Goal: Task Accomplishment & Management: Manage account settings

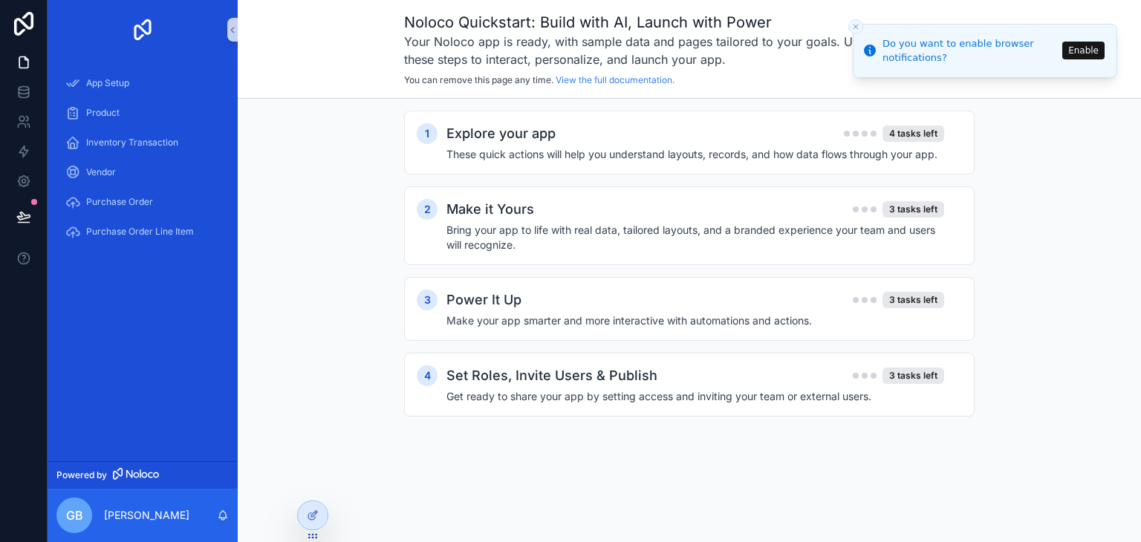
click at [861, 31] on li "Do you want to enable browser notifications? Enable" at bounding box center [984, 51] width 264 height 54
click at [857, 28] on line "Close toast" at bounding box center [855, 27] width 4 height 4
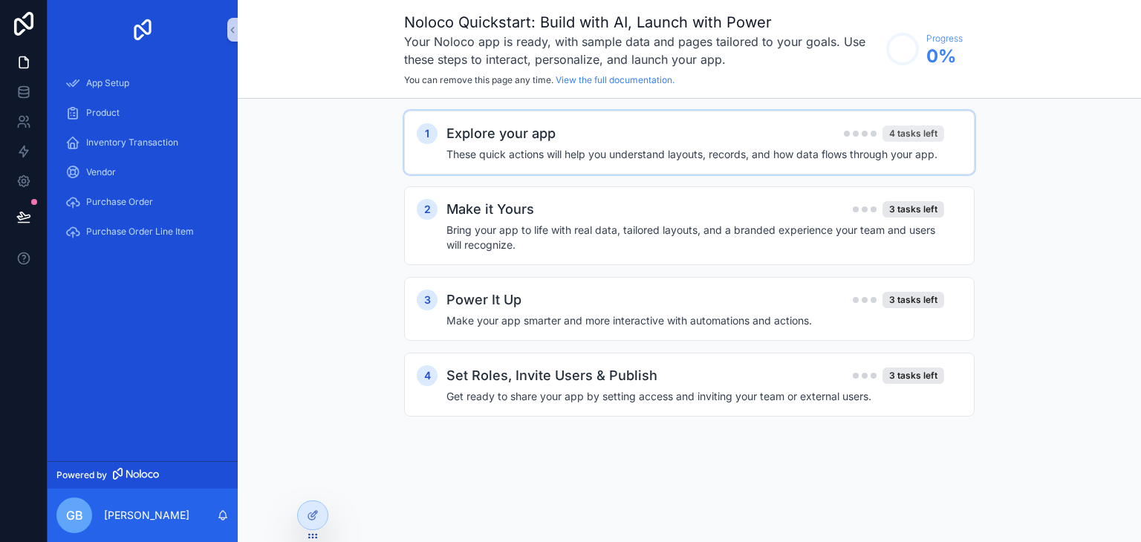
click at [910, 128] on div "4 tasks left" at bounding box center [913, 133] width 62 height 16
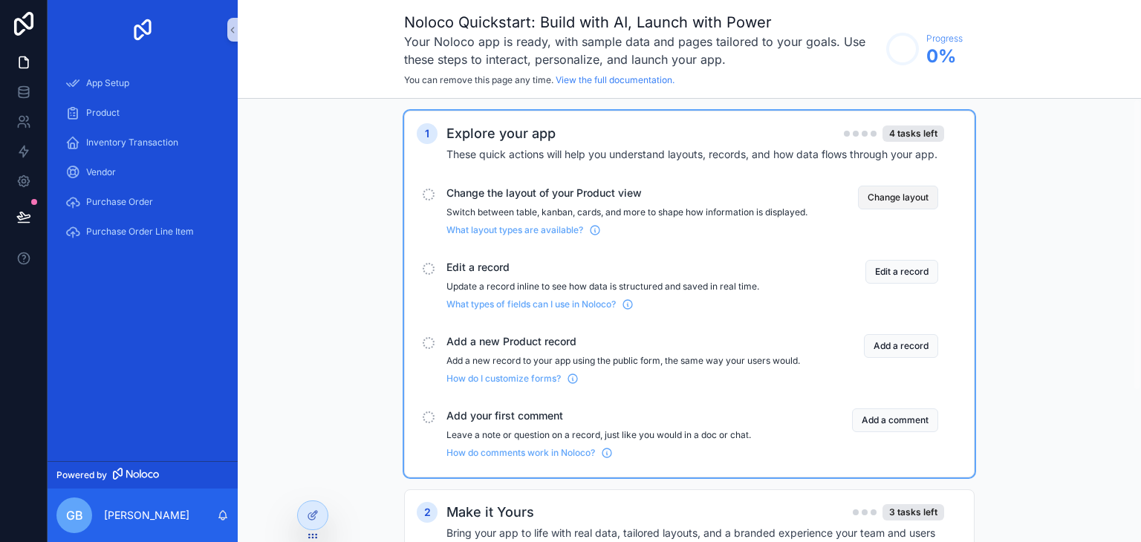
click at [901, 197] on button "Change layout" at bounding box center [898, 198] width 80 height 24
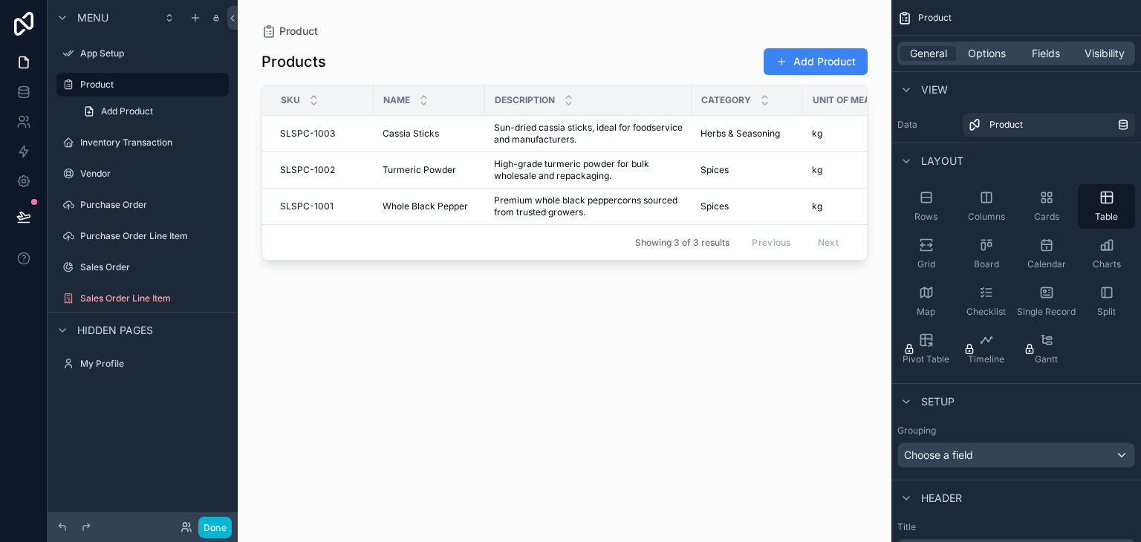
click at [520, 19] on div "scrollable content" at bounding box center [564, 262] width 653 height 524
click at [864, 30] on div "Product" at bounding box center [564, 31] width 606 height 15
click at [326, 50] on div "Products Add Product" at bounding box center [564, 62] width 606 height 28
click at [428, 19] on div "Product Products Add Product Sku Name Description Category Unit Of Measure Cost…" at bounding box center [564, 262] width 653 height 524
click at [231, 11] on button at bounding box center [232, 18] width 10 height 24
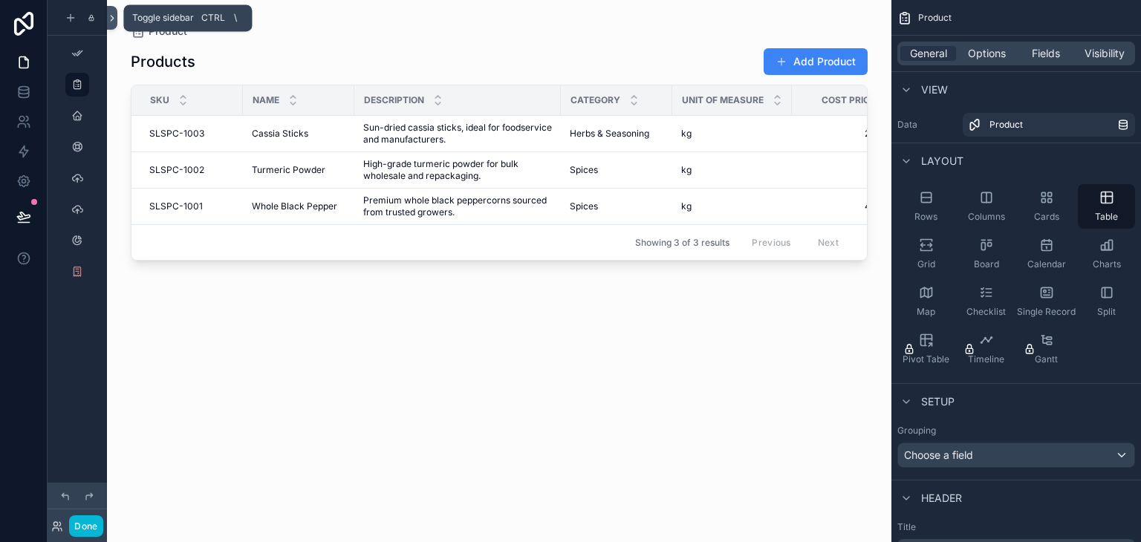
click at [116, 17] on icon at bounding box center [112, 18] width 10 height 11
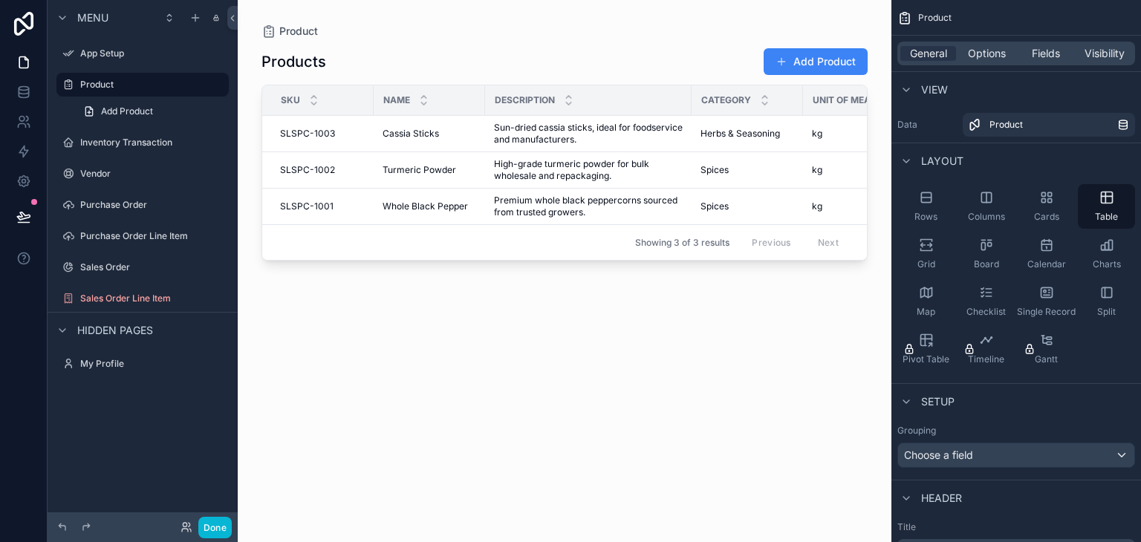
click at [479, 18] on div "Product Products Add Product Sku Name Description Category Unit Of Measure Cost…" at bounding box center [564, 262] width 653 height 524
click at [235, 18] on icon at bounding box center [232, 18] width 10 height 11
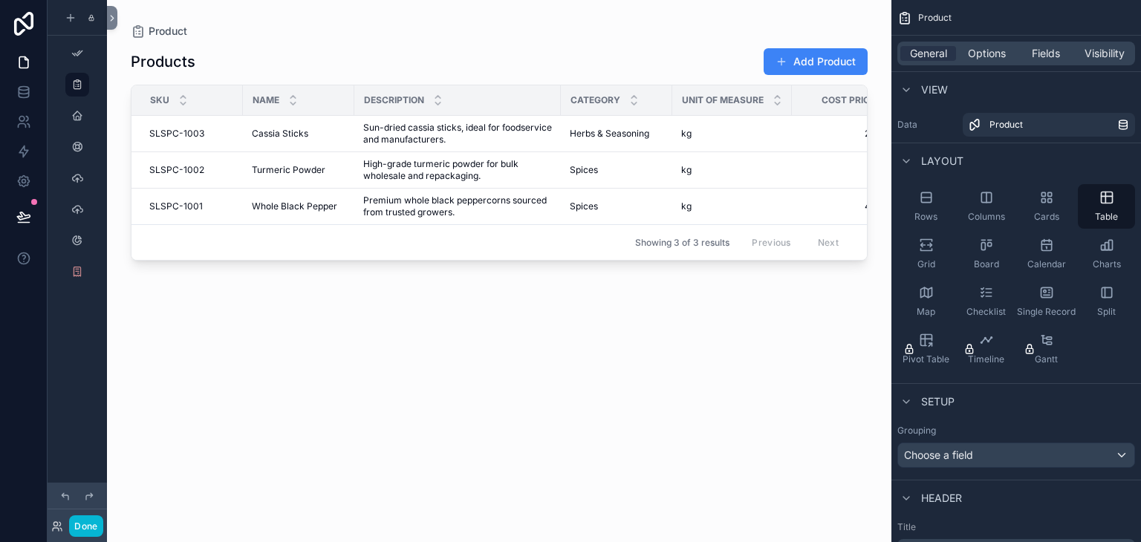
click at [428, 363] on div "Products Add Product Sku Name Description Category Unit Of Measure Cost Price S…" at bounding box center [499, 282] width 737 height 486
click at [782, 24] on div "Product" at bounding box center [499, 31] width 737 height 15
click at [572, 405] on div "Products Add Product Sku Name Description Category Unit Of Measure Cost Price S…" at bounding box center [499, 282] width 737 height 486
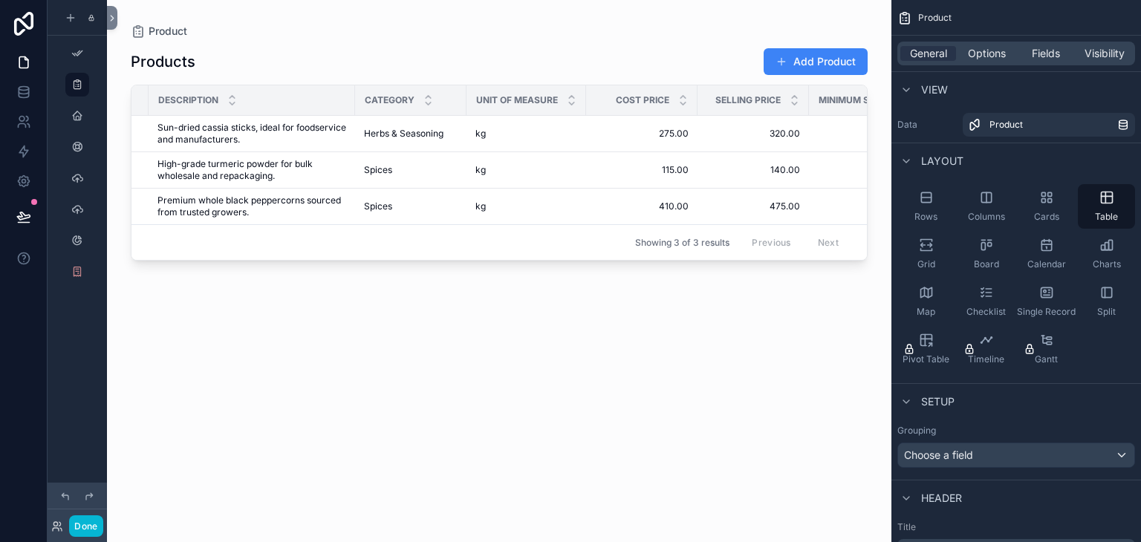
scroll to position [0, 196]
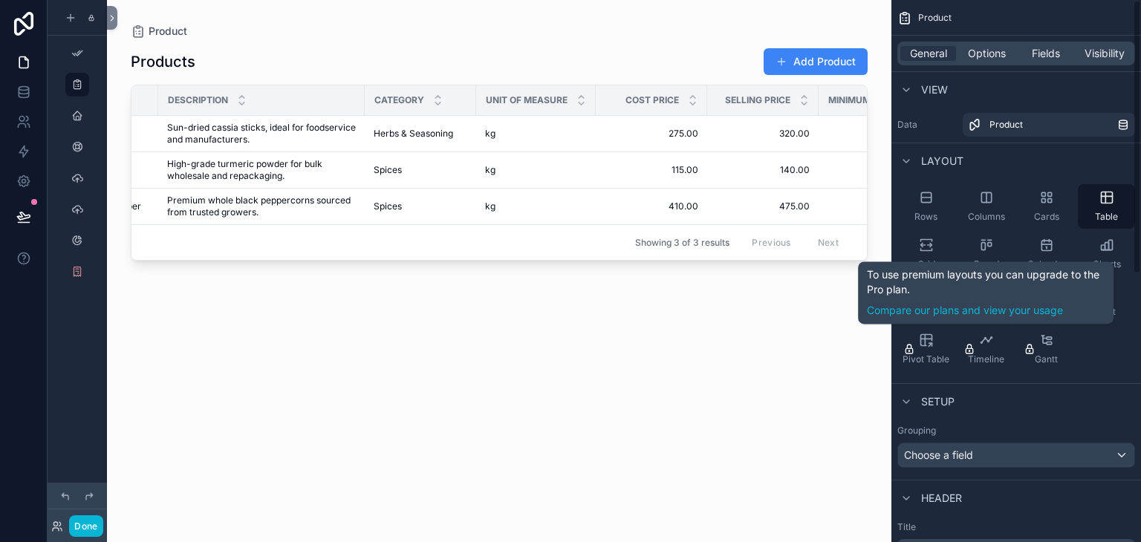
click at [683, 411] on div "Products Add Product Sku Name Description Category Unit Of Measure Cost Price S…" at bounding box center [499, 282] width 737 height 486
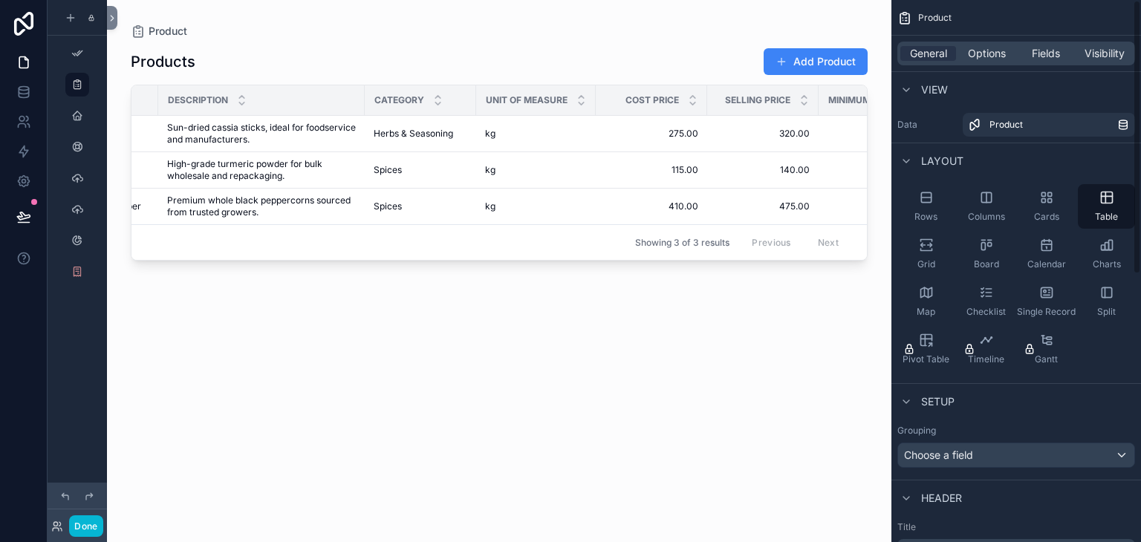
click at [846, 32] on div "Product" at bounding box center [499, 31] width 737 height 15
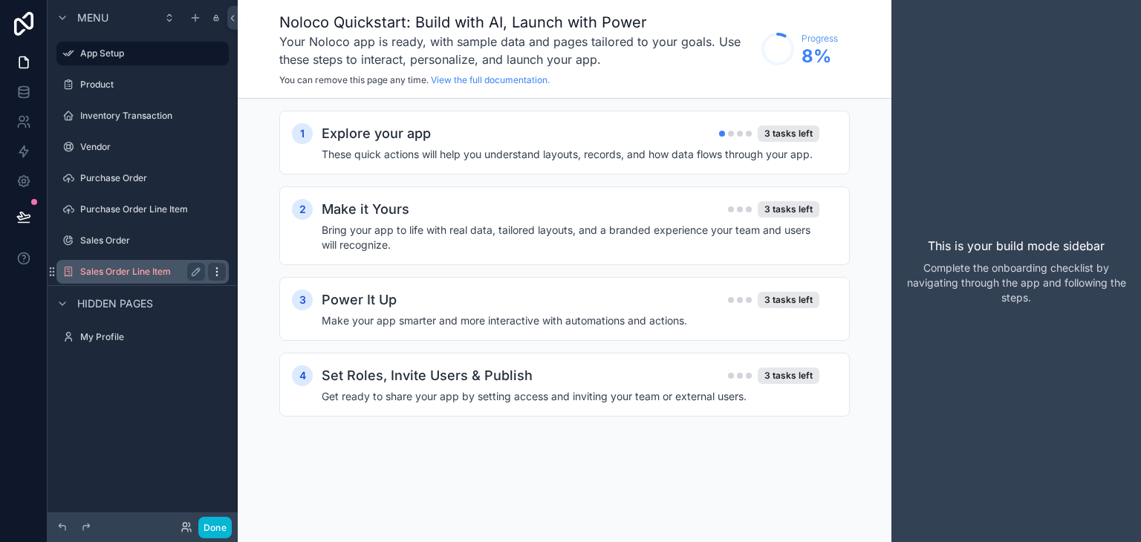
click at [223, 273] on div "scrollable content" at bounding box center [217, 272] width 18 height 18
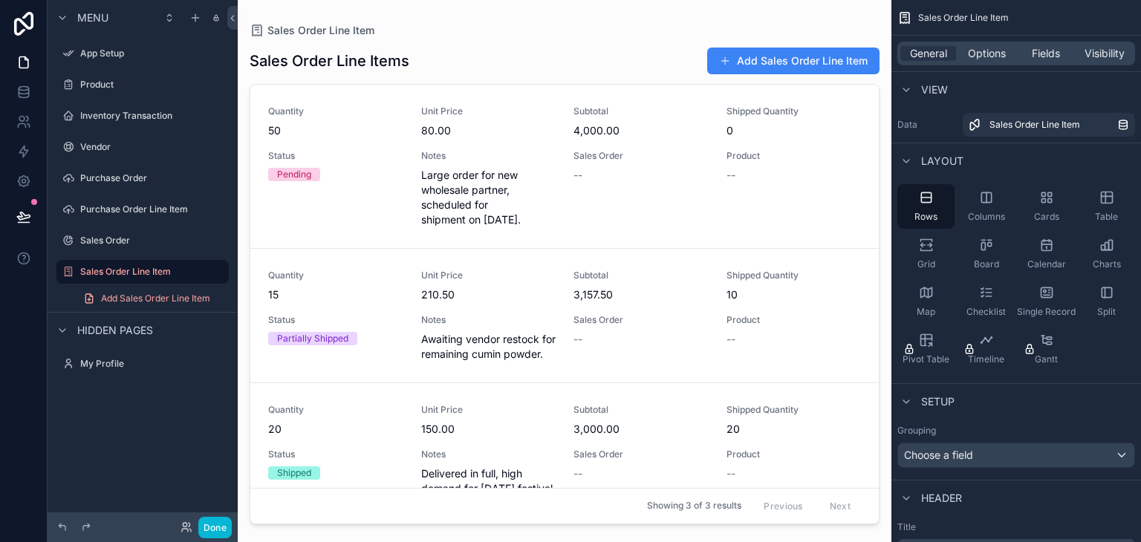
click at [240, 242] on div "scrollable content" at bounding box center [564, 262] width 653 height 524
click at [127, 43] on div "App Setup" at bounding box center [142, 54] width 166 height 24
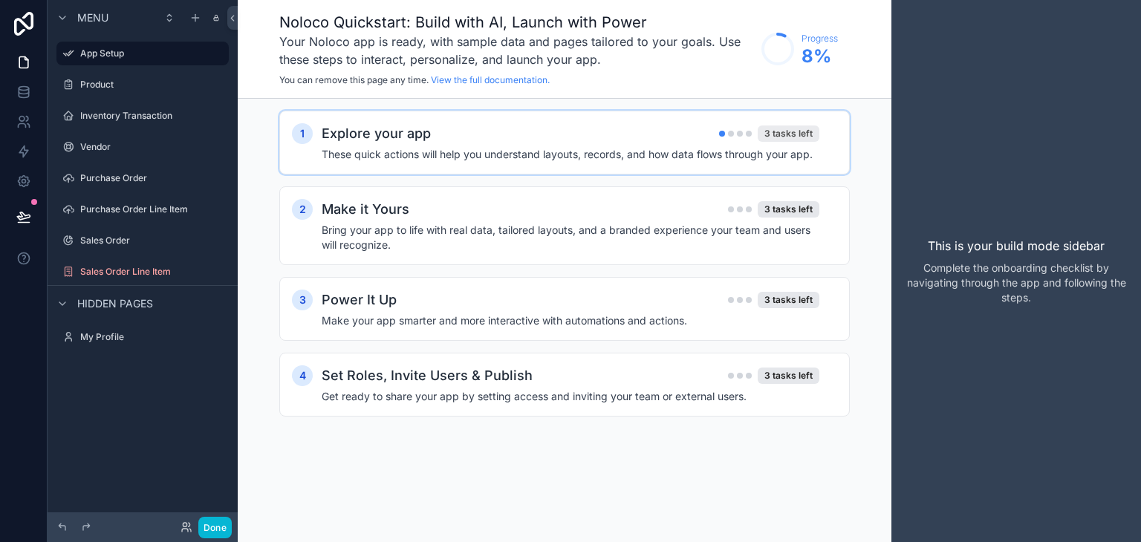
click at [770, 137] on div "3 tasks left" at bounding box center [788, 133] width 62 height 16
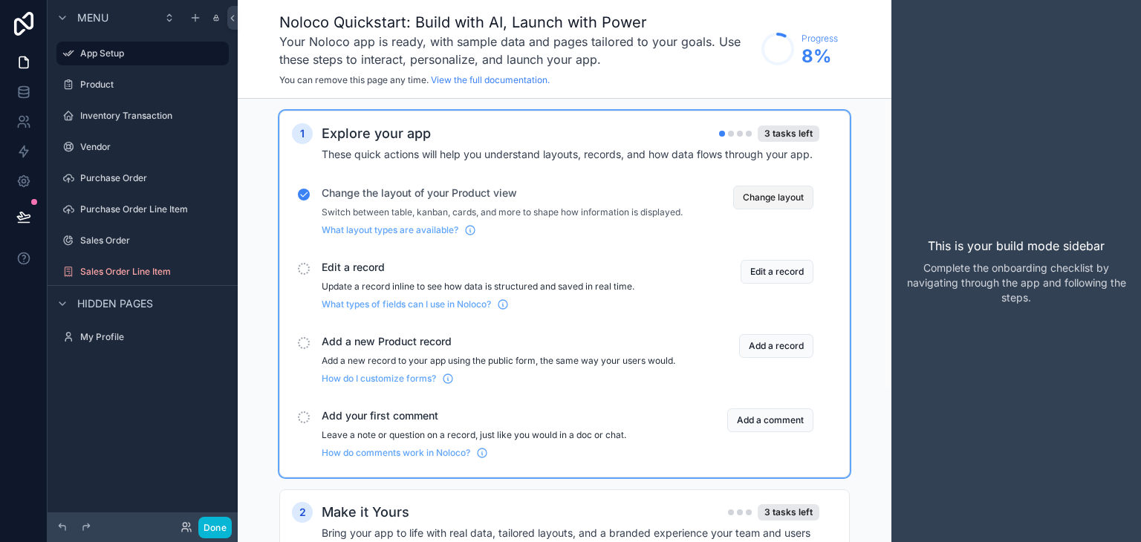
click at [776, 200] on button "Change layout" at bounding box center [773, 198] width 80 height 24
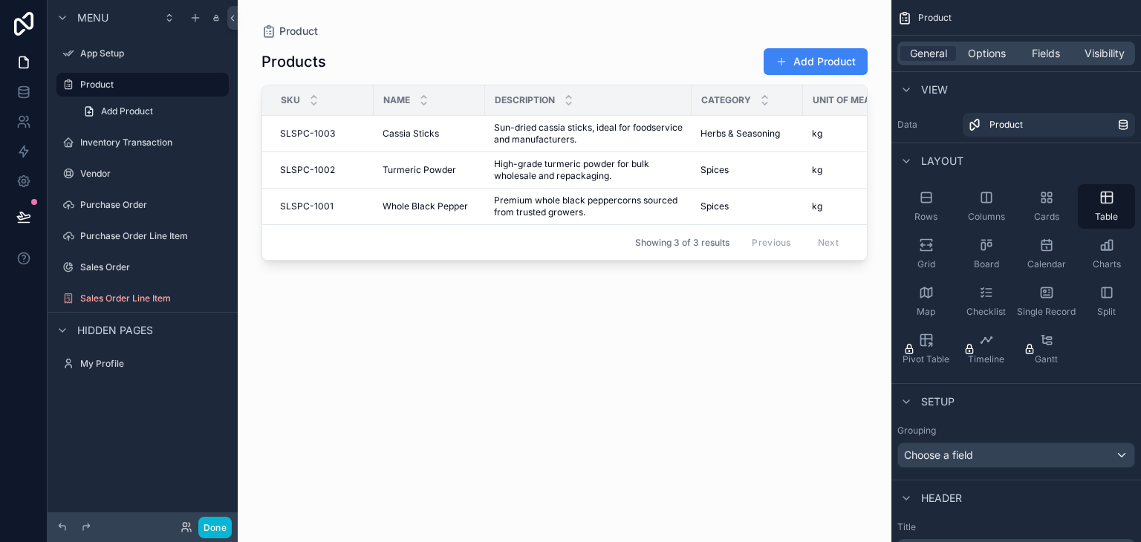
click at [837, 65] on div "scrollable content" at bounding box center [564, 262] width 653 height 524
click at [776, 59] on span "scrollable content" at bounding box center [781, 62] width 12 height 12
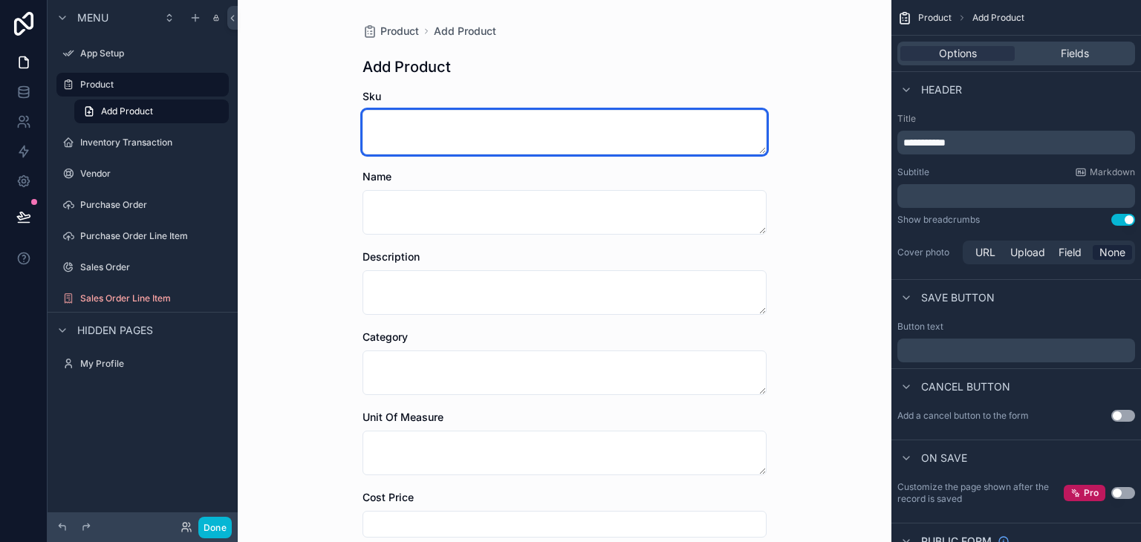
click at [414, 134] on textarea "scrollable content" at bounding box center [564, 132] width 404 height 45
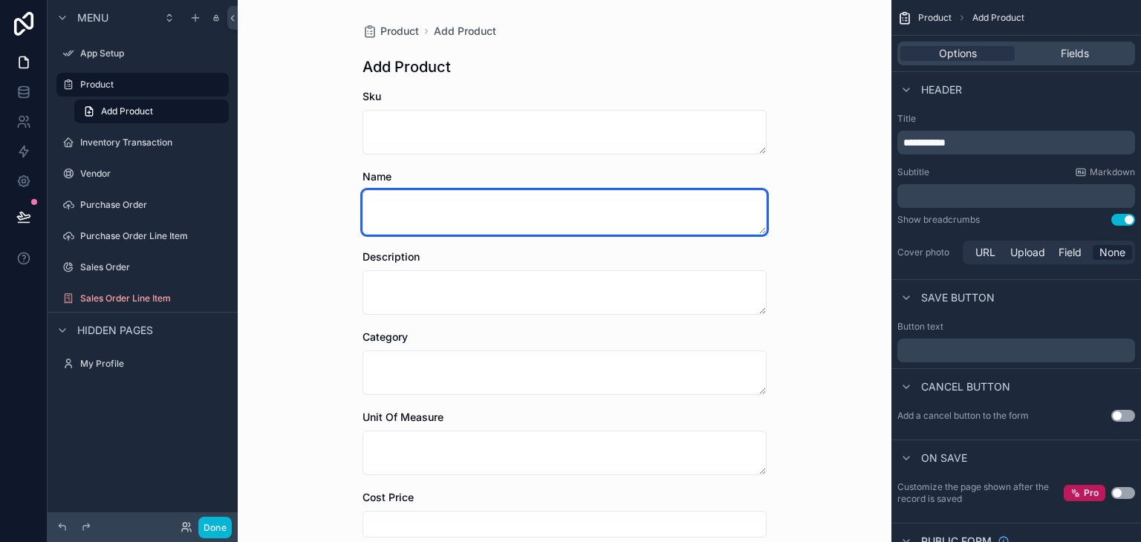
click at [402, 218] on textarea "scrollable content" at bounding box center [564, 212] width 404 height 45
type textarea "**********"
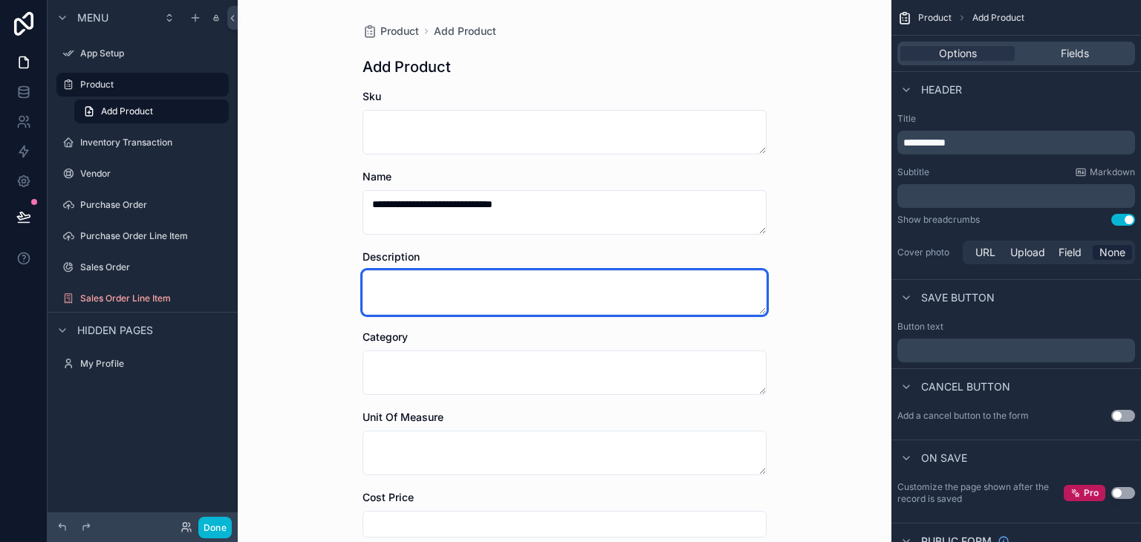
click at [451, 307] on textarea "scrollable content" at bounding box center [564, 292] width 404 height 45
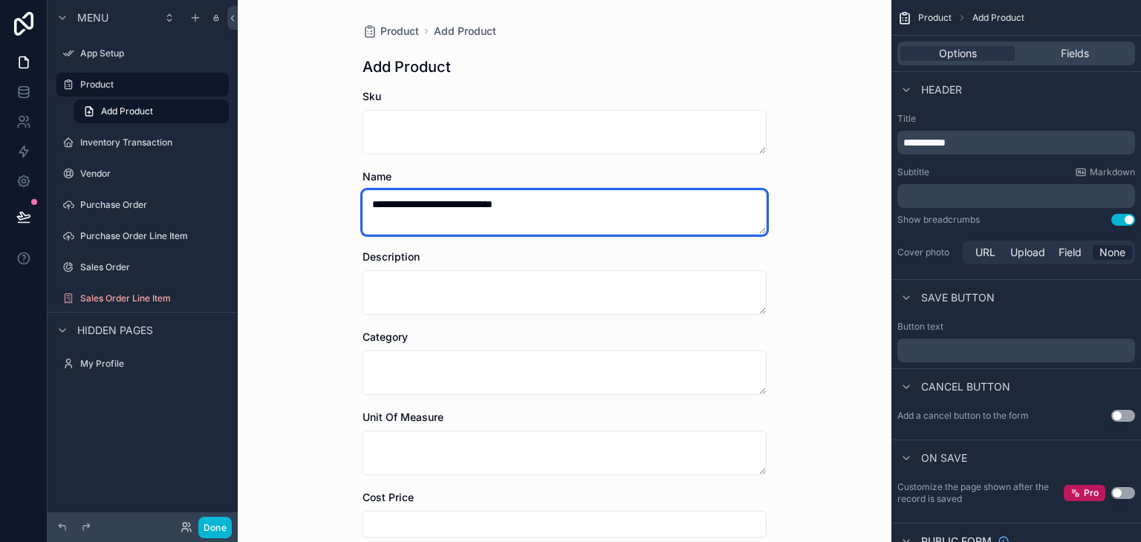
drag, startPoint x: 411, startPoint y: 203, endPoint x: 535, endPoint y: 200, distance: 124.8
click at [535, 200] on textarea "**********" at bounding box center [564, 212] width 404 height 45
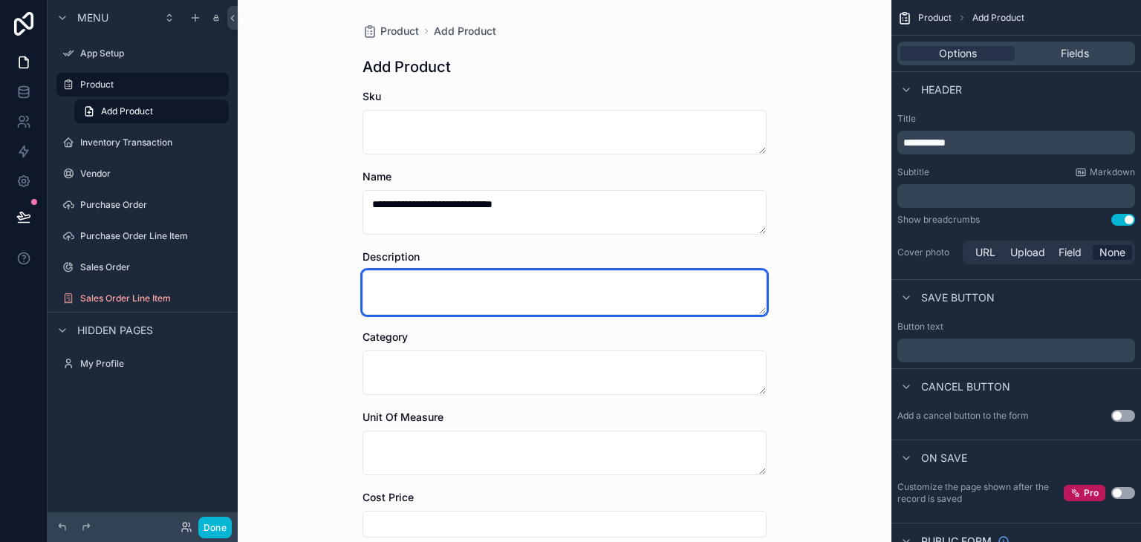
click at [383, 293] on textarea "scrollable content" at bounding box center [564, 292] width 404 height 45
paste textarea "**********"
click at [511, 284] on textarea "**********" at bounding box center [564, 292] width 404 height 45
type textarea "**********"
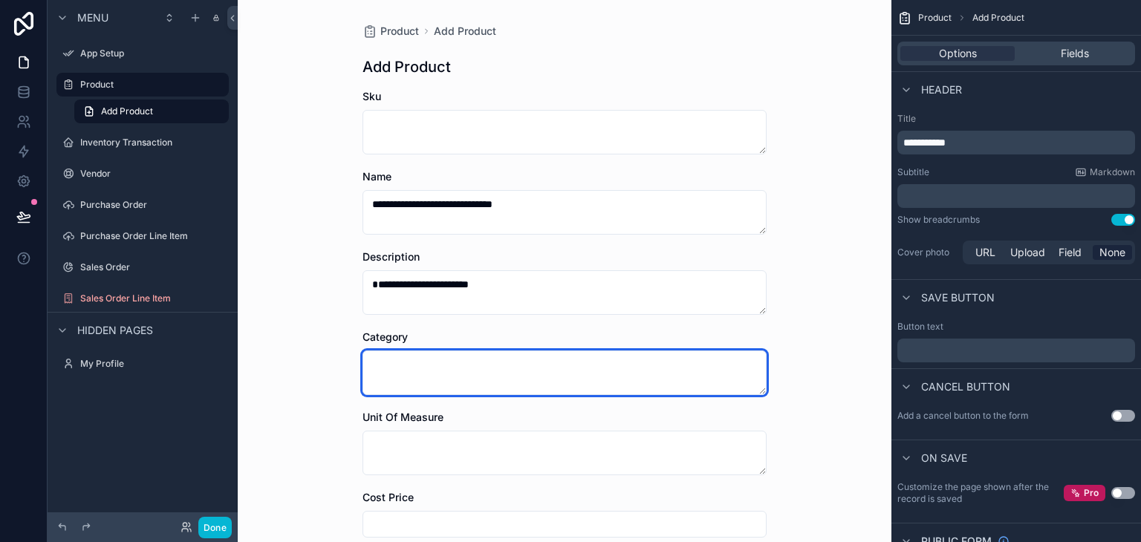
click at [446, 362] on textarea "scrollable content" at bounding box center [564, 372] width 404 height 45
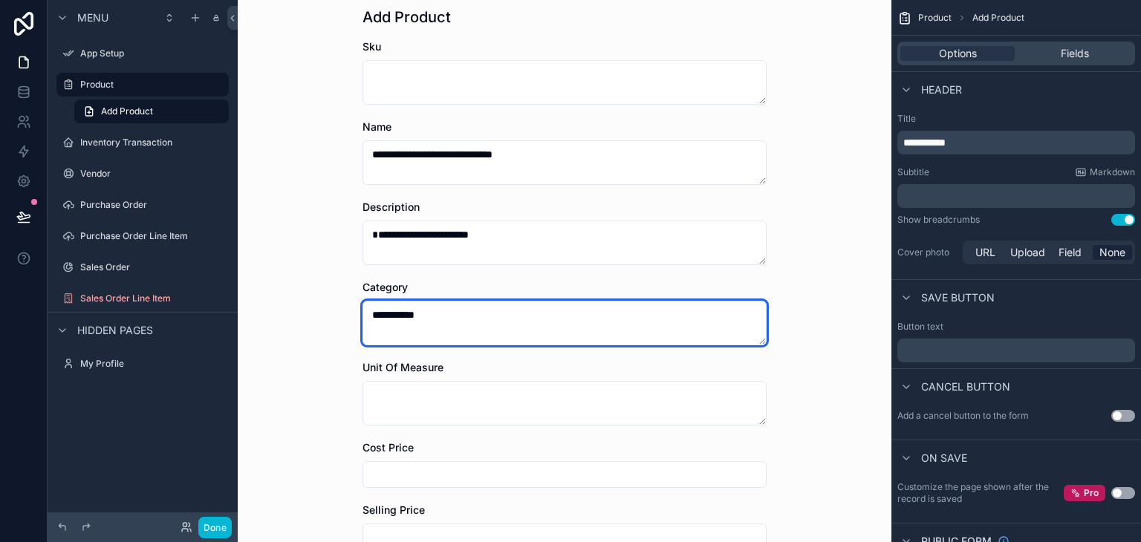
scroll to position [149, 0]
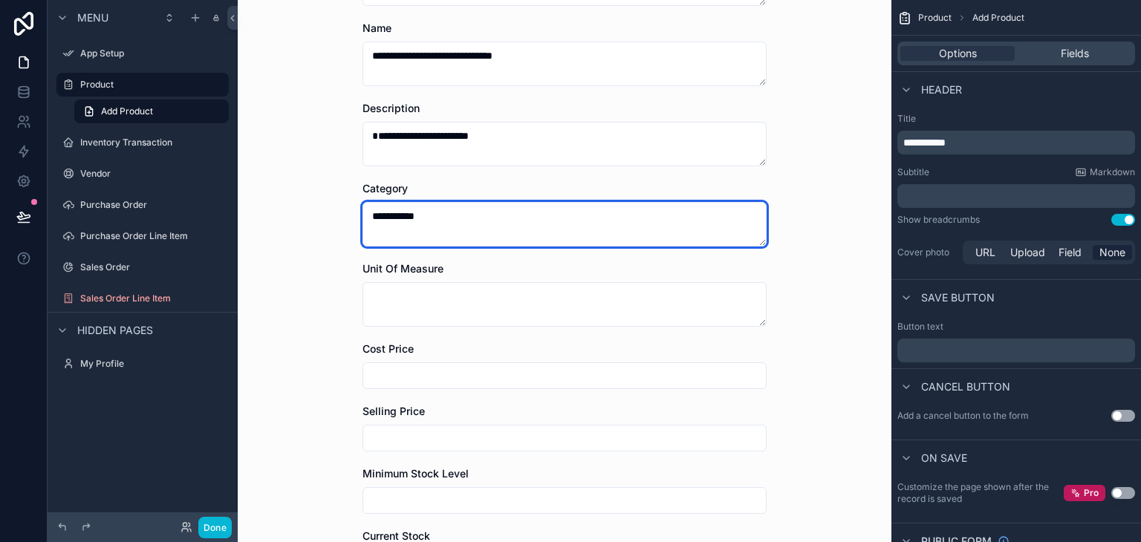
type textarea "**********"
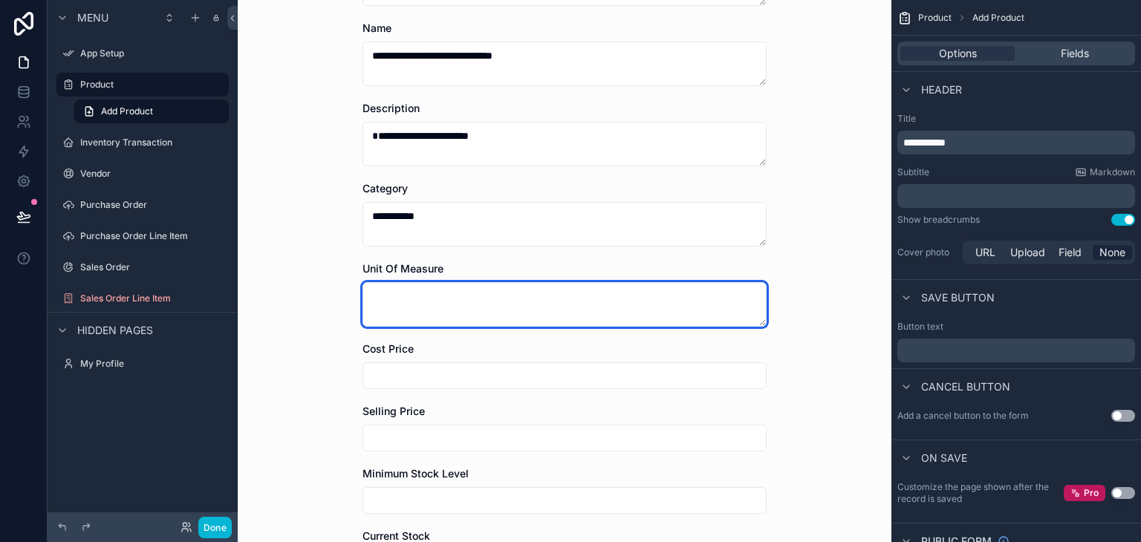
click at [466, 316] on textarea "scrollable content" at bounding box center [564, 304] width 404 height 45
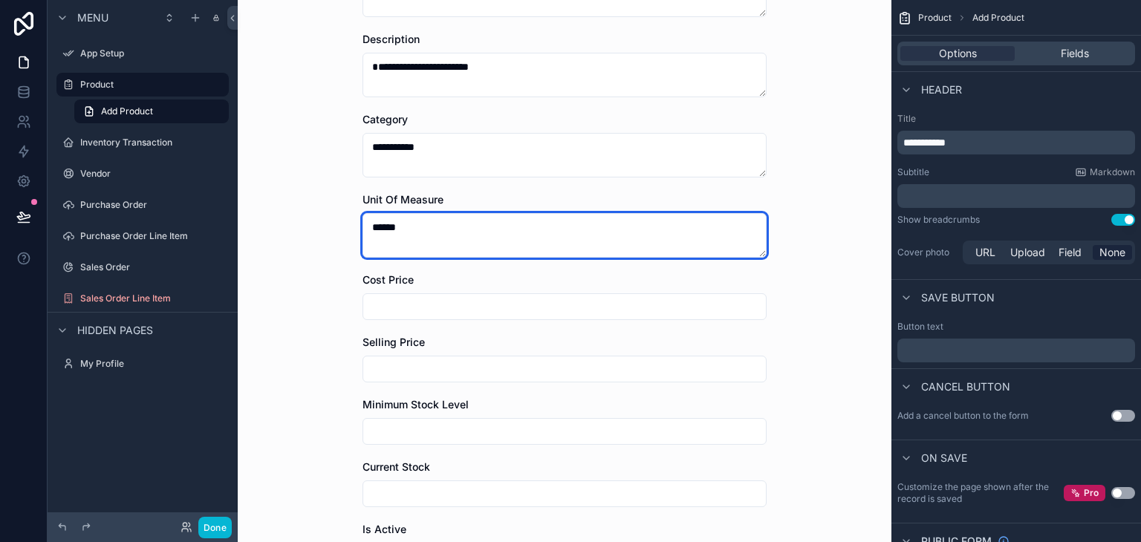
scroll to position [223, 0]
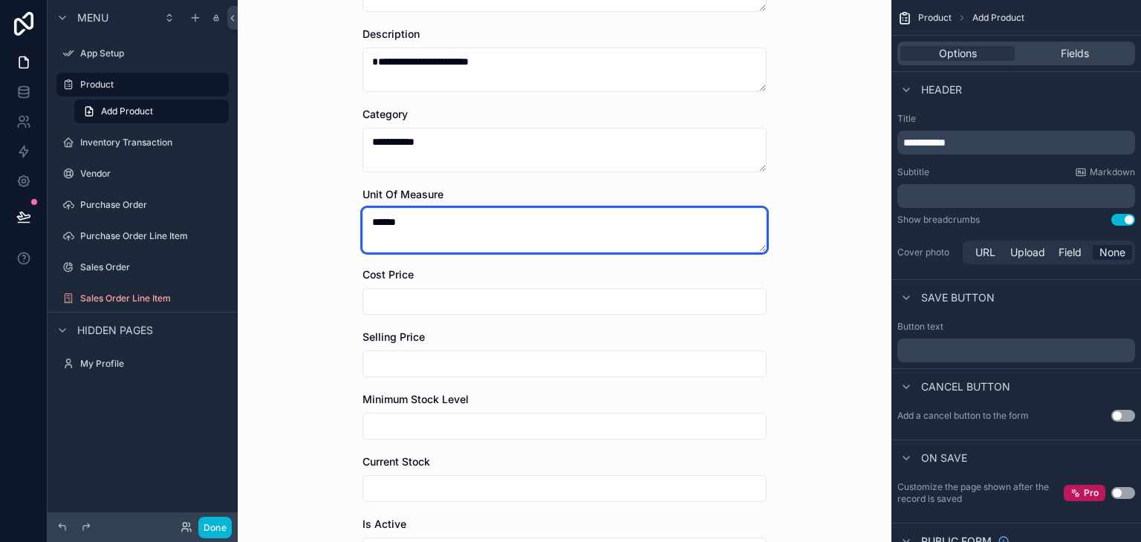
type textarea "******"
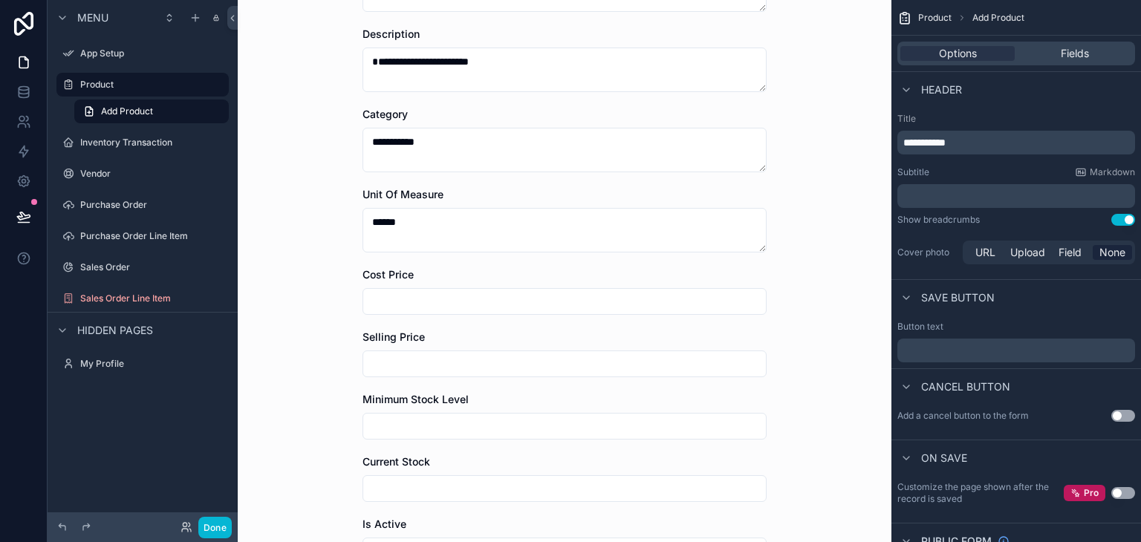
click at [454, 307] on input "scrollable content" at bounding box center [564, 301] width 402 height 21
click at [456, 368] on input "scrollable content" at bounding box center [564, 363] width 402 height 21
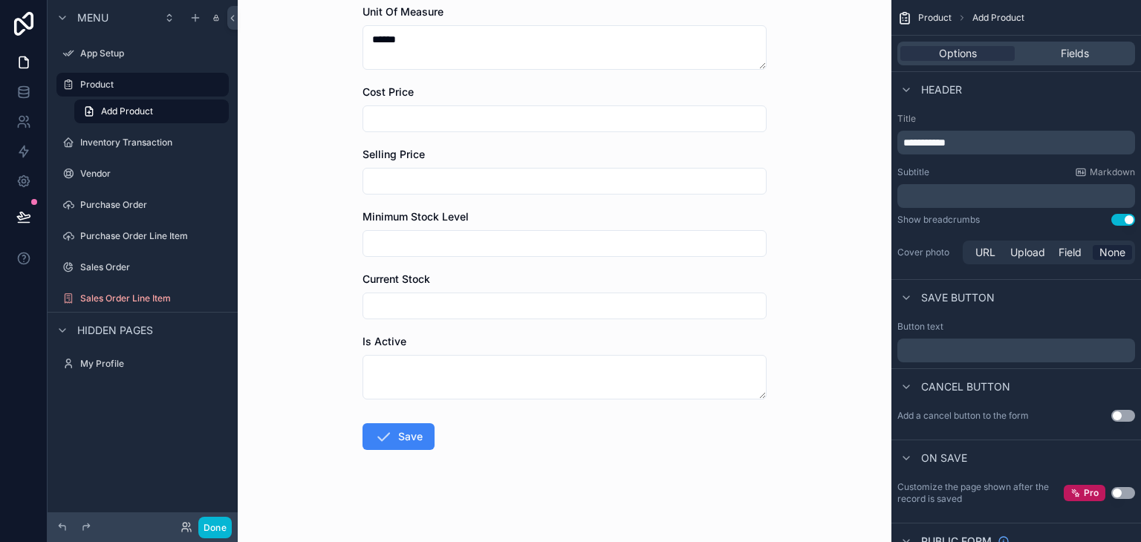
scroll to position [408, 0]
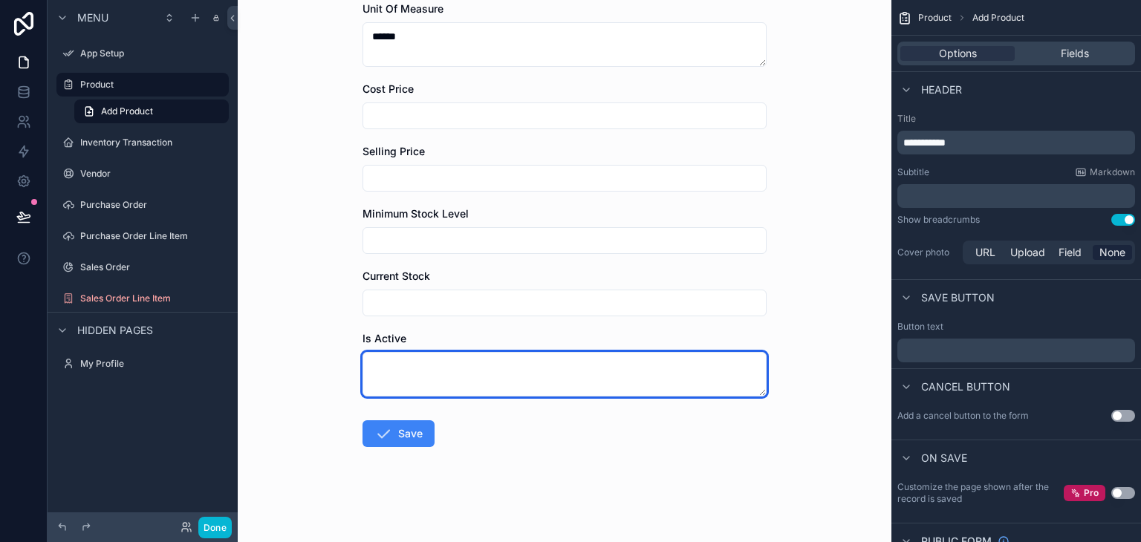
click at [627, 355] on textarea "scrollable content" at bounding box center [564, 374] width 404 height 45
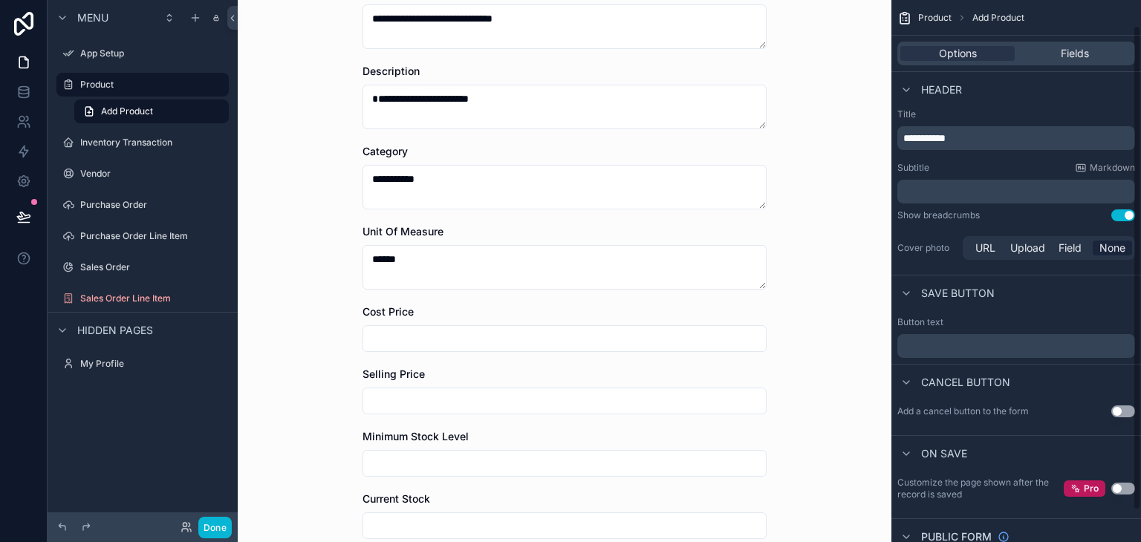
scroll to position [0, 0]
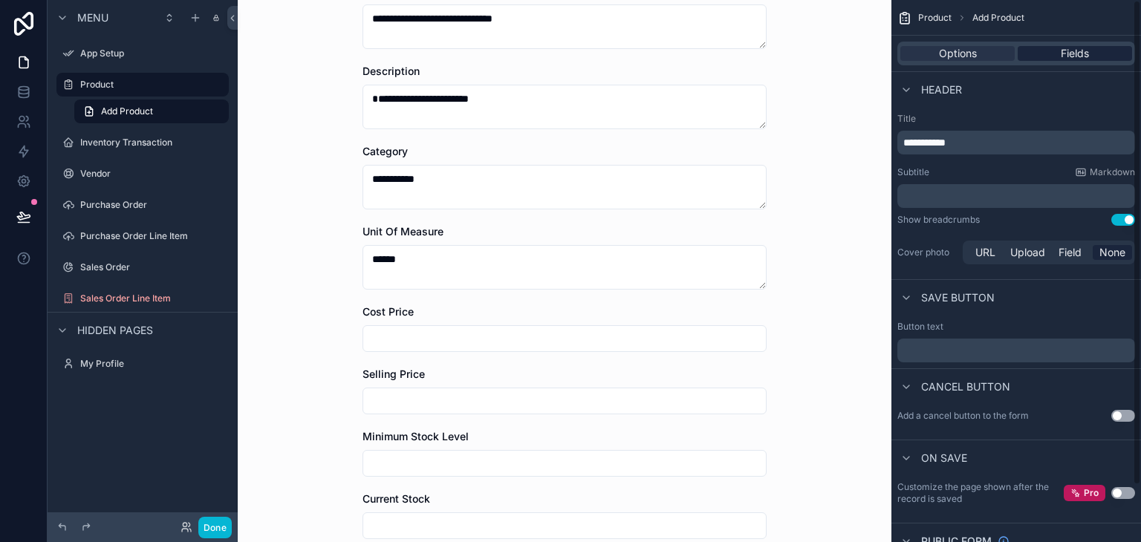
click at [1092, 54] on div "Fields" at bounding box center [1074, 53] width 114 height 15
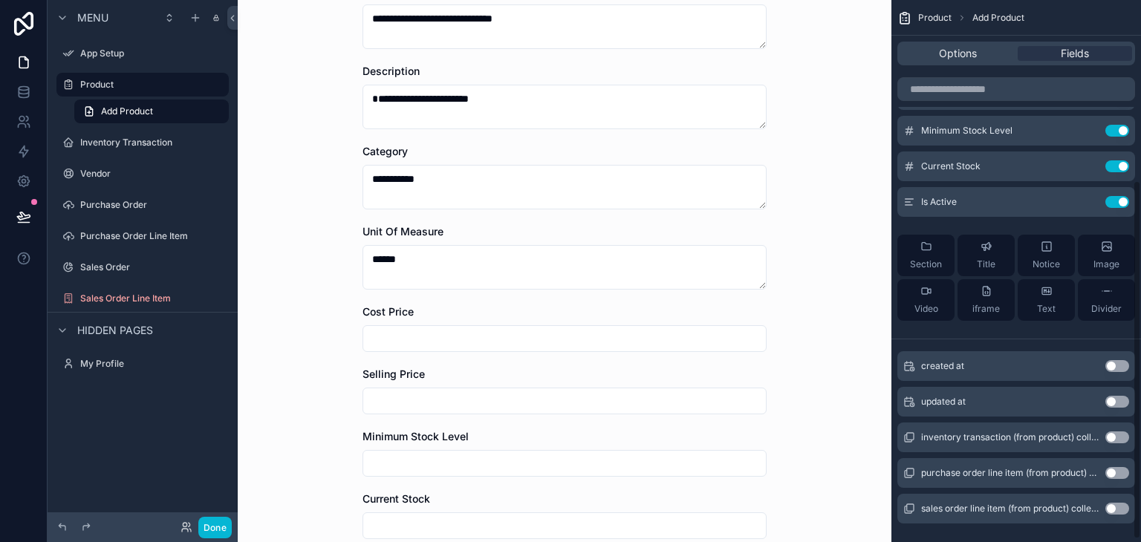
scroll to position [276, 0]
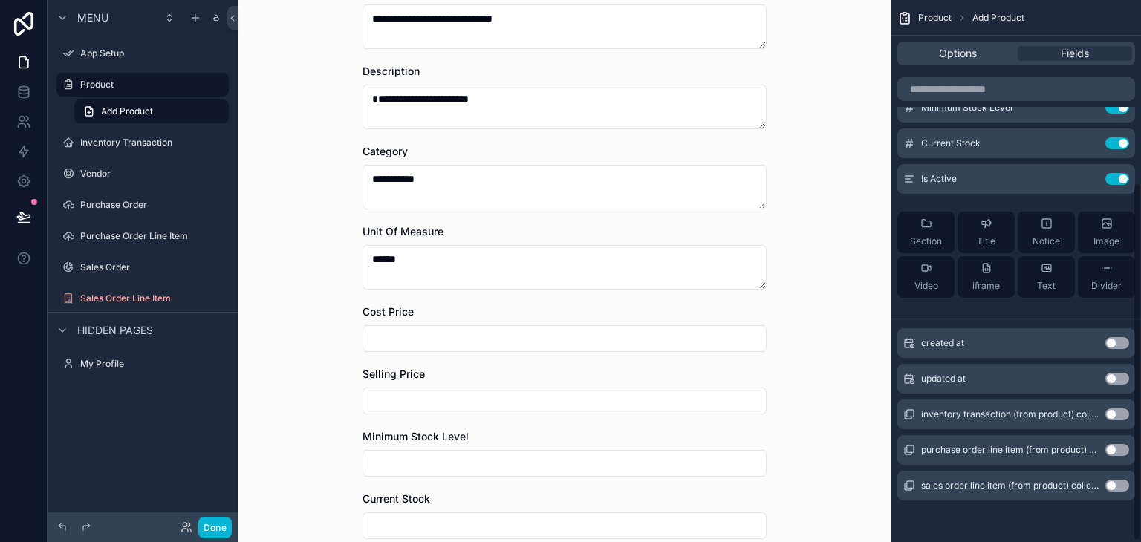
click at [1125, 345] on button "Use setting" at bounding box center [1117, 343] width 24 height 12
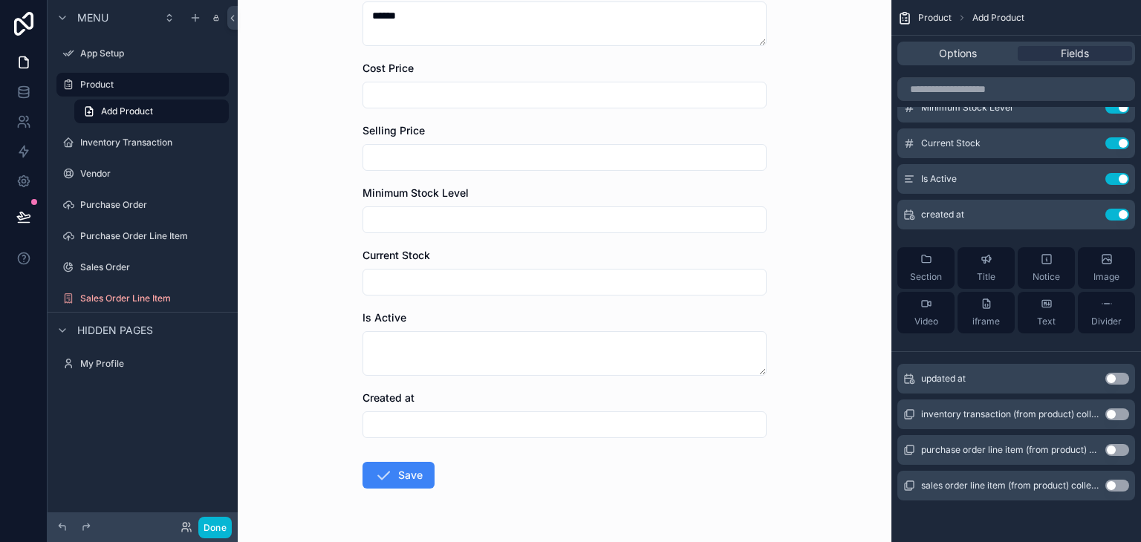
scroll to position [471, 0]
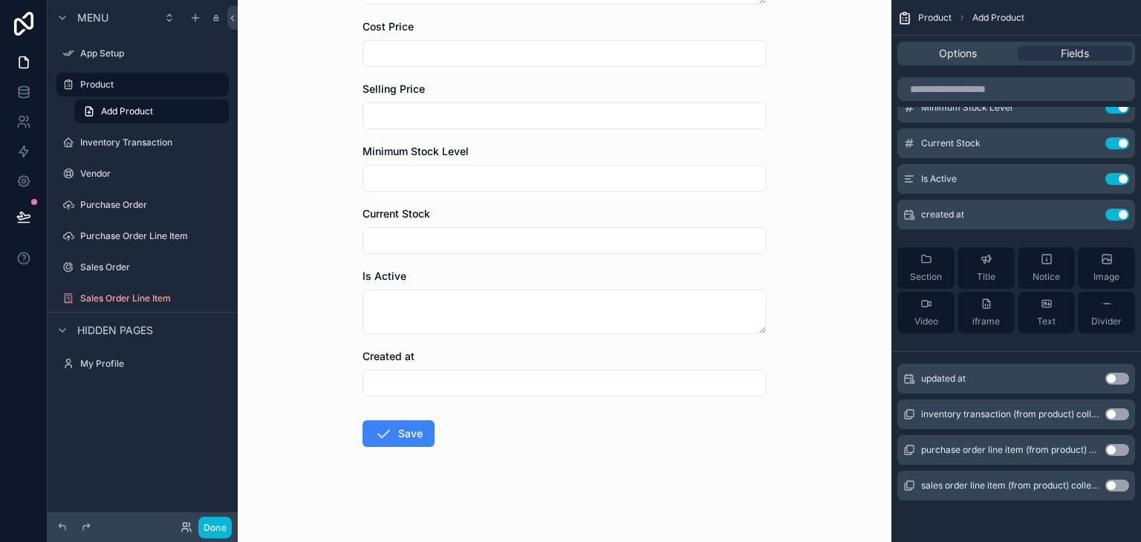
click at [1118, 381] on button "Use setting" at bounding box center [1117, 379] width 24 height 12
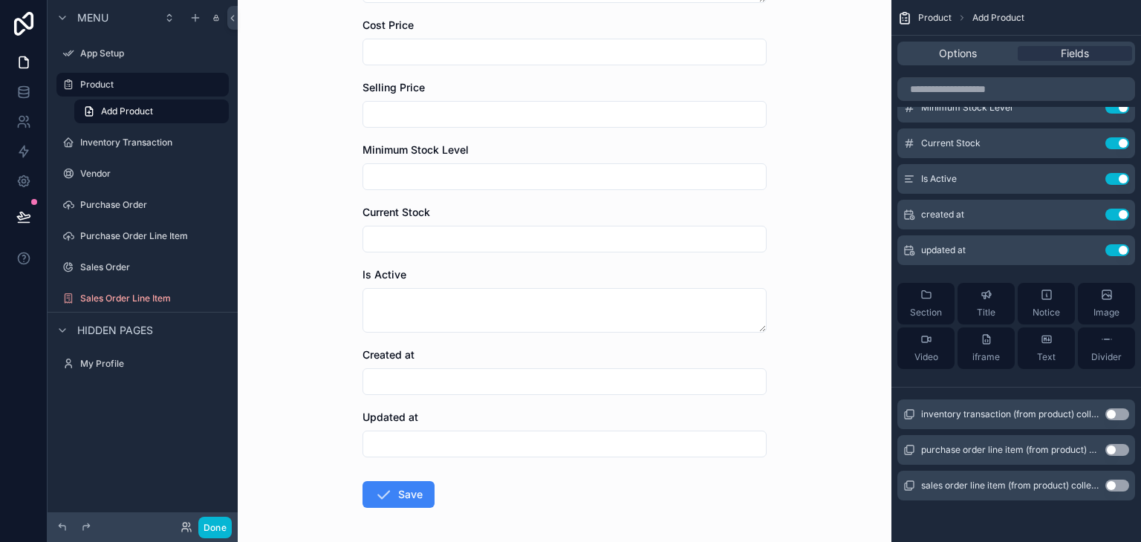
scroll to position [533, 0]
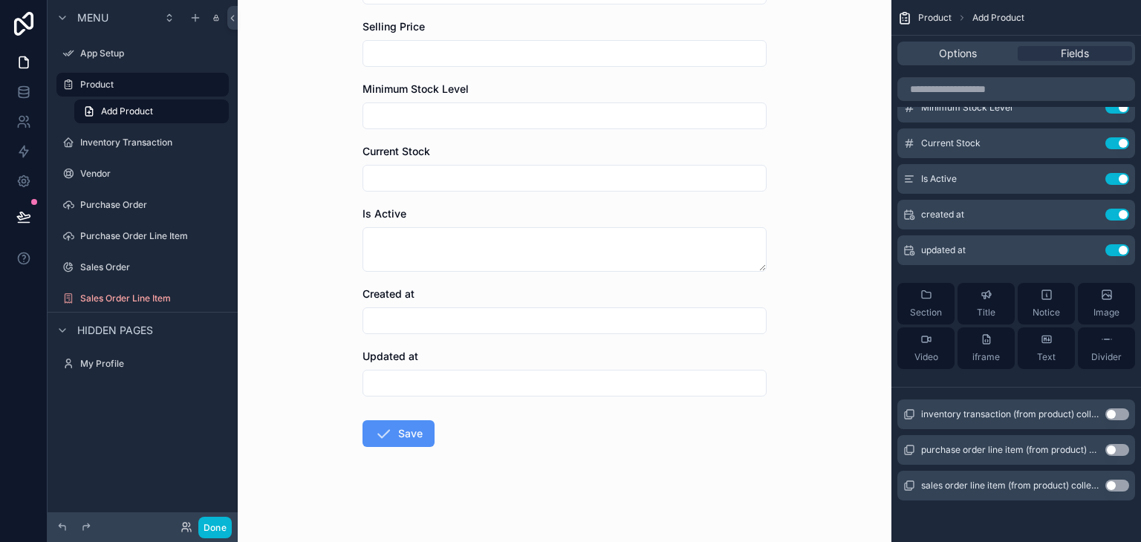
click at [402, 425] on button "Save" at bounding box center [398, 433] width 72 height 27
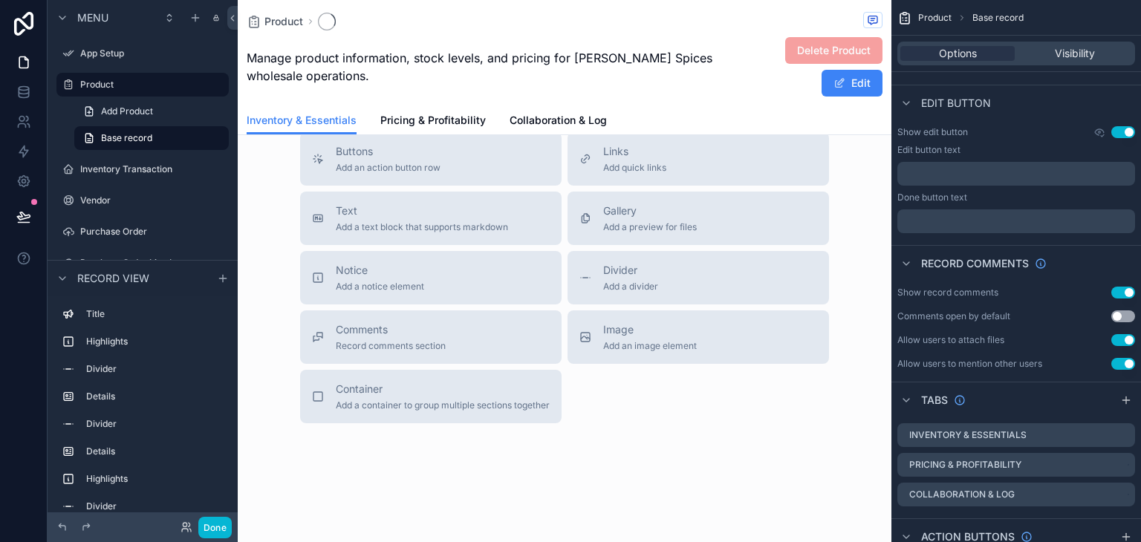
scroll to position [517, 0]
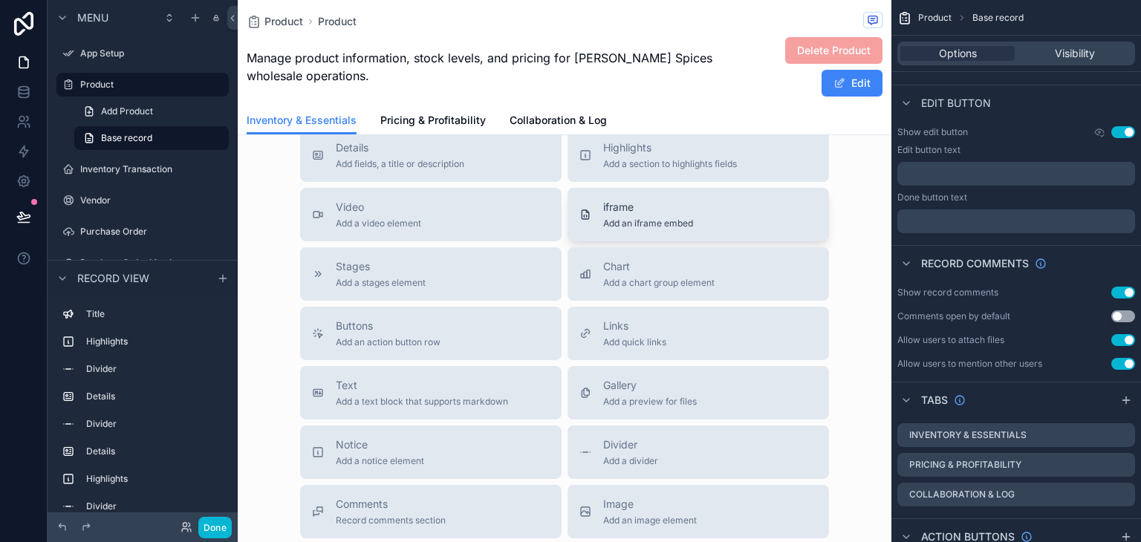
scroll to position [994, 0]
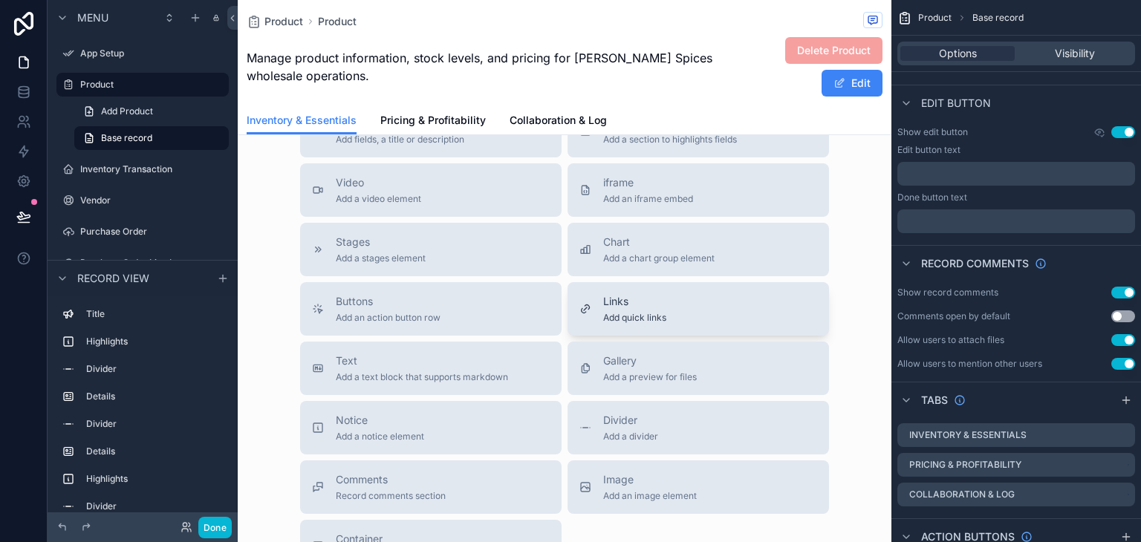
click at [692, 310] on div "Links Add quick links" at bounding box center [698, 309] width 238 height 30
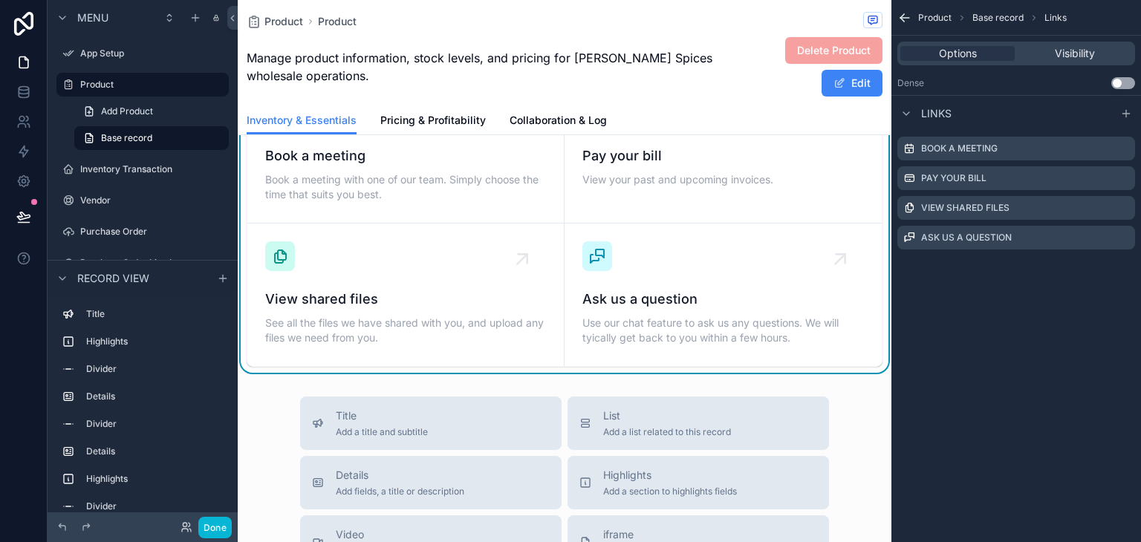
scroll to position [903, 0]
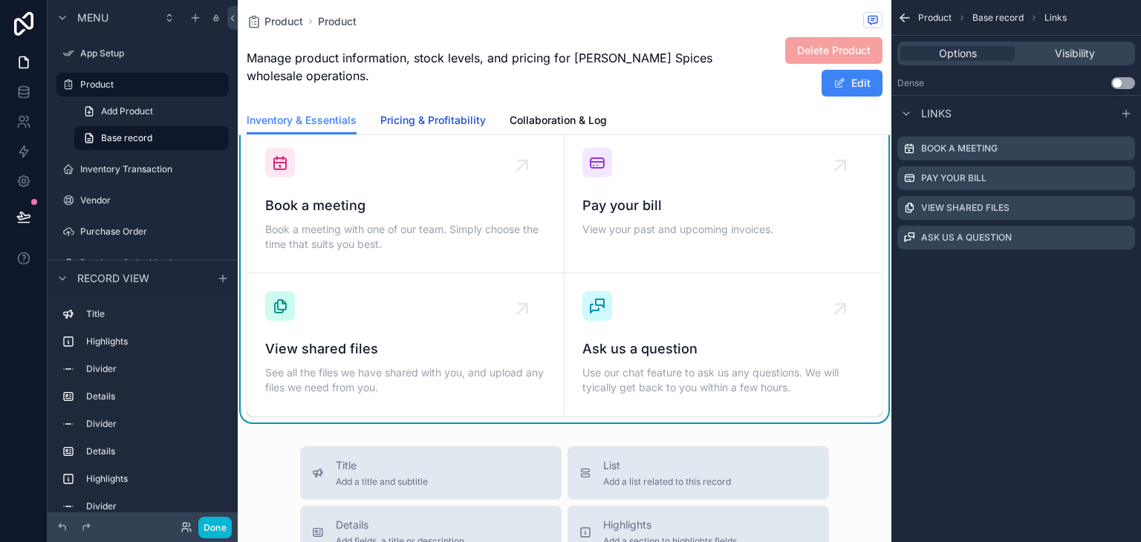
click at [448, 119] on span "Pricing & Profitability" at bounding box center [432, 120] width 105 height 15
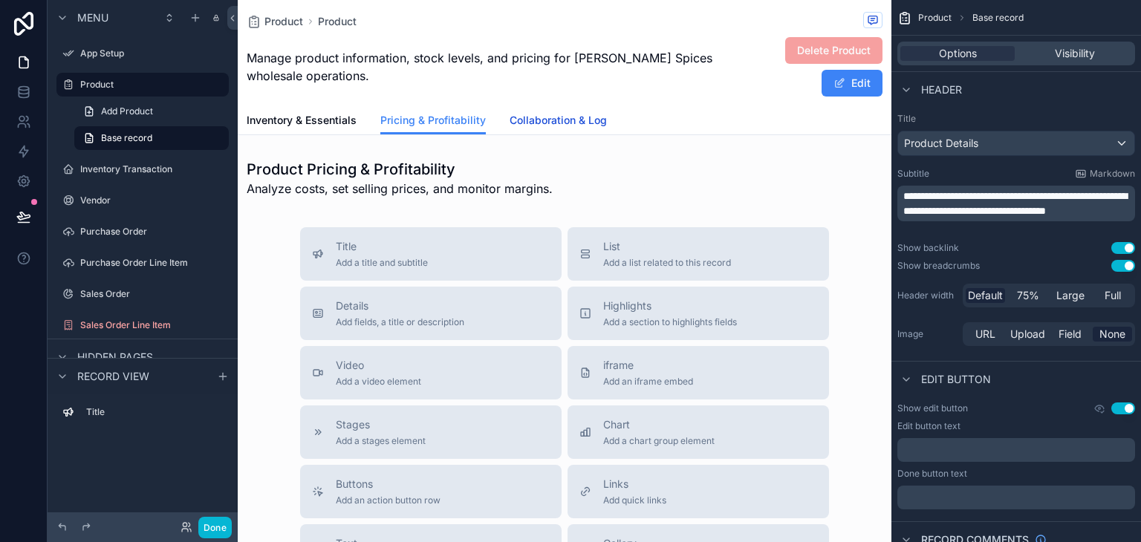
click at [568, 114] on span "Collaboration & Log" at bounding box center [557, 120] width 97 height 15
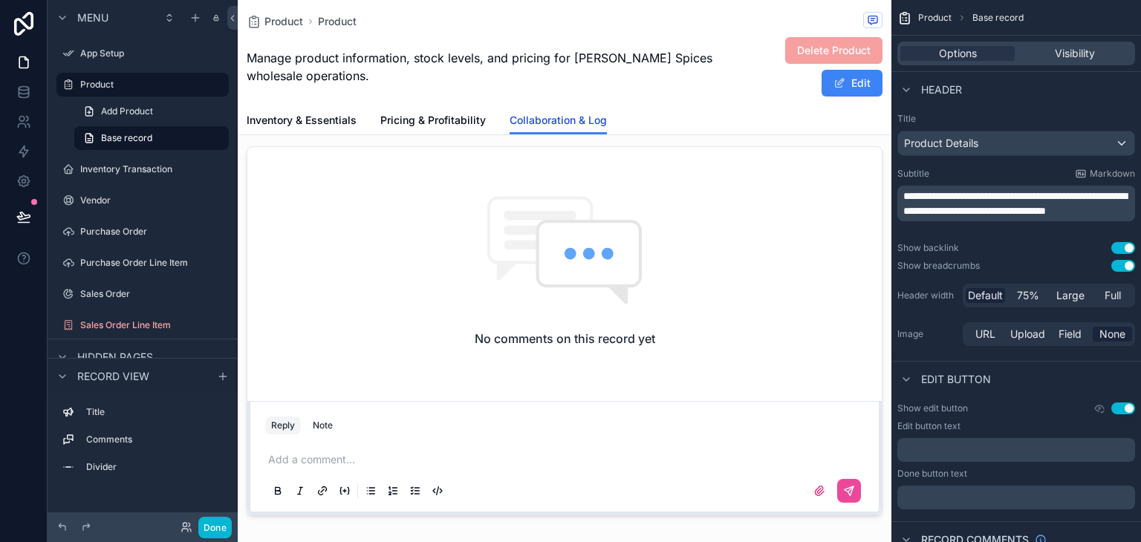
scroll to position [74, 0]
click at [273, 122] on span "Inventory & Essentials" at bounding box center [302, 120] width 110 height 15
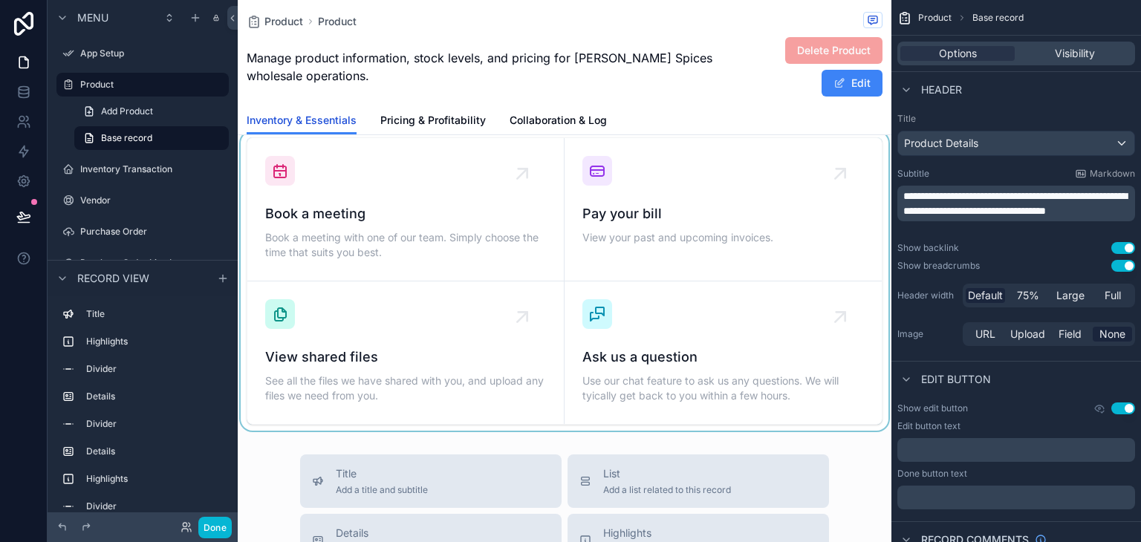
scroll to position [891, 0]
click at [519, 176] on div "scrollable content" at bounding box center [564, 284] width 653 height 299
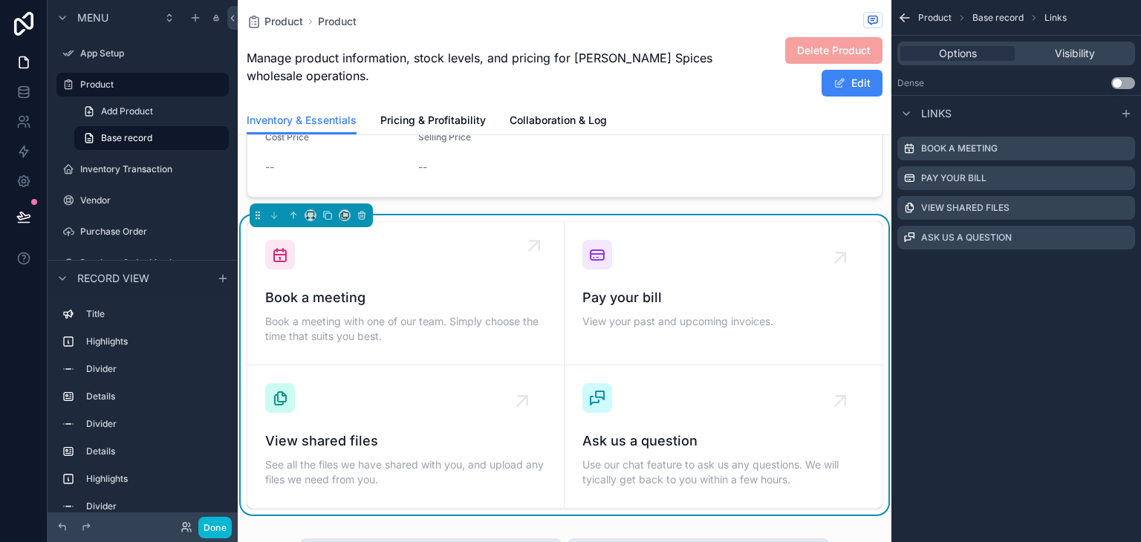
scroll to position [817, 0]
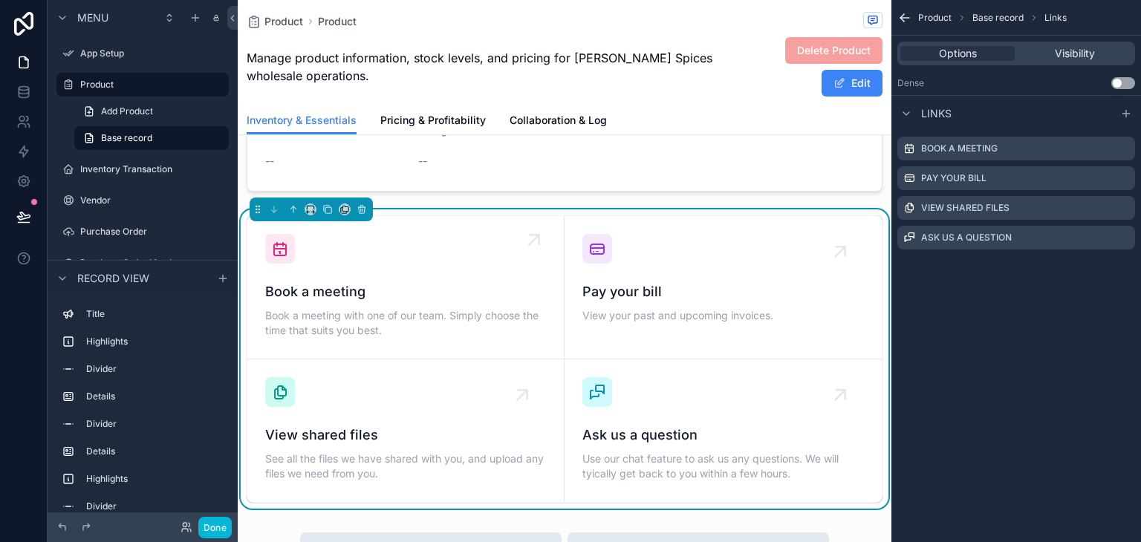
click at [324, 286] on span "Book a meeting" at bounding box center [405, 291] width 281 height 21
drag, startPoint x: 324, startPoint y: 286, endPoint x: 431, endPoint y: 213, distance: 128.7
click at [324, 286] on span "Book a meeting" at bounding box center [405, 291] width 281 height 21
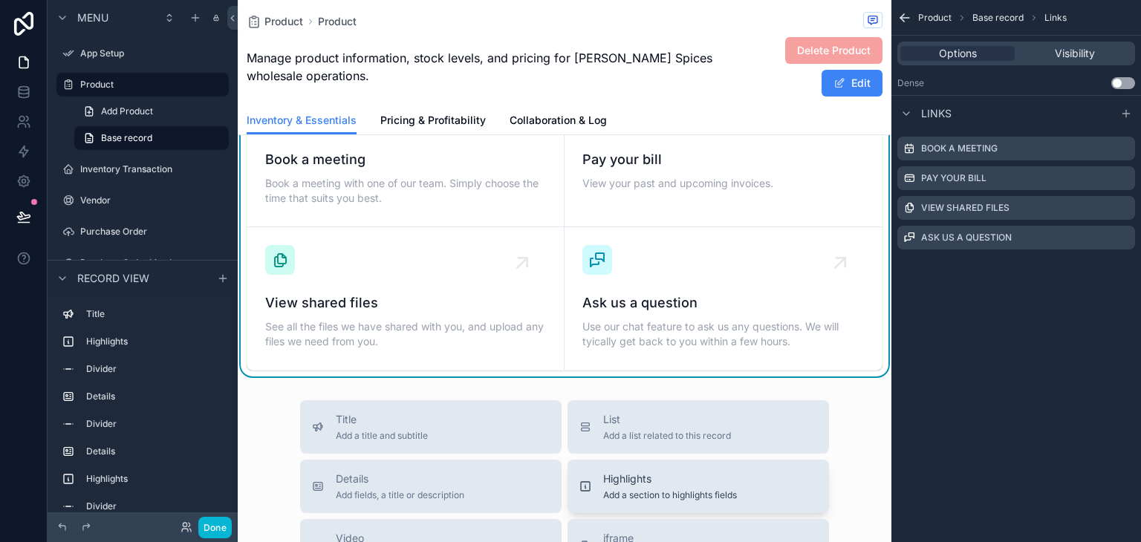
scroll to position [1114, 0]
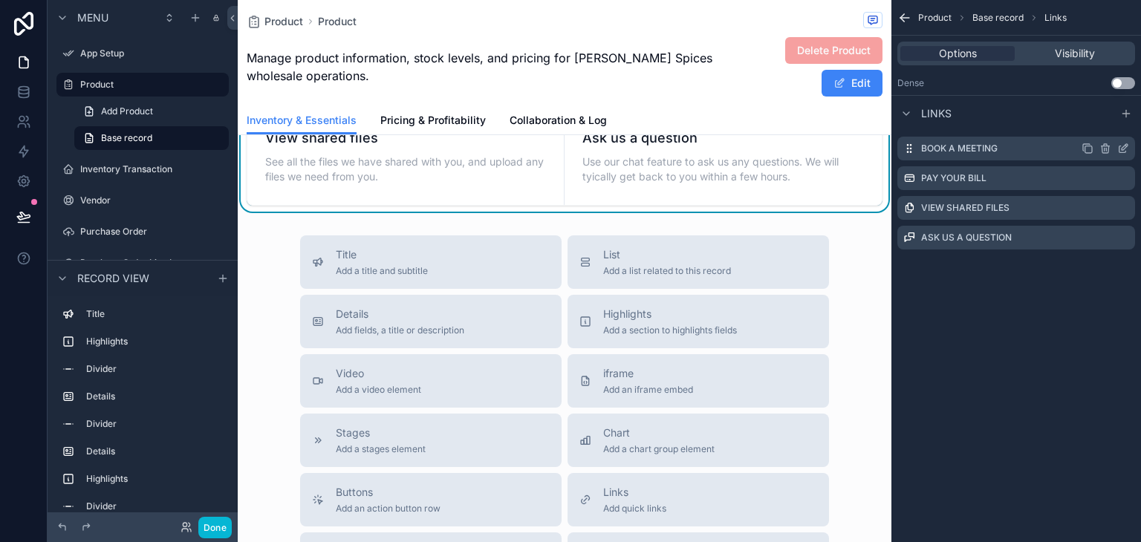
click at [924, 150] on label "Book a meeting" at bounding box center [959, 149] width 76 height 12
click at [945, 152] on label "Book a meeting" at bounding box center [959, 149] width 76 height 12
click at [1045, 50] on div "Visibility" at bounding box center [1074, 53] width 114 height 15
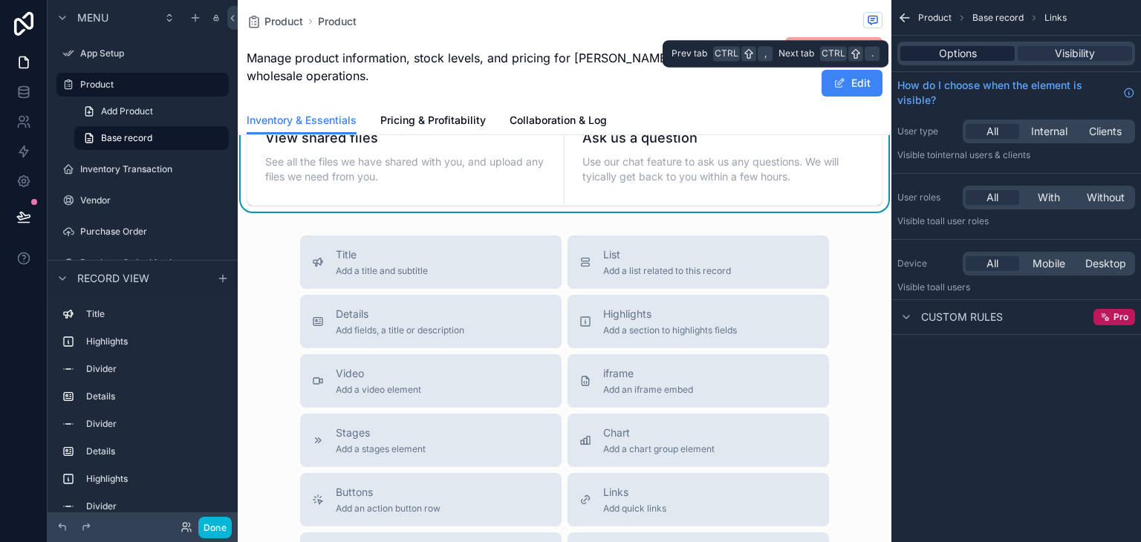
click at [973, 52] on span "Options" at bounding box center [958, 53] width 38 height 15
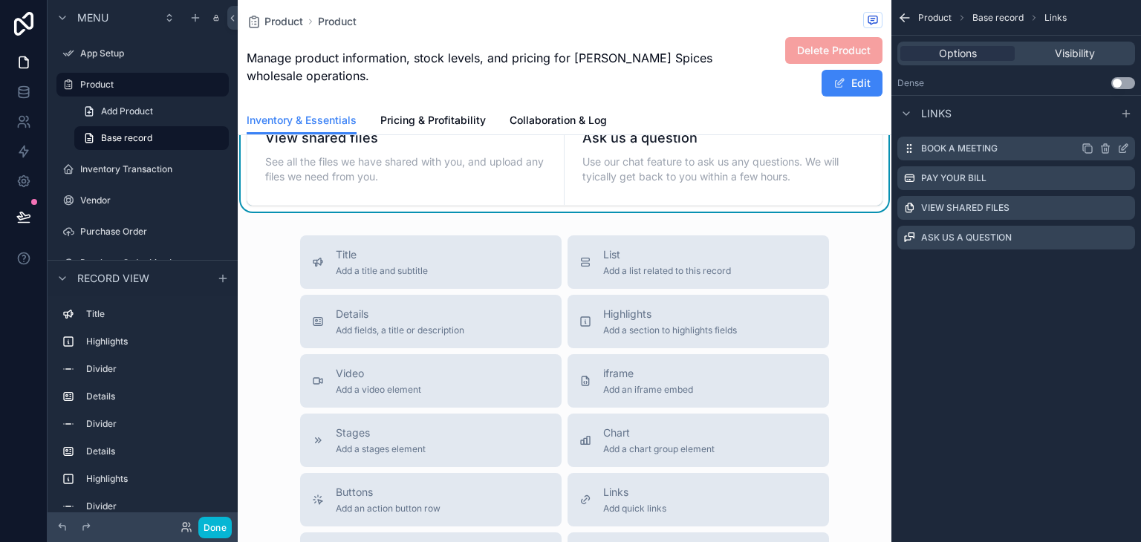
click at [1121, 149] on icon "scrollable content" at bounding box center [1124, 147] width 6 height 6
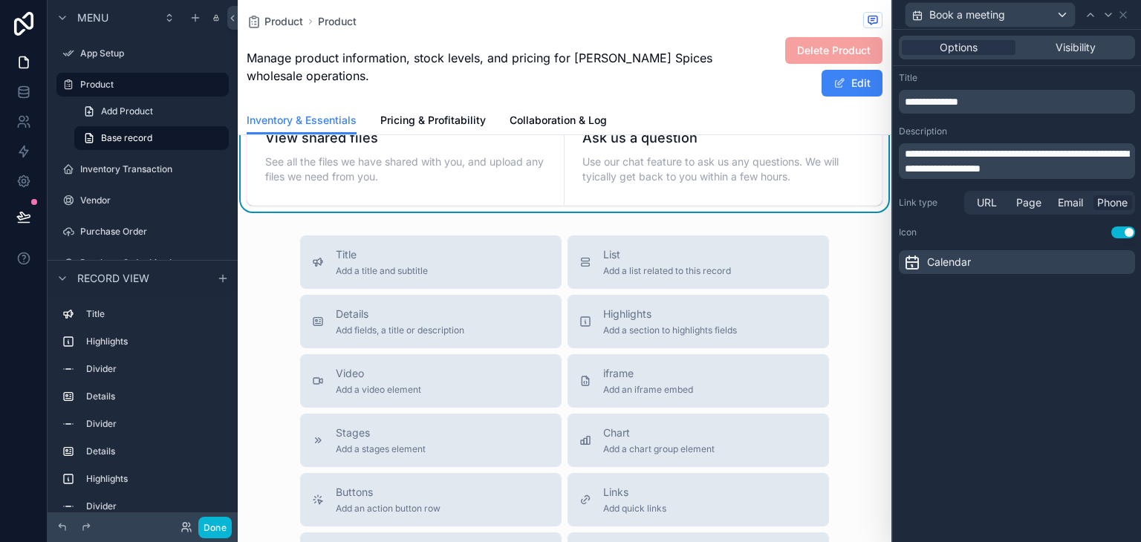
click at [1115, 200] on span "Phone" at bounding box center [1112, 202] width 30 height 15
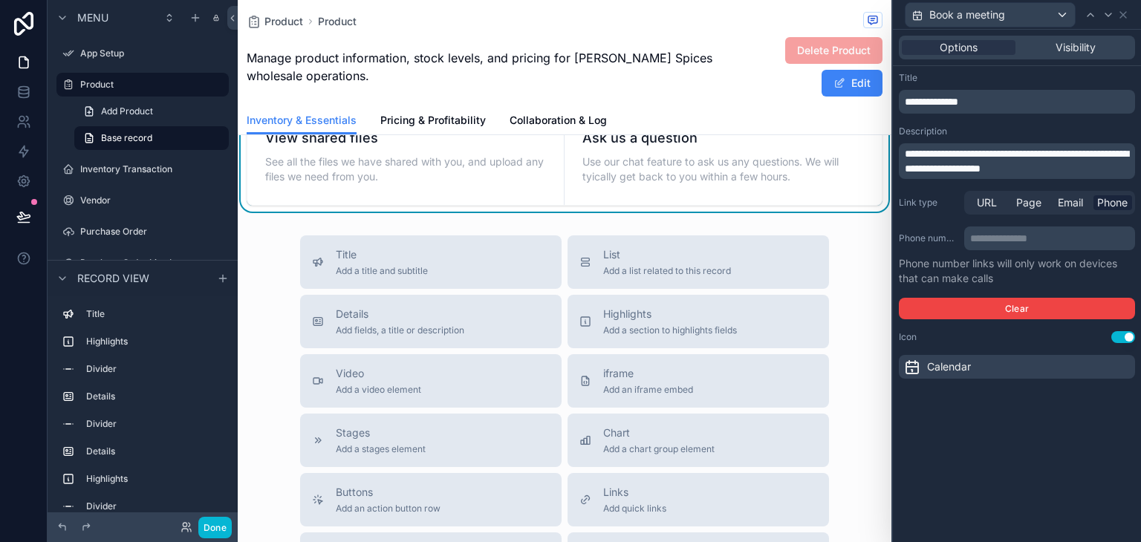
click at [1022, 243] on p "**********" at bounding box center [1051, 238] width 162 height 15
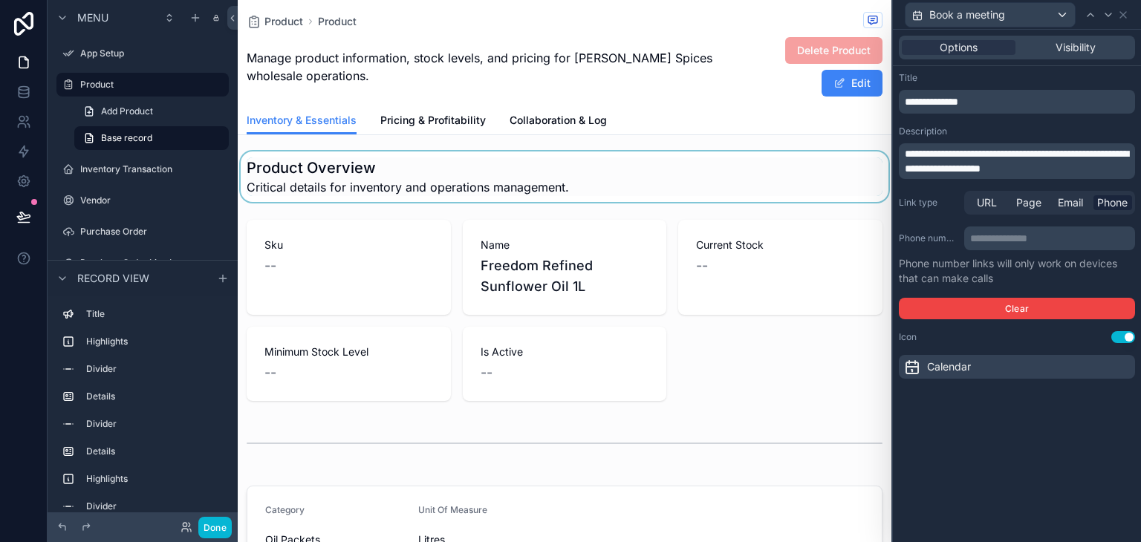
scroll to position [0, 0]
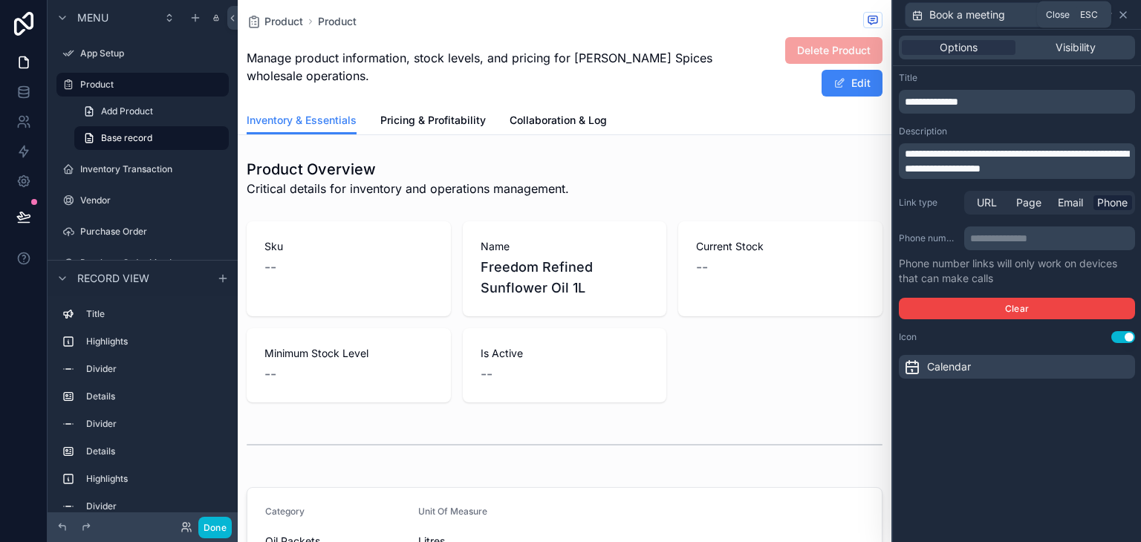
click at [1123, 13] on icon at bounding box center [1123, 15] width 6 height 6
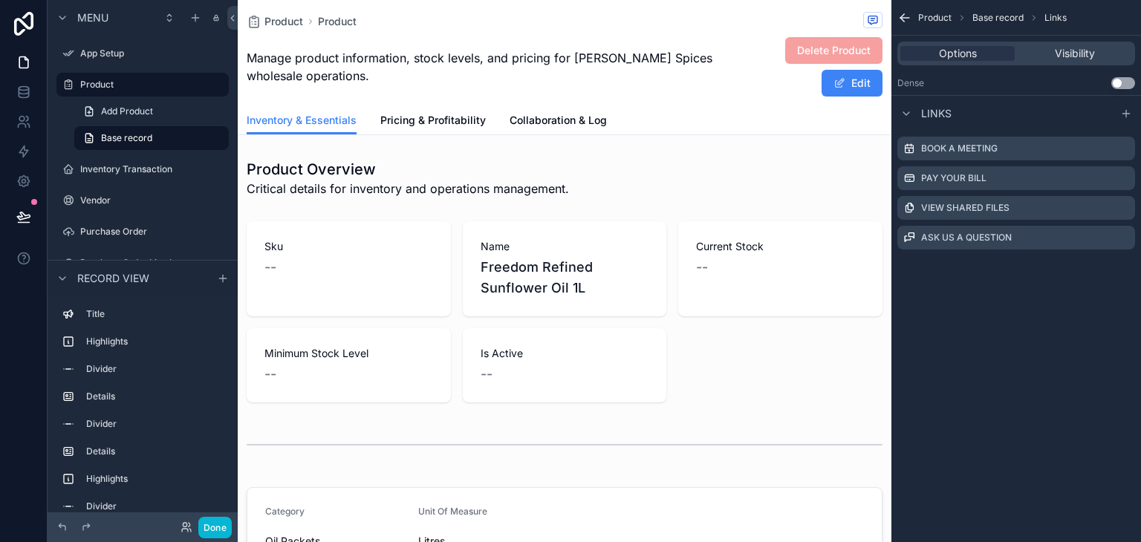
click at [905, 18] on icon "scrollable content" at bounding box center [904, 18] width 9 height 0
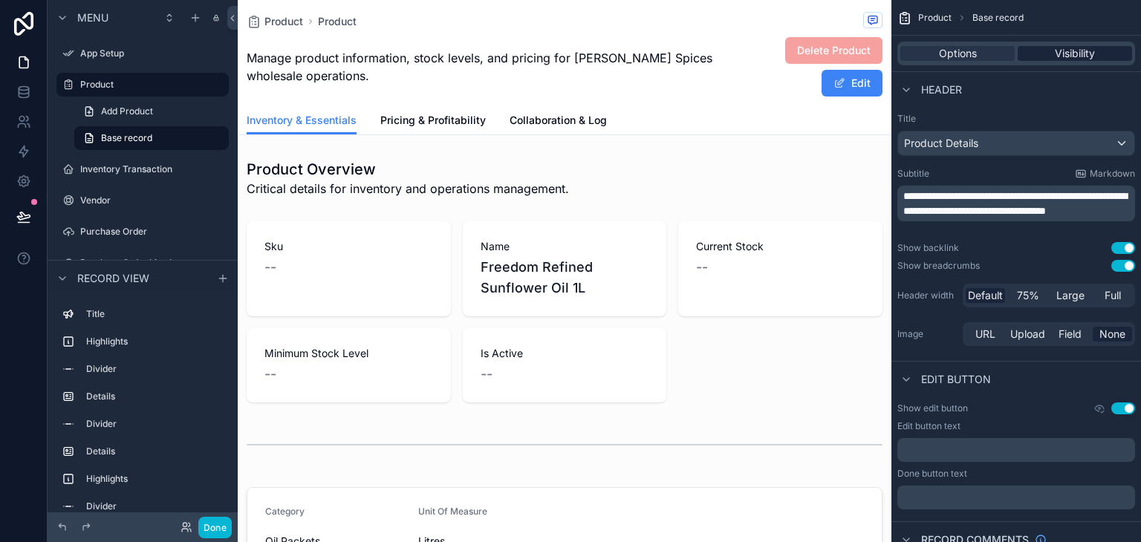
click at [1060, 46] on span "Visibility" at bounding box center [1074, 53] width 40 height 15
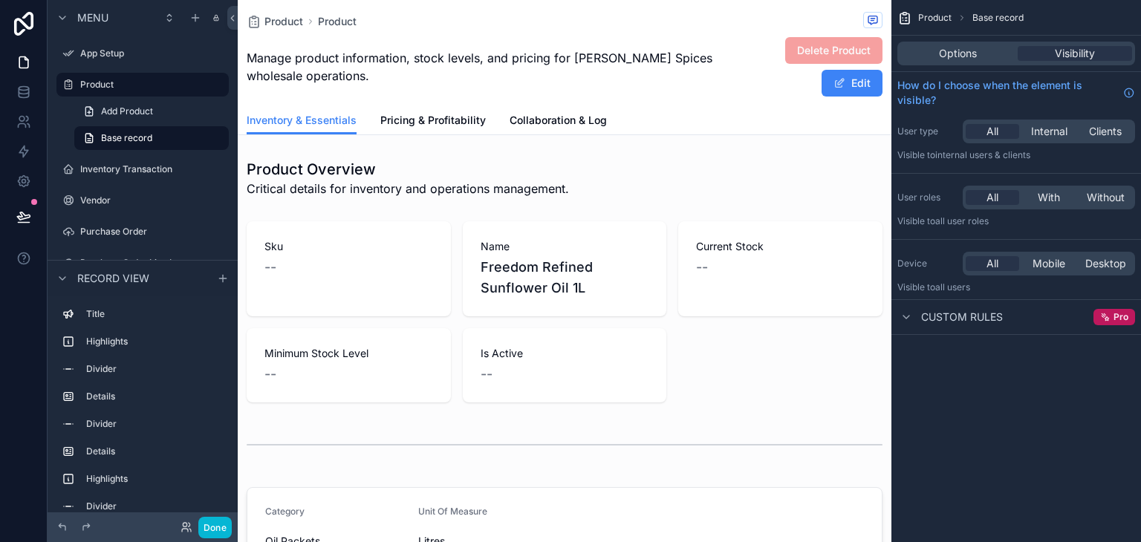
click at [933, 18] on span "Product" at bounding box center [934, 18] width 33 height 12
click at [150, 131] on link "Base record" at bounding box center [151, 138] width 154 height 24
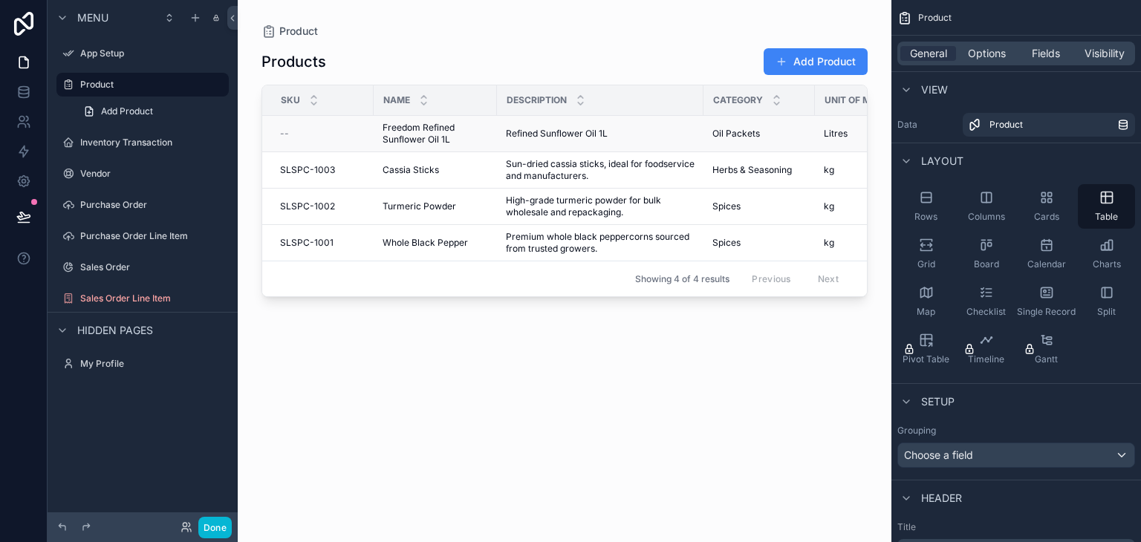
click at [431, 135] on span "Freedom Refined Sunflower Oil 1L" at bounding box center [434, 134] width 105 height 24
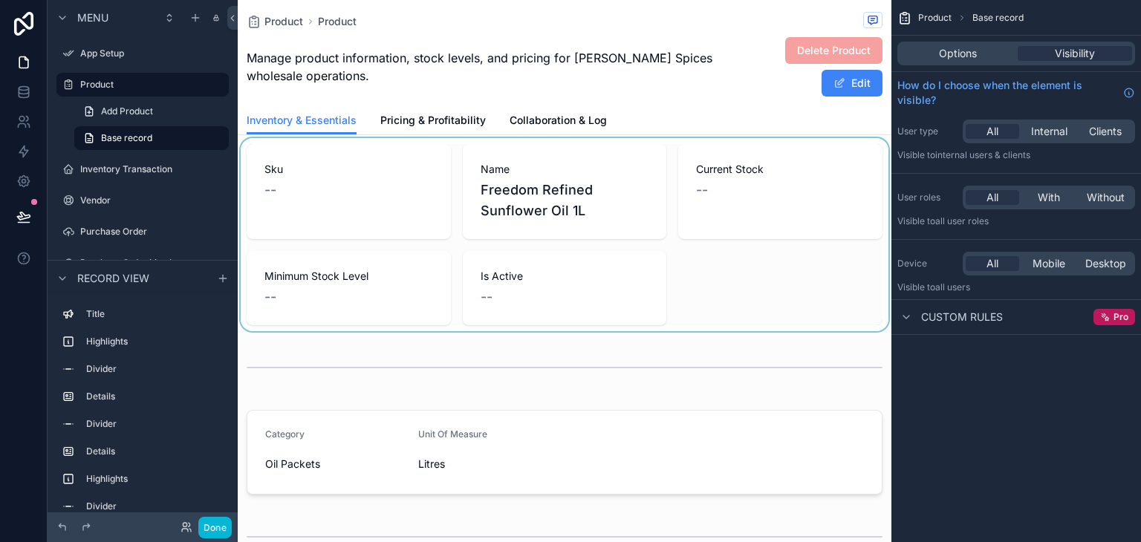
scroll to position [74, 0]
click at [561, 197] on div "scrollable content" at bounding box center [564, 237] width 653 height 193
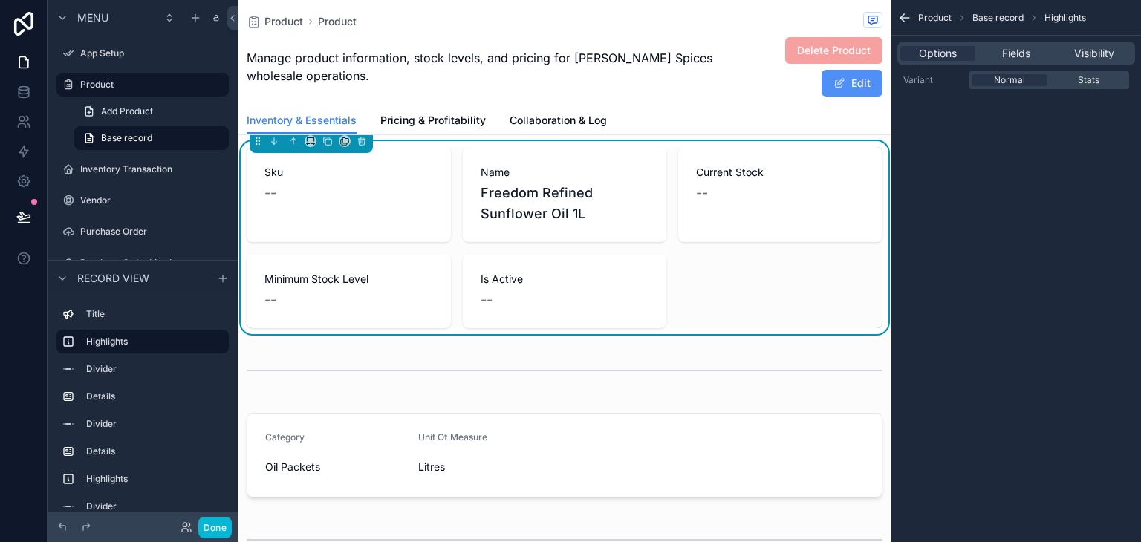
click at [844, 82] on button "Edit" at bounding box center [851, 83] width 61 height 27
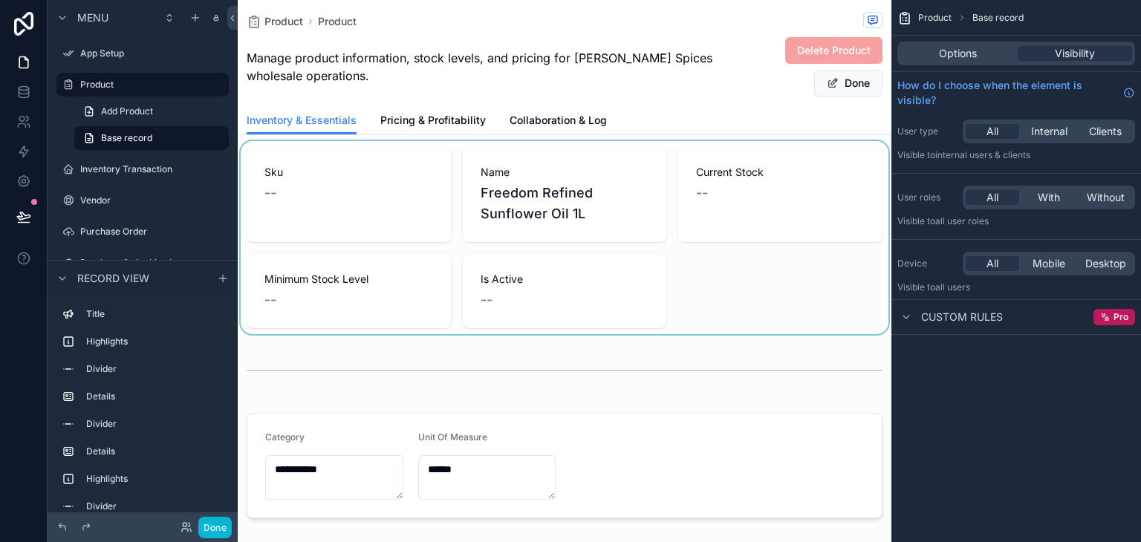
click at [539, 200] on div "scrollable content" at bounding box center [564, 237] width 653 height 193
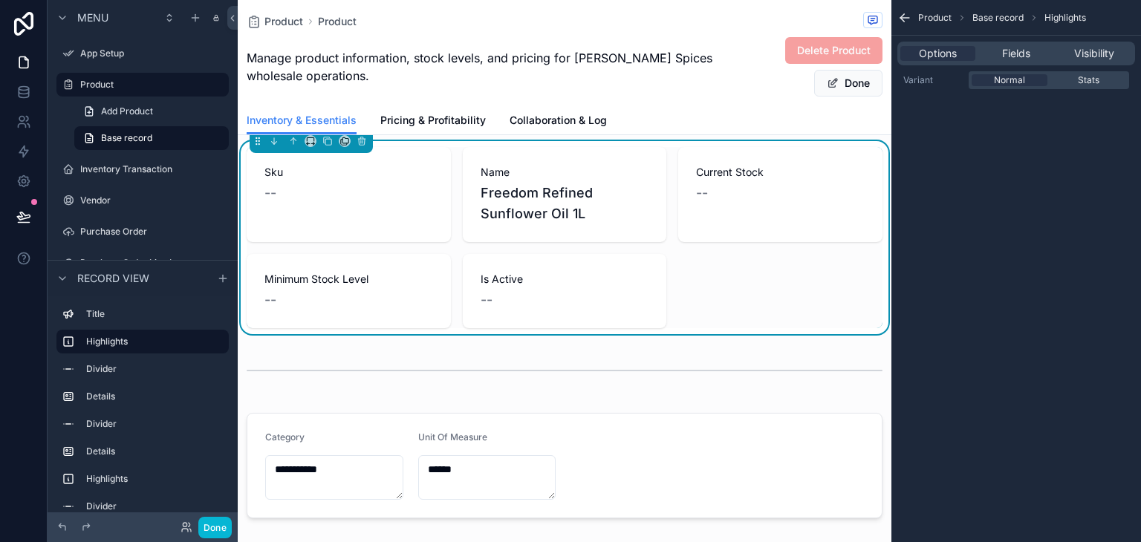
click at [539, 200] on span "Freedom Refined Sunflower Oil 1L" at bounding box center [564, 204] width 169 height 42
click at [720, 30] on div "Product Product Manage product information, stock levels, and pricing for [PERS…" at bounding box center [565, 53] width 636 height 106
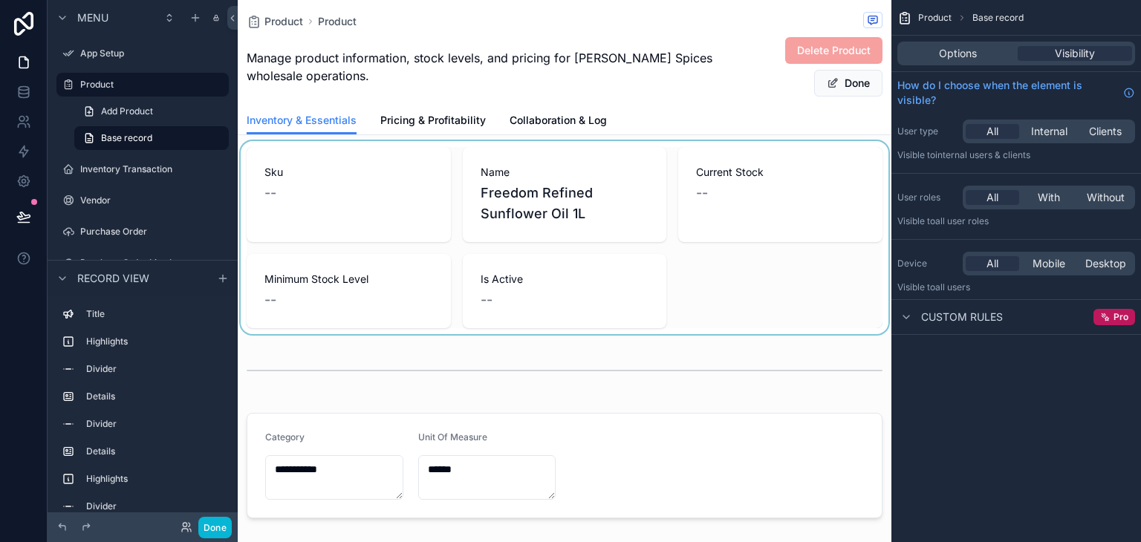
click at [567, 203] on div "scrollable content" at bounding box center [564, 237] width 653 height 193
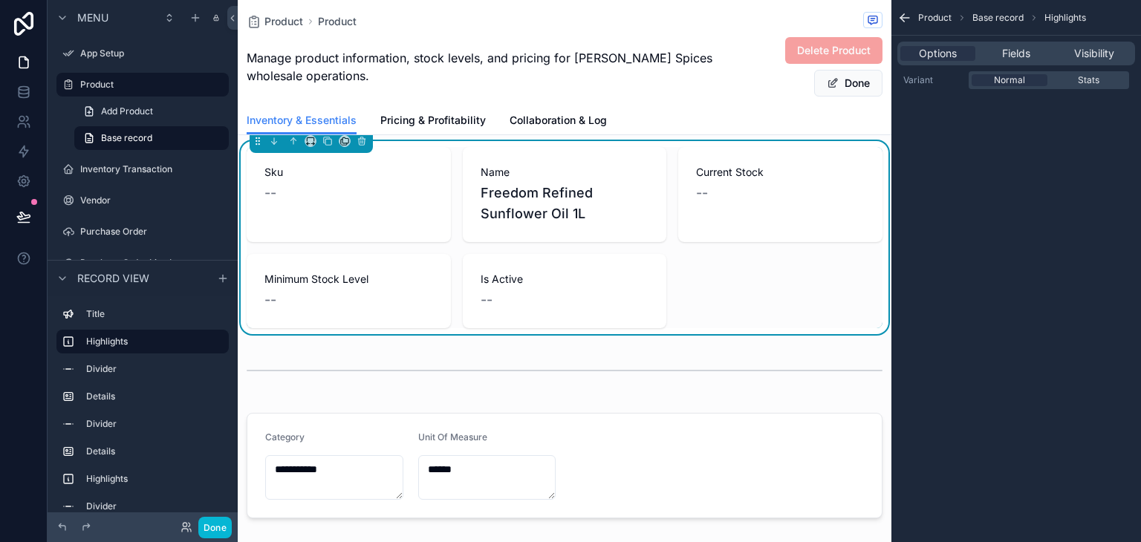
click at [901, 10] on icon "scrollable content" at bounding box center [904, 17] width 15 height 15
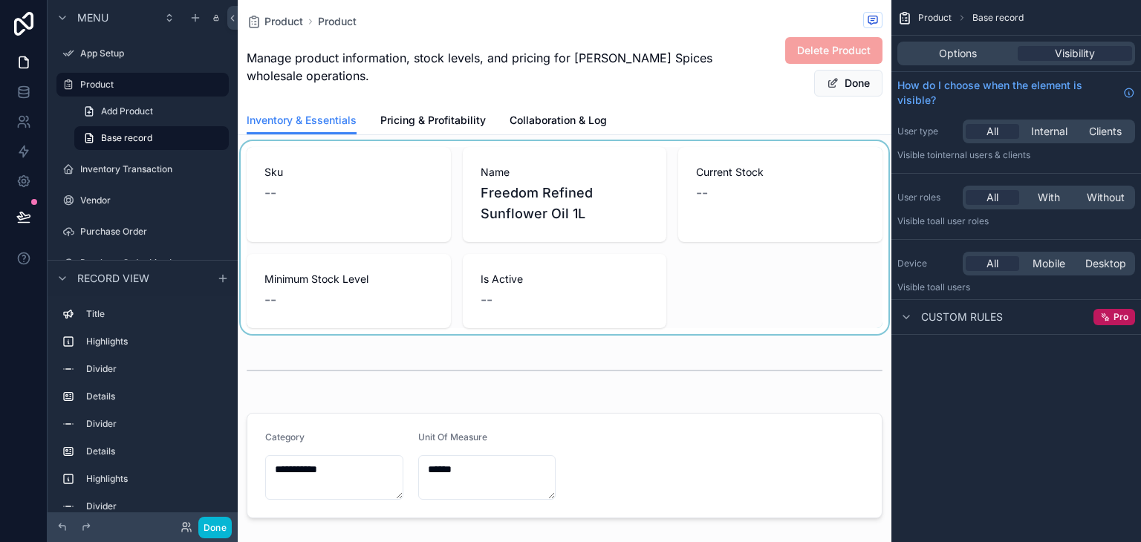
click at [903, 11] on icon "scrollable content" at bounding box center [904, 17] width 15 height 15
click at [149, 131] on link "Base record" at bounding box center [151, 138] width 154 height 24
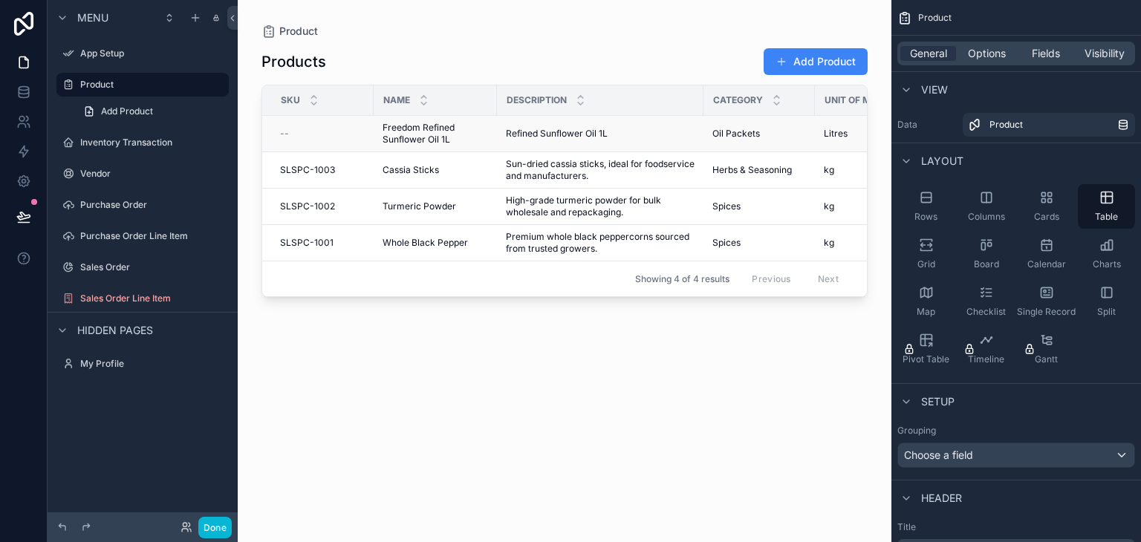
click at [274, 135] on td "--" at bounding box center [317, 134] width 111 height 36
drag, startPoint x: 274, startPoint y: 135, endPoint x: 671, endPoint y: 431, distance: 495.6
click at [671, 431] on div "Products Add Product Sku Name Description Category Unit Of Measure Cost Price S…" at bounding box center [564, 282] width 606 height 486
click at [385, 128] on span "Freedom Refined Sunflower Oil 1L" at bounding box center [434, 134] width 105 height 24
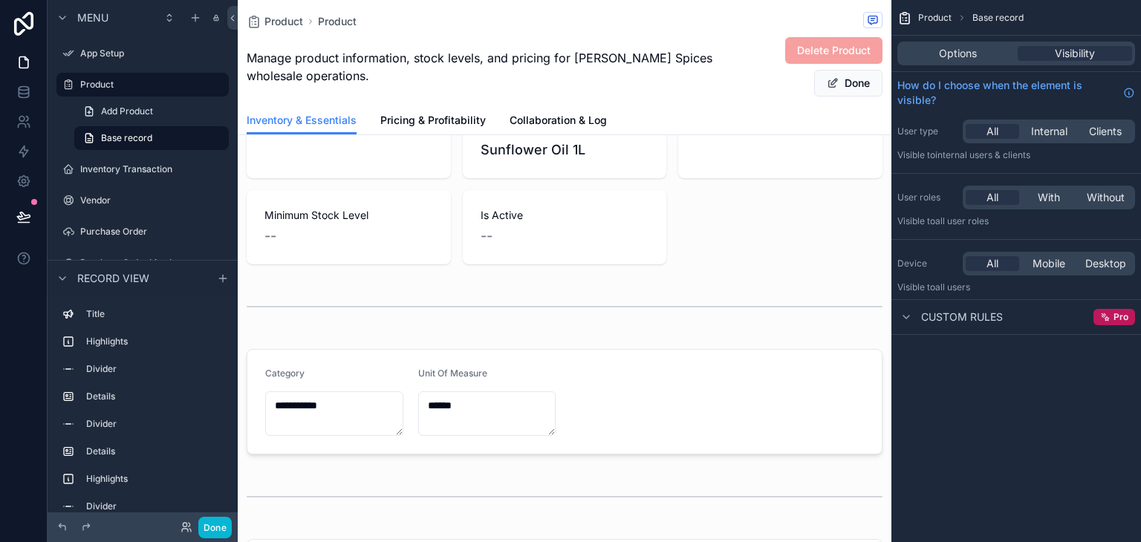
scroll to position [149, 0]
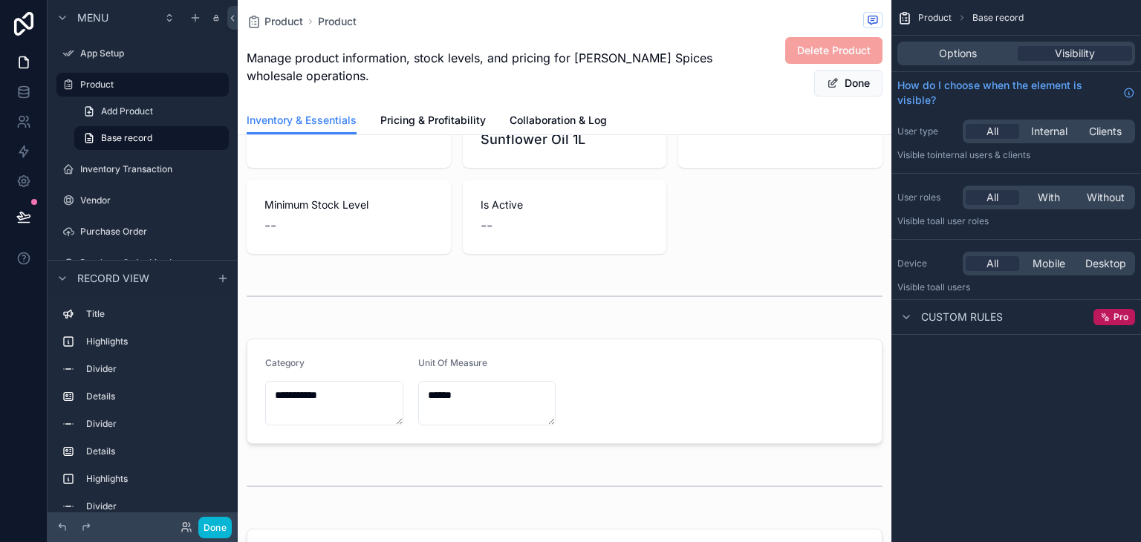
click at [800, 45] on span "Delete Product" at bounding box center [833, 49] width 97 height 15
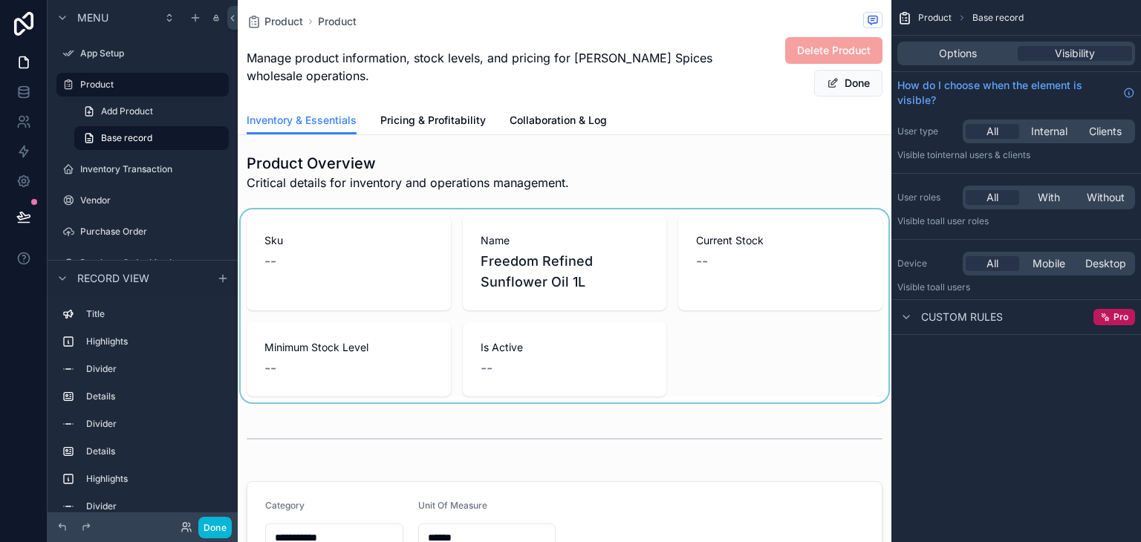
scroll to position [0, 0]
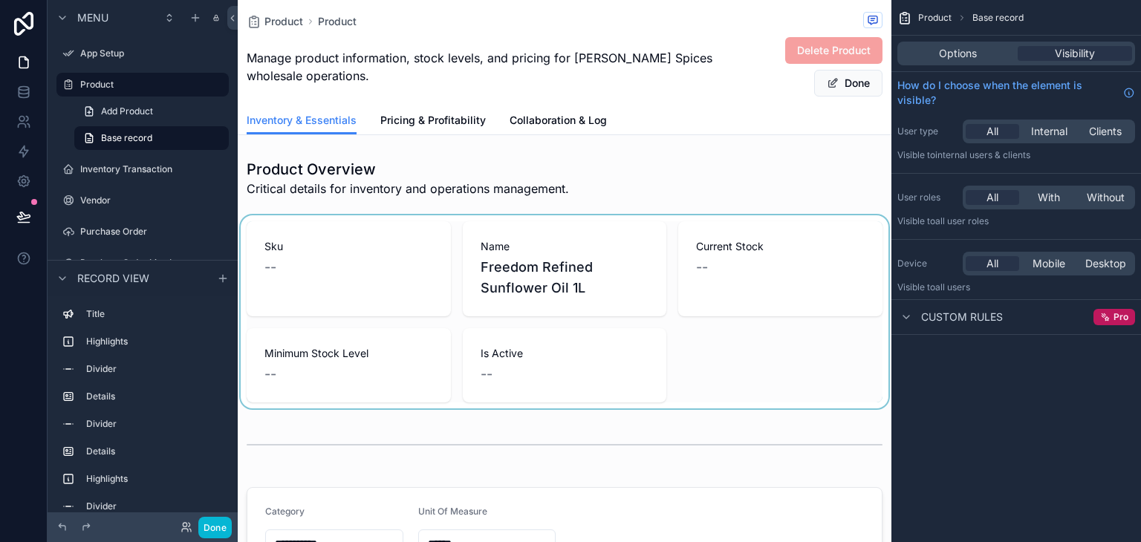
click at [350, 261] on div "scrollable content" at bounding box center [564, 311] width 653 height 193
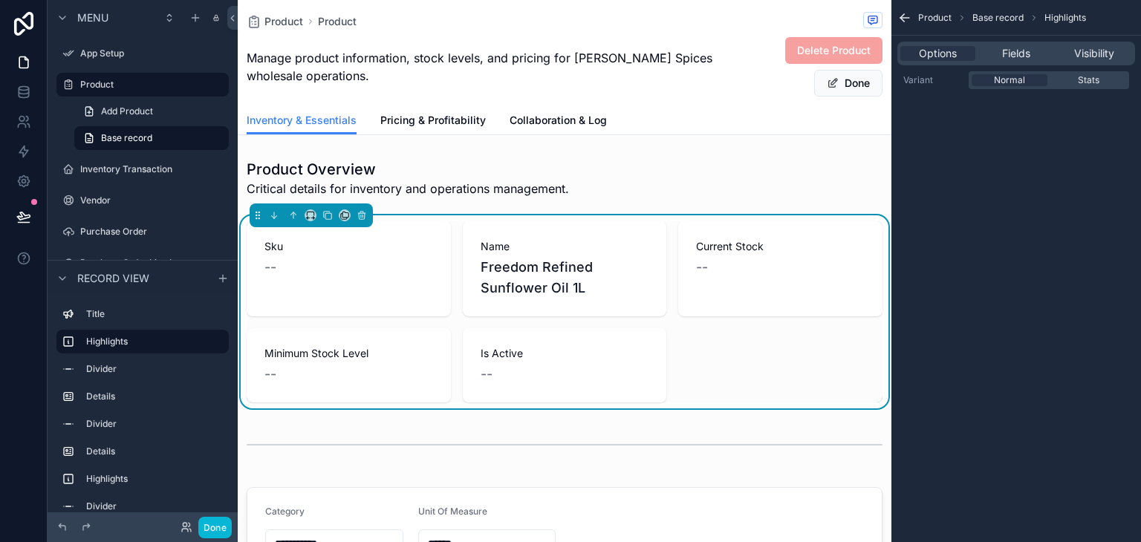
click at [815, 54] on span "Delete Product" at bounding box center [833, 49] width 97 height 15
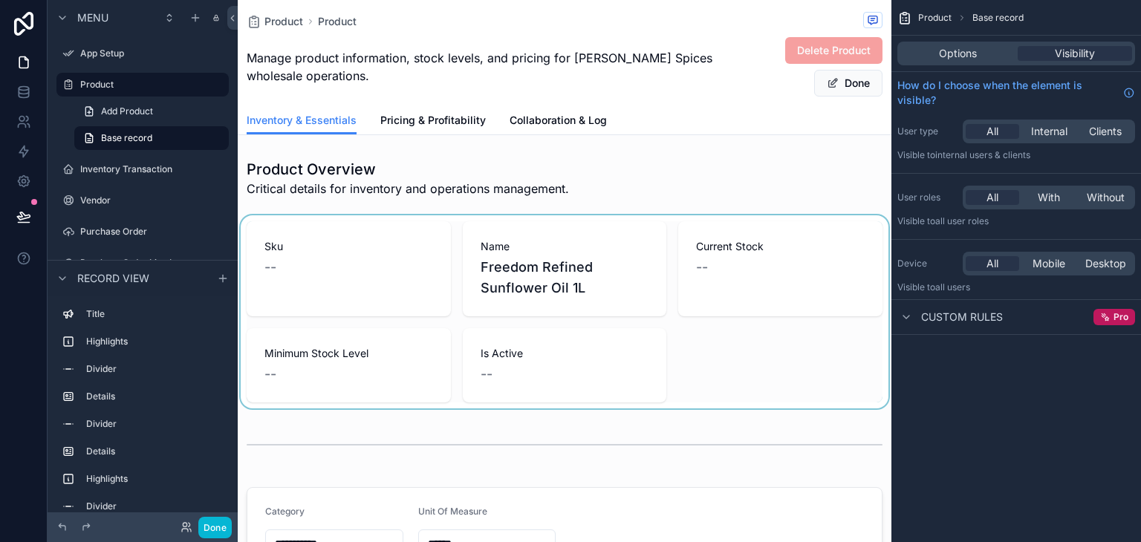
click at [594, 293] on div "scrollable content" at bounding box center [564, 311] width 653 height 193
click at [594, 293] on span "Freedom Refined Sunflower Oil 1L" at bounding box center [564, 278] width 169 height 42
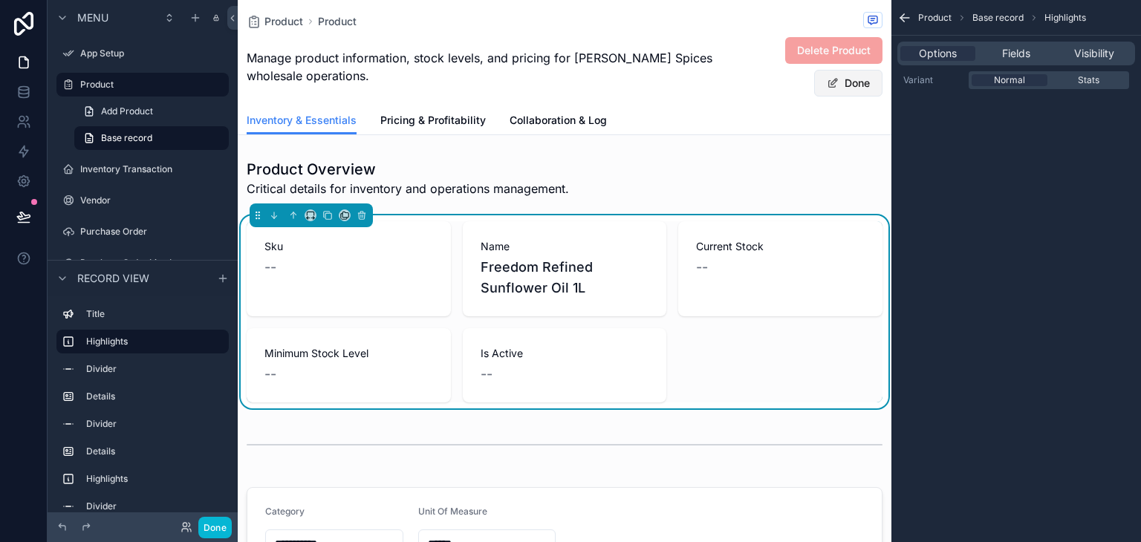
click at [821, 89] on button "Done" at bounding box center [848, 83] width 68 height 27
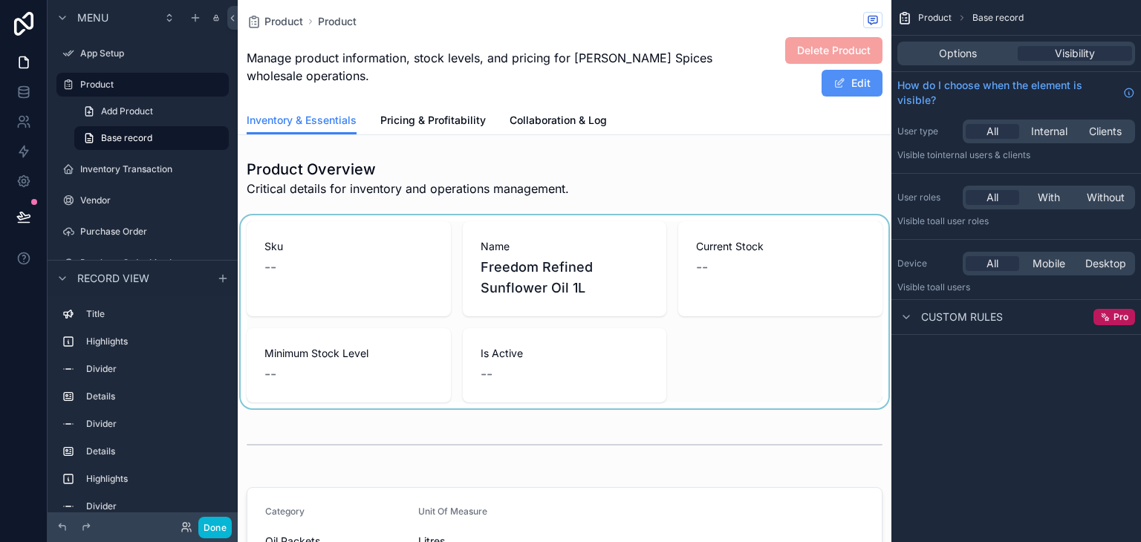
click at [821, 90] on button "Edit" at bounding box center [851, 83] width 61 height 27
drag, startPoint x: 550, startPoint y: 120, endPoint x: 503, endPoint y: 121, distance: 47.5
click at [550, 120] on span "Collaboration & Log" at bounding box center [557, 120] width 97 height 15
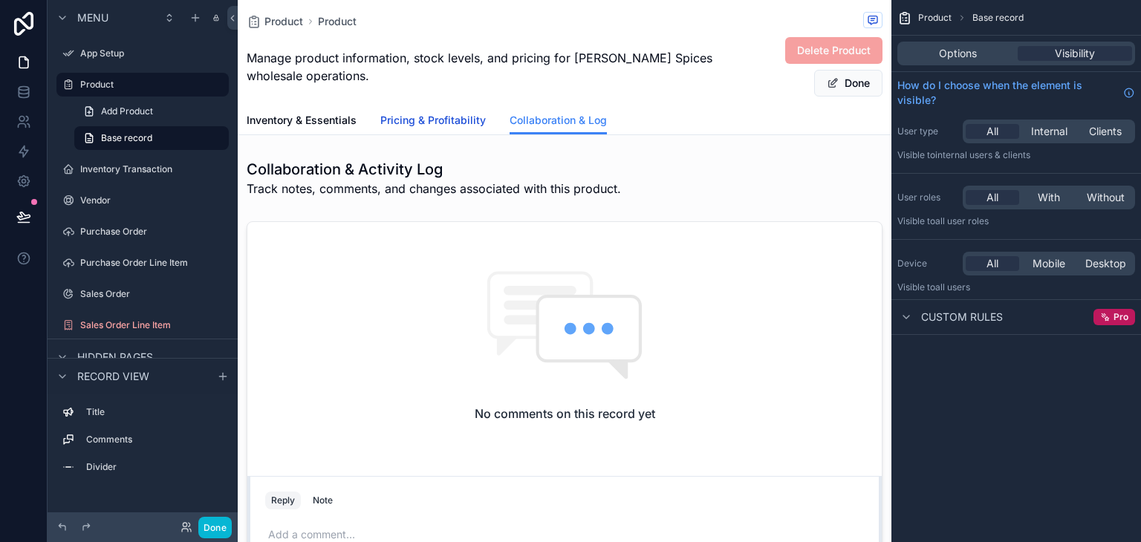
click at [474, 118] on span "Pricing & Profitability" at bounding box center [432, 120] width 105 height 15
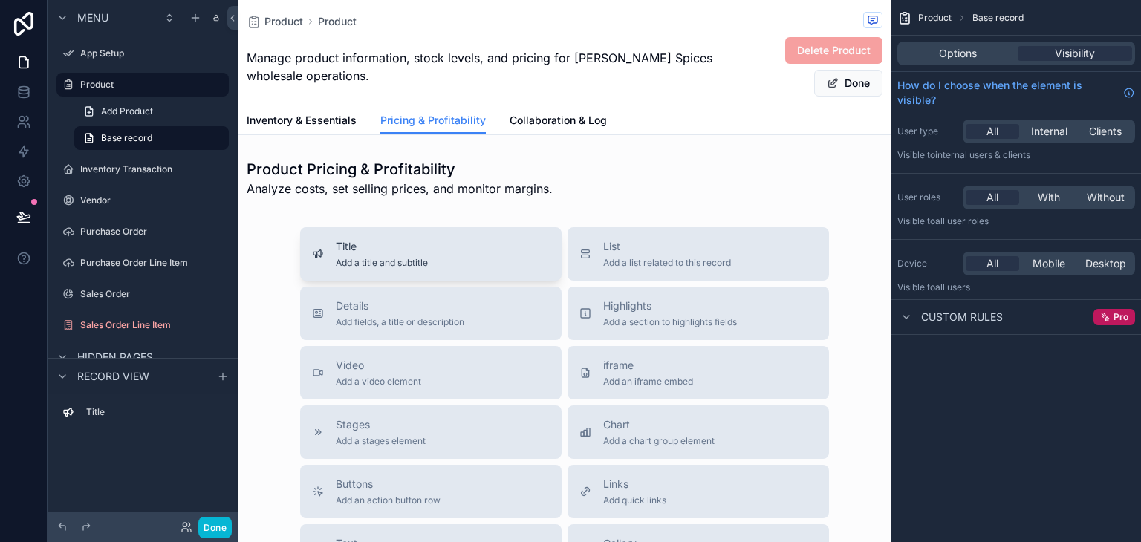
click at [499, 253] on div "Title Add a title and subtitle" at bounding box center [431, 254] width 238 height 30
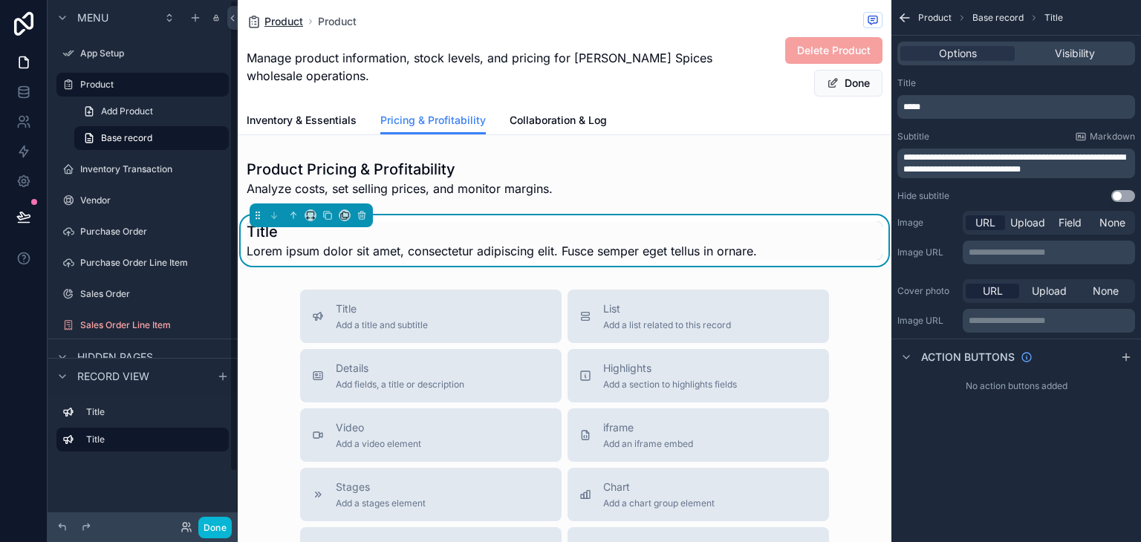
click at [277, 22] on span "Product" at bounding box center [283, 21] width 39 height 15
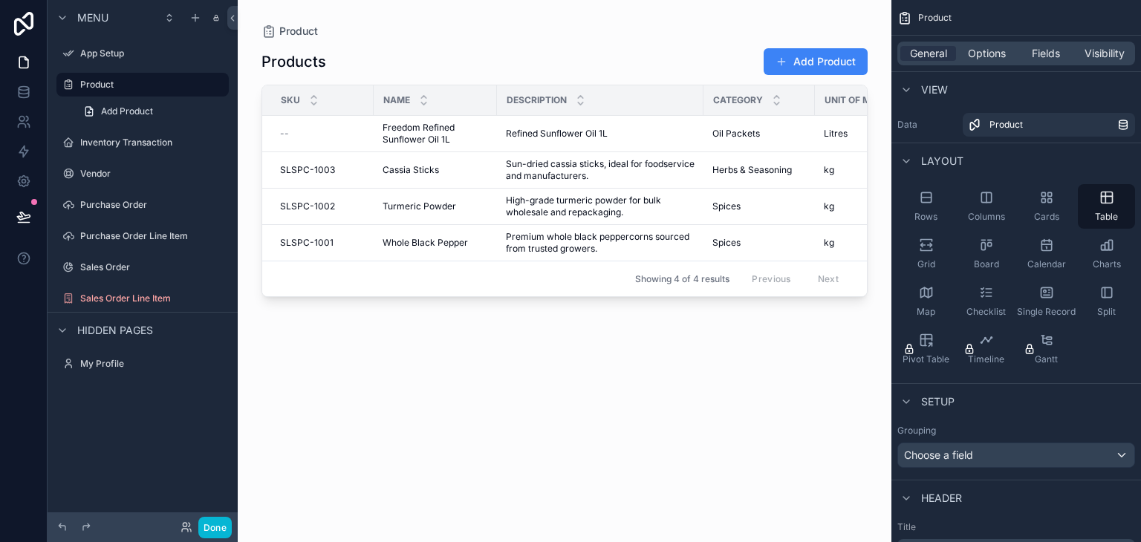
click at [760, 67] on div "Add Product" at bounding box center [809, 62] width 116 height 28
click at [828, 65] on button "Add Product" at bounding box center [815, 61] width 104 height 27
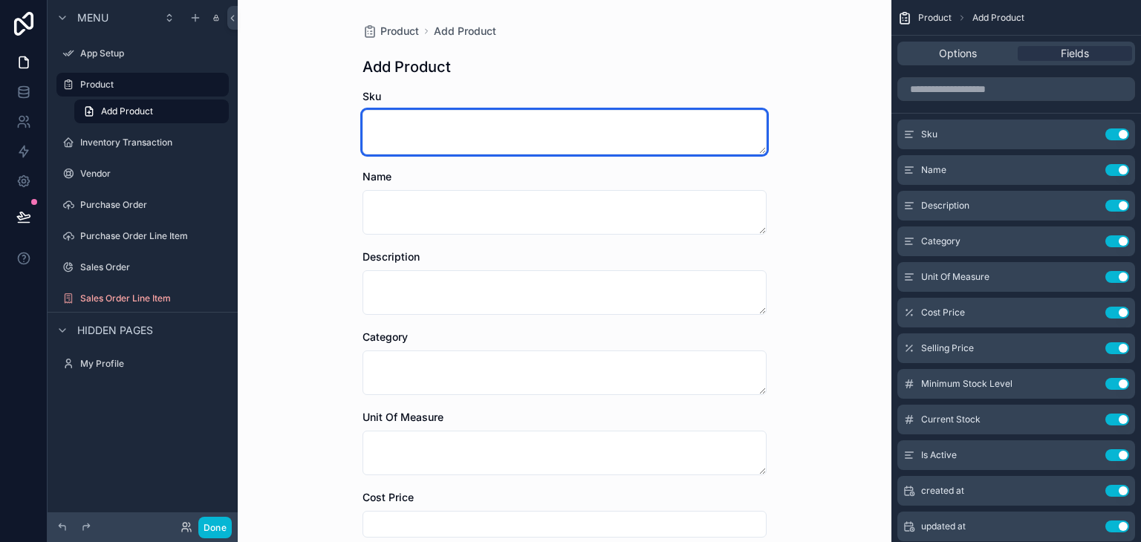
click at [541, 128] on textarea "scrollable content" at bounding box center [564, 132] width 404 height 45
type textarea "**********"
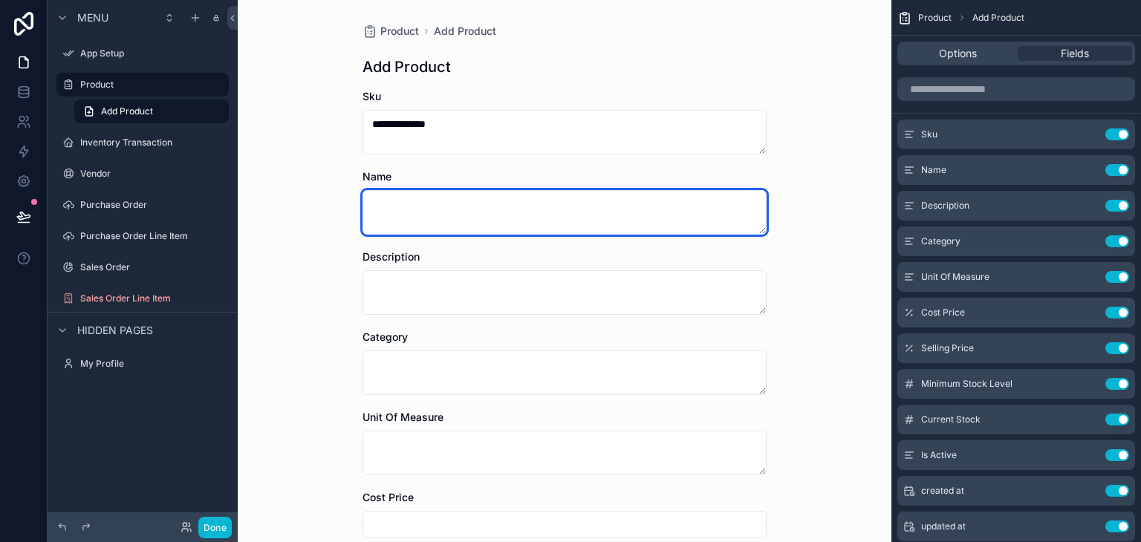
drag, startPoint x: 505, startPoint y: 209, endPoint x: 687, endPoint y: 168, distance: 186.6
click at [506, 209] on textarea "scrollable content" at bounding box center [564, 212] width 404 height 45
type textarea "**********"
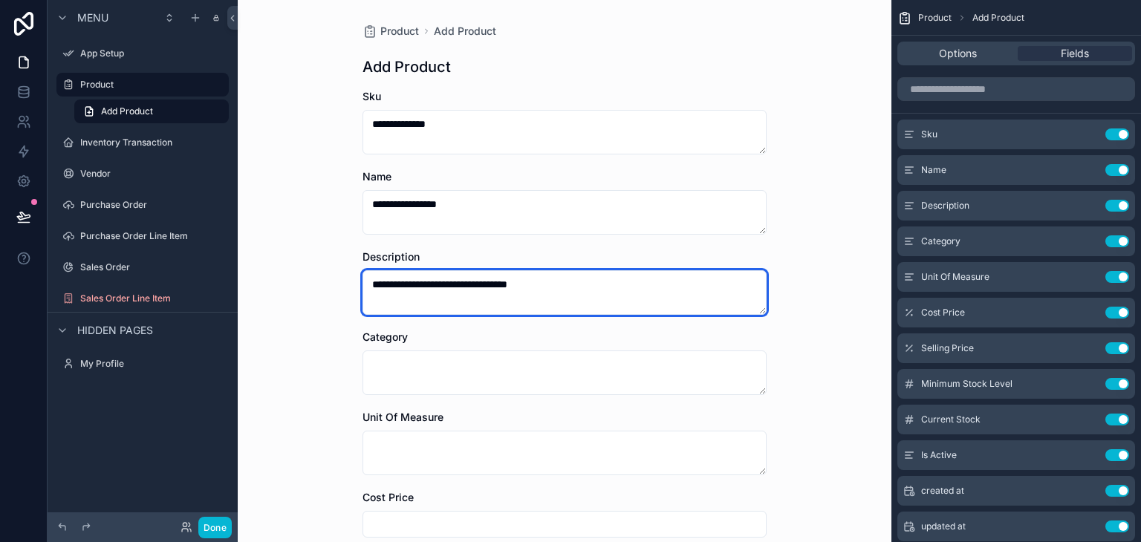
click at [496, 288] on textarea "**********" at bounding box center [564, 292] width 404 height 45
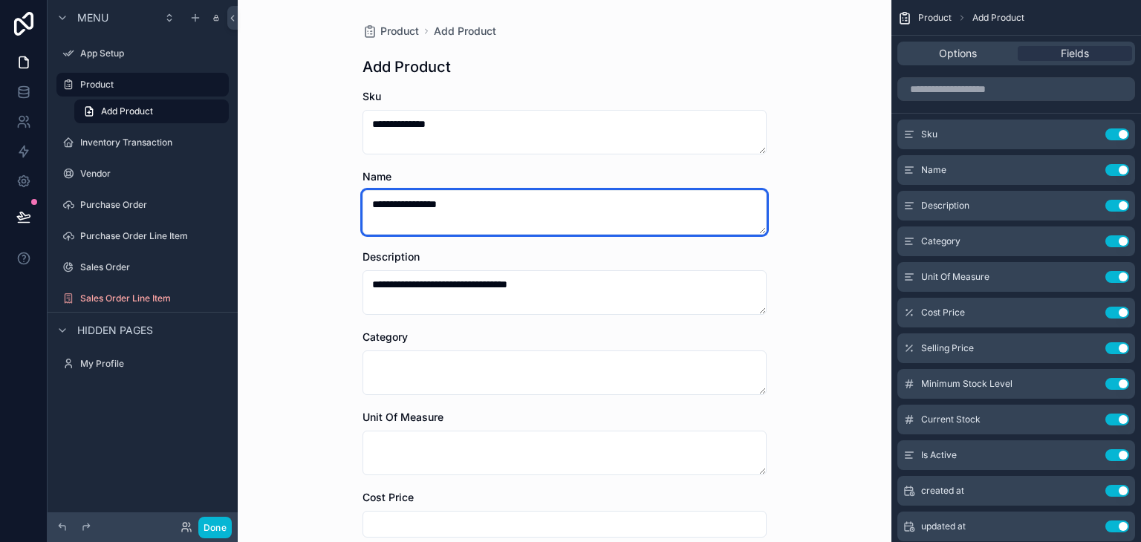
drag, startPoint x: 496, startPoint y: 287, endPoint x: 457, endPoint y: 227, distance: 71.5
click at [457, 227] on textarea "**********" at bounding box center [564, 212] width 404 height 45
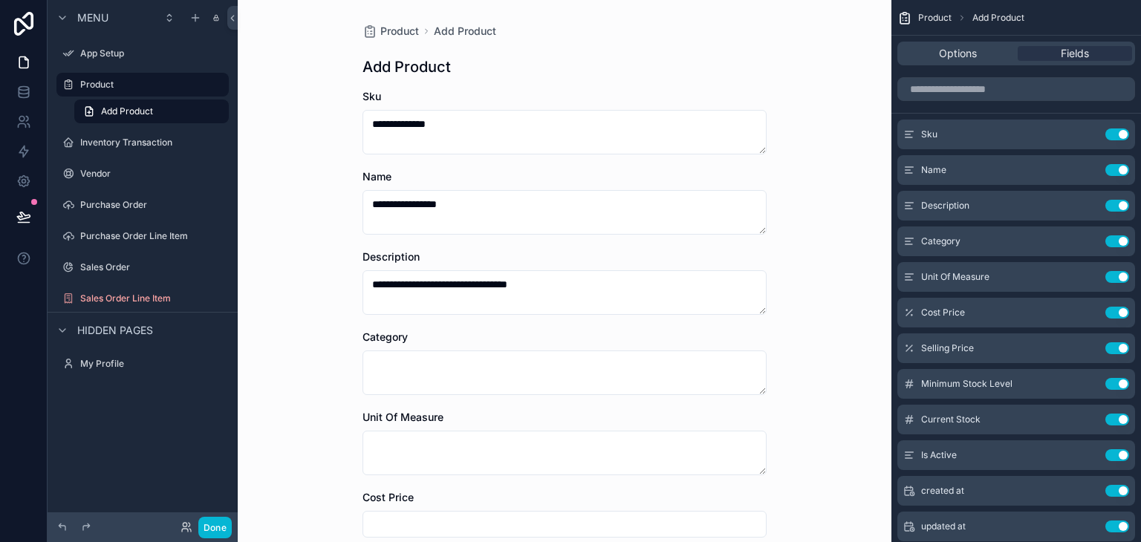
drag, startPoint x: 490, startPoint y: 298, endPoint x: 476, endPoint y: 247, distance: 53.1
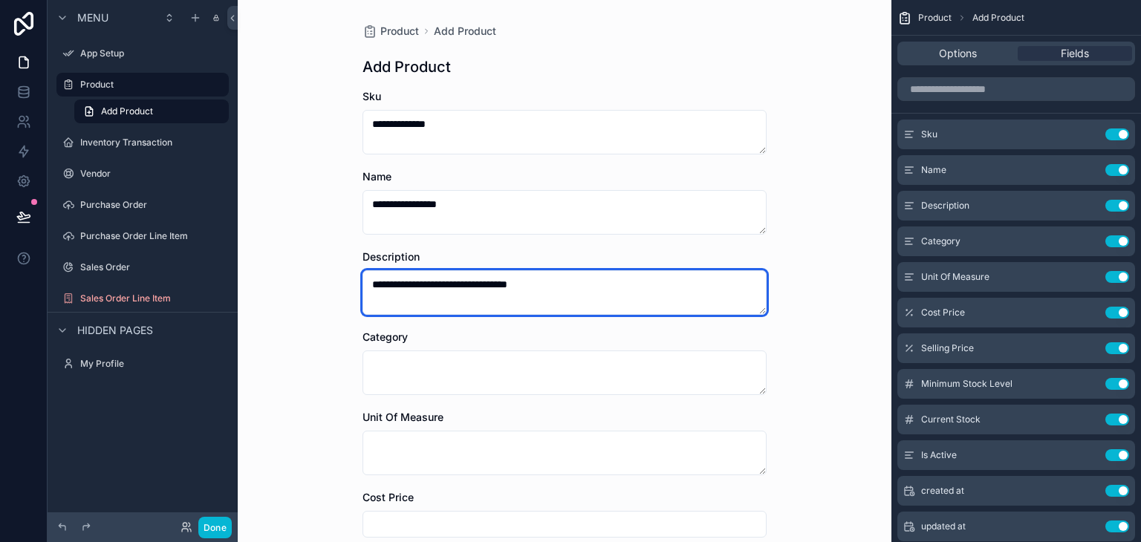
click at [497, 275] on textarea "**********" at bounding box center [564, 292] width 404 height 45
type textarea "**********"
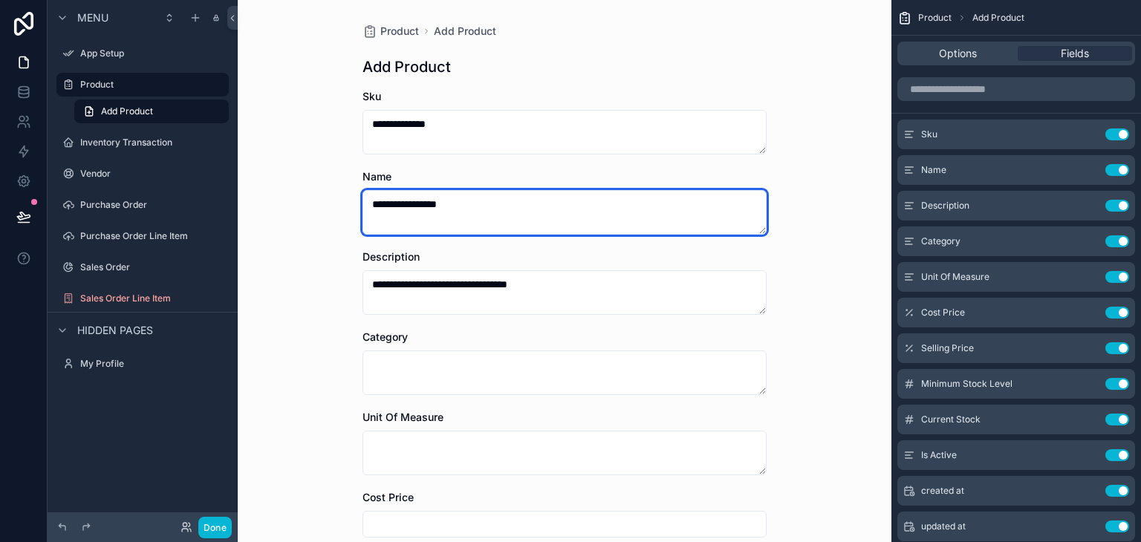
click at [451, 197] on textarea "**********" at bounding box center [564, 212] width 404 height 45
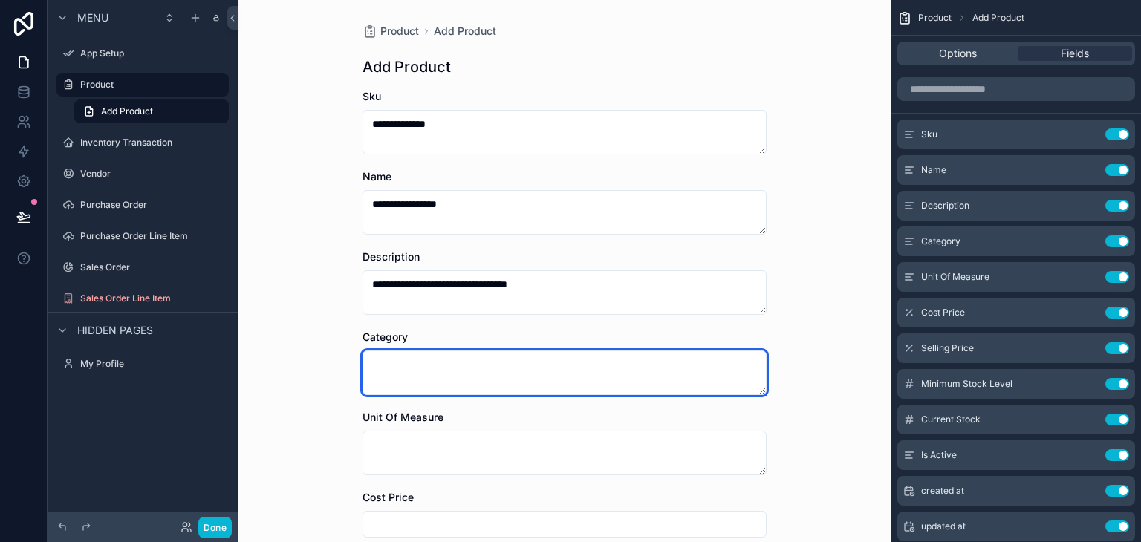
click at [499, 376] on textarea "scrollable content" at bounding box center [564, 372] width 404 height 45
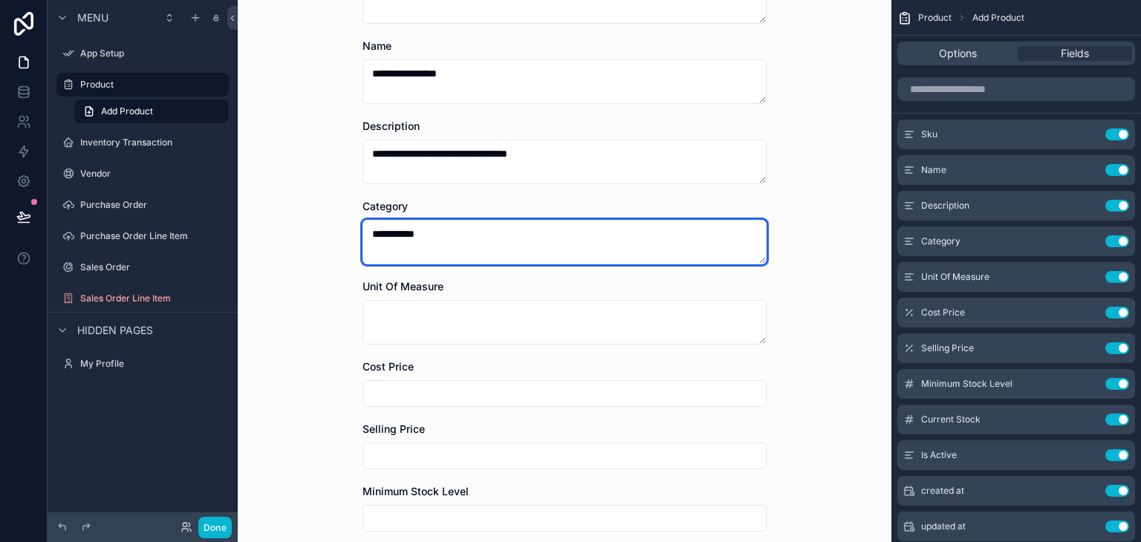
scroll to position [149, 0]
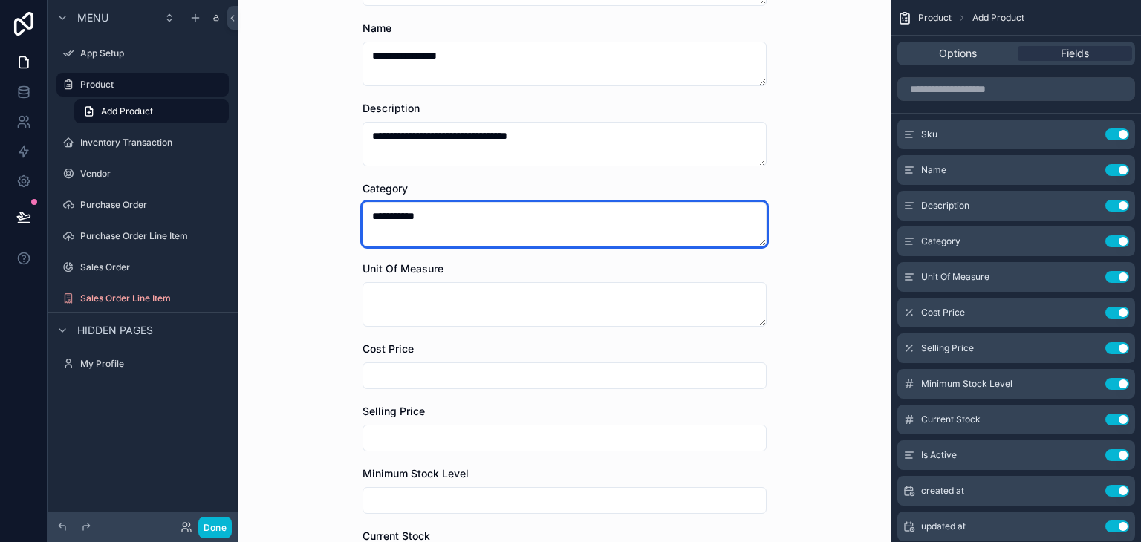
type textarea "**********"
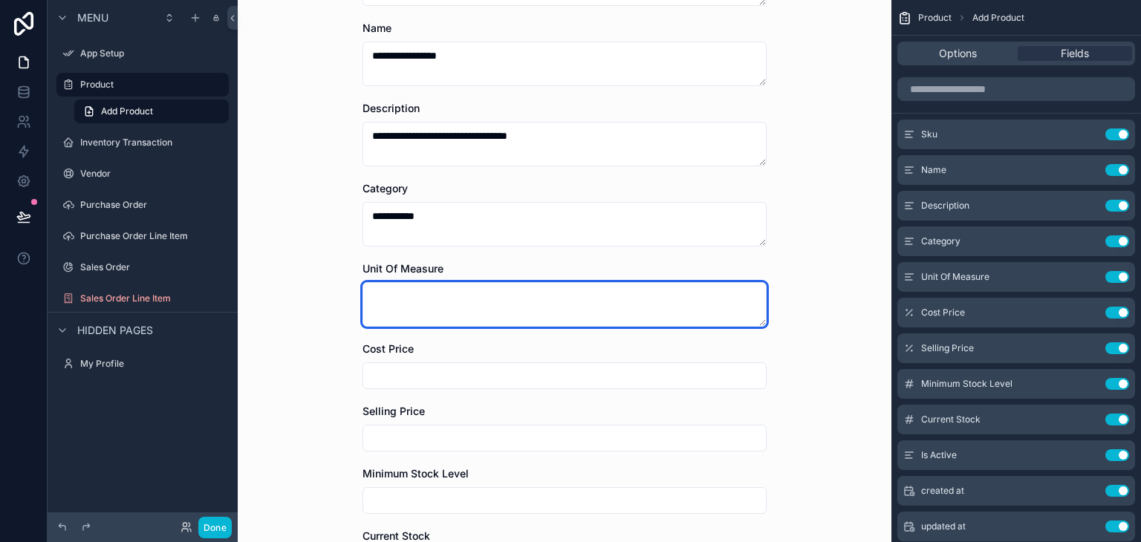
click at [505, 289] on textarea "scrollable content" at bounding box center [564, 304] width 404 height 45
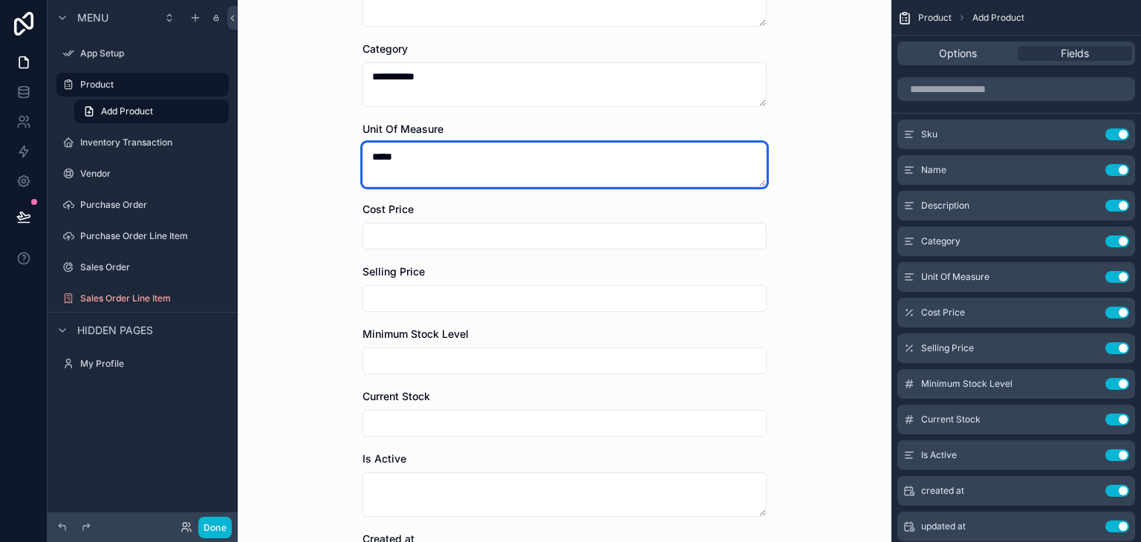
scroll to position [297, 0]
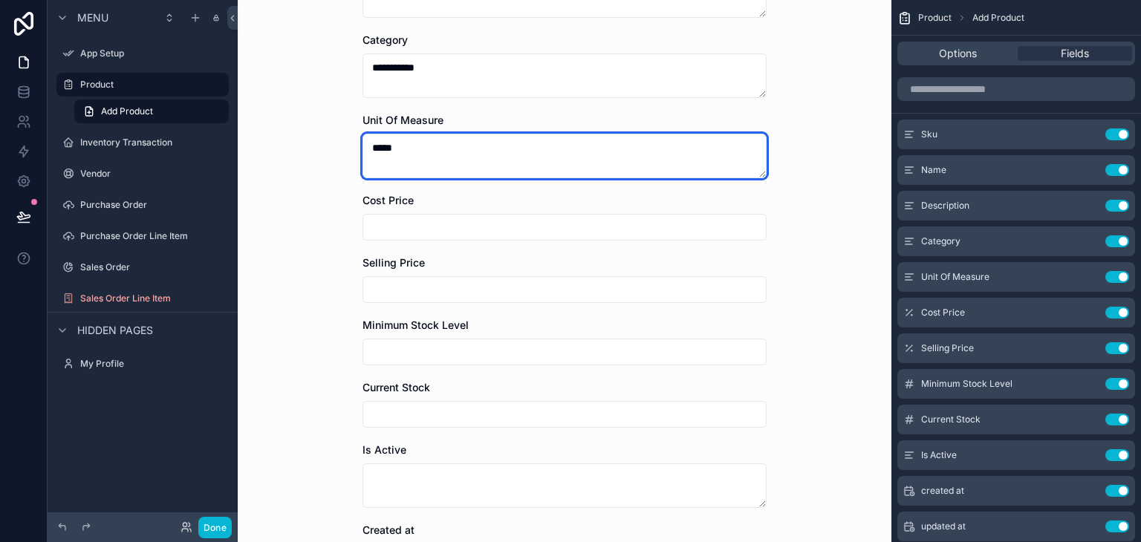
type textarea "*****"
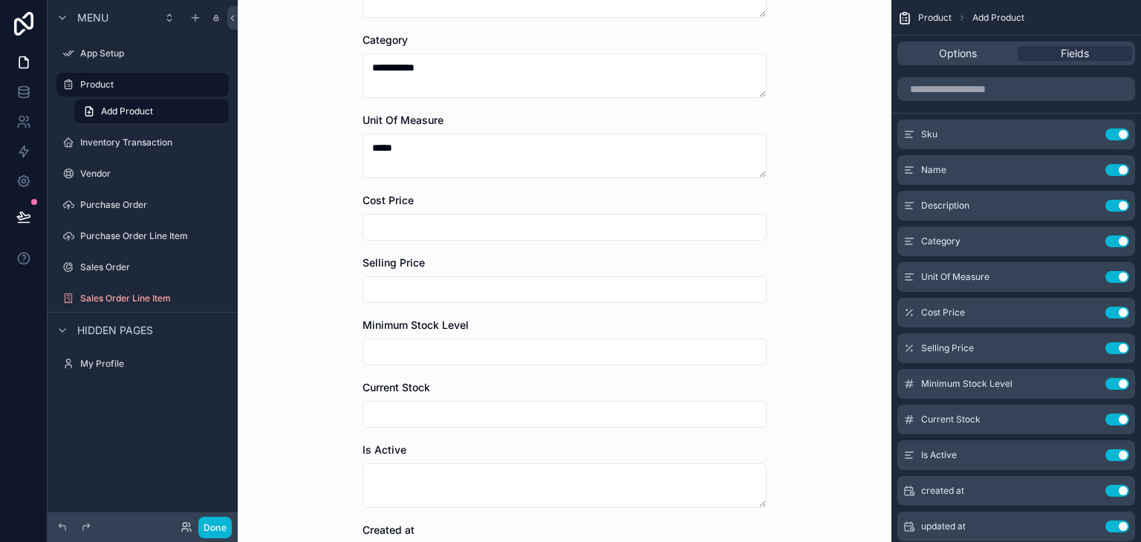
click at [448, 232] on input "scrollable content" at bounding box center [564, 227] width 402 height 21
type input "***"
click at [461, 281] on input "scrollable content" at bounding box center [564, 289] width 402 height 21
type input "***"
click at [453, 353] on input "scrollable content" at bounding box center [564, 352] width 402 height 21
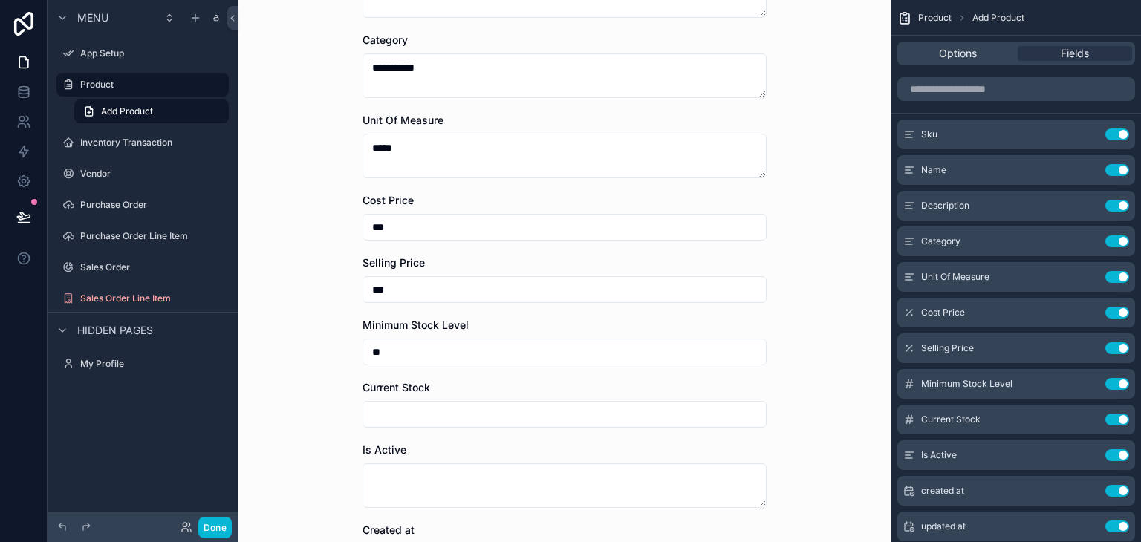
type input "**"
click at [419, 406] on input "scrollable content" at bounding box center [564, 414] width 402 height 21
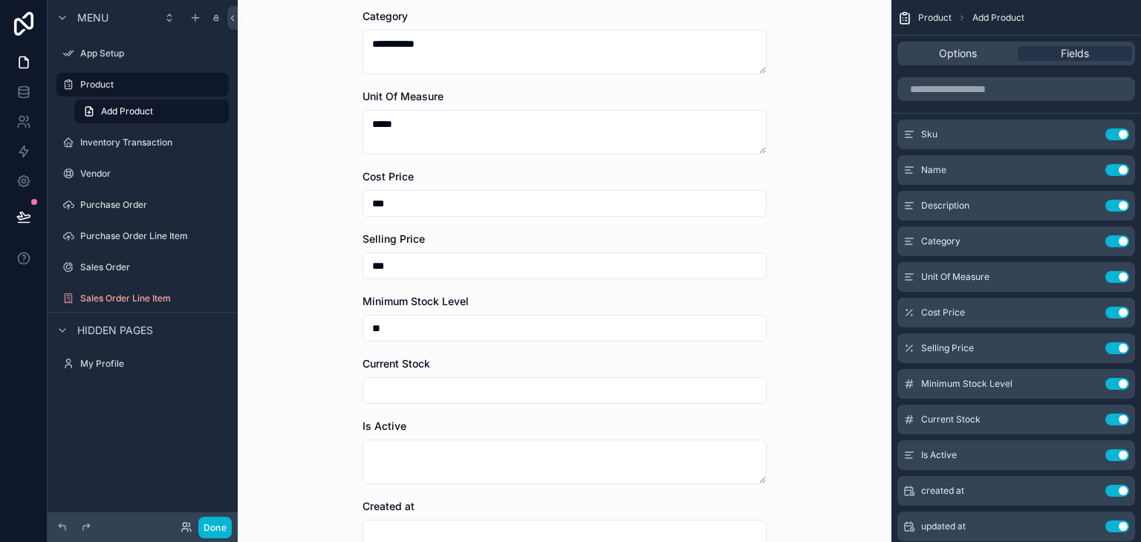
scroll to position [446, 0]
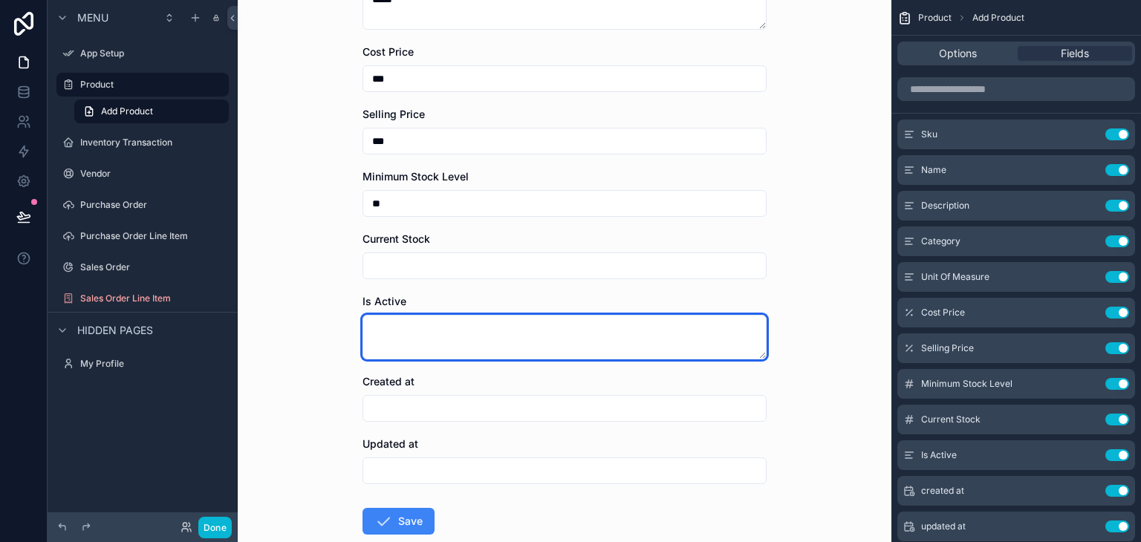
click at [496, 338] on textarea "scrollable content" at bounding box center [564, 337] width 404 height 45
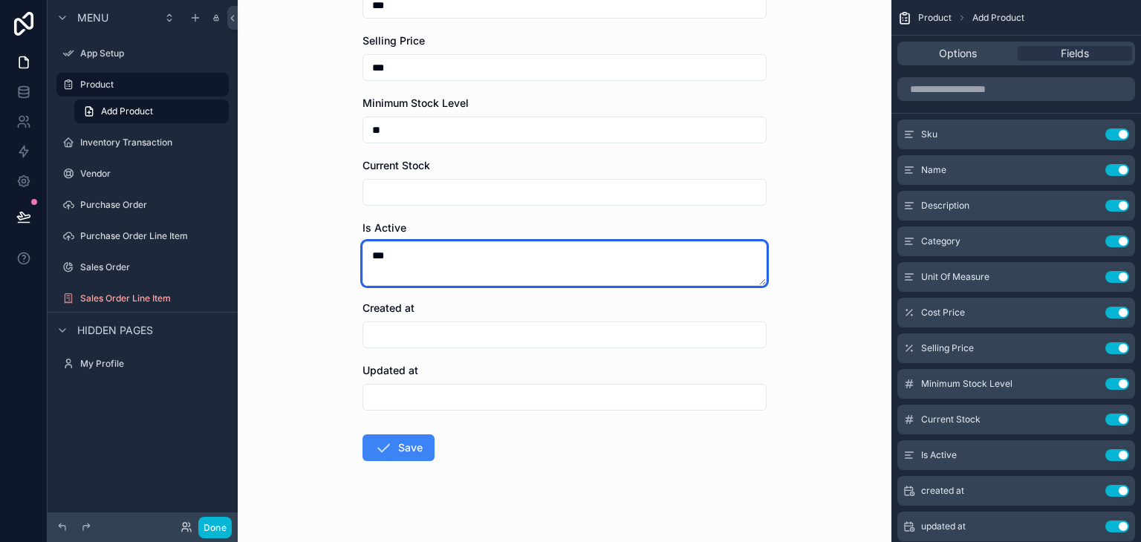
scroll to position [533, 0]
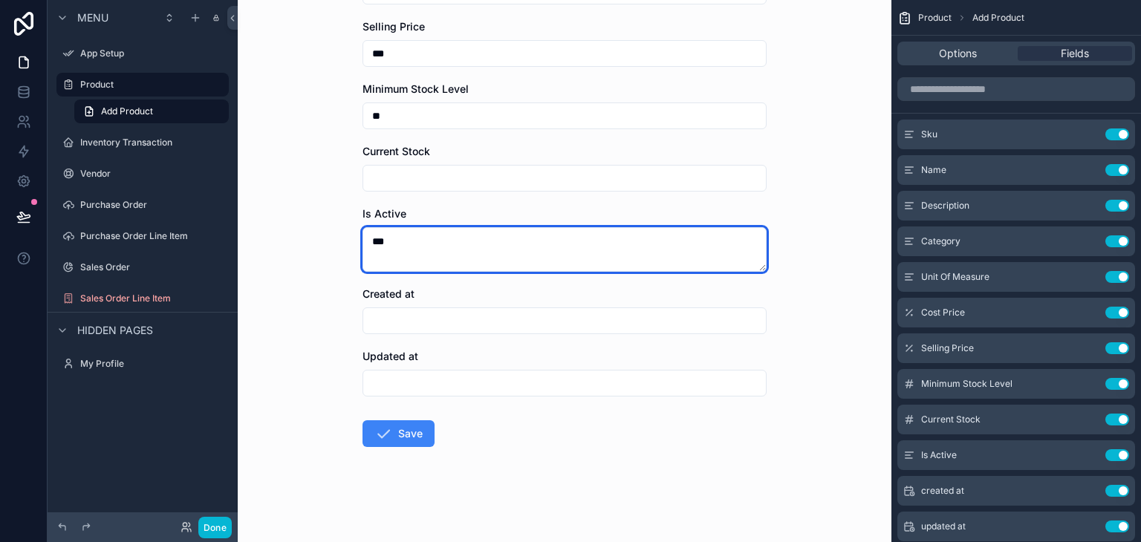
type textarea "***"
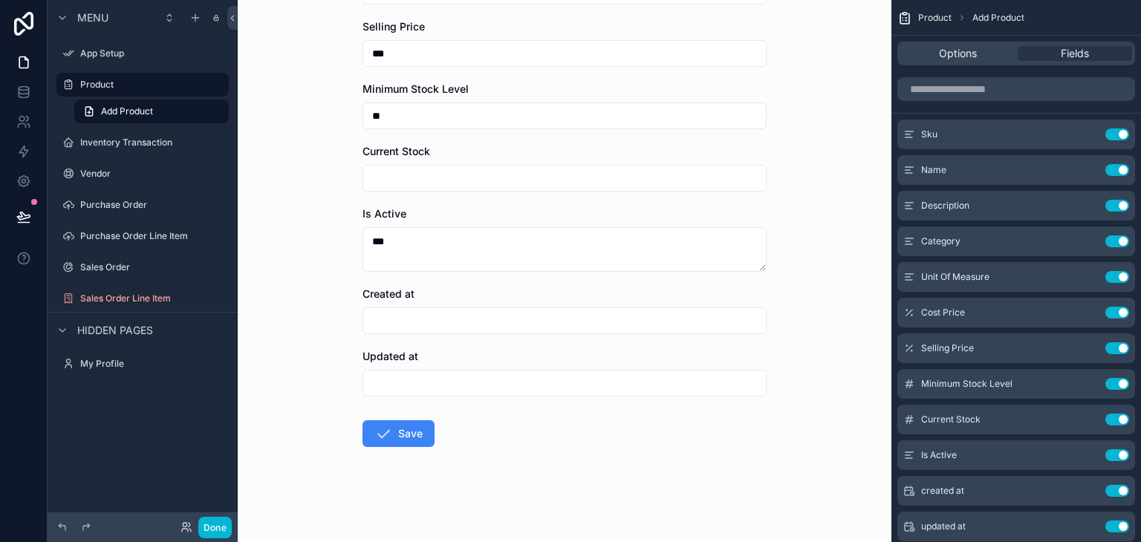
click at [391, 310] on input "scrollable content" at bounding box center [564, 320] width 402 height 21
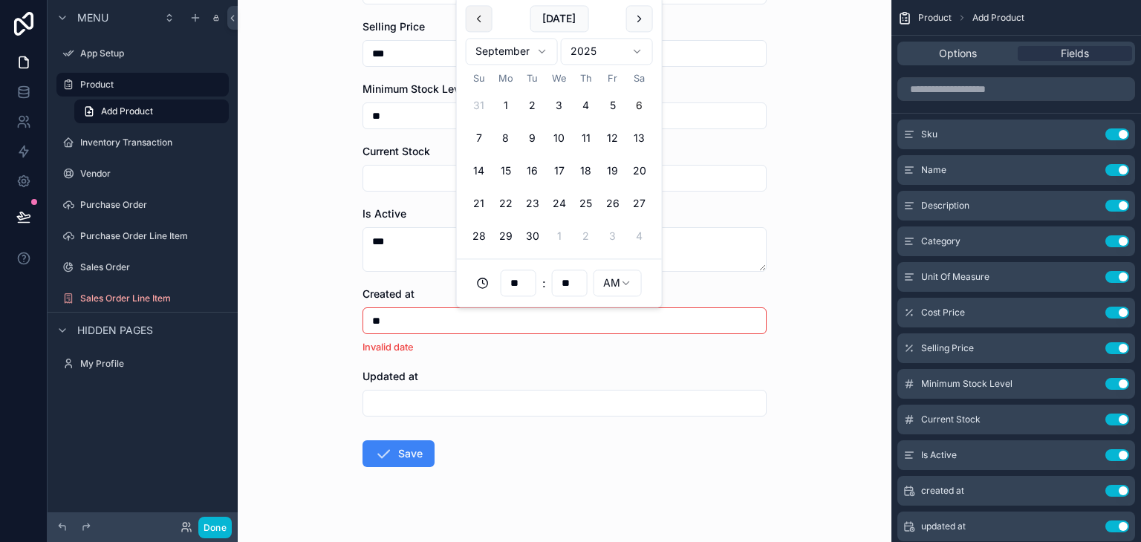
click at [478, 21] on button "scrollable content" at bounding box center [479, 18] width 27 height 27
click at [585, 168] on button "21" at bounding box center [585, 171] width 27 height 27
type input "**********"
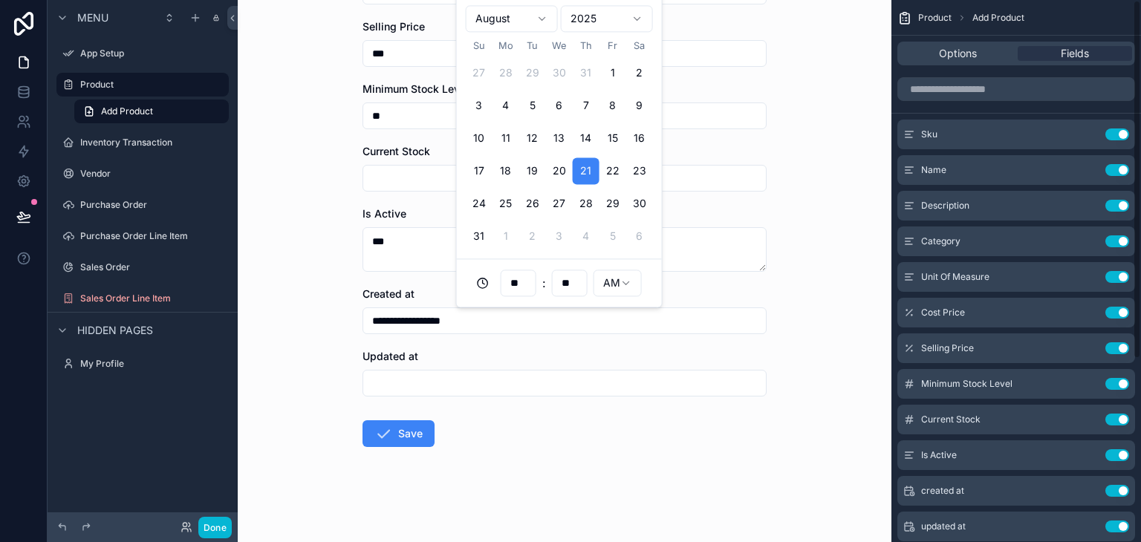
click at [953, 61] on div "Options Fields" at bounding box center [1016, 54] width 238 height 24
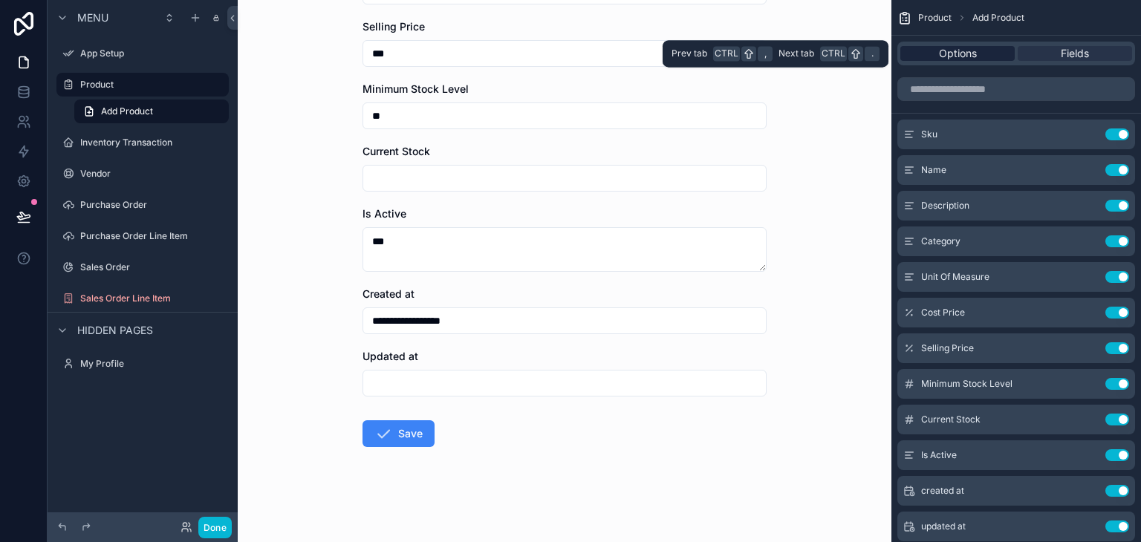
click at [959, 55] on span "Options" at bounding box center [958, 53] width 38 height 15
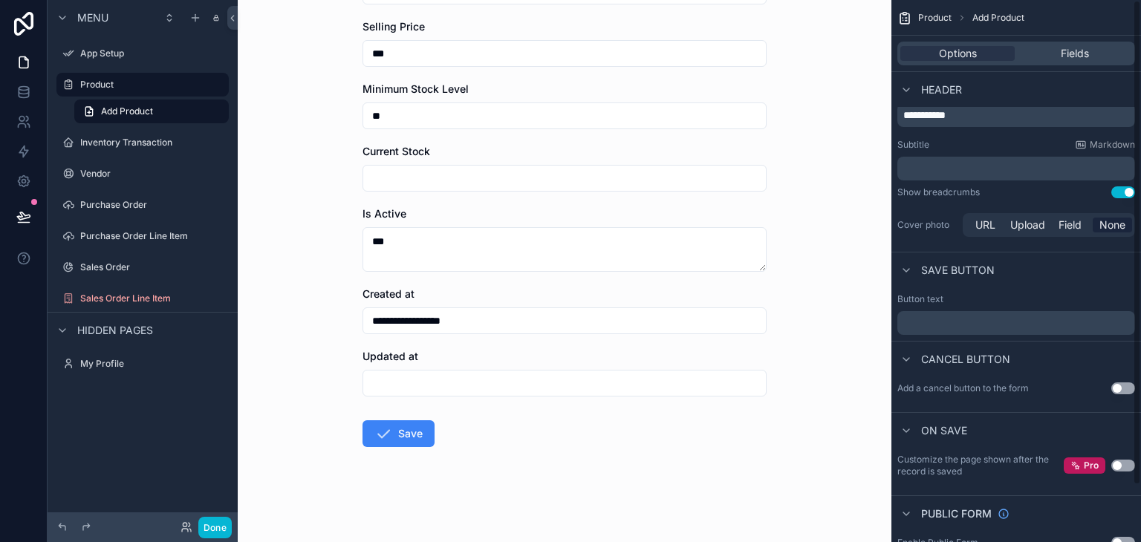
scroll to position [0, 0]
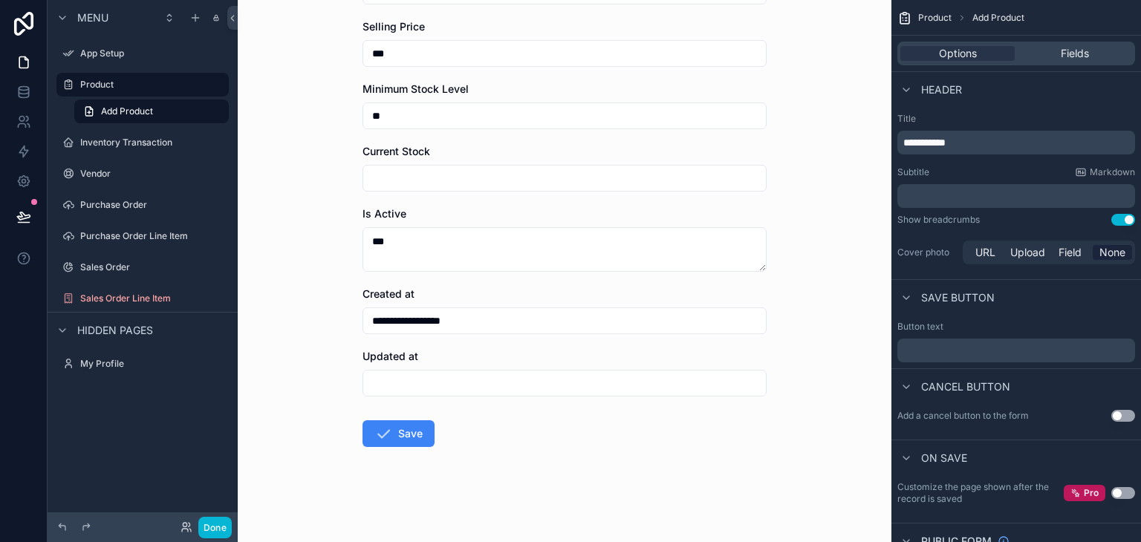
drag, startPoint x: 1069, startPoint y: 45, endPoint x: 1071, endPoint y: 63, distance: 17.9
click at [1072, 45] on div "Options Fields" at bounding box center [1016, 54] width 238 height 24
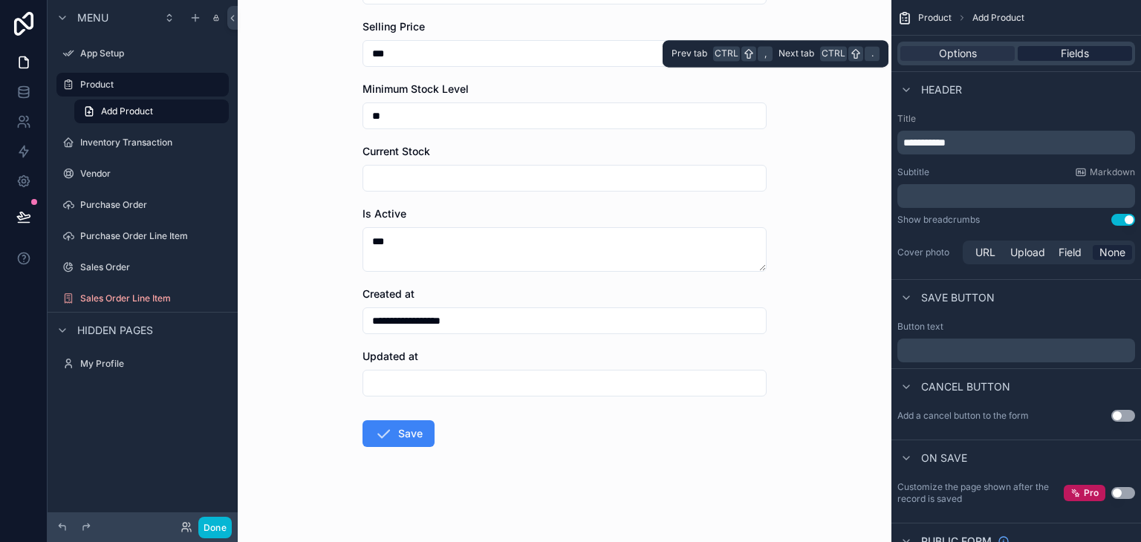
click at [1071, 60] on span "Fields" at bounding box center [1074, 53] width 28 height 15
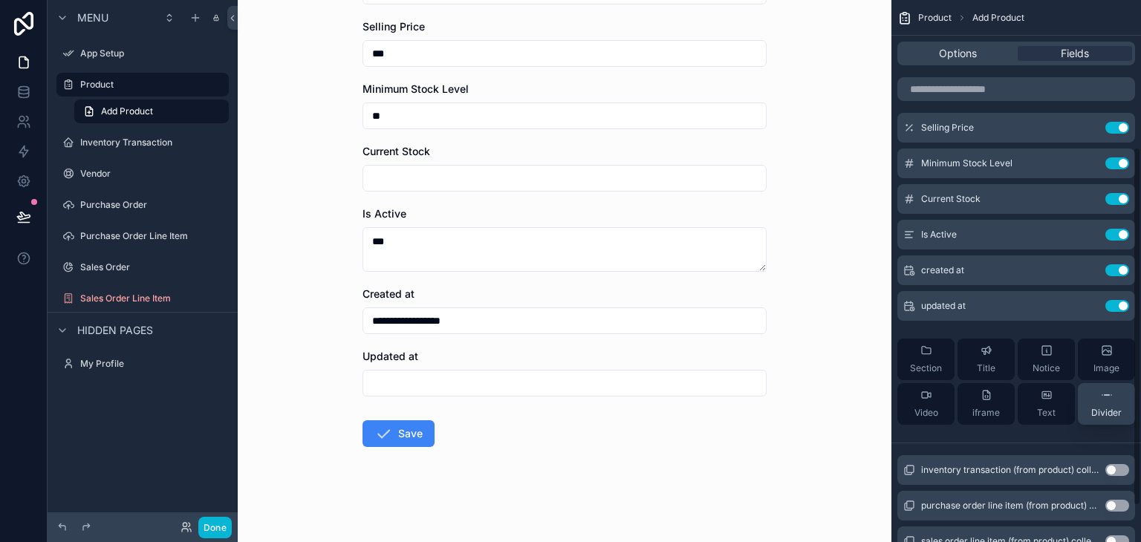
scroll to position [223, 0]
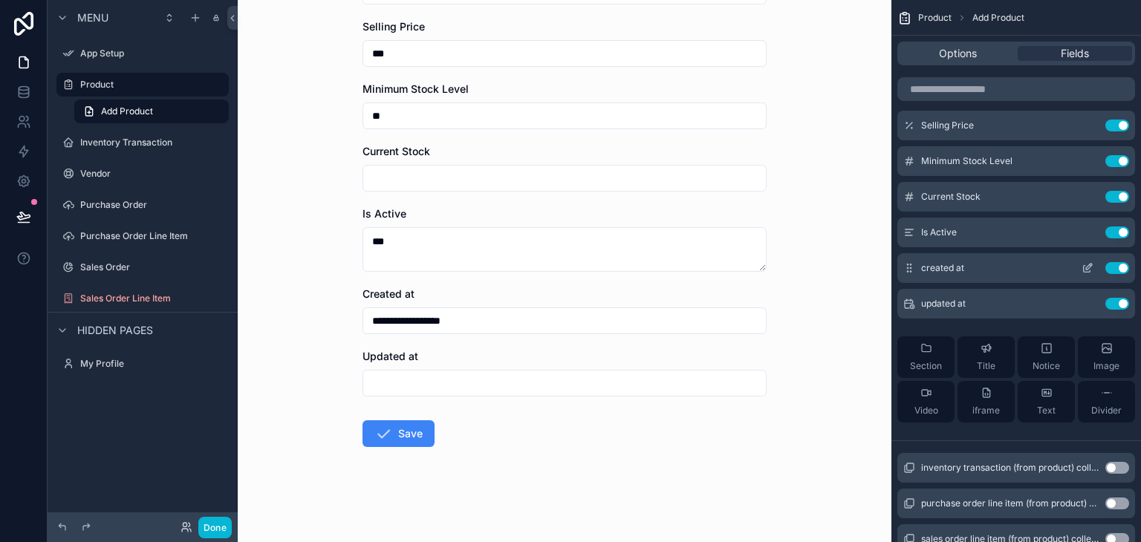
click at [1083, 266] on icon "scrollable content" at bounding box center [1086, 269] width 7 height 7
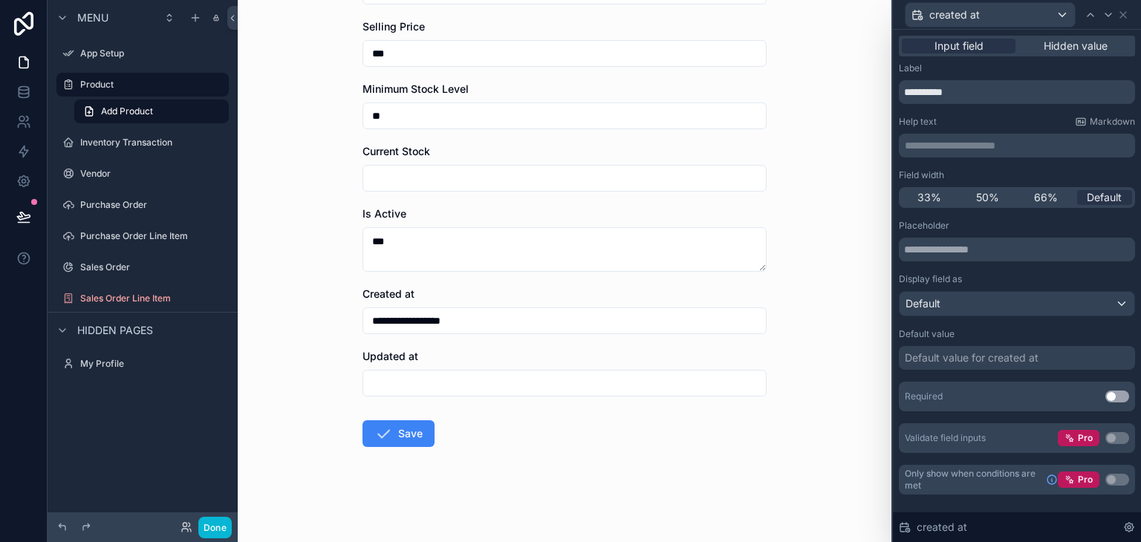
scroll to position [276, 0]
click at [1127, 526] on icon at bounding box center [1128, 527] width 3 height 3
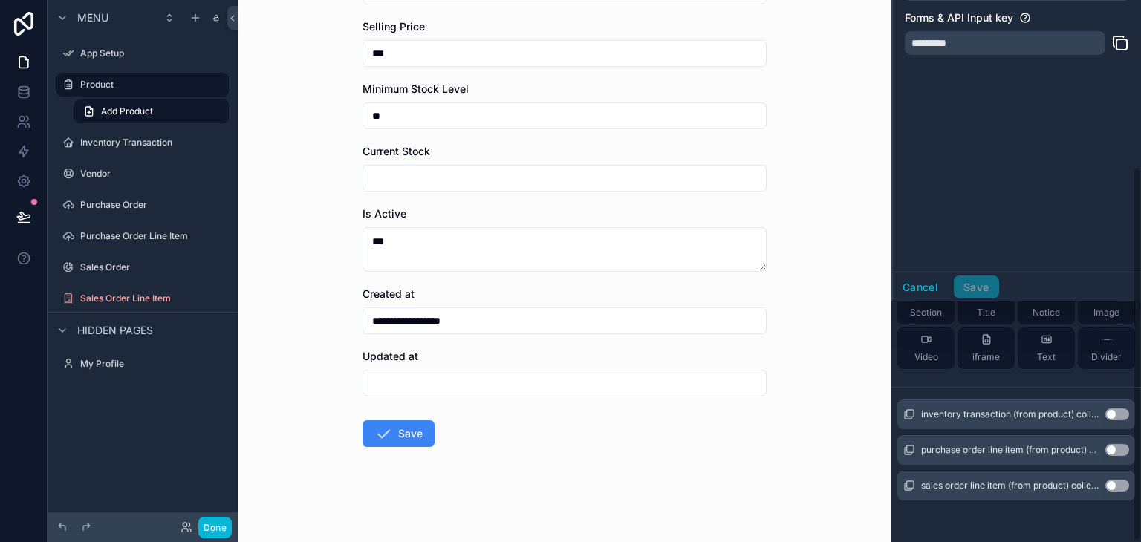
click at [988, 42] on div "*********" at bounding box center [1004, 43] width 200 height 24
drag, startPoint x: 976, startPoint y: 42, endPoint x: 1140, endPoint y: 42, distance: 163.4
click at [977, 42] on div "*********" at bounding box center [1004, 43] width 200 height 24
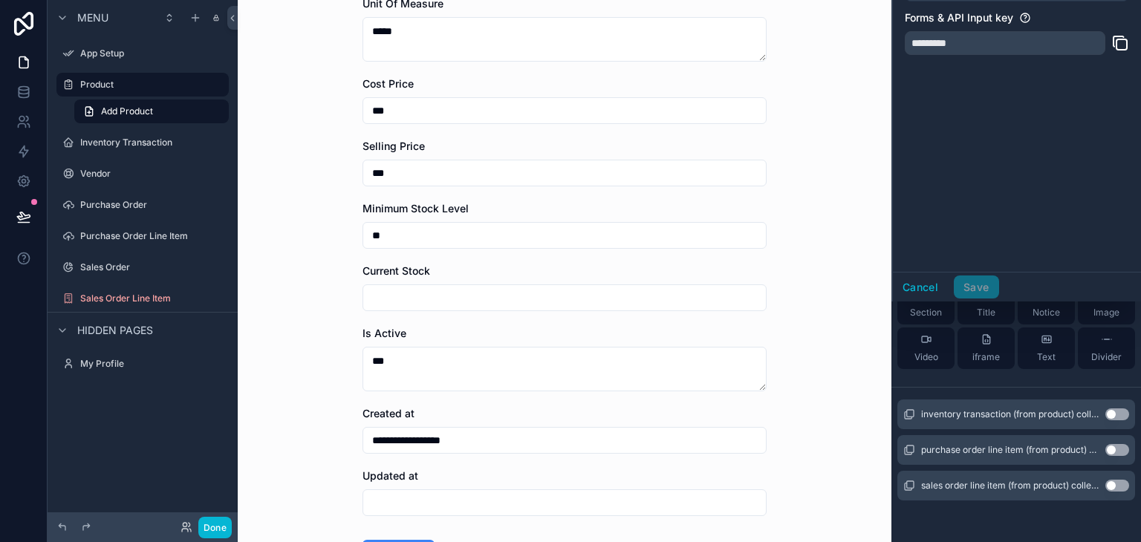
scroll to position [385, 0]
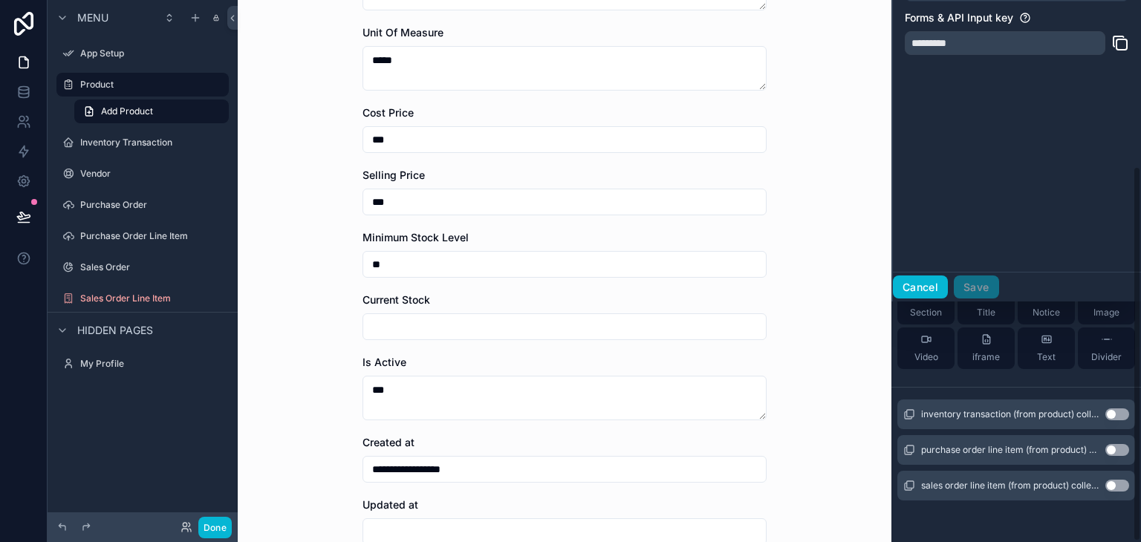
click at [938, 277] on button "Cancel" at bounding box center [920, 287] width 55 height 24
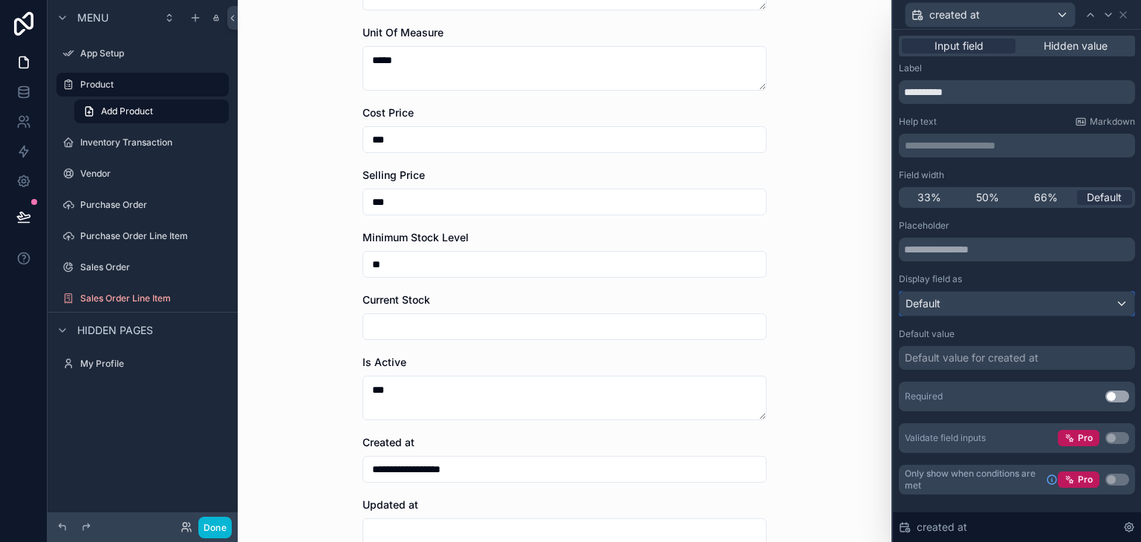
click at [1096, 304] on div "Default" at bounding box center [1016, 304] width 235 height 24
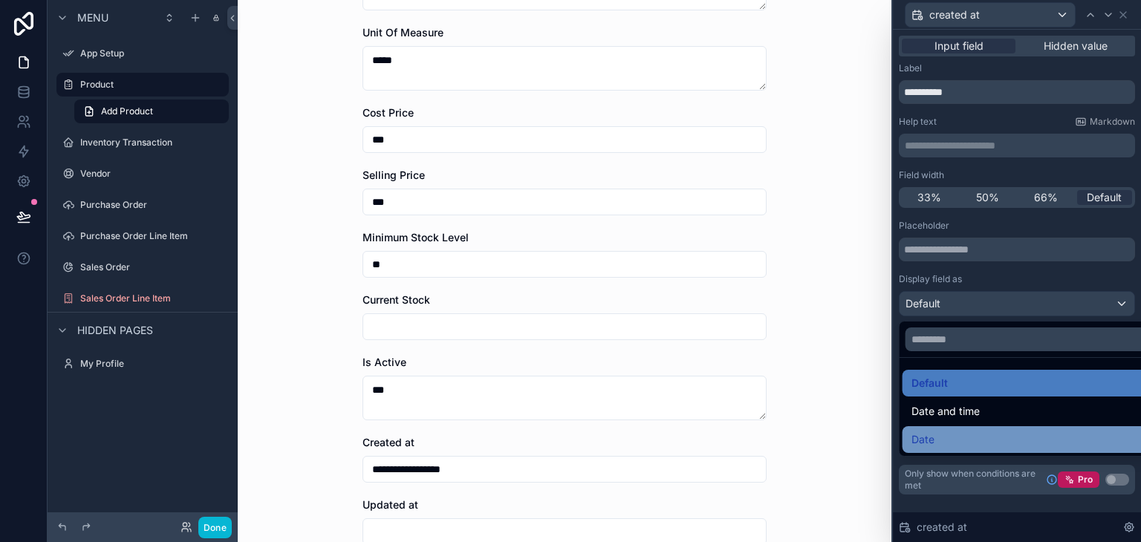
click at [965, 437] on div "Date" at bounding box center [1034, 440] width 246 height 18
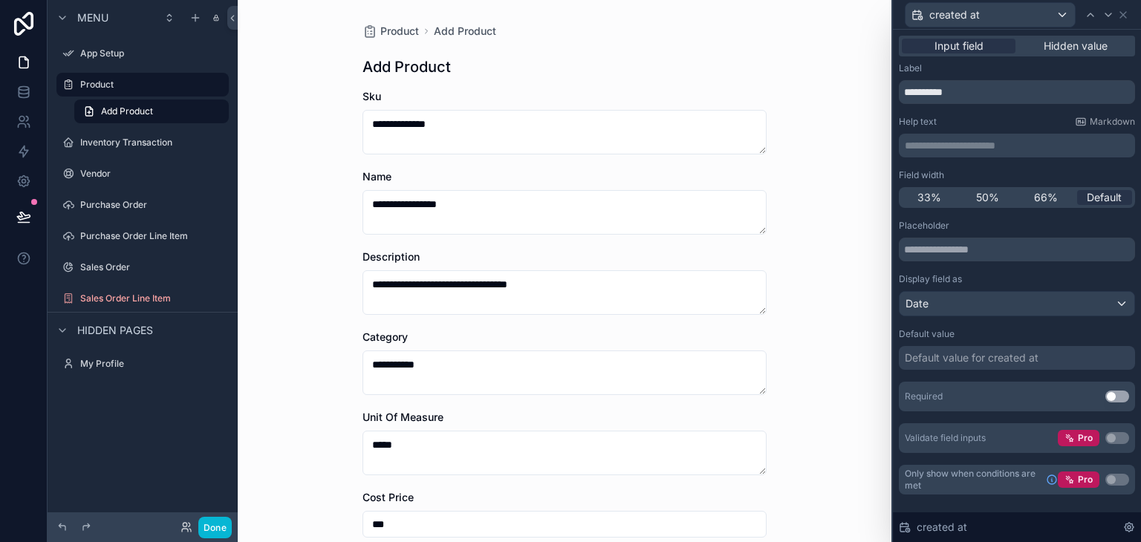
scroll to position [276, 0]
click at [1096, 50] on span "Hidden value" at bounding box center [1075, 46] width 64 height 15
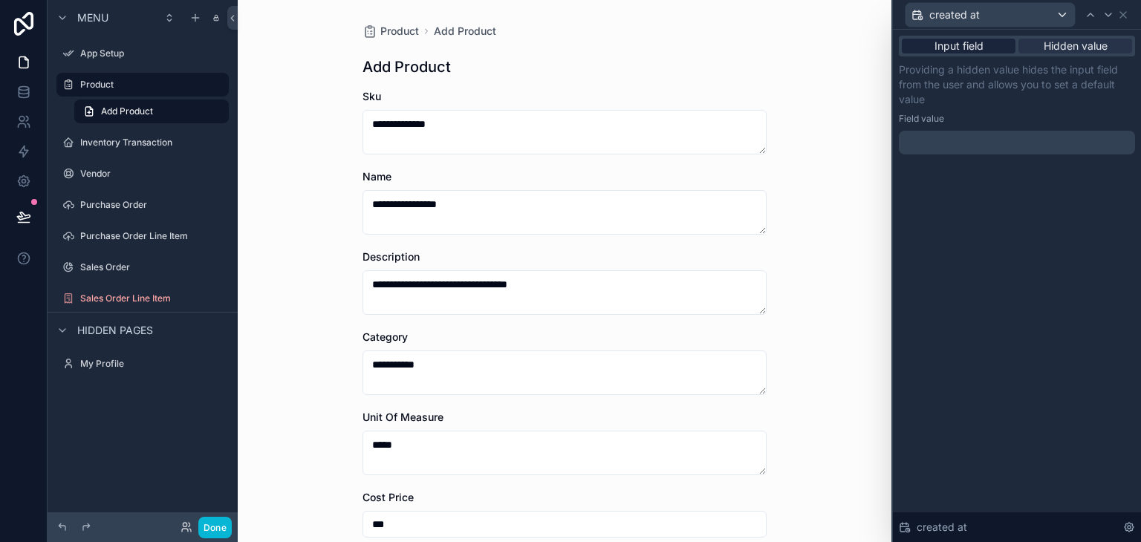
click at [968, 53] on span "Input field" at bounding box center [958, 46] width 49 height 15
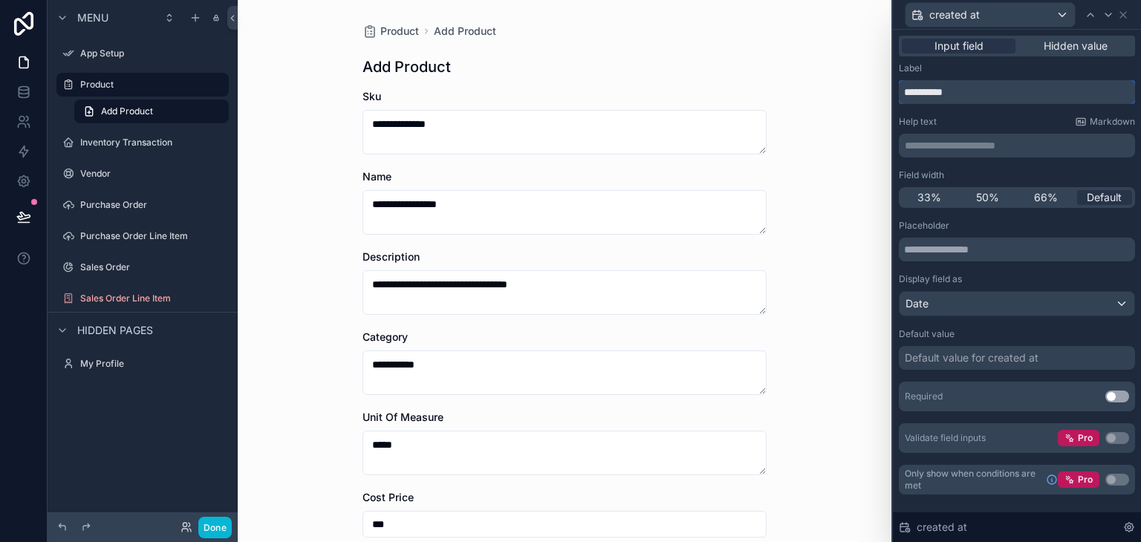
click at [1063, 98] on input "**********" at bounding box center [1016, 92] width 236 height 24
click at [1064, 99] on input "**********" at bounding box center [1016, 92] width 236 height 24
type input "**********"
click at [1062, 14] on div "created at" at bounding box center [989, 15] width 169 height 24
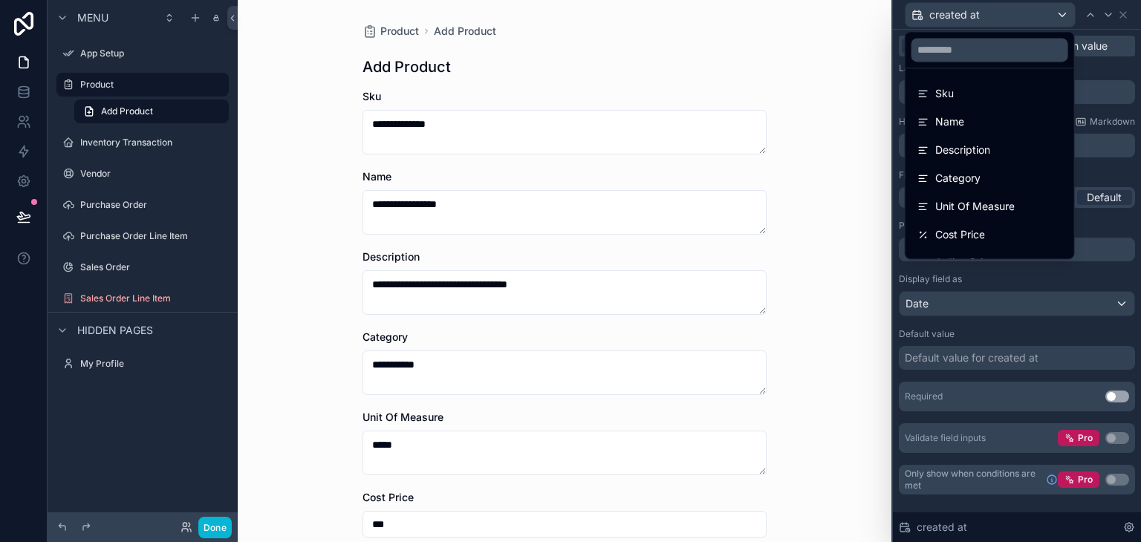
click at [1043, 12] on div at bounding box center [1017, 271] width 248 height 542
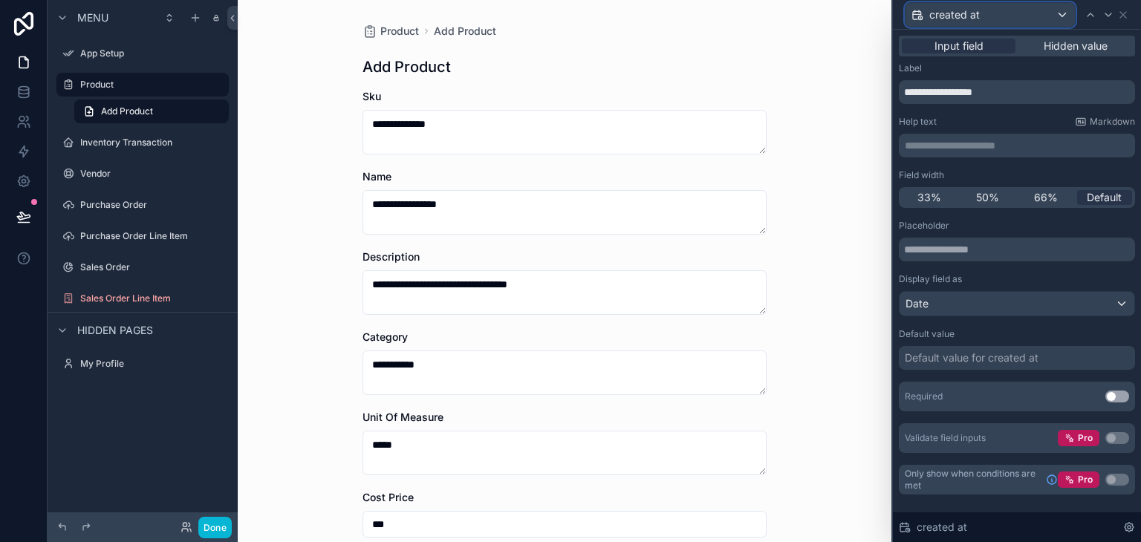
click at [1016, 16] on div "created at" at bounding box center [989, 15] width 169 height 24
click at [1040, 99] on input "**********" at bounding box center [1016, 92] width 236 height 24
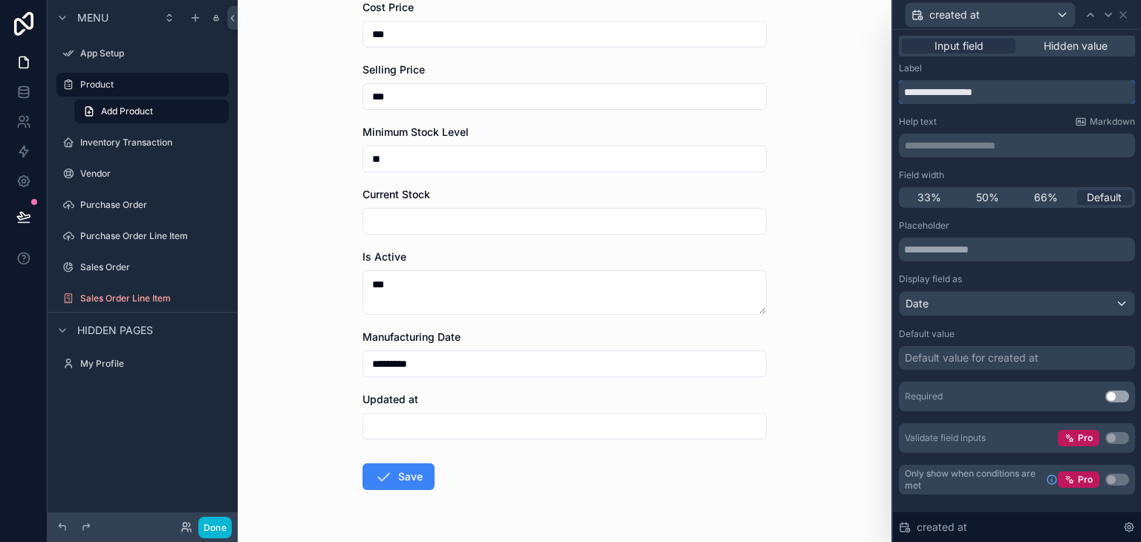
scroll to position [520, 0]
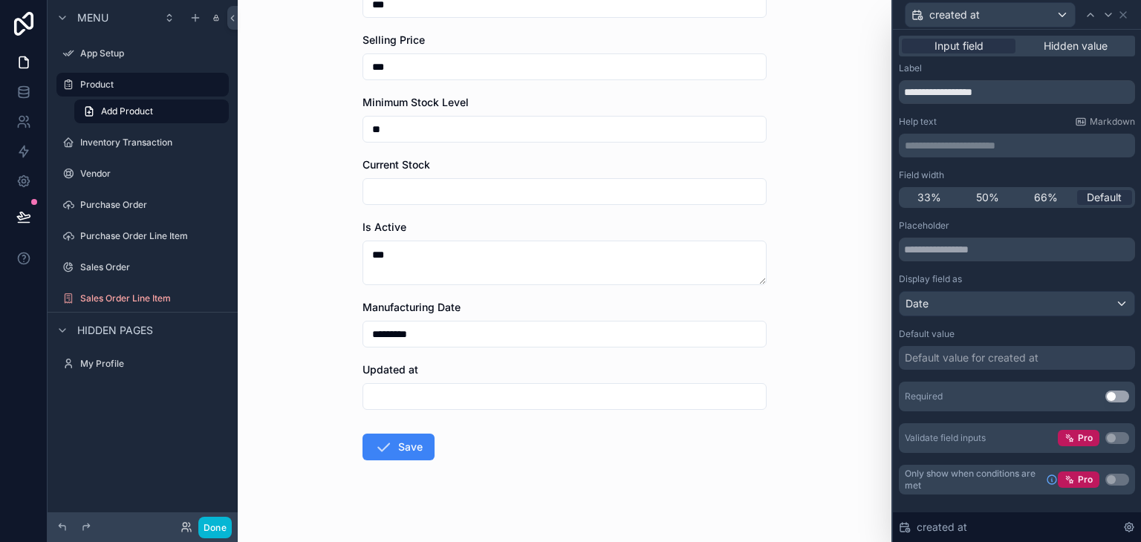
click at [441, 361] on form "**********" at bounding box center [564, 62] width 404 height 986
click at [441, 400] on input "scrollable content" at bounding box center [564, 396] width 402 height 21
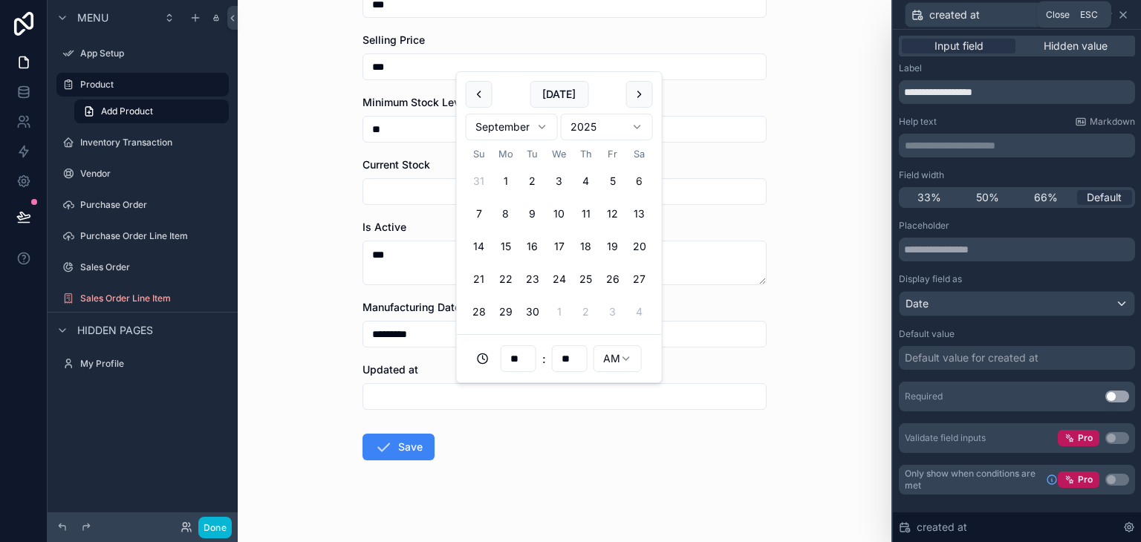
click at [1126, 15] on icon at bounding box center [1123, 15] width 12 height 12
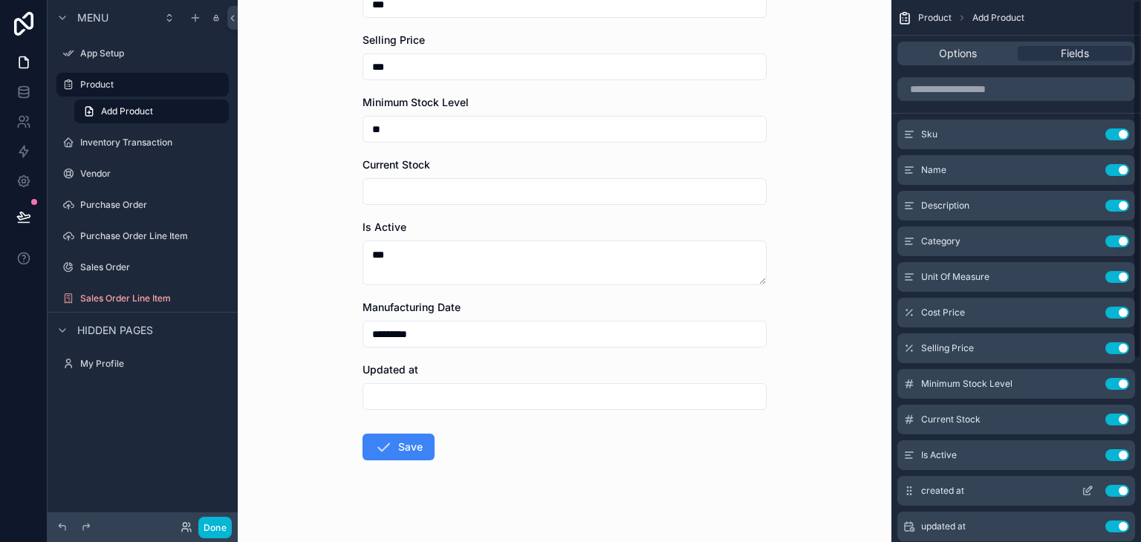
scroll to position [276, 0]
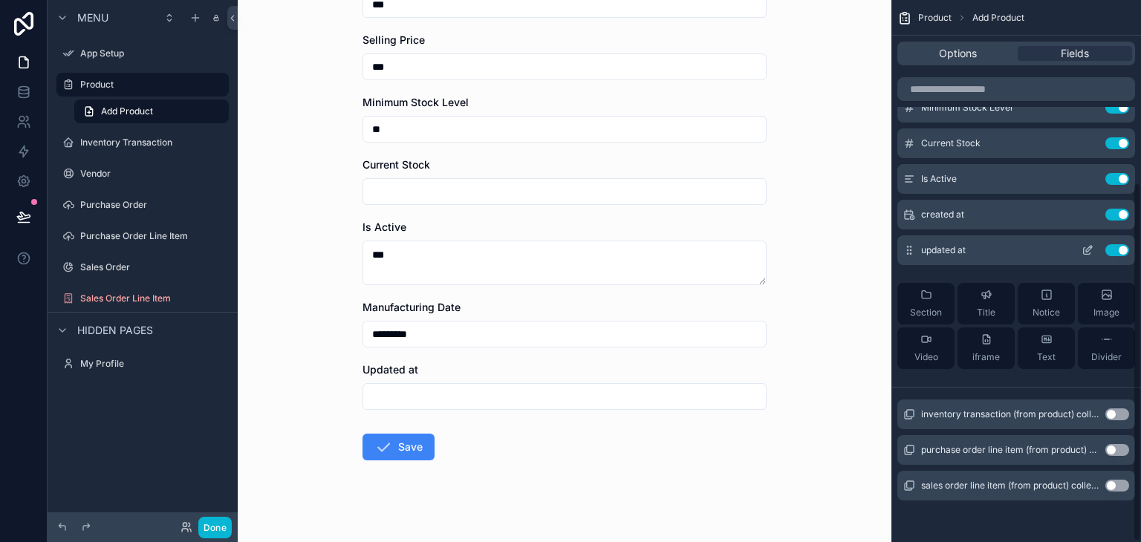
click at [975, 251] on div "updated at Use setting" at bounding box center [1016, 250] width 238 height 30
click at [1089, 255] on icon "scrollable content" at bounding box center [1087, 250] width 12 height 12
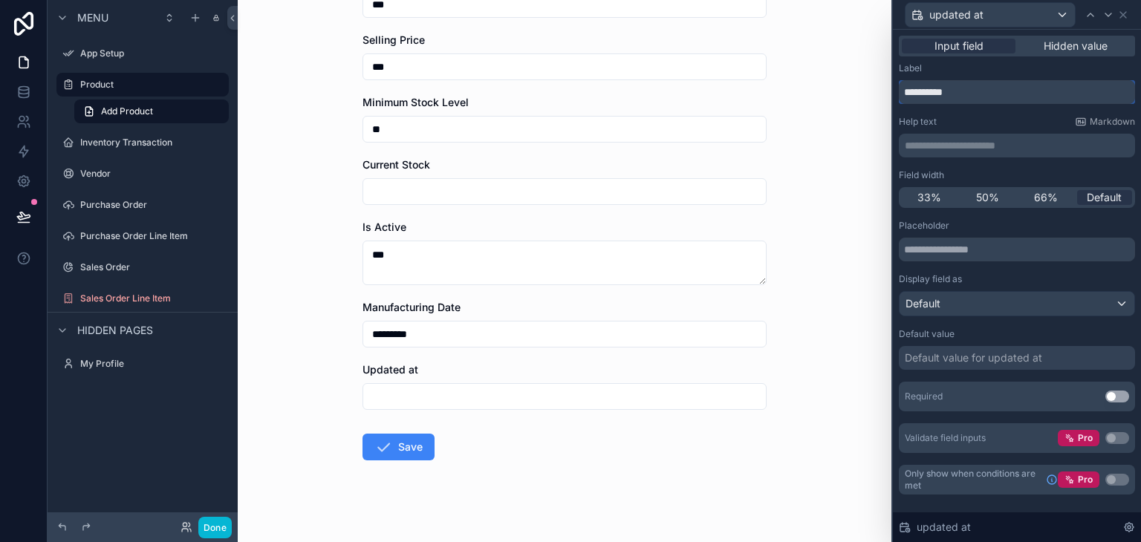
click at [969, 88] on input "**********" at bounding box center [1016, 92] width 236 height 24
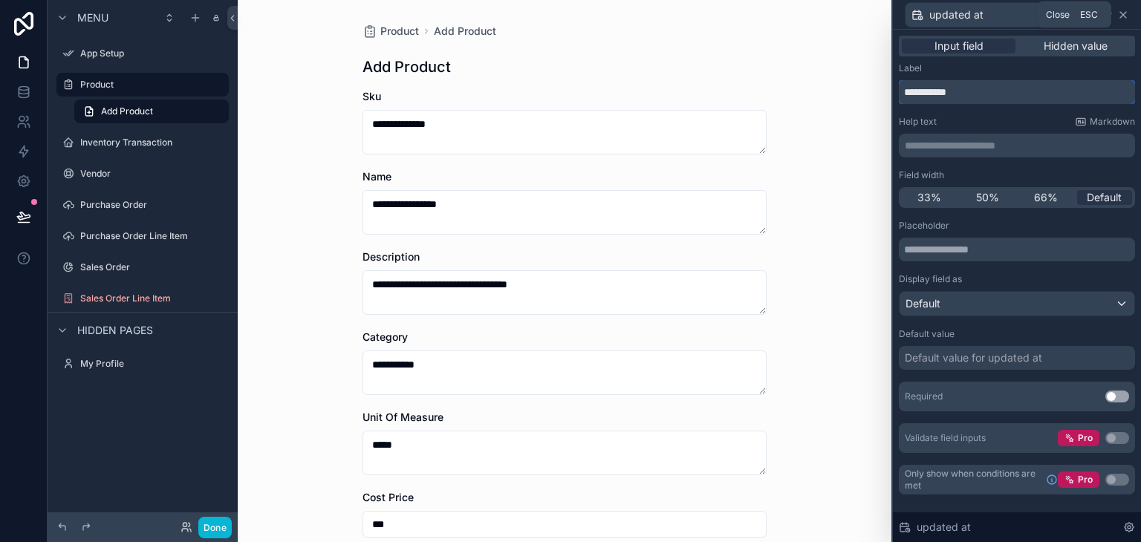
type input "**********"
click at [1122, 13] on icon at bounding box center [1123, 15] width 6 height 6
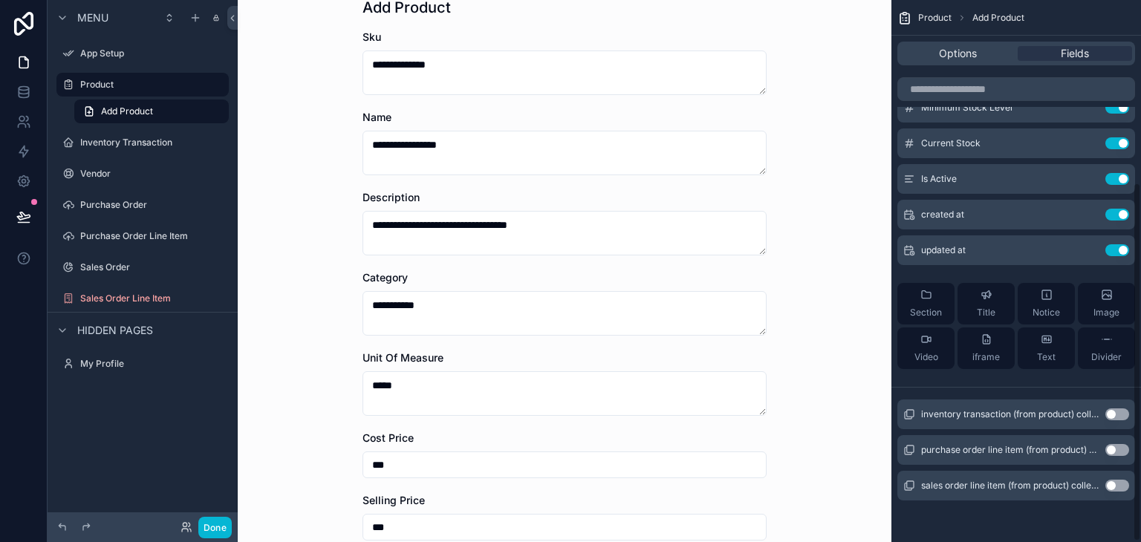
scroll to position [520, 0]
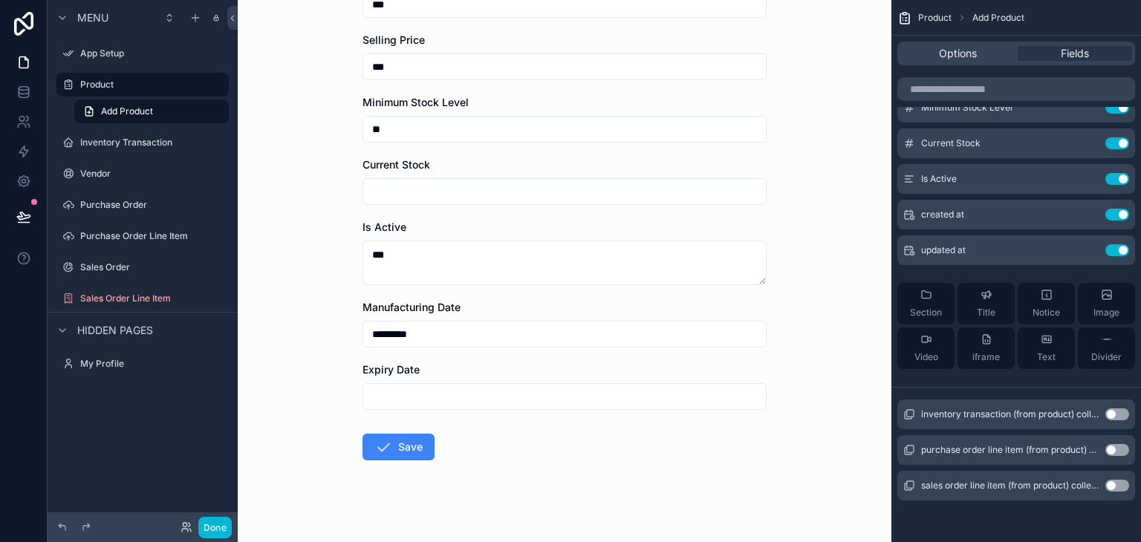
click at [413, 407] on div "scrollable content" at bounding box center [564, 396] width 404 height 27
click at [413, 402] on input "scrollable content" at bounding box center [564, 396] width 402 height 21
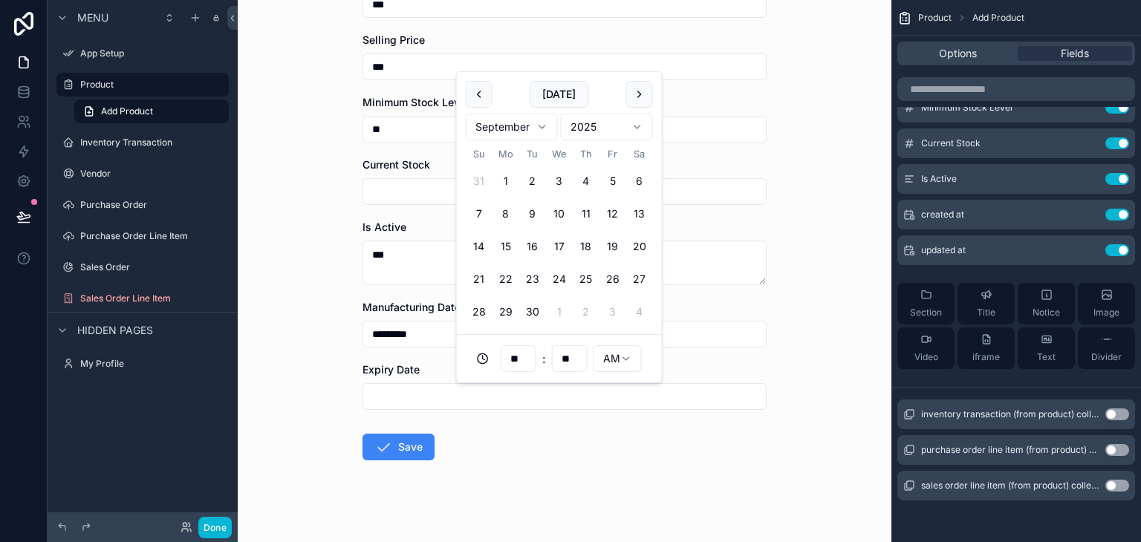
click at [388, 333] on input "*********" at bounding box center [564, 334] width 402 height 21
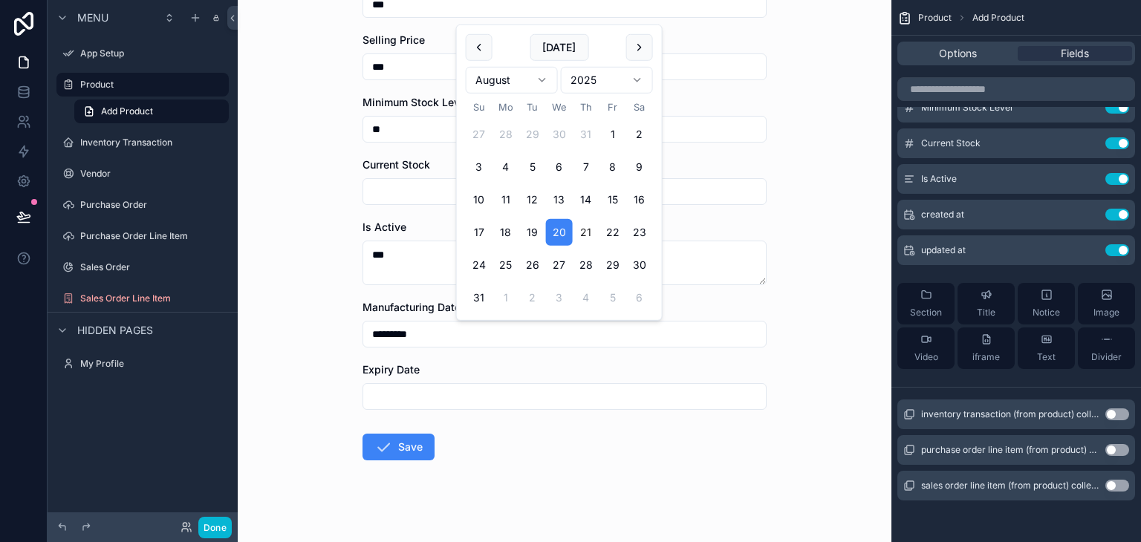
click at [589, 232] on button "21" at bounding box center [585, 232] width 27 height 27
type input "*********"
click at [502, 340] on input "*********" at bounding box center [564, 334] width 402 height 21
click at [483, 363] on div "Expiry Date" at bounding box center [564, 369] width 404 height 15
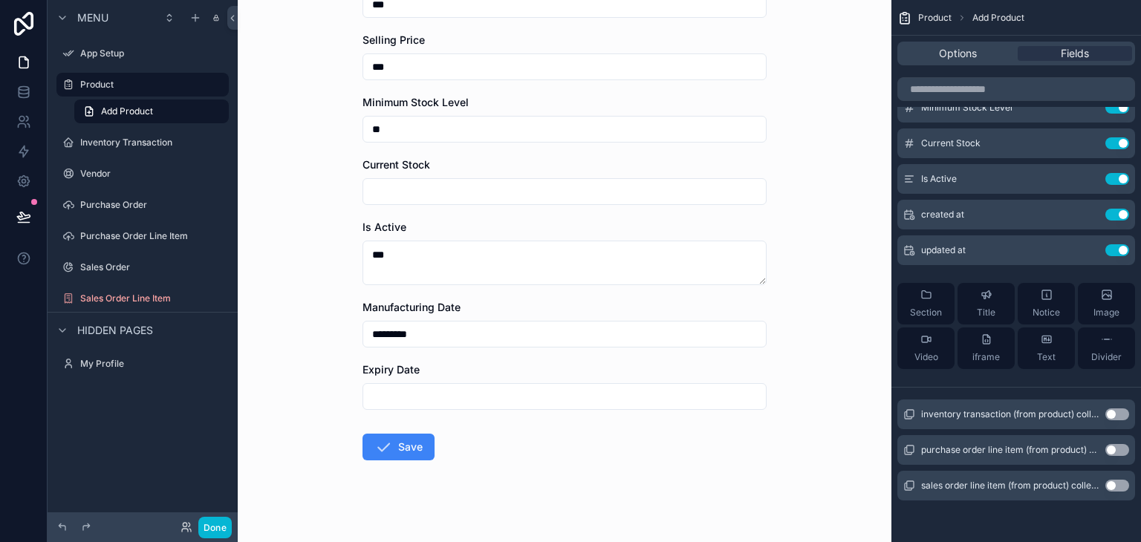
click at [440, 391] on input "scrollable content" at bounding box center [564, 396] width 402 height 21
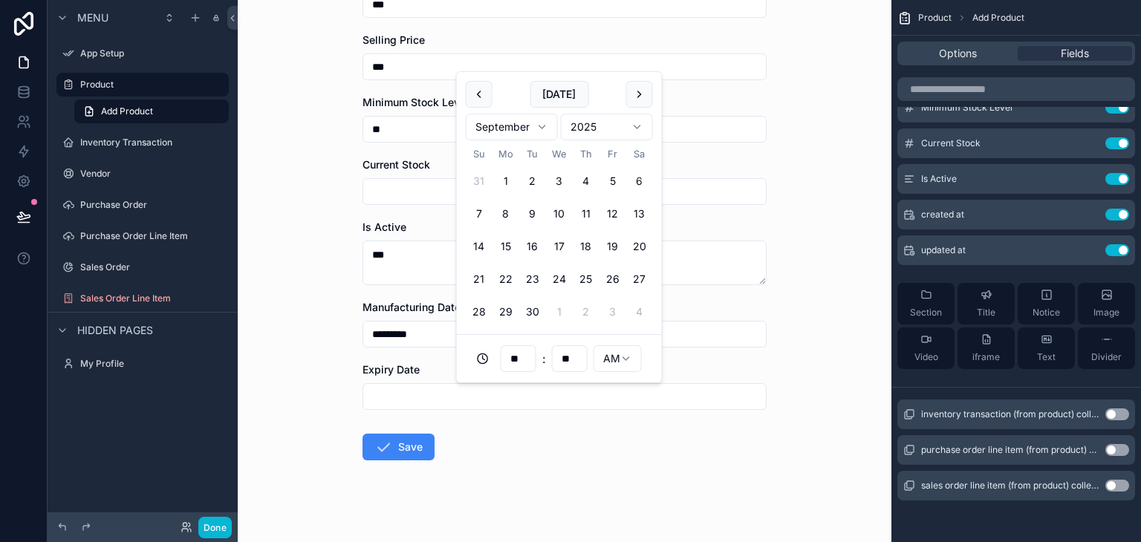
click at [576, 131] on html "**********" at bounding box center [570, 271] width 1141 height 542
click at [480, 91] on button "scrollable content" at bounding box center [479, 94] width 27 height 27
click at [480, 91] on html "**********" at bounding box center [570, 271] width 1141 height 542
click at [558, 244] on button "20" at bounding box center [559, 246] width 27 height 27
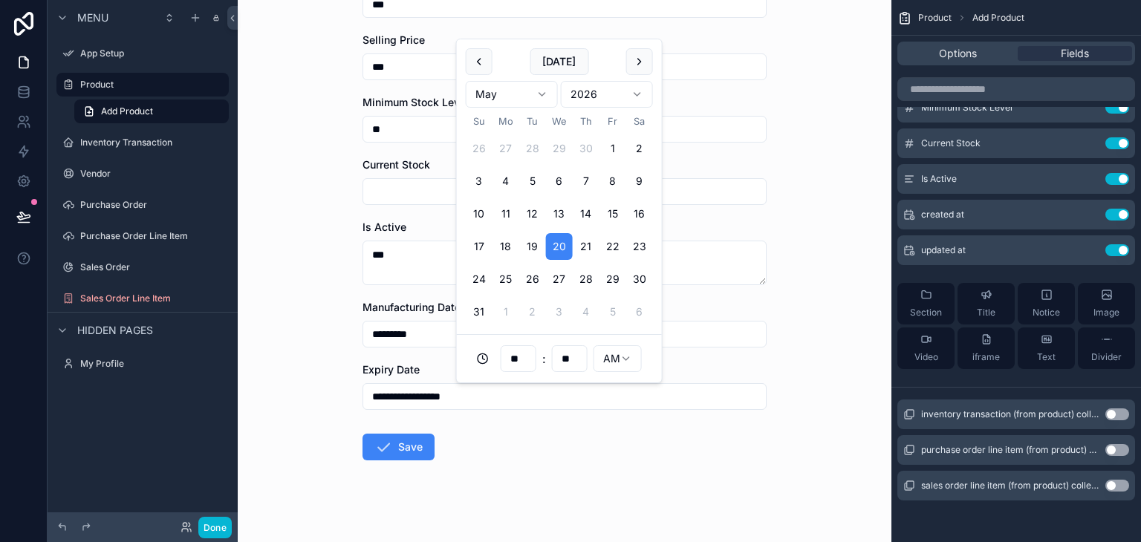
type input "**********"
click at [719, 99] on div "Minimum Stock Level" at bounding box center [564, 102] width 404 height 15
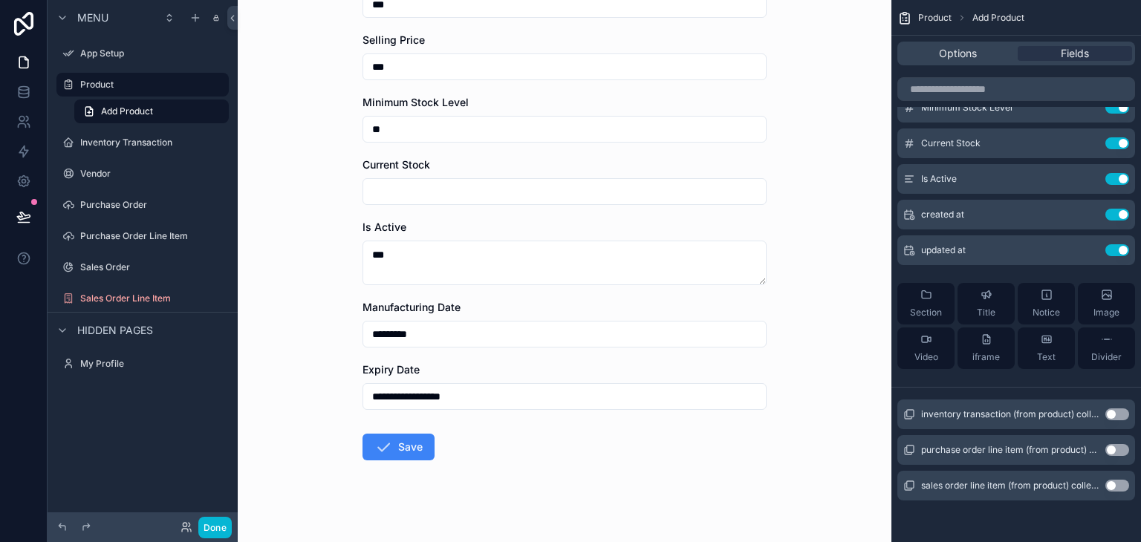
click at [472, 403] on input "**********" at bounding box center [564, 396] width 402 height 21
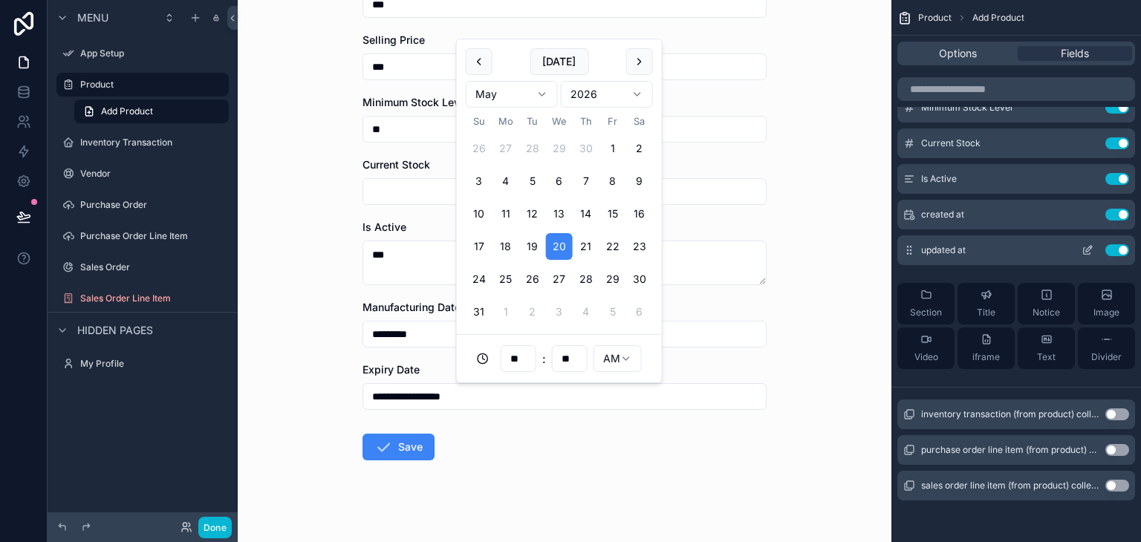
click at [1088, 247] on icon "scrollable content" at bounding box center [1089, 249] width 6 height 6
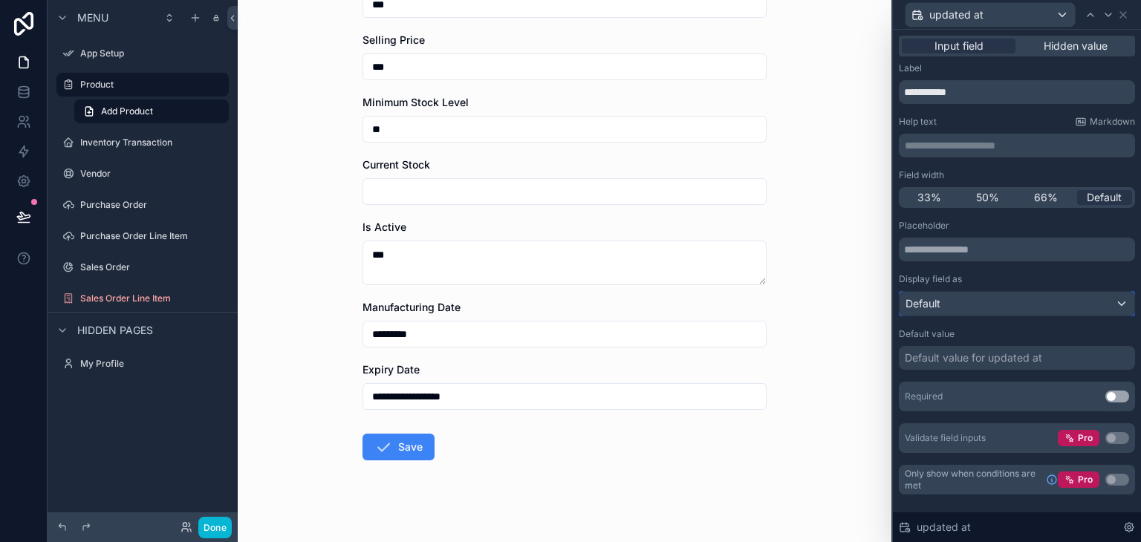
click at [1040, 304] on div "Default" at bounding box center [1016, 304] width 235 height 24
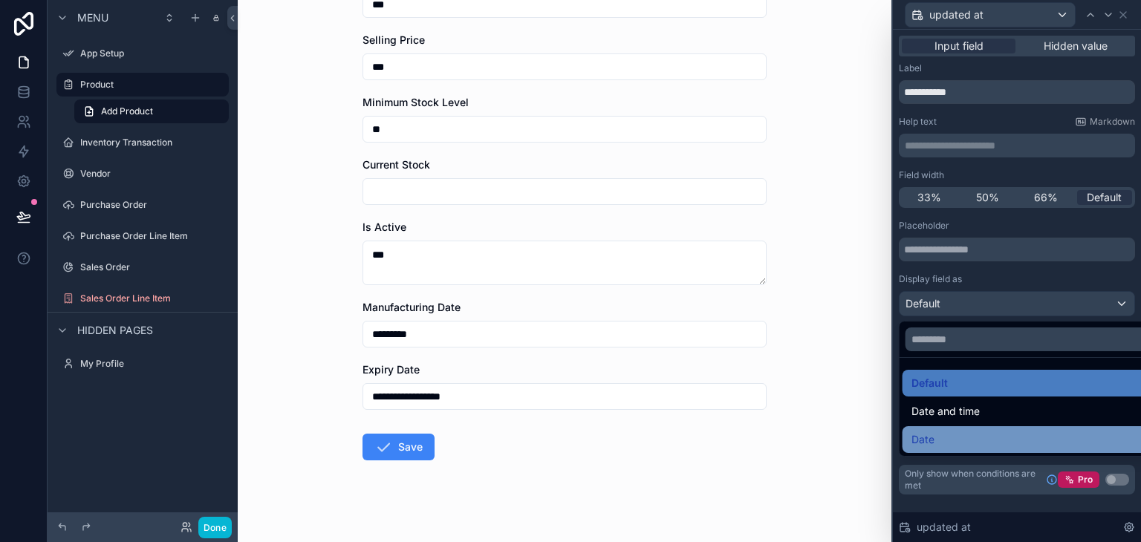
click at [947, 434] on div "Date" at bounding box center [1034, 440] width 246 height 18
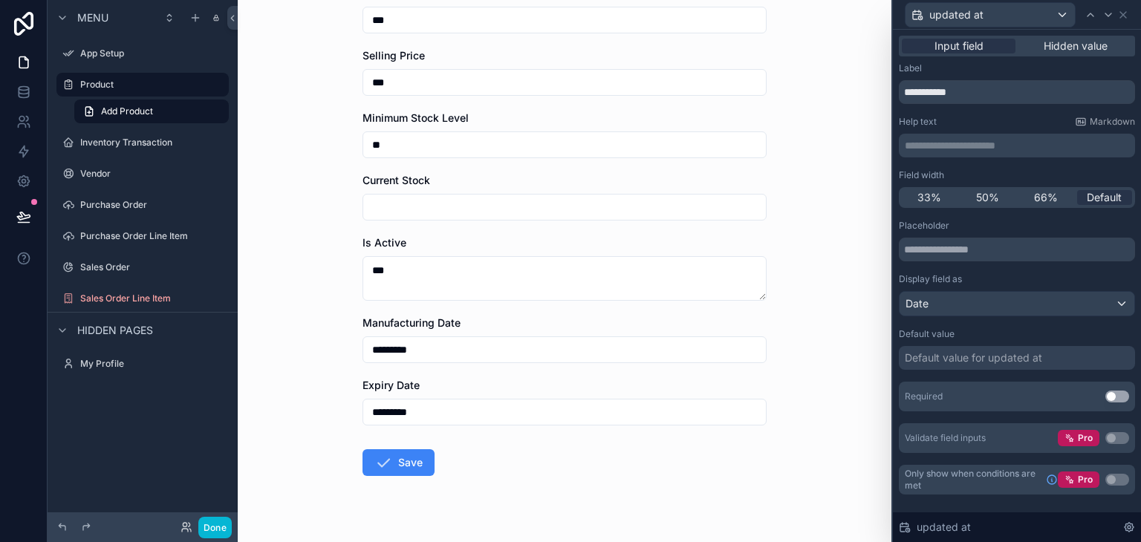
scroll to position [520, 0]
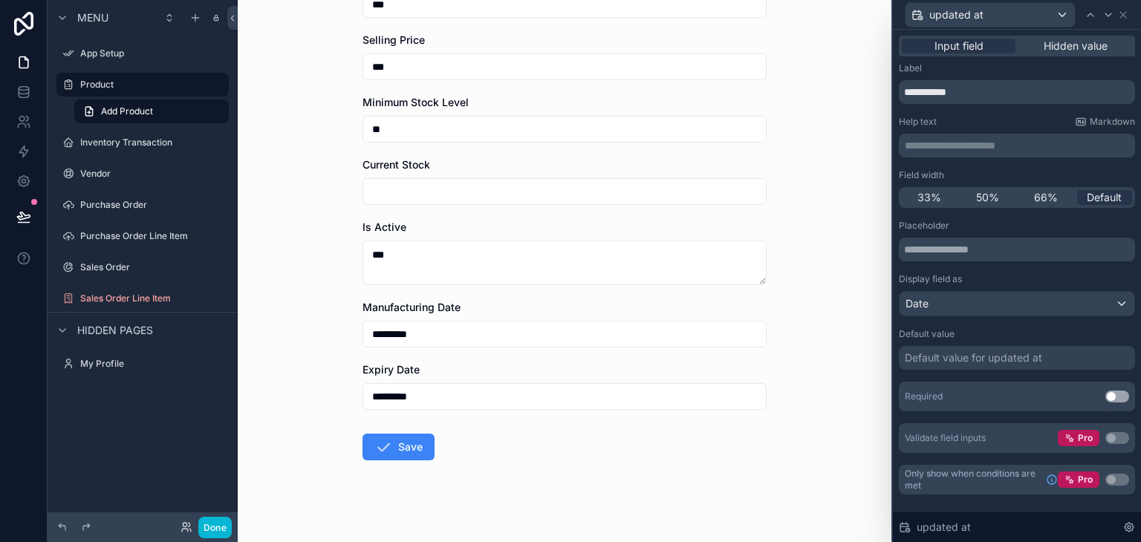
click at [386, 398] on input "*********" at bounding box center [564, 396] width 402 height 21
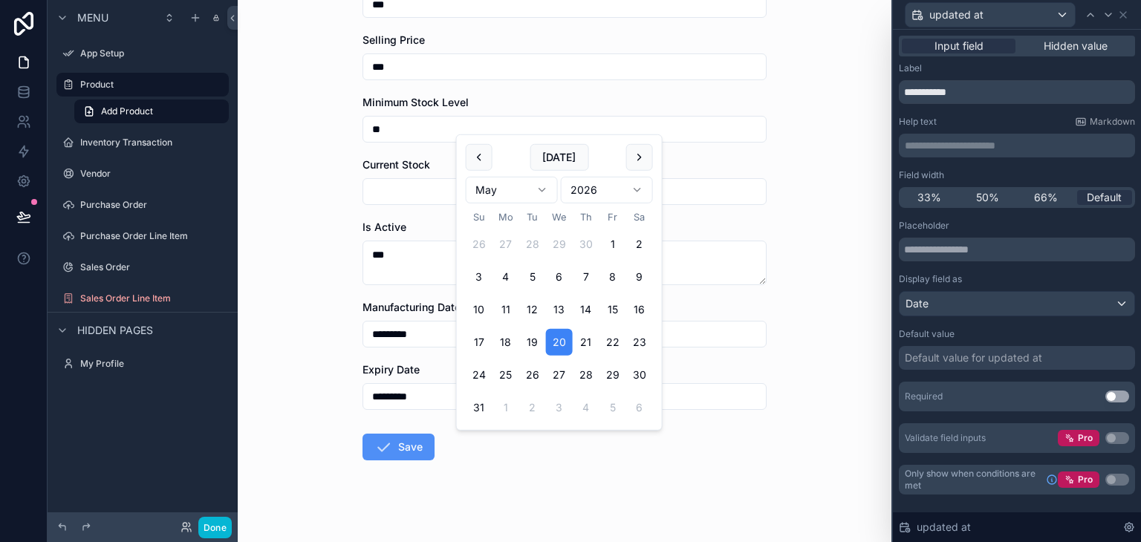
scroll to position [446, 0]
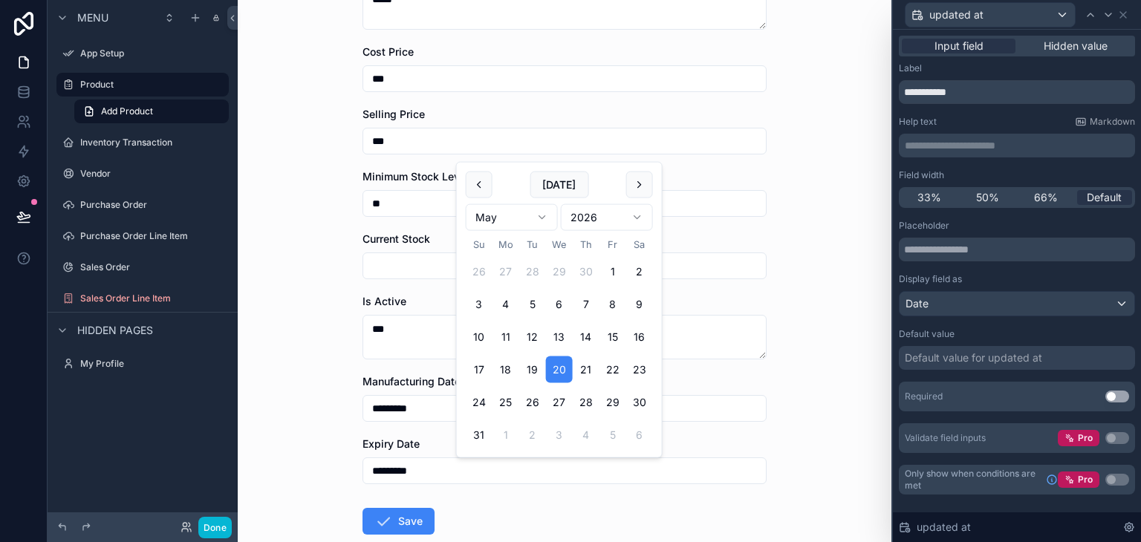
type input "*********"
click at [301, 384] on div "**********" at bounding box center [564, 271] width 653 height 542
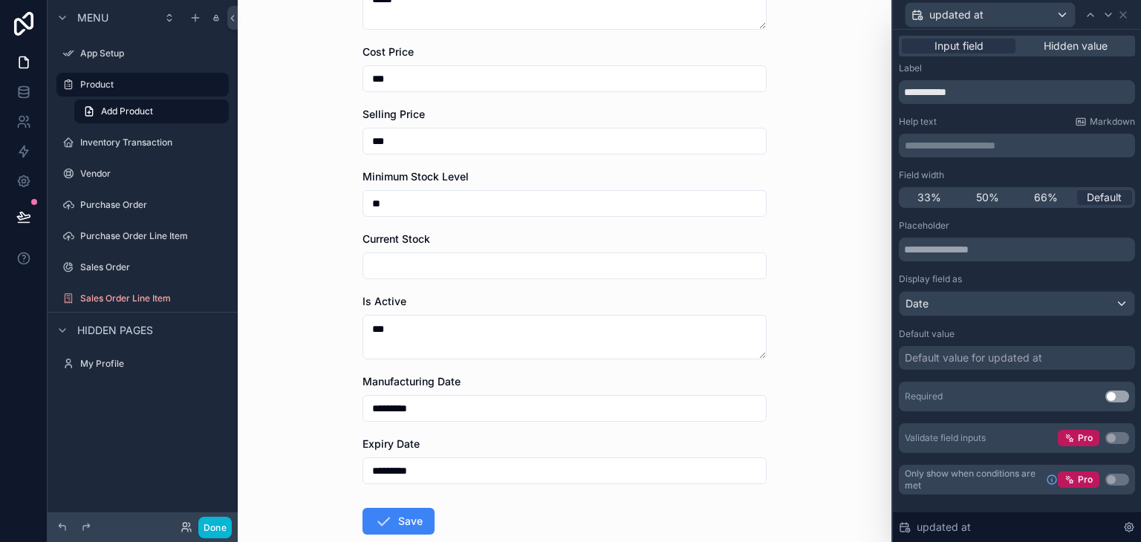
click at [405, 269] on input "scrollable content" at bounding box center [564, 265] width 402 height 21
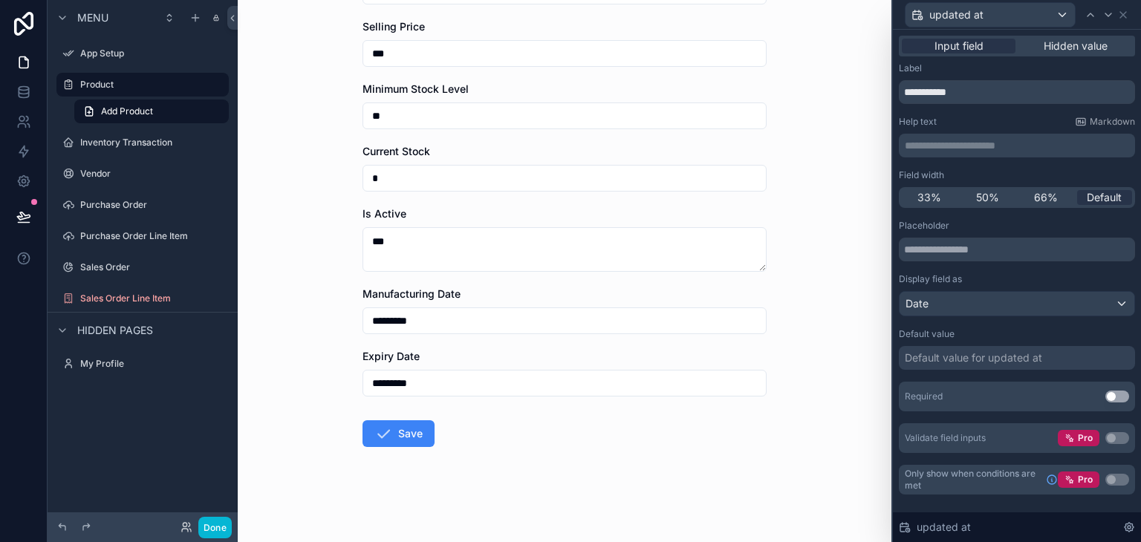
type input "*"
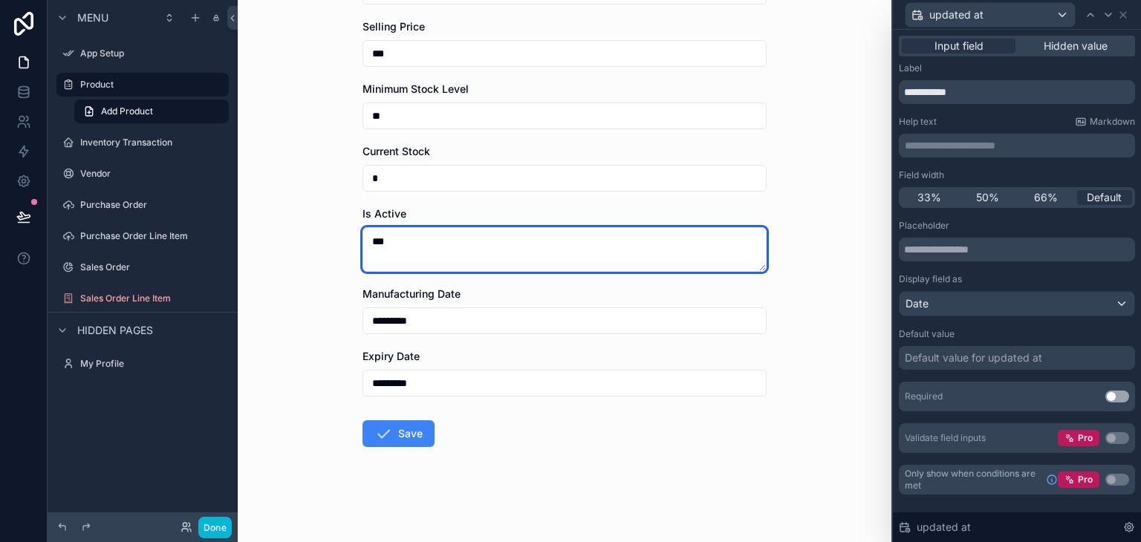
click at [373, 241] on textarea "***" at bounding box center [564, 249] width 404 height 45
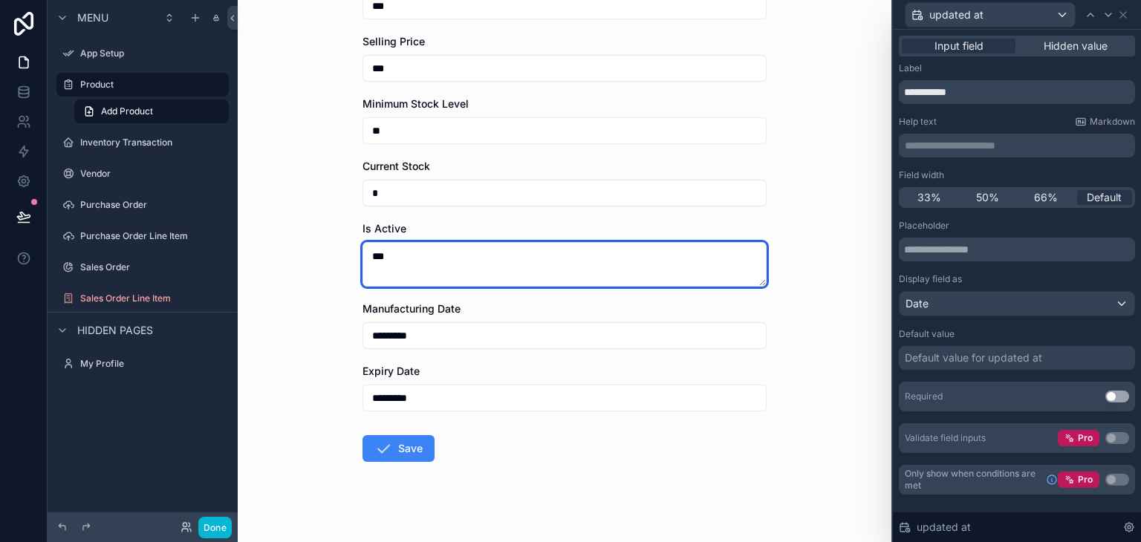
scroll to position [520, 0]
type textarea "***"
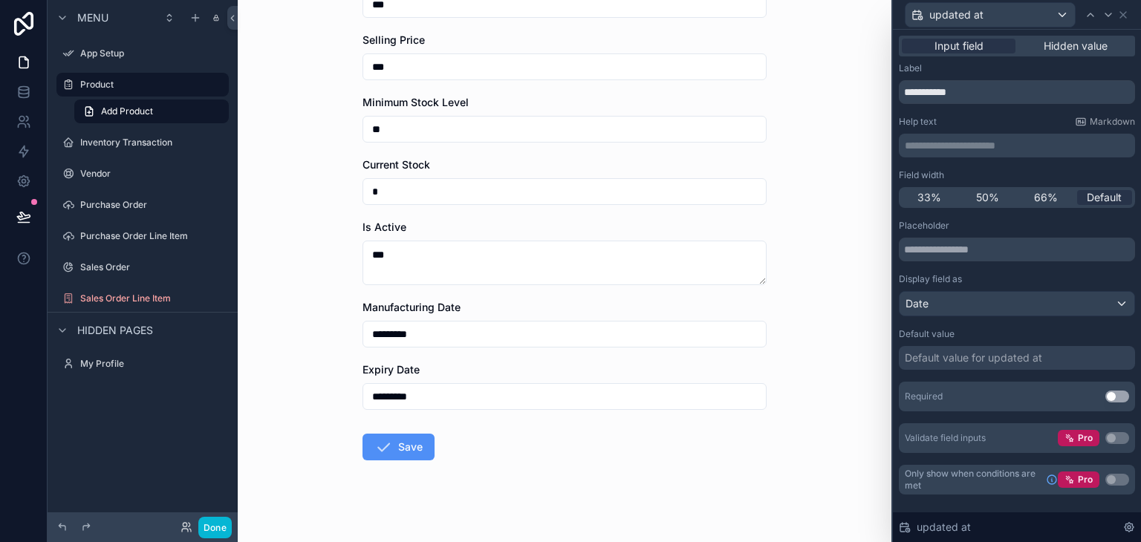
click at [383, 449] on icon "scrollable content" at bounding box center [383, 447] width 18 height 18
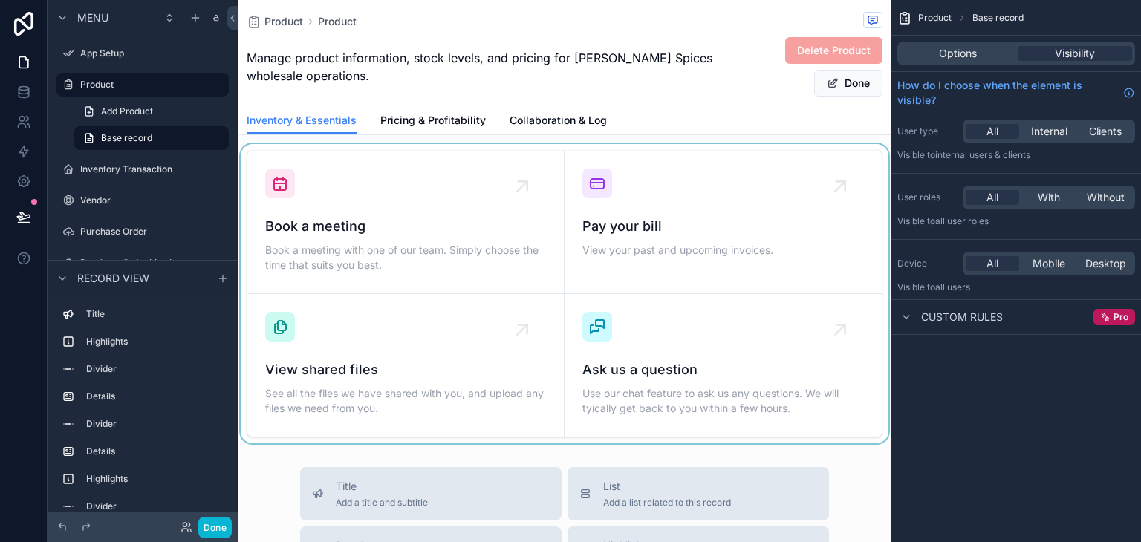
scroll to position [817, 0]
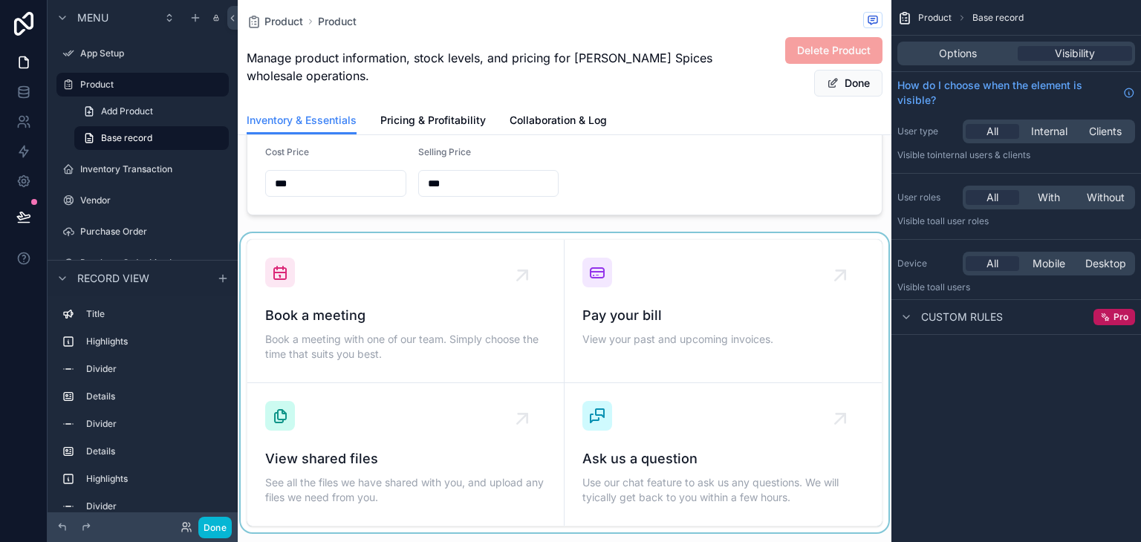
click at [516, 273] on div "scrollable content" at bounding box center [564, 382] width 653 height 299
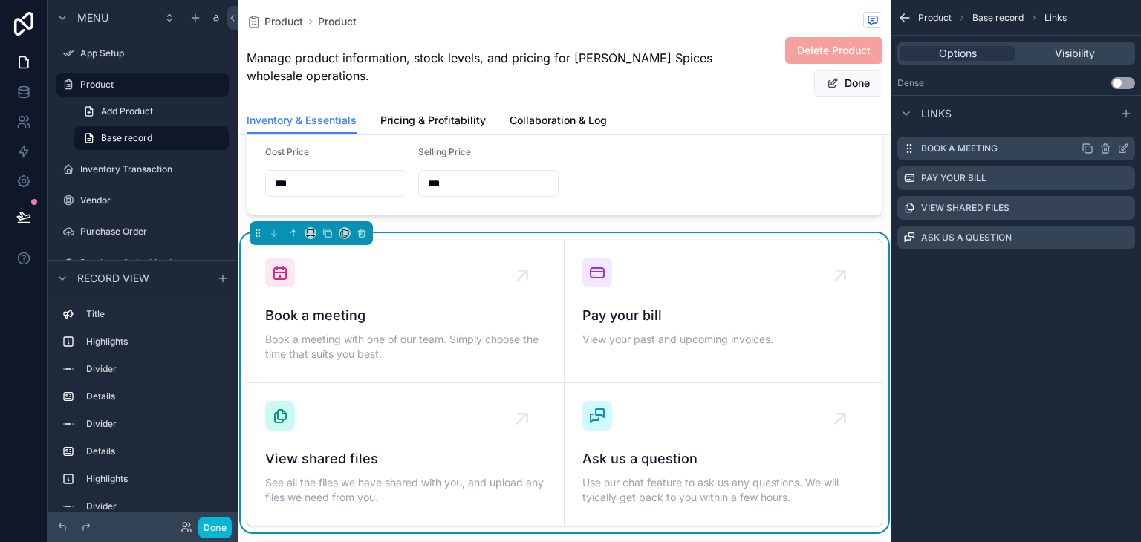
click at [953, 149] on label "Book a meeting" at bounding box center [959, 149] width 76 height 12
click at [1125, 148] on icon "scrollable content" at bounding box center [1124, 147] width 6 height 6
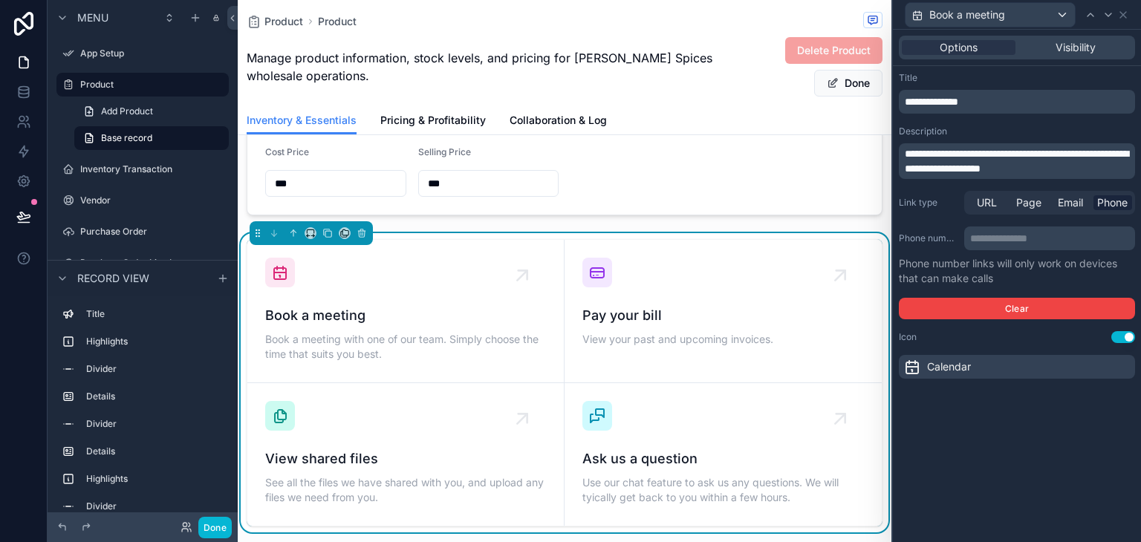
click at [1044, 242] on p "**********" at bounding box center [1051, 238] width 162 height 15
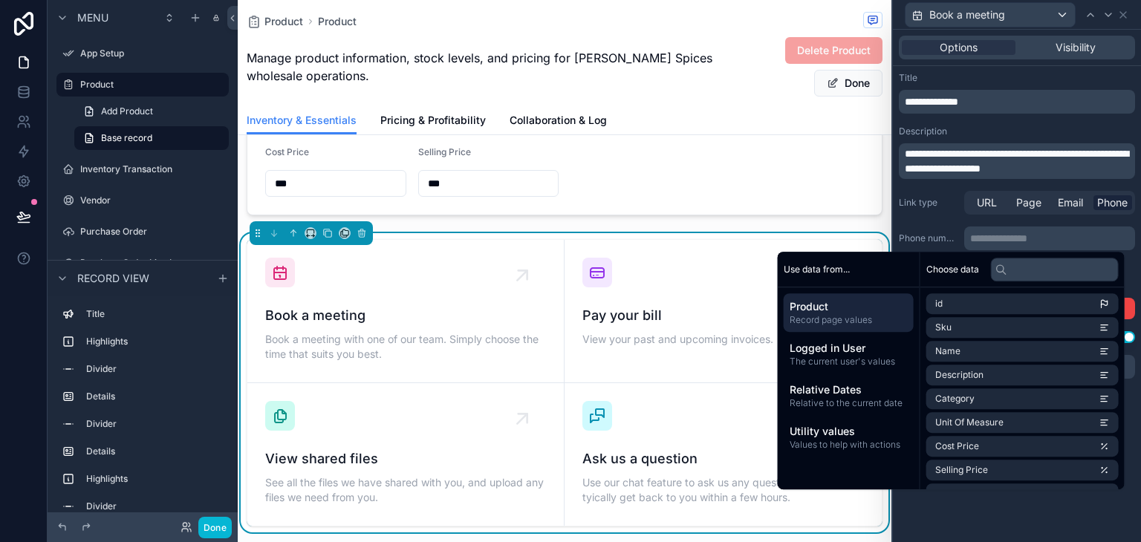
click at [1038, 235] on p "**********" at bounding box center [1051, 238] width 162 height 15
click at [952, 223] on div "**********" at bounding box center [1016, 255] width 236 height 128
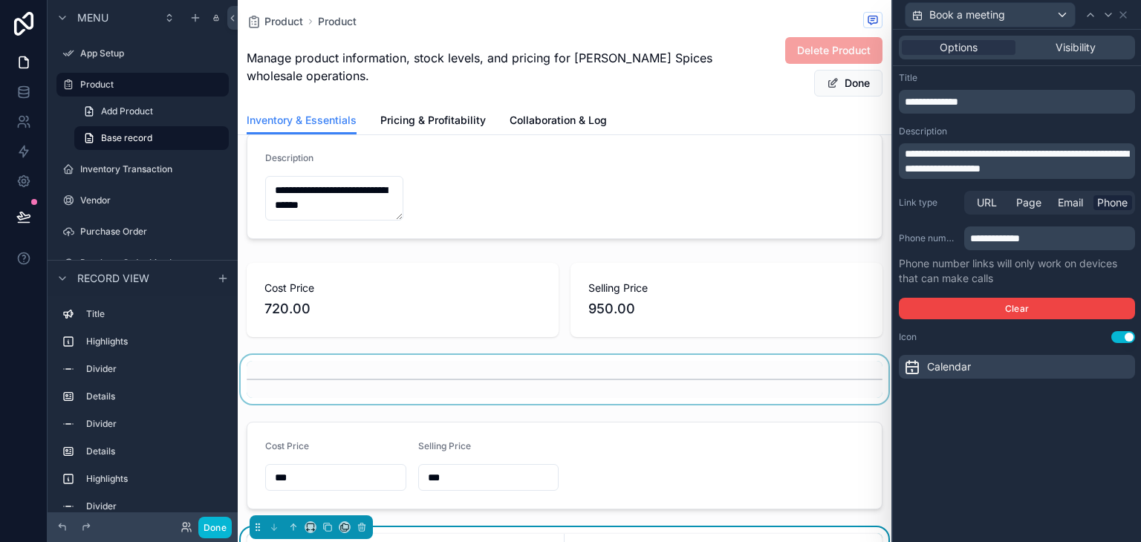
scroll to position [520, 0]
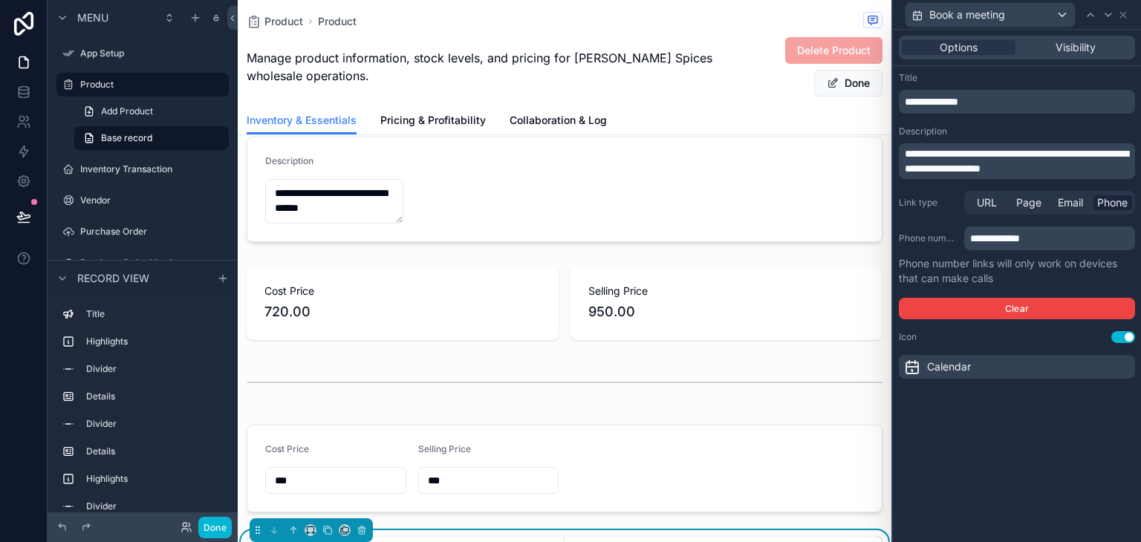
click at [1109, 174] on p "**********" at bounding box center [1017, 161] width 227 height 30
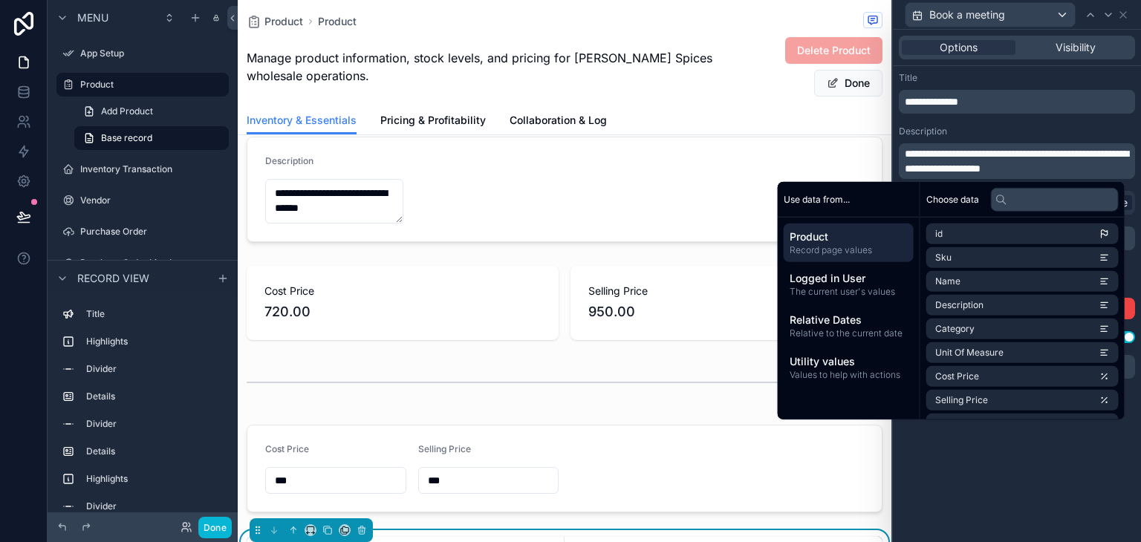
click at [1060, 102] on p "**********" at bounding box center [1017, 101] width 227 height 15
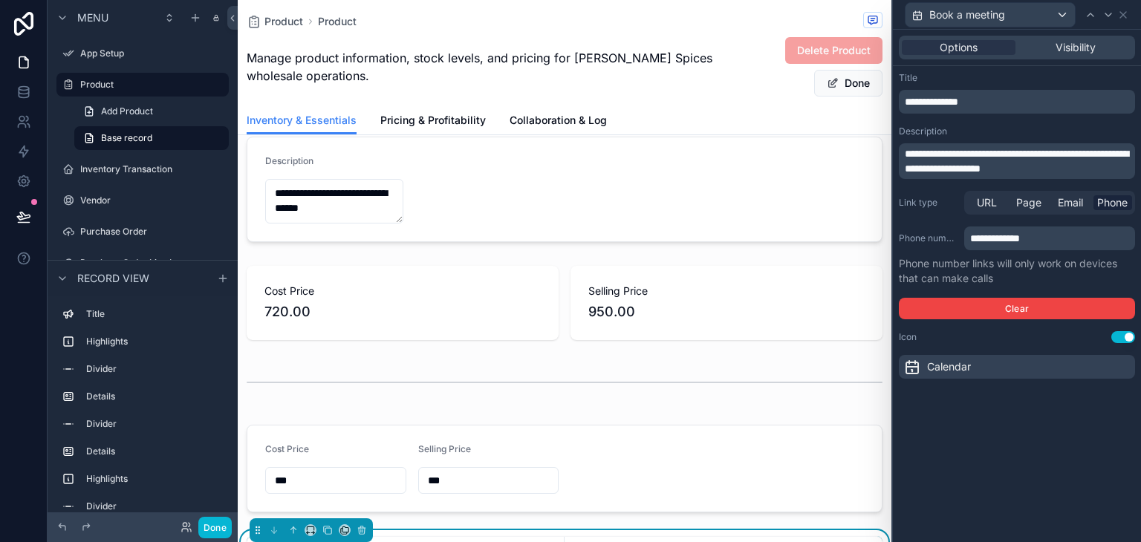
click at [1060, 102] on p "**********" at bounding box center [1017, 101] width 227 height 15
click at [1068, 69] on div "**********" at bounding box center [1017, 225] width 248 height 319
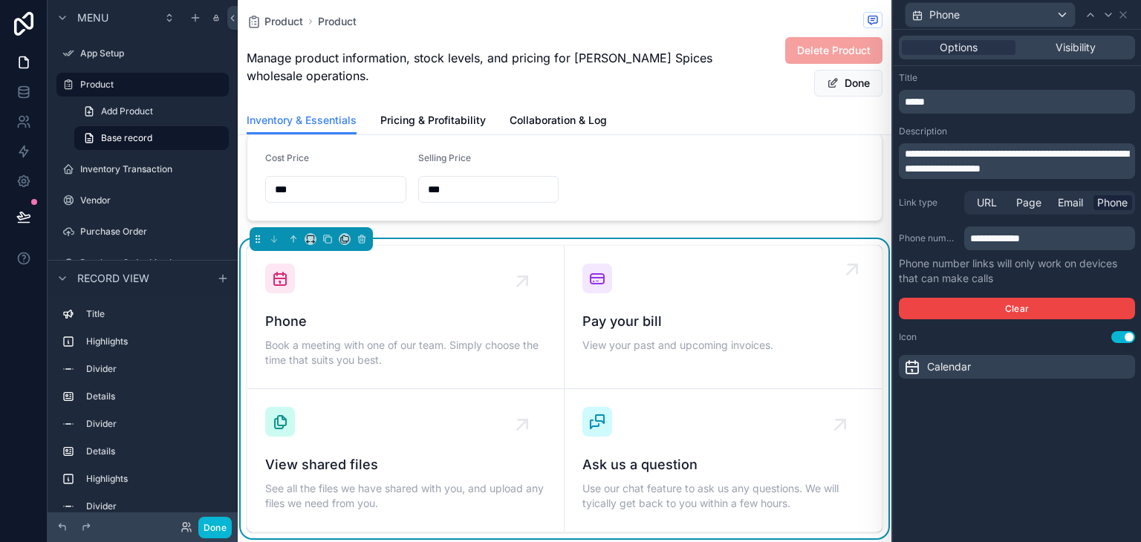
scroll to position [817, 0]
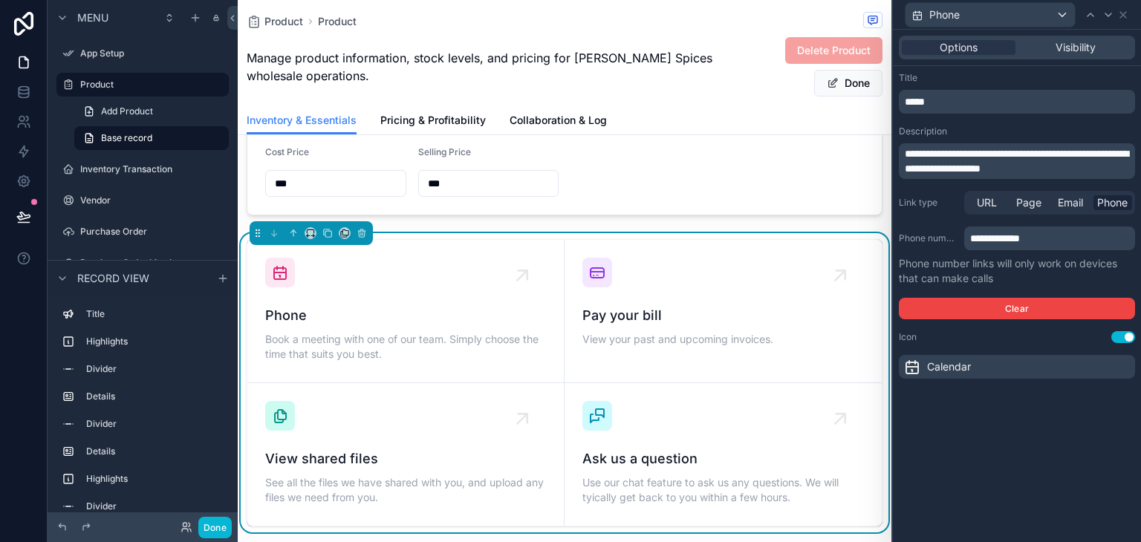
click at [1003, 360] on div "Calendar" at bounding box center [1016, 367] width 236 height 24
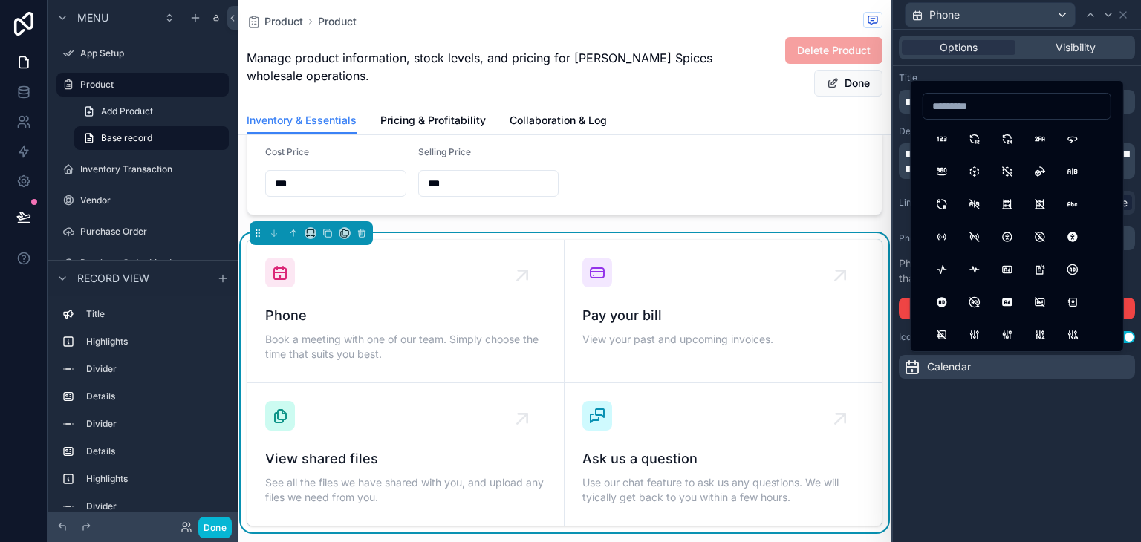
click at [1048, 464] on div "**********" at bounding box center [1017, 286] width 248 height 512
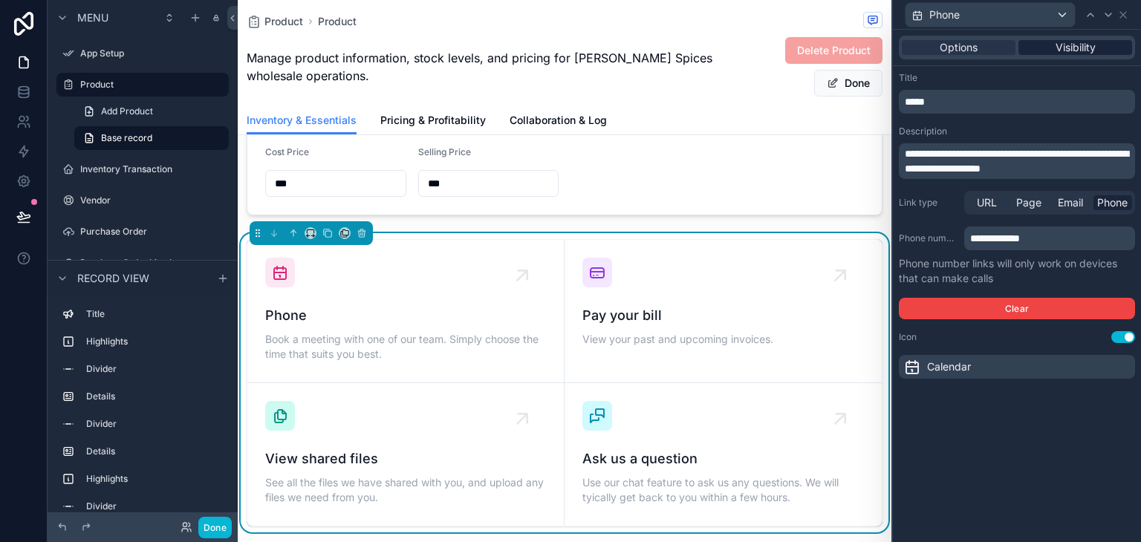
click at [1071, 53] on span "Visibility" at bounding box center [1075, 47] width 40 height 15
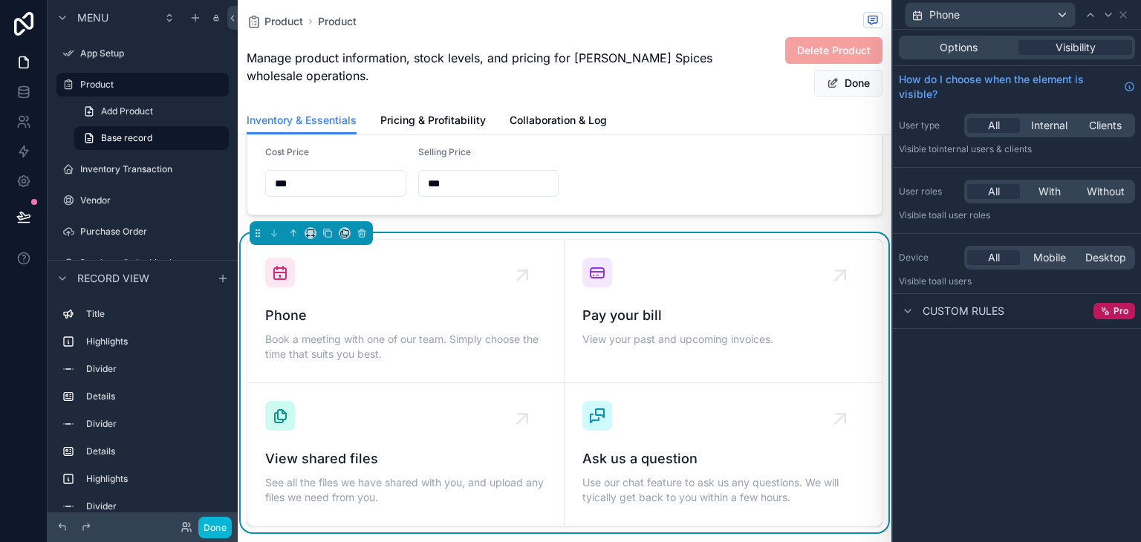
click at [990, 313] on span "Custom rules" at bounding box center [963, 311] width 82 height 15
click at [1126, 16] on icon at bounding box center [1123, 15] width 12 height 12
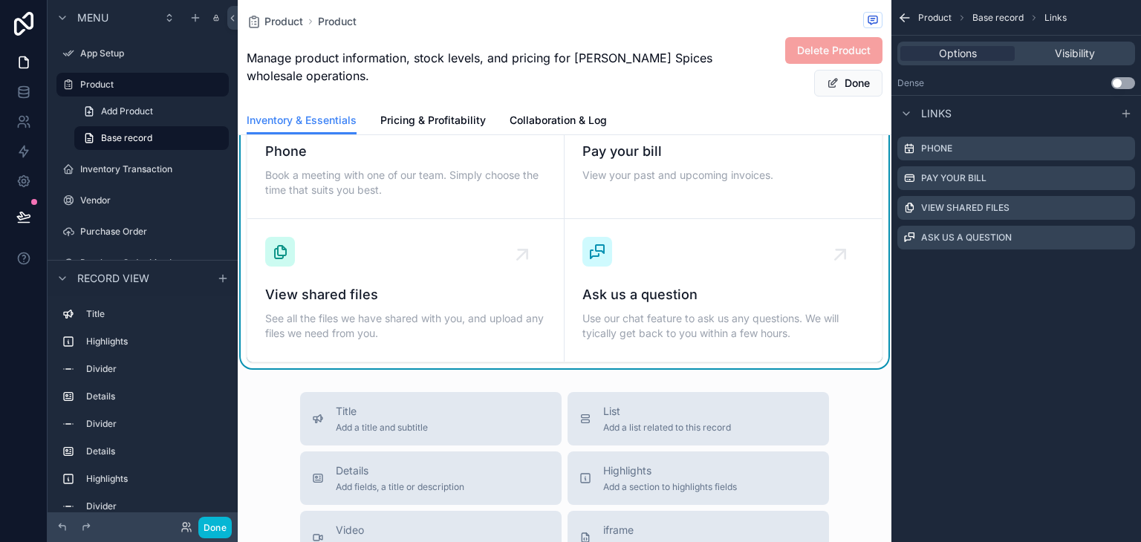
scroll to position [936, 0]
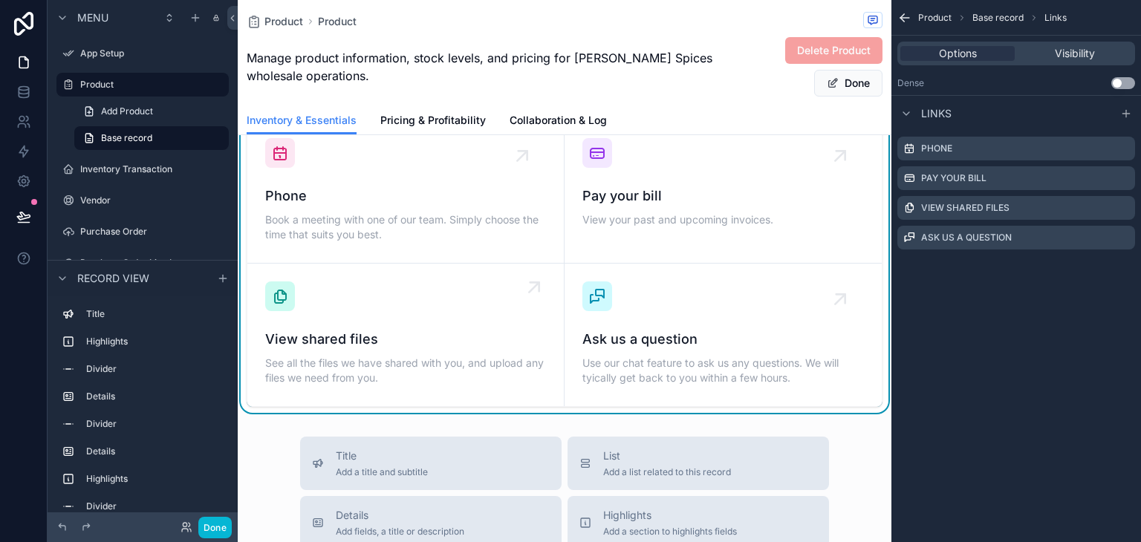
click at [522, 290] on icon "scrollable content" at bounding box center [534, 287] width 24 height 24
click at [1127, 206] on icon "scrollable content" at bounding box center [1123, 208] width 12 height 12
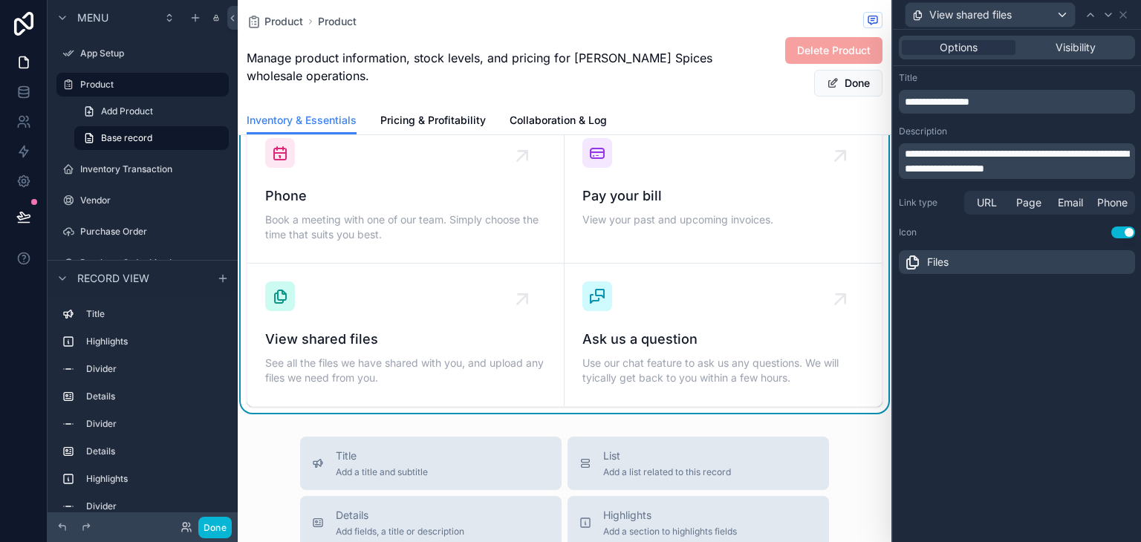
click at [973, 268] on div "Files" at bounding box center [1016, 262] width 236 height 24
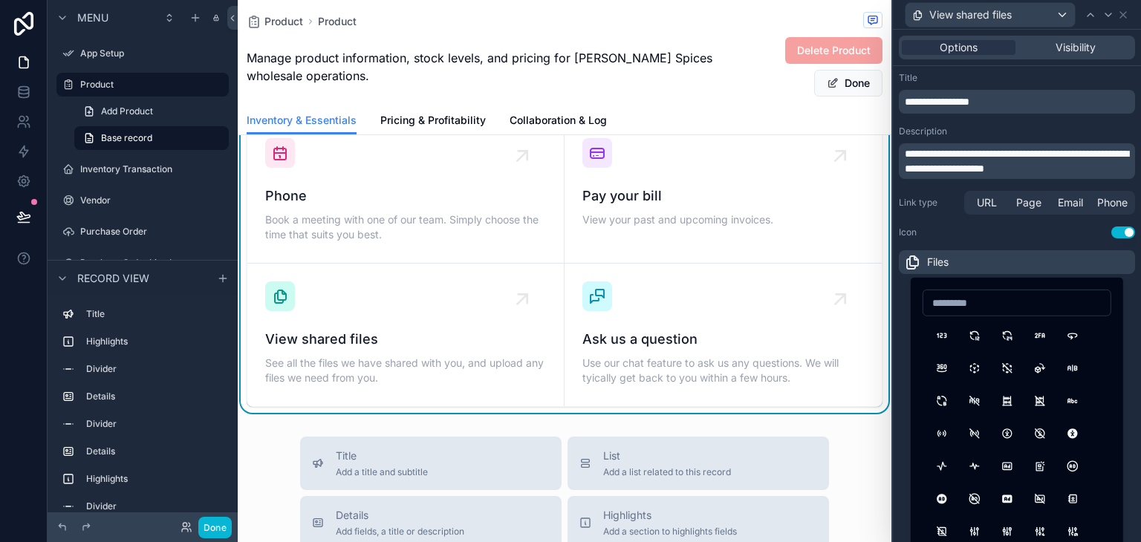
click at [953, 232] on div "Icon Use setting" at bounding box center [1016, 232] width 236 height 12
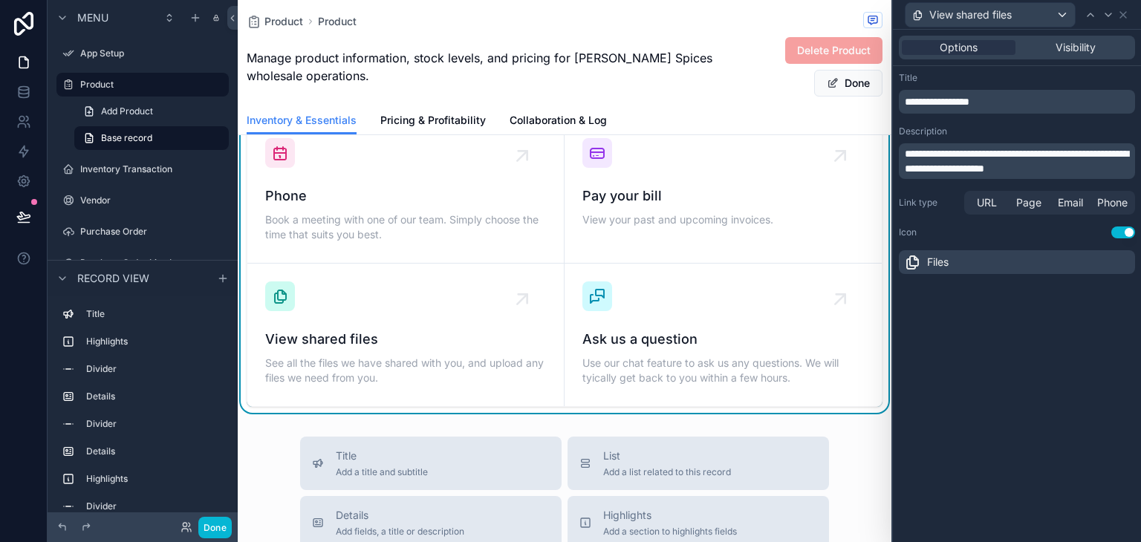
click at [910, 264] on icon at bounding box center [912, 262] width 18 height 18
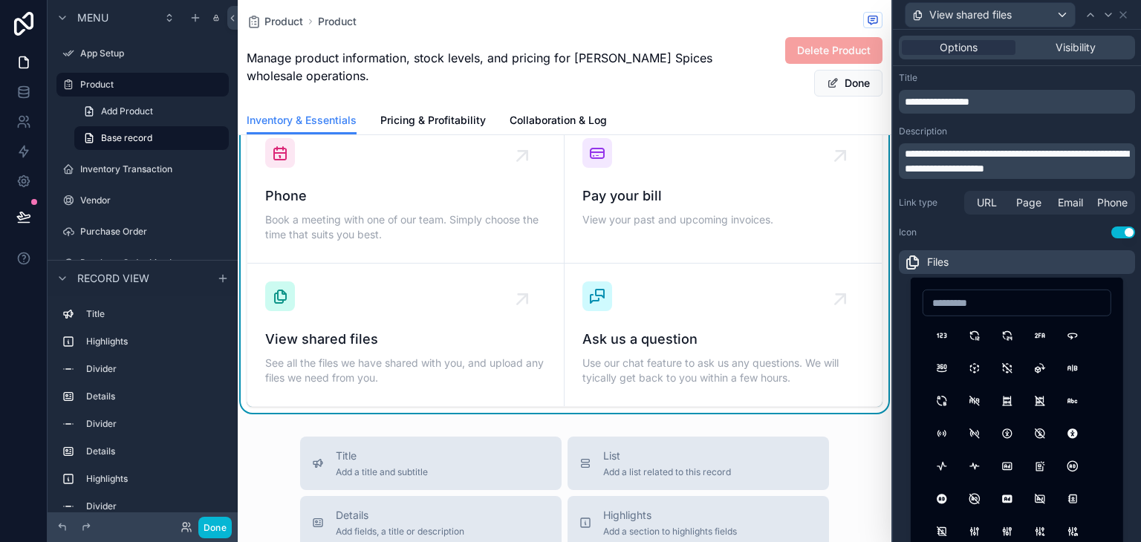
click at [910, 264] on icon at bounding box center [912, 262] width 18 height 18
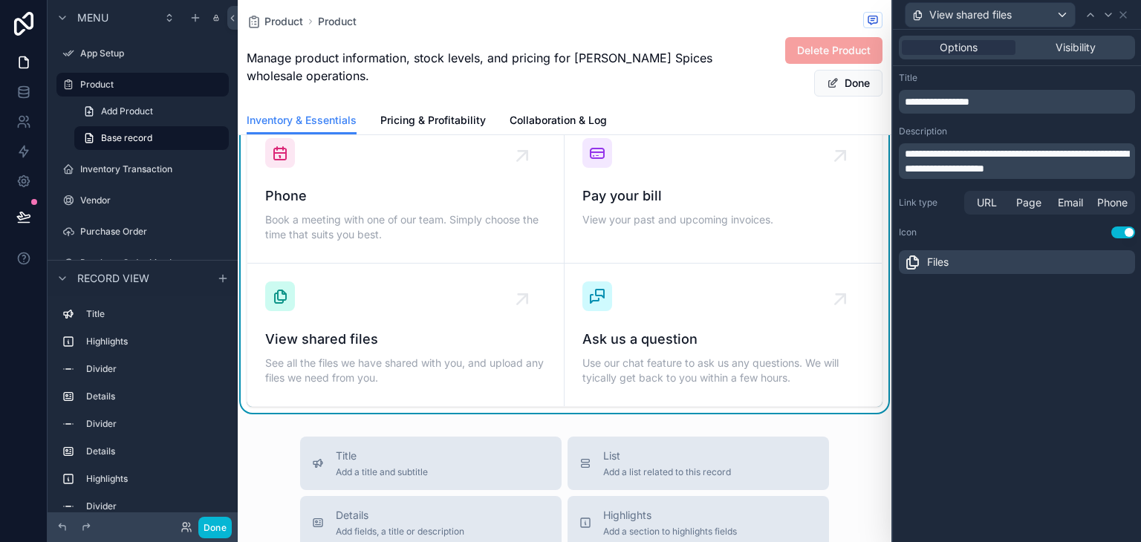
click at [970, 229] on div "Icon Use setting" at bounding box center [1016, 232] width 236 height 12
click at [1112, 168] on p "**********" at bounding box center [1017, 161] width 227 height 30
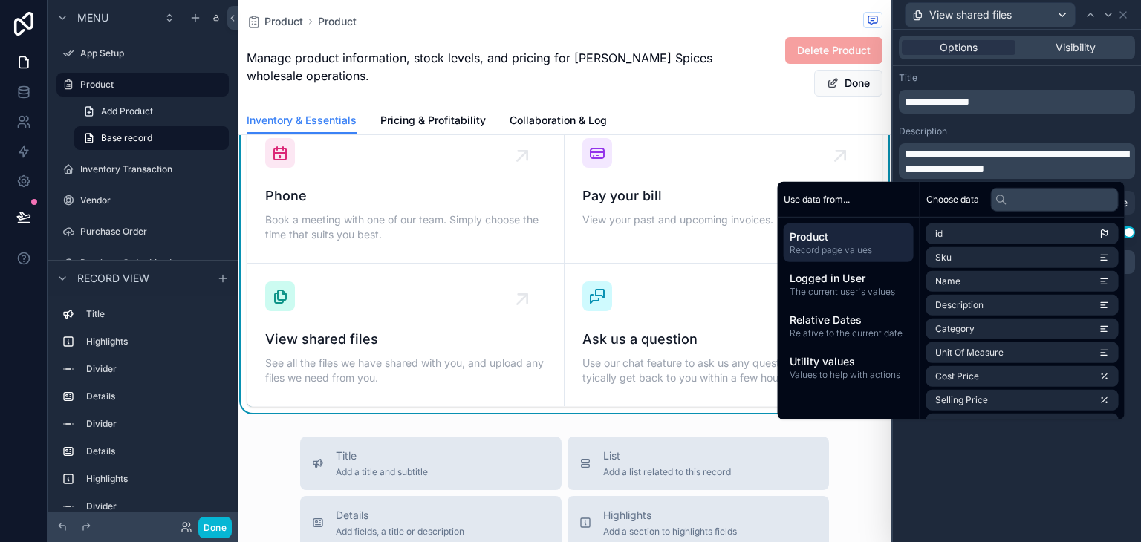
click at [1017, 97] on p "**********" at bounding box center [1017, 101] width 227 height 15
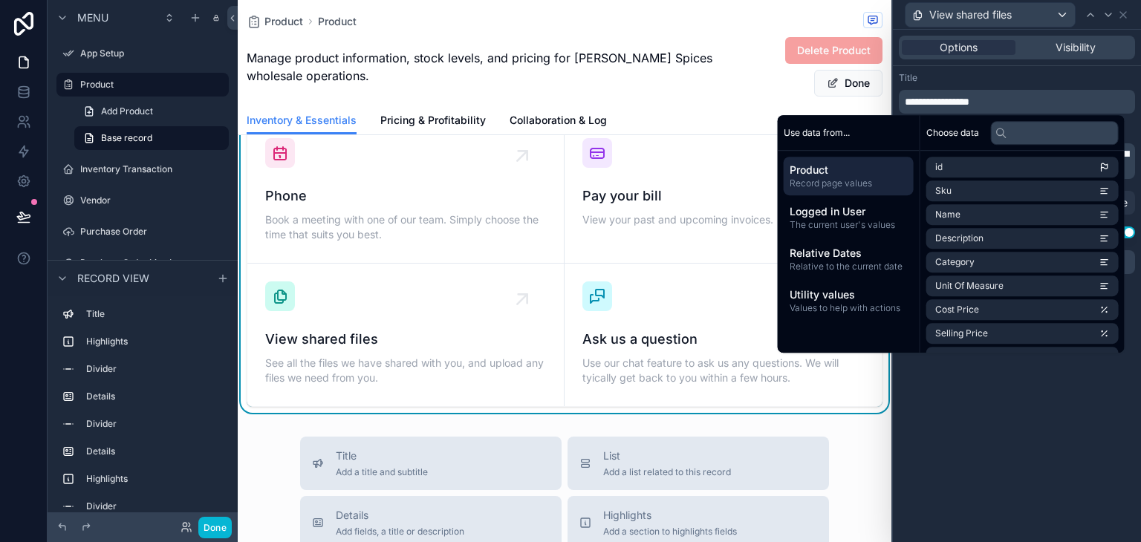
click at [979, 391] on div "**********" at bounding box center [1017, 286] width 248 height 512
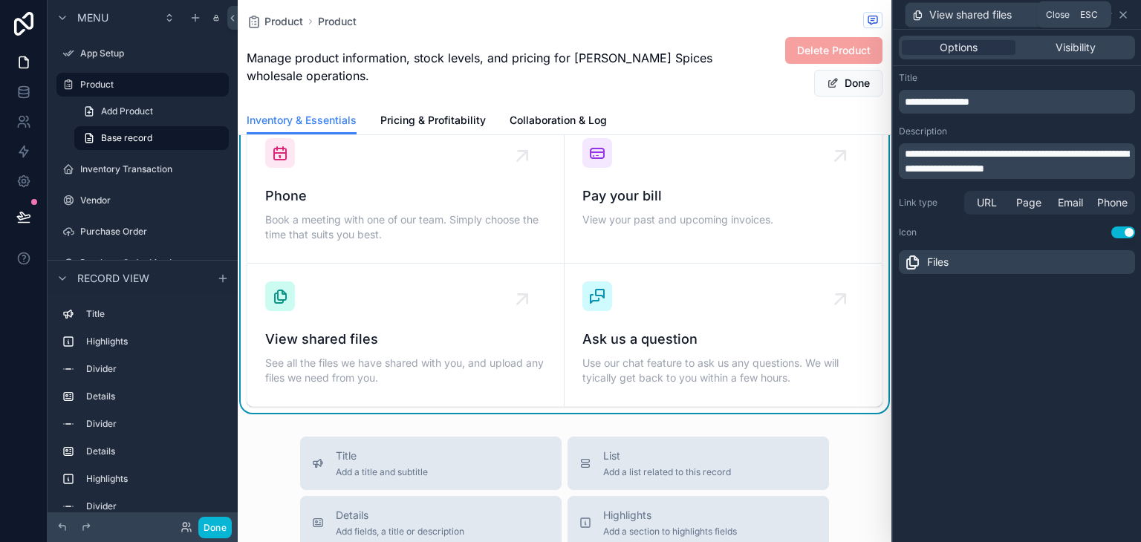
click at [1121, 18] on icon at bounding box center [1123, 15] width 12 height 12
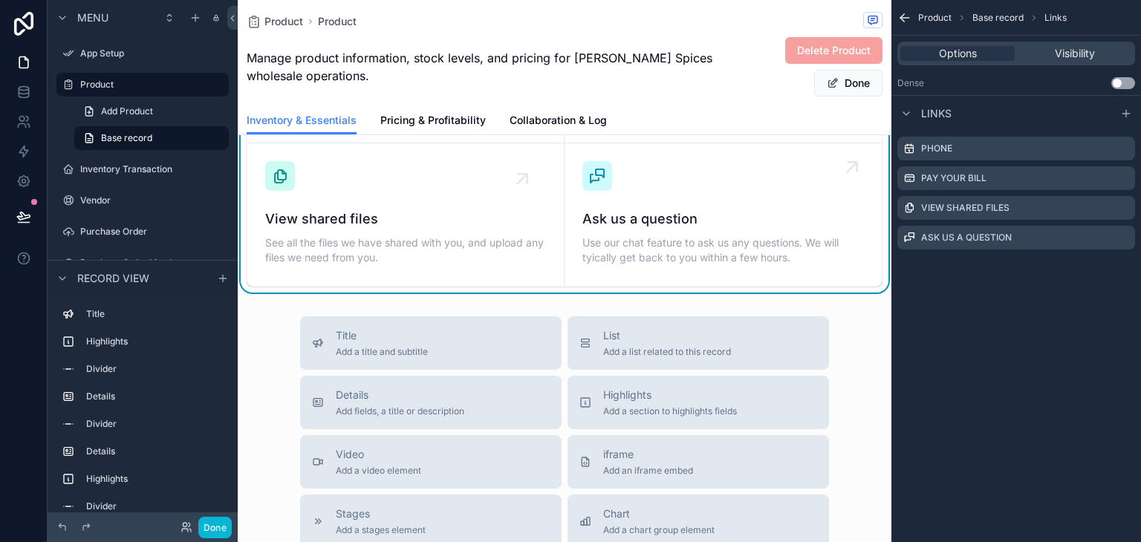
scroll to position [1085, 0]
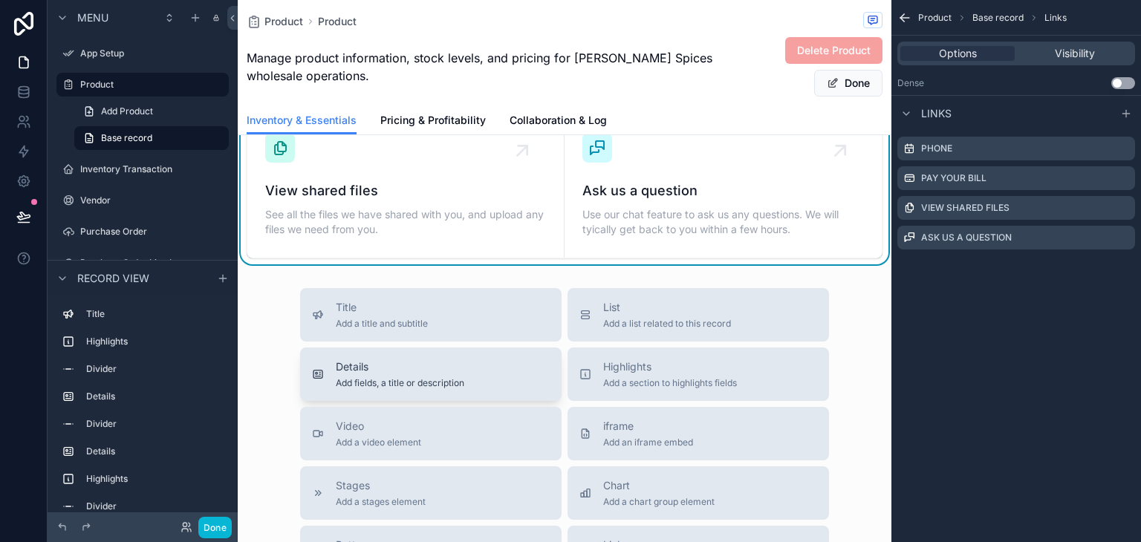
click at [517, 378] on div "Details Add fields, a title or description" at bounding box center [431, 374] width 238 height 30
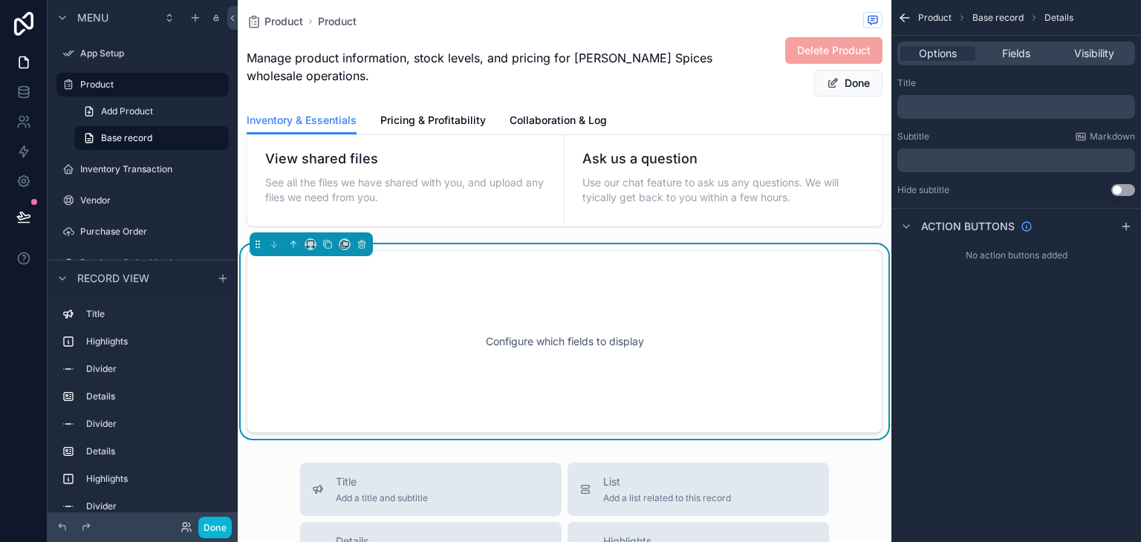
scroll to position [1111, 0]
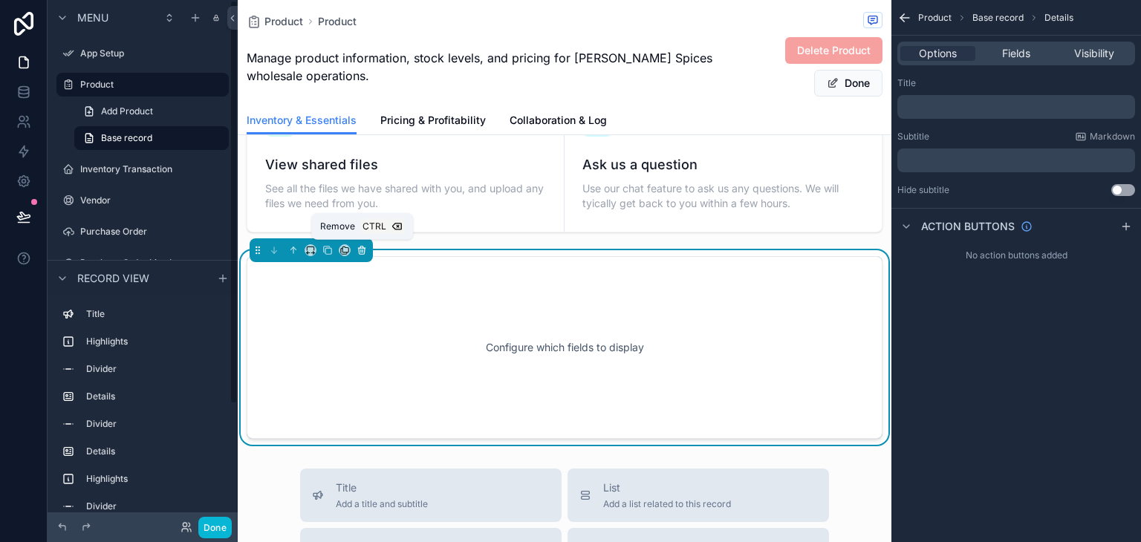
click at [362, 249] on icon "scrollable content" at bounding box center [361, 250] width 10 height 10
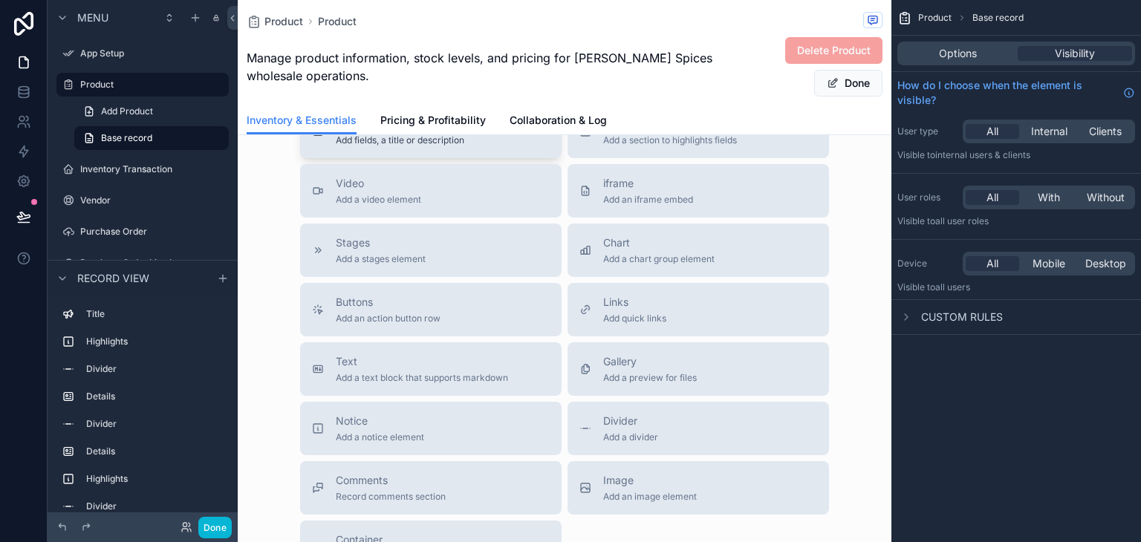
scroll to position [1334, 0]
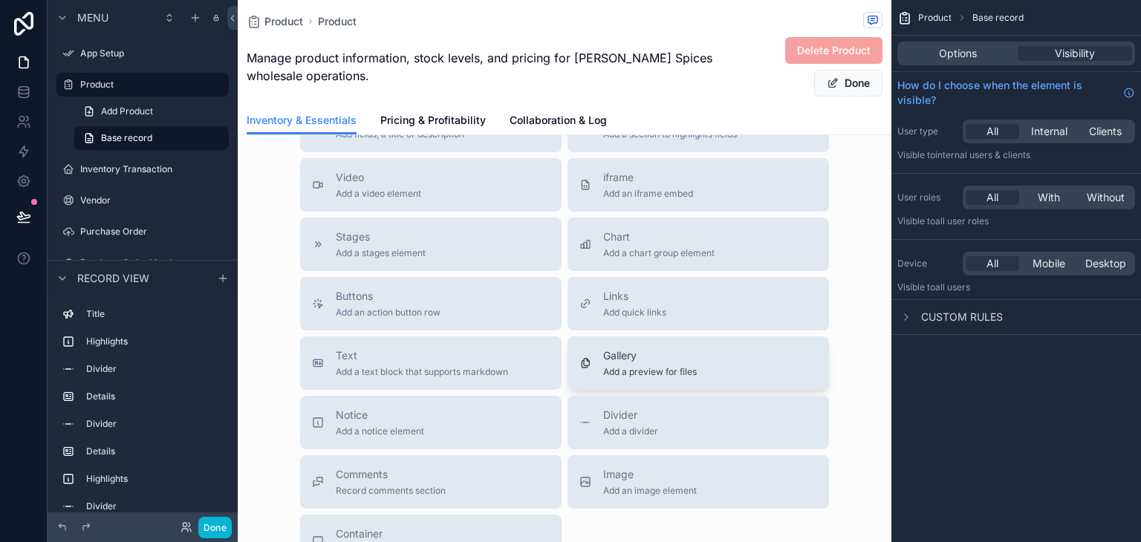
click at [720, 368] on div "Gallery Add a preview for files" at bounding box center [698, 363] width 238 height 30
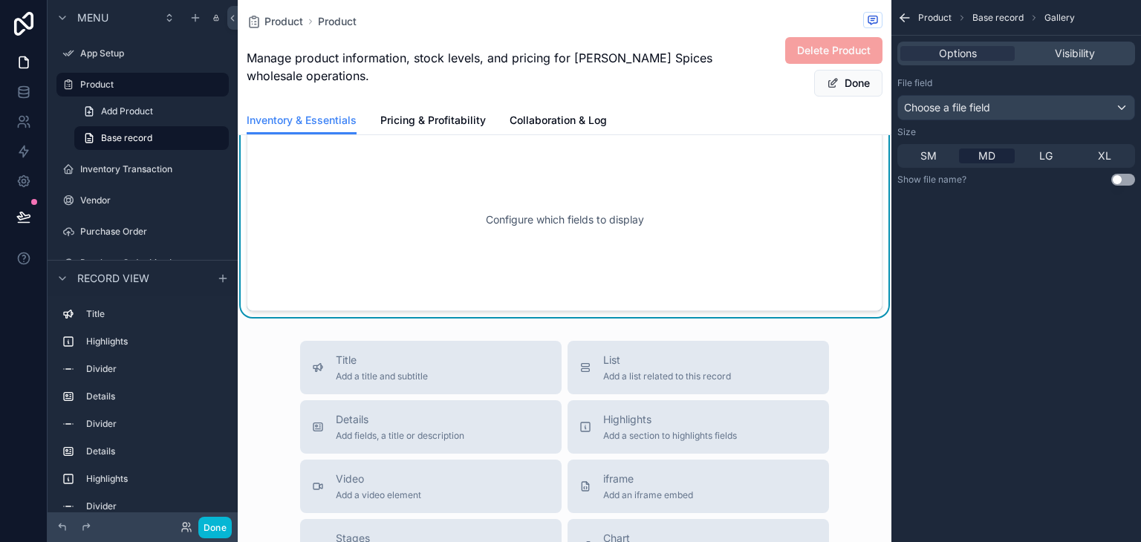
scroll to position [1185, 0]
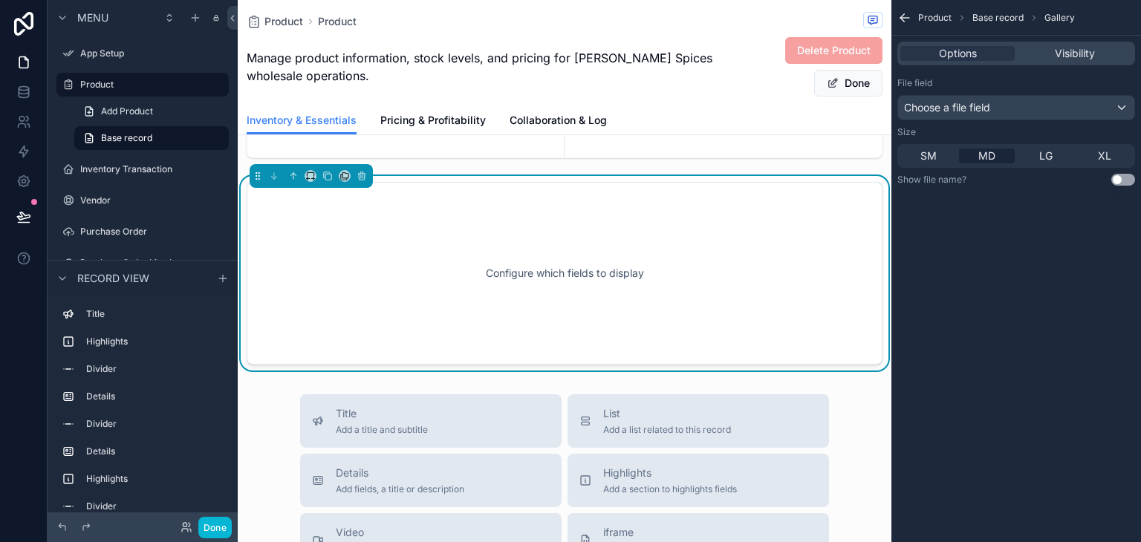
click at [547, 263] on div "Configure which fields to display" at bounding box center [564, 273] width 587 height 134
click at [388, 269] on div "Configure which fields to display" at bounding box center [564, 273] width 587 height 134
click at [586, 244] on div "Configure which fields to display" at bounding box center [564, 273] width 587 height 134
click at [452, 117] on span "Pricing & Profitability" at bounding box center [432, 120] width 105 height 15
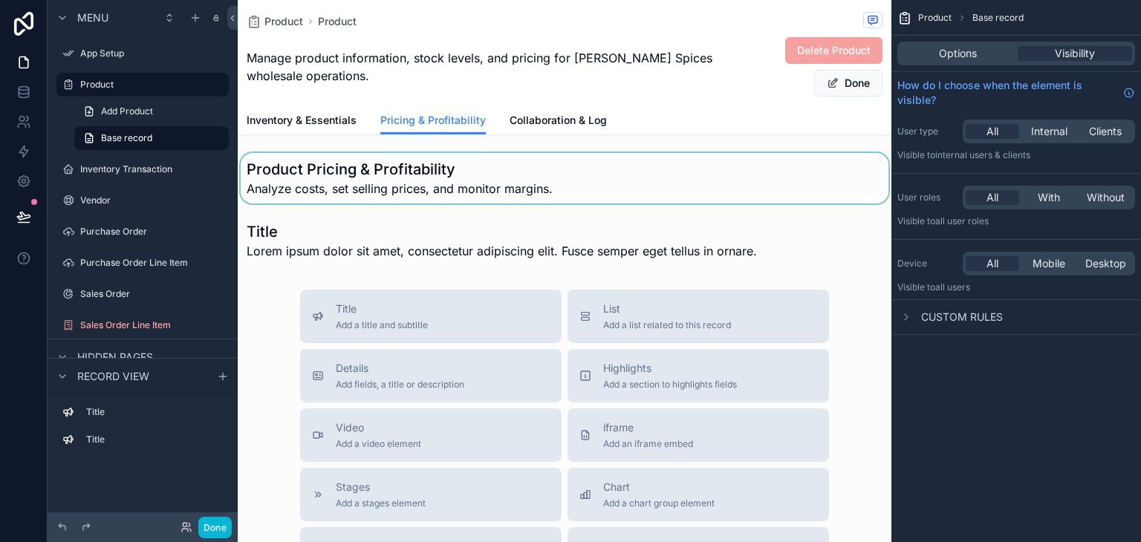
click at [610, 188] on div "scrollable content" at bounding box center [564, 178] width 653 height 50
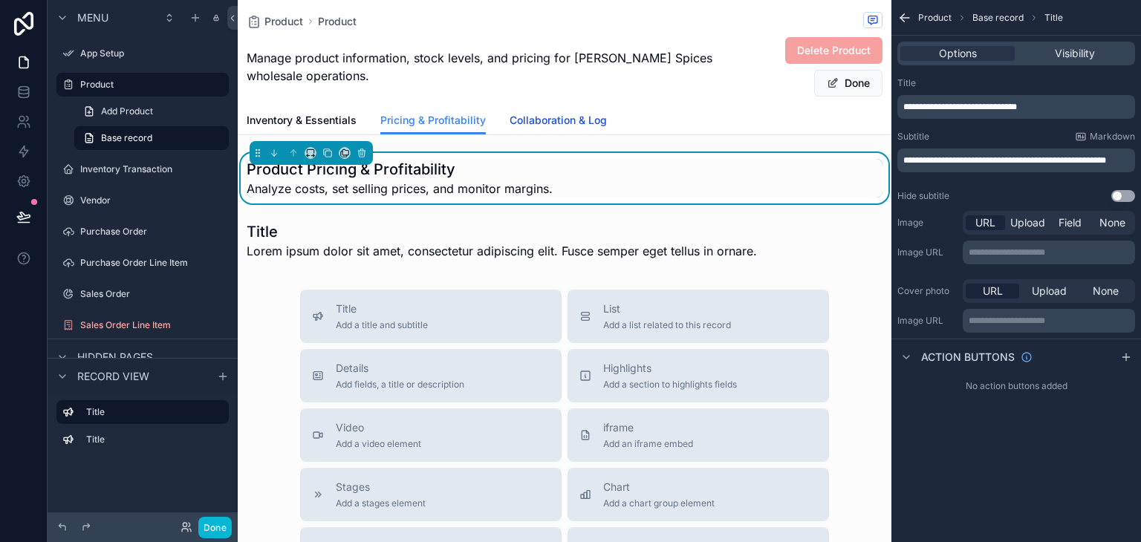
click at [549, 121] on span "Collaboration & Log" at bounding box center [557, 120] width 97 height 15
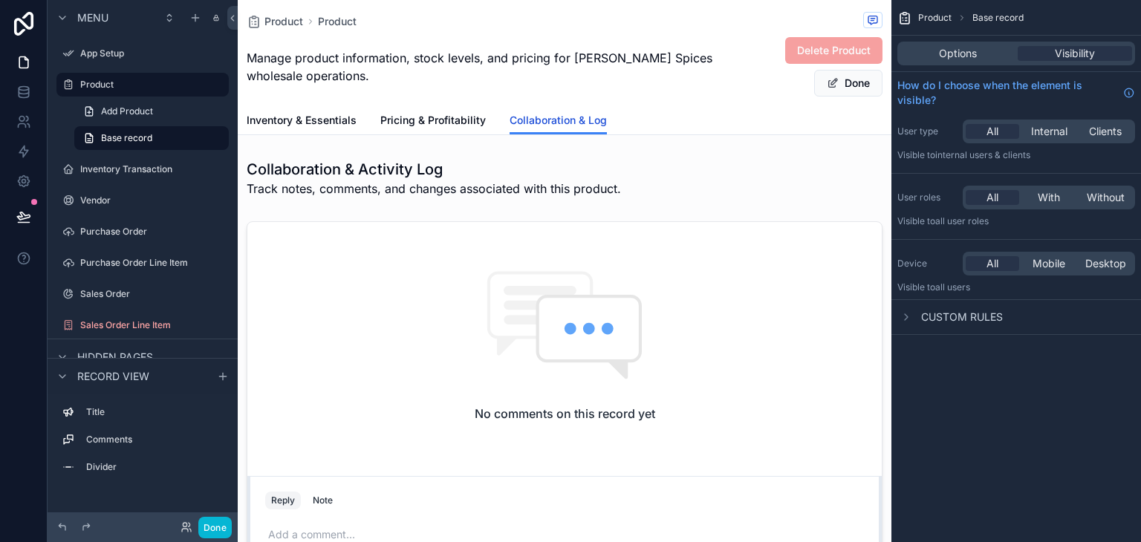
click at [544, 120] on span "Collaboration & Log" at bounding box center [557, 120] width 97 height 15
drag, startPoint x: 544, startPoint y: 120, endPoint x: 683, endPoint y: 91, distance: 141.8
click at [683, 91] on div "Manage product information, stock levels, and pricing for [PERSON_NAME] Spices …" at bounding box center [565, 66] width 636 height 61
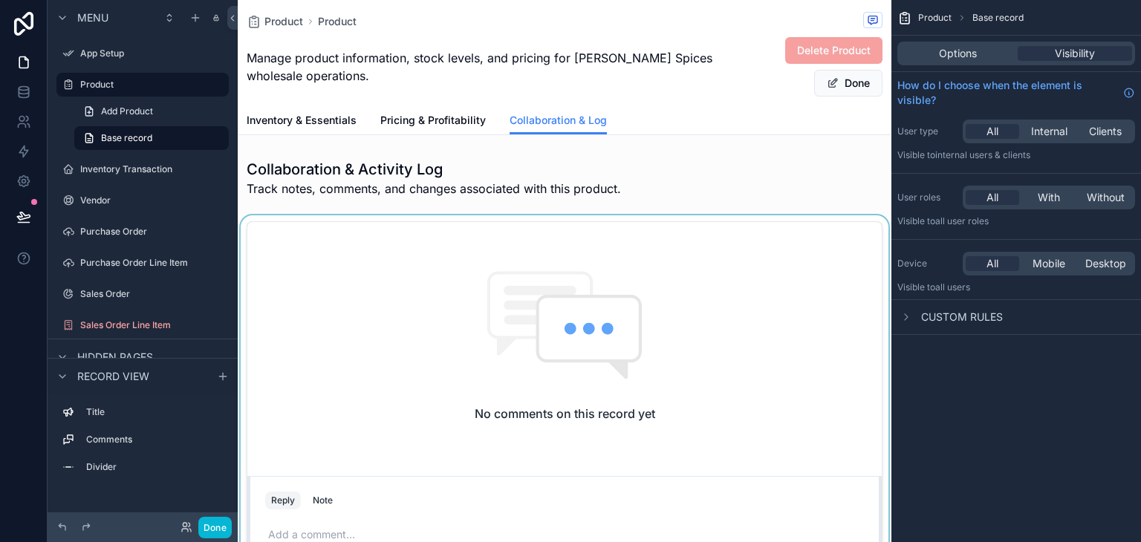
click at [488, 391] on div "scrollable content" at bounding box center [564, 405] width 653 height 381
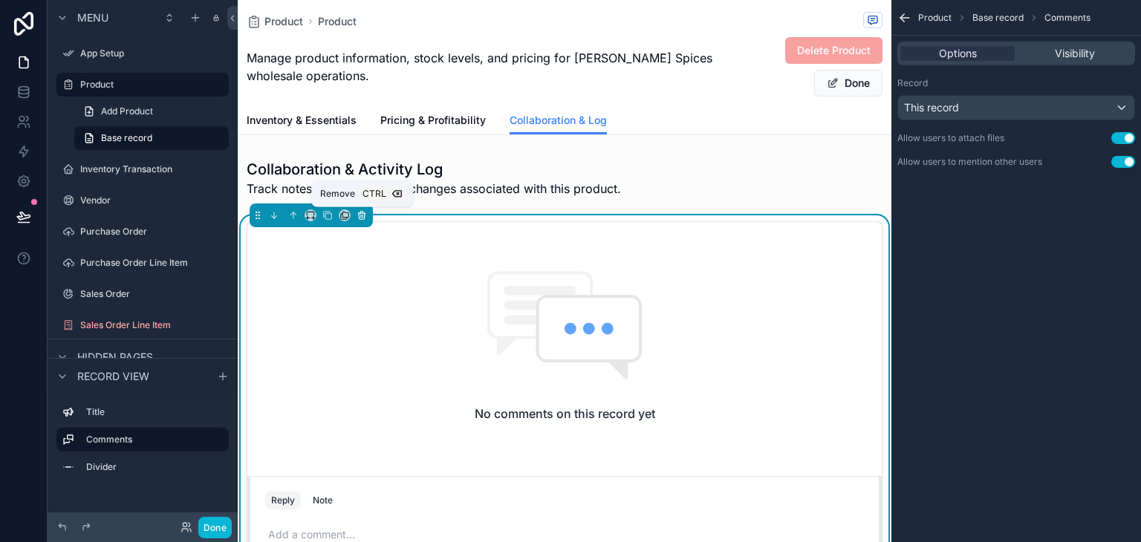
click at [365, 214] on icon "scrollable content" at bounding box center [361, 215] width 10 height 10
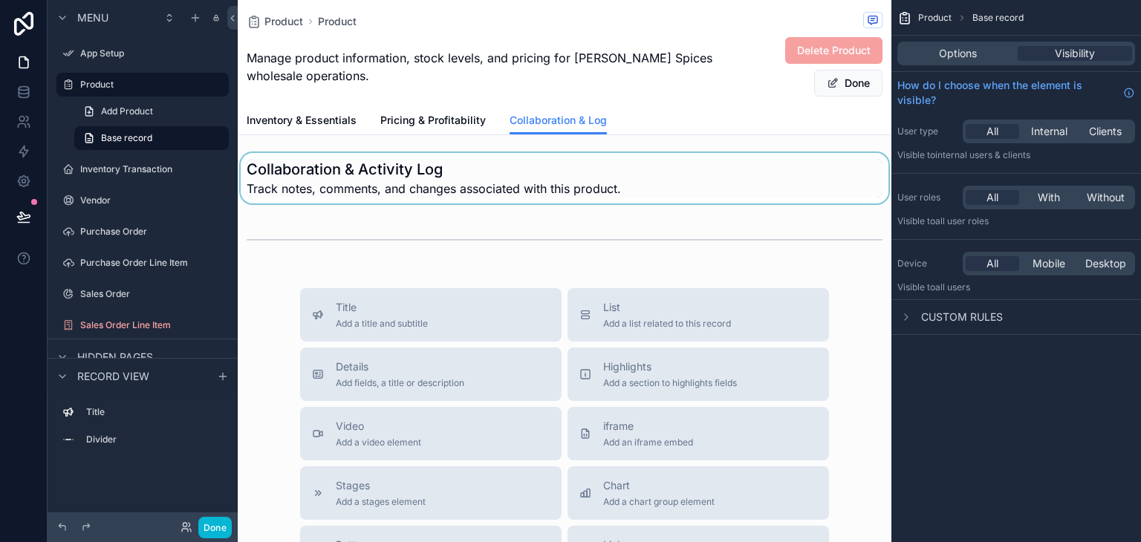
click at [362, 169] on div "scrollable content" at bounding box center [564, 178] width 653 height 50
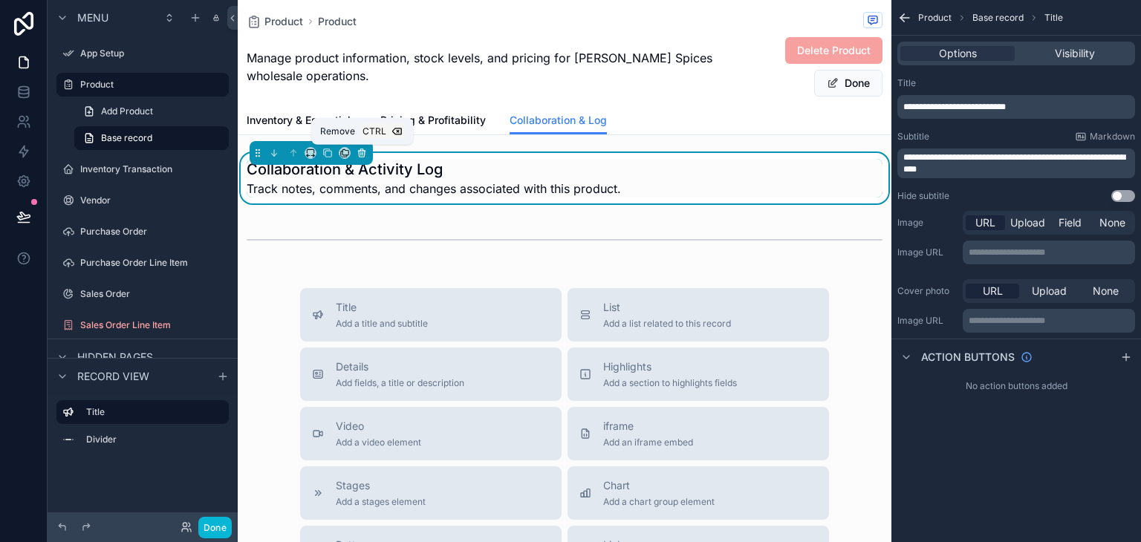
click at [360, 149] on icon "scrollable content" at bounding box center [361, 153] width 10 height 10
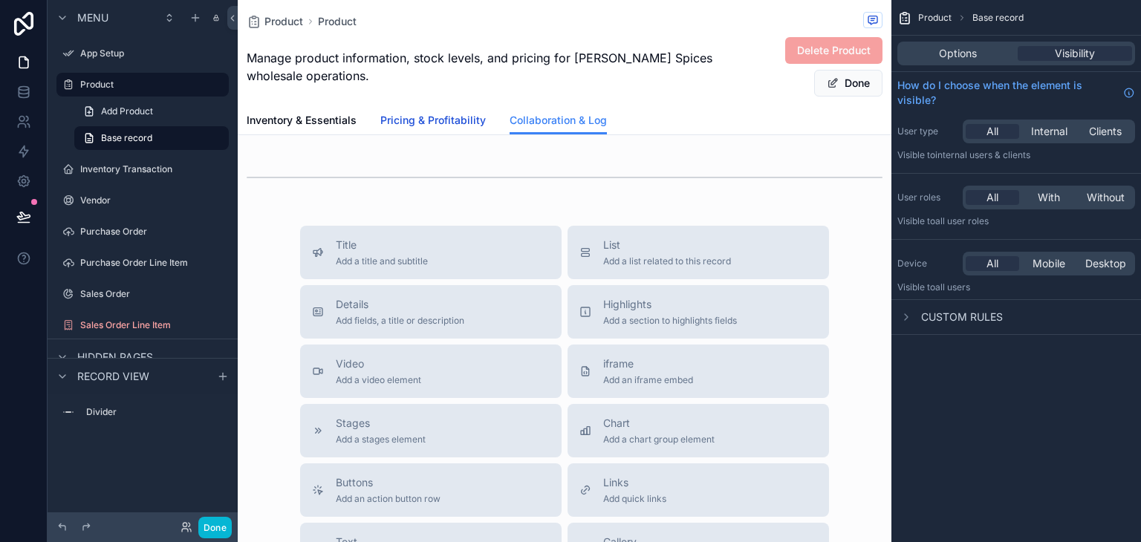
click at [454, 116] on span "Pricing & Profitability" at bounding box center [432, 120] width 105 height 15
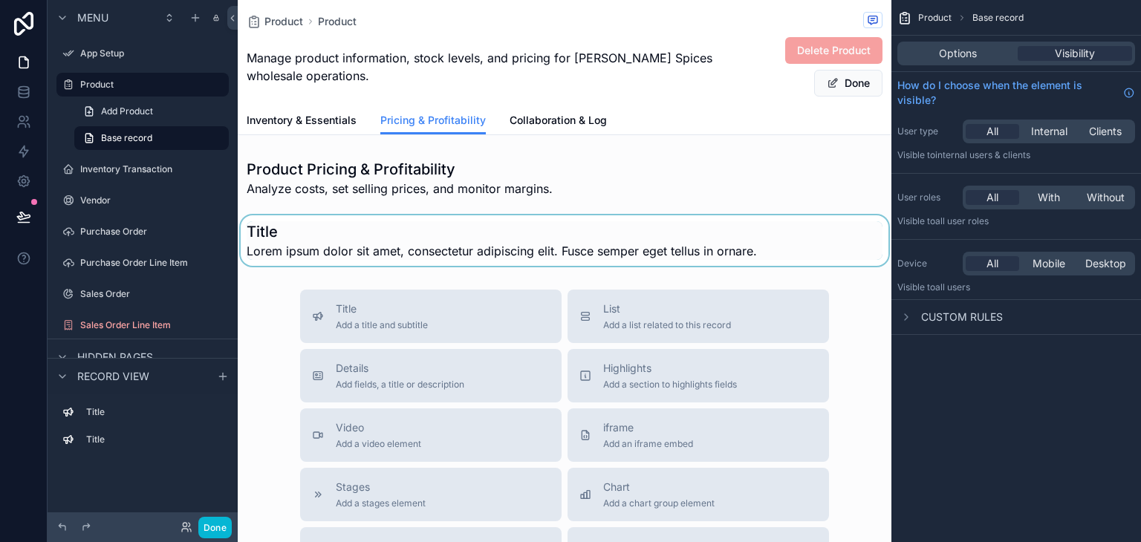
click at [382, 238] on div "scrollable content" at bounding box center [564, 240] width 653 height 50
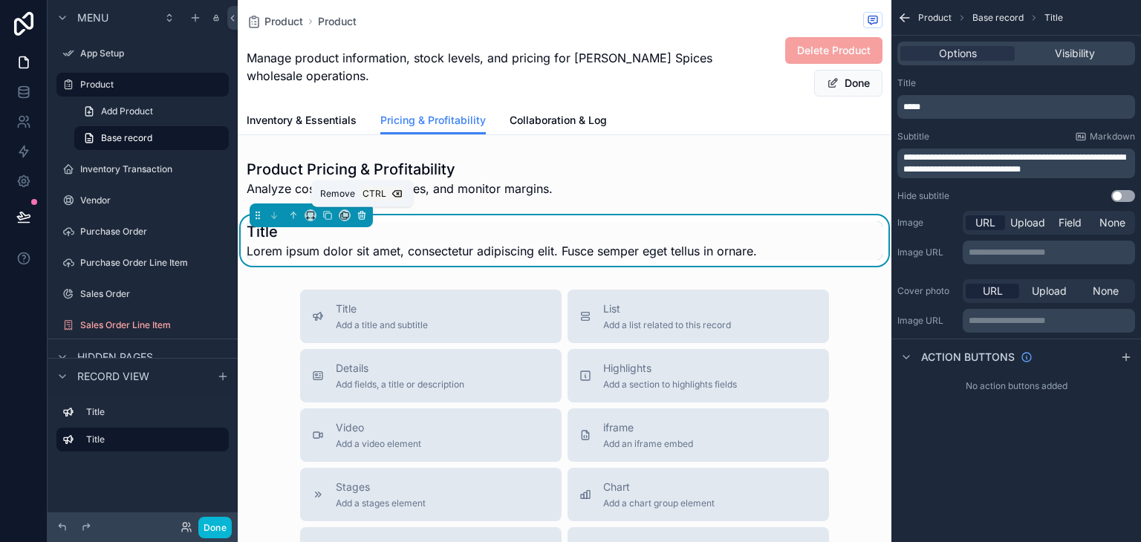
click at [356, 215] on icon "scrollable content" at bounding box center [361, 215] width 10 height 10
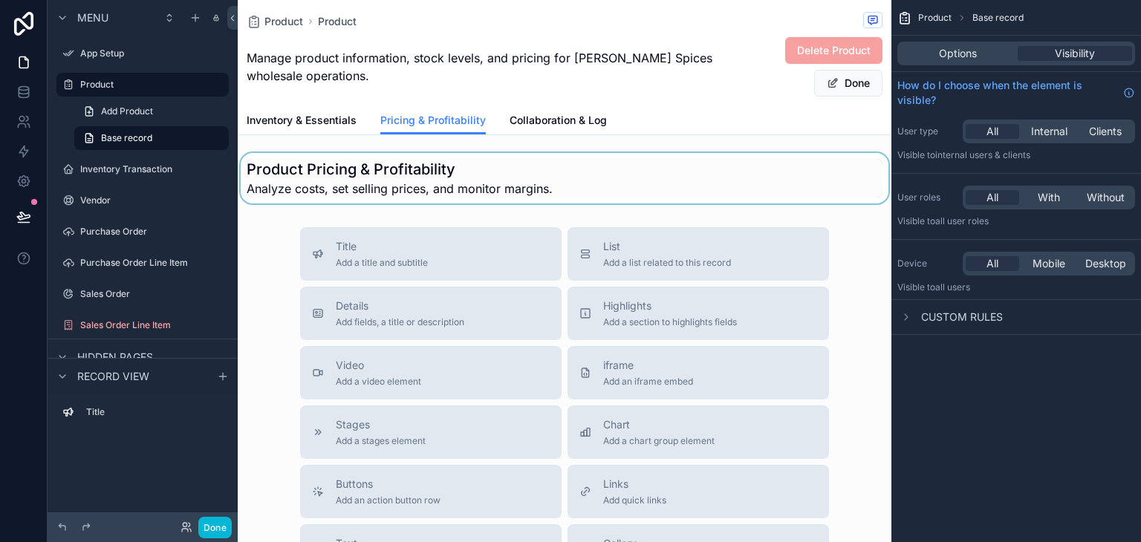
click at [380, 176] on div "scrollable content" at bounding box center [564, 178] width 653 height 50
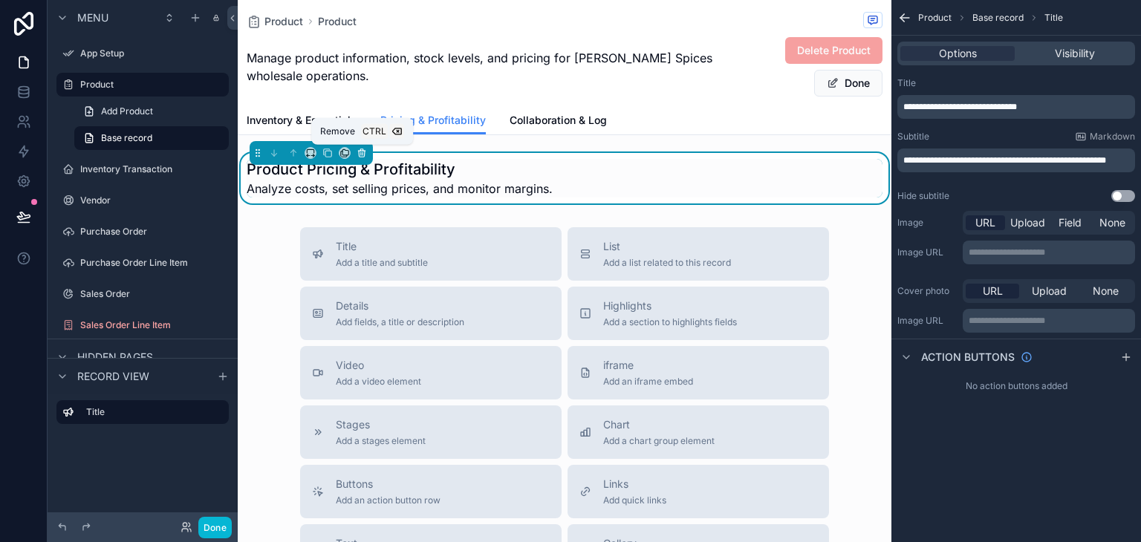
click at [359, 151] on icon "scrollable content" at bounding box center [361, 151] width 7 height 0
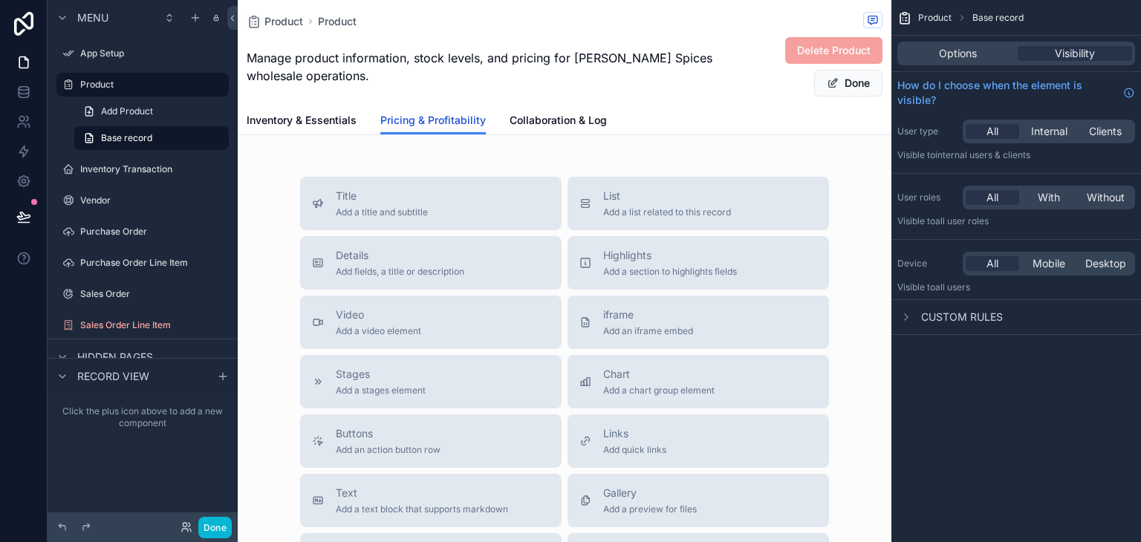
click at [428, 126] on span "Pricing & Profitability" at bounding box center [432, 120] width 105 height 15
drag, startPoint x: 295, startPoint y: 117, endPoint x: 307, endPoint y: 111, distance: 13.3
click at [295, 117] on span "Inventory & Essentials" at bounding box center [302, 120] width 110 height 15
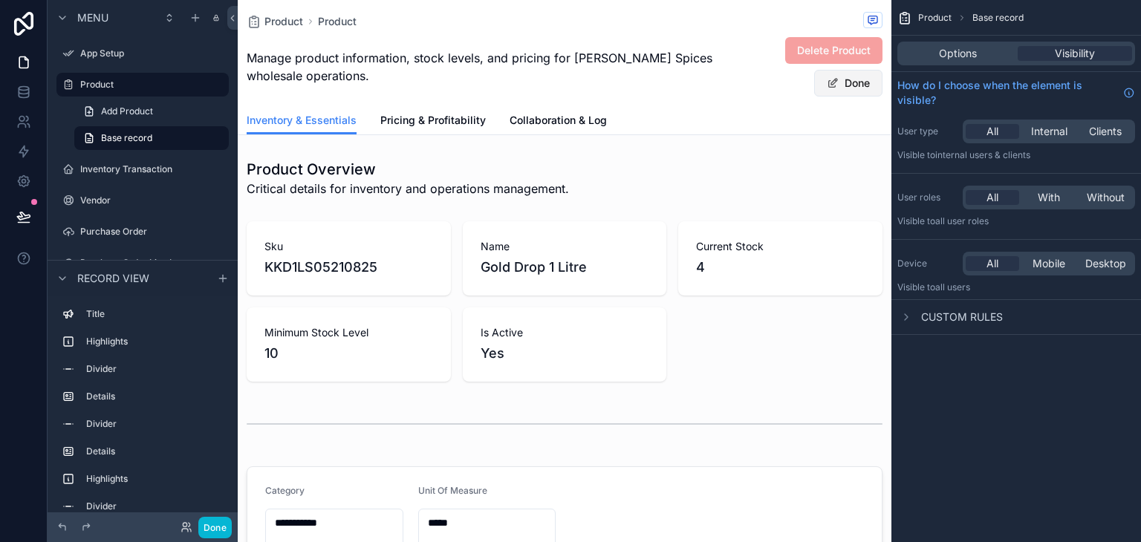
click at [826, 78] on span "scrollable content" at bounding box center [832, 83] width 12 height 12
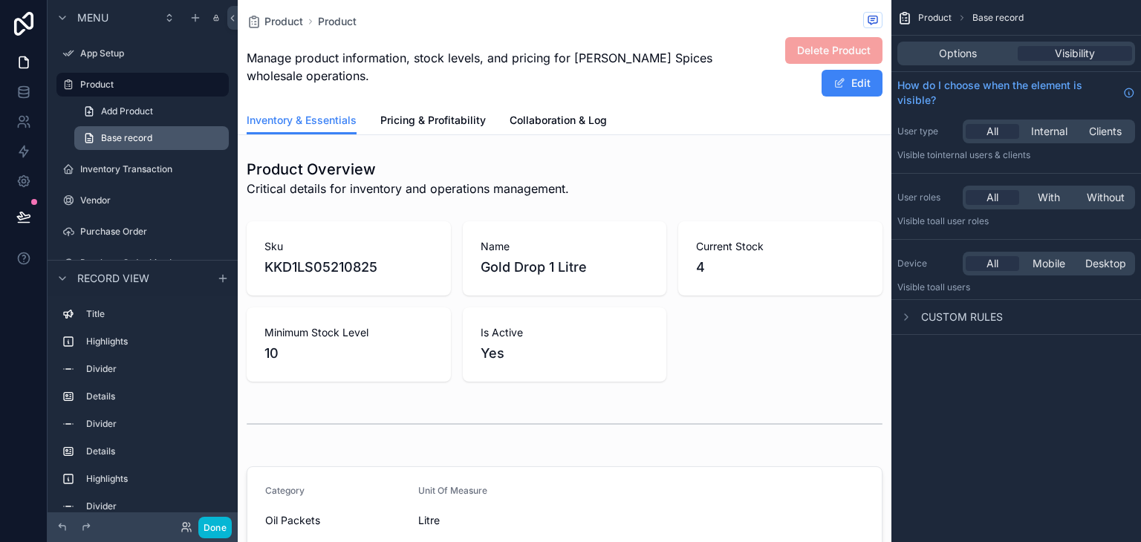
click at [126, 137] on span "Base record" at bounding box center [126, 138] width 51 height 12
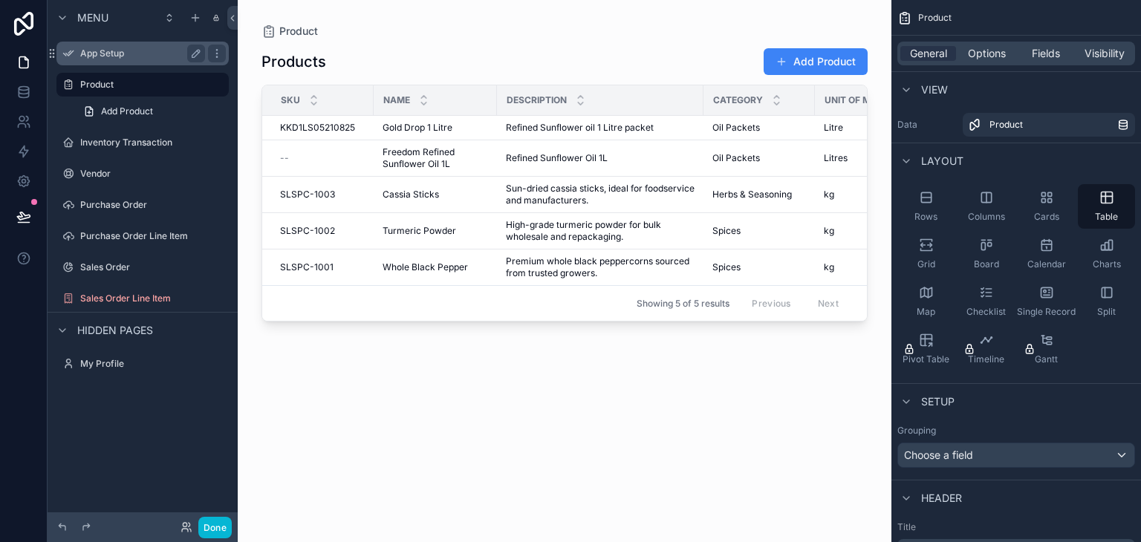
click at [131, 59] on div "App Setup" at bounding box center [142, 54] width 125 height 18
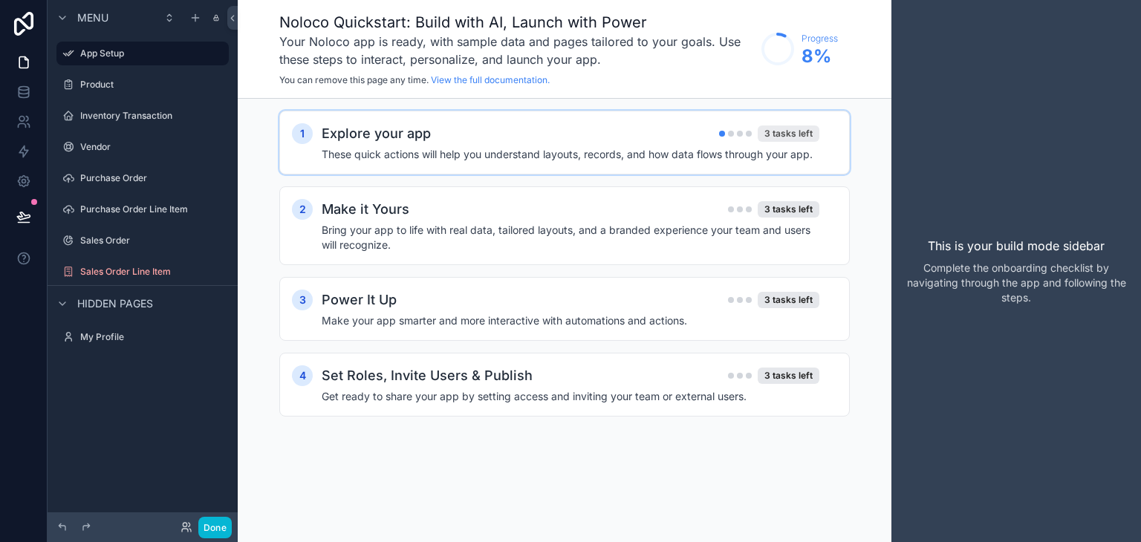
click at [792, 134] on div "3 tasks left" at bounding box center [788, 133] width 62 height 16
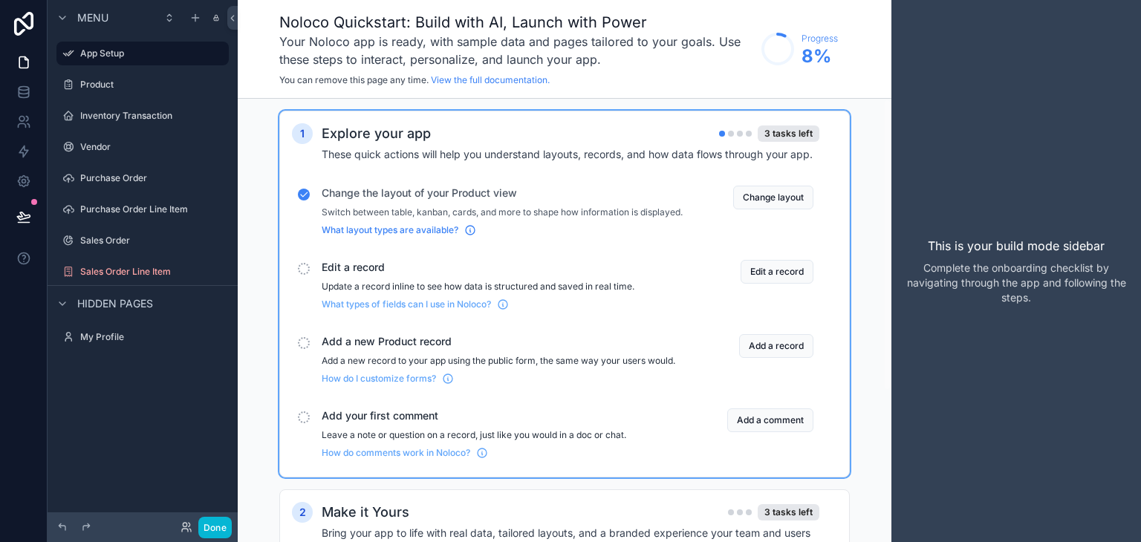
click at [472, 236] on icon "scrollable content" at bounding box center [470, 230] width 12 height 12
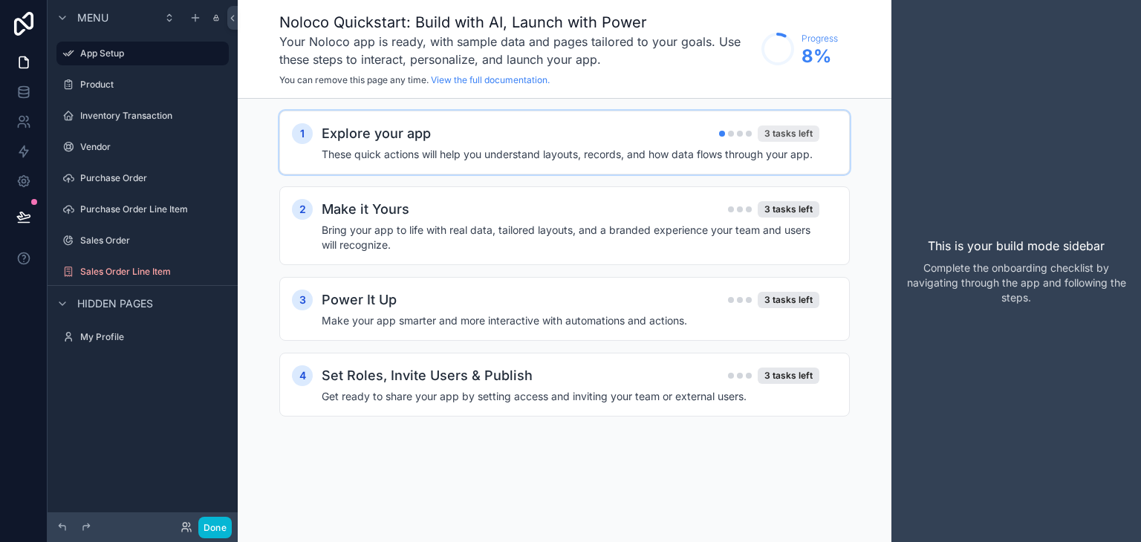
click at [791, 127] on div "3 tasks left" at bounding box center [788, 133] width 62 height 16
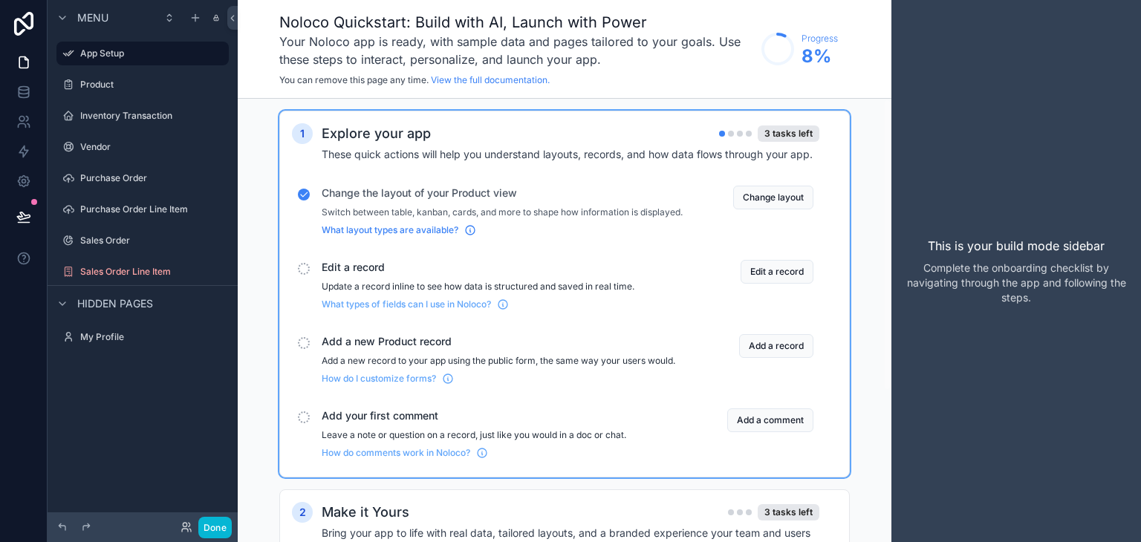
click at [383, 236] on span "What layout types are available?" at bounding box center [390, 230] width 137 height 12
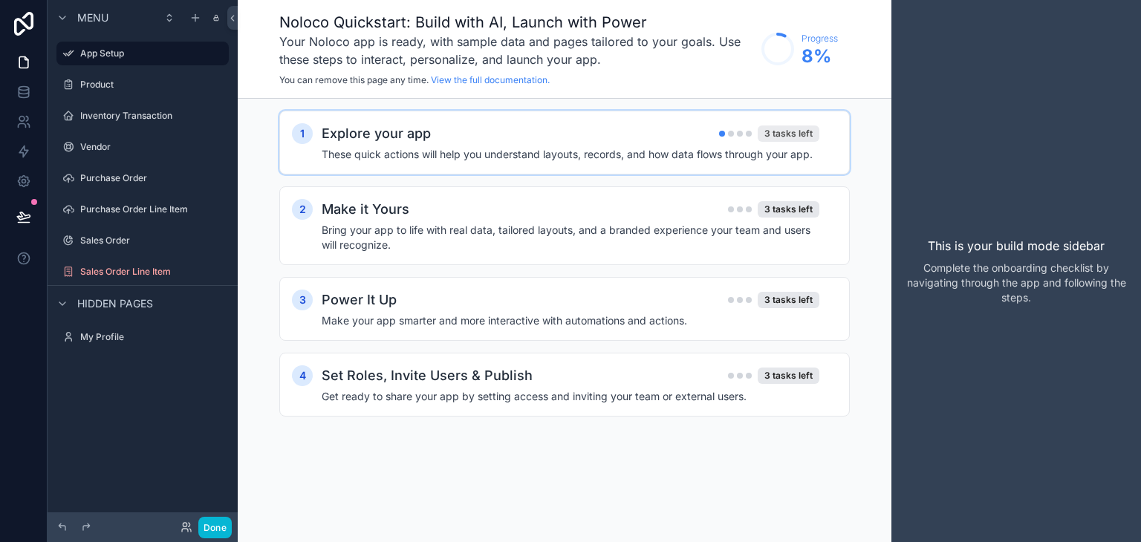
click at [774, 131] on div "3 tasks left" at bounding box center [788, 133] width 62 height 16
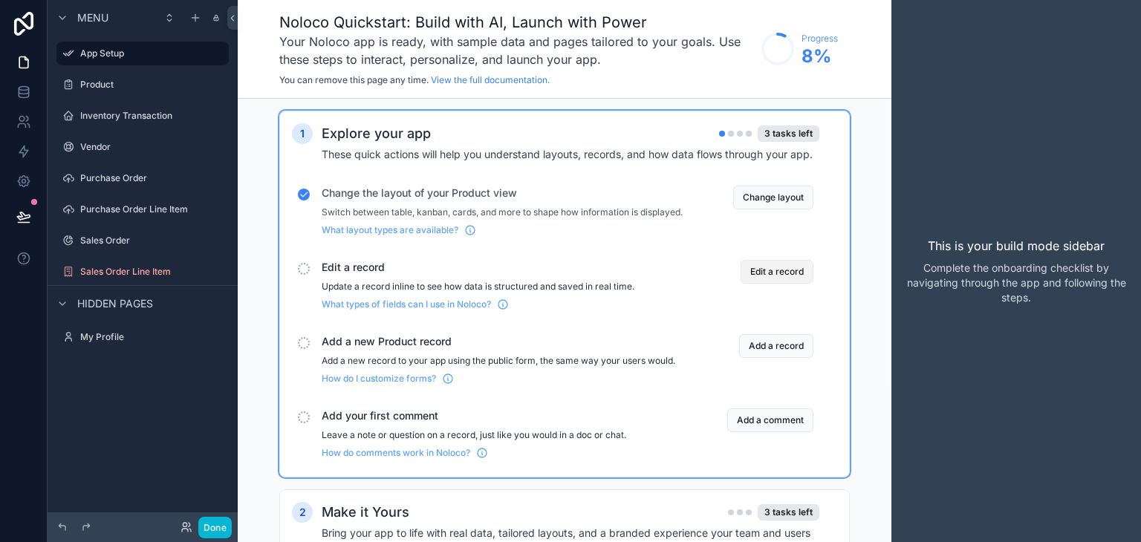
click at [770, 284] on button "Edit a record" at bounding box center [776, 272] width 73 height 24
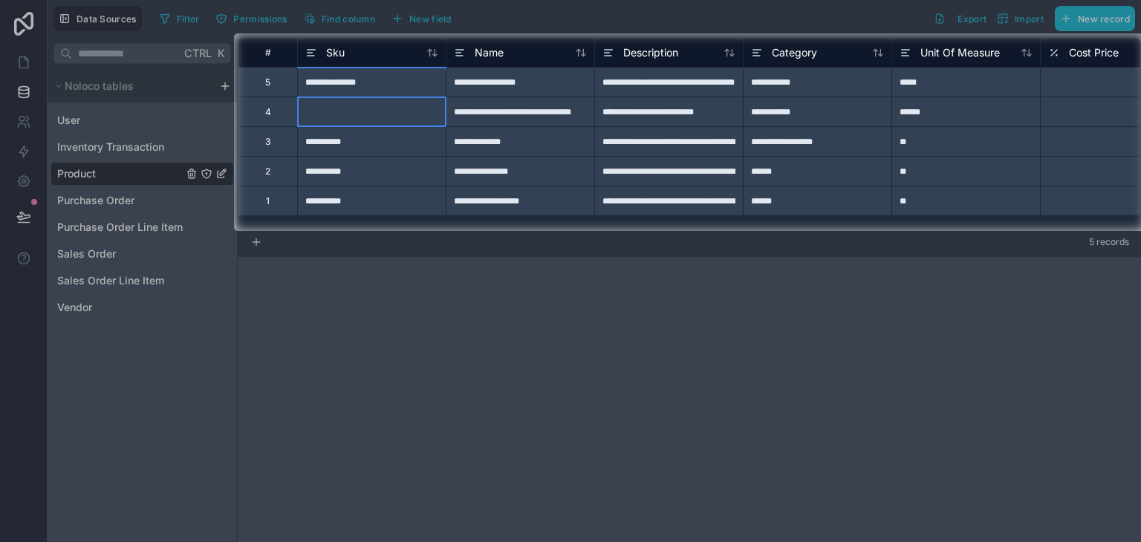
click at [360, 114] on div at bounding box center [371, 112] width 149 height 30
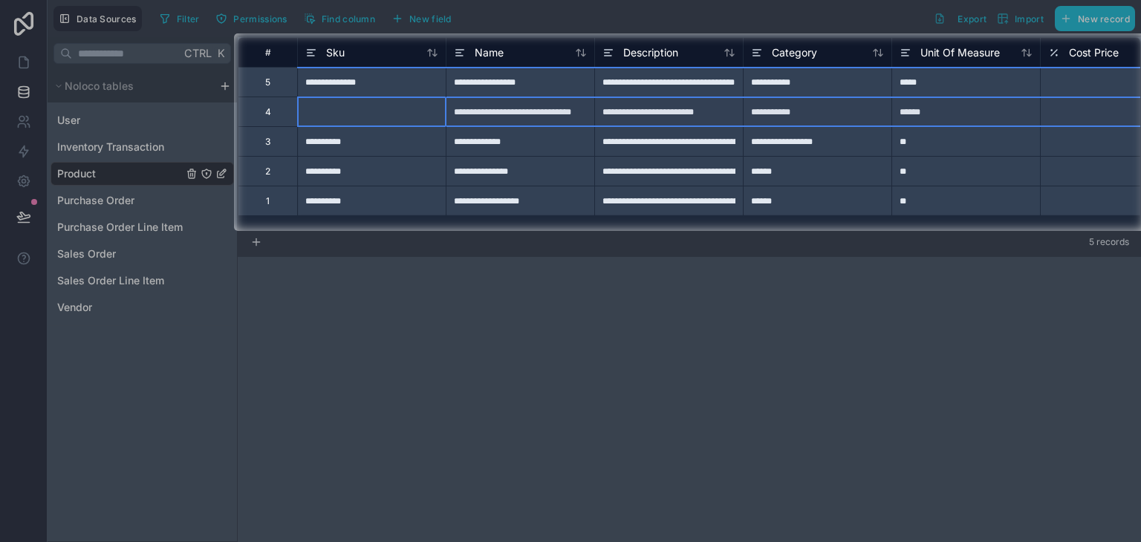
drag, startPoint x: 262, startPoint y: 108, endPoint x: 387, endPoint y: 111, distance: 124.8
drag, startPoint x: 1019, startPoint y: 118, endPoint x: 257, endPoint y: 120, distance: 761.8
click at [265, 111] on div "4" at bounding box center [268, 112] width 6 height 12
click at [270, 117] on div "4" at bounding box center [267, 112] width 59 height 30
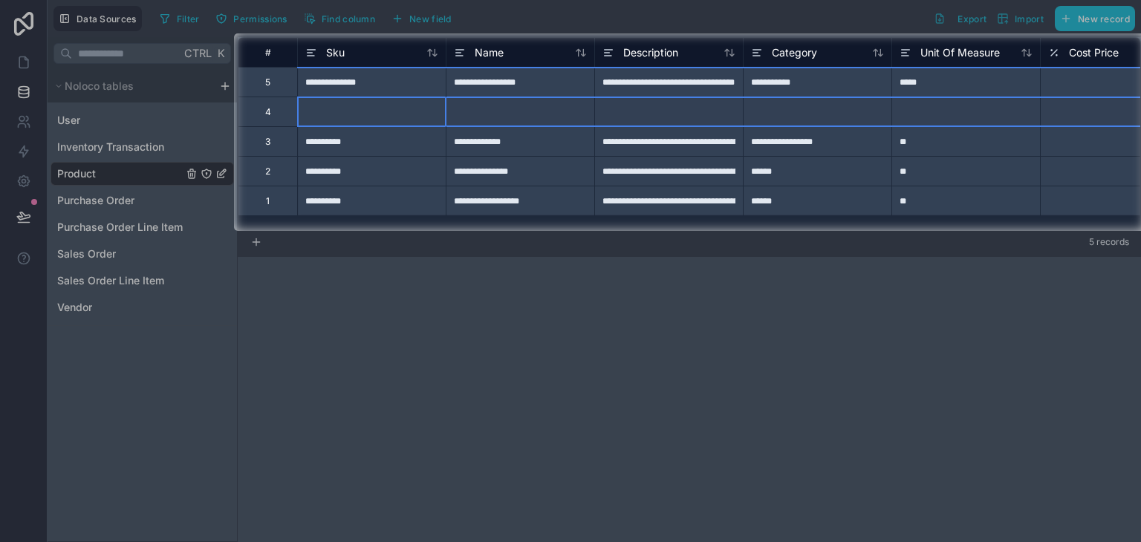
click at [270, 117] on div "4" at bounding box center [267, 112] width 59 height 30
click at [267, 114] on div "4" at bounding box center [268, 112] width 6 height 12
drag, startPoint x: 267, startPoint y: 114, endPoint x: 695, endPoint y: 383, distance: 506.2
click at [695, 383] on div at bounding box center [570, 386] width 1141 height 311
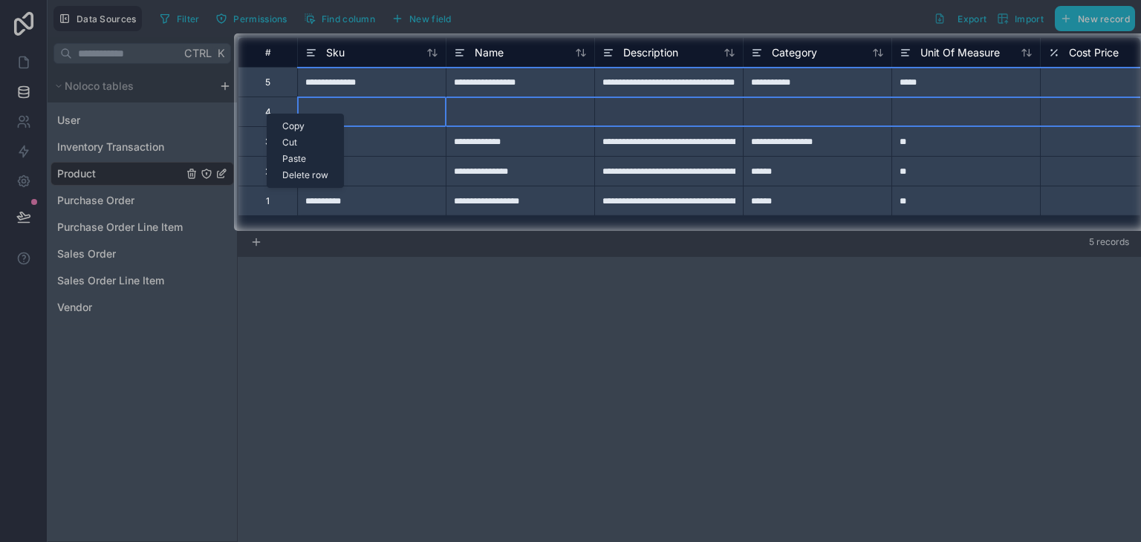
click at [300, 173] on div "Delete row" at bounding box center [305, 175] width 76 height 16
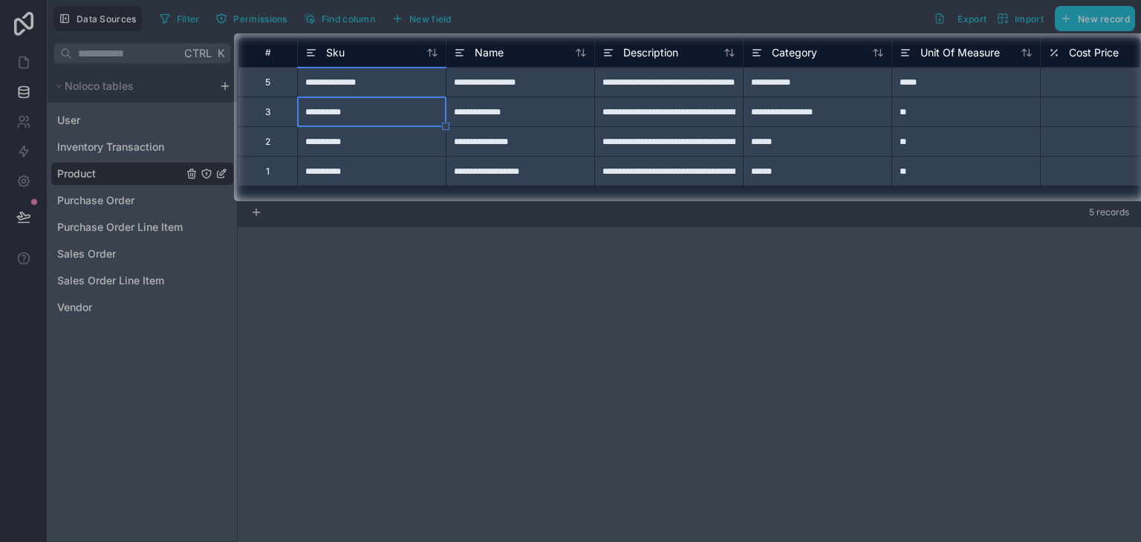
click at [277, 84] on div "5" at bounding box center [267, 82] width 59 height 30
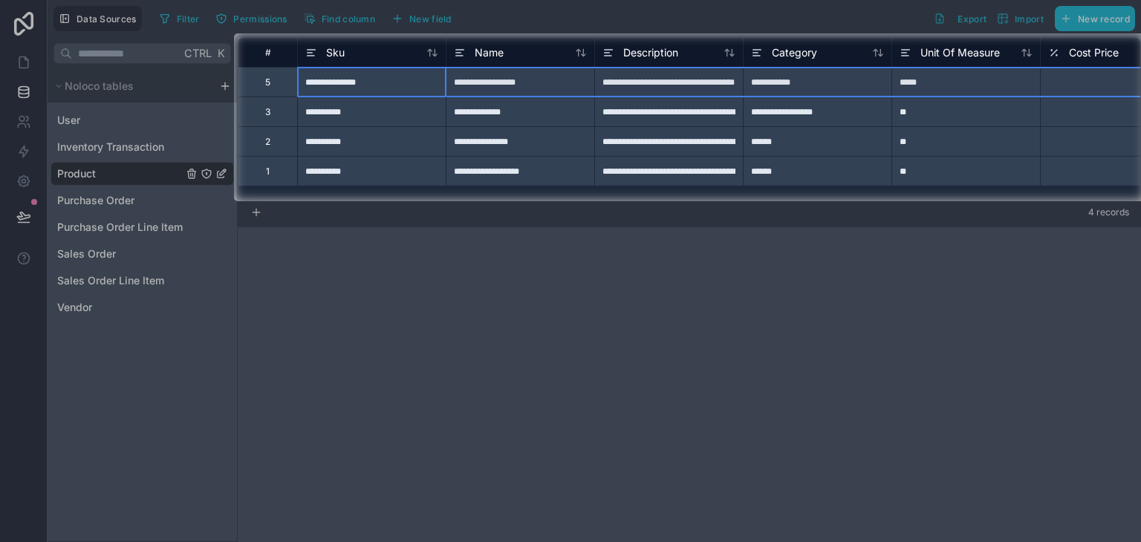
click at [276, 82] on div "5" at bounding box center [267, 82] width 59 height 30
click at [264, 85] on div "5" at bounding box center [267, 82] width 59 height 30
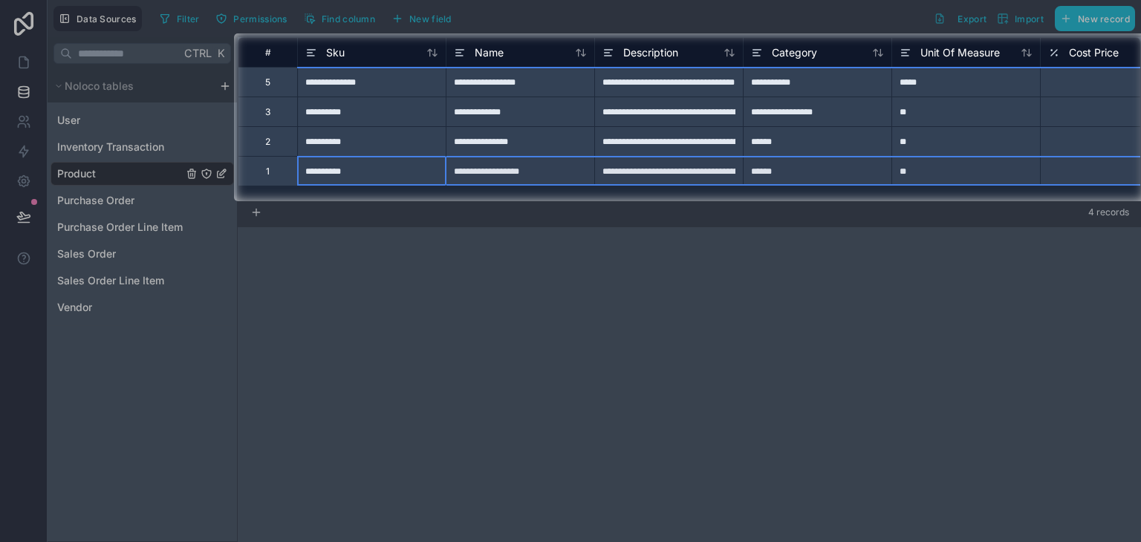
click at [264, 159] on div "1" at bounding box center [267, 171] width 59 height 30
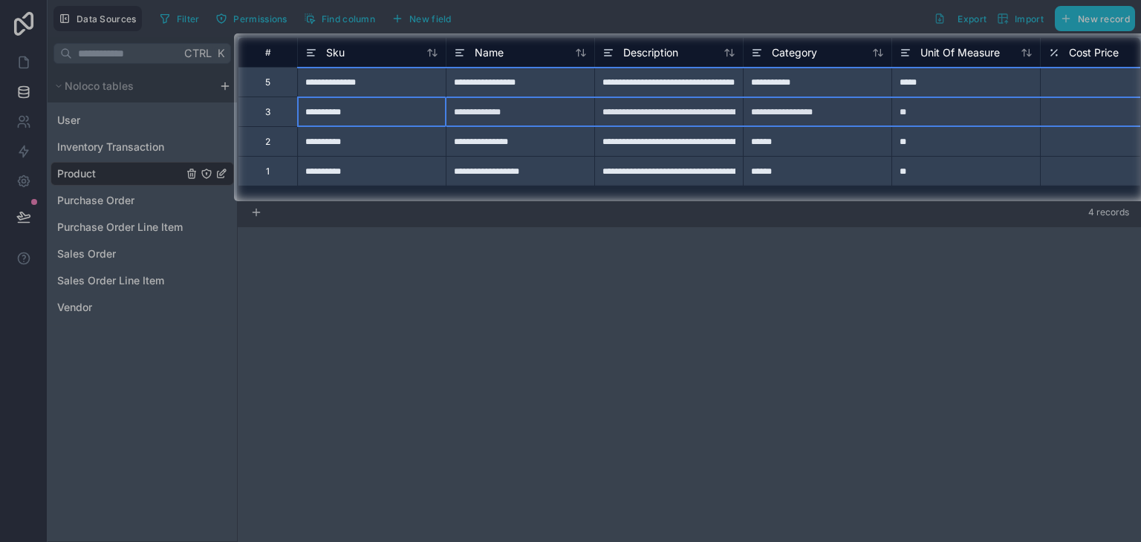
click at [290, 108] on div "3" at bounding box center [267, 112] width 59 height 30
click at [284, 105] on div "3" at bounding box center [267, 112] width 59 height 30
click at [282, 105] on div "3" at bounding box center [267, 112] width 59 height 30
click at [316, 162] on div "Delete row" at bounding box center [321, 167] width 76 height 16
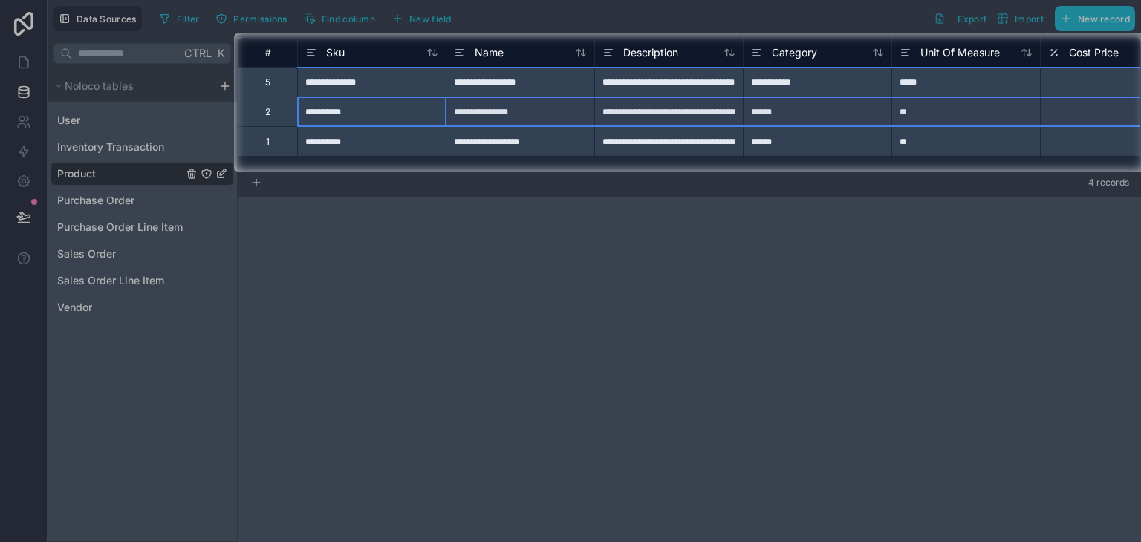
click at [267, 110] on div "2" at bounding box center [267, 112] width 5 height 12
click at [302, 173] on div at bounding box center [570, 357] width 1141 height 371
click at [294, 173] on div at bounding box center [570, 357] width 1141 height 371
click at [341, 238] on div at bounding box center [570, 357] width 1141 height 371
click at [273, 104] on div "2" at bounding box center [267, 112] width 59 height 30
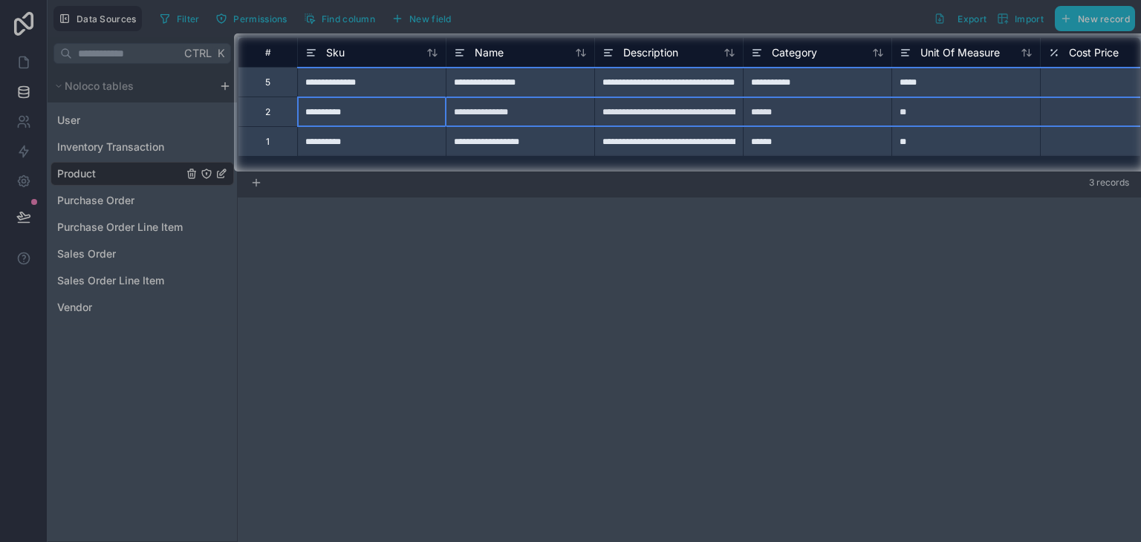
click at [251, 105] on div "2" at bounding box center [267, 112] width 59 height 30
click at [291, 163] on div "Delete row" at bounding box center [290, 167] width 76 height 16
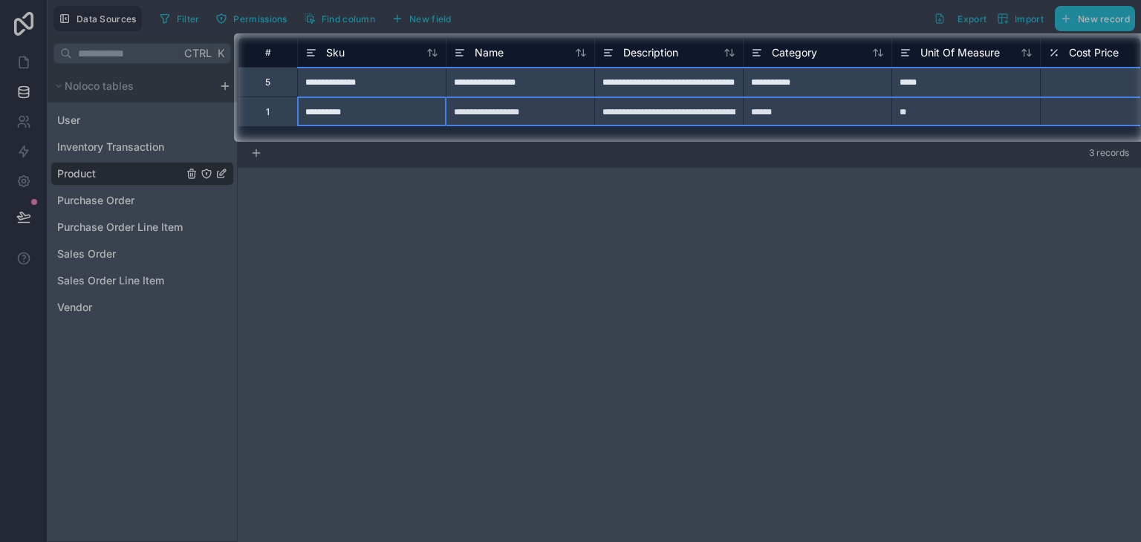
click at [261, 117] on div "1" at bounding box center [267, 112] width 59 height 30
drag, startPoint x: 261, startPoint y: 117, endPoint x: 540, endPoint y: 255, distance: 310.8
click at [540, 255] on div at bounding box center [570, 342] width 1141 height 400
click at [309, 174] on div at bounding box center [570, 342] width 1141 height 400
click at [295, 179] on div at bounding box center [570, 342] width 1141 height 400
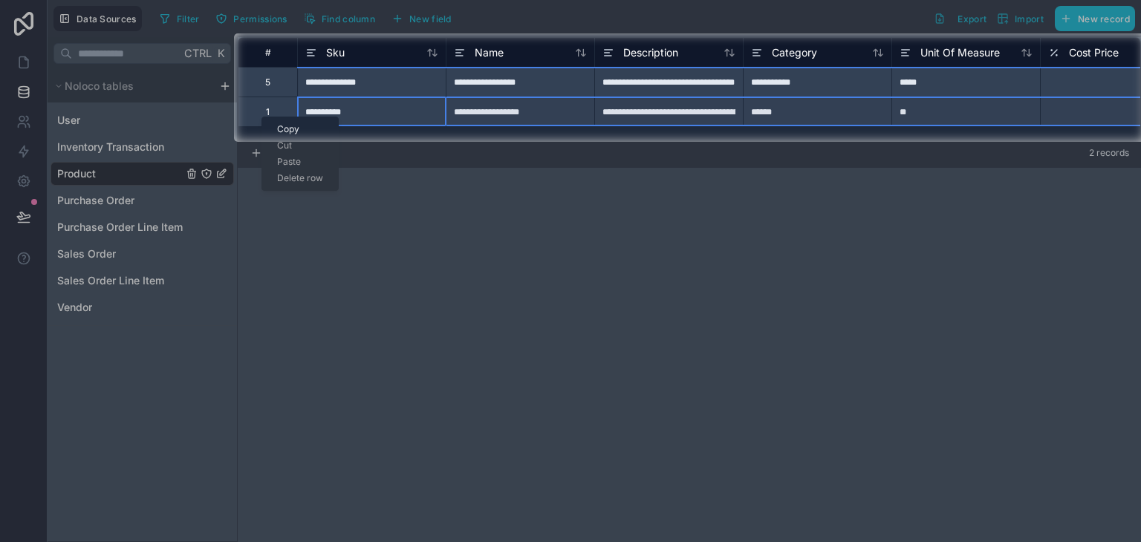
click at [292, 130] on div "Copy" at bounding box center [300, 129] width 76 height 16
click at [272, 106] on div "1" at bounding box center [267, 112] width 59 height 30
click at [318, 165] on div at bounding box center [570, 342] width 1141 height 400
click at [285, 82] on div "5" at bounding box center [267, 82] width 59 height 30
click at [285, 81] on div "5" at bounding box center [267, 82] width 59 height 30
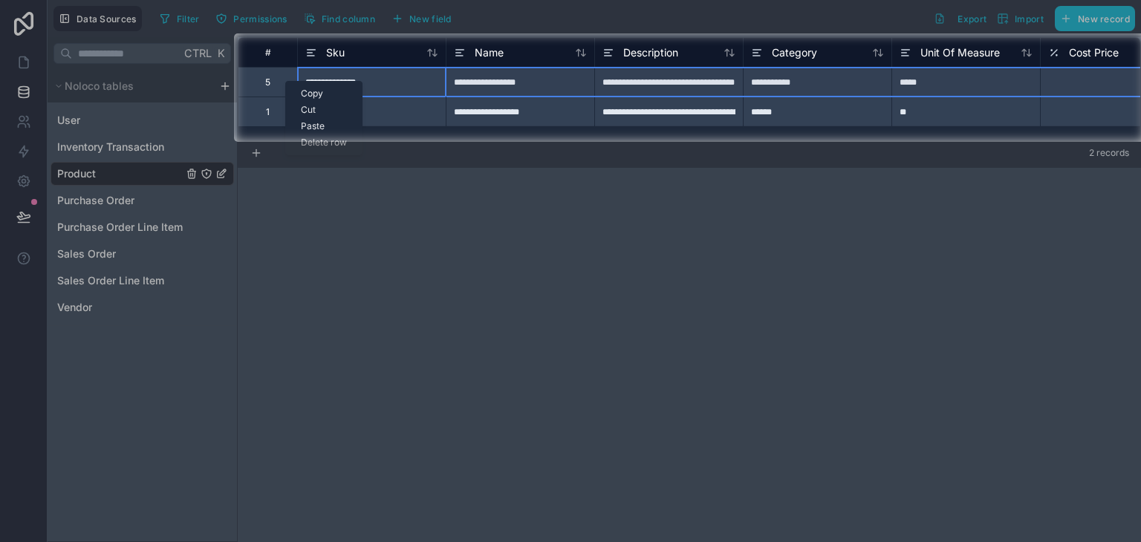
drag, startPoint x: 285, startPoint y: 81, endPoint x: 249, endPoint y: 184, distance: 109.2
click at [249, 184] on div at bounding box center [570, 342] width 1141 height 400
click at [315, 140] on div "Delete row" at bounding box center [324, 142] width 76 height 16
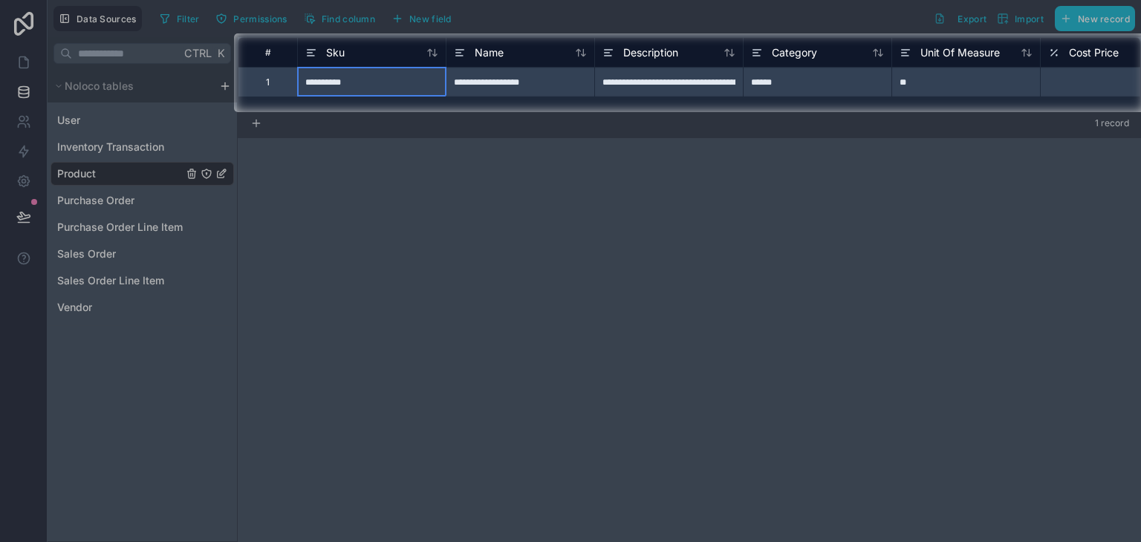
click at [377, 188] on div at bounding box center [570, 327] width 1141 height 430
click at [270, 84] on div "1" at bounding box center [267, 82] width 59 height 30
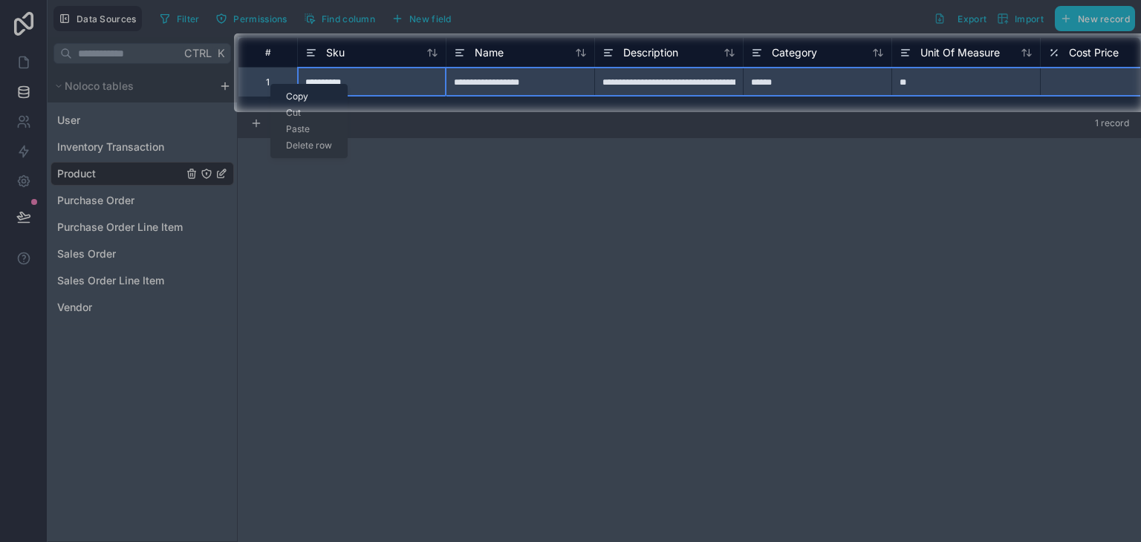
drag, startPoint x: 270, startPoint y: 84, endPoint x: 242, endPoint y: 173, distance: 93.5
click at [241, 172] on div at bounding box center [570, 327] width 1141 height 430
click at [310, 144] on div at bounding box center [570, 327] width 1141 height 430
click at [1084, 14] on div at bounding box center [570, 16] width 1141 height 33
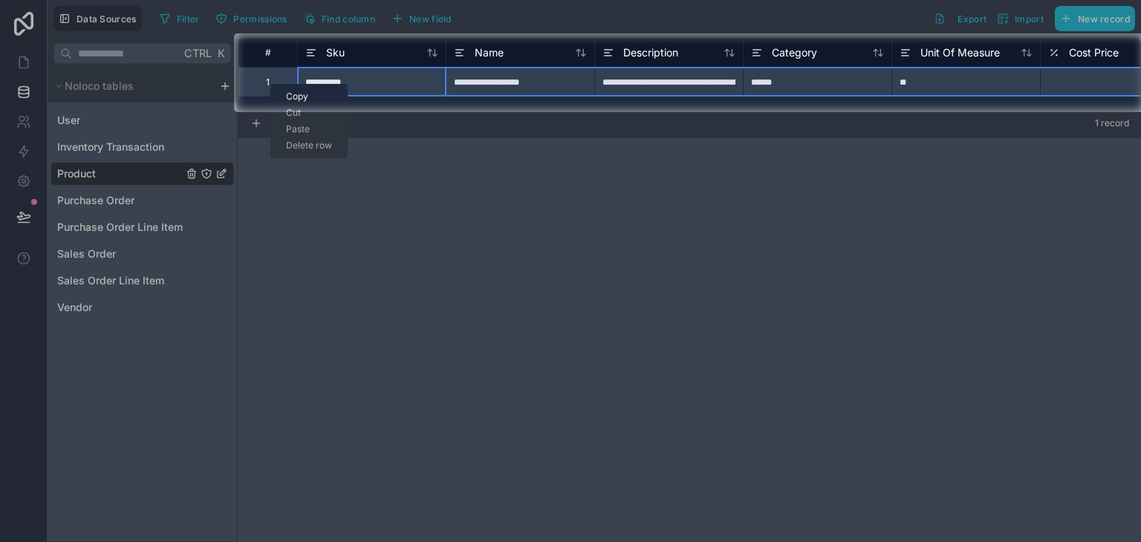
click at [1078, 13] on div at bounding box center [570, 16] width 1141 height 33
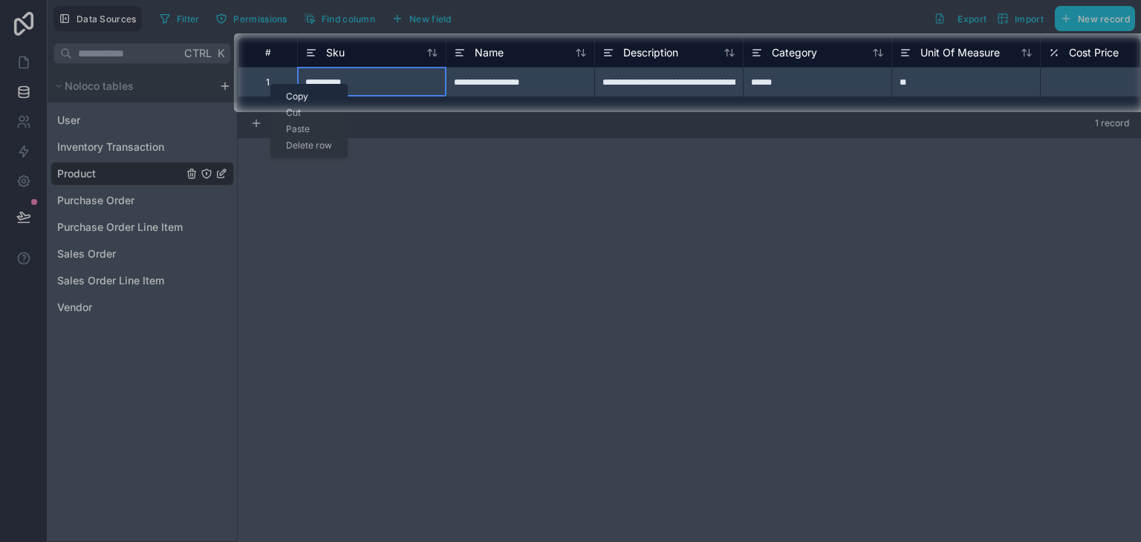
click at [927, 176] on div at bounding box center [570, 327] width 1141 height 430
click at [434, 226] on div at bounding box center [570, 327] width 1141 height 430
click at [1086, 21] on div at bounding box center [570, 16] width 1141 height 33
click at [645, 88] on div "**********" at bounding box center [668, 82] width 149 height 30
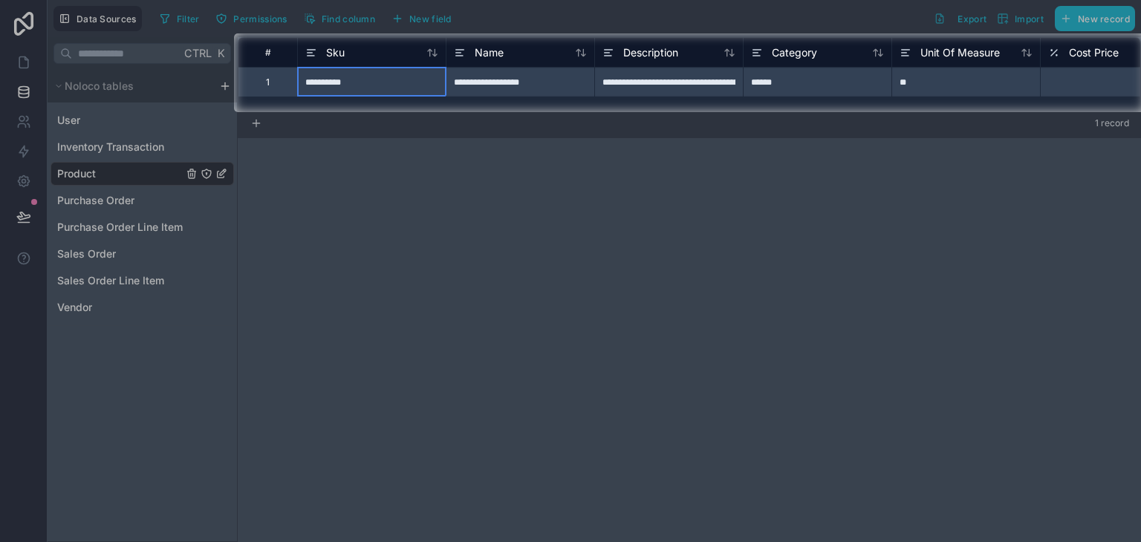
click at [333, 74] on div "**********" at bounding box center [371, 82] width 149 height 30
click at [208, 173] on div at bounding box center [570, 327] width 1141 height 430
drag, startPoint x: 333, startPoint y: 204, endPoint x: 463, endPoint y: 174, distance: 134.2
click at [333, 204] on div at bounding box center [570, 327] width 1141 height 430
drag, startPoint x: 350, startPoint y: 63, endPoint x: 359, endPoint y: 69, distance: 10.7
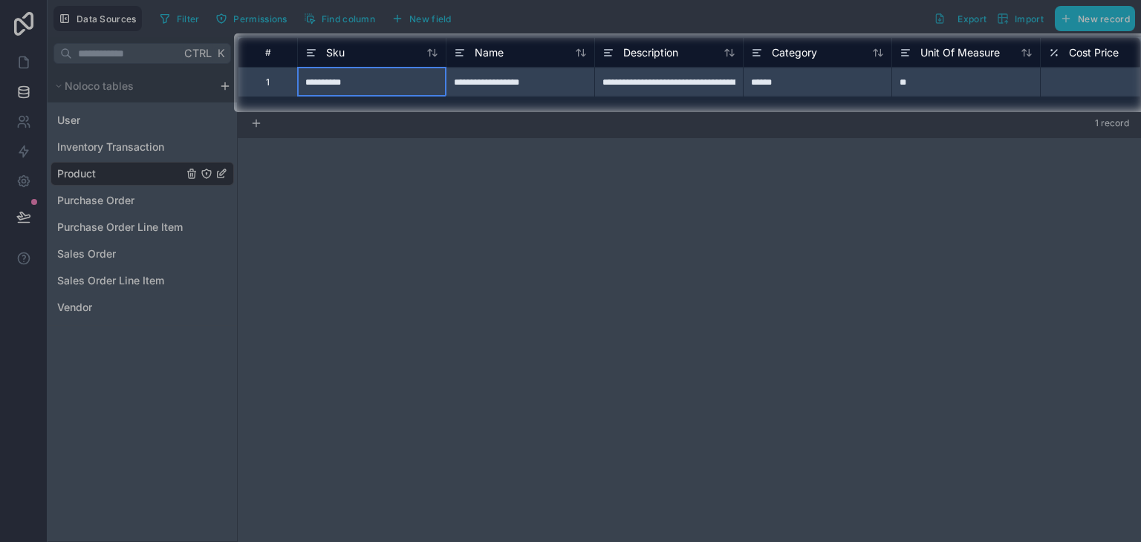
click at [374, 78] on div "**********" at bounding box center [371, 82] width 149 height 30
click at [375, 78] on input "**********" at bounding box center [372, 82] width 148 height 29
click at [403, 87] on input at bounding box center [372, 82] width 148 height 29
type input "**********"
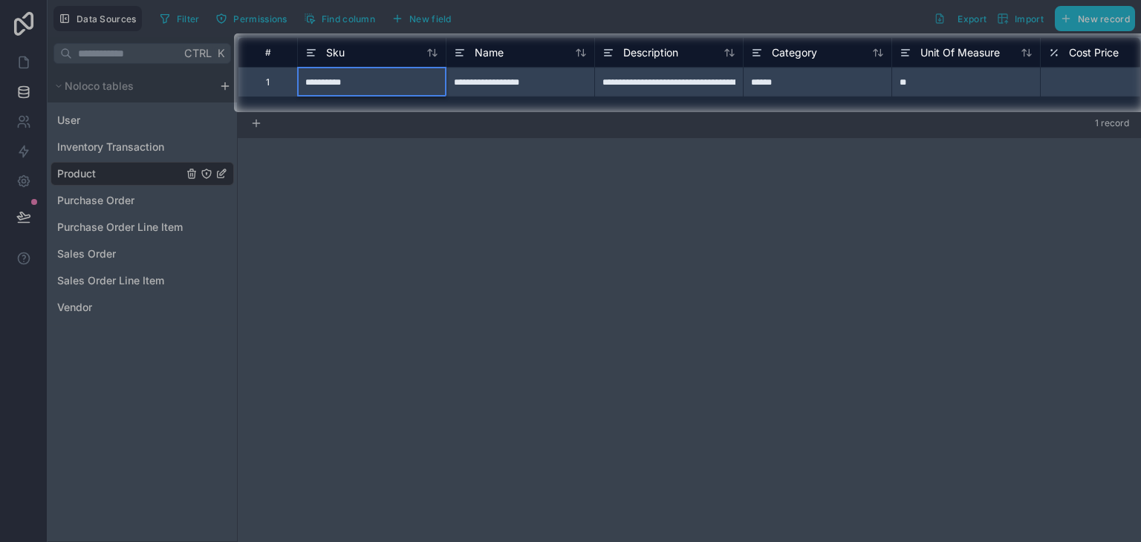
click at [483, 82] on div "**********" at bounding box center [520, 82] width 149 height 30
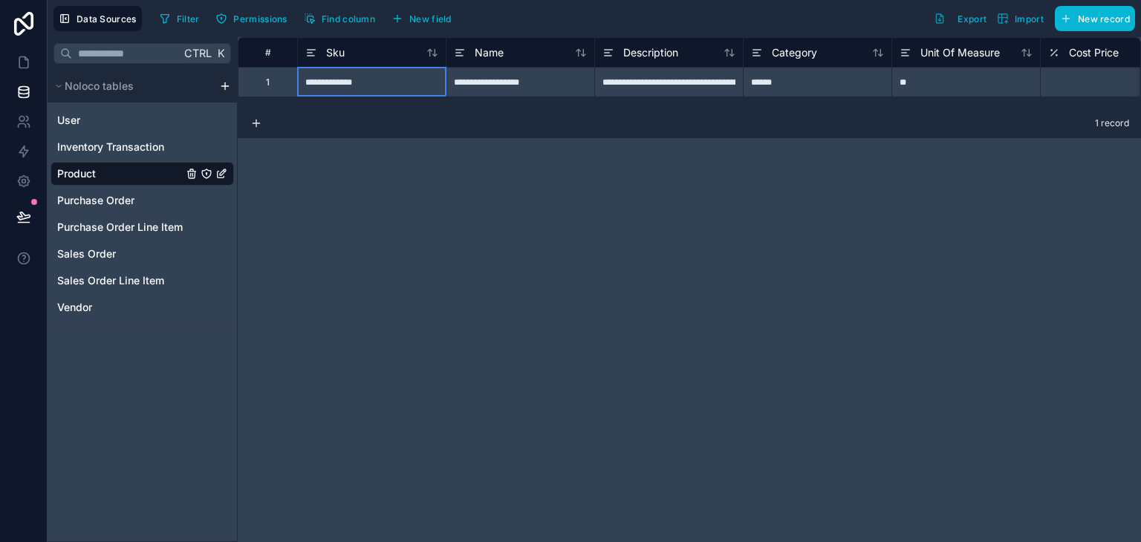
click at [359, 82] on div "**********" at bounding box center [371, 82] width 149 height 30
click at [565, 82] on div "**********" at bounding box center [520, 82] width 149 height 30
click at [440, 86] on div "**********" at bounding box center [371, 82] width 149 height 30
click at [440, 85] on div "**********" at bounding box center [371, 82] width 149 height 30
click at [427, 78] on div "**********" at bounding box center [371, 82] width 149 height 30
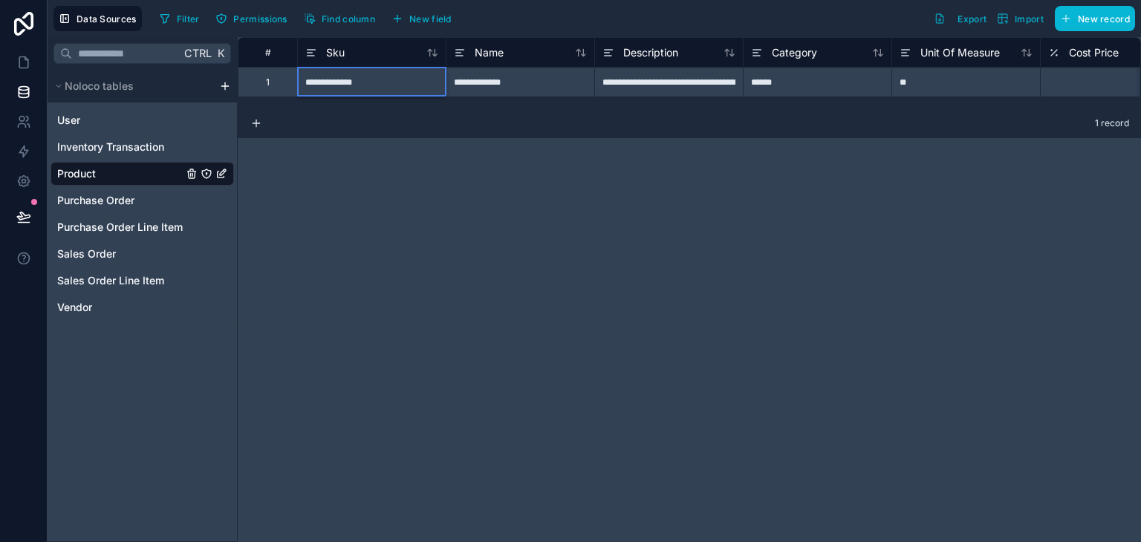
type input "**********"
click at [639, 80] on div "**********" at bounding box center [668, 82] width 149 height 30
click at [638, 81] on div "**********" at bounding box center [668, 82] width 149 height 30
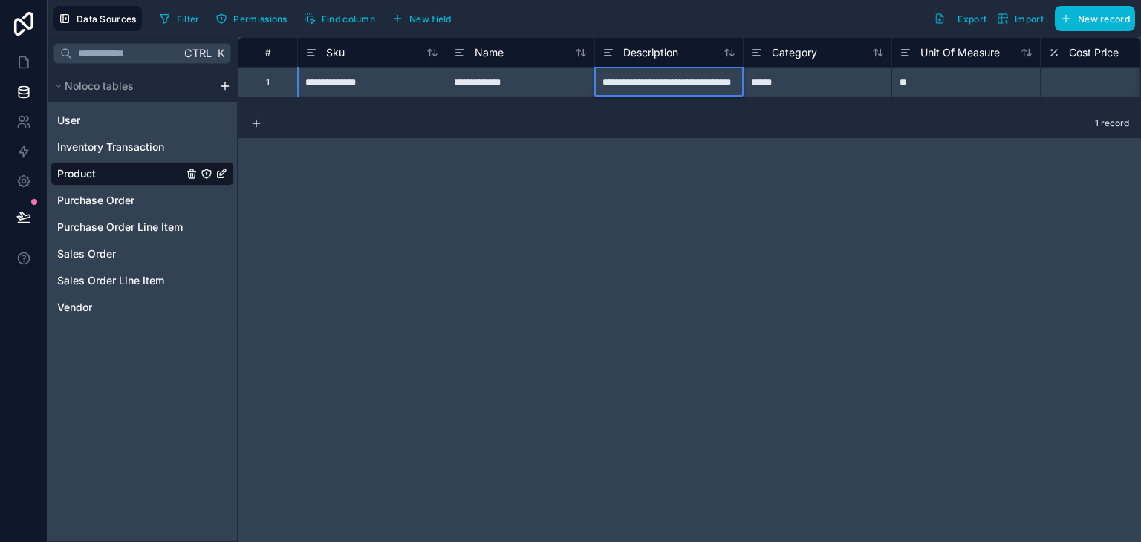
type input "**********"
click at [821, 68] on div "******" at bounding box center [817, 82] width 149 height 30
click at [824, 78] on div "******" at bounding box center [817, 82] width 149 height 30
click at [762, 45] on icon at bounding box center [757, 53] width 12 height 18
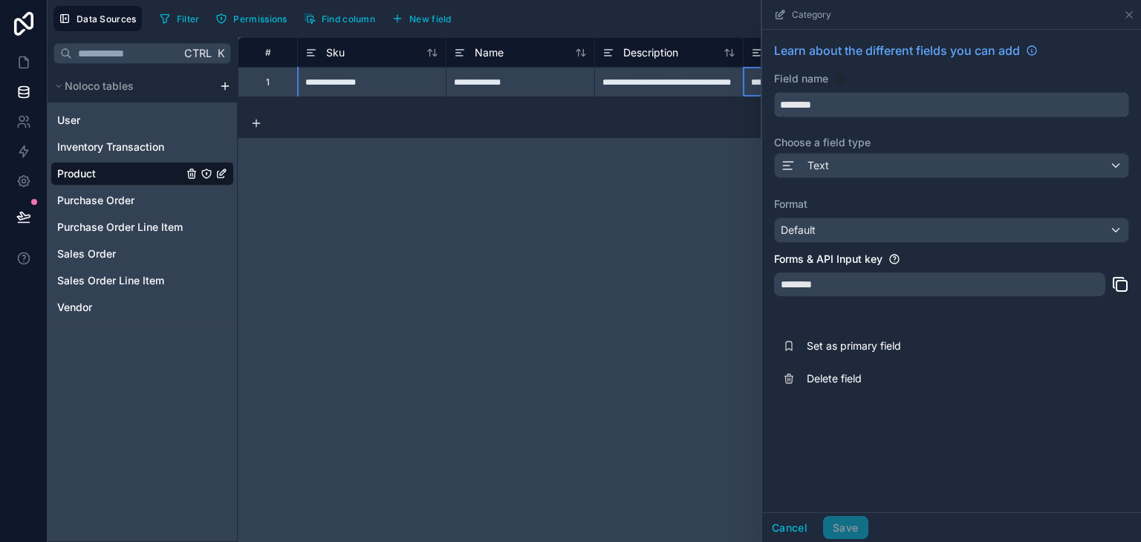
click at [833, 107] on input "********" at bounding box center [950, 105] width 353 height 24
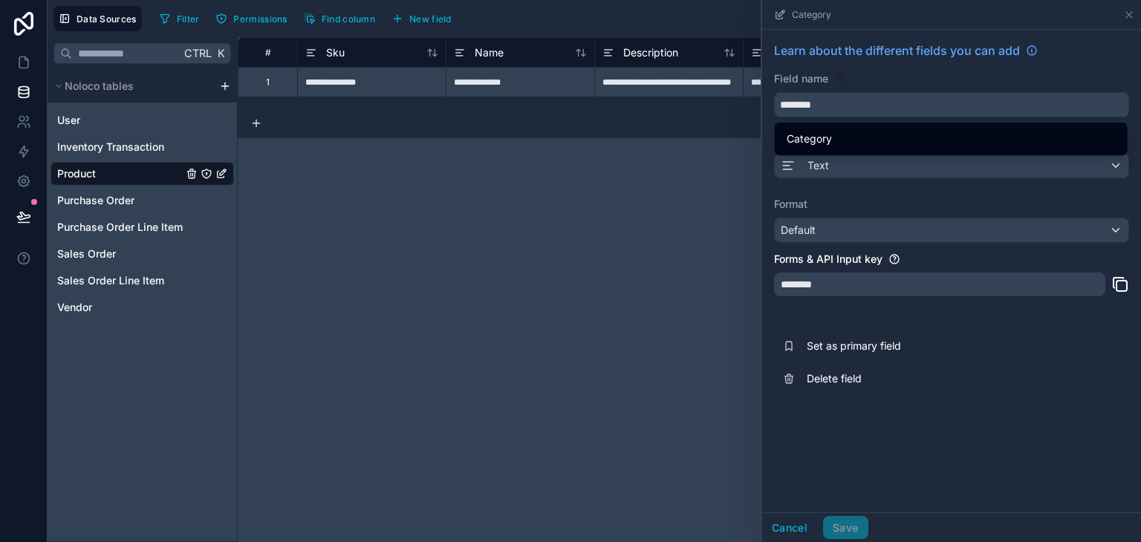
click at [711, 190] on div "**********" at bounding box center [689, 289] width 903 height 505
click at [687, 179] on div "**********" at bounding box center [689, 289] width 903 height 505
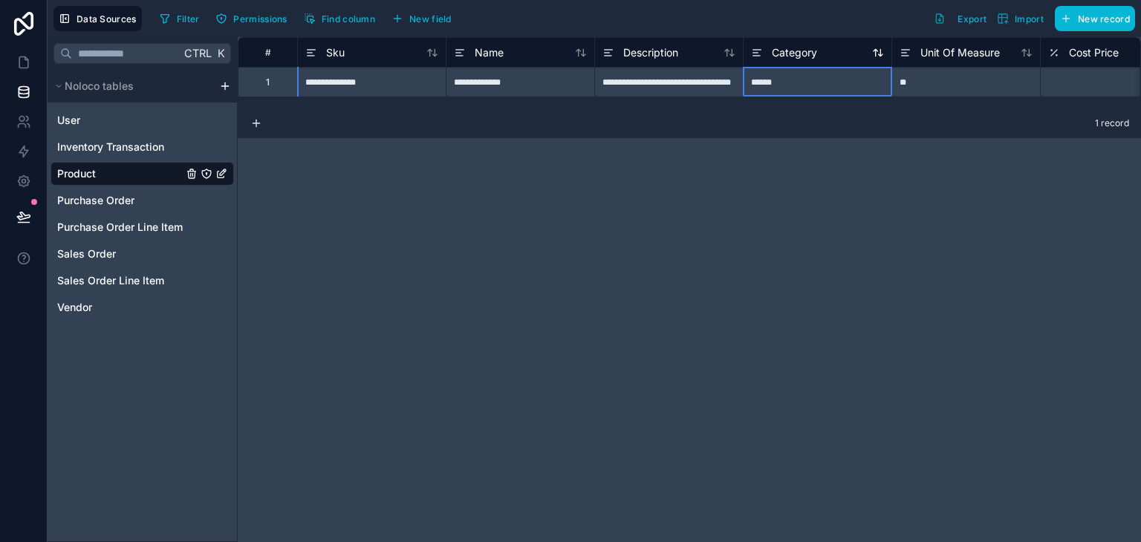
click at [798, 60] on div "Category" at bounding box center [784, 53] width 66 height 18
click at [718, 209] on div "**********" at bounding box center [689, 289] width 903 height 505
click at [797, 87] on div "******" at bounding box center [817, 82] width 149 height 30
click at [797, 87] on input "******" at bounding box center [817, 82] width 148 height 29
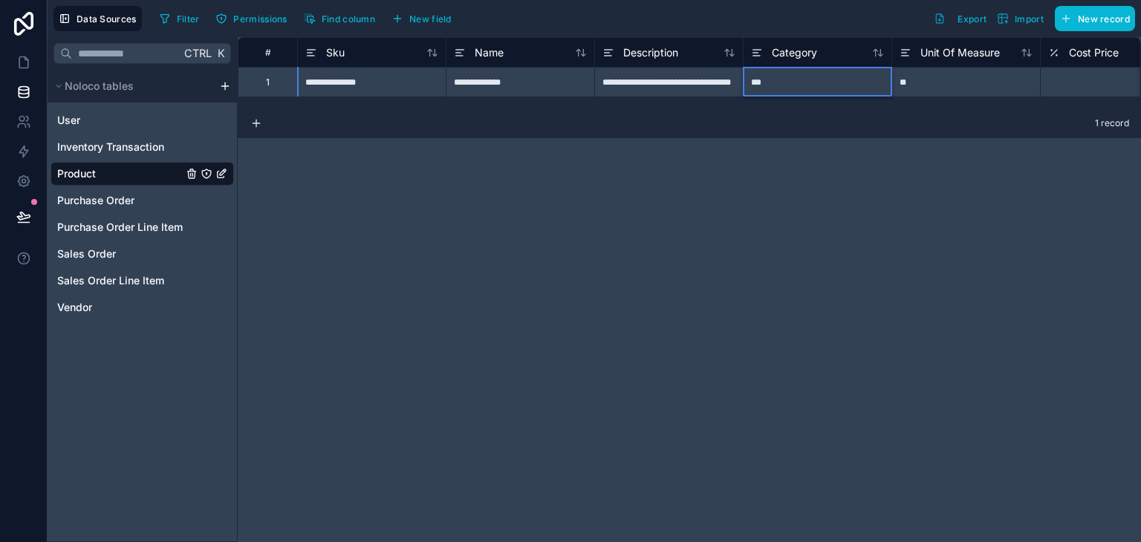
type input "****"
click at [920, 81] on div "**" at bounding box center [965, 82] width 149 height 30
type input "******"
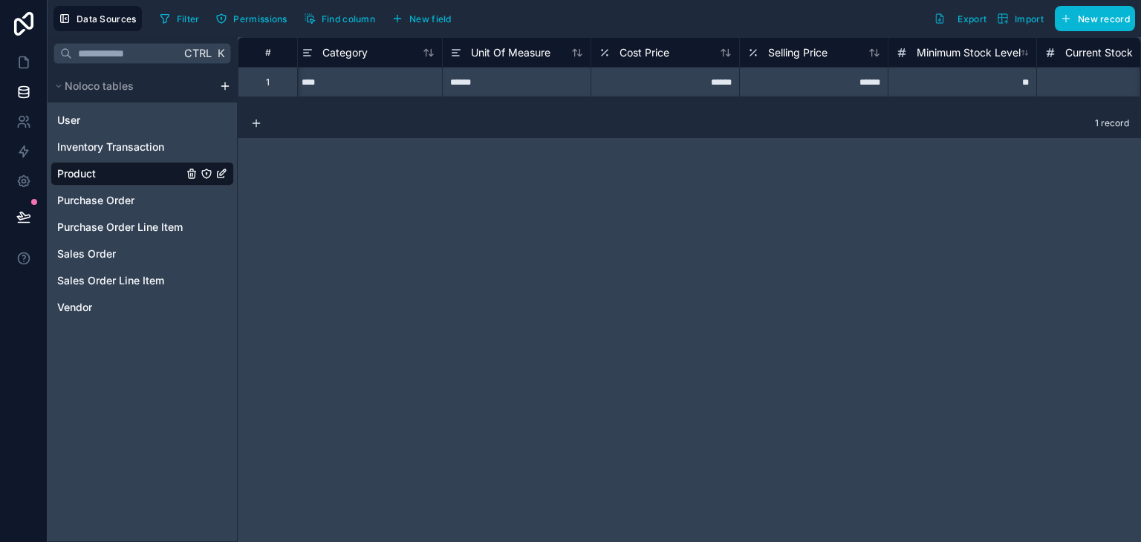
scroll to position [0, 473]
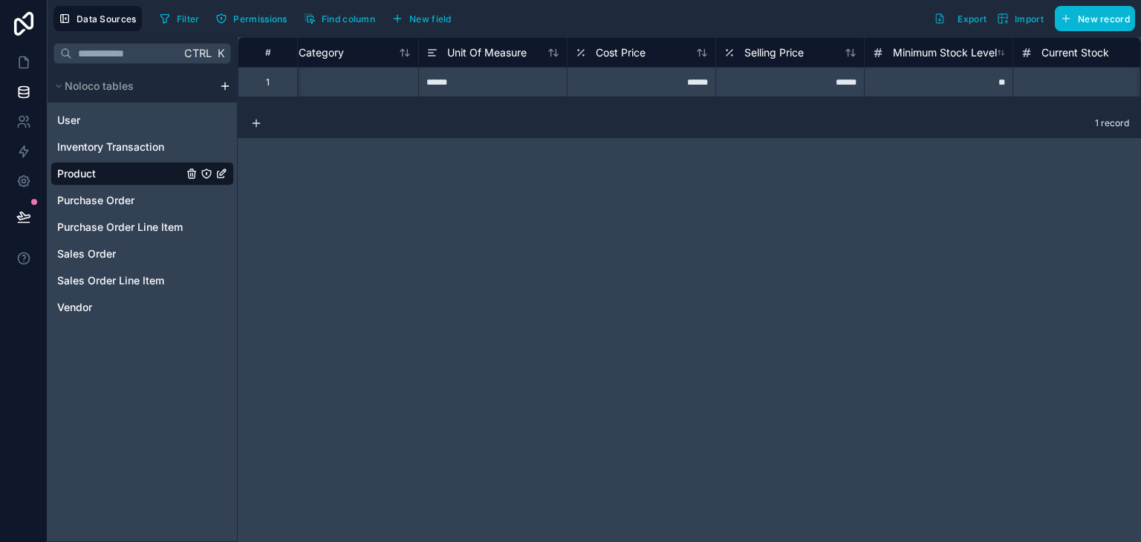
click at [688, 78] on div "******" at bounding box center [641, 82] width 149 height 30
type input "***"
click at [831, 86] on div "******" at bounding box center [789, 82] width 149 height 30
type input "***"
click at [972, 76] on div "**" at bounding box center [938, 82] width 149 height 30
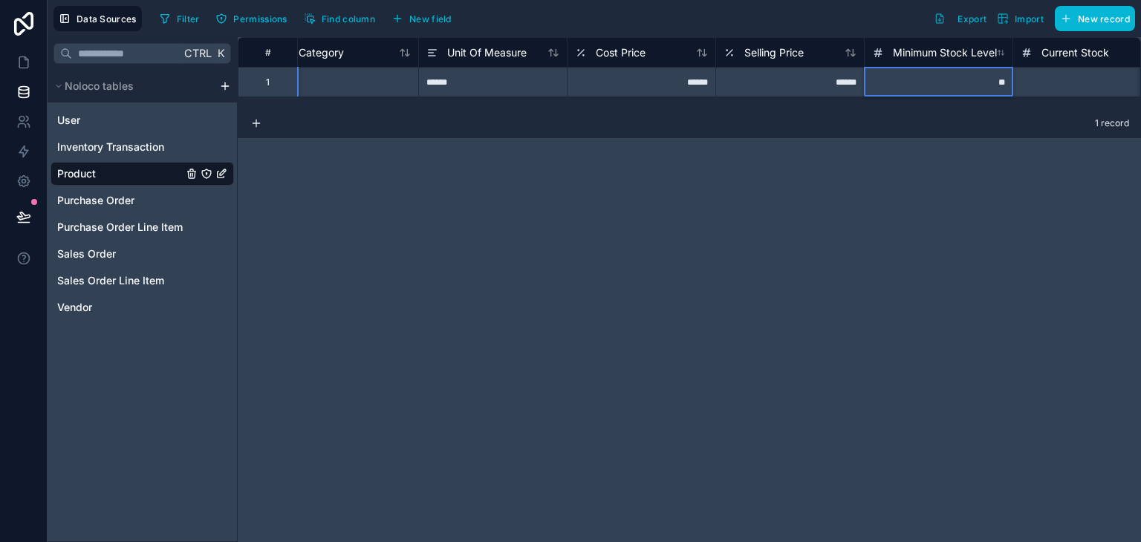
type input "*"
type input "**"
click at [1077, 89] on div "**" at bounding box center [1086, 82] width 149 height 30
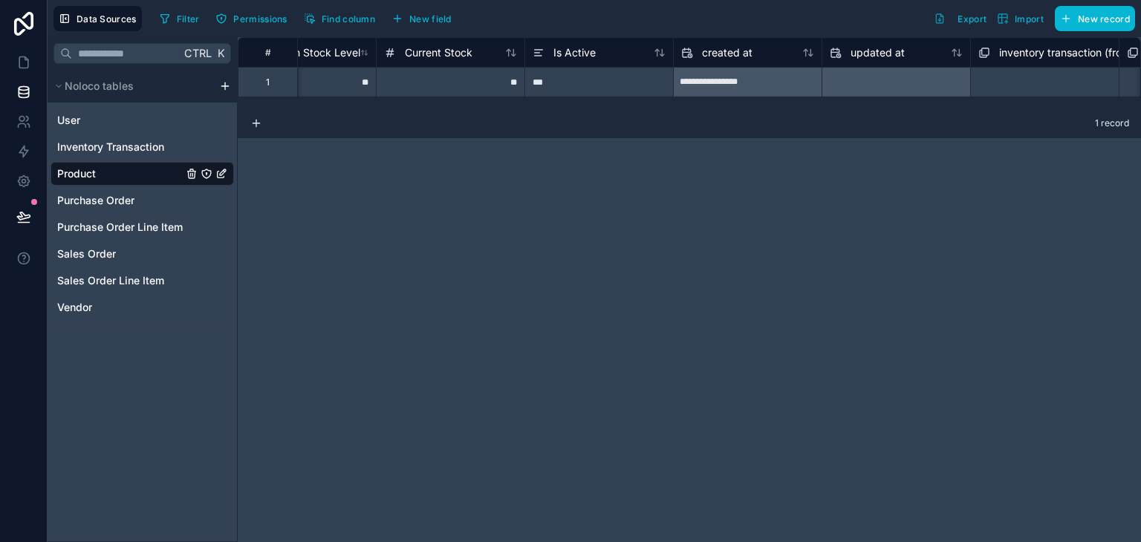
scroll to position [0, 1167]
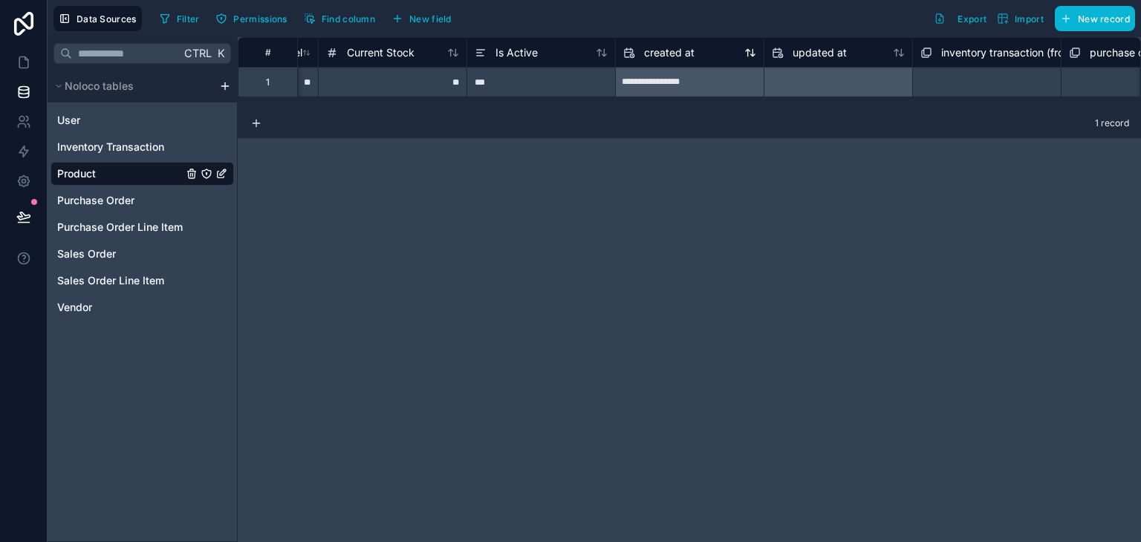
click at [702, 55] on div "created at" at bounding box center [689, 53] width 133 height 18
click at [688, 47] on span "created at" at bounding box center [669, 52] width 50 height 15
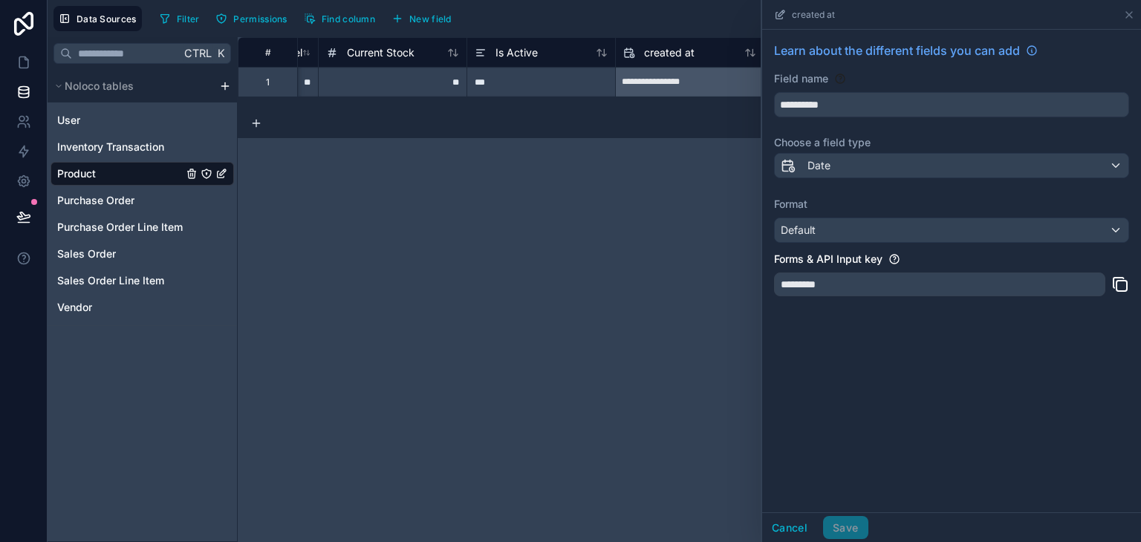
click at [806, 16] on span "created at" at bounding box center [813, 15] width 43 height 12
click at [921, 278] on div "*********" at bounding box center [939, 285] width 331 height 24
click at [826, 281] on div "*********" at bounding box center [939, 285] width 331 height 24
drag, startPoint x: 836, startPoint y: 281, endPoint x: 880, endPoint y: 281, distance: 43.8
click at [845, 281] on div "*********" at bounding box center [939, 285] width 331 height 24
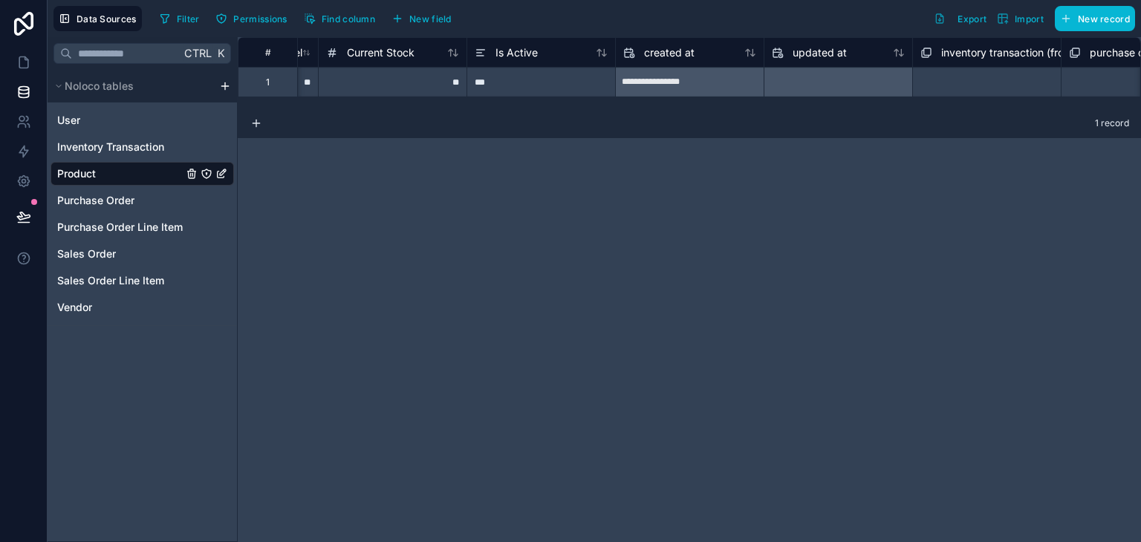
click at [791, 83] on div at bounding box center [838, 83] width 148 height 24
click at [256, 120] on icon at bounding box center [256, 123] width 0 height 7
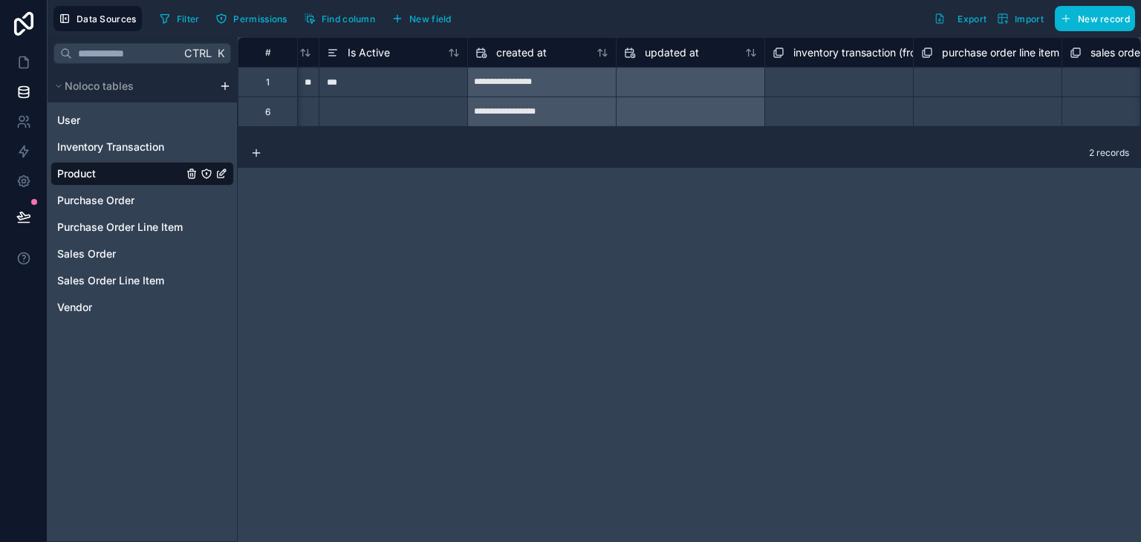
scroll to position [0, 1310]
click at [535, 120] on div "**********" at bounding box center [547, 112] width 148 height 24
click at [552, 54] on div "created at" at bounding box center [546, 53] width 133 height 18
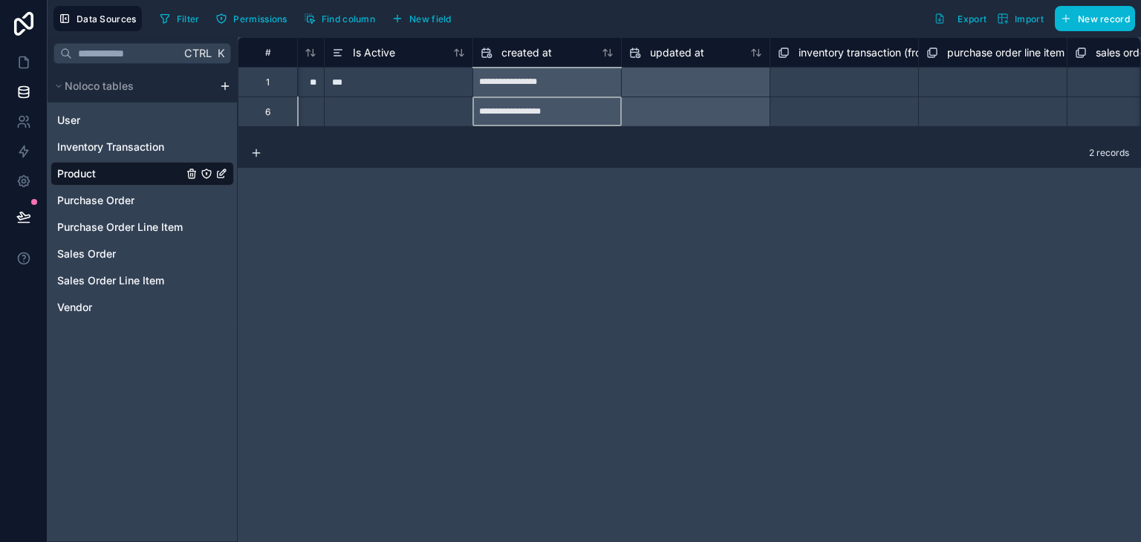
click at [556, 105] on div "**********" at bounding box center [547, 112] width 148 height 24
click at [547, 56] on span "created at" at bounding box center [526, 52] width 50 height 15
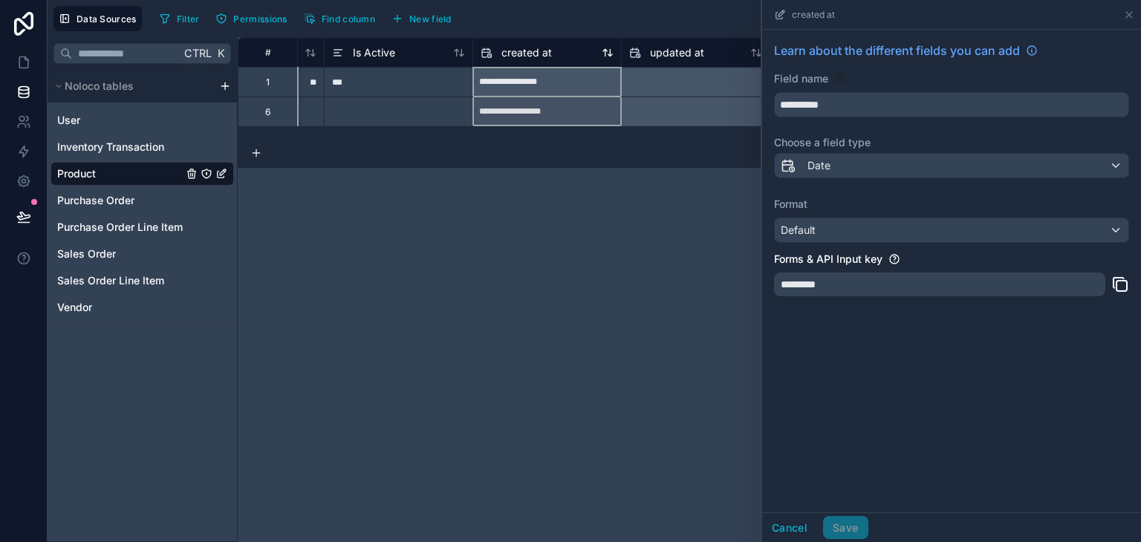
click at [547, 56] on span "created at" at bounding box center [526, 52] width 50 height 15
click at [636, 330] on div "**********" at bounding box center [689, 289] width 903 height 505
click at [1129, 15] on icon at bounding box center [1129, 15] width 12 height 12
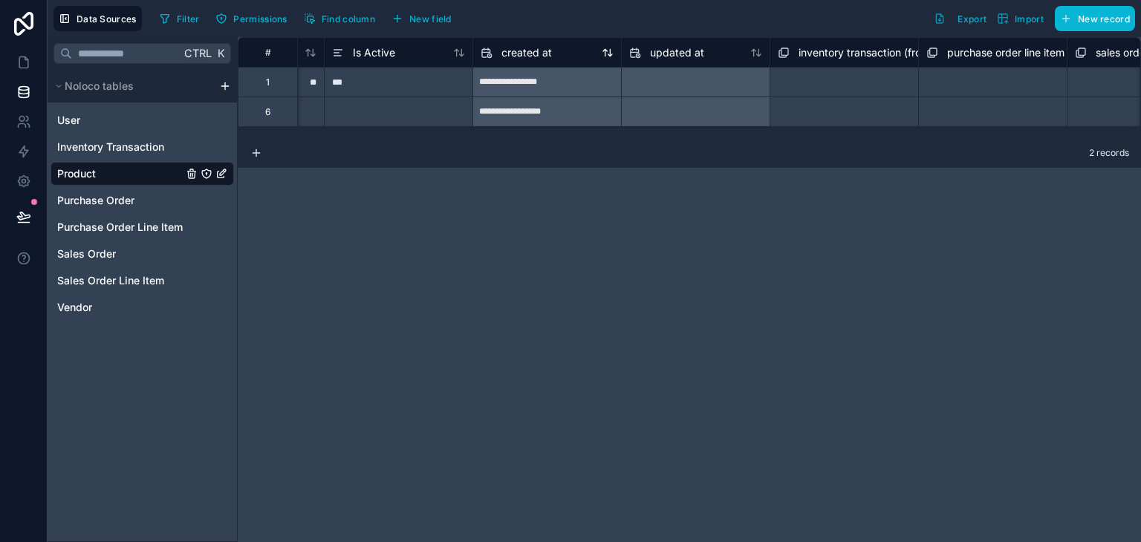
click at [549, 57] on span "created at" at bounding box center [526, 52] width 50 height 15
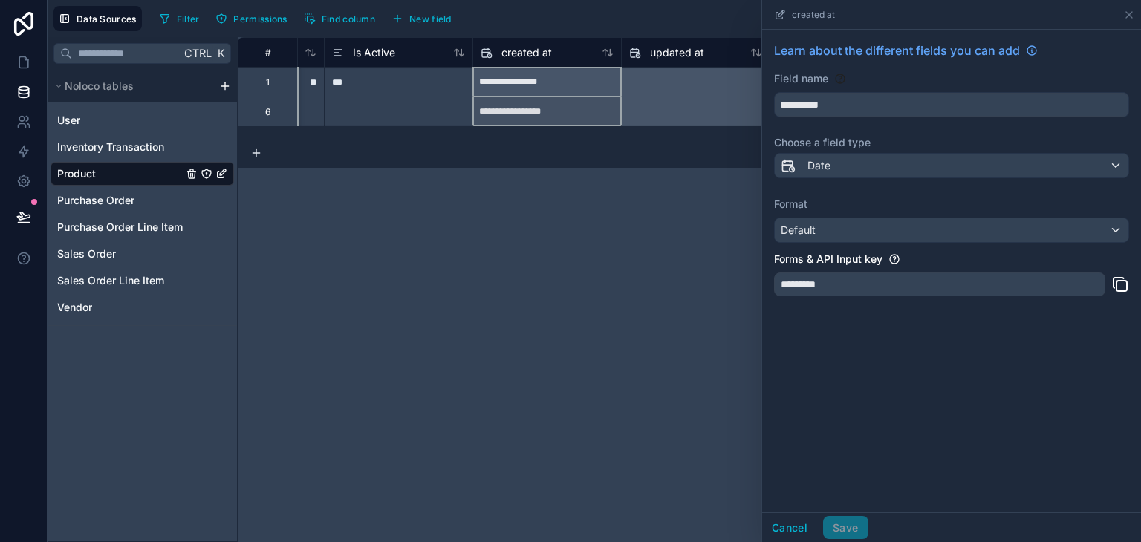
click at [313, 308] on div "**********" at bounding box center [689, 289] width 903 height 505
click at [1123, 19] on icon at bounding box center [1129, 15] width 12 height 12
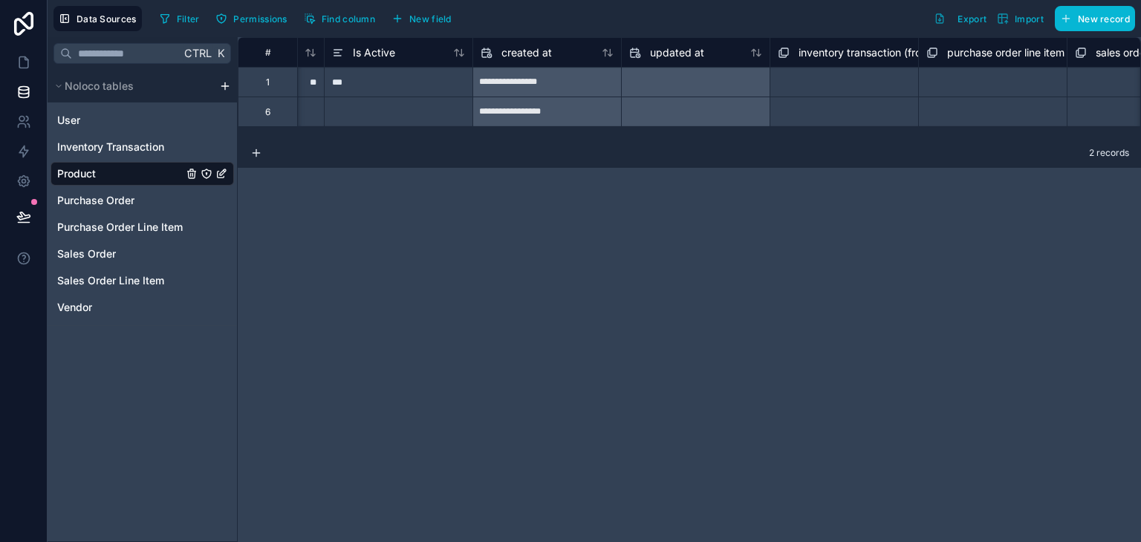
click at [690, 84] on div at bounding box center [696, 83] width 148 height 24
click at [575, 86] on div "**********" at bounding box center [547, 83] width 148 height 24
click at [523, 82] on div "**********" at bounding box center [547, 83] width 148 height 24
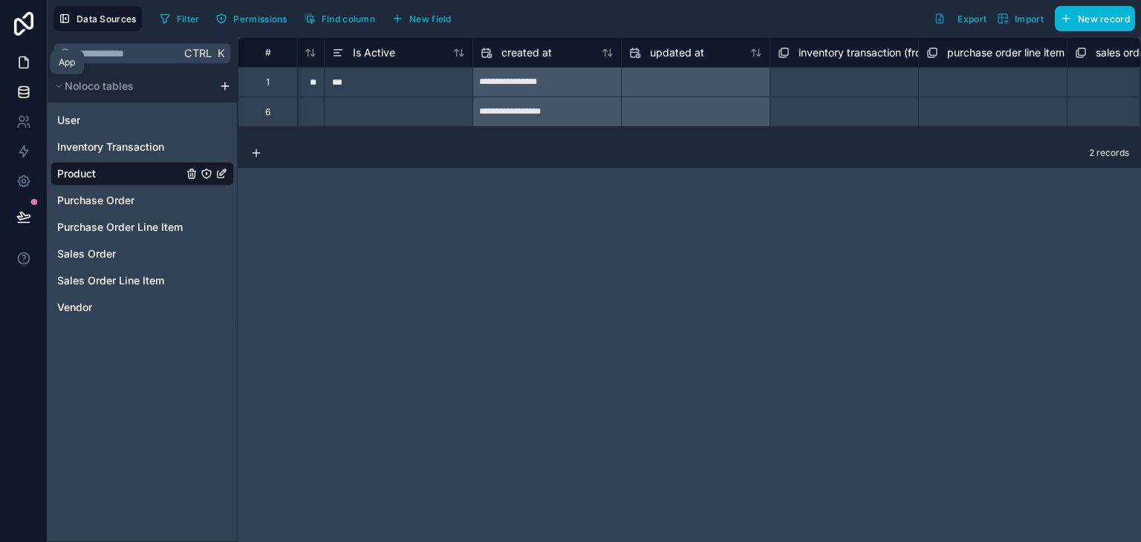
click at [24, 71] on link at bounding box center [23, 63] width 47 height 30
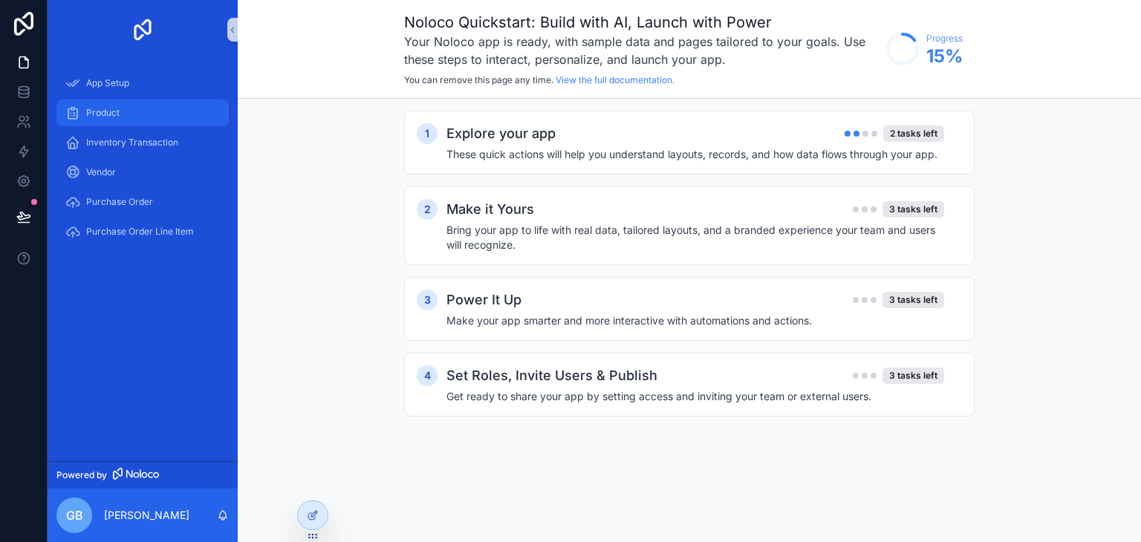
click at [123, 117] on div "Product" at bounding box center [142, 113] width 154 height 24
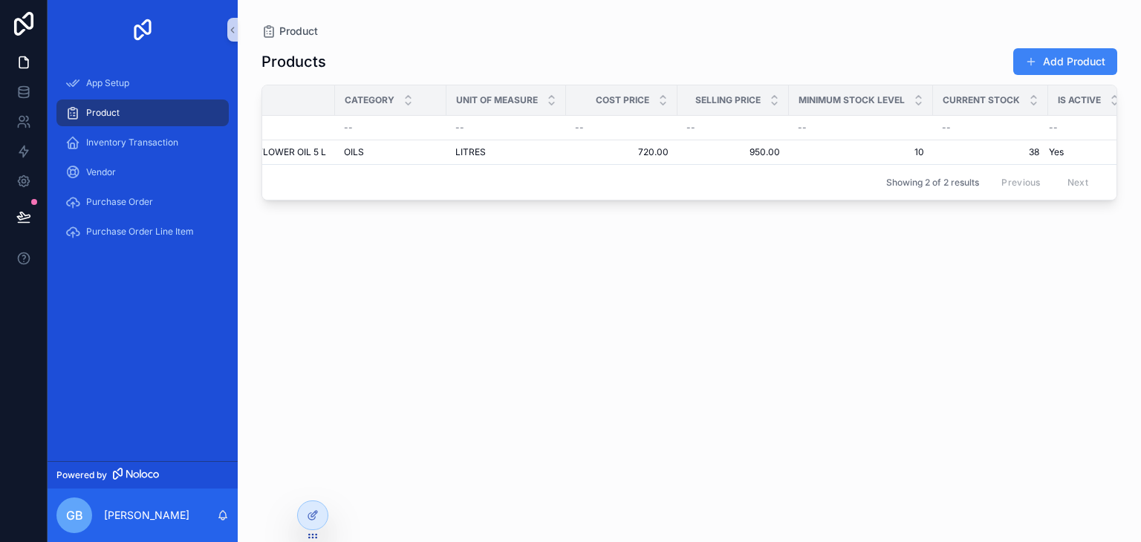
scroll to position [0, 394]
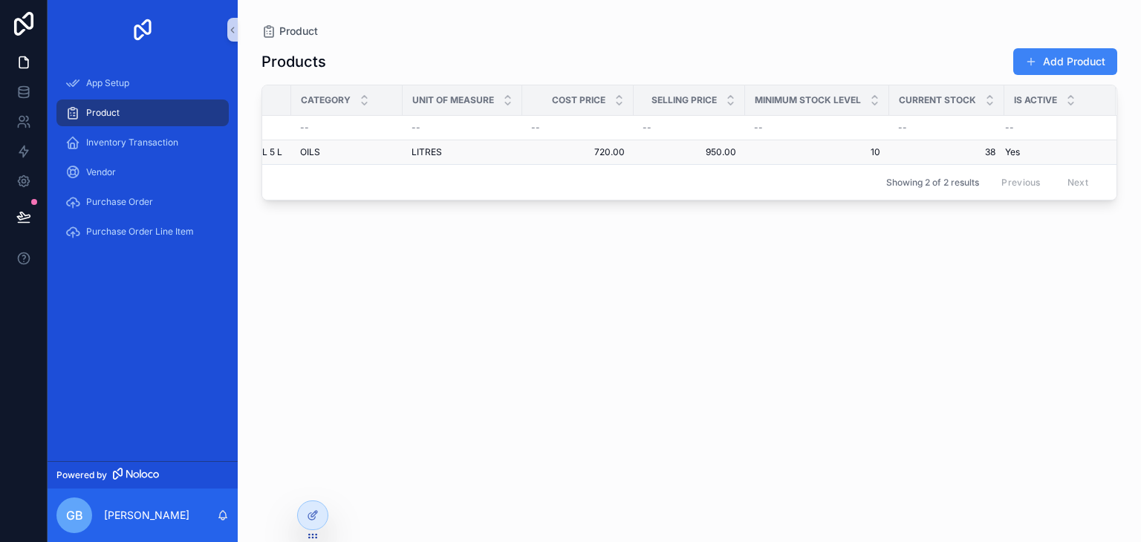
click at [986, 158] on td "38 38" at bounding box center [946, 152] width 115 height 25
click at [994, 151] on td "38 38" at bounding box center [946, 152] width 115 height 25
click at [986, 146] on span "38" at bounding box center [946, 152] width 97 height 12
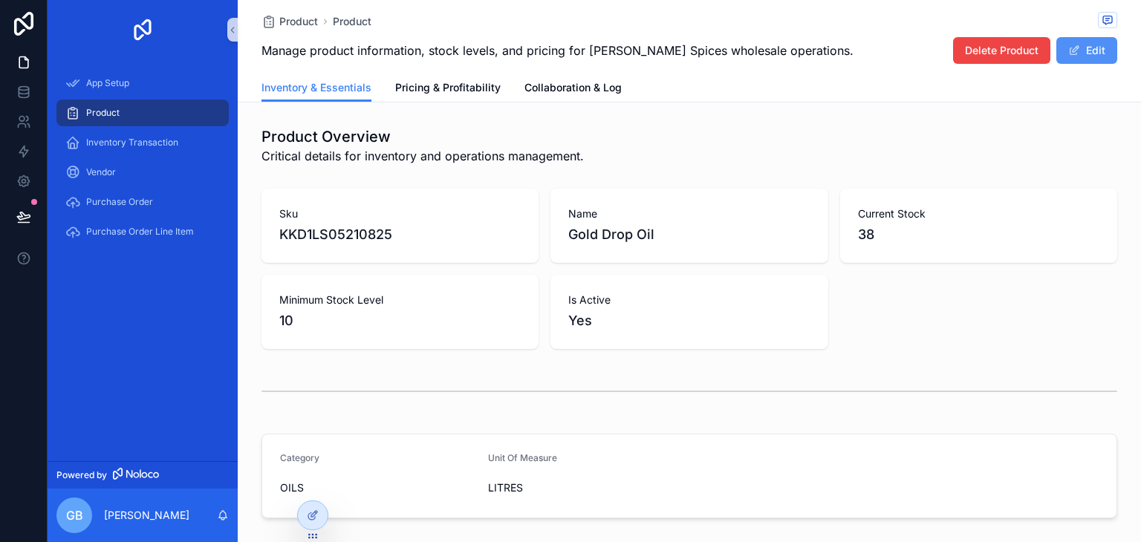
click at [1081, 45] on button "Edit" at bounding box center [1086, 50] width 61 height 27
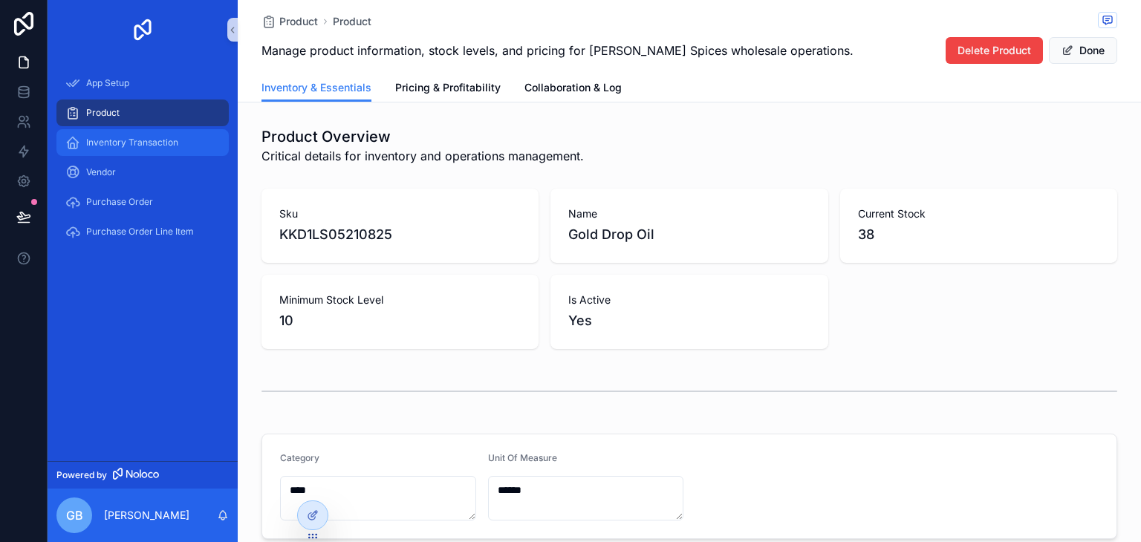
click at [117, 137] on span "Inventory Transaction" at bounding box center [132, 143] width 92 height 12
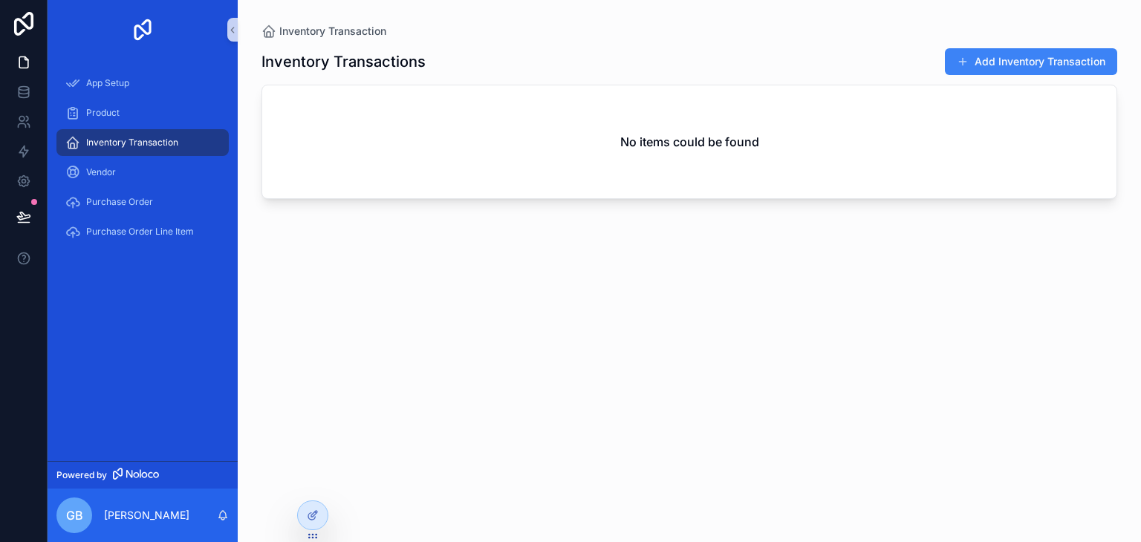
click at [1013, 75] on div "Add Inventory Transaction" at bounding box center [1025, 62] width 184 height 28
click at [1019, 65] on button "Add Inventory Transaction" at bounding box center [1031, 61] width 172 height 27
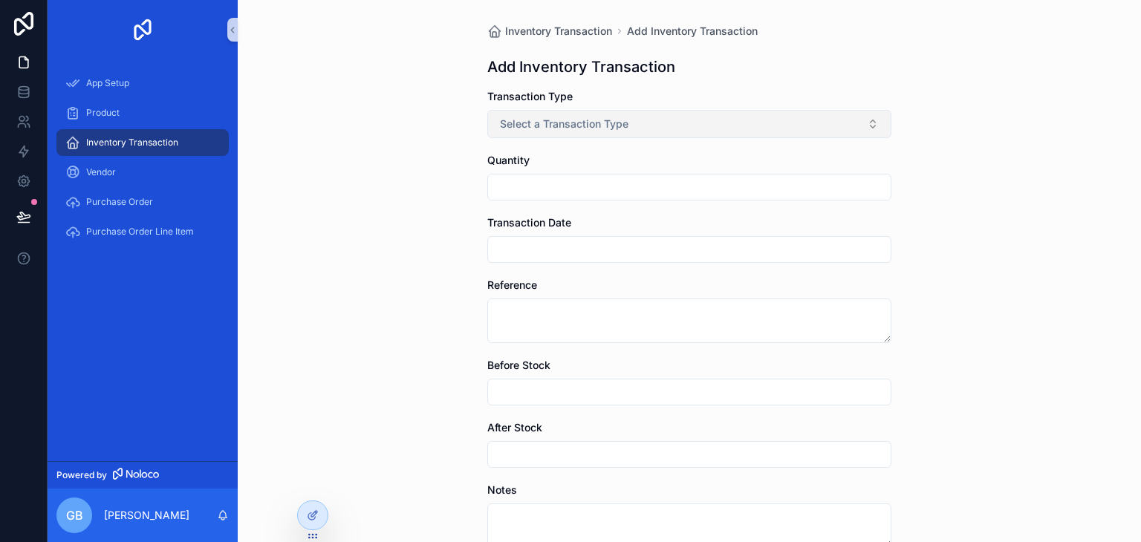
click at [675, 131] on button "Select a Transaction Type" at bounding box center [689, 124] width 404 height 28
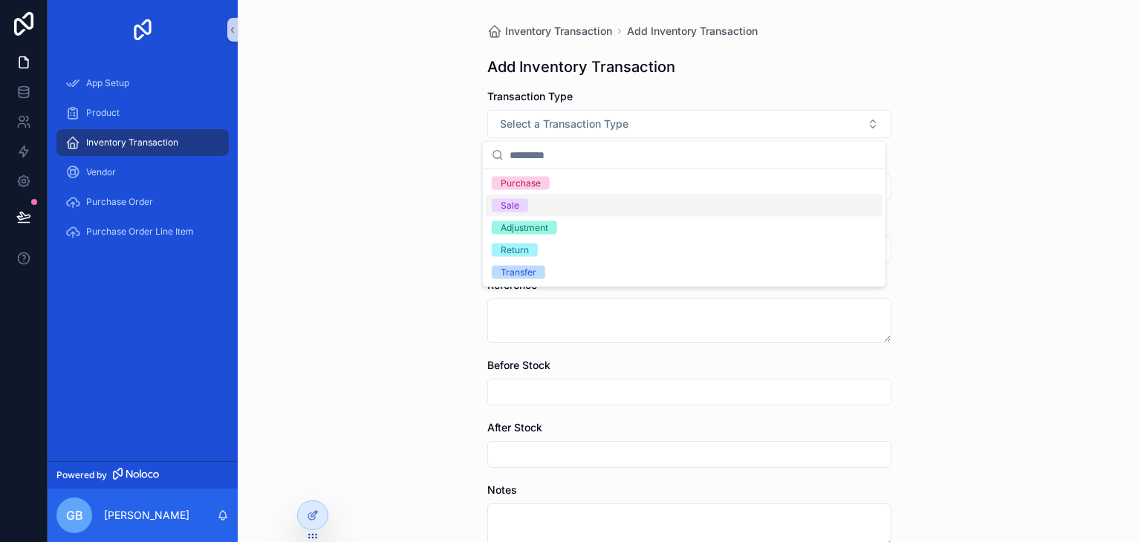
click at [1045, 206] on div "Inventory Transaction Add Inventory Transaction Add Inventory Transaction Trans…" at bounding box center [689, 271] width 903 height 542
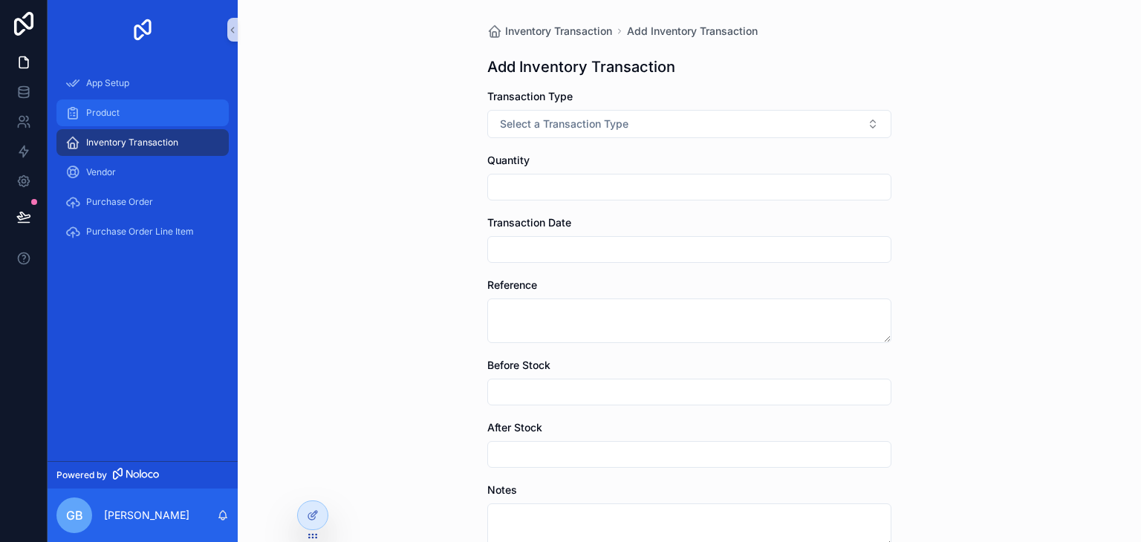
click at [141, 104] on div "Product" at bounding box center [142, 113] width 154 height 24
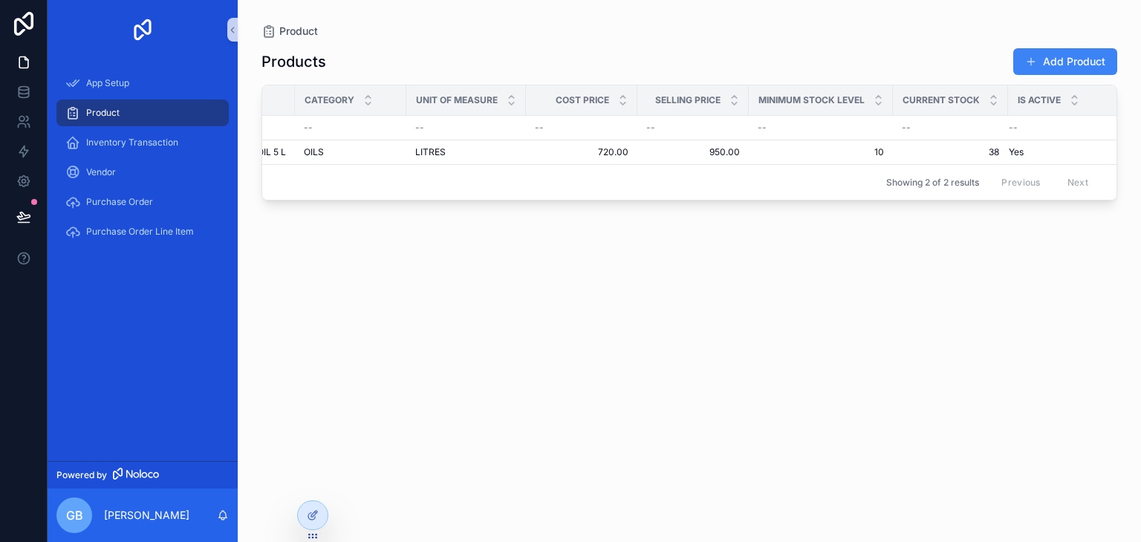
scroll to position [0, 394]
click at [489, 158] on td "LITRES LITRES" at bounding box center [462, 152] width 120 height 25
click at [440, 152] on span "LITRES" at bounding box center [426, 152] width 30 height 12
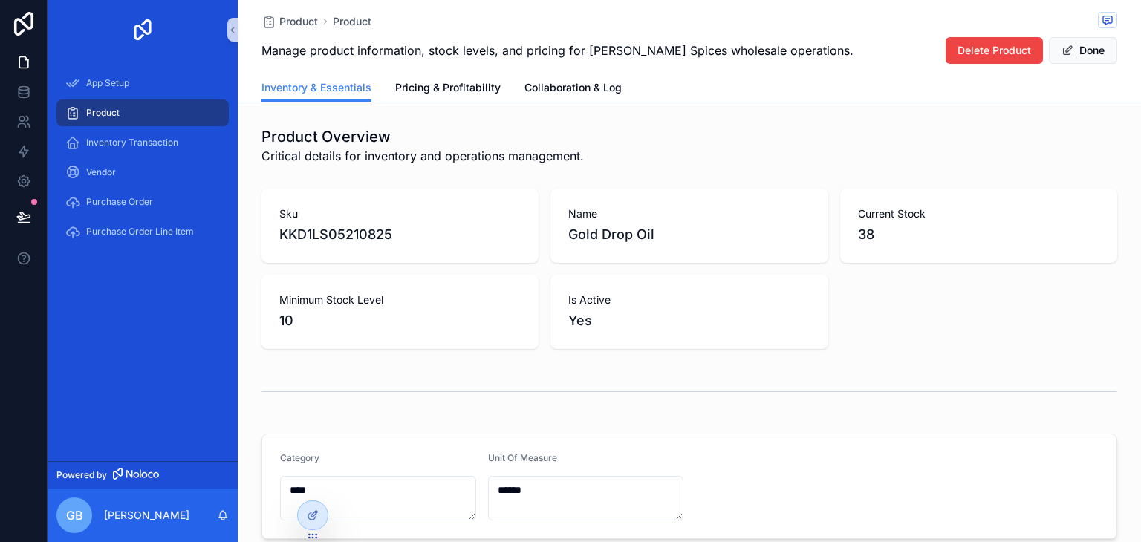
drag, startPoint x: 404, startPoint y: 173, endPoint x: 413, endPoint y: 161, distance: 14.9
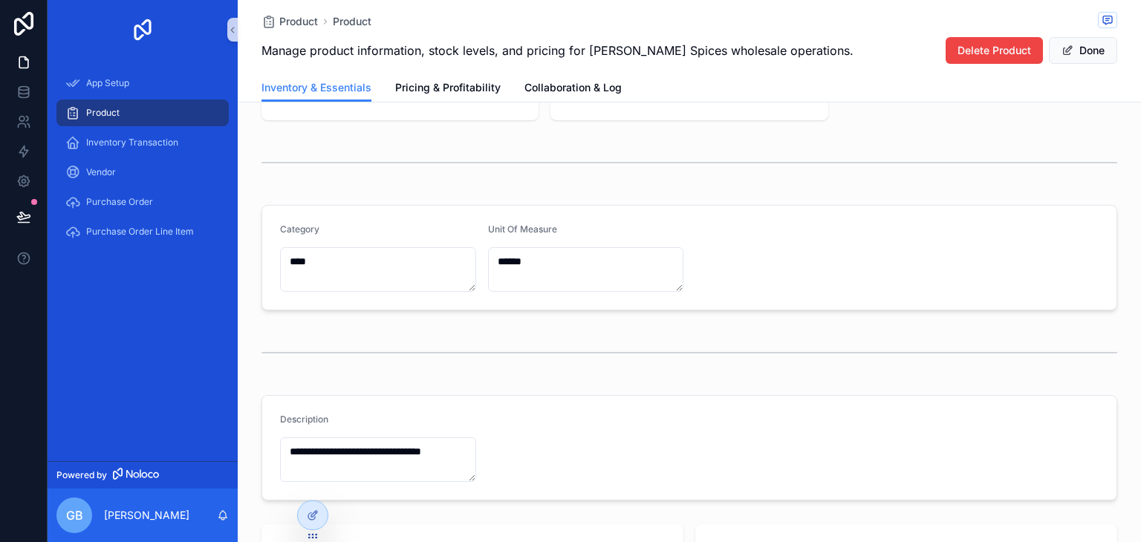
scroll to position [297, 0]
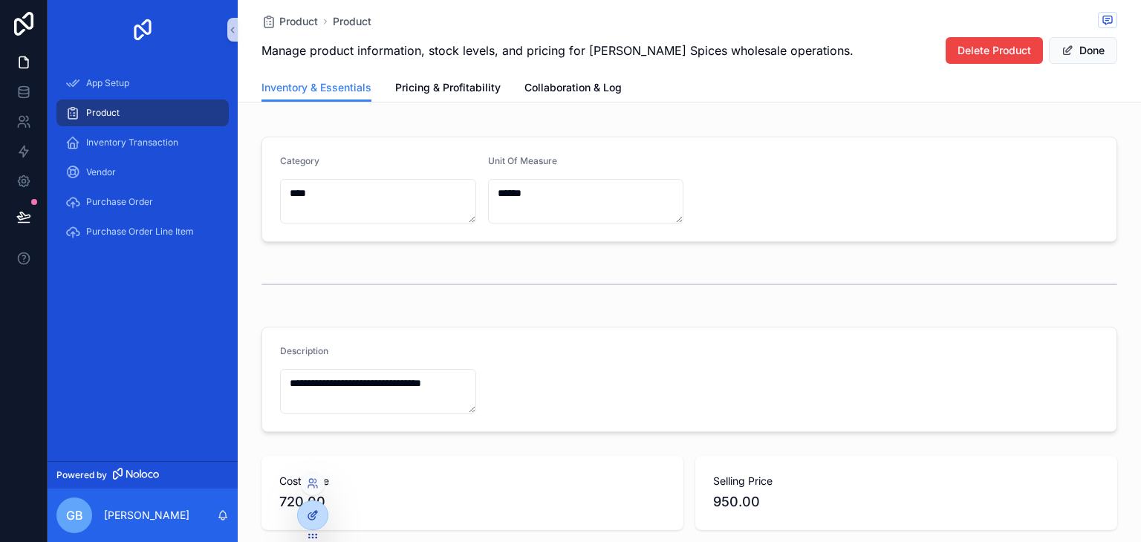
click at [318, 509] on div at bounding box center [313, 515] width 30 height 28
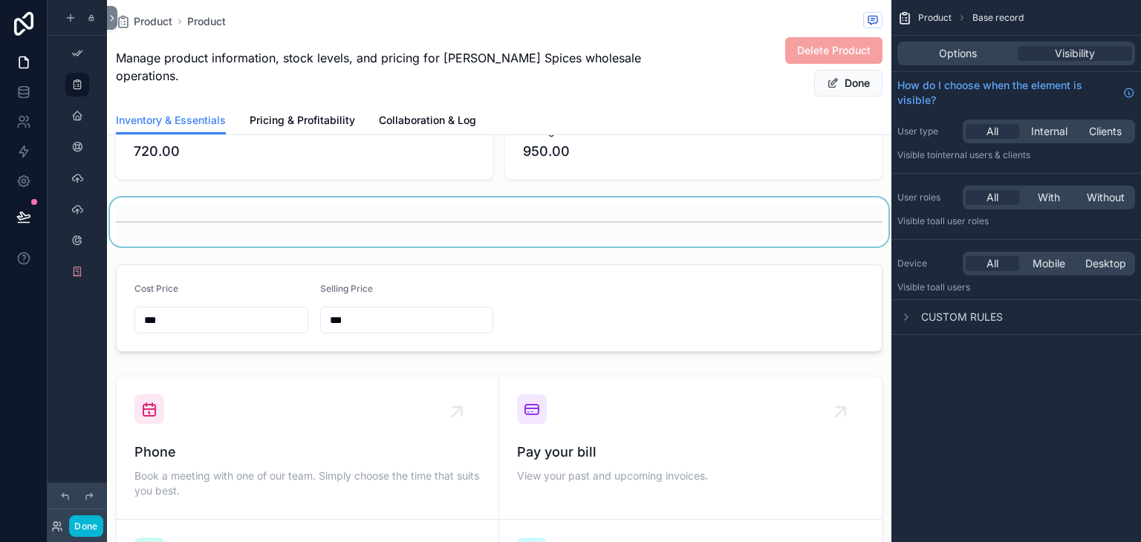
scroll to position [817, 0]
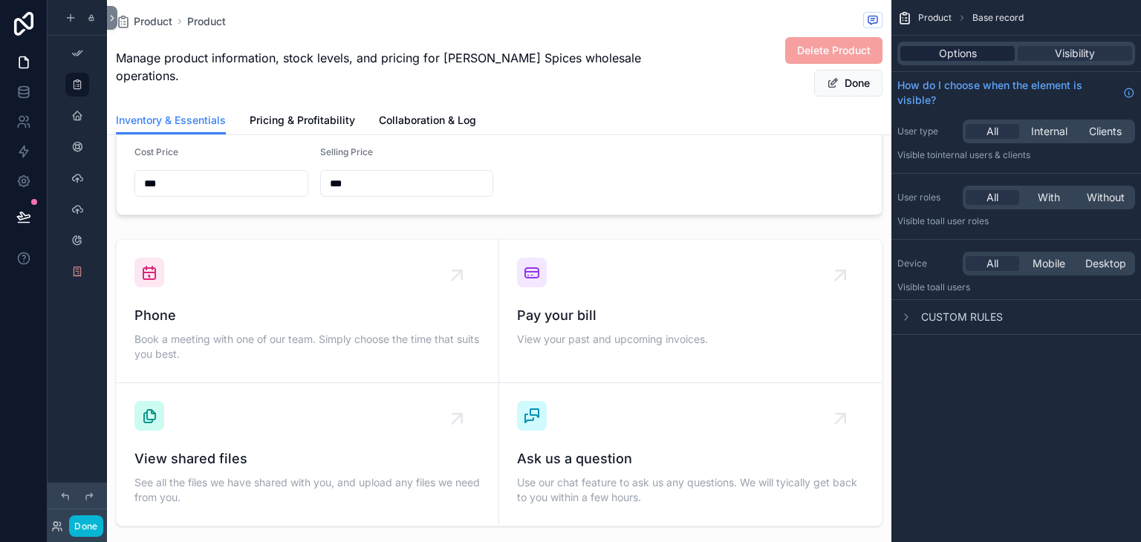
click at [970, 57] on span "Options" at bounding box center [958, 53] width 38 height 15
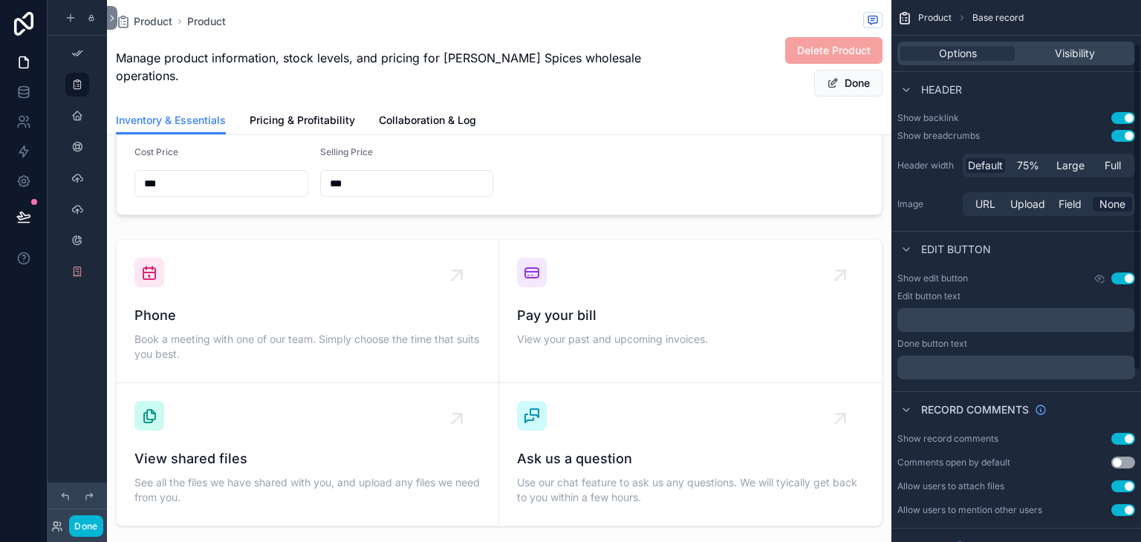
scroll to position [0, 0]
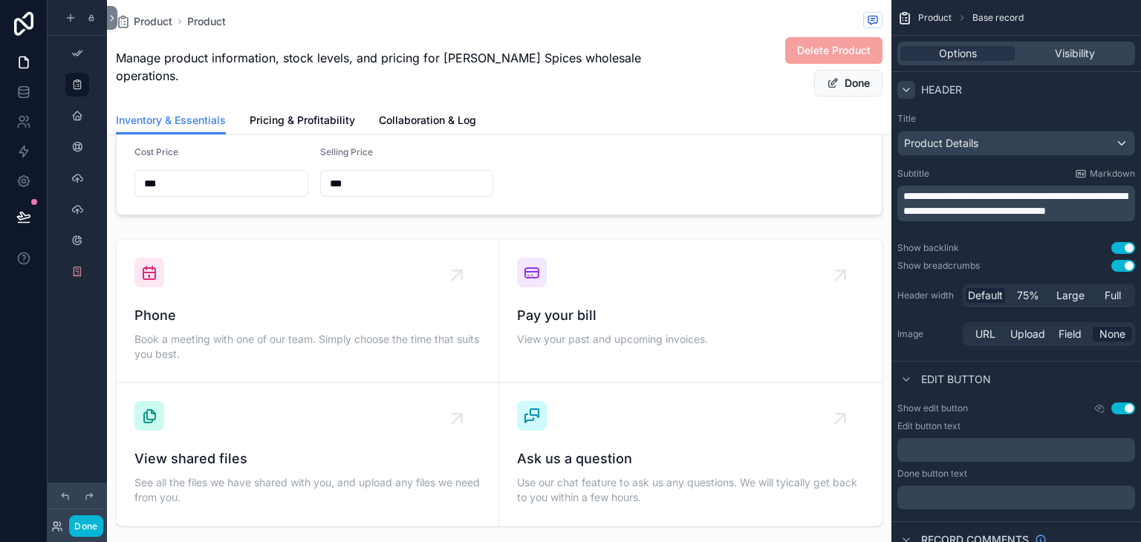
click at [906, 91] on icon "scrollable content" at bounding box center [906, 90] width 12 height 12
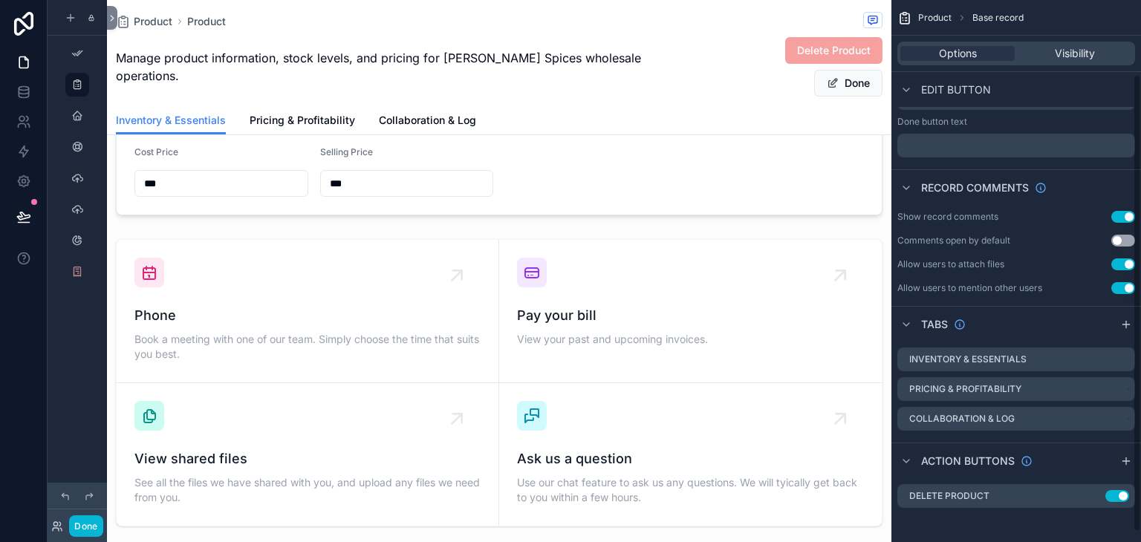
scroll to position [99, 0]
click at [970, 352] on label "Inventory & Essentials" at bounding box center [967, 358] width 117 height 12
click at [924, 353] on label "Inventory & Essentials" at bounding box center [967, 358] width 117 height 12
click at [900, 322] on icon "scrollable content" at bounding box center [906, 323] width 12 height 12
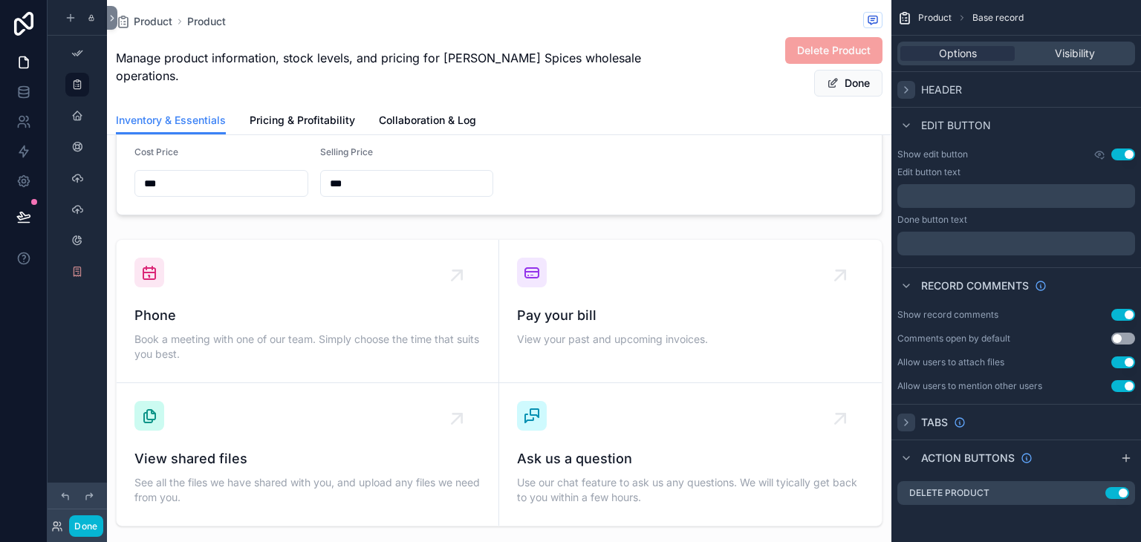
scroll to position [0, 0]
click at [909, 290] on icon "scrollable content" at bounding box center [906, 286] width 12 height 12
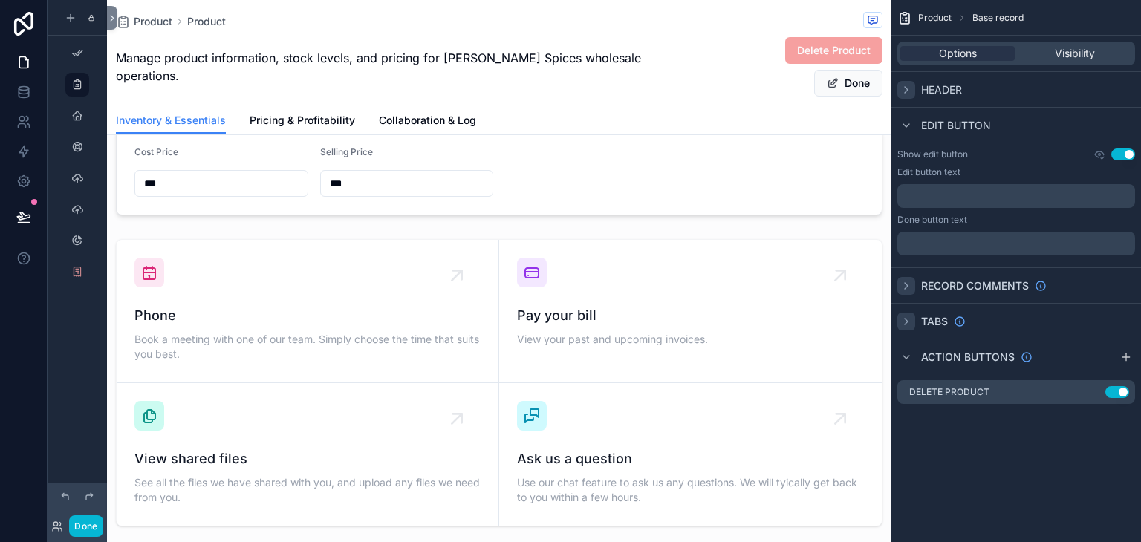
click at [909, 320] on icon "scrollable content" at bounding box center [906, 322] width 12 height 12
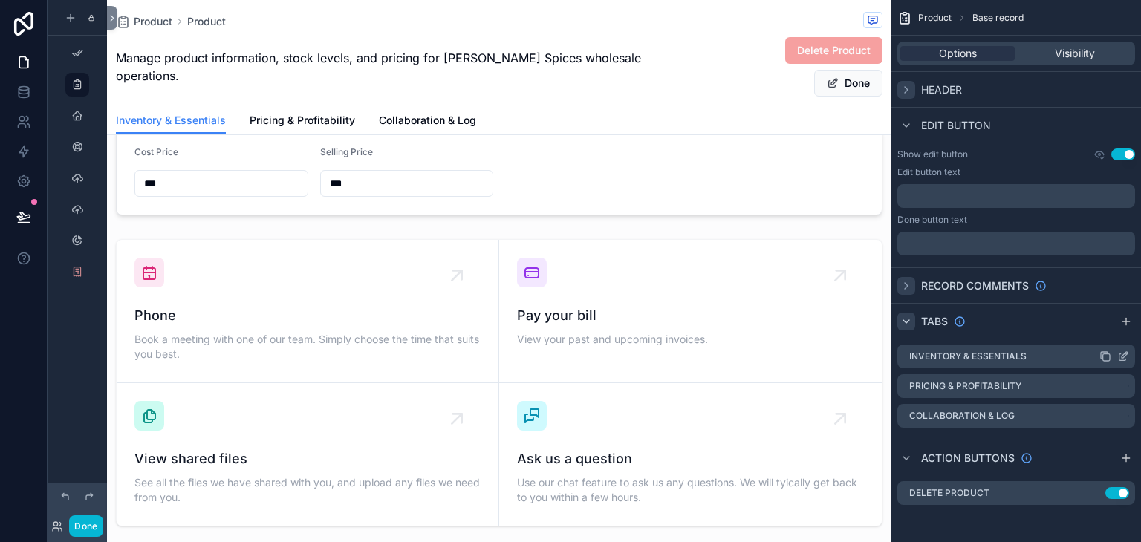
click at [1120, 358] on icon "scrollable content" at bounding box center [1123, 356] width 12 height 12
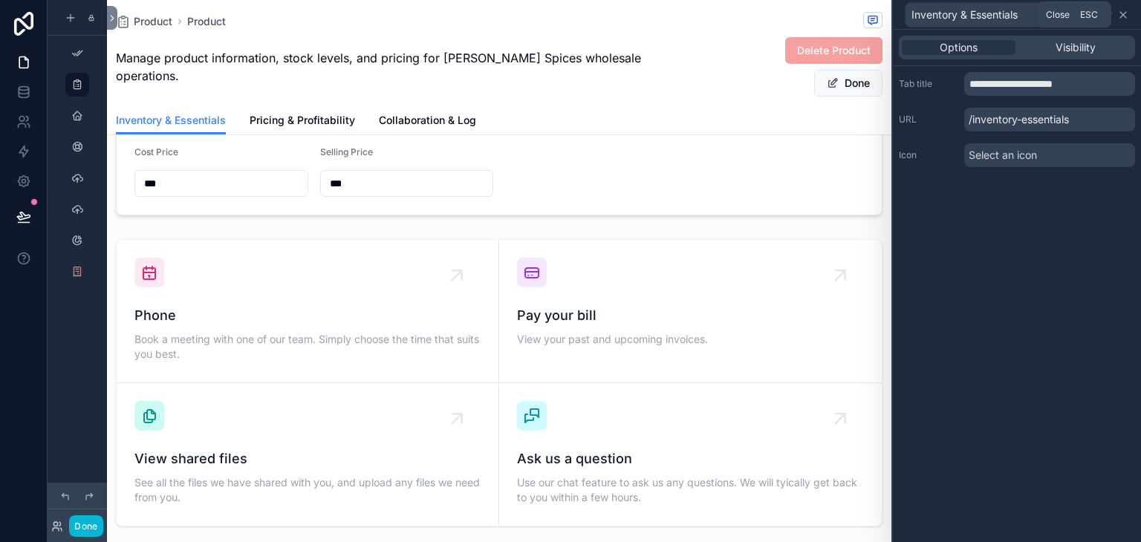
click at [1124, 18] on icon at bounding box center [1123, 15] width 12 height 12
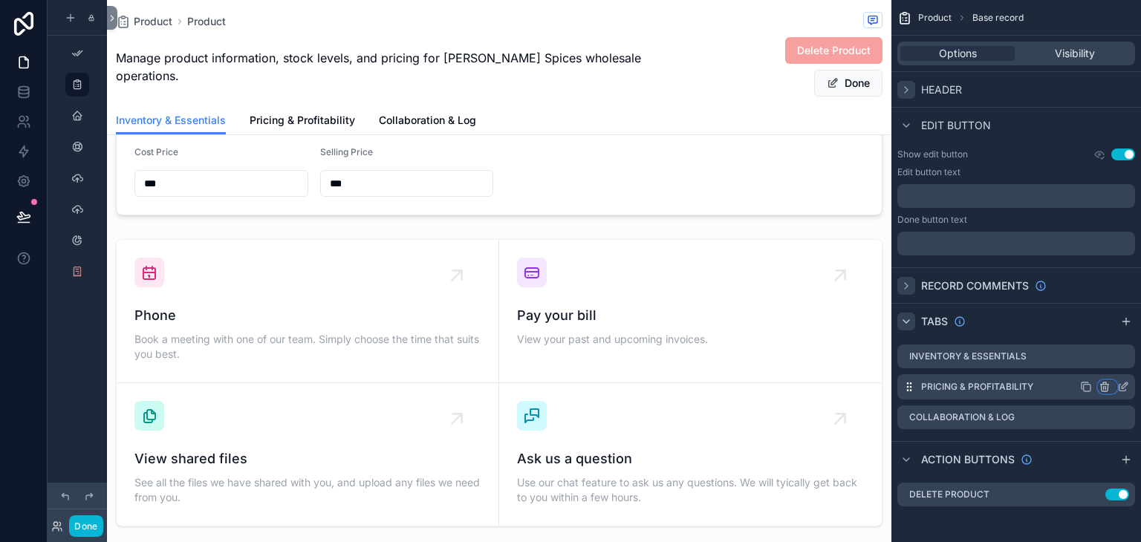
click at [1106, 386] on icon "scrollable content" at bounding box center [1104, 387] width 12 height 12
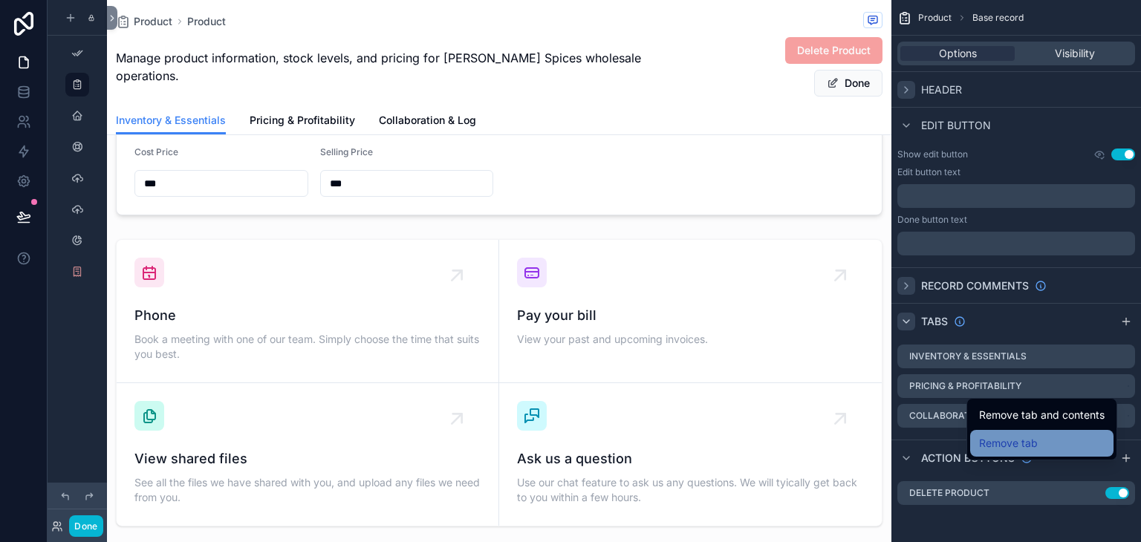
click at [1045, 445] on div "Remove tab" at bounding box center [1041, 443] width 125 height 18
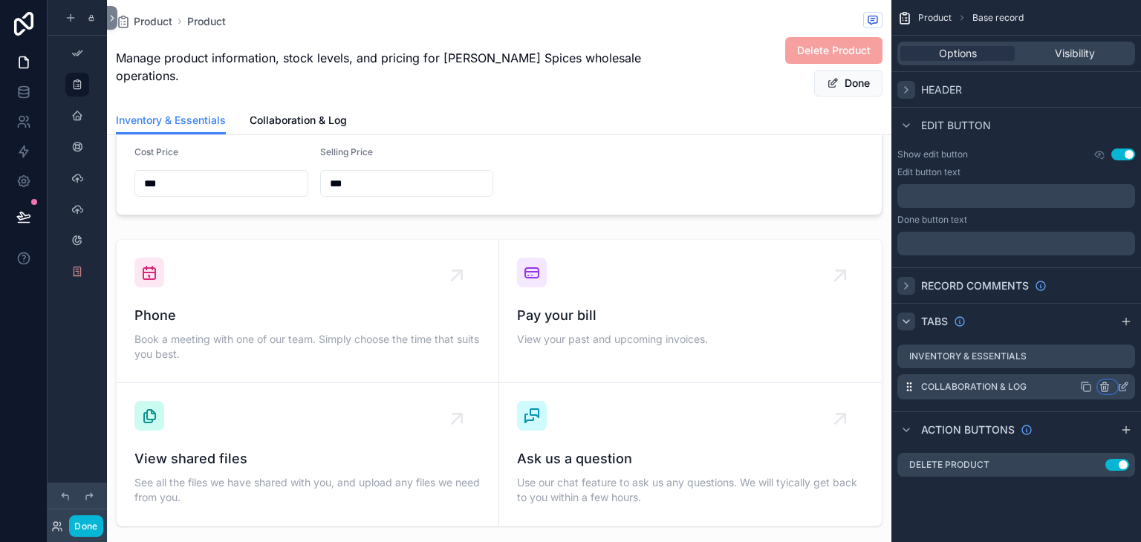
click at [1107, 387] on icon "scrollable content" at bounding box center [1103, 388] width 7 height 7
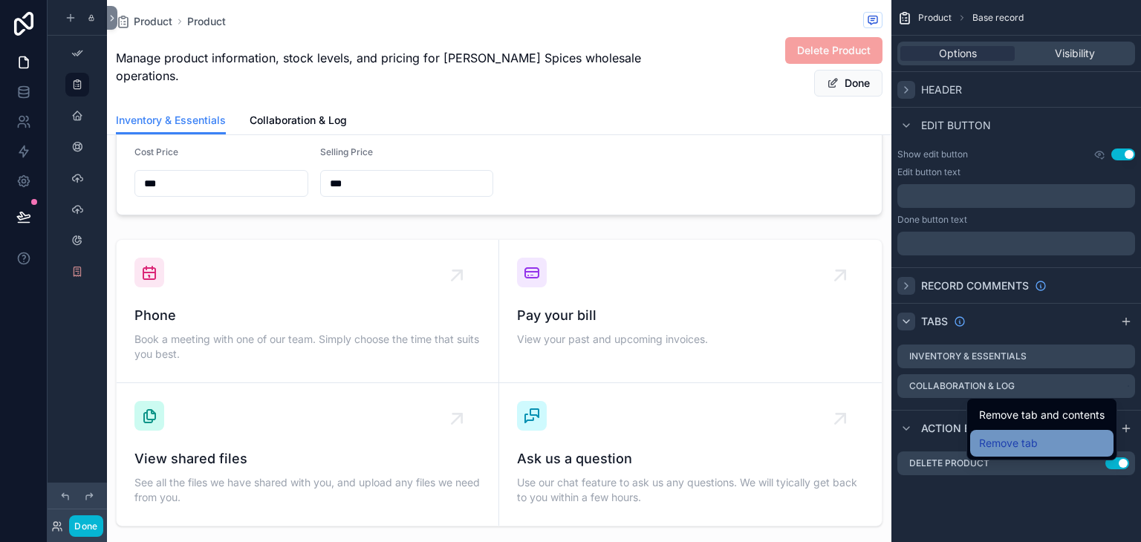
click at [1045, 452] on div "Remove tab" at bounding box center [1041, 443] width 143 height 27
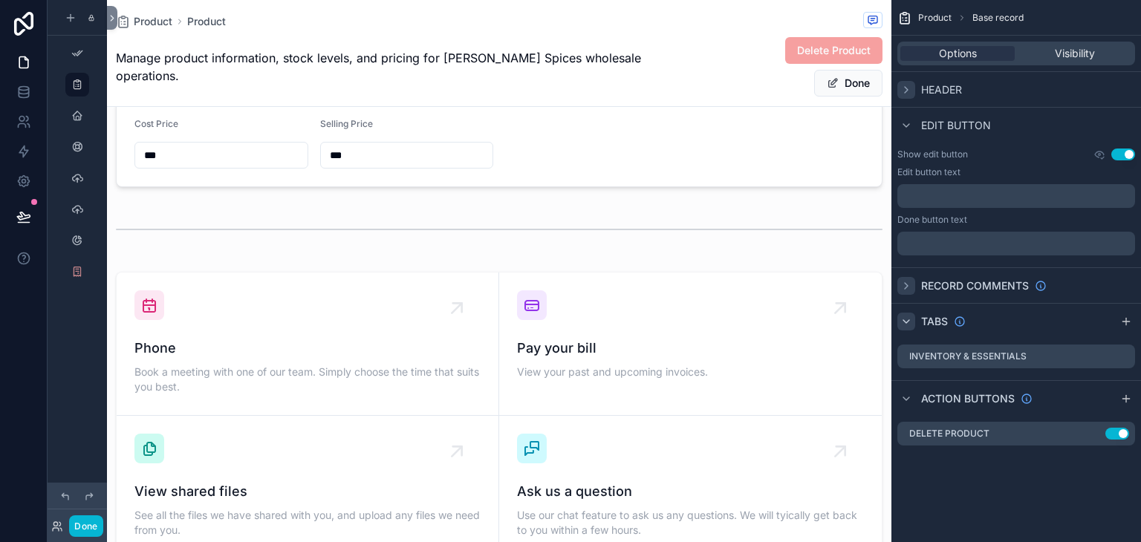
click at [900, 283] on icon "scrollable content" at bounding box center [906, 286] width 12 height 12
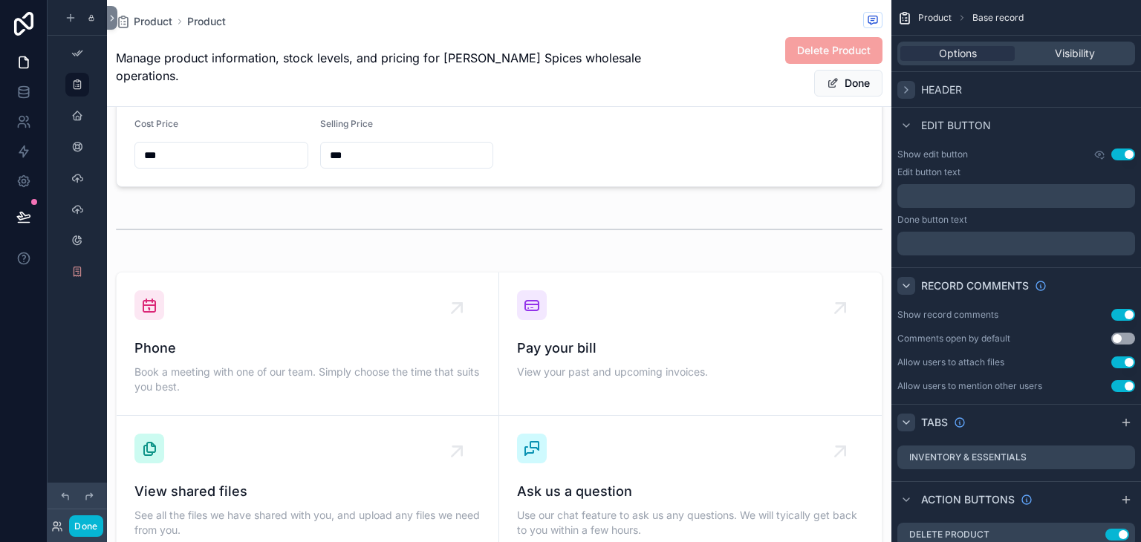
click at [912, 93] on div "scrollable content" at bounding box center [906, 90] width 18 height 18
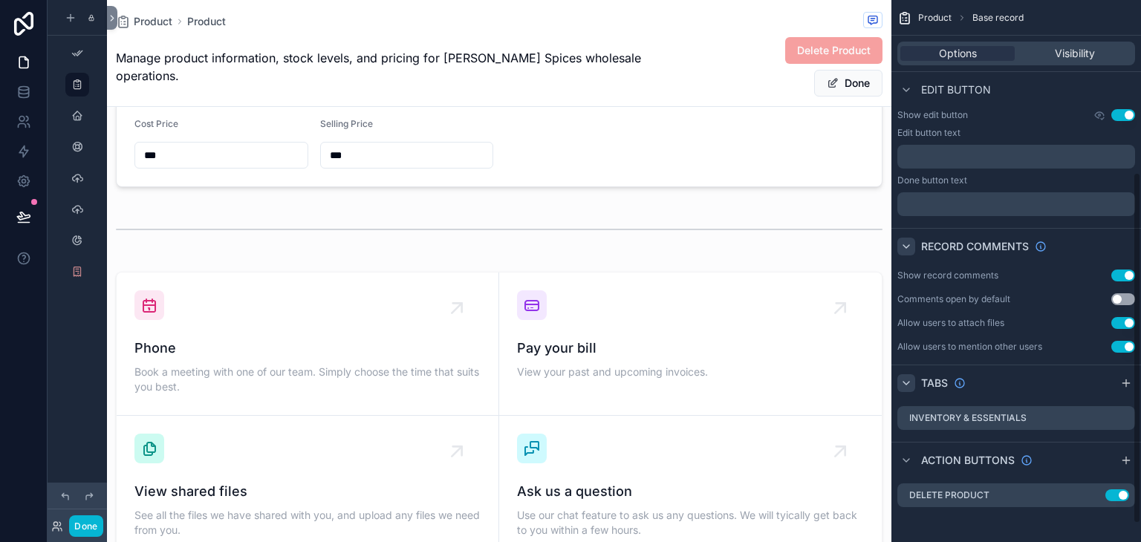
scroll to position [294, 0]
click at [1121, 415] on icon "scrollable content" at bounding box center [1123, 417] width 12 height 12
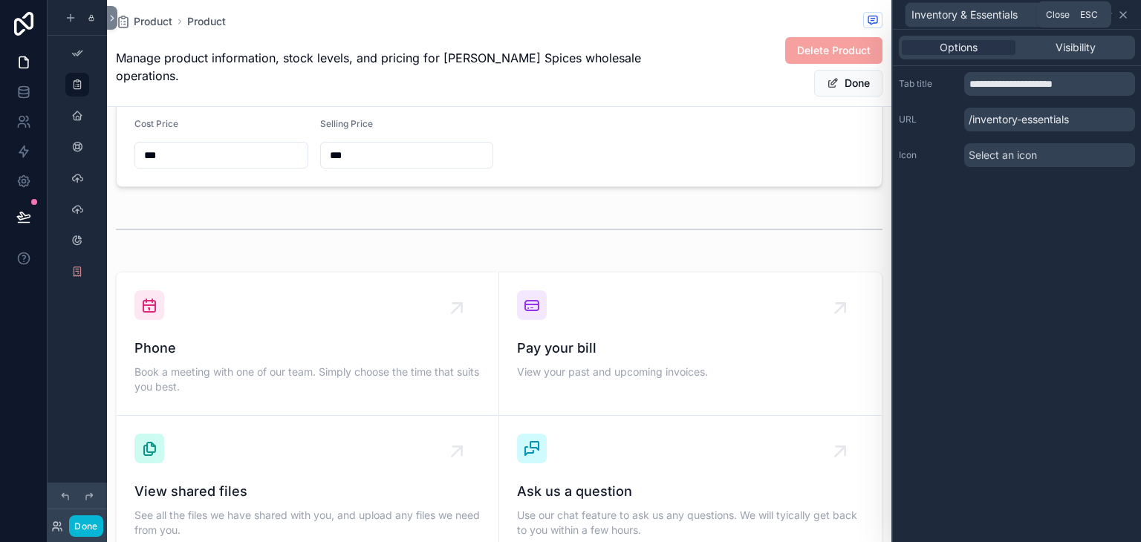
click at [1128, 15] on icon at bounding box center [1123, 15] width 12 height 12
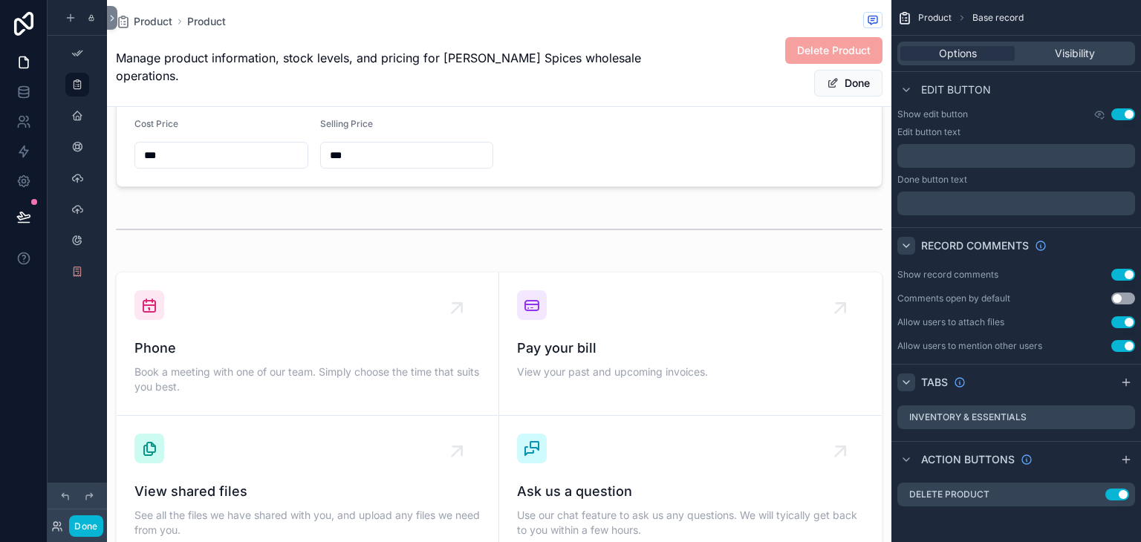
scroll to position [0, 0]
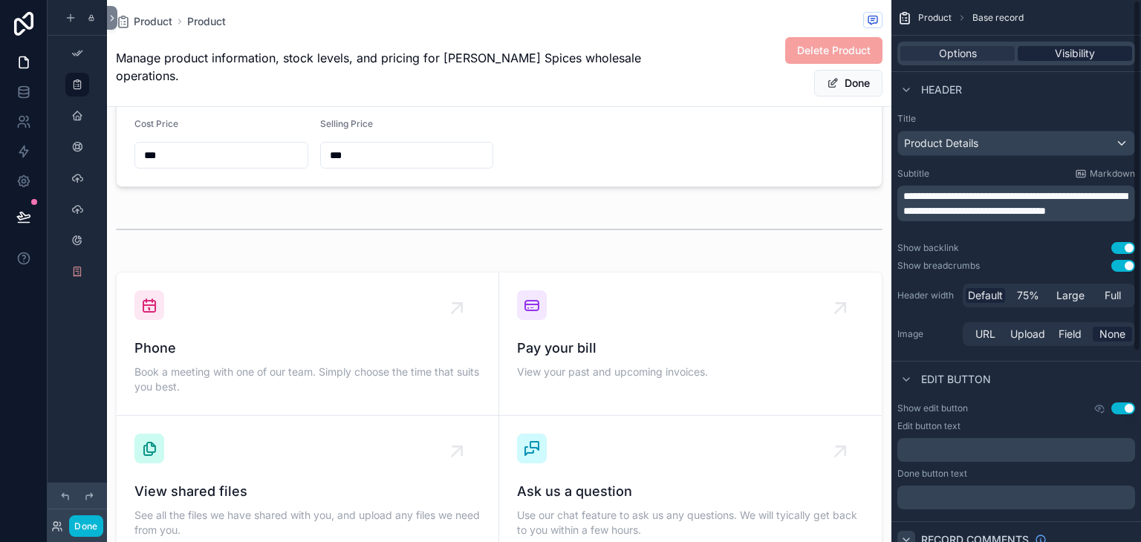
click at [1063, 50] on span "Visibility" at bounding box center [1074, 53] width 40 height 15
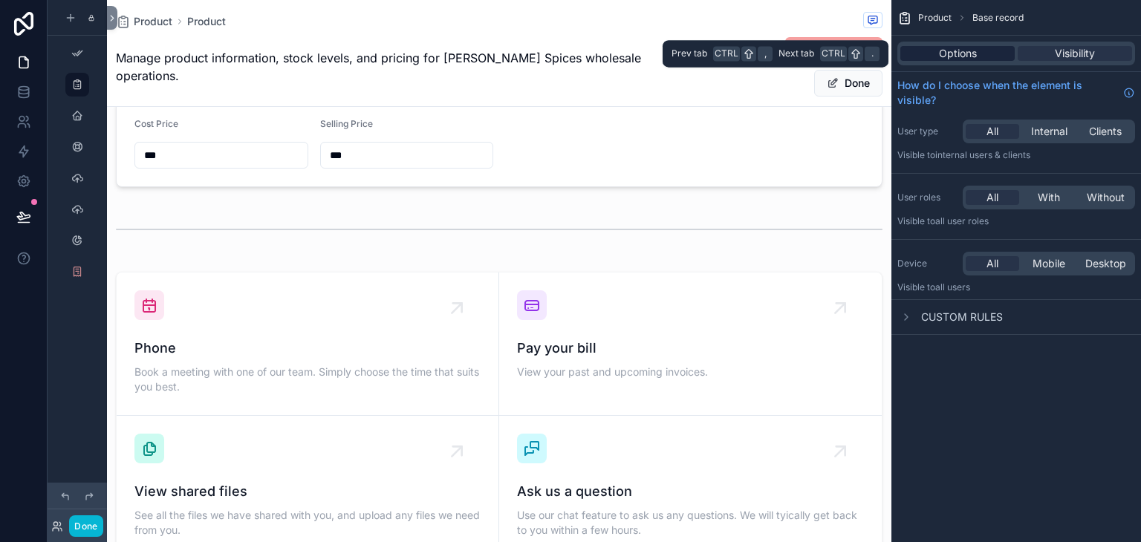
click at [974, 57] on span "Options" at bounding box center [958, 53] width 38 height 15
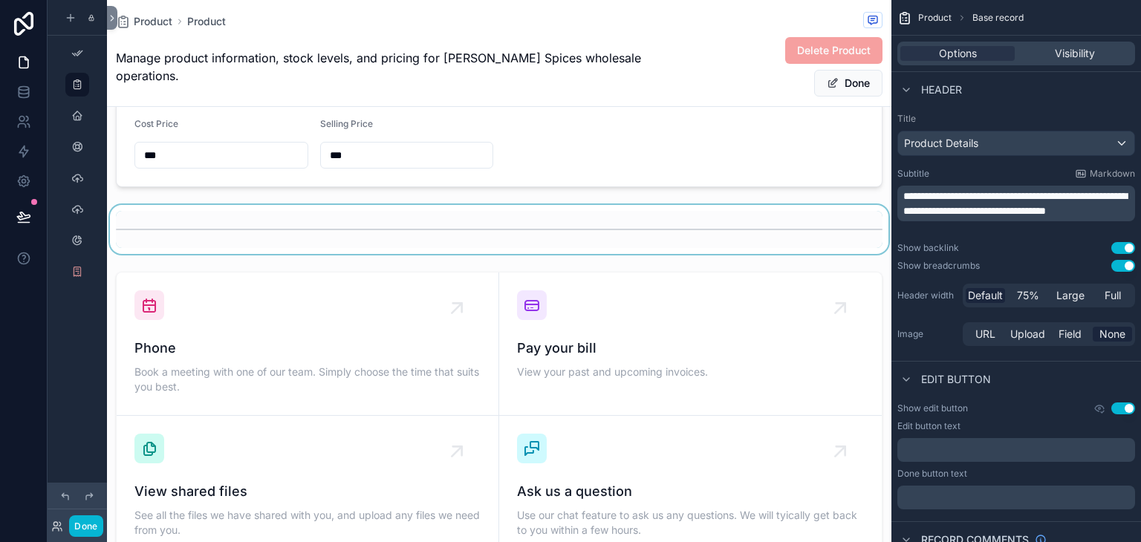
click at [572, 205] on div "scrollable content" at bounding box center [499, 229] width 784 height 49
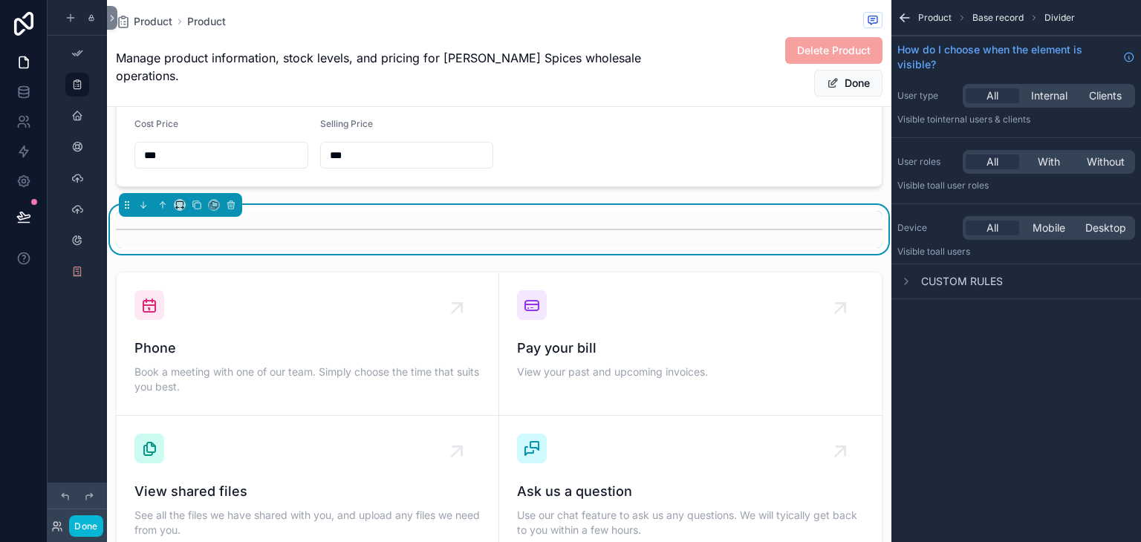
click at [572, 211] on div "scrollable content" at bounding box center [499, 229] width 766 height 37
click at [909, 15] on icon "scrollable content" at bounding box center [904, 17] width 15 height 15
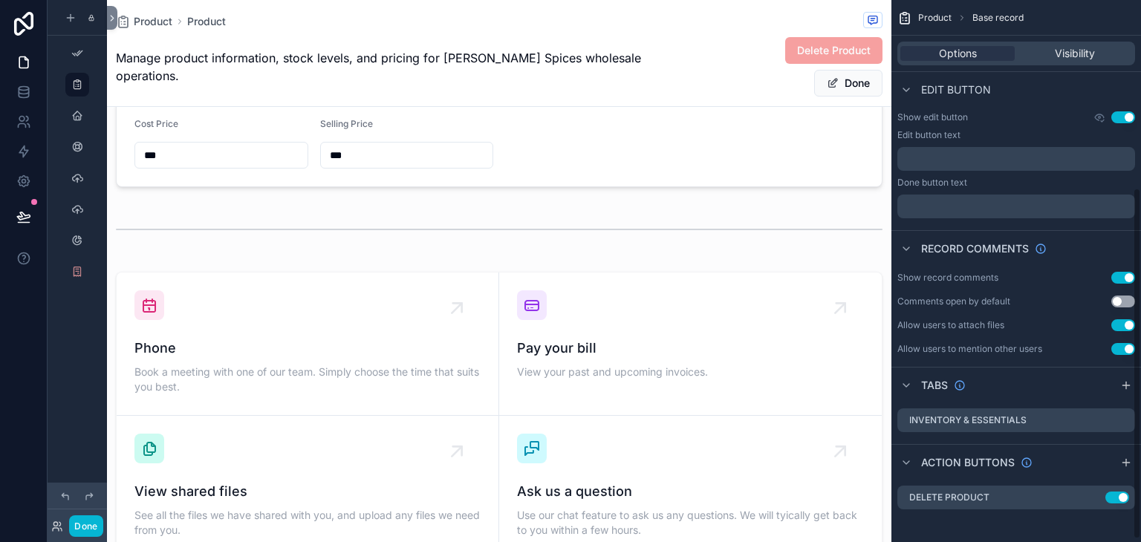
scroll to position [294, 0]
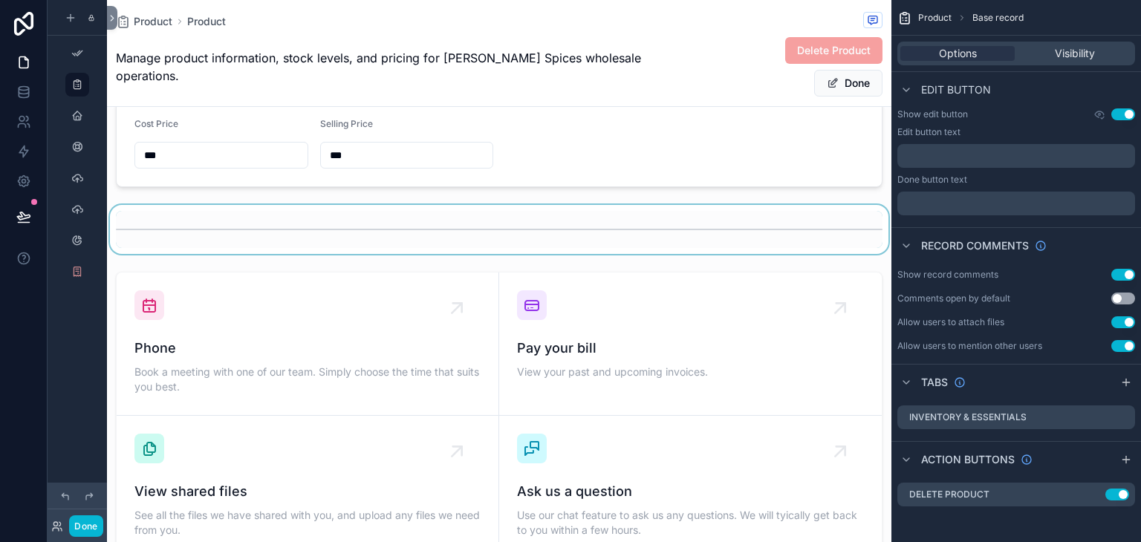
click at [482, 205] on div "scrollable content" at bounding box center [499, 229] width 784 height 49
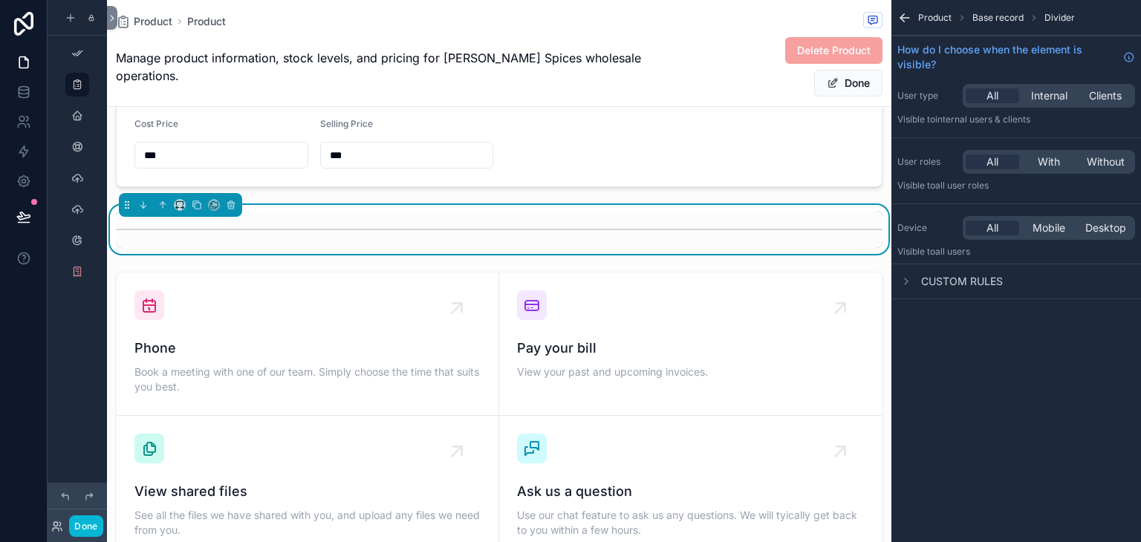
drag, startPoint x: 481, startPoint y: 193, endPoint x: 249, endPoint y: 195, distance: 232.4
click at [249, 229] on hr "scrollable content" at bounding box center [499, 229] width 766 height 1
click at [195, 200] on icon "scrollable content" at bounding box center [197, 205] width 10 height 10
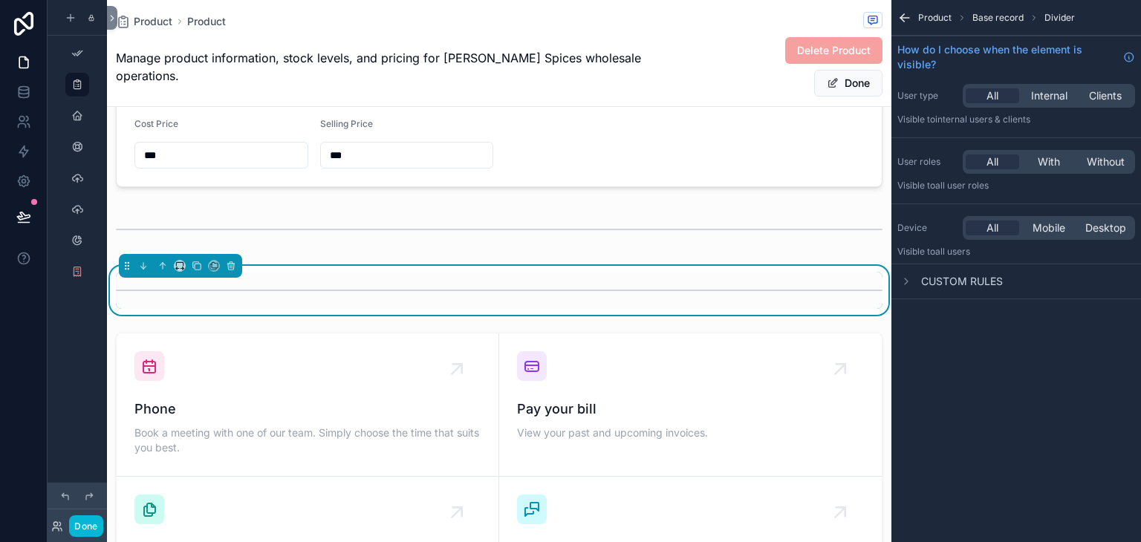
click at [213, 272] on div "scrollable content" at bounding box center [499, 290] width 766 height 37
click at [445, 290] on hr "scrollable content" at bounding box center [499, 290] width 766 height 1
click at [451, 220] on div "**********" at bounding box center [499, 70] width 784 height 1524
click at [18, 82] on link at bounding box center [23, 92] width 47 height 30
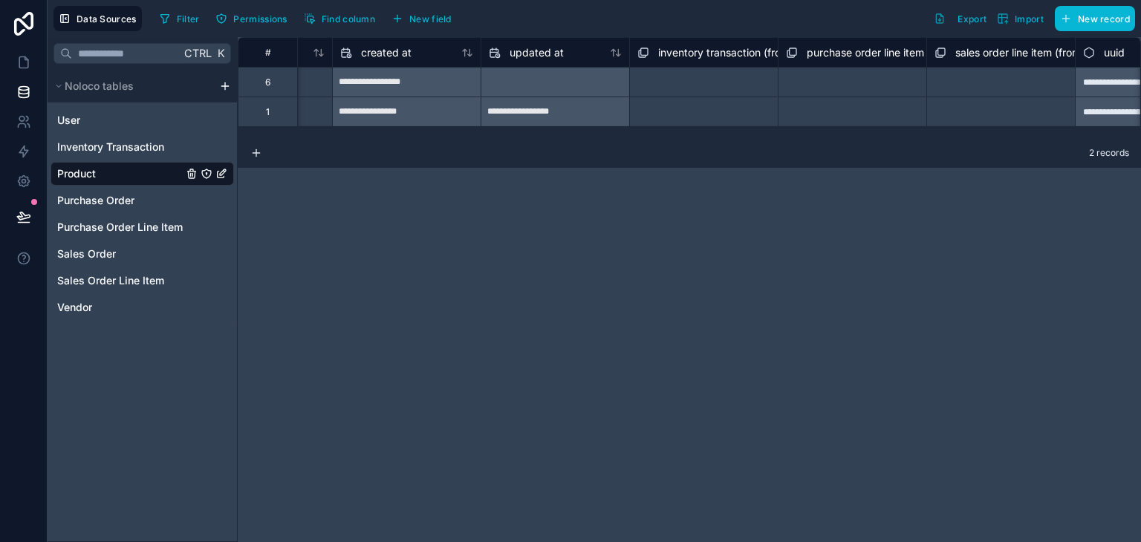
scroll to position [0, 1296]
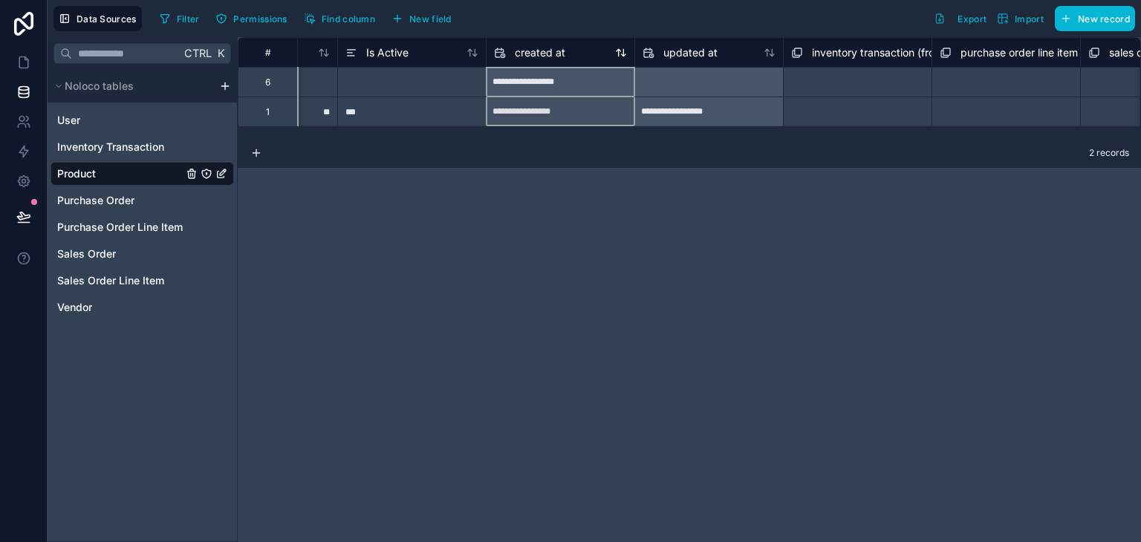
click at [582, 60] on div "created at" at bounding box center [560, 53] width 133 height 18
click at [587, 55] on div "created at" at bounding box center [560, 53] width 133 height 18
click at [564, 50] on div "created at" at bounding box center [560, 53] width 133 height 18
click at [435, 13] on span "New field" at bounding box center [430, 18] width 42 height 11
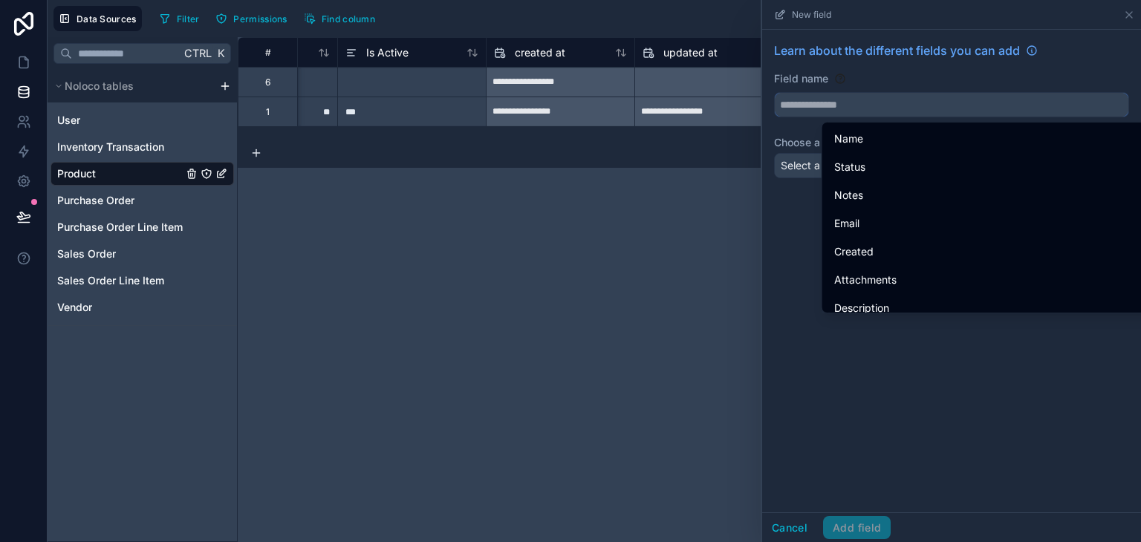
click at [877, 109] on input "text" at bounding box center [950, 105] width 353 height 24
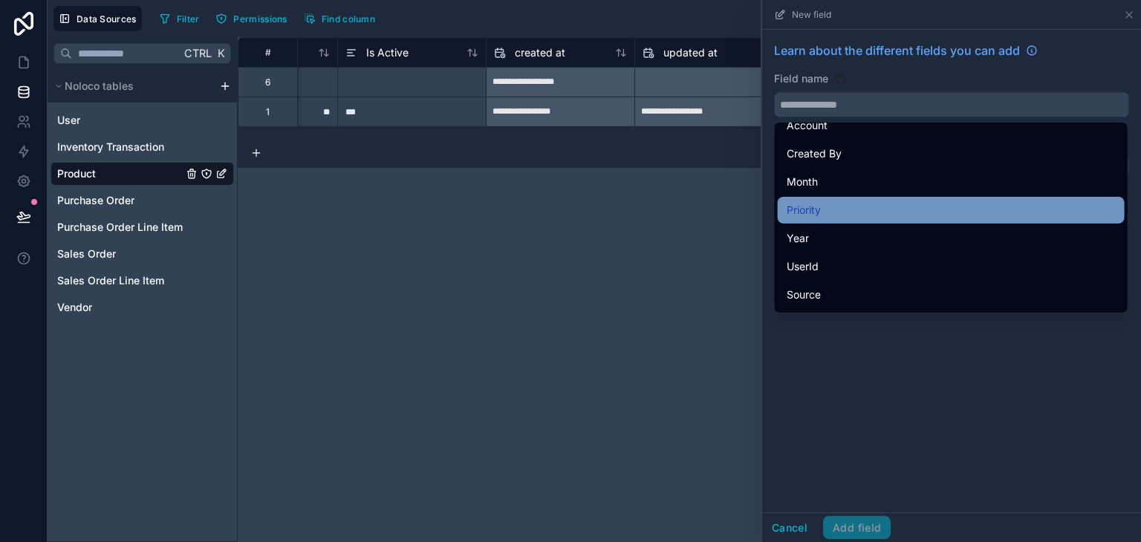
scroll to position [1337, 0]
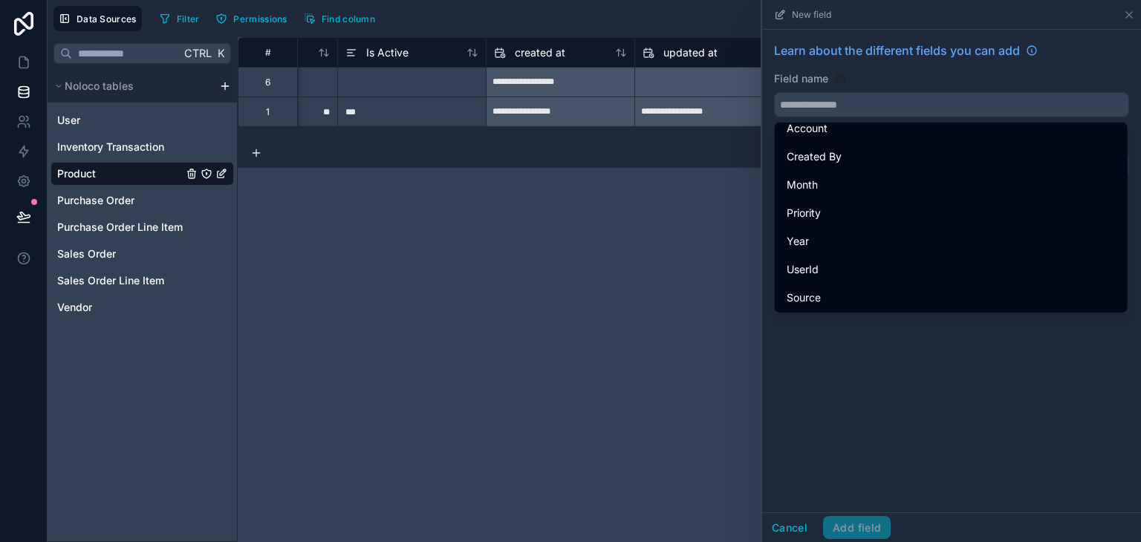
drag, startPoint x: 728, startPoint y: 293, endPoint x: 719, endPoint y: 280, distance: 16.1
click at [727, 293] on div "**********" at bounding box center [689, 289] width 903 height 505
drag, startPoint x: 368, startPoint y: 226, endPoint x: 307, endPoint y: 197, distance: 68.4
click at [370, 226] on div "**********" at bounding box center [689, 289] width 903 height 505
click at [11, 56] on link at bounding box center [23, 63] width 47 height 30
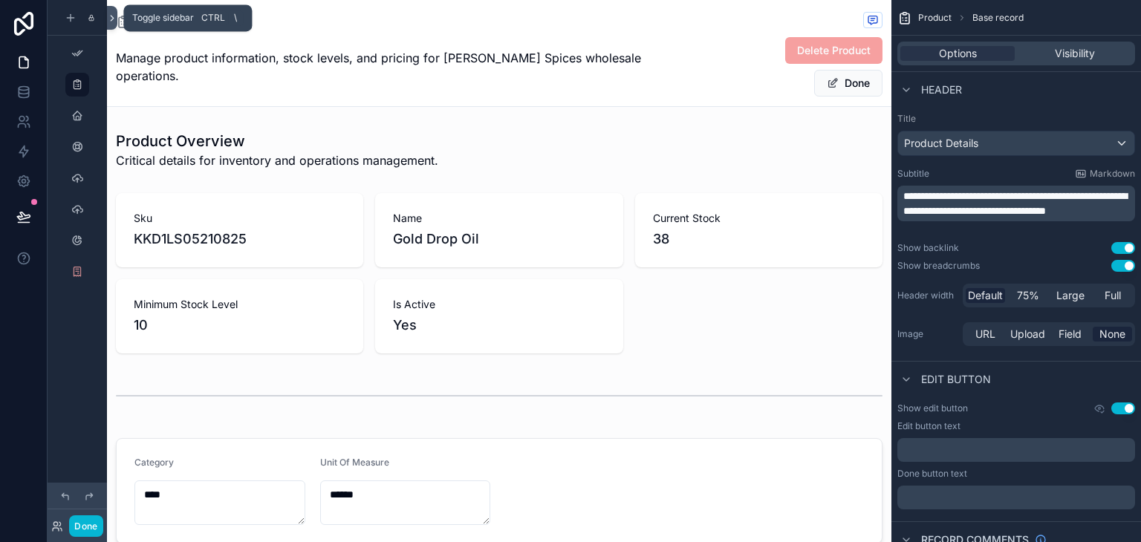
click at [111, 14] on icon at bounding box center [112, 18] width 10 height 11
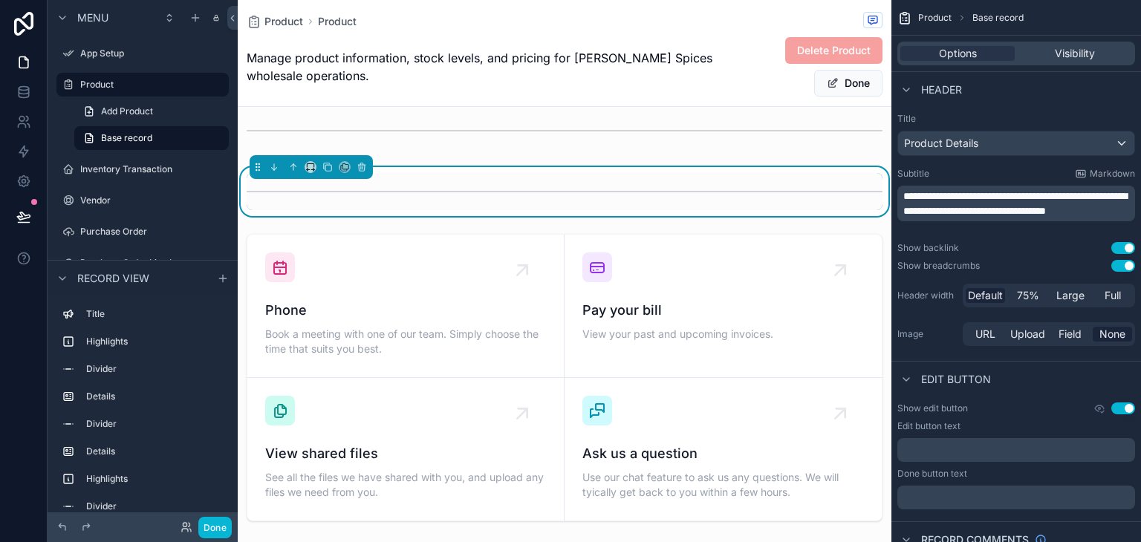
scroll to position [1040, 0]
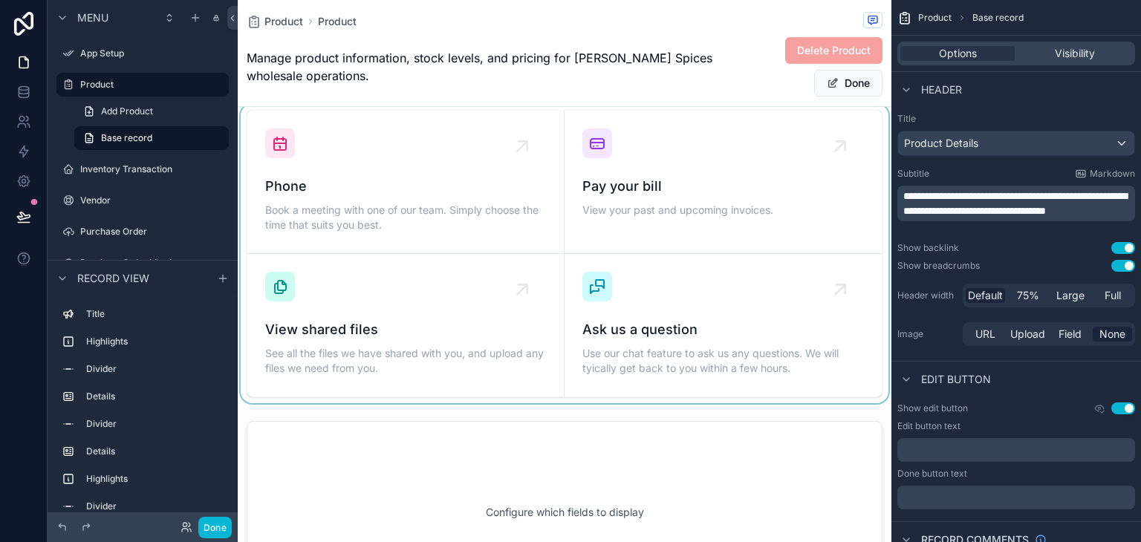
click at [666, 301] on div "scrollable content" at bounding box center [564, 253] width 653 height 299
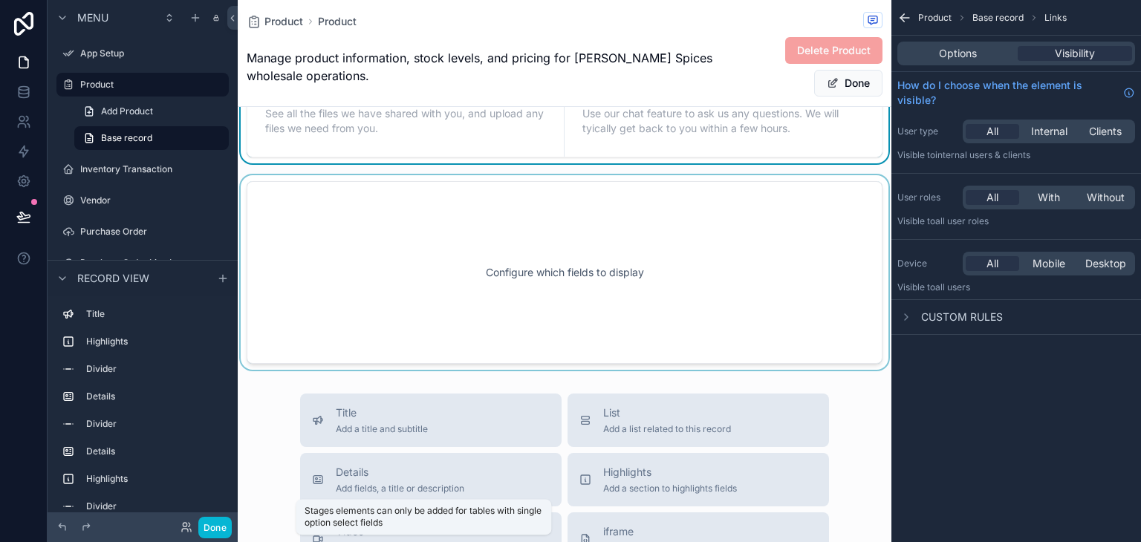
scroll to position [1262, 0]
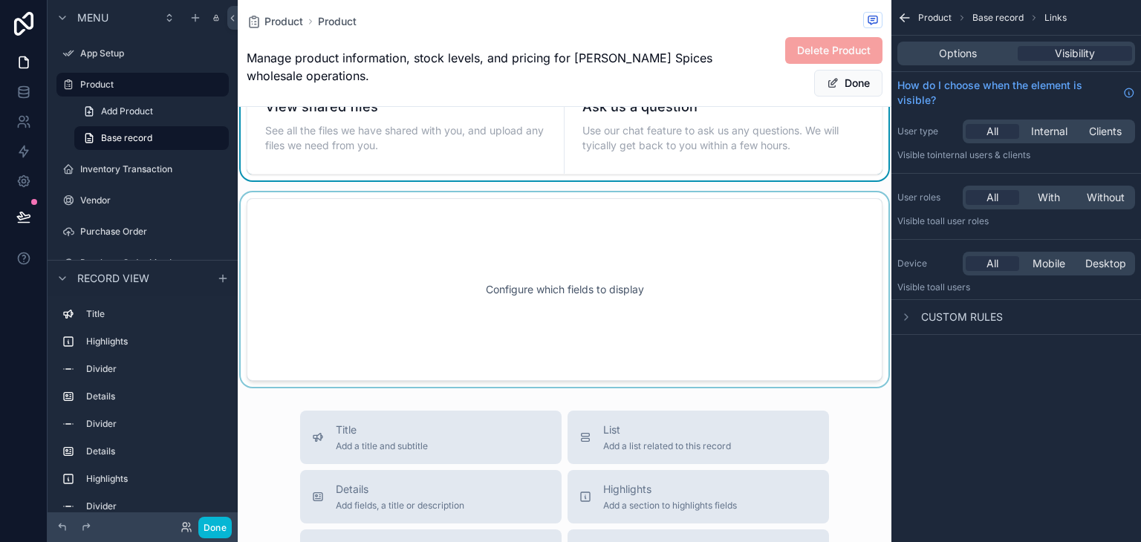
click at [476, 305] on div "scrollable content" at bounding box center [564, 289] width 653 height 195
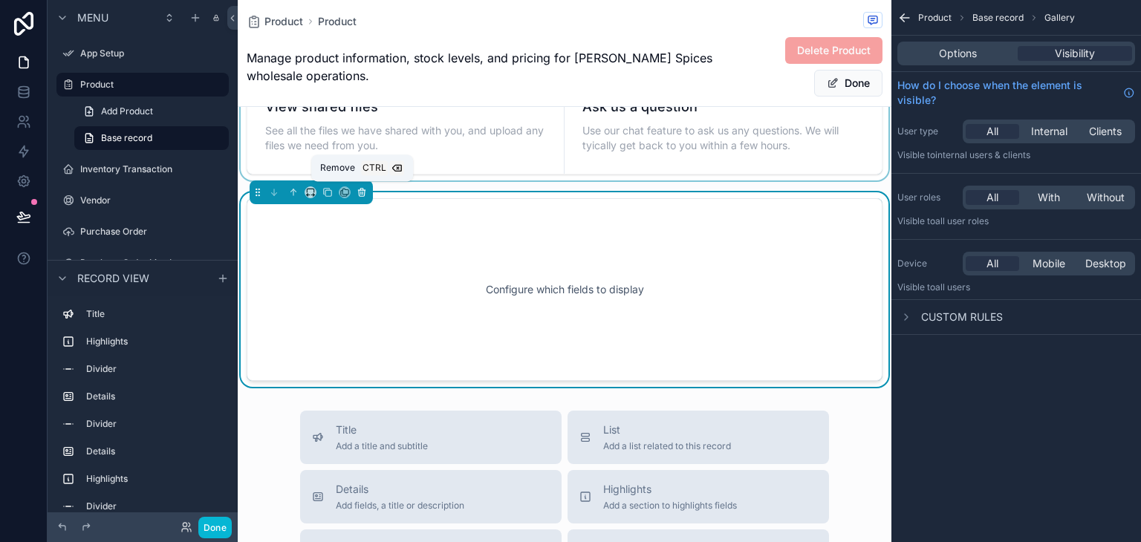
click at [361, 189] on icon "scrollable content" at bounding box center [361, 192] width 10 height 10
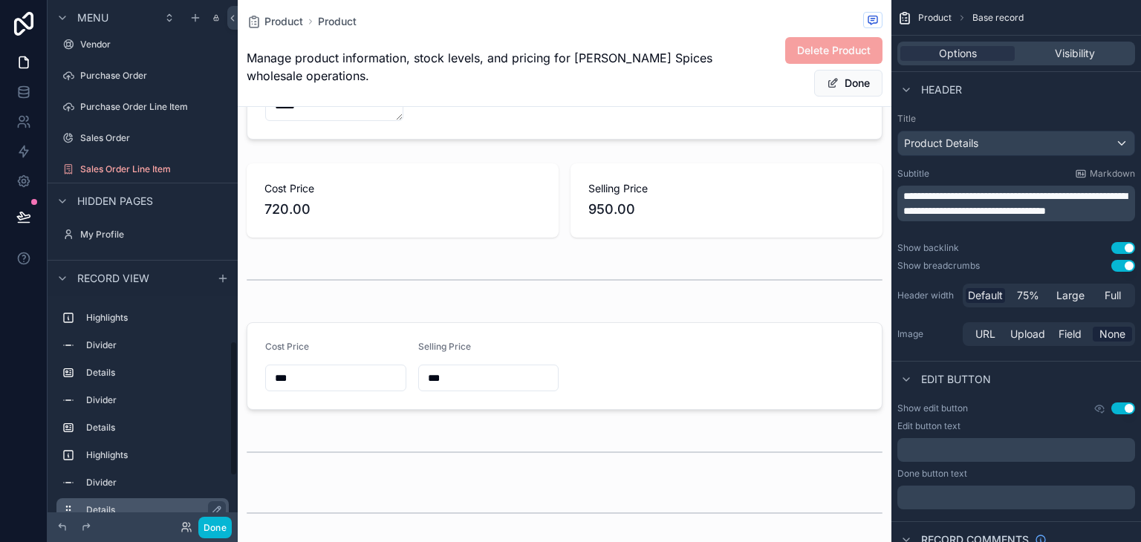
scroll to position [0, 0]
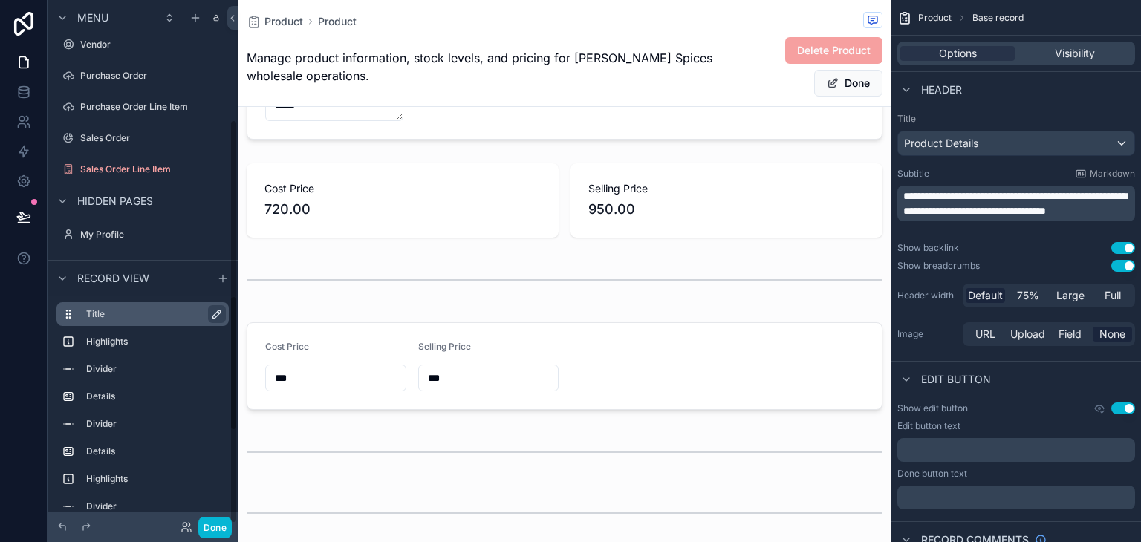
click at [215, 315] on icon "scrollable content" at bounding box center [217, 314] width 12 height 12
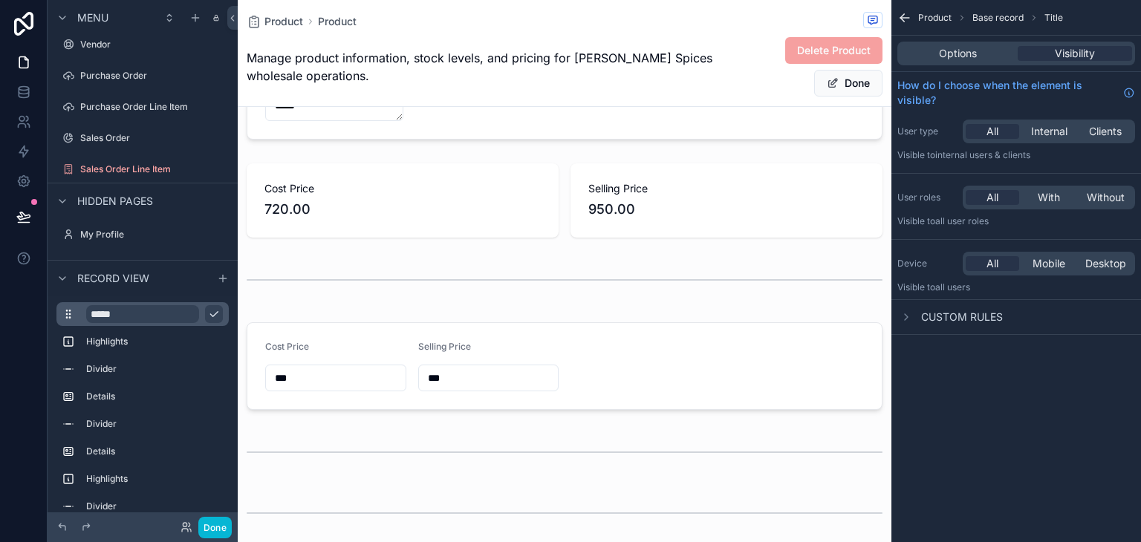
click at [999, 16] on span "Base record" at bounding box center [997, 18] width 51 height 12
click at [1066, 16] on div "Product Base record Title" at bounding box center [1015, 18] width 249 height 36
click at [867, 246] on div "**********" at bounding box center [564, 190] width 653 height 1318
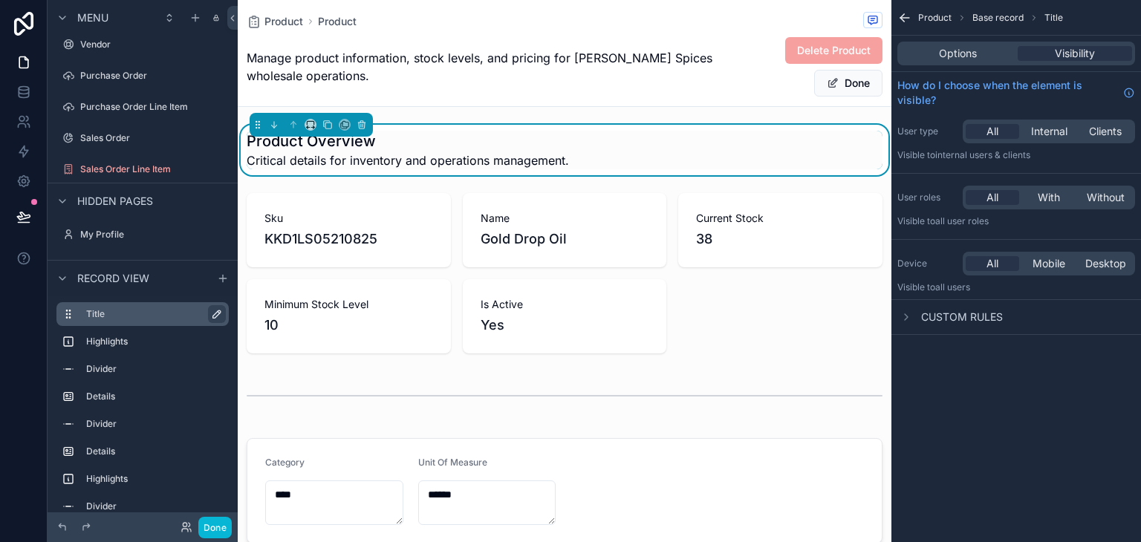
click at [366, 123] on button "scrollable content" at bounding box center [361, 125] width 16 height 16
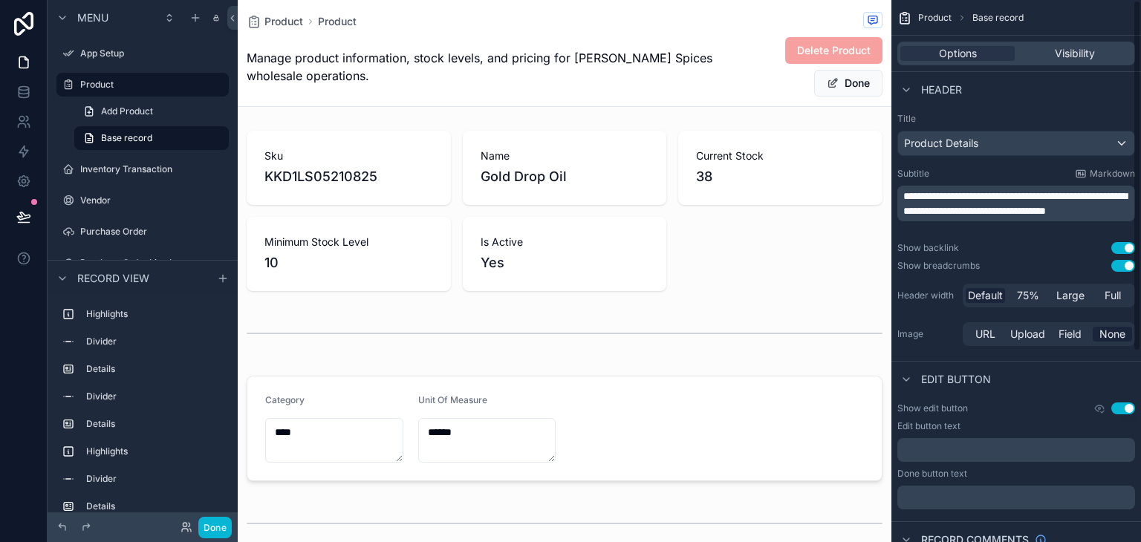
click at [936, 16] on span "Product" at bounding box center [934, 18] width 33 height 12
click at [939, 16] on span "Product" at bounding box center [934, 18] width 33 height 12
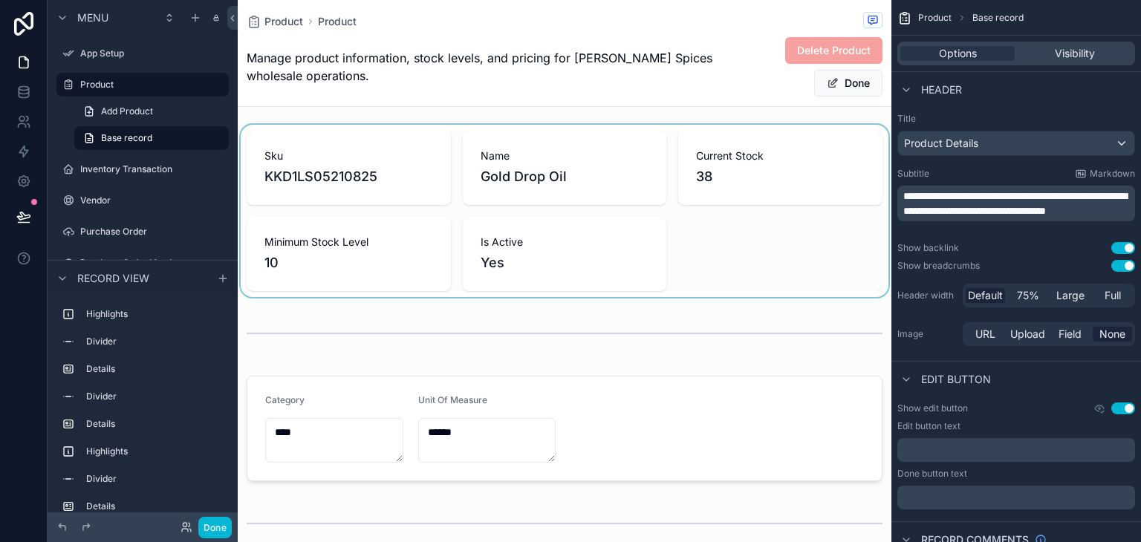
click at [855, 273] on div "scrollable content" at bounding box center [564, 211] width 653 height 172
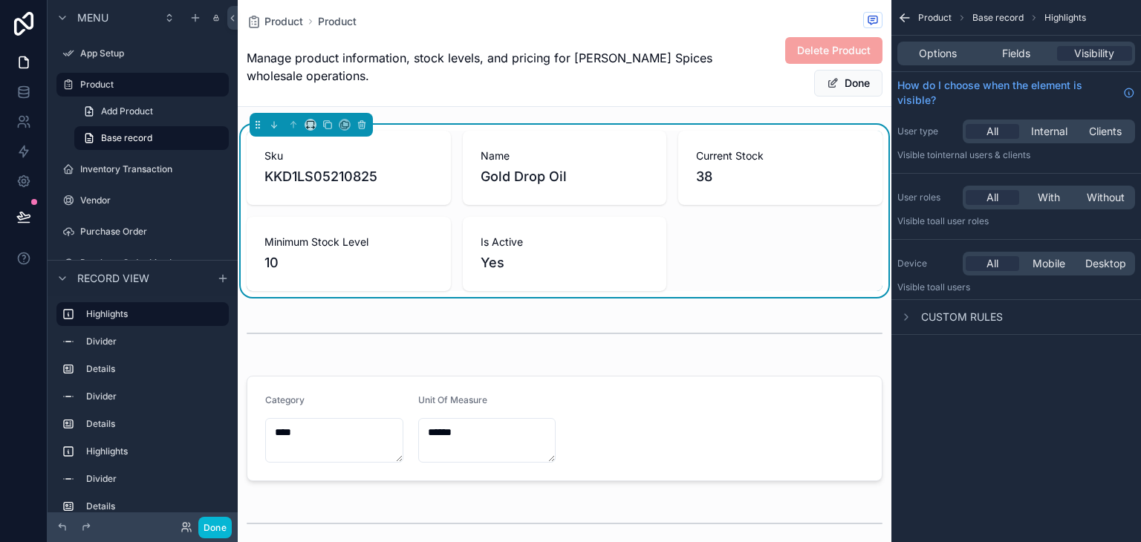
click at [900, 13] on icon "scrollable content" at bounding box center [904, 17] width 15 height 15
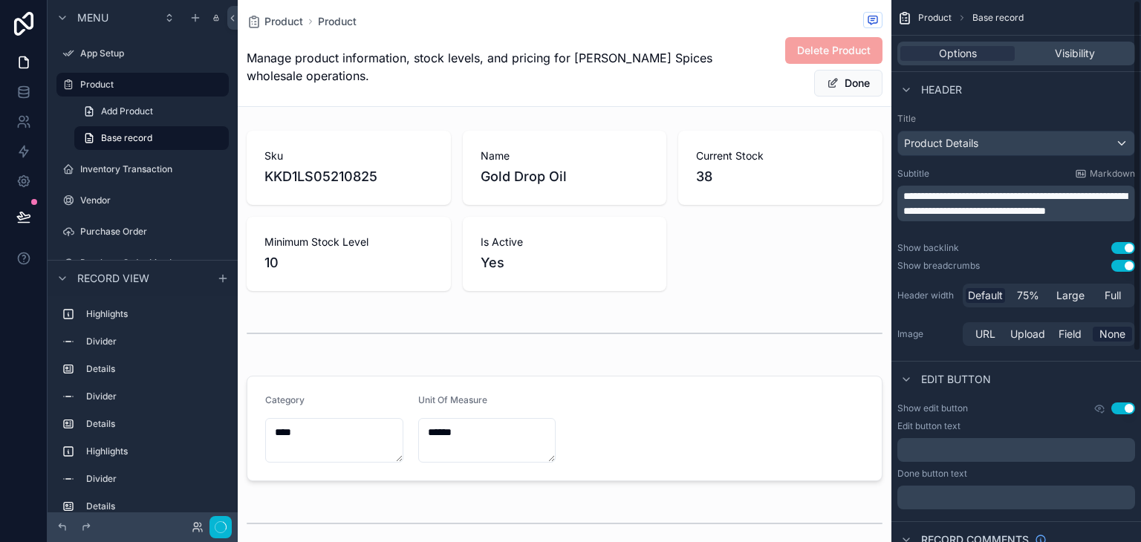
click at [900, 17] on icon "scrollable content" at bounding box center [904, 17] width 15 height 15
click at [163, 103] on link "Add Product" at bounding box center [151, 111] width 154 height 24
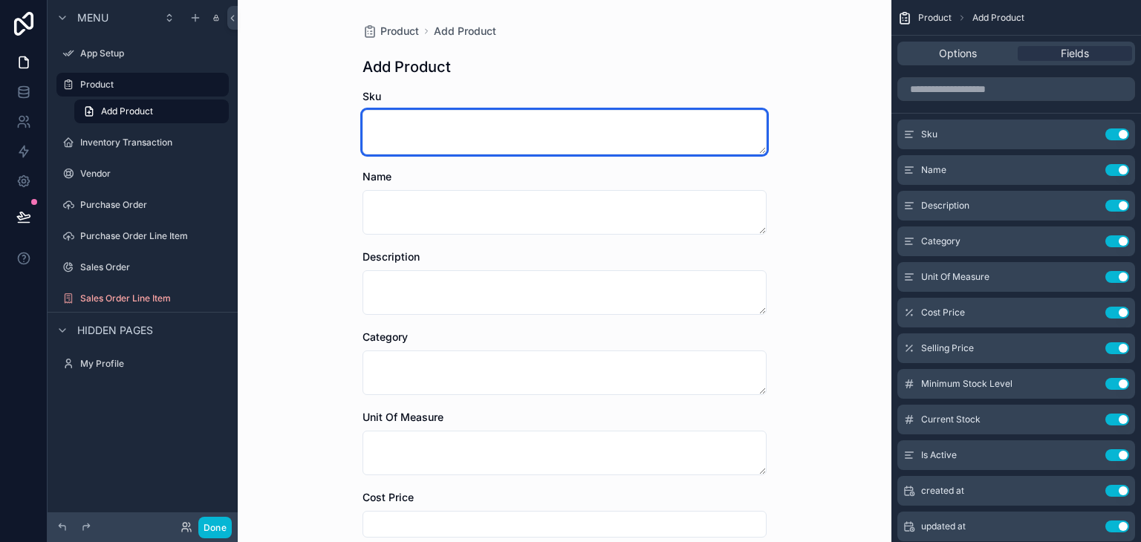
click at [443, 131] on textarea "scrollable content" at bounding box center [564, 132] width 404 height 45
type textarea "**********"
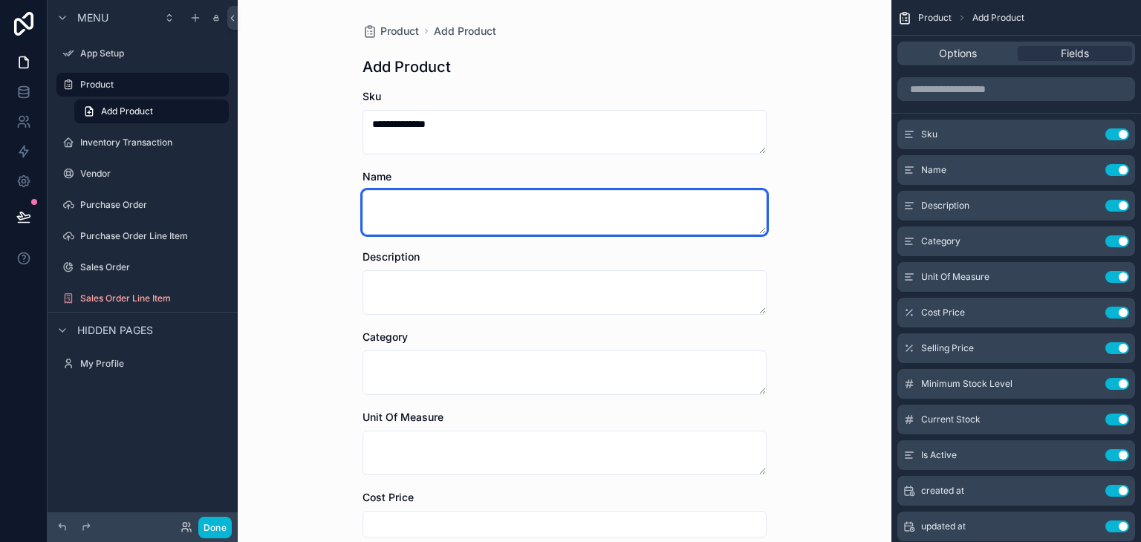
click at [591, 222] on textarea "scrollable content" at bounding box center [564, 212] width 404 height 45
type textarea "**********"
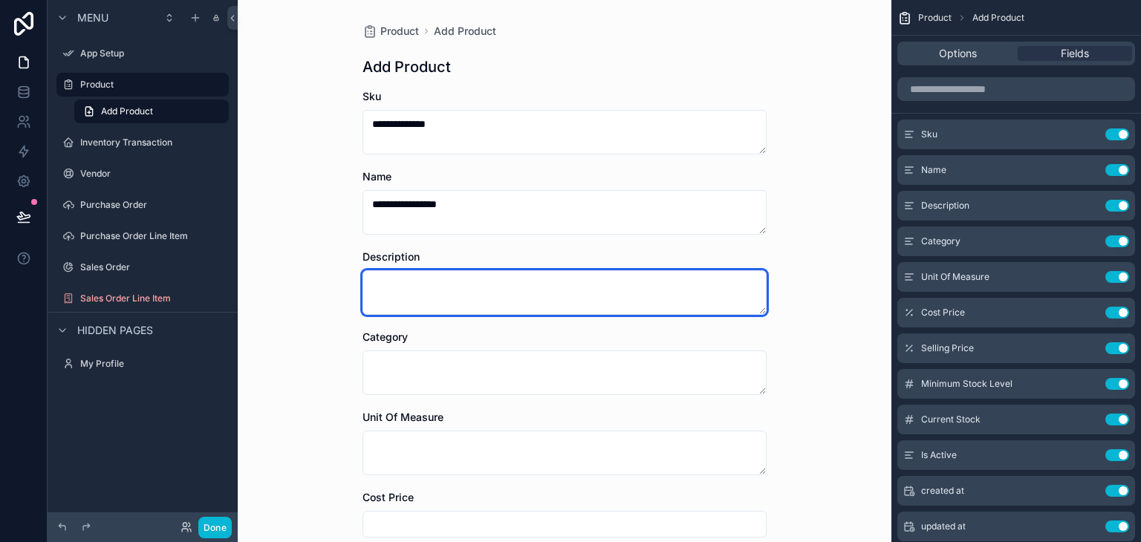
click at [569, 298] on textarea "scrollable content" at bounding box center [564, 292] width 404 height 45
type textarea "**********"
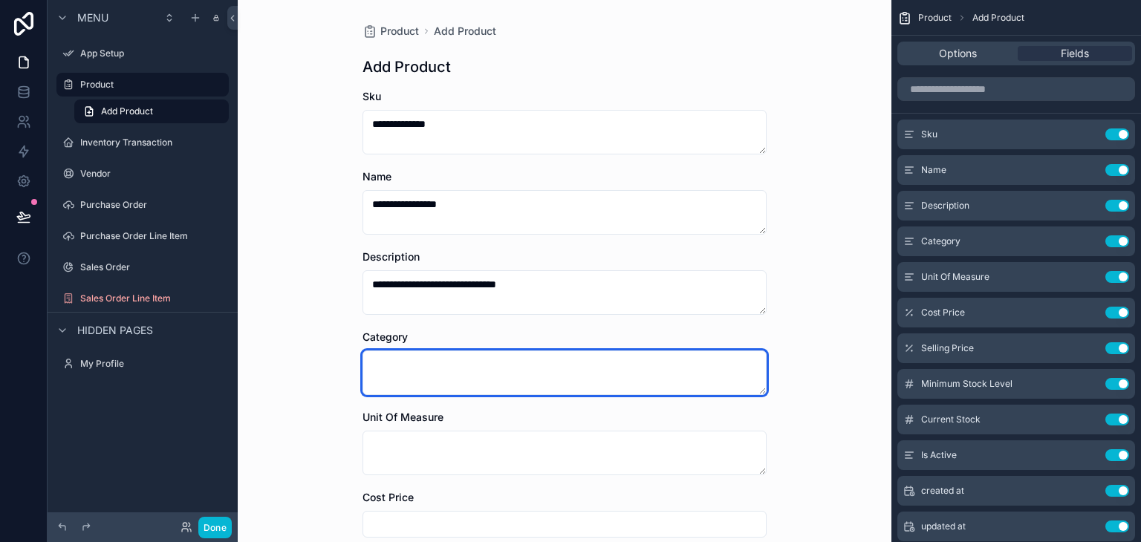
click at [466, 383] on textarea "scrollable content" at bounding box center [564, 372] width 404 height 45
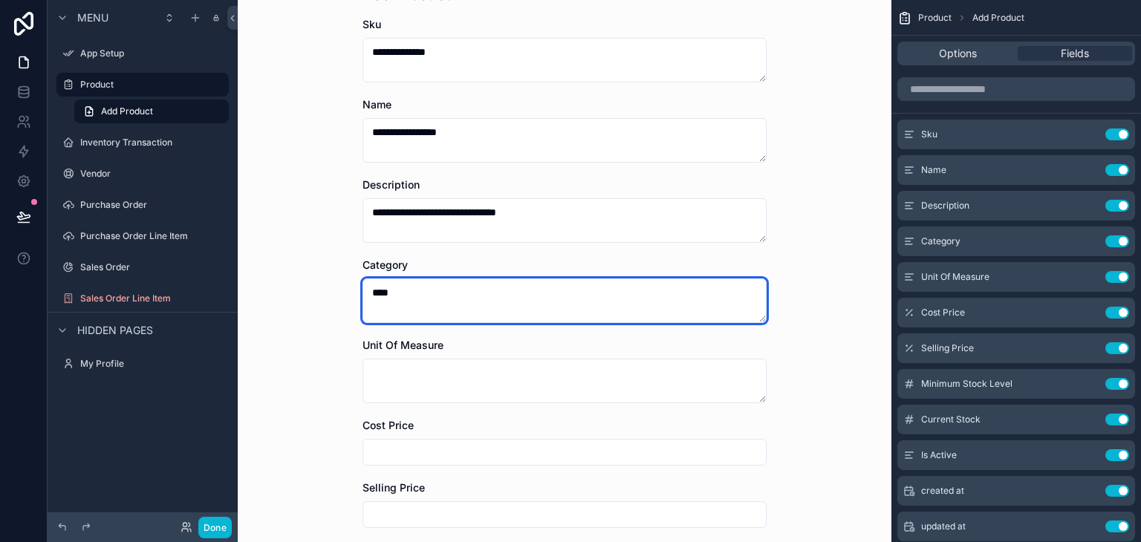
scroll to position [74, 0]
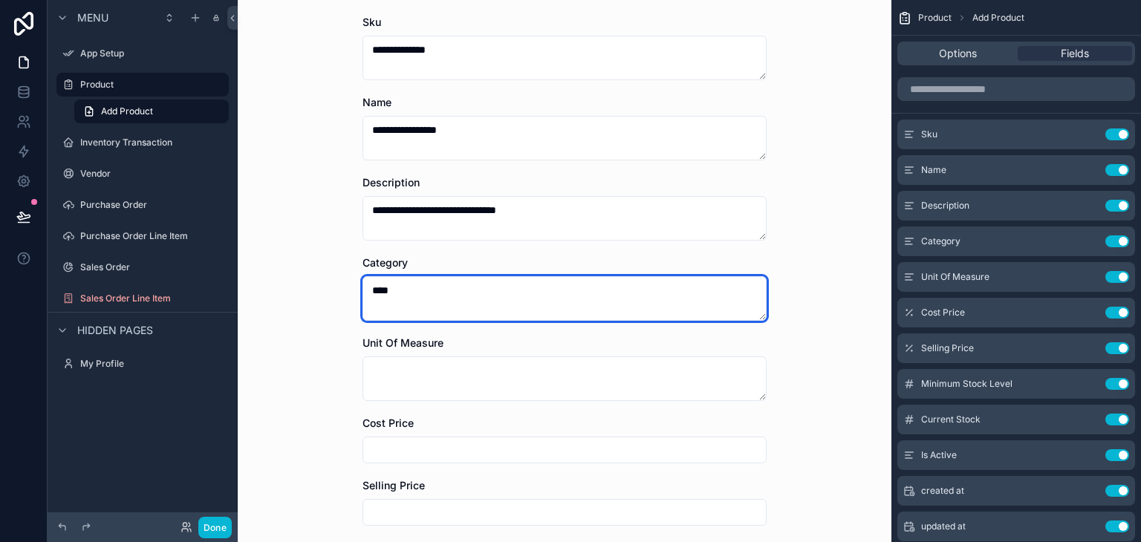
type textarea "****"
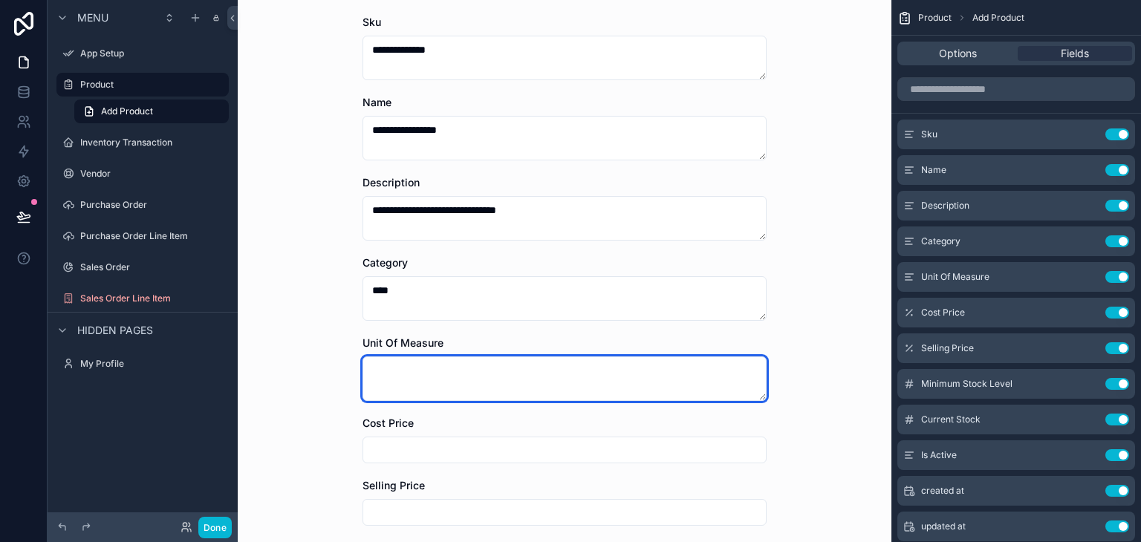
click at [443, 385] on textarea "scrollable content" at bounding box center [564, 378] width 404 height 45
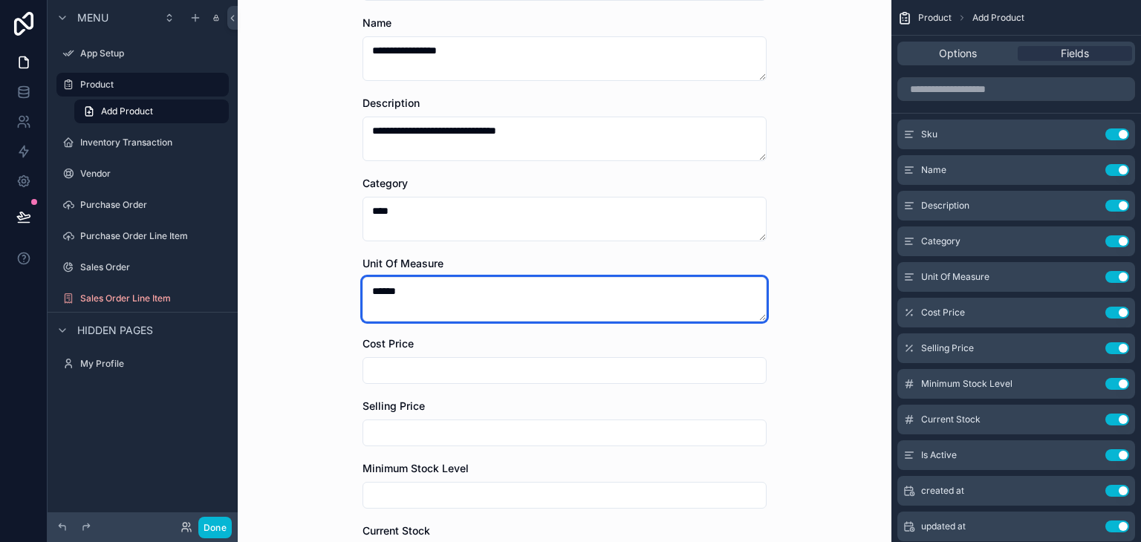
scroll to position [223, 0]
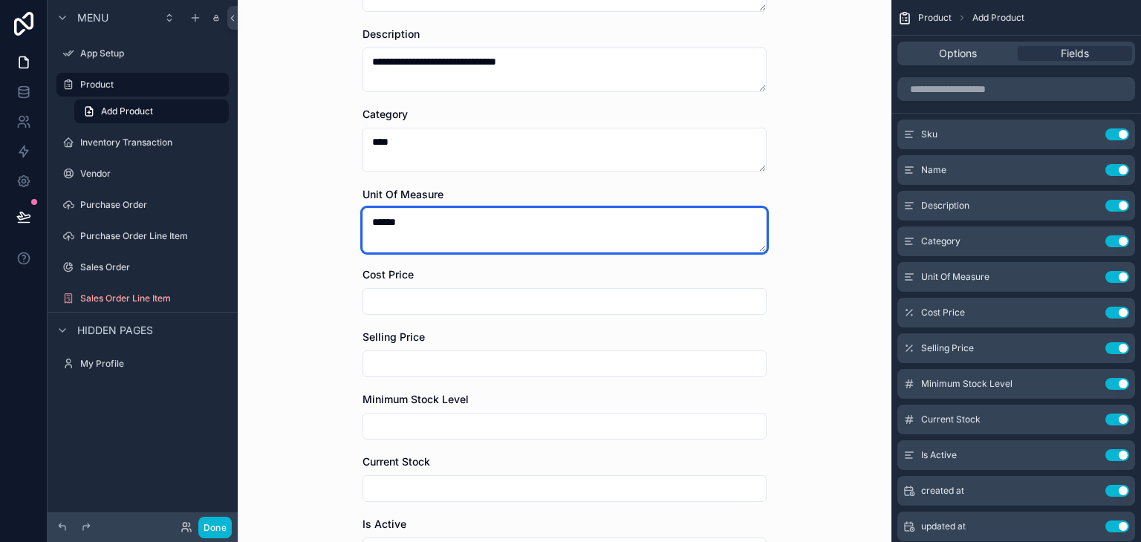
type textarea "******"
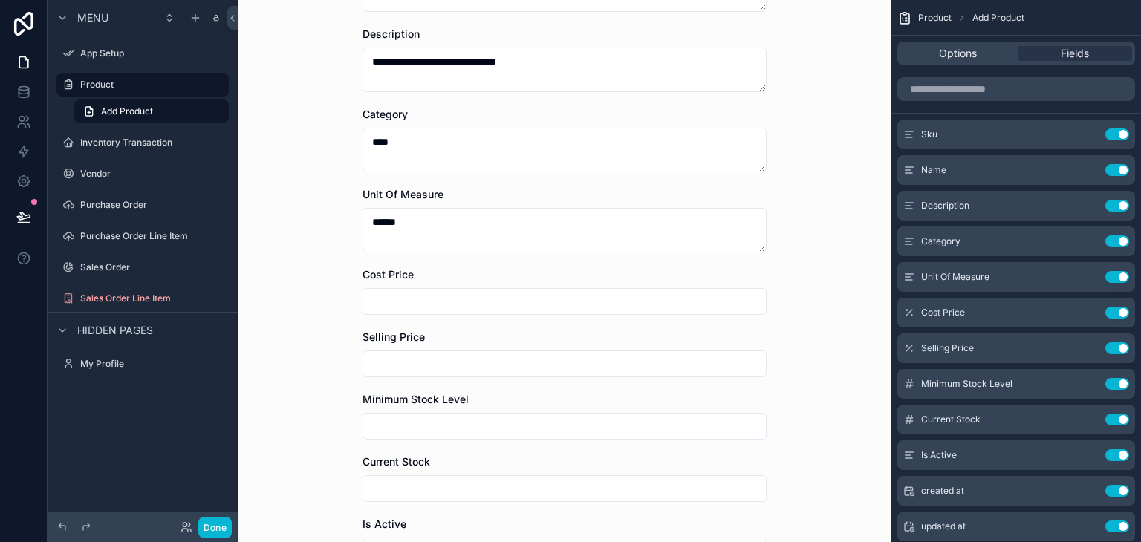
click at [448, 285] on div "Cost Price" at bounding box center [564, 291] width 404 height 48
click at [443, 295] on input "scrollable content" at bounding box center [564, 301] width 402 height 21
type input "***"
click at [430, 358] on input "scrollable content" at bounding box center [564, 363] width 402 height 21
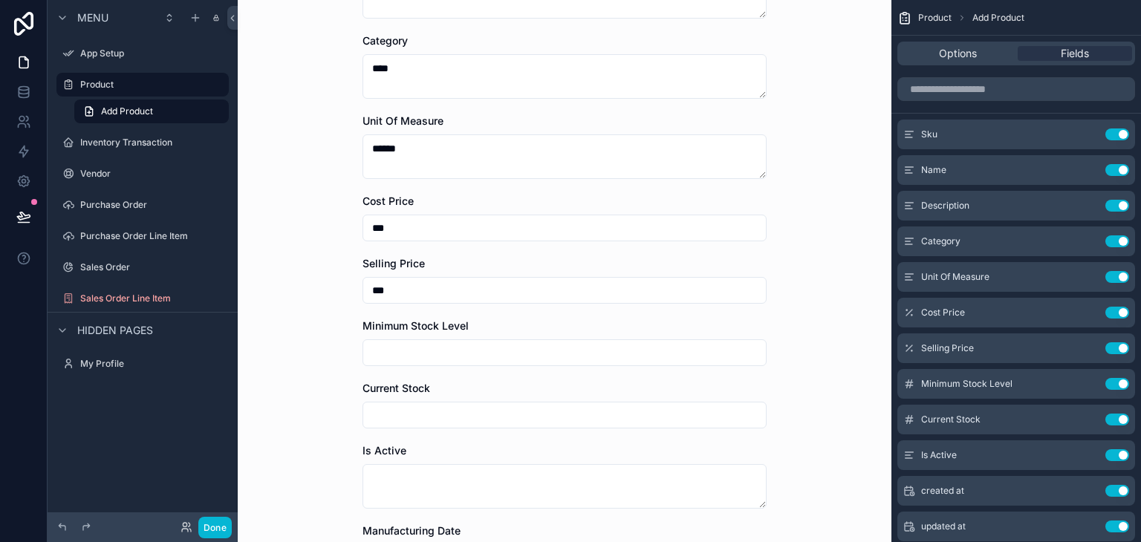
scroll to position [371, 0]
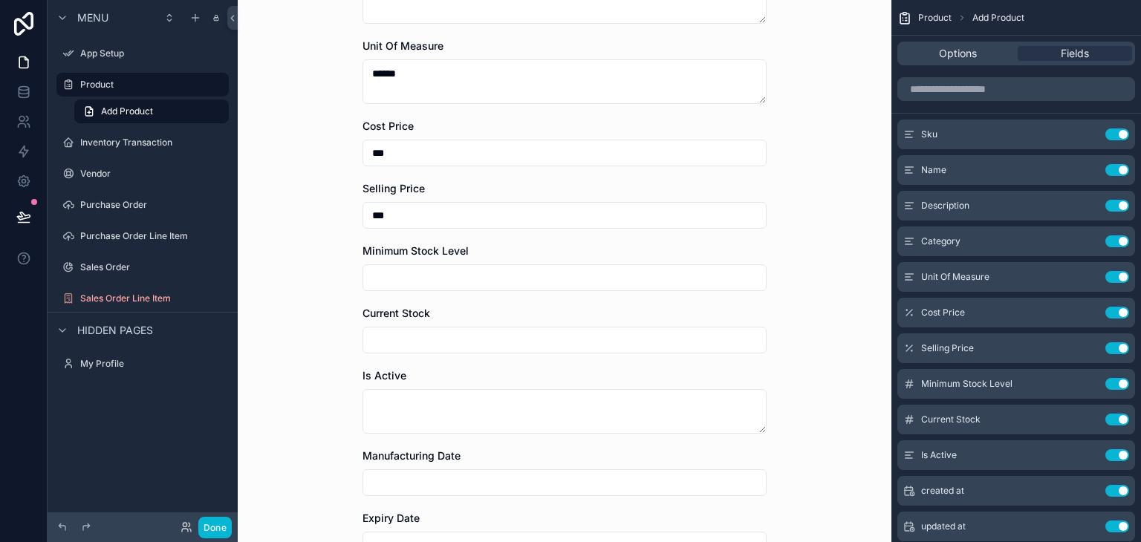
type input "***"
click at [473, 271] on input "scrollable content" at bounding box center [564, 277] width 402 height 21
type input "**"
click at [452, 343] on input "scrollable content" at bounding box center [564, 340] width 402 height 21
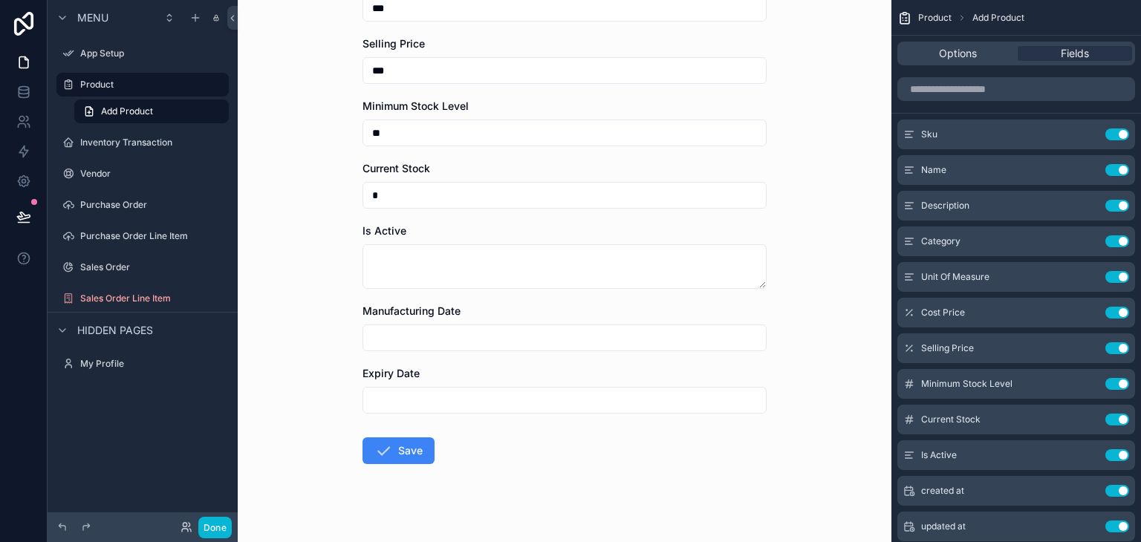
scroll to position [520, 0]
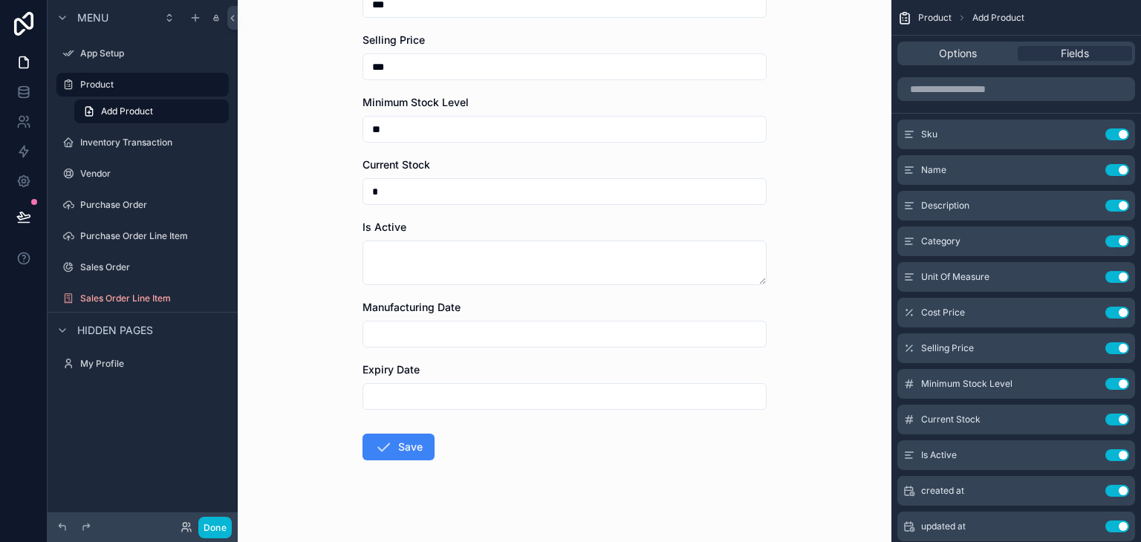
type input "*"
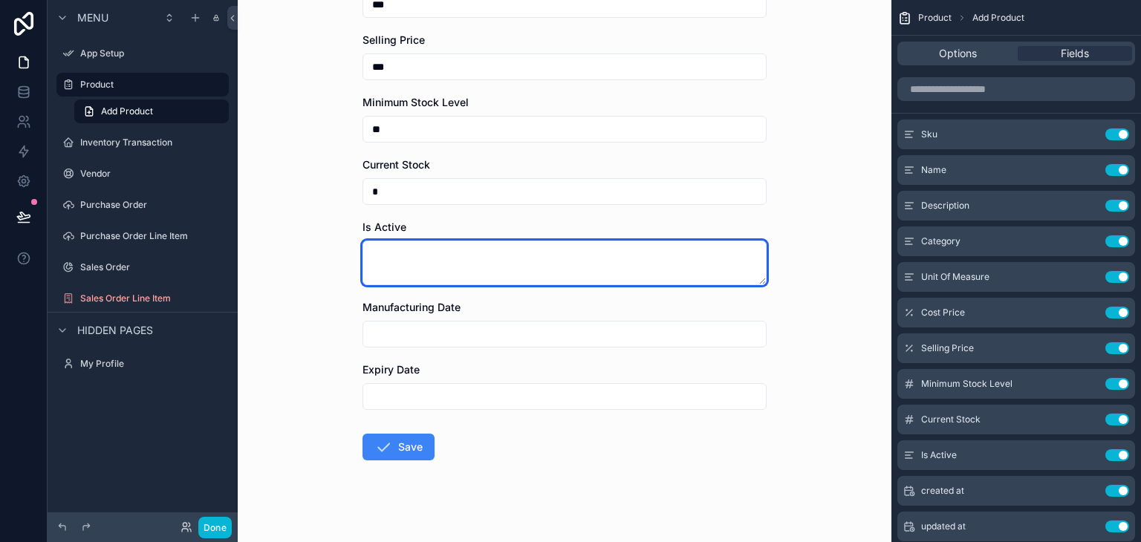
click at [514, 277] on textarea "scrollable content" at bounding box center [564, 263] width 404 height 45
type textarea "***"
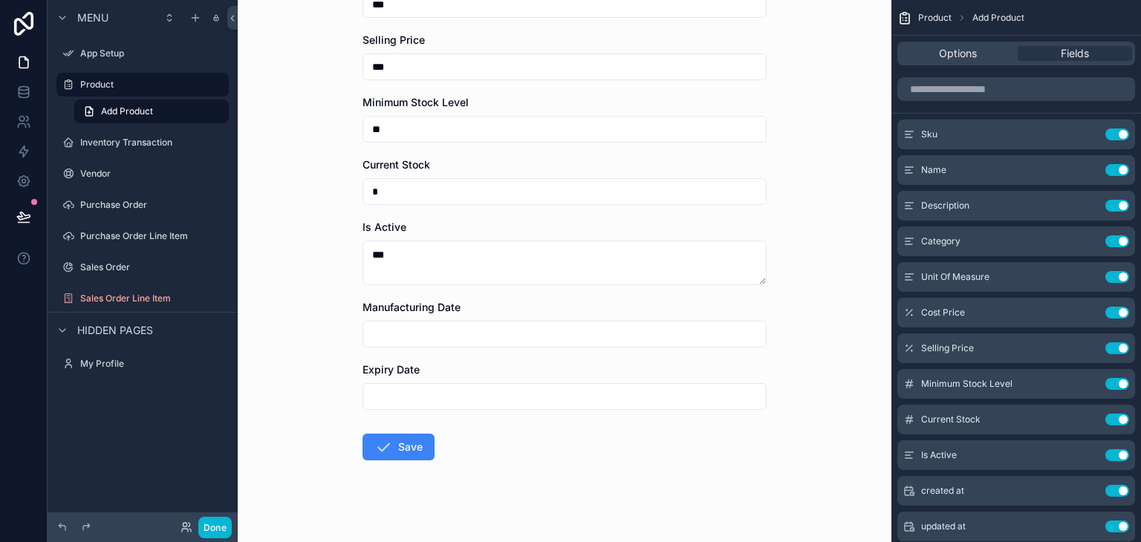
click at [412, 336] on input "scrollable content" at bounding box center [564, 334] width 402 height 21
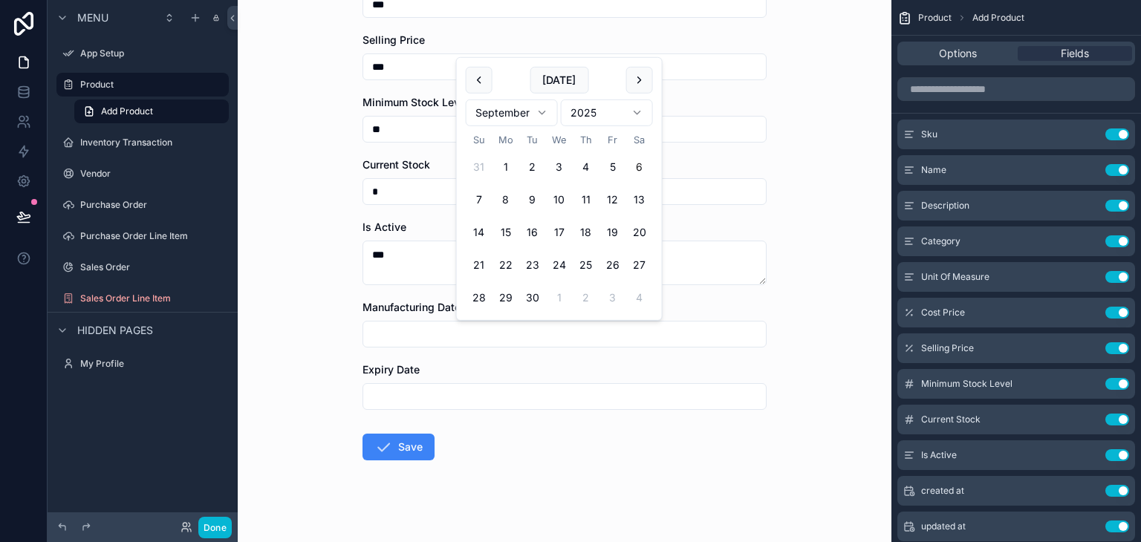
click at [452, 75] on input "***" at bounding box center [564, 66] width 402 height 21
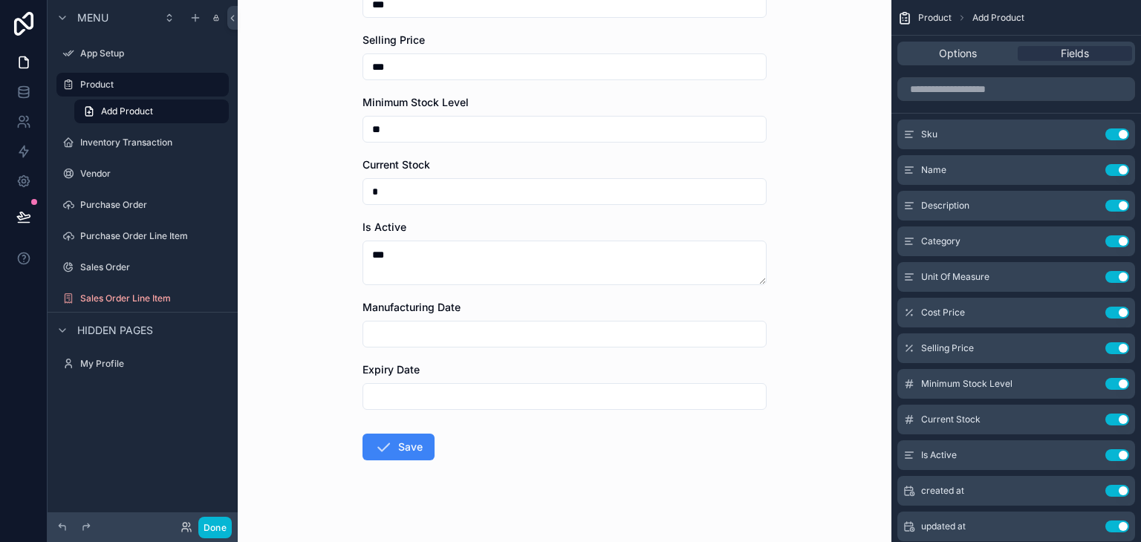
click at [427, 322] on div "scrollable content" at bounding box center [564, 334] width 404 height 27
click at [428, 334] on input "scrollable content" at bounding box center [564, 334] width 402 height 21
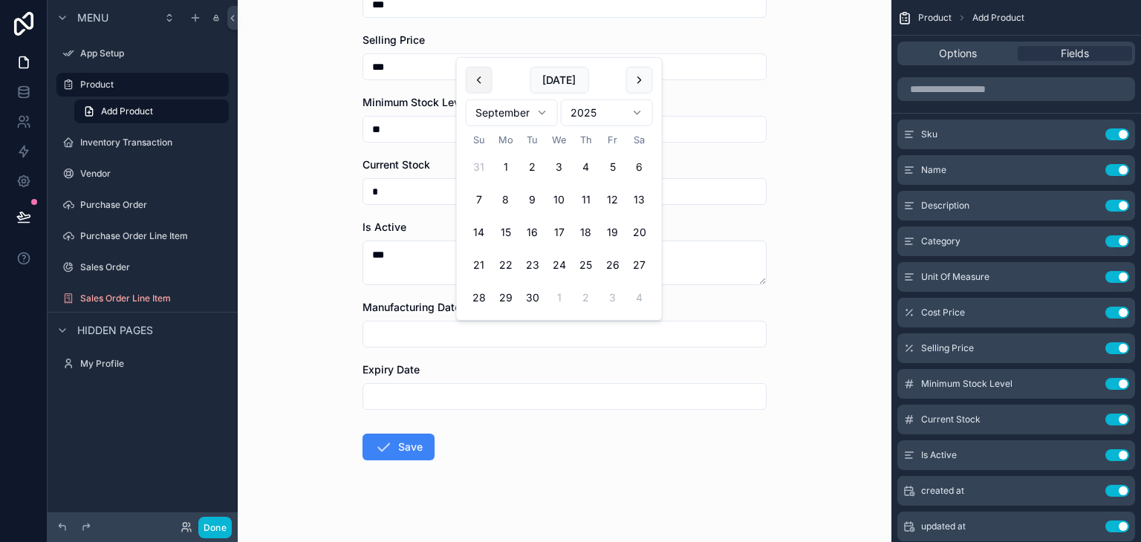
click at [488, 84] on button "scrollable content" at bounding box center [479, 80] width 27 height 27
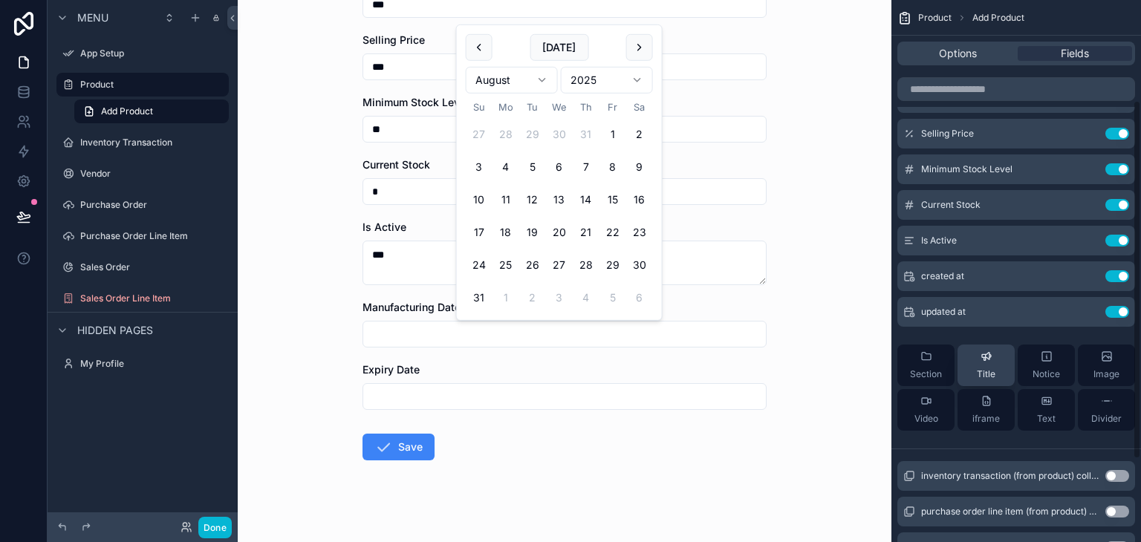
scroll to position [223, 0]
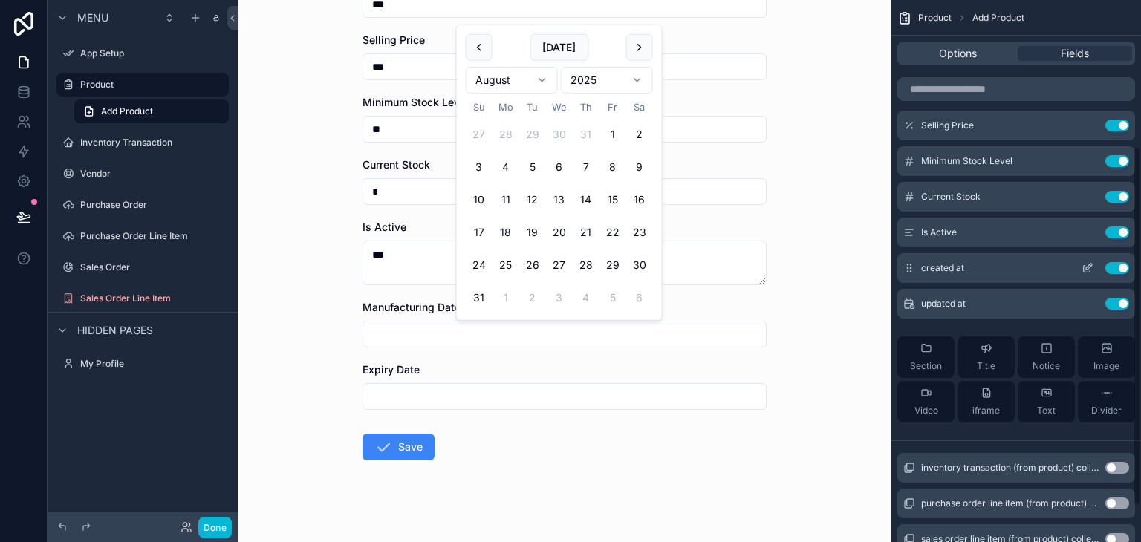
click at [1086, 268] on icon "scrollable content" at bounding box center [1087, 268] width 12 height 12
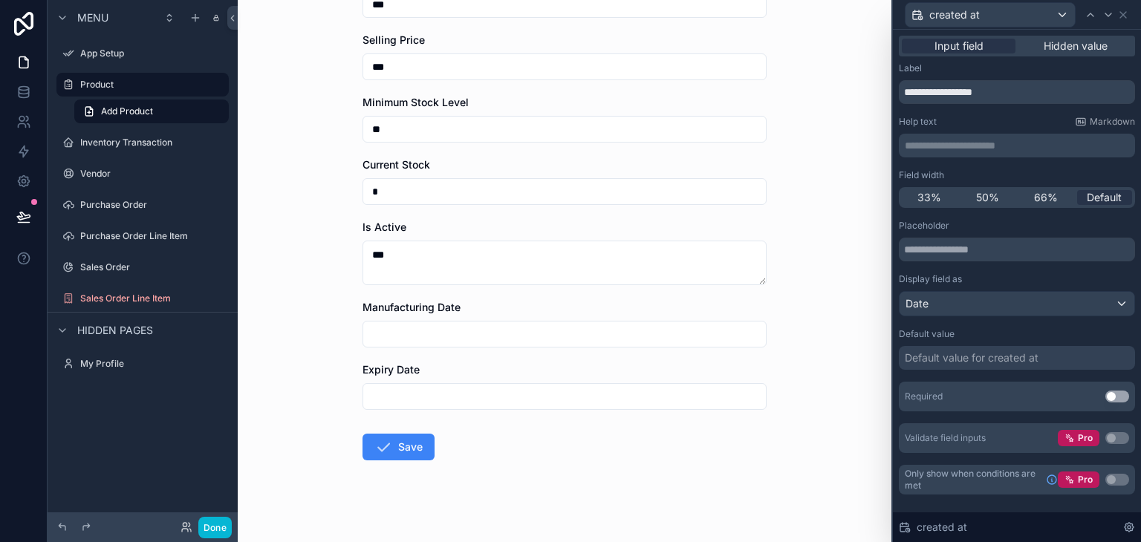
scroll to position [276, 0]
click at [1127, 19] on icon at bounding box center [1123, 15] width 12 height 12
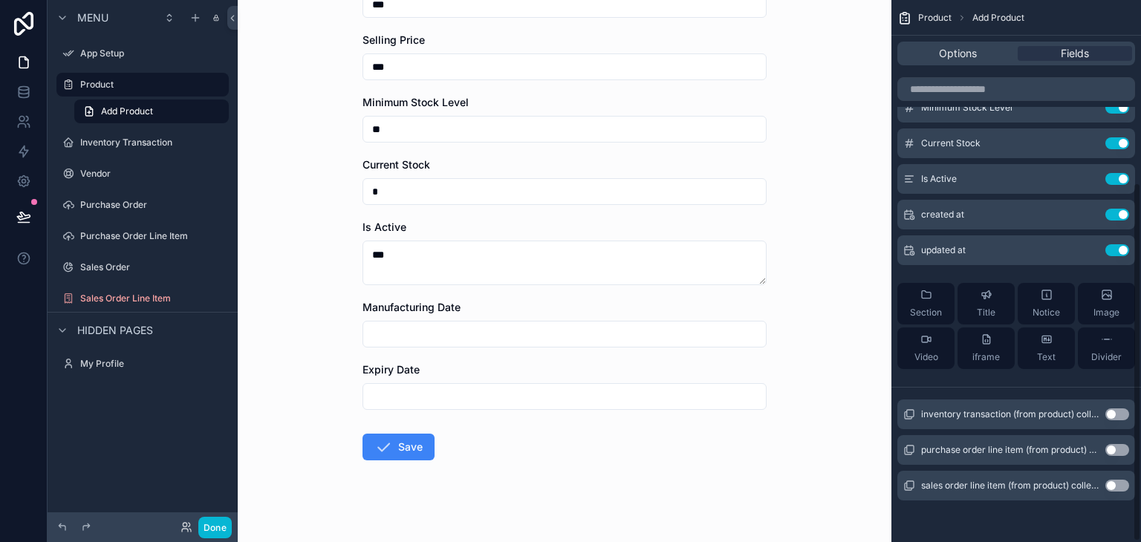
click at [449, 330] on input "scrollable content" at bounding box center [564, 334] width 402 height 21
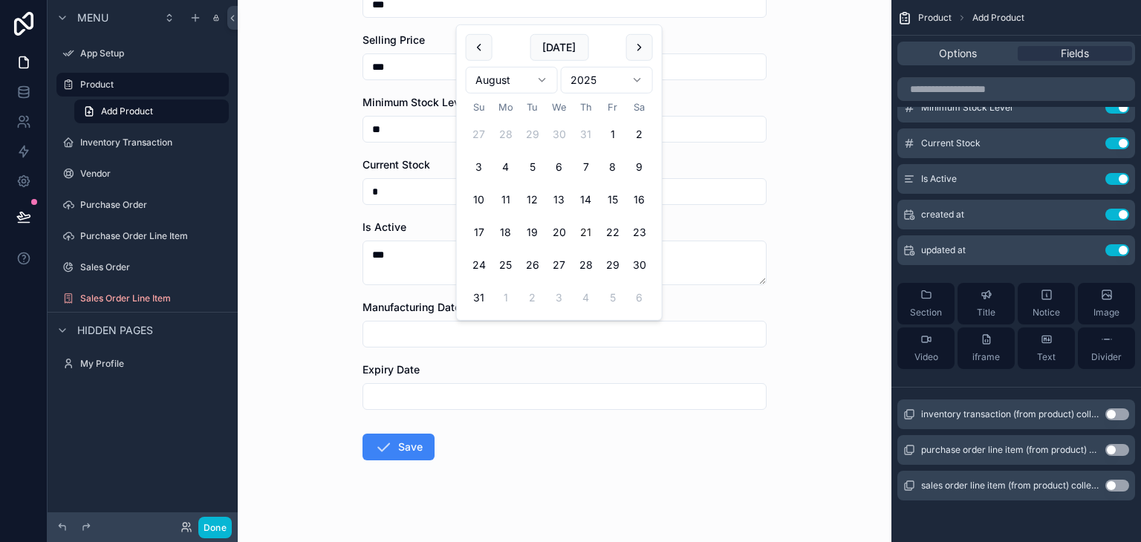
click at [578, 235] on button "21" at bounding box center [585, 232] width 27 height 27
type input "*********"
click at [497, 396] on input "scrollable content" at bounding box center [564, 396] width 402 height 21
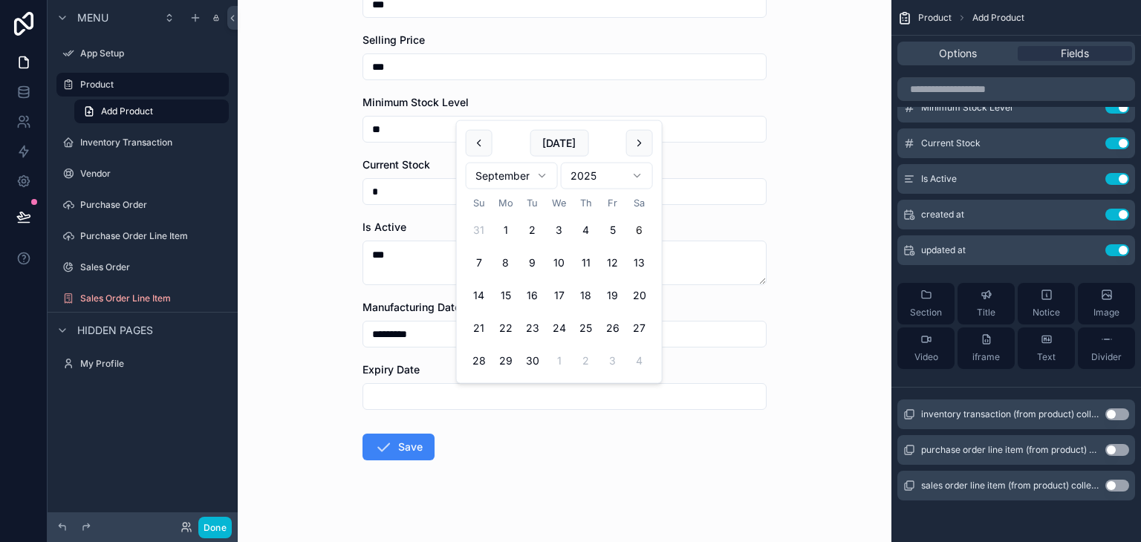
click at [619, 173] on html "**********" at bounding box center [570, 271] width 1141 height 542
click at [525, 172] on html "**********" at bounding box center [570, 271] width 1141 height 542
click at [558, 295] on button "20" at bounding box center [559, 295] width 27 height 27
type input "*********"
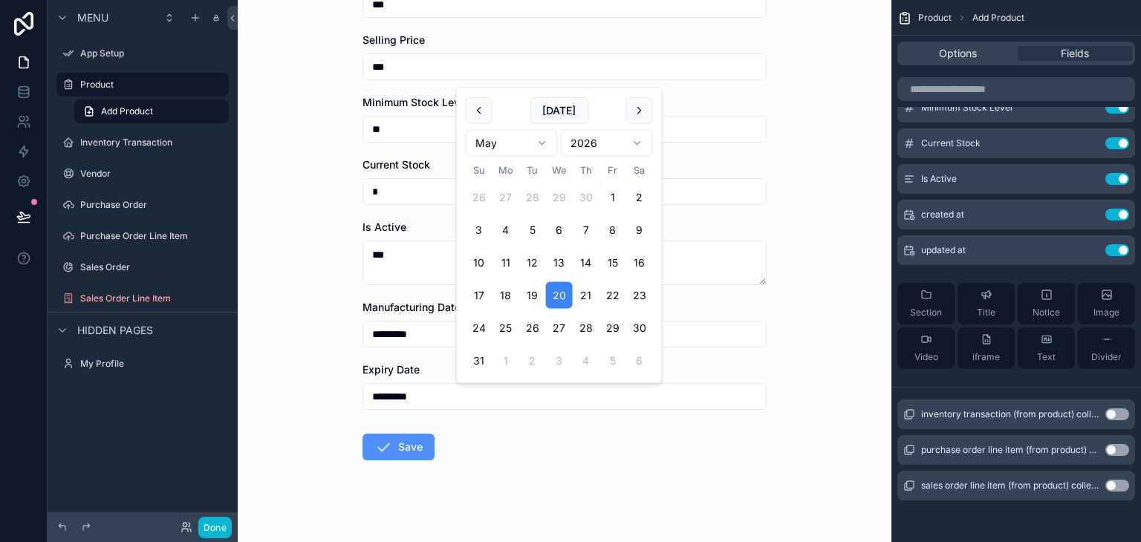
click at [391, 437] on button "Save" at bounding box center [398, 447] width 72 height 27
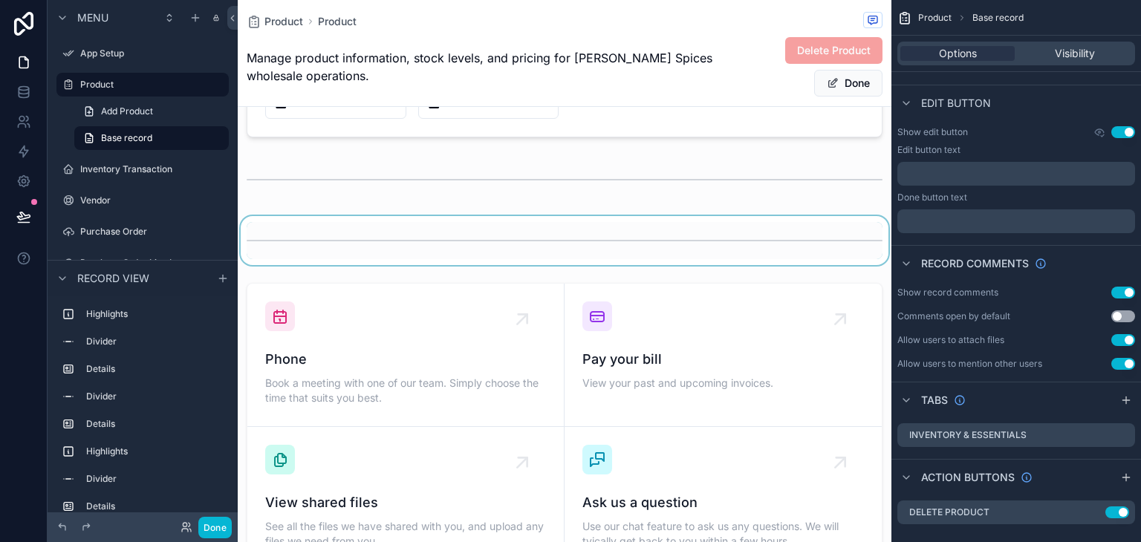
scroll to position [817, 0]
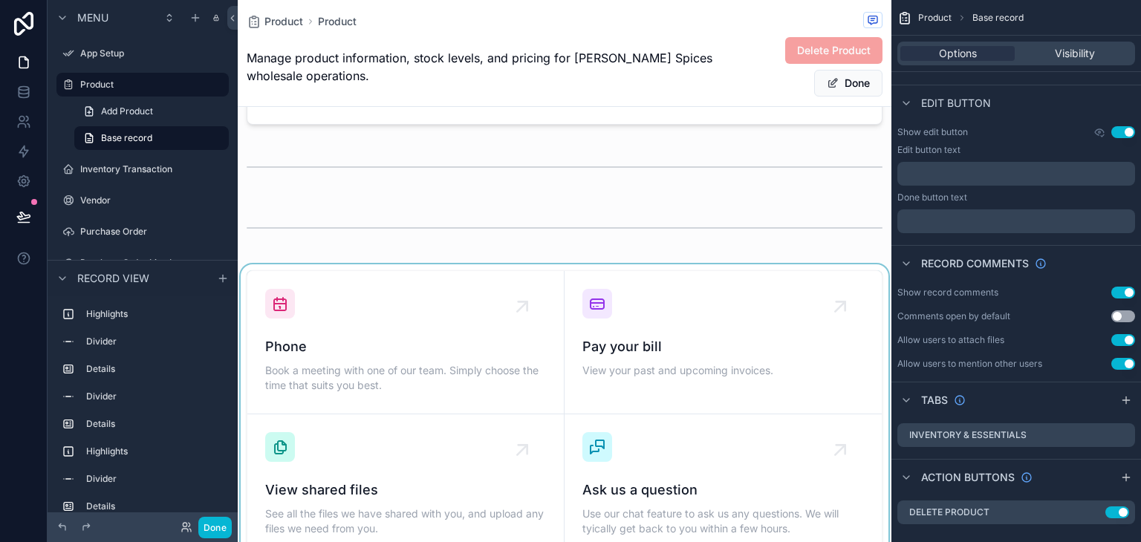
click at [516, 306] on div "scrollable content" at bounding box center [564, 413] width 653 height 299
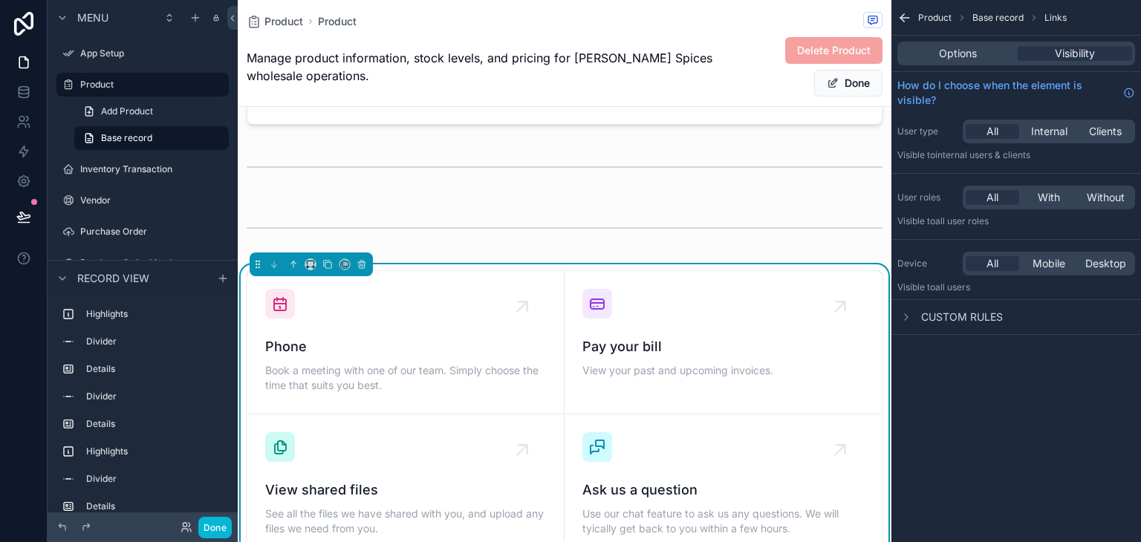
scroll to position [0, 0]
click at [529, 292] on icon "scrollable content" at bounding box center [534, 295] width 10 height 10
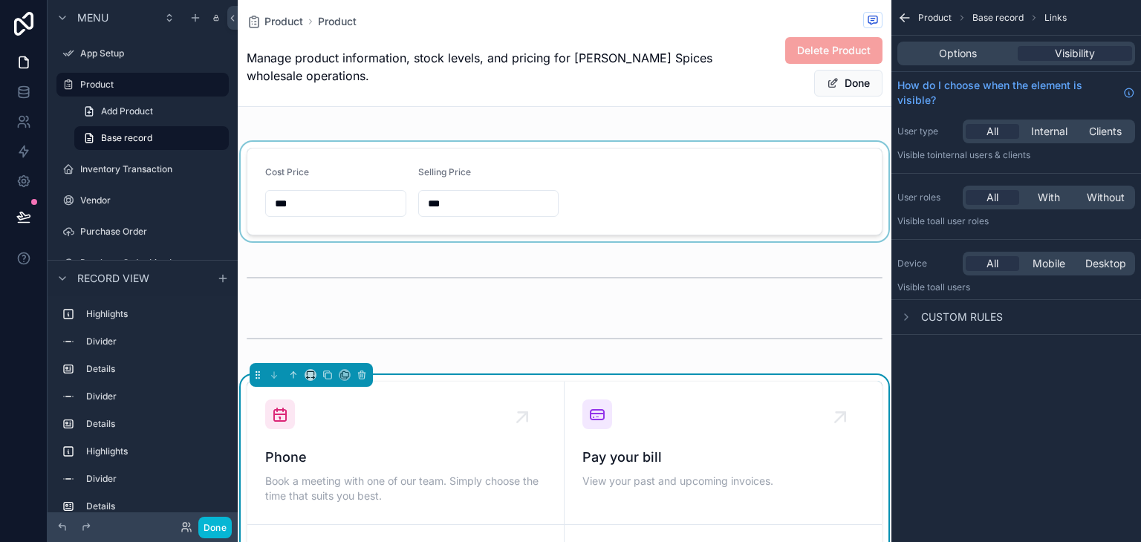
scroll to position [891, 0]
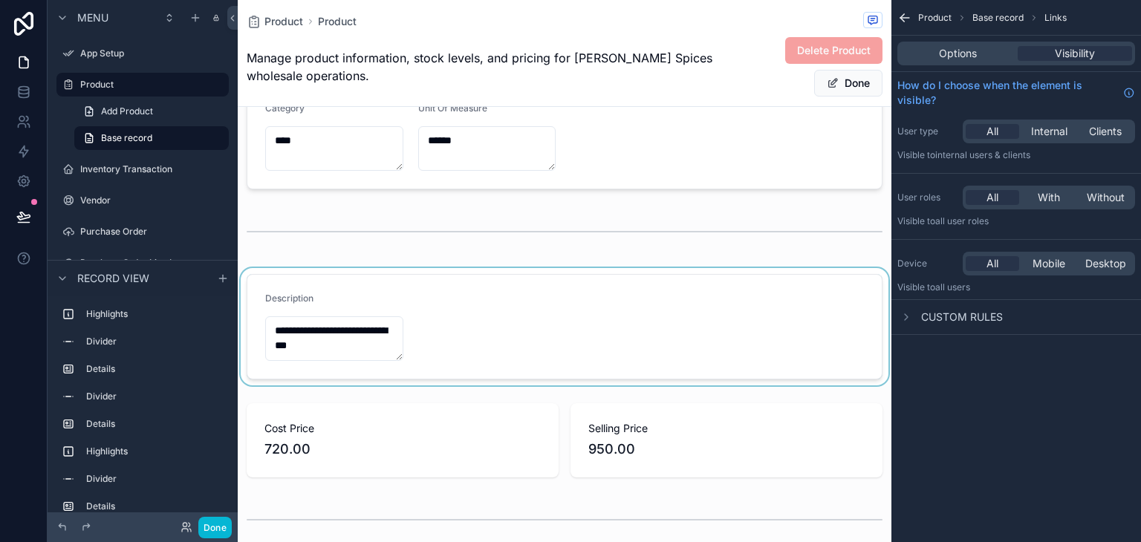
scroll to position [297, 0]
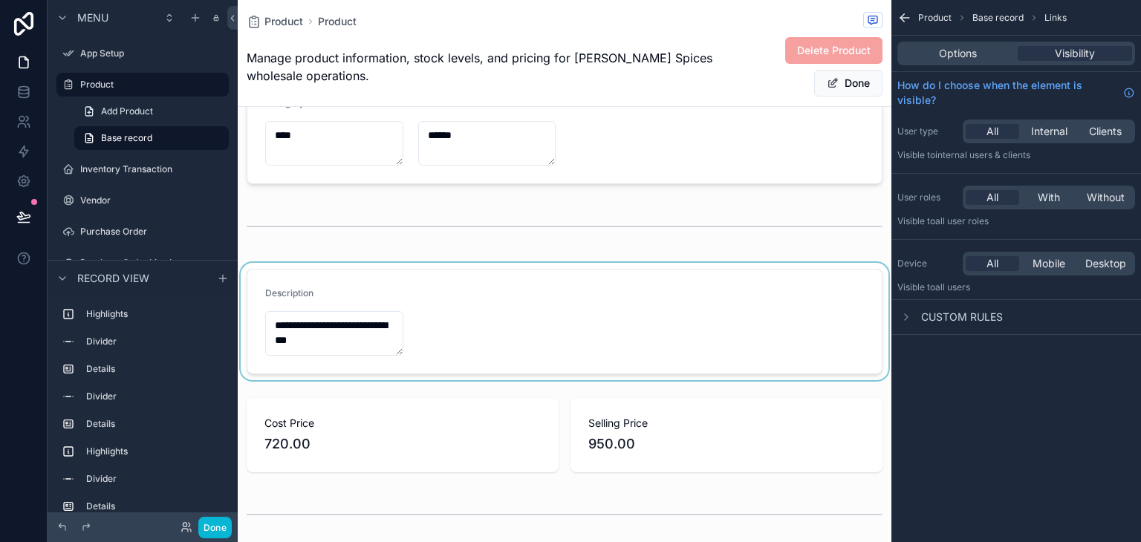
click at [478, 348] on div "scrollable content" at bounding box center [564, 321] width 653 height 117
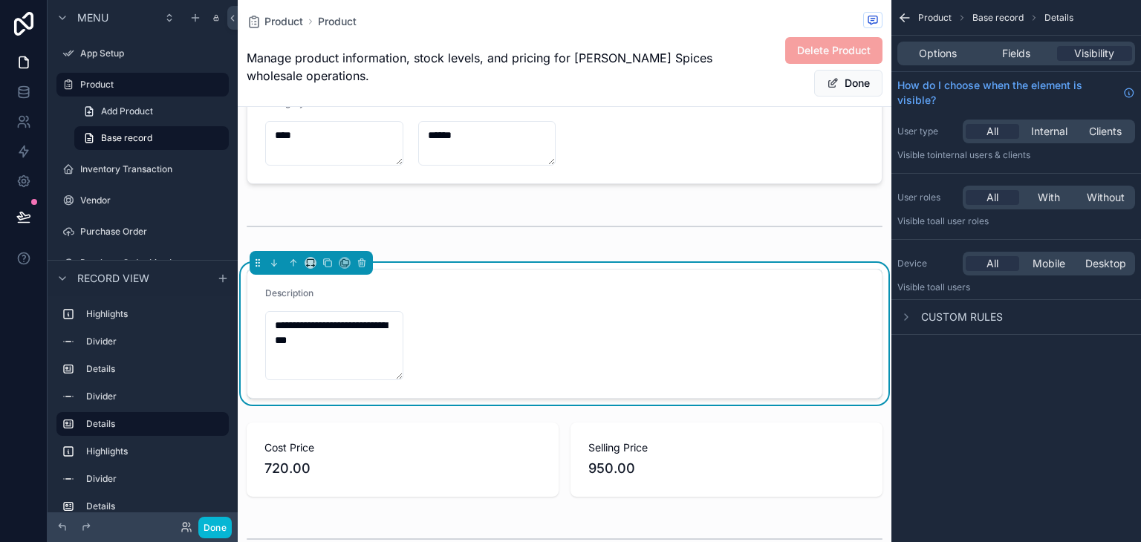
drag, startPoint x: 401, startPoint y: 351, endPoint x: 454, endPoint y: 376, distance: 58.1
click at [454, 376] on form "**********" at bounding box center [564, 334] width 634 height 128
click at [446, 244] on div "scrollable content" at bounding box center [564, 226] width 653 height 49
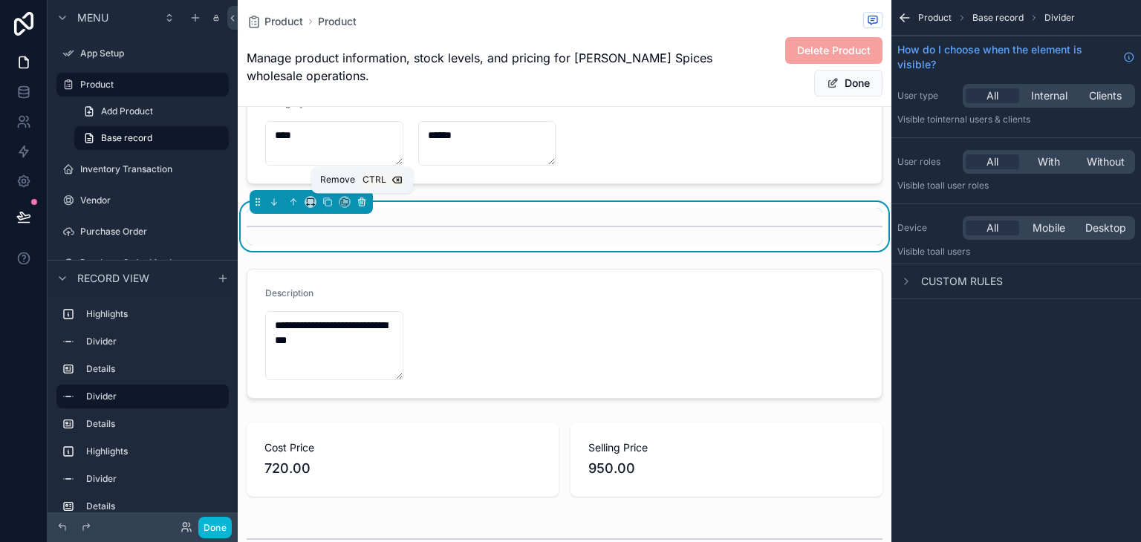
click at [359, 201] on icon "scrollable content" at bounding box center [361, 202] width 10 height 10
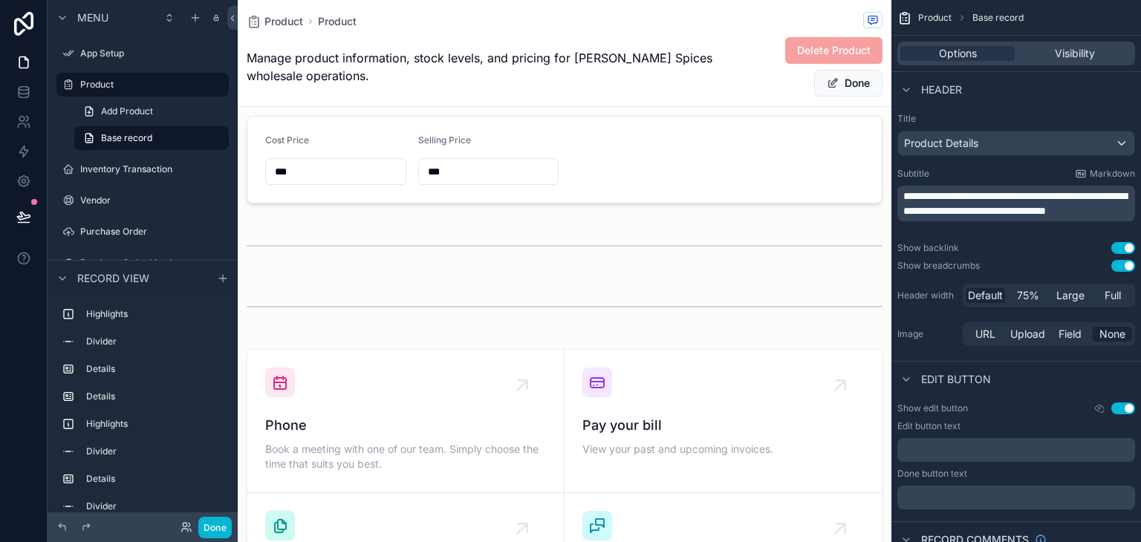
scroll to position [668, 0]
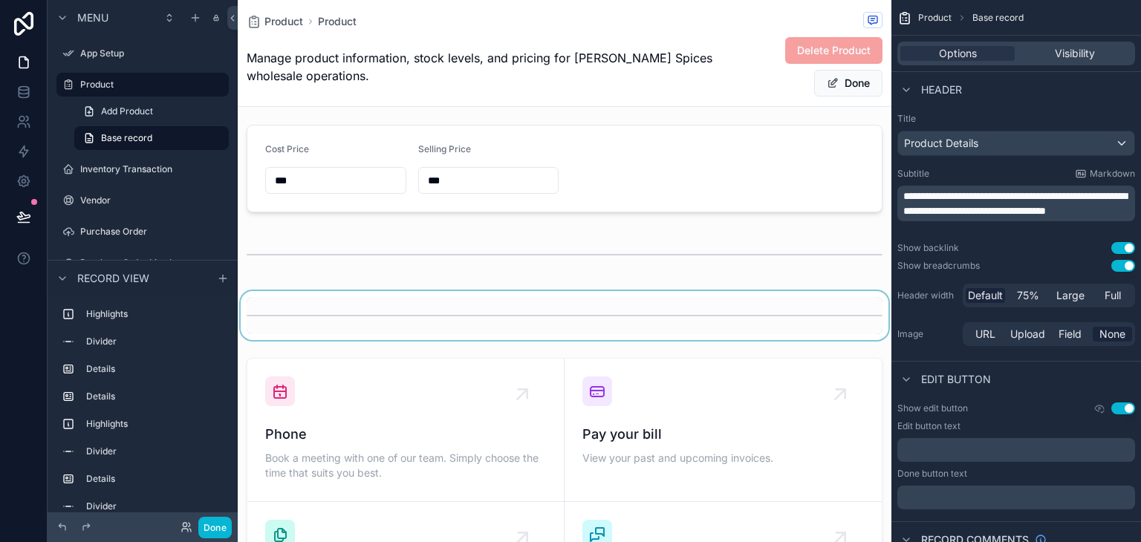
click at [559, 308] on div "scrollable content" at bounding box center [564, 315] width 653 height 49
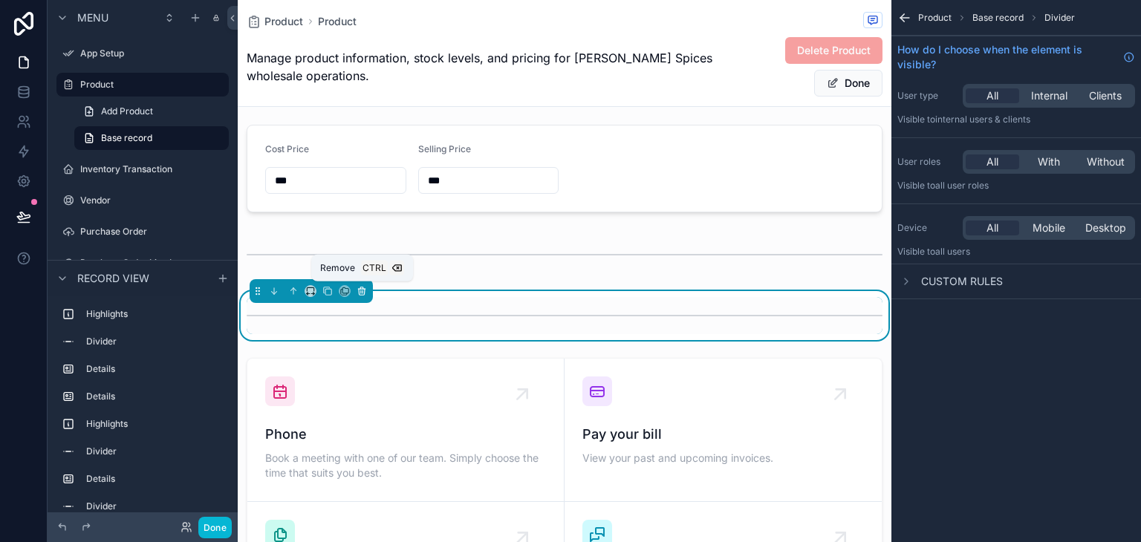
click at [362, 290] on icon "scrollable content" at bounding box center [362, 291] width 0 height 3
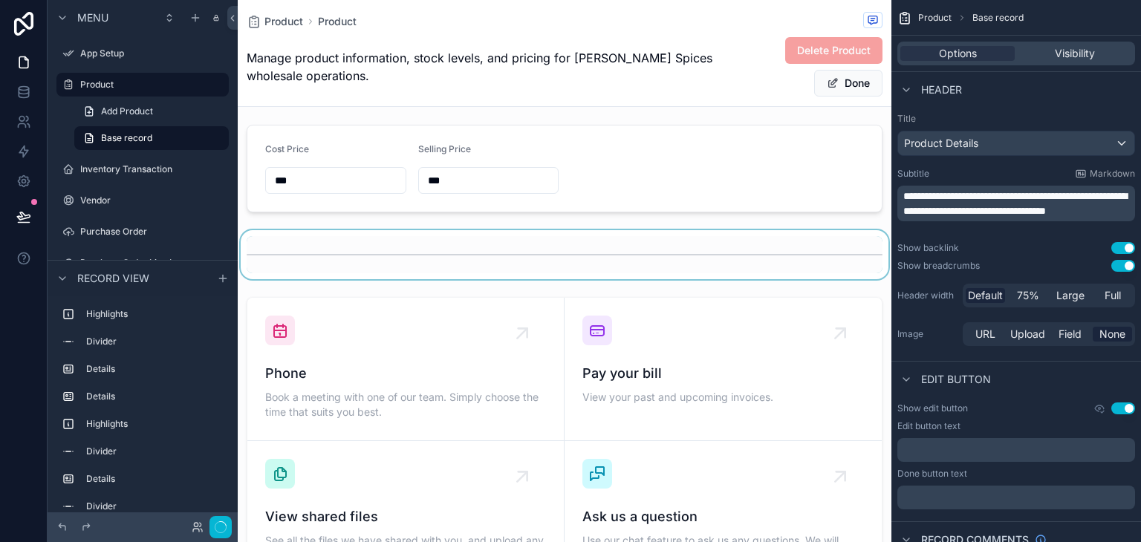
click at [347, 261] on div "scrollable content" at bounding box center [564, 254] width 653 height 49
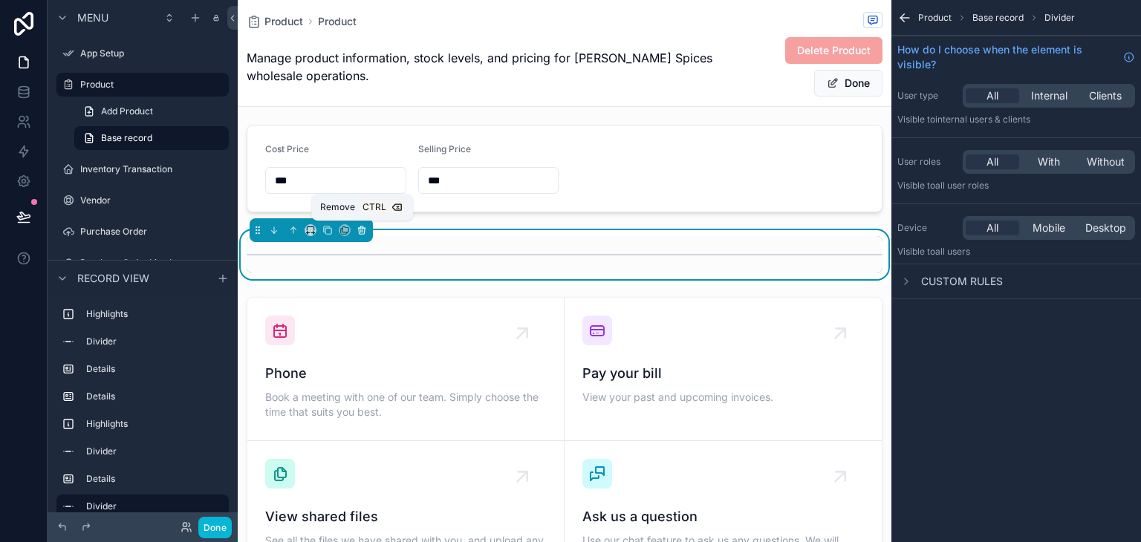
click at [365, 229] on icon "scrollable content" at bounding box center [361, 230] width 10 height 10
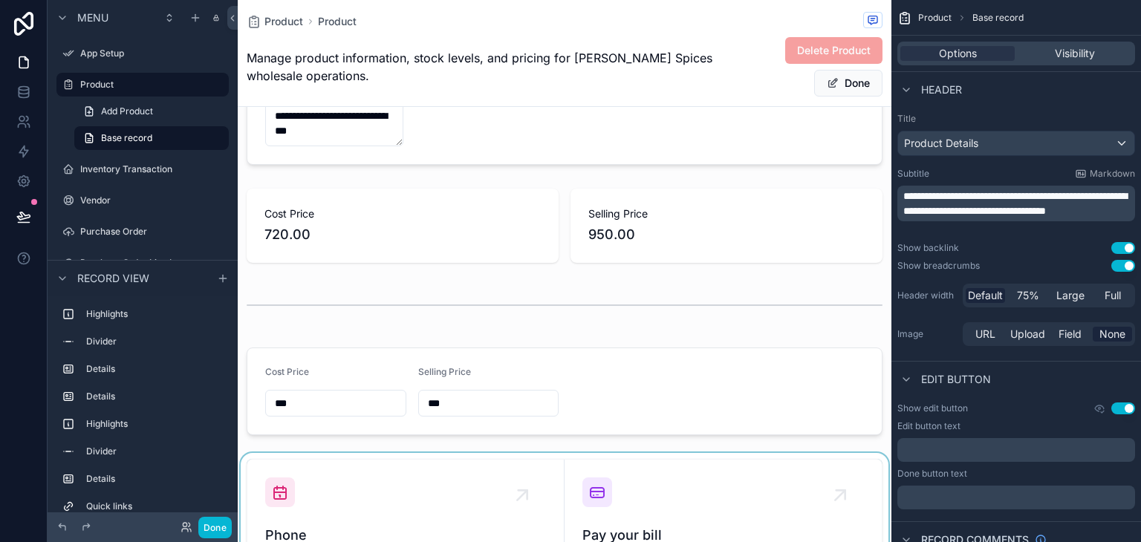
scroll to position [371, 0]
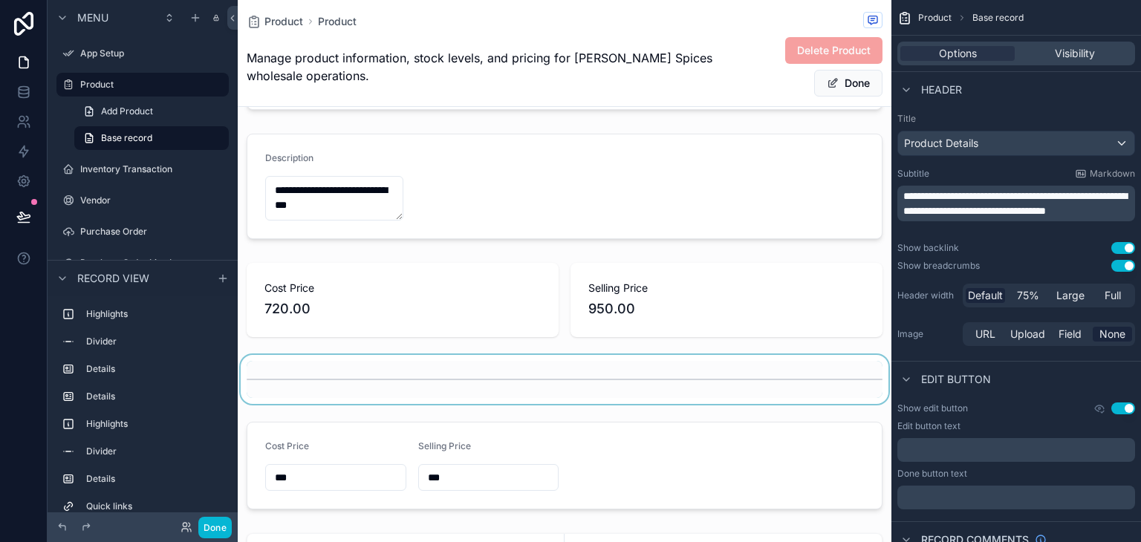
click at [516, 379] on div "scrollable content" at bounding box center [564, 379] width 653 height 49
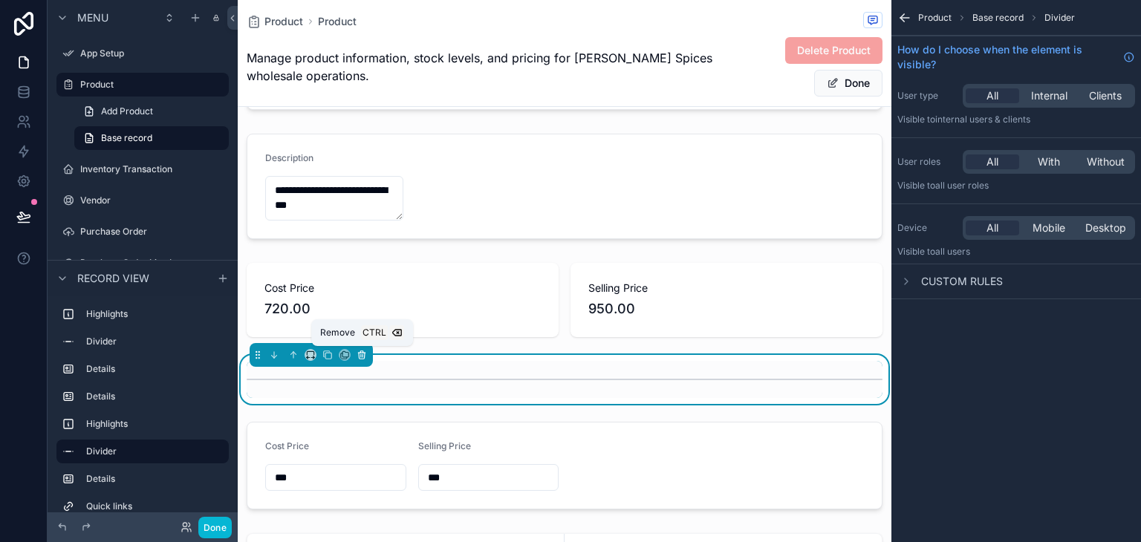
click at [361, 357] on icon "scrollable content" at bounding box center [362, 356] width 6 height 6
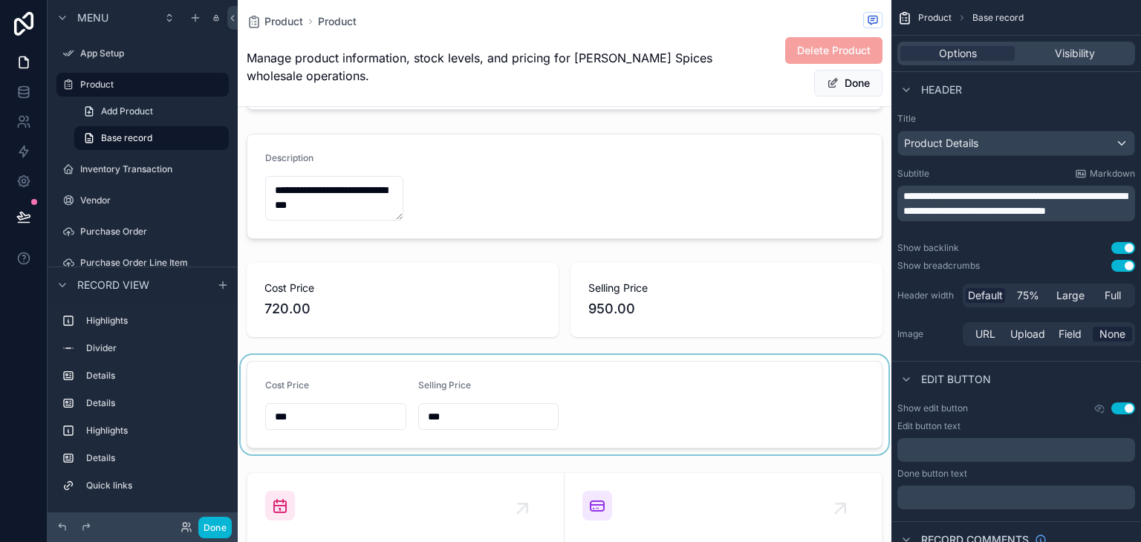
click at [647, 396] on div "scrollable content" at bounding box center [564, 404] width 653 height 99
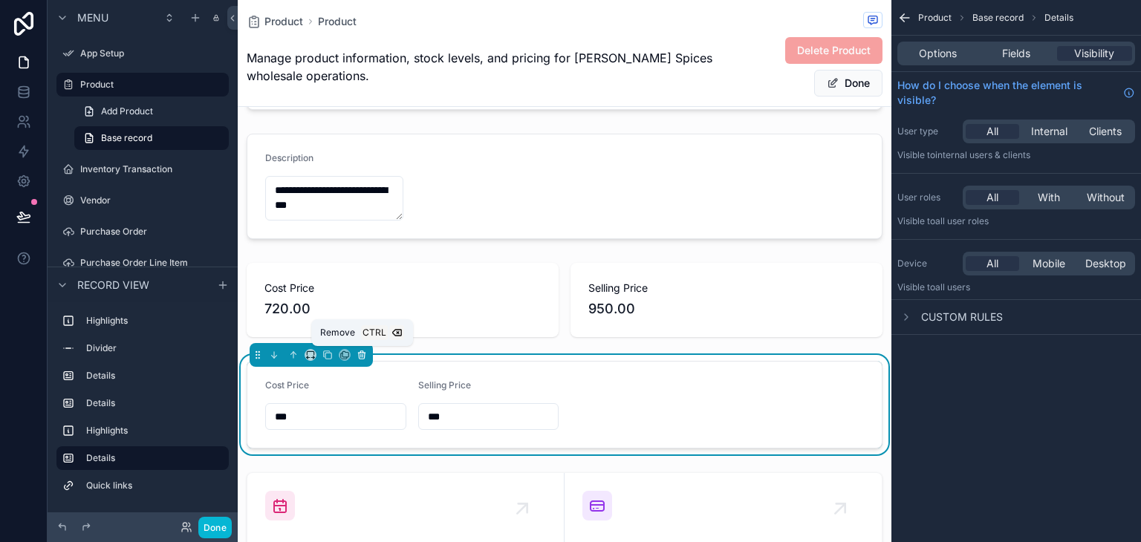
click at [367, 348] on button "scrollable content" at bounding box center [361, 355] width 16 height 16
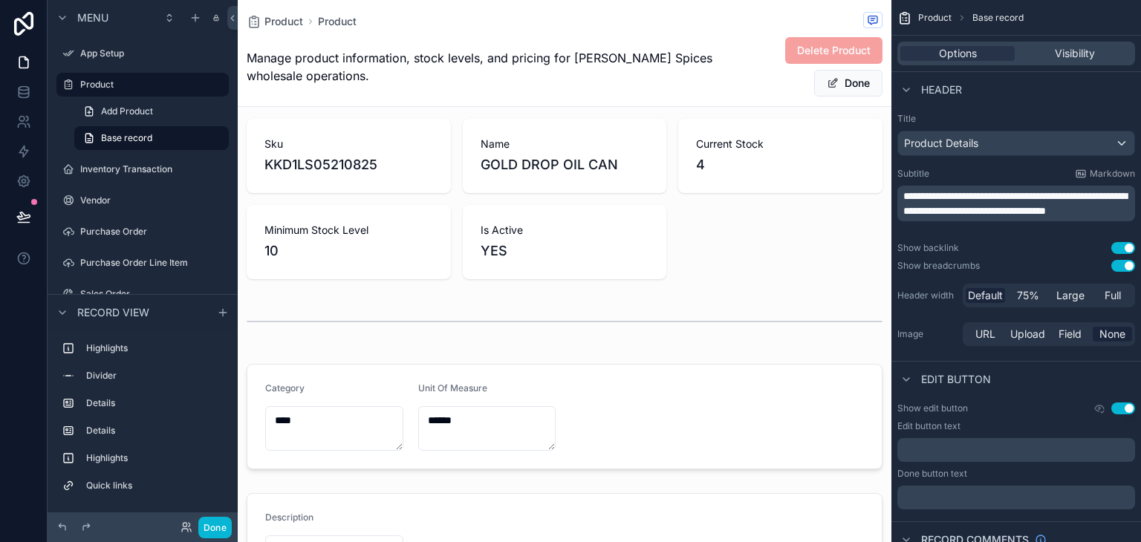
scroll to position [0, 0]
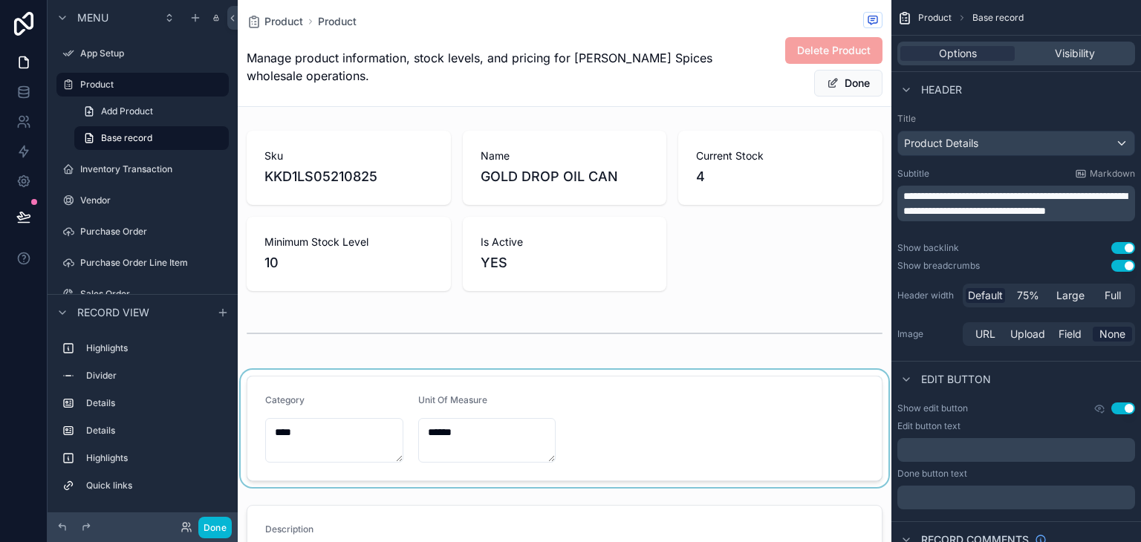
click at [617, 445] on div "scrollable content" at bounding box center [564, 428] width 653 height 117
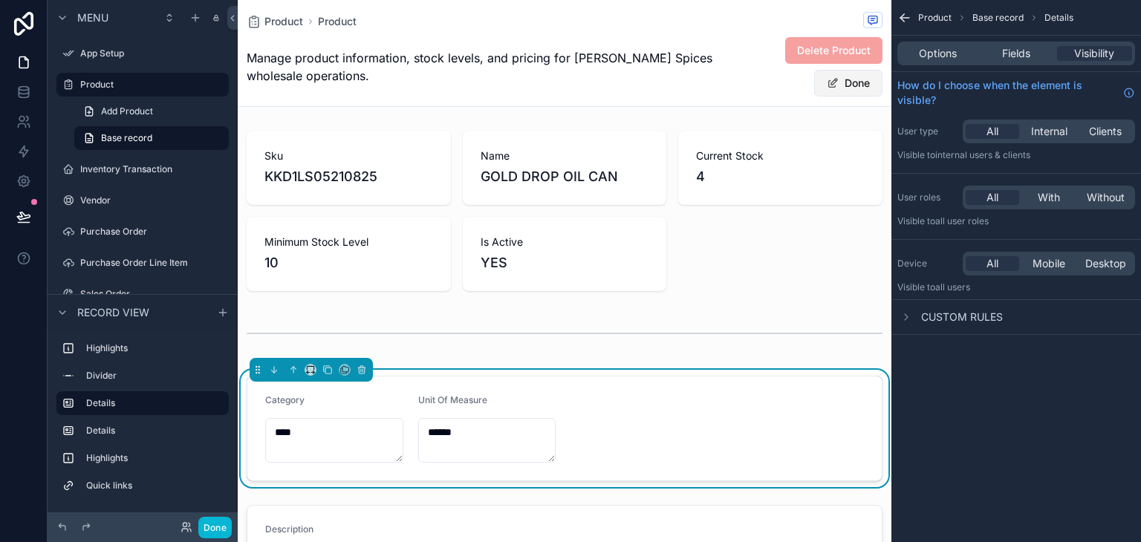
click at [845, 81] on button "Done" at bounding box center [848, 83] width 68 height 27
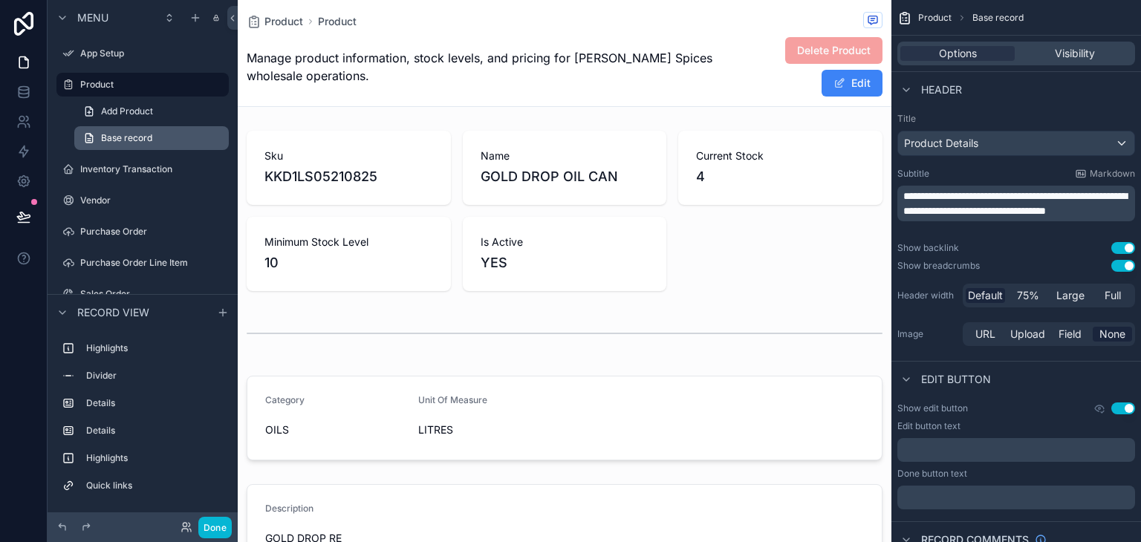
click at [151, 143] on span "Base record" at bounding box center [126, 138] width 51 height 12
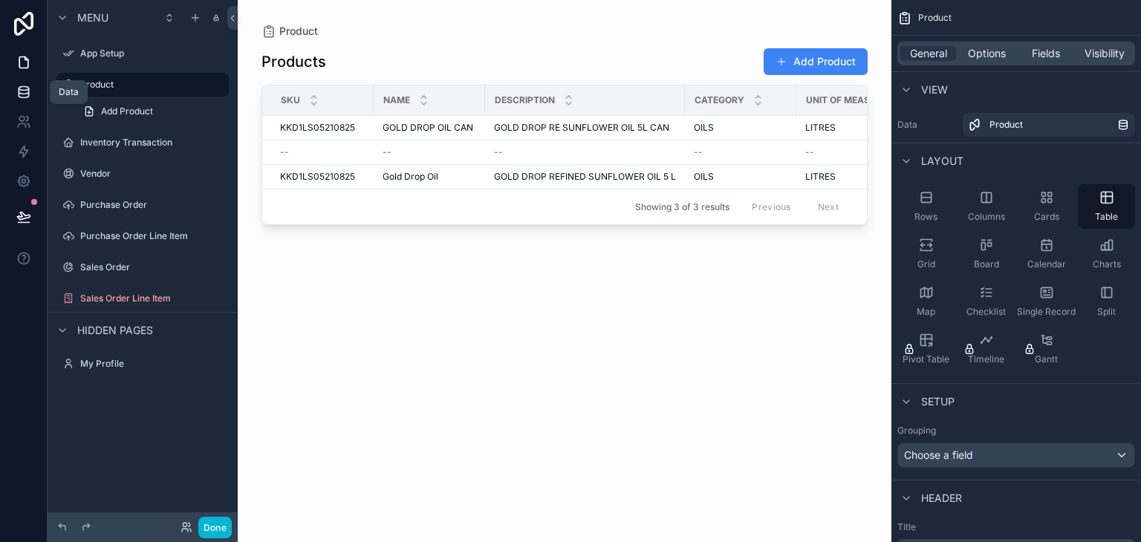
click at [27, 98] on icon at bounding box center [23, 92] width 15 height 15
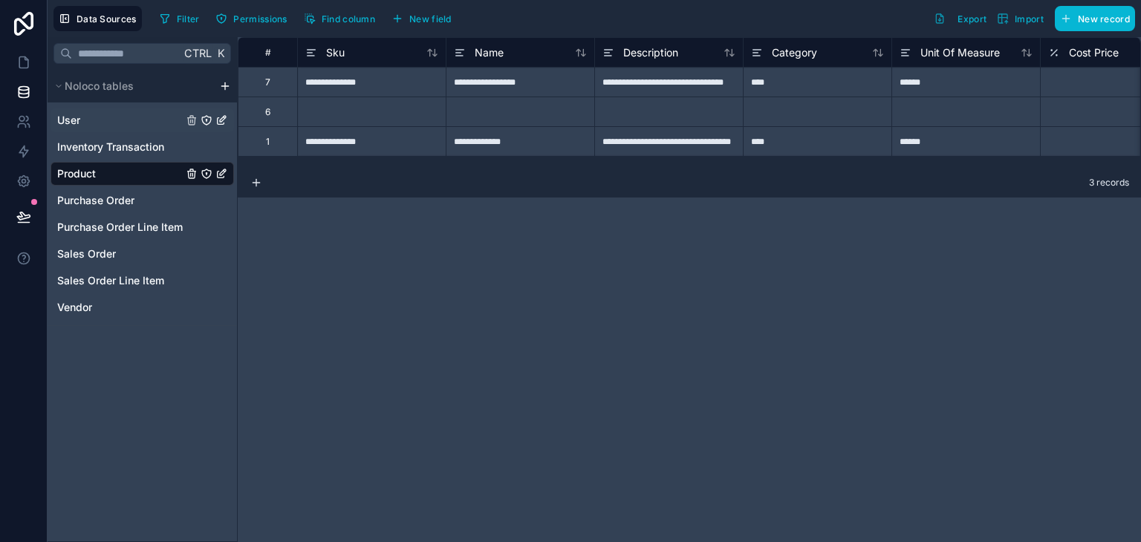
click at [98, 119] on link "User" at bounding box center [119, 120] width 125 height 15
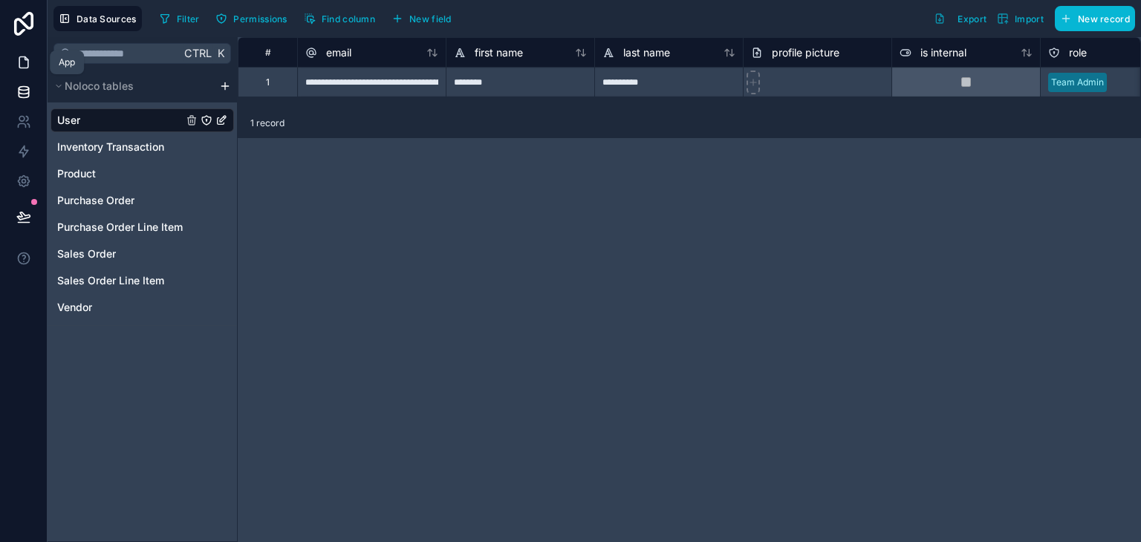
click at [7, 62] on link at bounding box center [23, 63] width 47 height 30
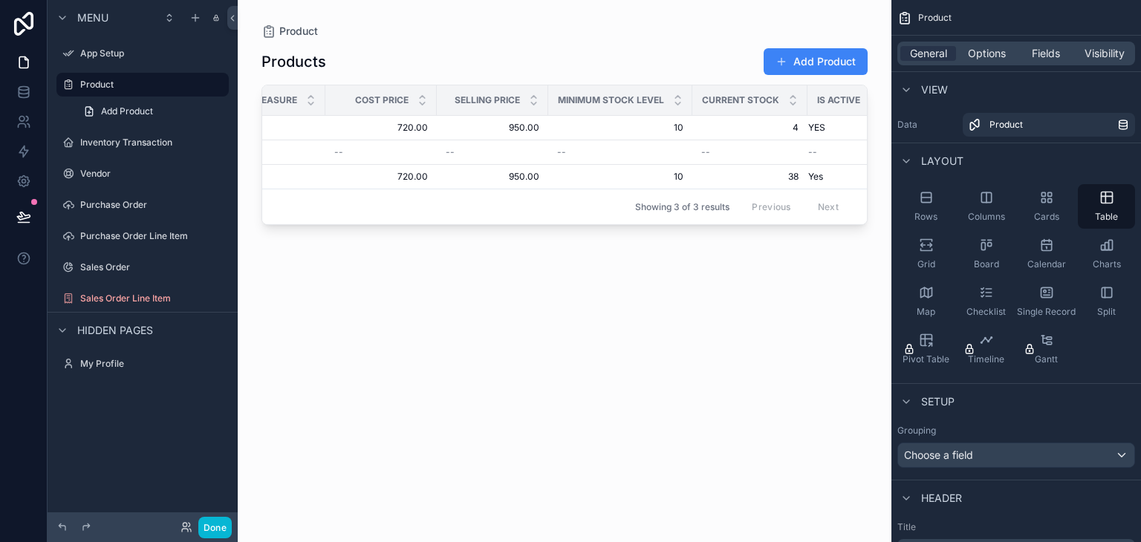
scroll to position [0, 643]
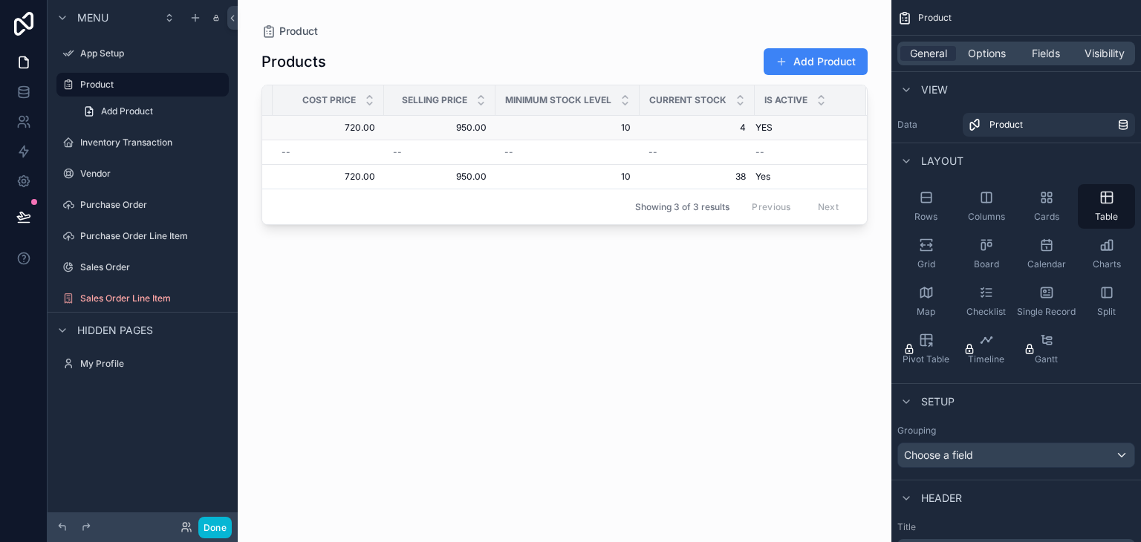
click at [766, 131] on span "YES" at bounding box center [763, 128] width 17 height 12
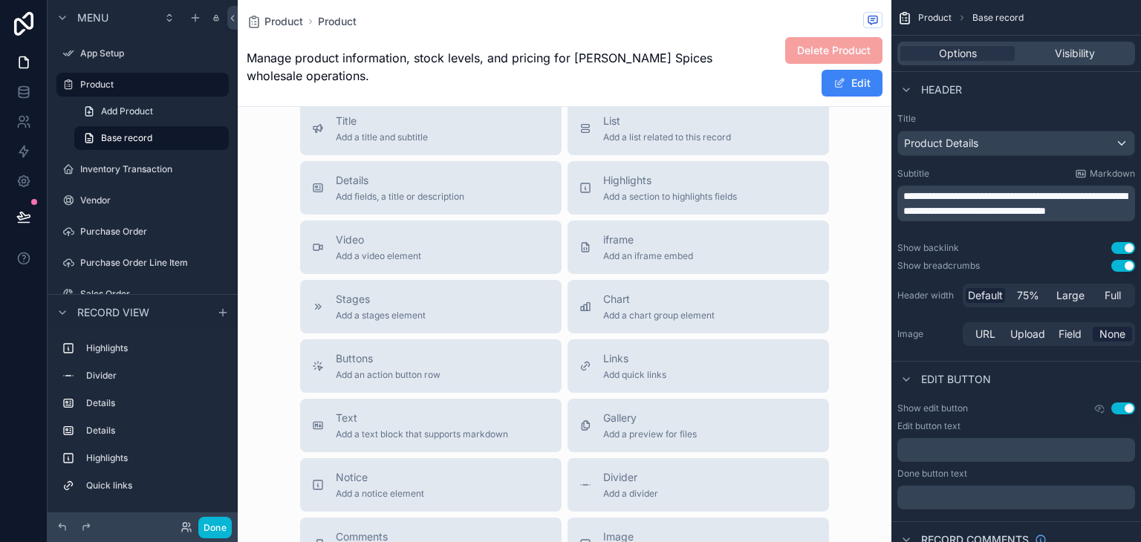
scroll to position [904, 0]
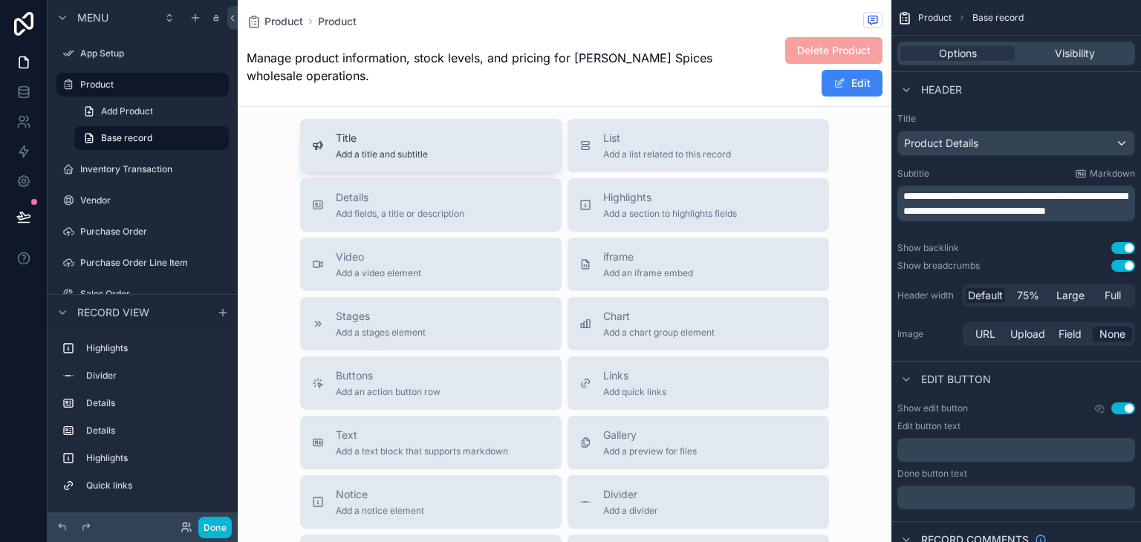
click at [454, 146] on div "Title Add a title and subtitle" at bounding box center [431, 146] width 238 height 30
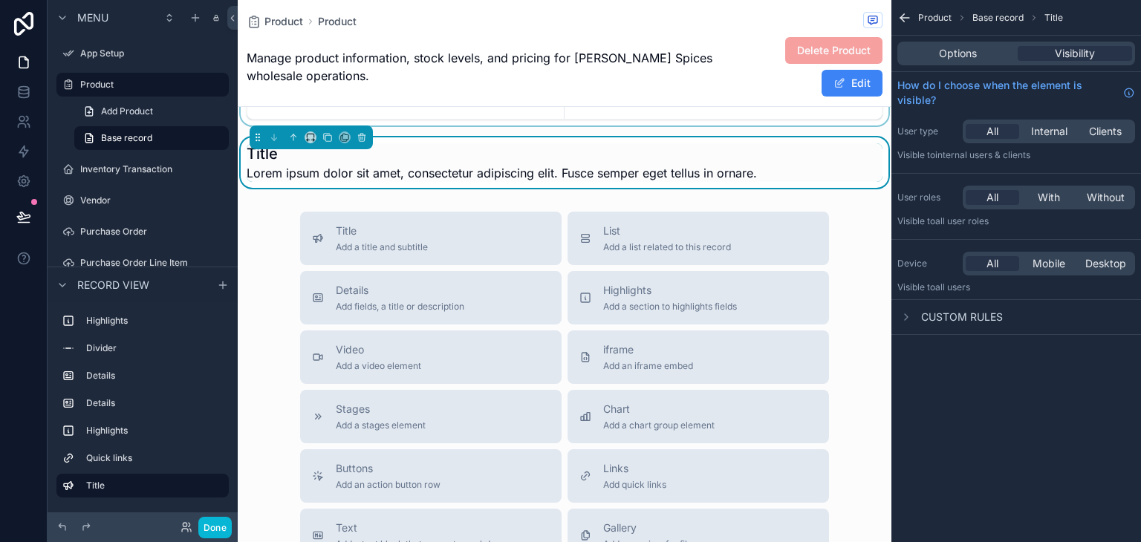
scroll to position [763, 0]
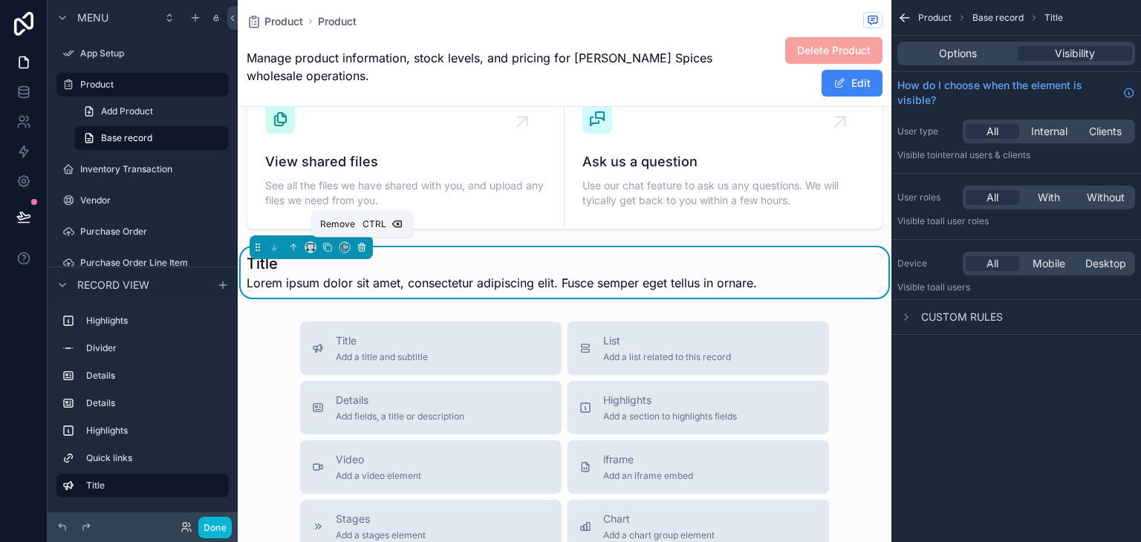
click at [361, 247] on icon "scrollable content" at bounding box center [361, 248] width 0 height 3
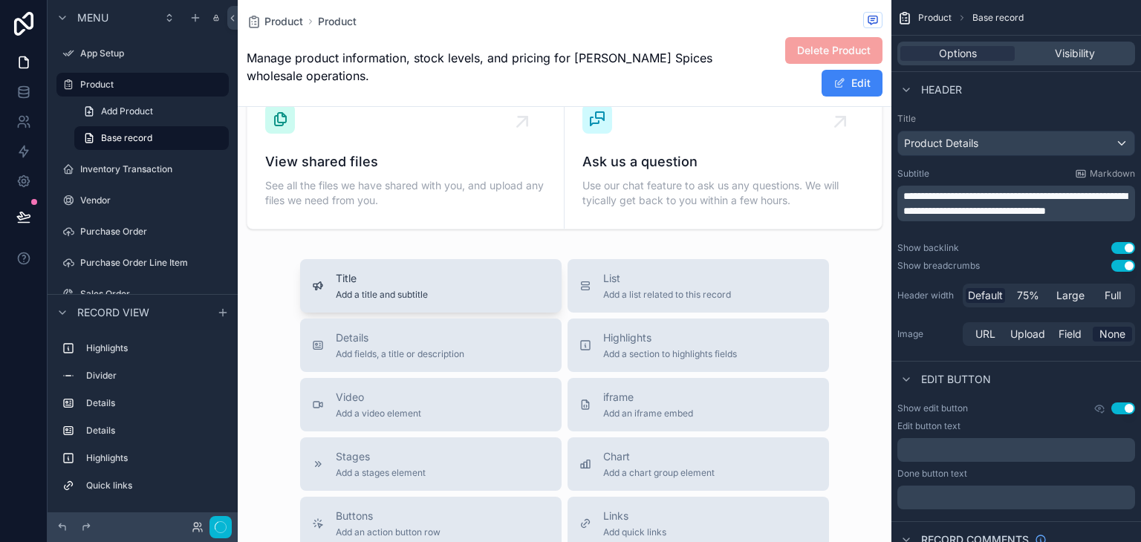
click at [411, 281] on span "Title" at bounding box center [382, 278] width 92 height 15
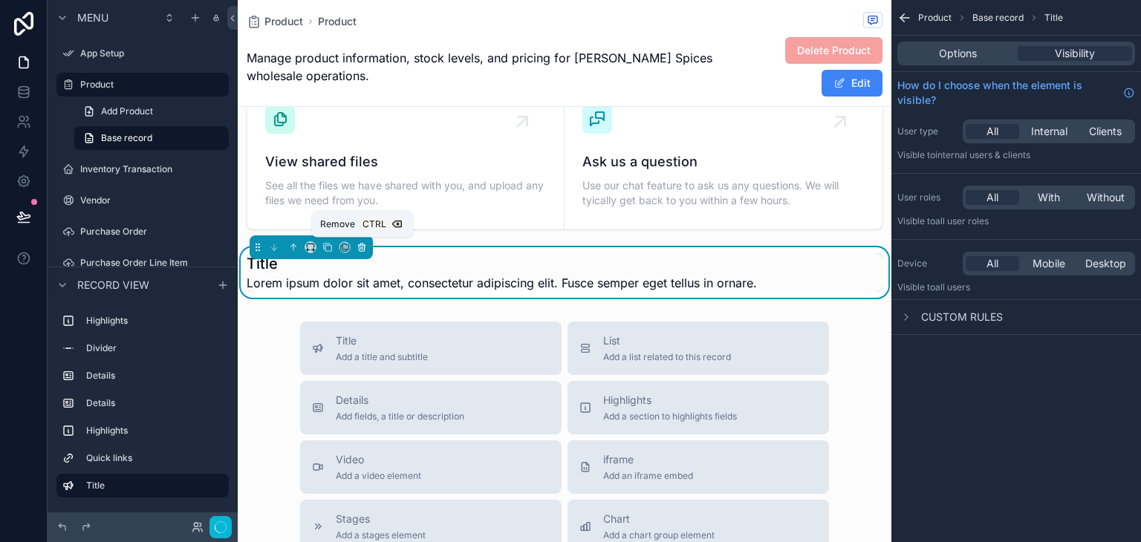
click at [361, 247] on icon "scrollable content" at bounding box center [361, 248] width 0 height 3
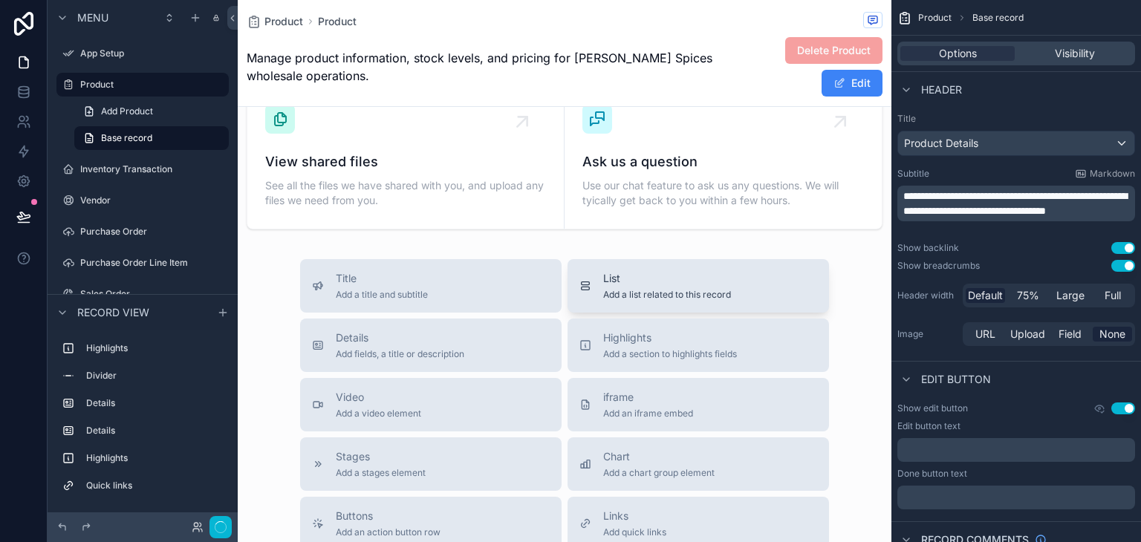
click at [608, 271] on span "List" at bounding box center [667, 278] width 128 height 15
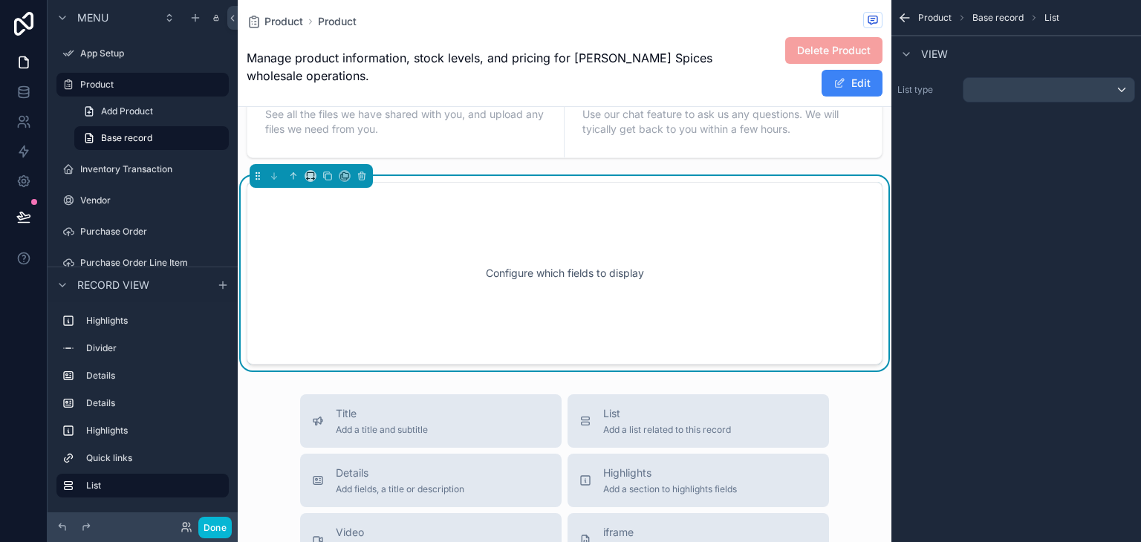
scroll to position [835, 0]
click at [361, 172] on icon "scrollable content" at bounding box center [361, 175] width 10 height 10
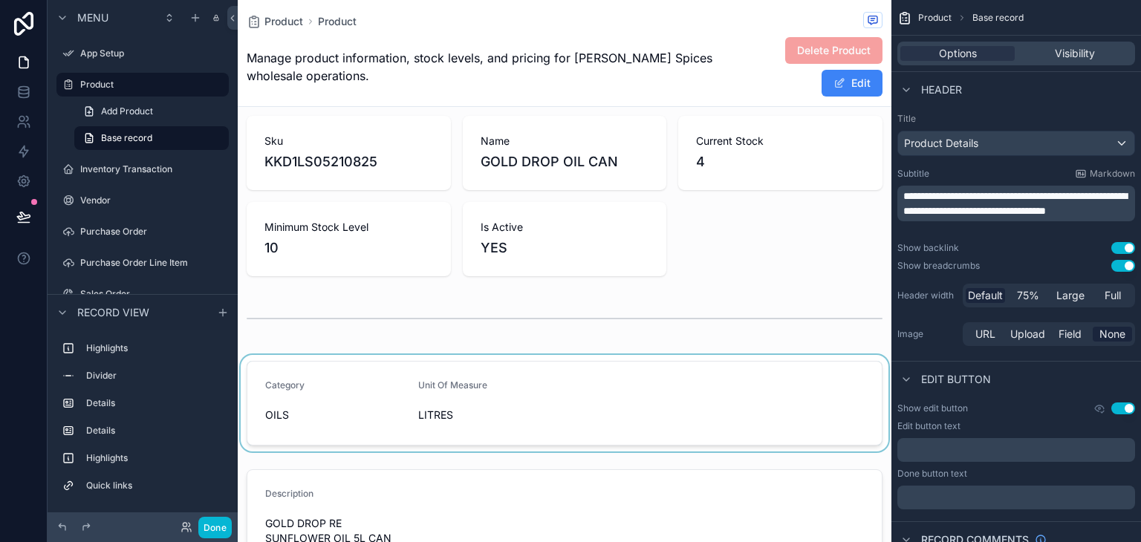
scroll to position [0, 0]
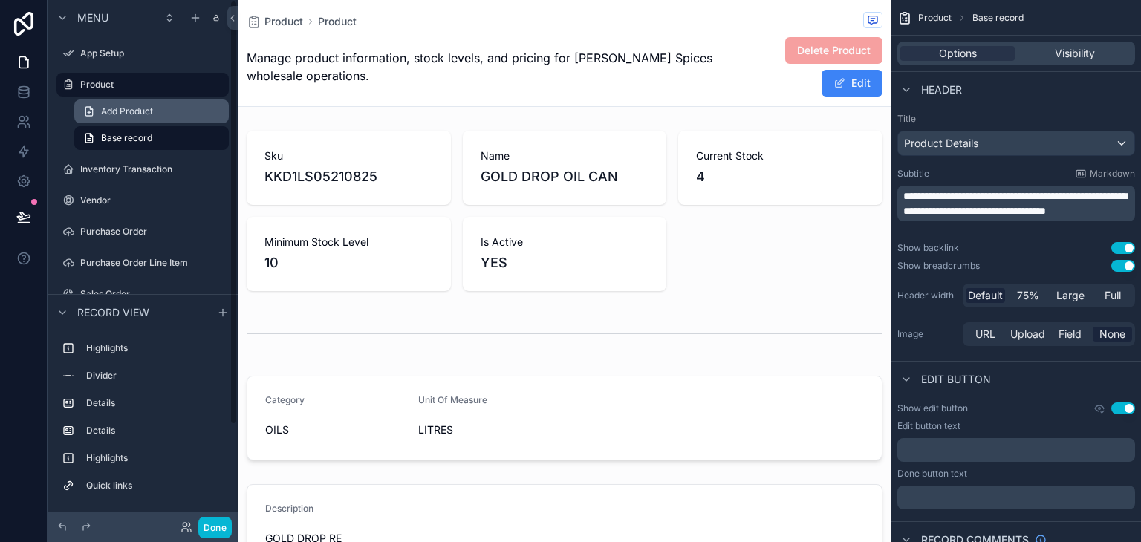
click at [149, 105] on span "Add Product" at bounding box center [127, 111] width 52 height 12
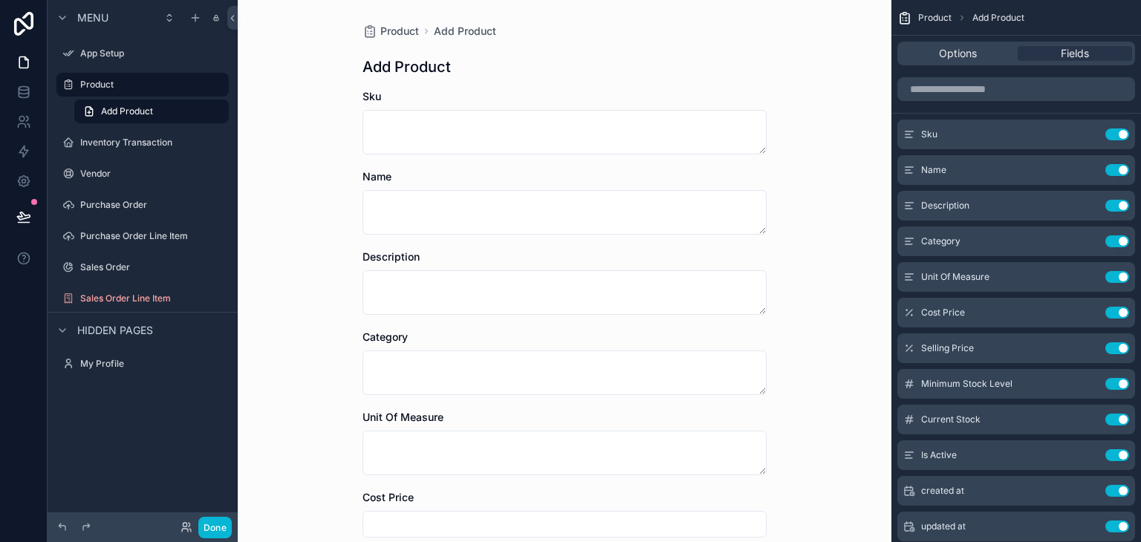
click at [332, 95] on div "Product Add Product Add Product Sku Name Description Category Unit Of Measure C…" at bounding box center [564, 271] width 653 height 542
click at [135, 110] on span "Add Product" at bounding box center [127, 111] width 52 height 12
click at [98, 74] on div "Product" at bounding box center [142, 85] width 166 height 24
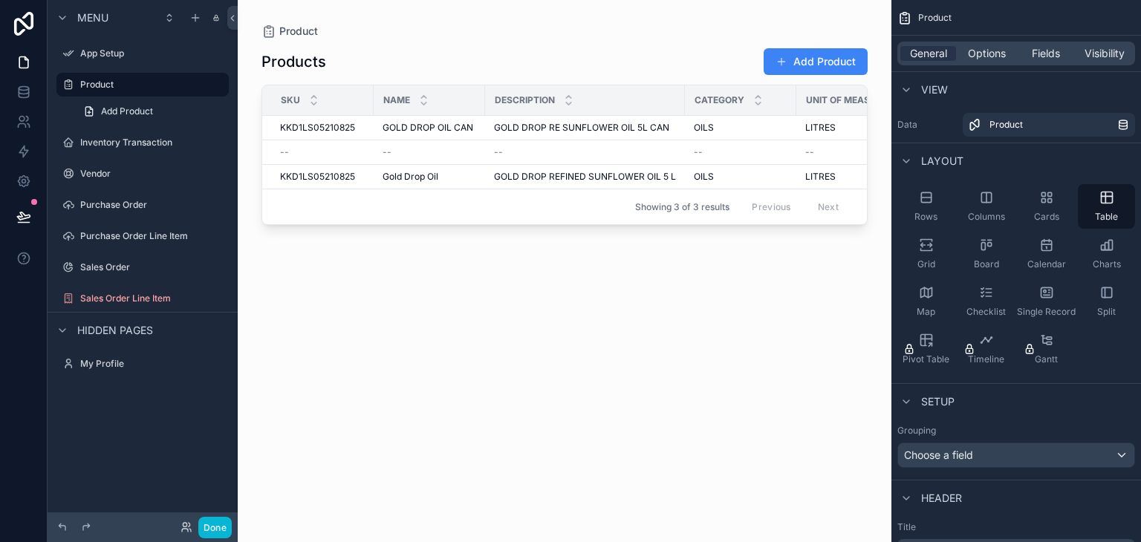
drag, startPoint x: 500, startPoint y: 230, endPoint x: 526, endPoint y: 228, distance: 26.1
click at [526, 228] on div "scrollable content" at bounding box center [564, 262] width 653 height 524
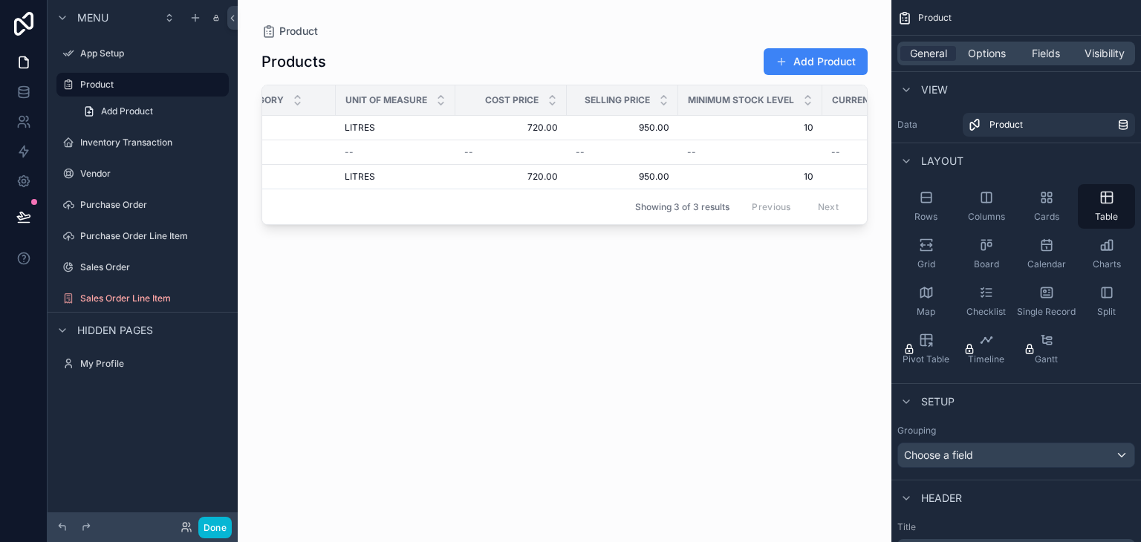
scroll to position [0, 643]
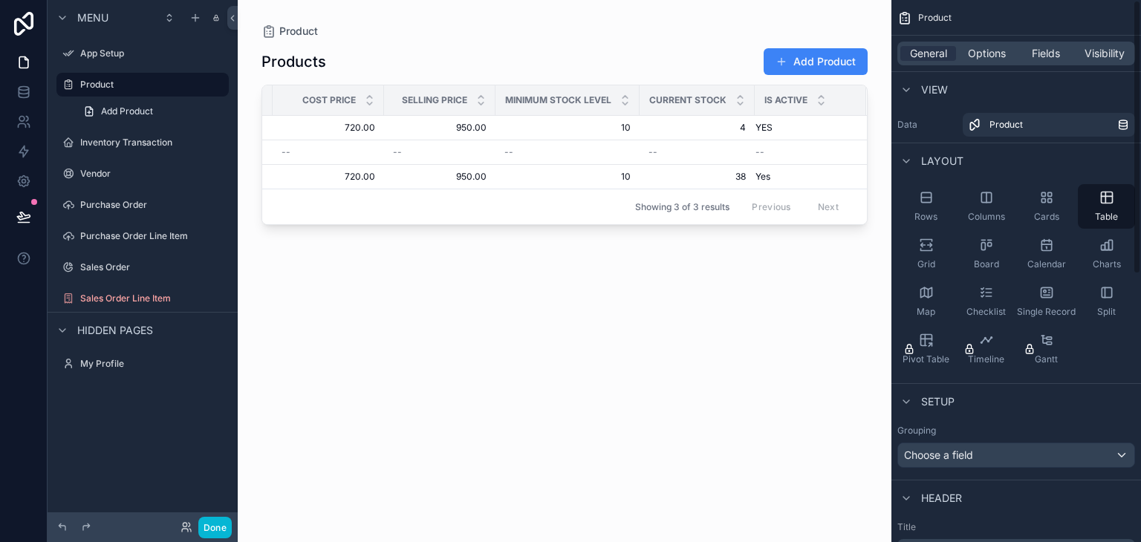
drag, startPoint x: 829, startPoint y: 376, endPoint x: 796, endPoint y: 348, distance: 43.7
click at [832, 377] on div "Products Add Product Sku Name Description Category Unit Of Measure Cost Price S…" at bounding box center [564, 282] width 606 height 486
click at [230, 13] on icon at bounding box center [232, 18] width 10 height 11
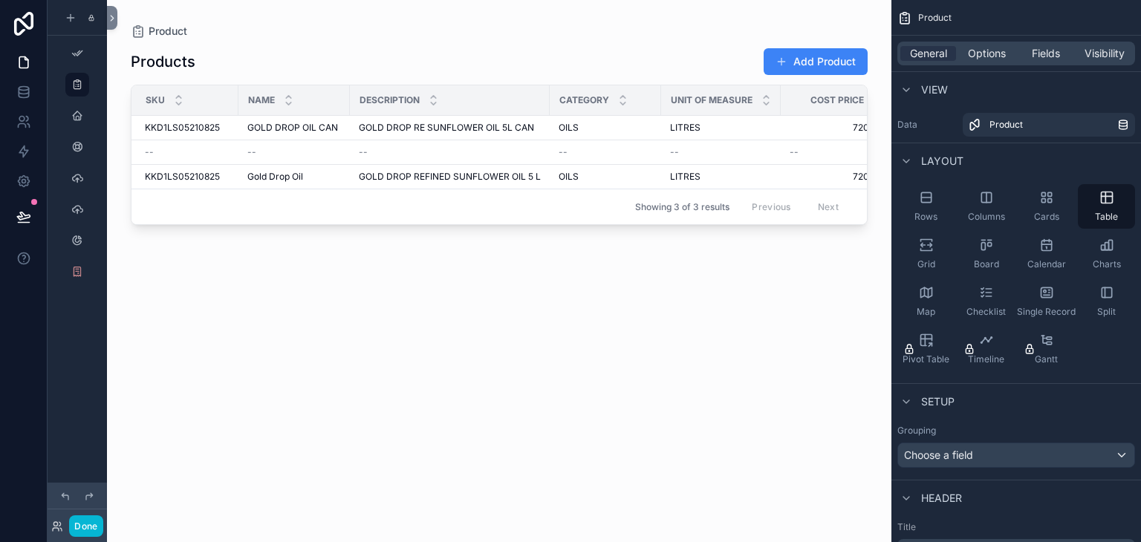
scroll to position [0, 0]
click at [113, 14] on icon at bounding box center [112, 18] width 10 height 11
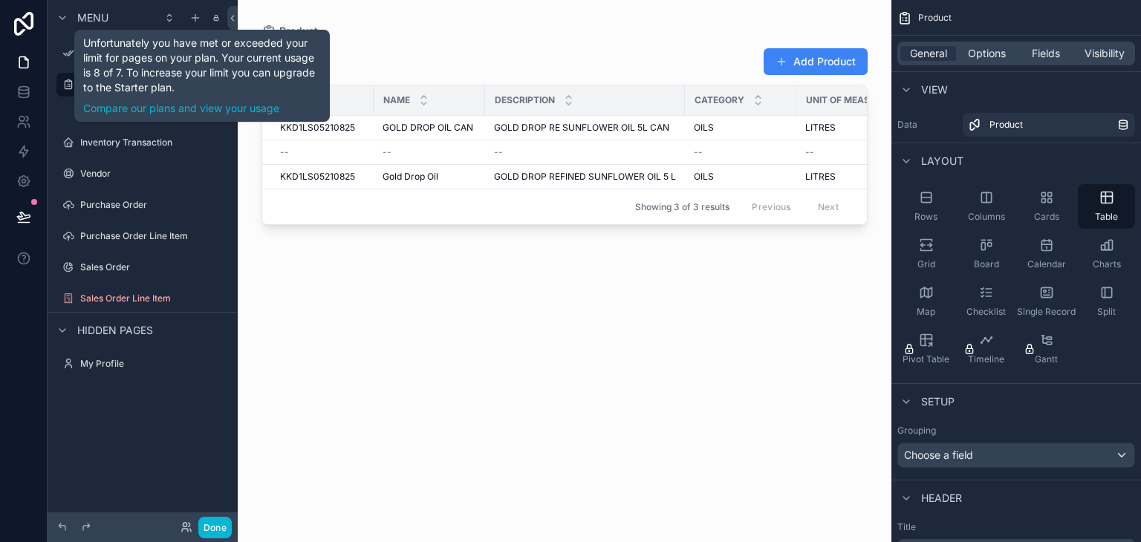
click at [214, 14] on icon "scrollable content" at bounding box center [215, 18] width 7 height 12
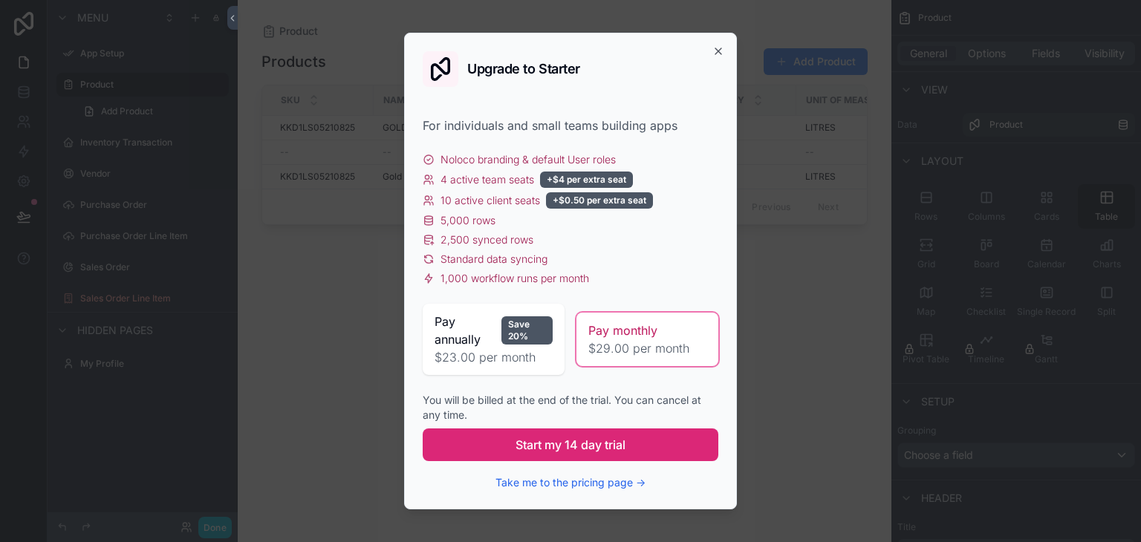
click at [601, 437] on span "Start my 14 day trial" at bounding box center [570, 445] width 110 height 18
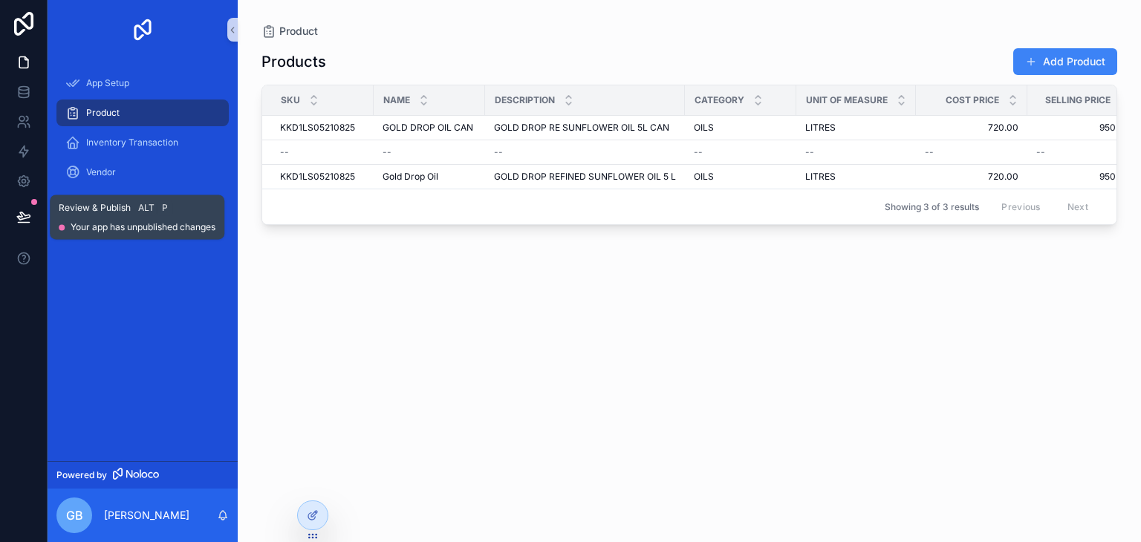
click at [28, 218] on icon at bounding box center [23, 216] width 15 height 15
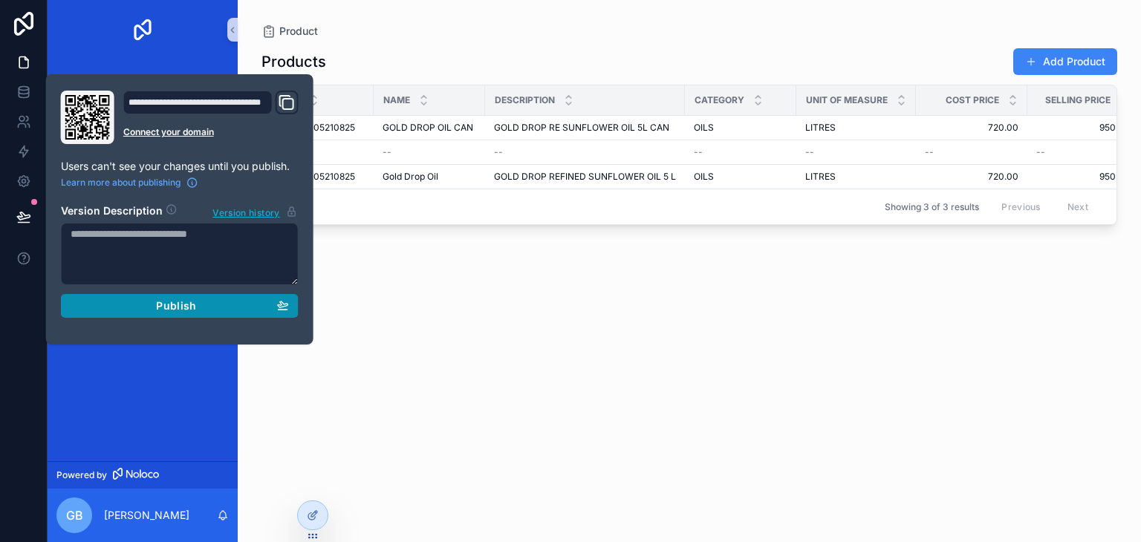
click at [217, 306] on div "Publish" at bounding box center [180, 305] width 218 height 13
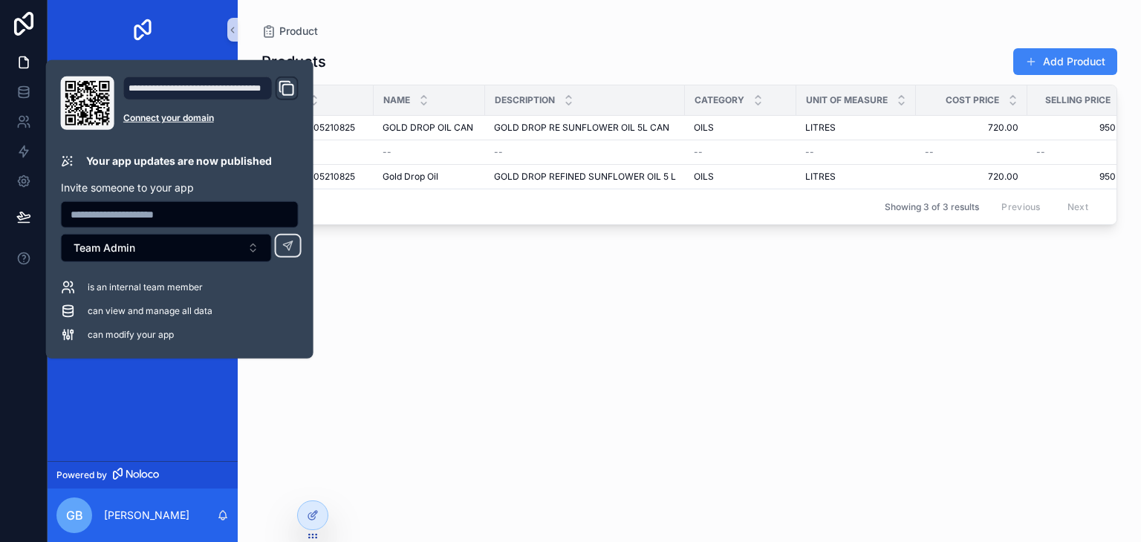
click at [180, 217] on input "text" at bounding box center [180, 214] width 236 height 21
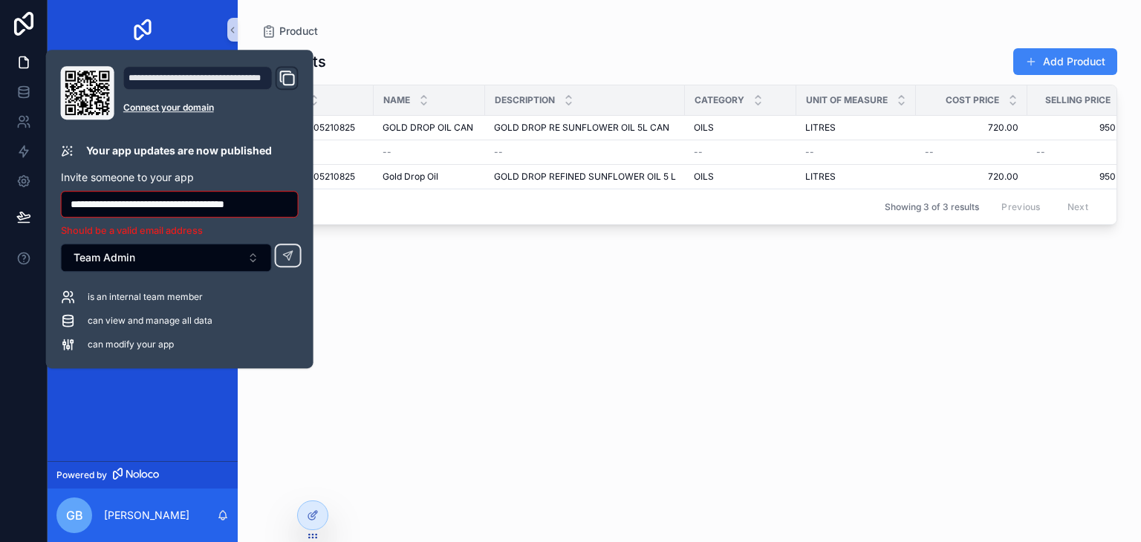
scroll to position [0, 9]
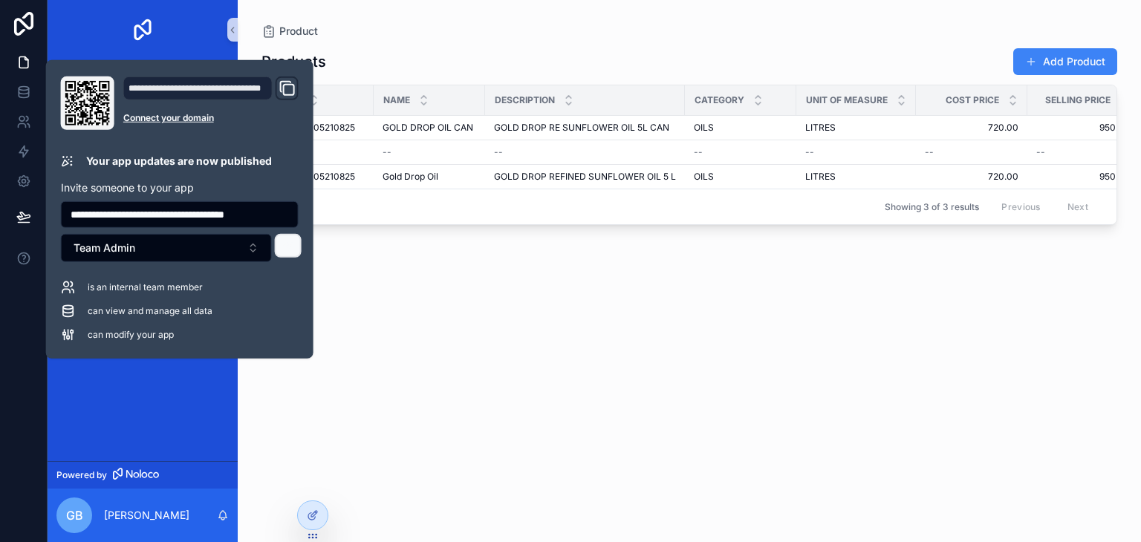
type input "**********"
click at [278, 247] on button at bounding box center [288, 246] width 27 height 24
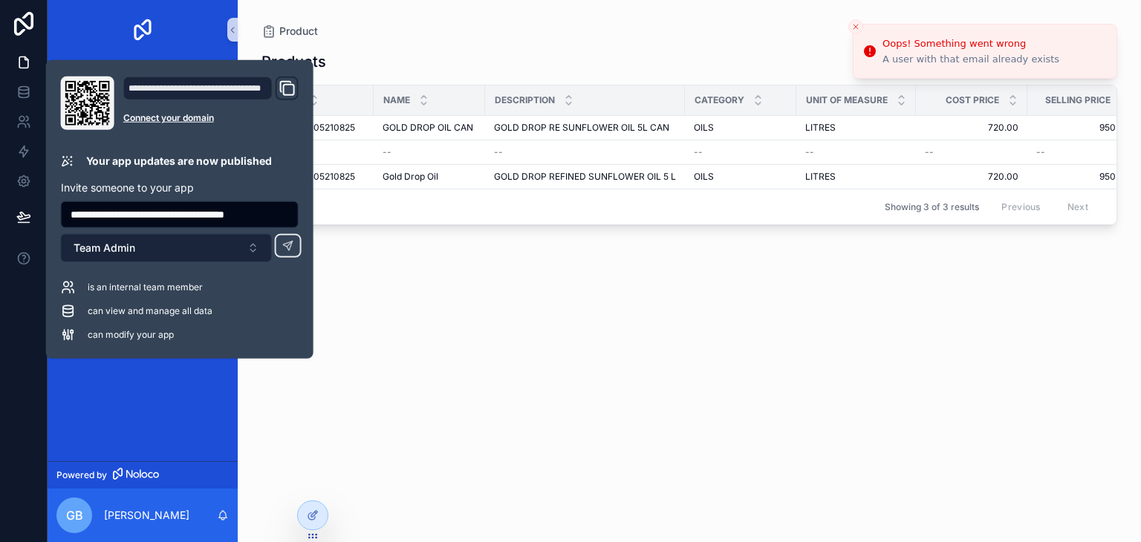
click at [252, 250] on button "Team Admin" at bounding box center [166, 248] width 211 height 28
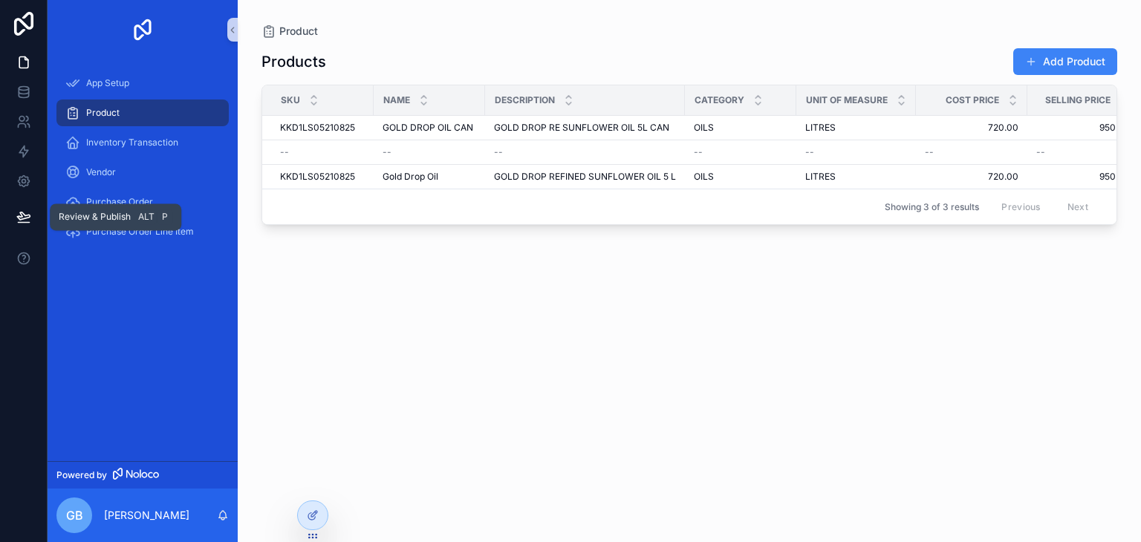
click at [29, 220] on icon at bounding box center [23, 216] width 15 height 15
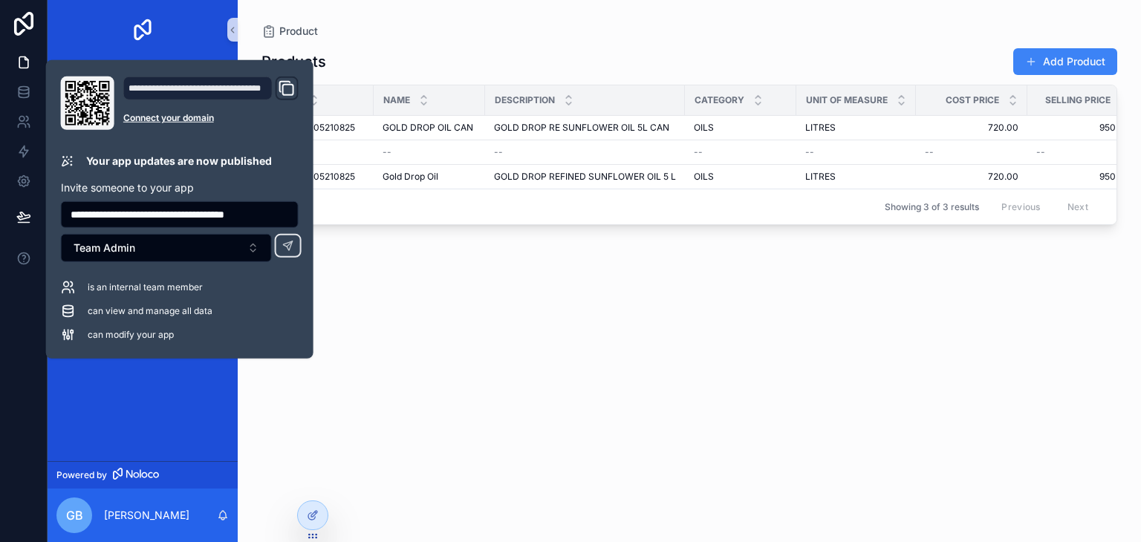
click at [263, 212] on input "**********" at bounding box center [180, 214] width 236 height 21
click at [262, 212] on input "**********" at bounding box center [180, 214] width 236 height 21
click at [261, 212] on input "**********" at bounding box center [180, 214] width 236 height 21
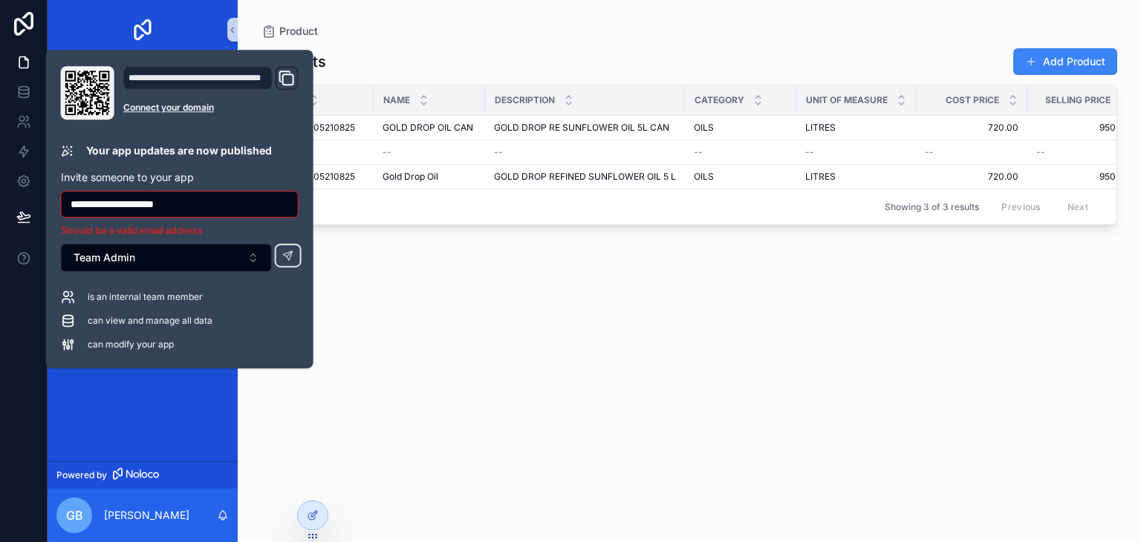
type input "**********"
click at [218, 210] on input "**********" at bounding box center [180, 204] width 236 height 21
type input "*"
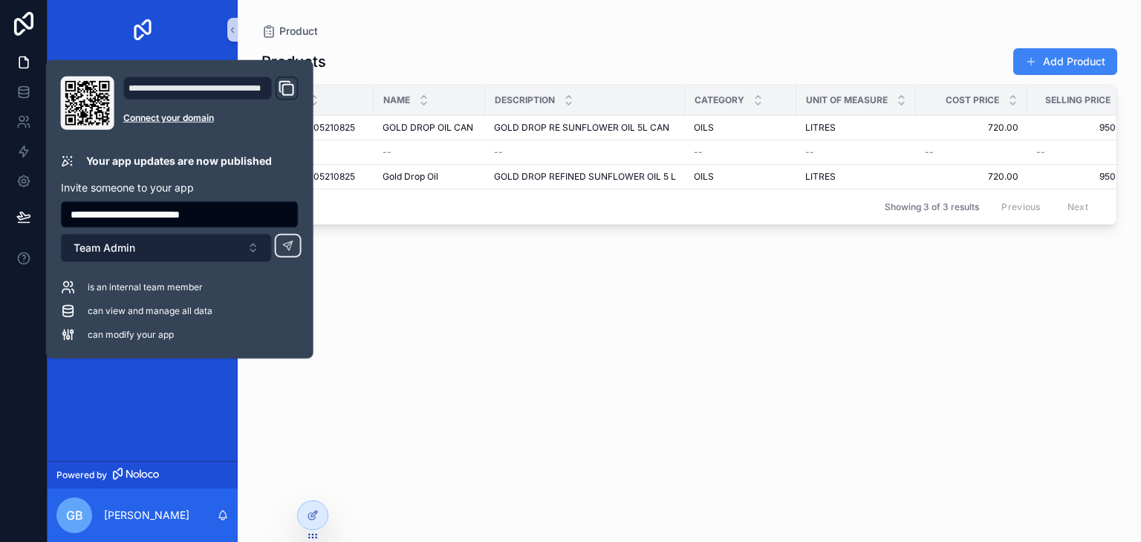
type input "**********"
click at [249, 247] on button "Team Admin" at bounding box center [166, 248] width 211 height 28
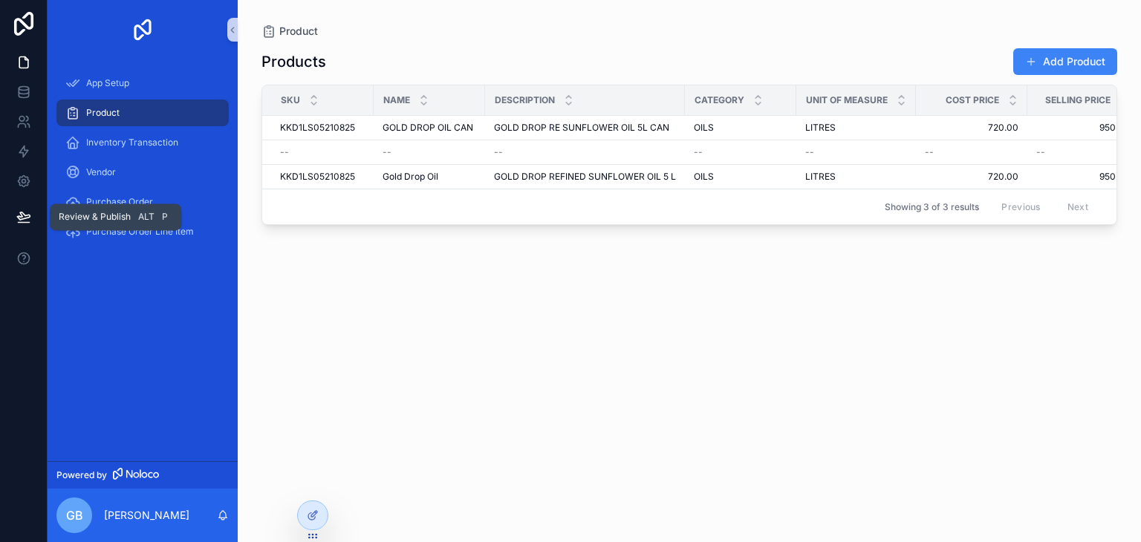
click at [17, 213] on icon at bounding box center [23, 216] width 15 height 15
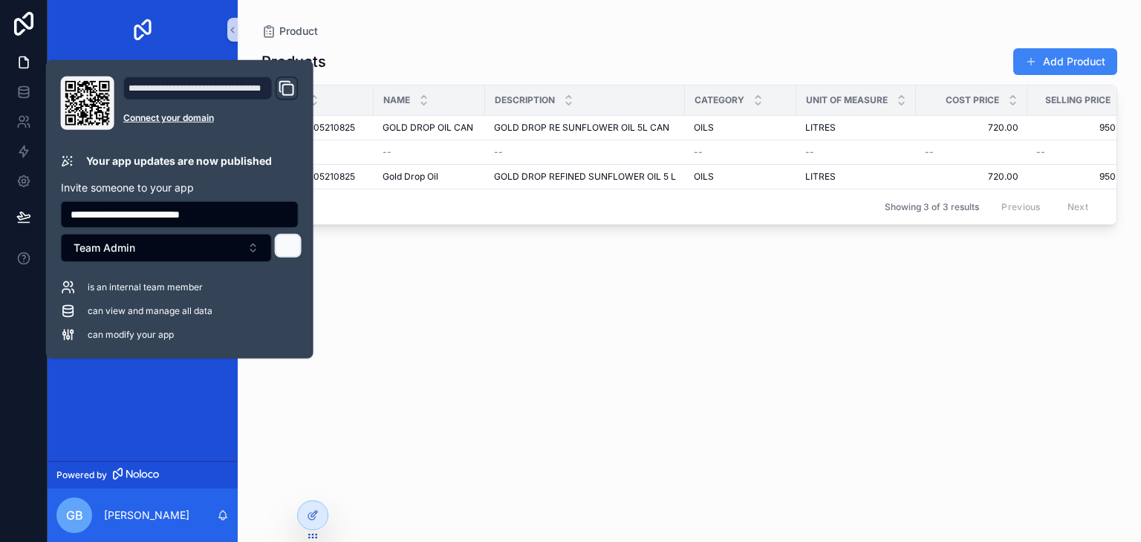
click at [293, 241] on icon at bounding box center [288, 246] width 12 height 12
click at [113, 344] on div "**********" at bounding box center [179, 209] width 267 height 298
click at [215, 252] on button "Team Admin" at bounding box center [166, 248] width 211 height 28
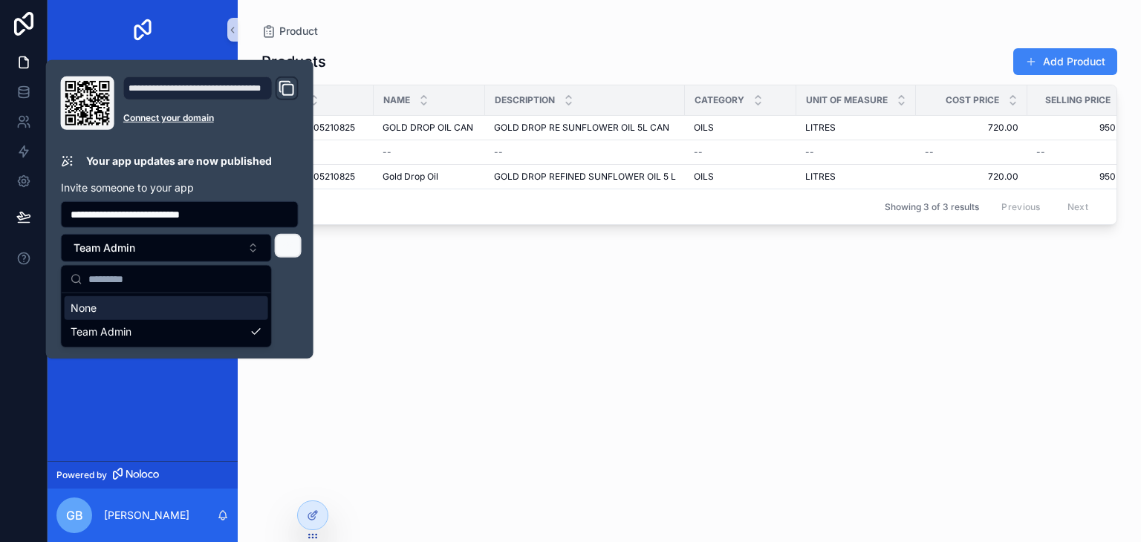
click at [288, 90] on icon "Domain and Custom Link" at bounding box center [287, 88] width 18 height 18
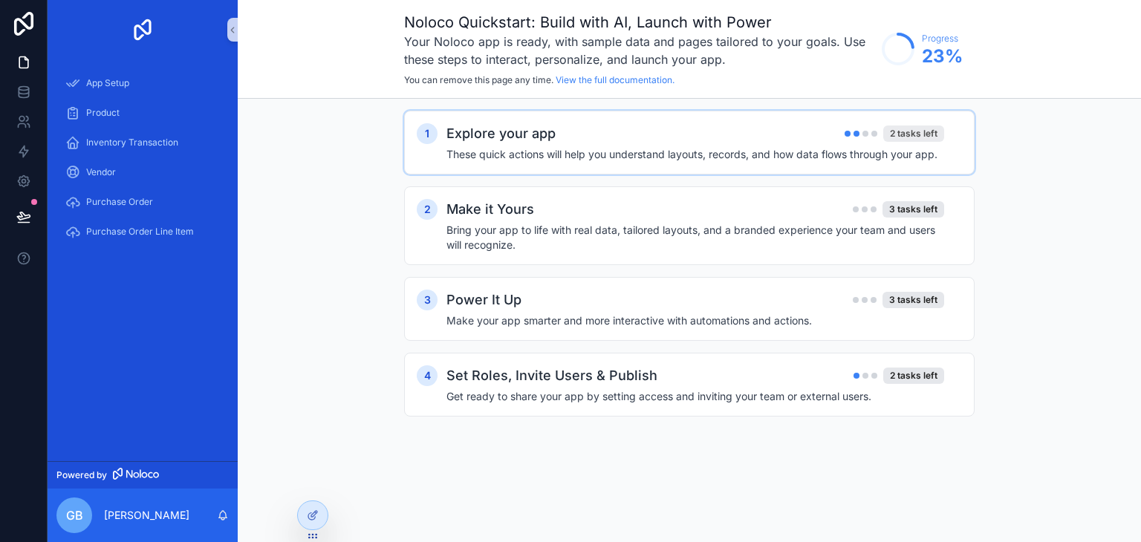
click at [924, 130] on div "2 tasks left" at bounding box center [913, 133] width 61 height 16
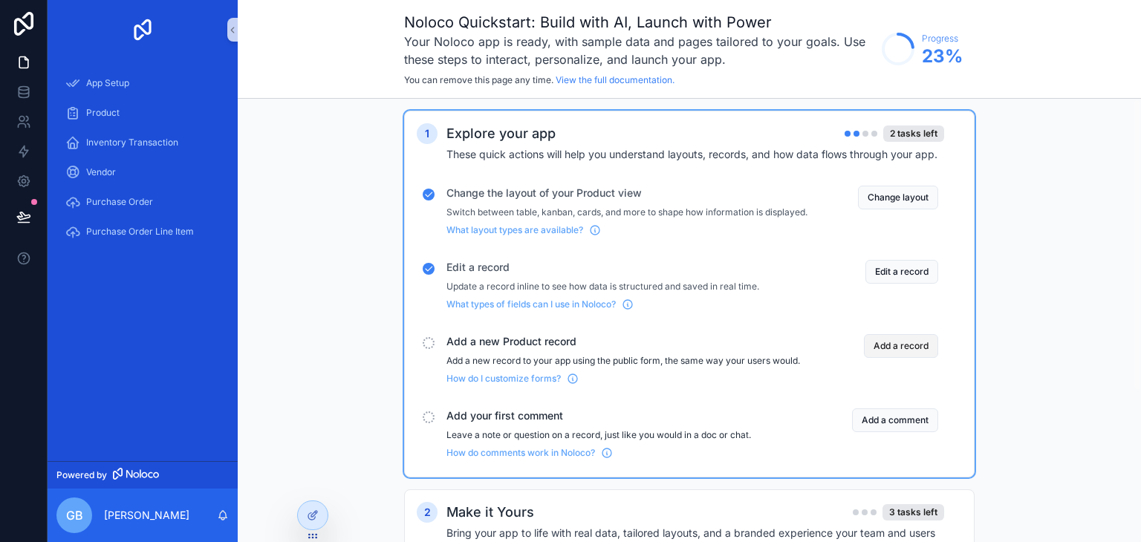
click at [921, 358] on button "Add a record" at bounding box center [901, 346] width 74 height 24
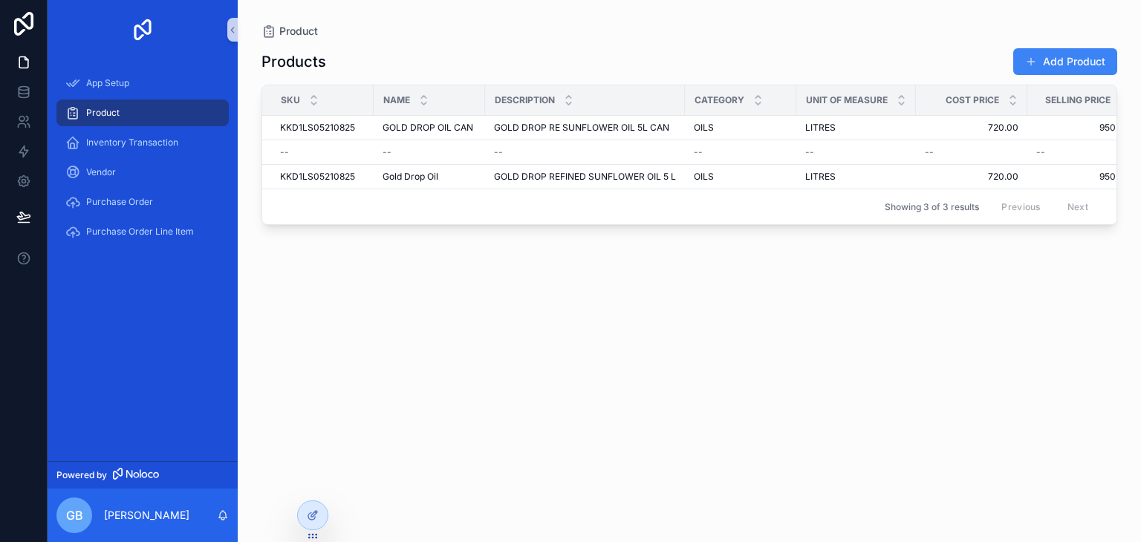
click at [411, 221] on div "Showing 3 of 3 results Previous Next" at bounding box center [689, 207] width 854 height 36
click at [318, 151] on div "--" at bounding box center [322, 152] width 85 height 12
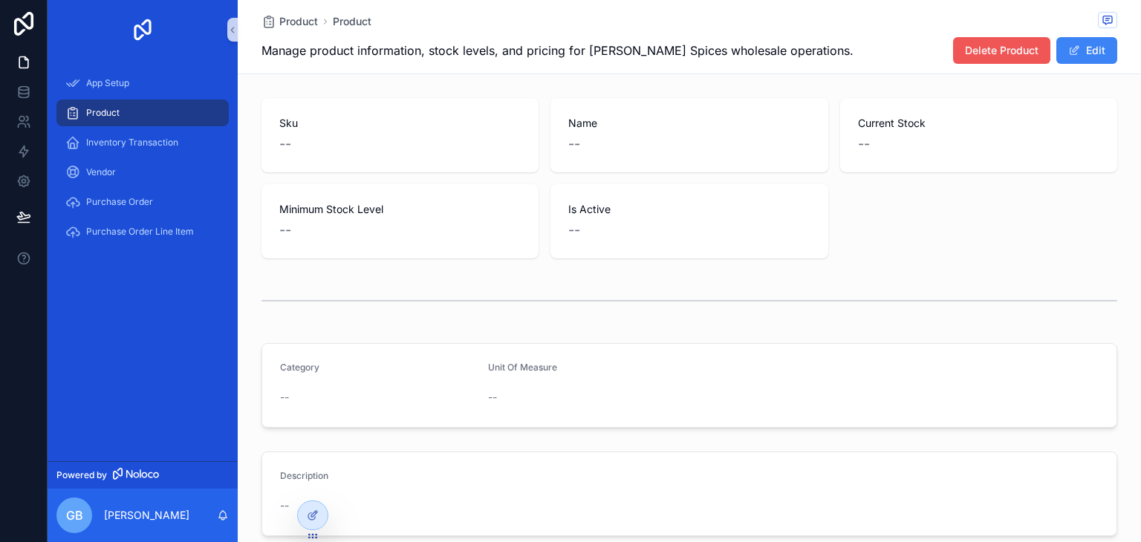
click at [995, 54] on span "Delete Product" at bounding box center [1002, 50] width 74 height 15
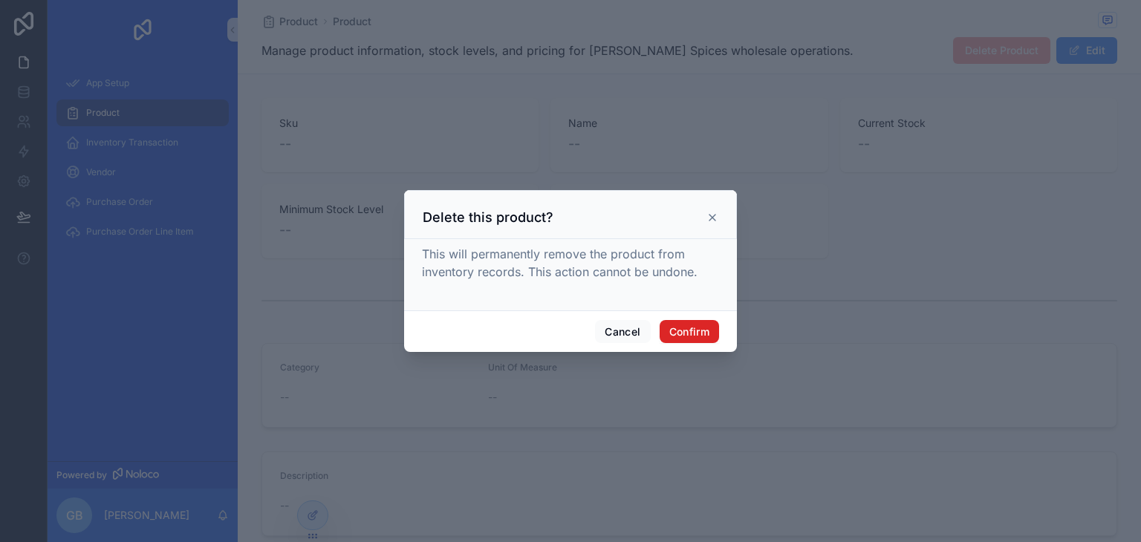
click at [685, 339] on button "Confirm" at bounding box center [688, 332] width 59 height 24
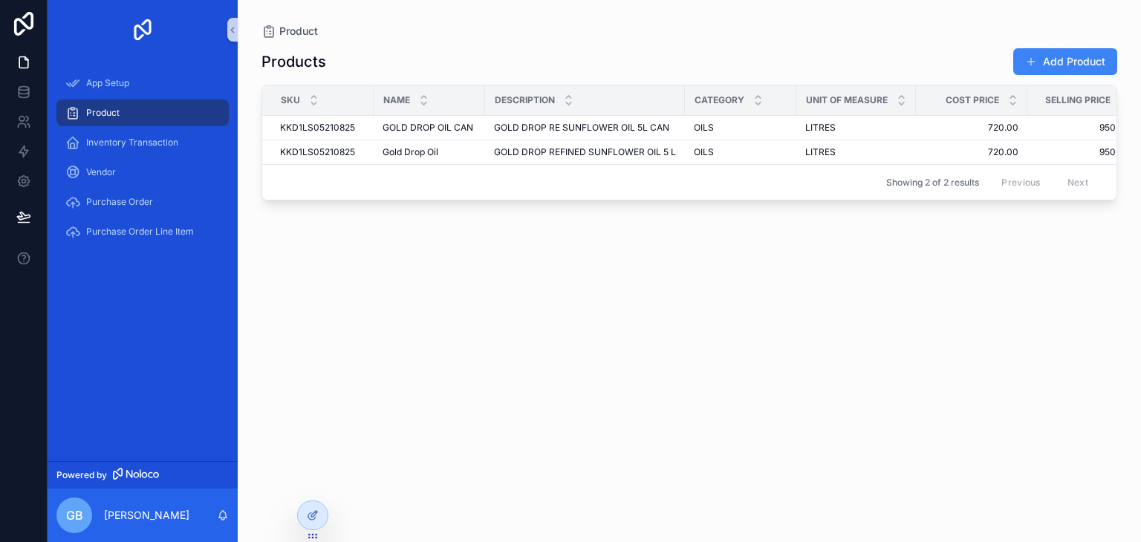
drag, startPoint x: 494, startPoint y: 227, endPoint x: 552, endPoint y: 231, distance: 58.8
click at [552, 231] on div "Products Add Product Sku Name Description Category Unit Of Measure Cost Price S…" at bounding box center [688, 282] width 855 height 486
click at [310, 152] on span "KKD1LS05210825" at bounding box center [317, 152] width 75 height 12
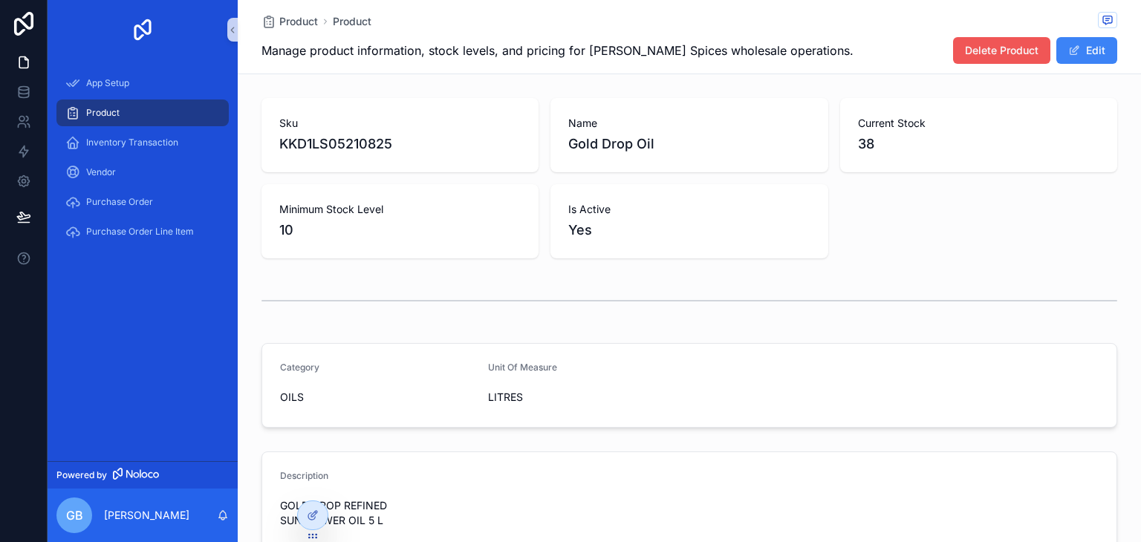
click at [980, 54] on span "Delete Product" at bounding box center [1002, 50] width 74 height 15
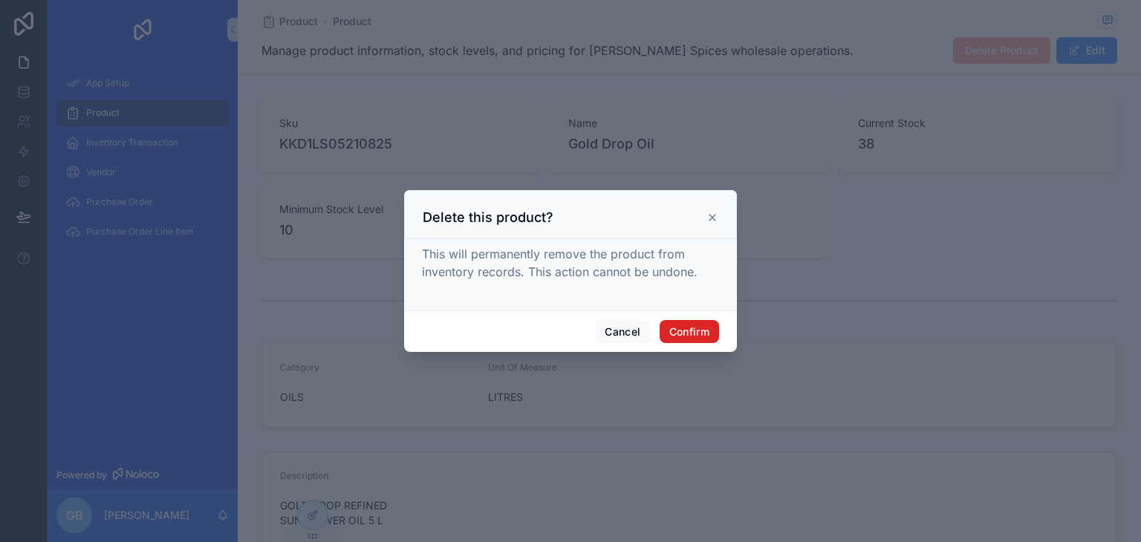
click at [699, 332] on button "Confirm" at bounding box center [688, 332] width 59 height 24
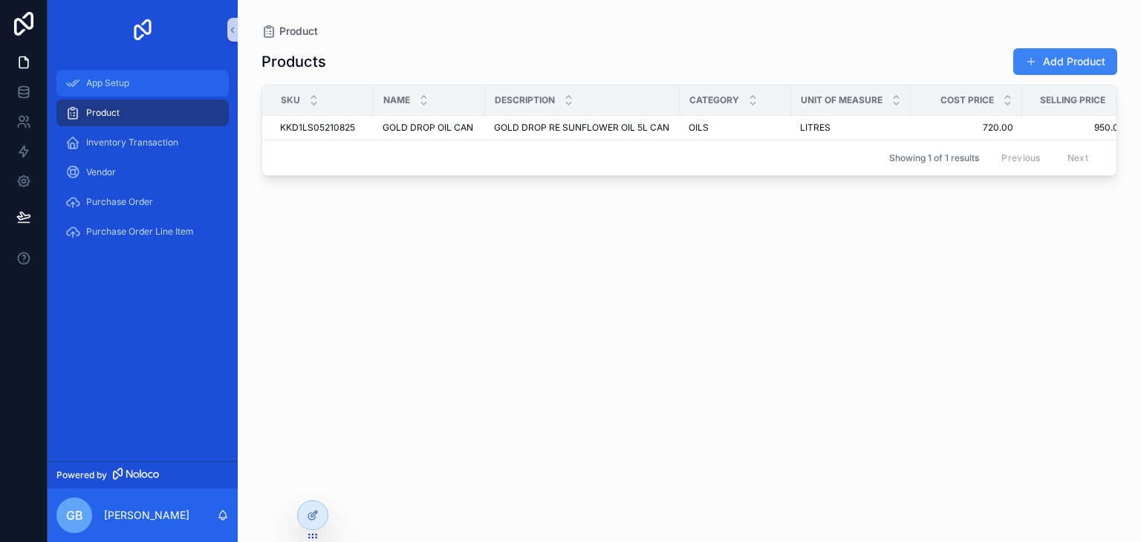
click at [125, 87] on span "App Setup" at bounding box center [107, 83] width 43 height 12
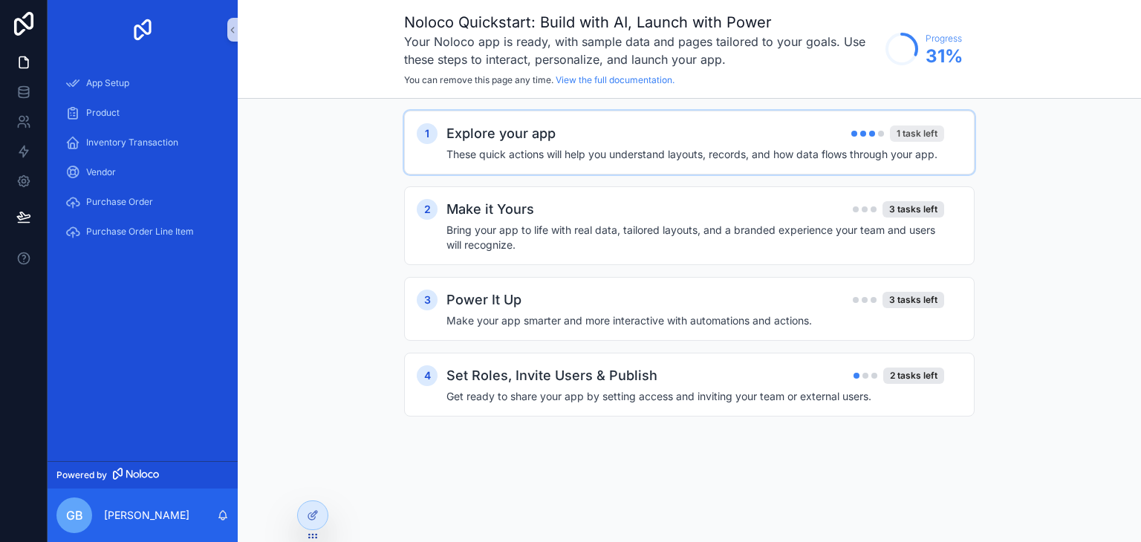
click at [927, 134] on div "1 task left" at bounding box center [917, 133] width 54 height 16
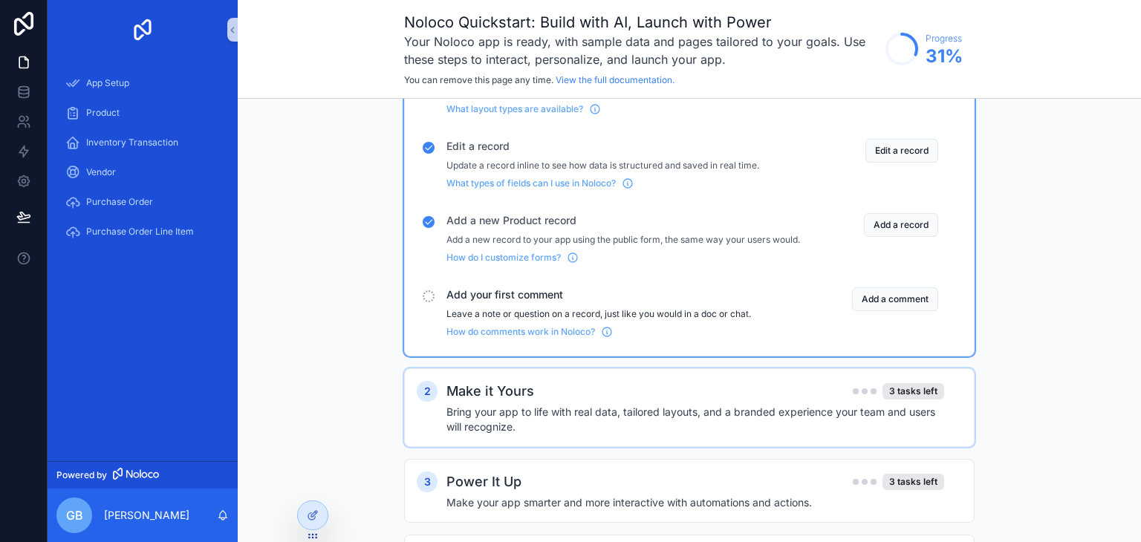
scroll to position [149, 0]
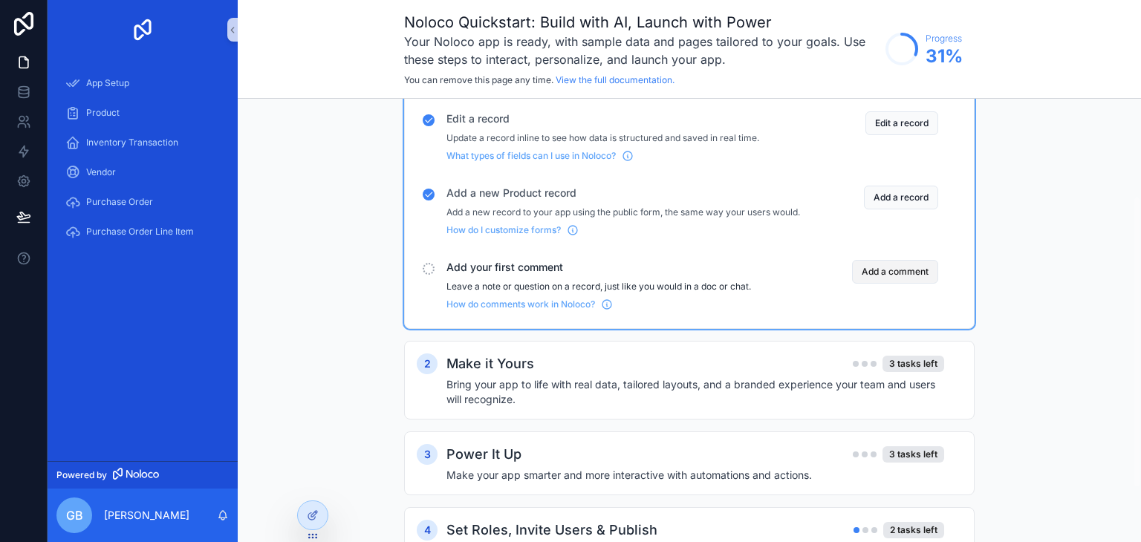
click at [888, 283] on button "Add a comment" at bounding box center [895, 272] width 86 height 24
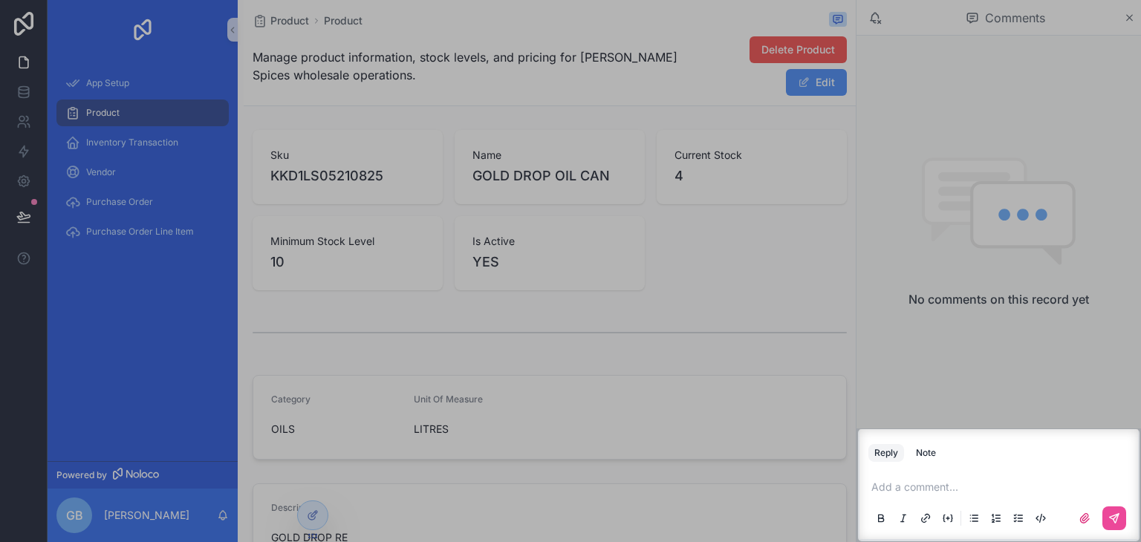
click at [904, 476] on div "Add a comment..." at bounding box center [998, 502] width 261 height 62
click at [906, 492] on p "scrollable content" at bounding box center [1001, 487] width 261 height 15
click at [917, 488] on p "scrollable content" at bounding box center [1001, 487] width 261 height 15
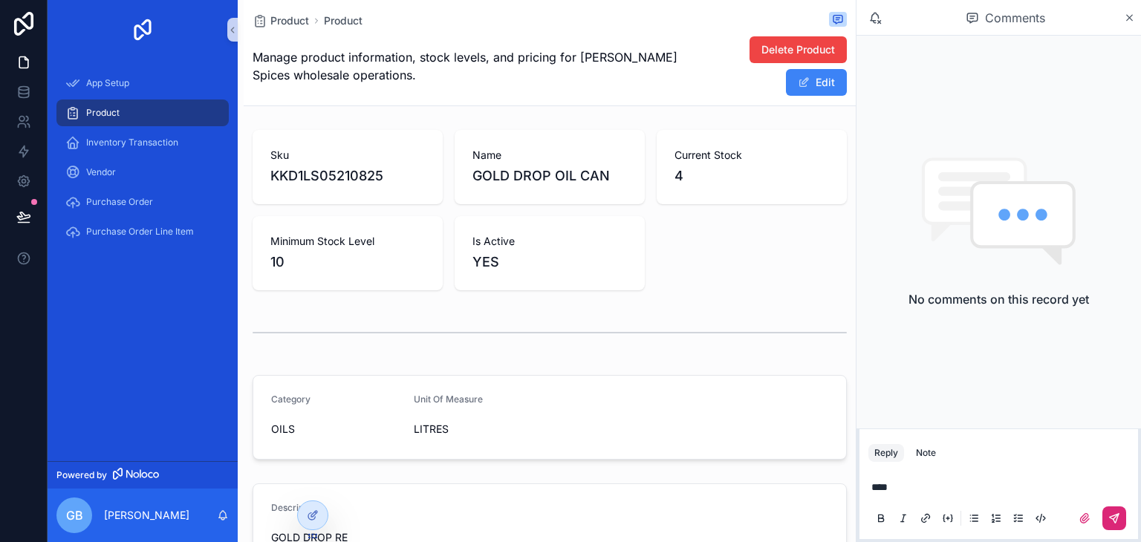
click at [1116, 521] on icon "scrollable content" at bounding box center [1114, 518] width 12 height 12
click at [1132, 16] on icon "scrollable content" at bounding box center [1128, 18] width 11 height 12
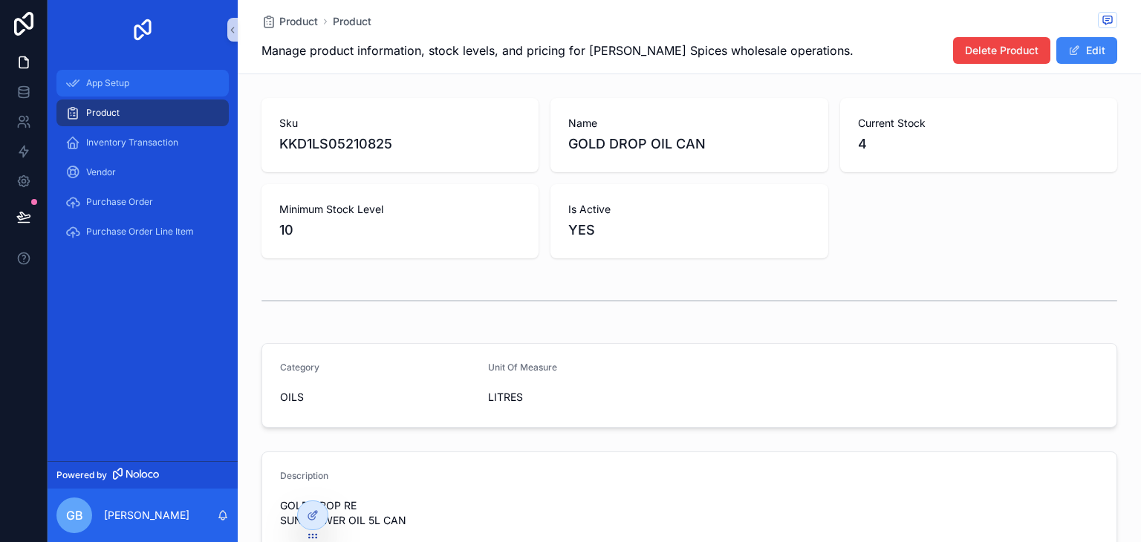
click at [119, 80] on span "App Setup" at bounding box center [107, 83] width 43 height 12
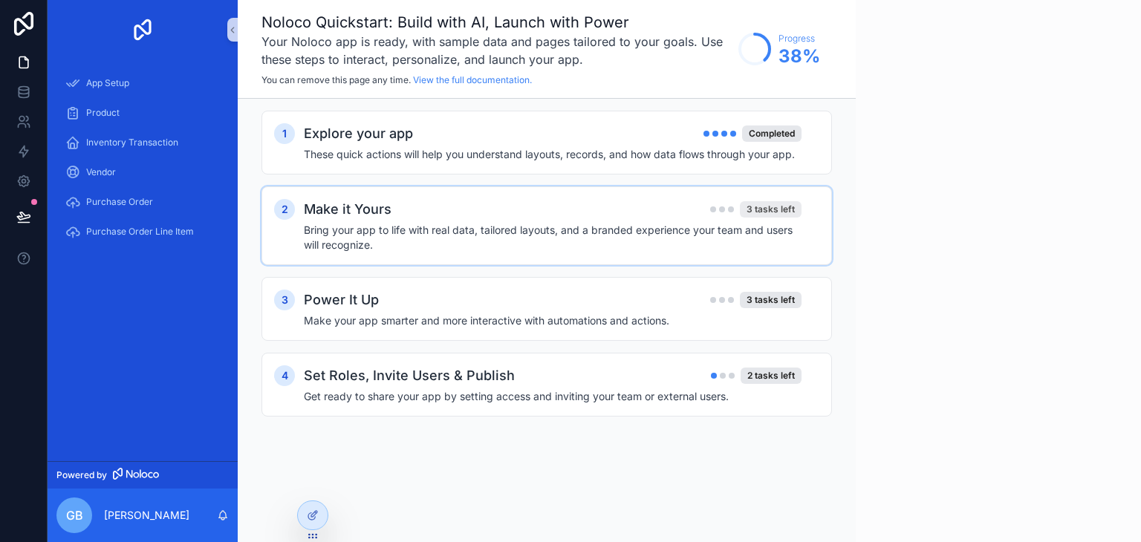
click at [763, 206] on div "3 tasks left" at bounding box center [771, 209] width 62 height 16
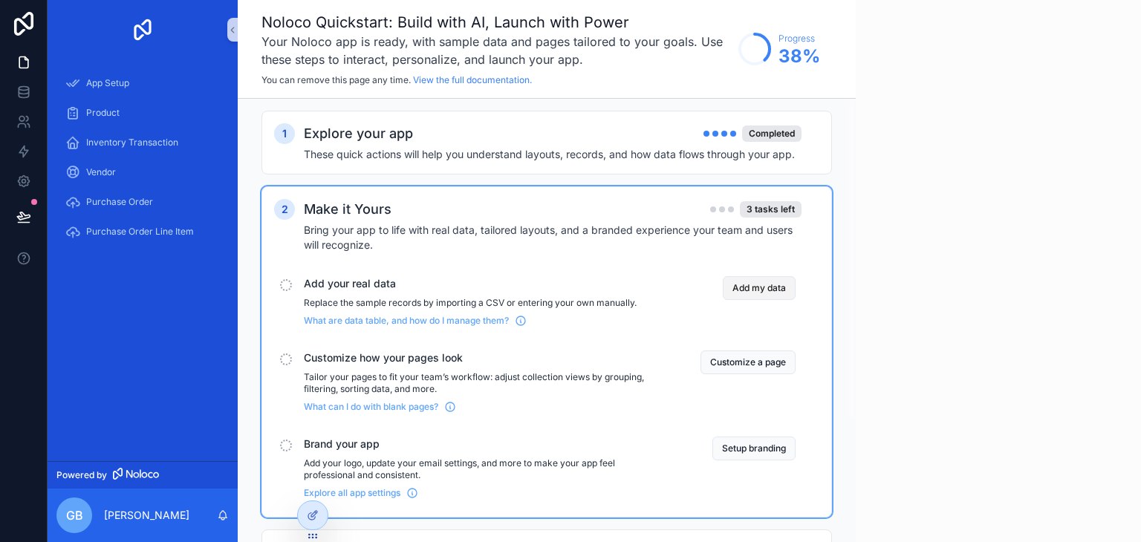
click at [751, 289] on button "Add my data" at bounding box center [758, 288] width 73 height 24
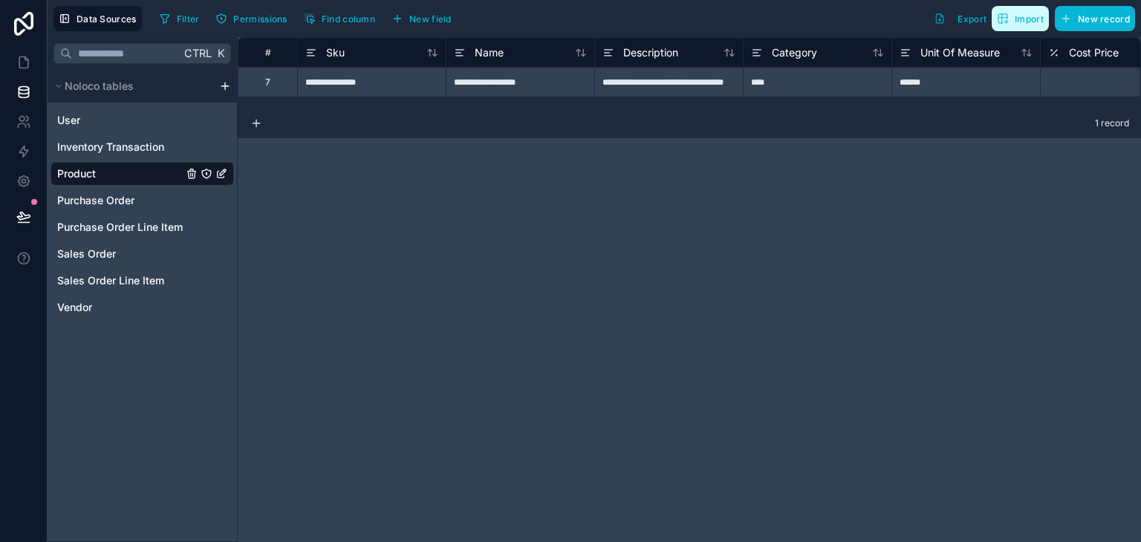
click at [1026, 7] on button "Import" at bounding box center [1019, 18] width 57 height 25
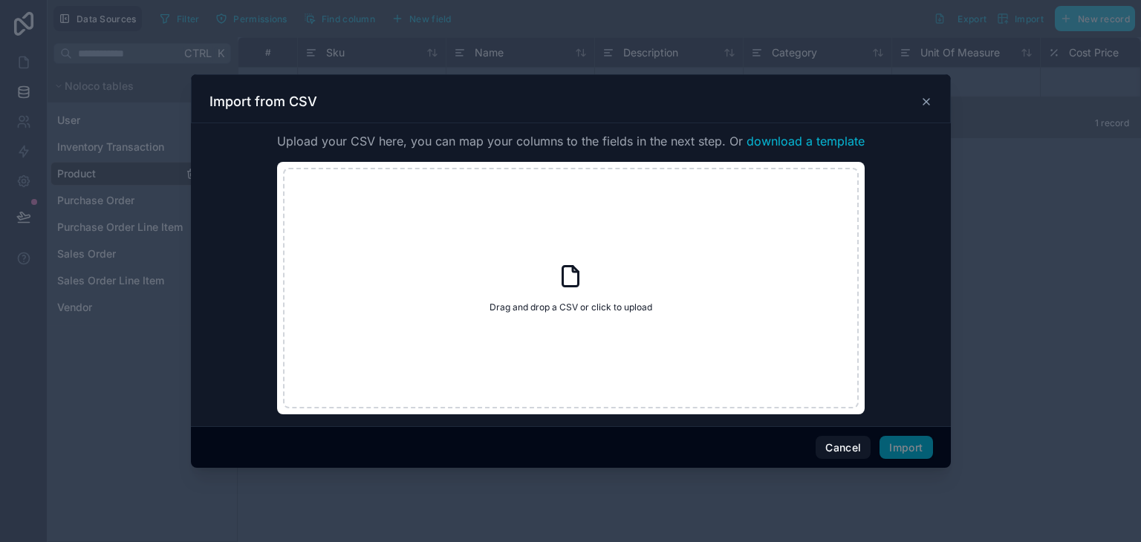
click at [925, 105] on icon at bounding box center [926, 102] width 12 height 12
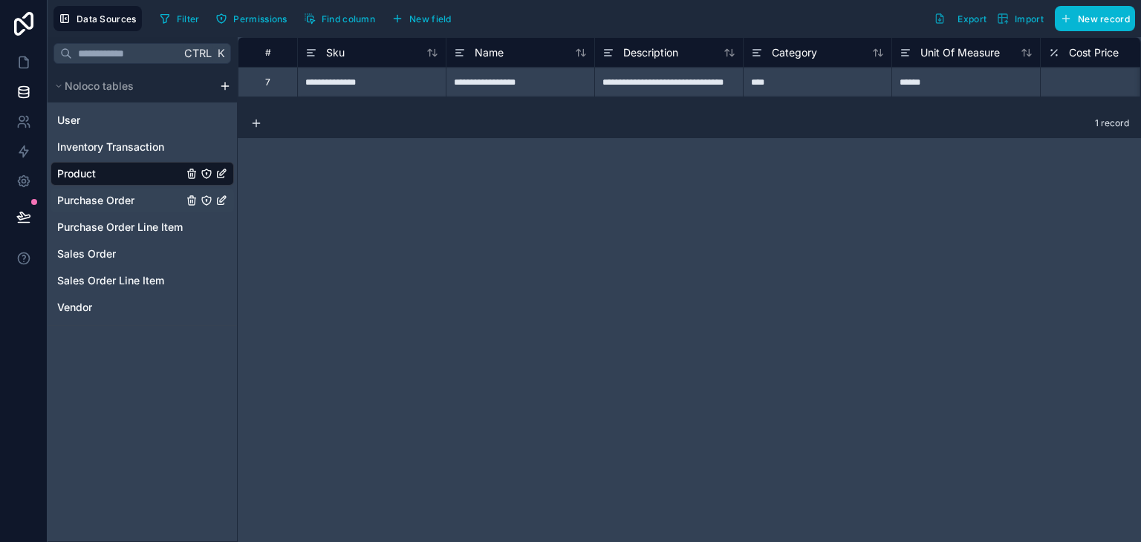
click at [131, 200] on span "Purchase Order" at bounding box center [95, 200] width 77 height 15
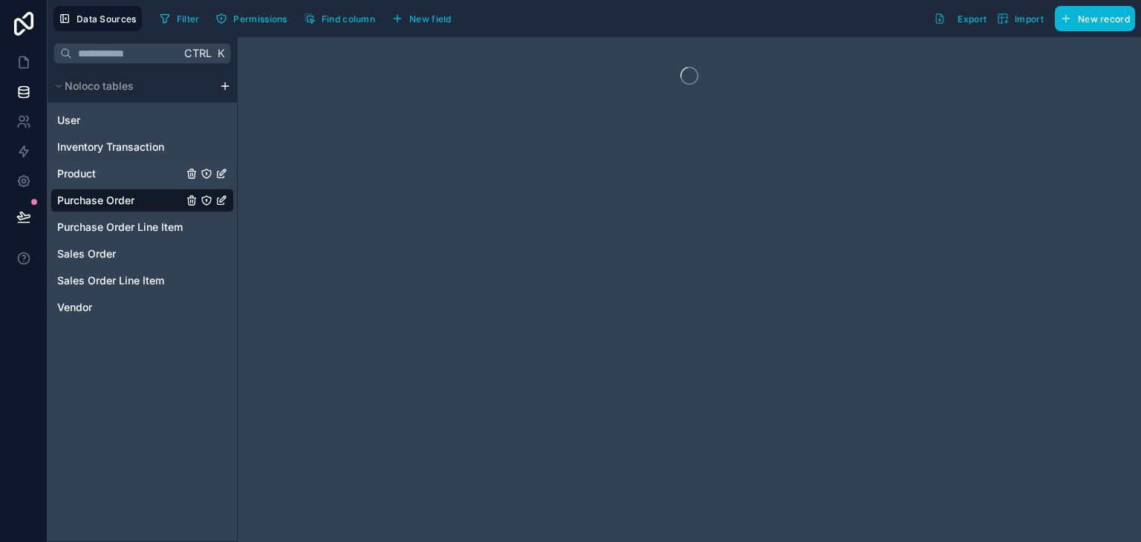
click at [145, 183] on div "Product" at bounding box center [141, 174] width 183 height 24
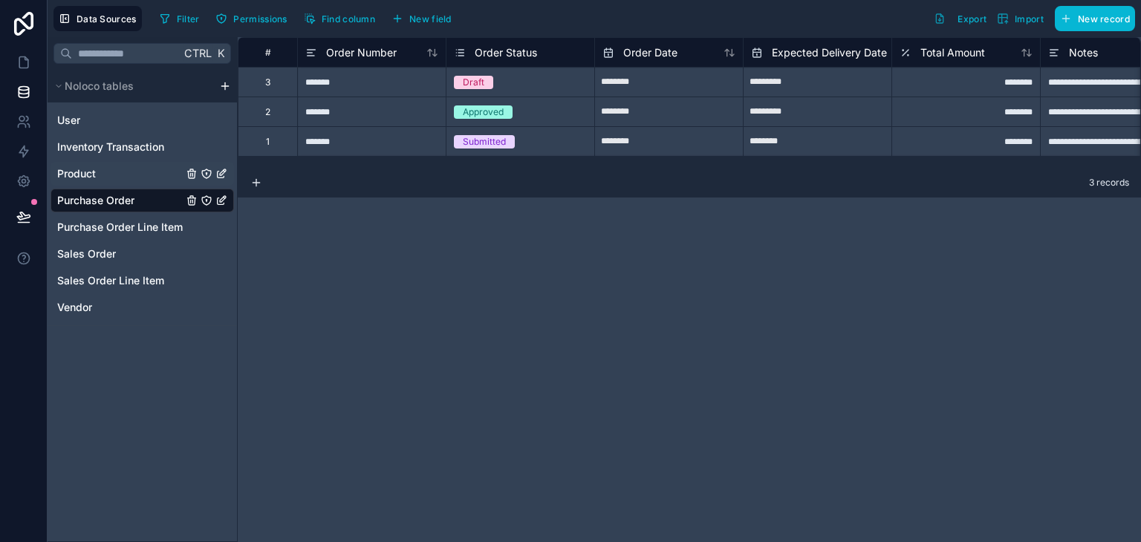
click at [107, 176] on link "Product" at bounding box center [119, 173] width 125 height 15
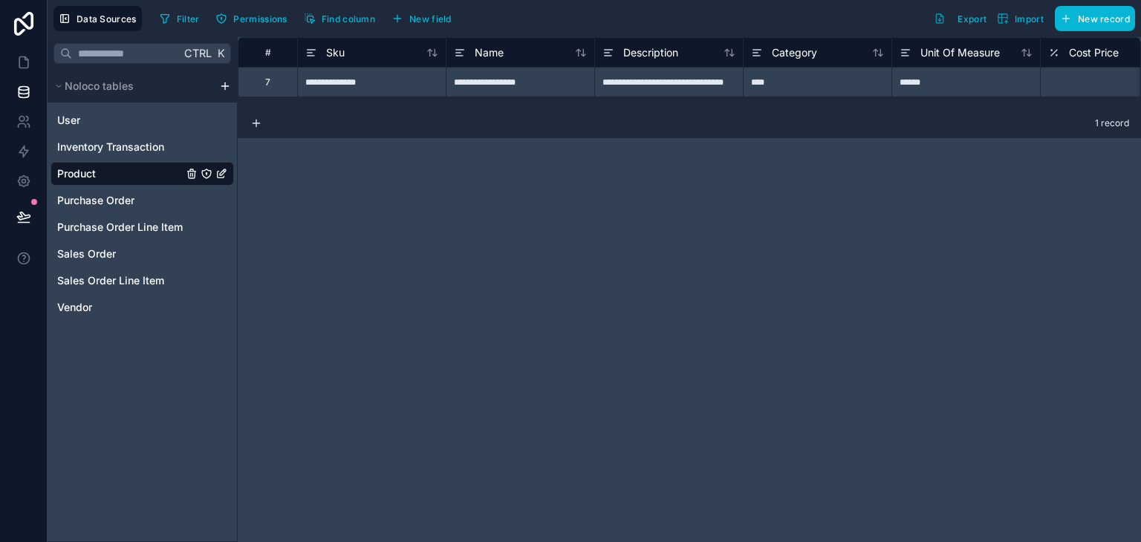
click at [398, 82] on div "**********" at bounding box center [371, 82] width 149 height 30
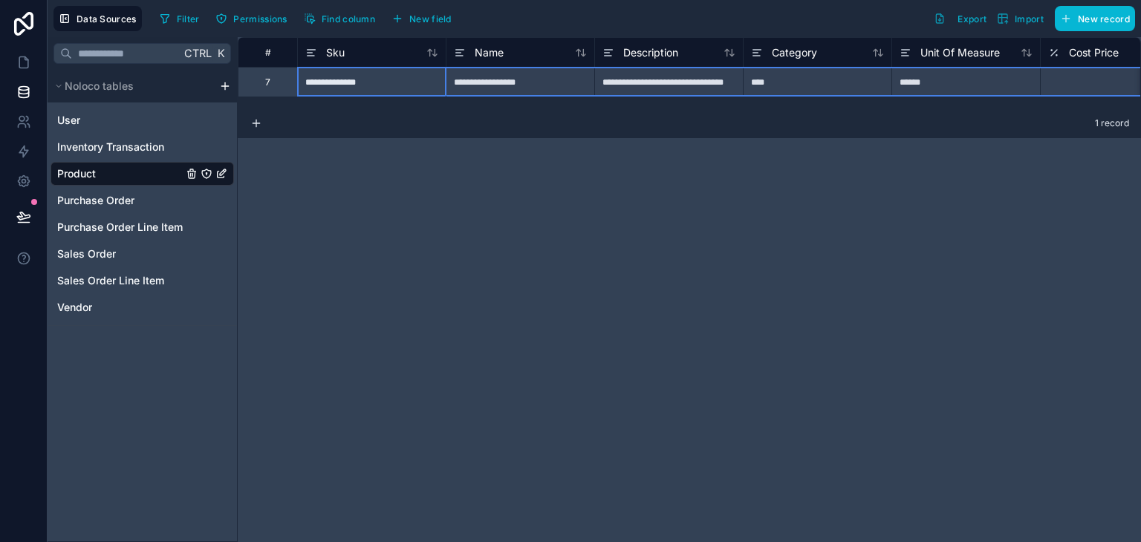
click at [284, 84] on div "7" at bounding box center [267, 82] width 59 height 30
click at [260, 84] on div "7" at bounding box center [267, 82] width 59 height 30
click at [264, 82] on div "7" at bounding box center [267, 82] width 59 height 30
click at [273, 51] on div "#" at bounding box center [267, 52] width 36 height 11
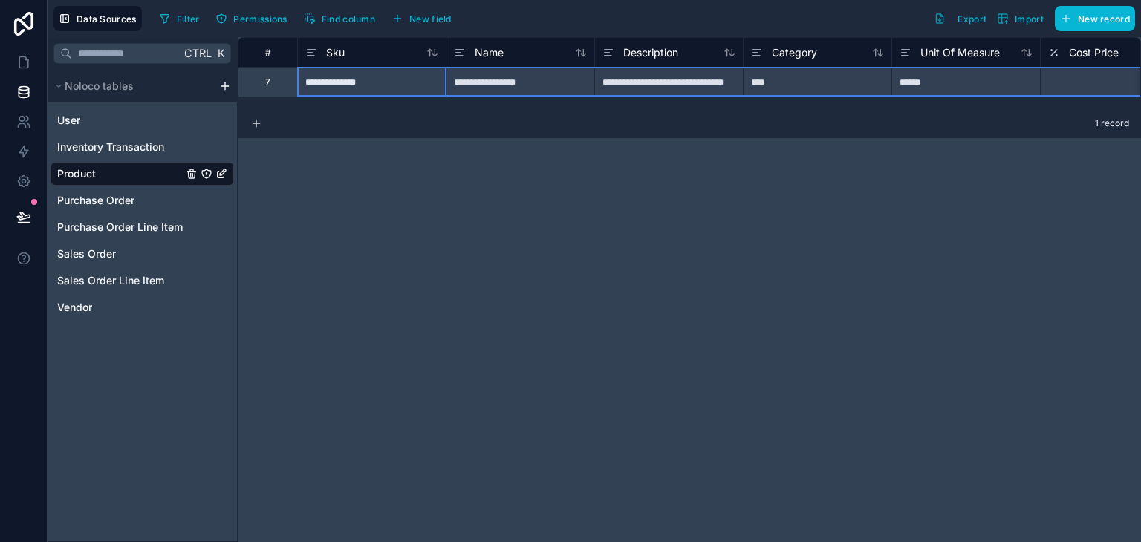
click at [273, 51] on div "#" at bounding box center [267, 52] width 36 height 11
click at [258, 91] on div "7" at bounding box center [267, 82] width 59 height 30
click at [268, 81] on div "7" at bounding box center [267, 82] width 5 height 12
click at [273, 80] on div "7" at bounding box center [267, 82] width 59 height 30
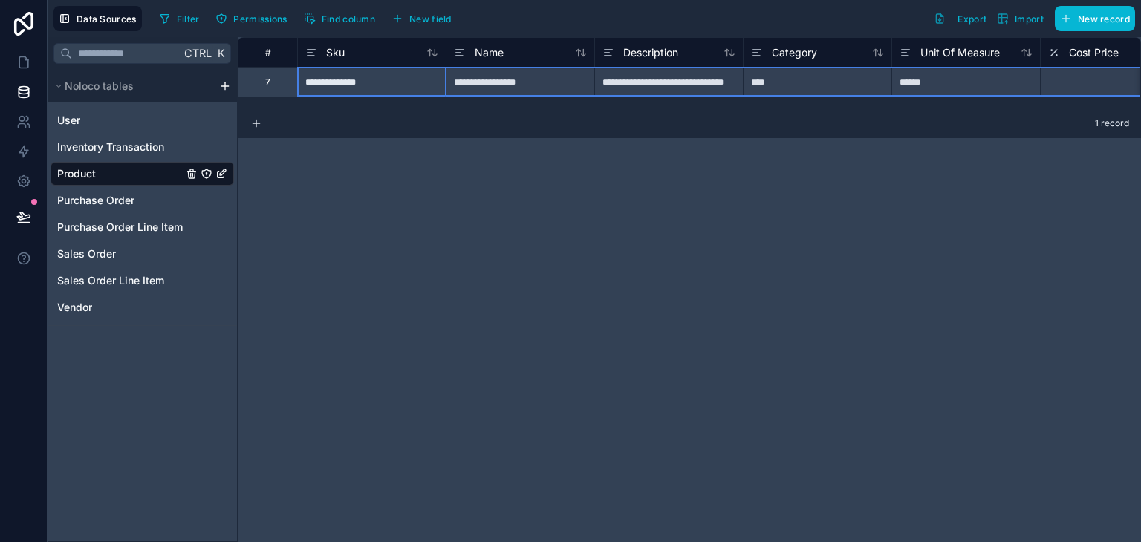
click at [273, 80] on div "7" at bounding box center [267, 82] width 59 height 30
click at [342, 14] on span "Find column" at bounding box center [348, 18] width 53 height 11
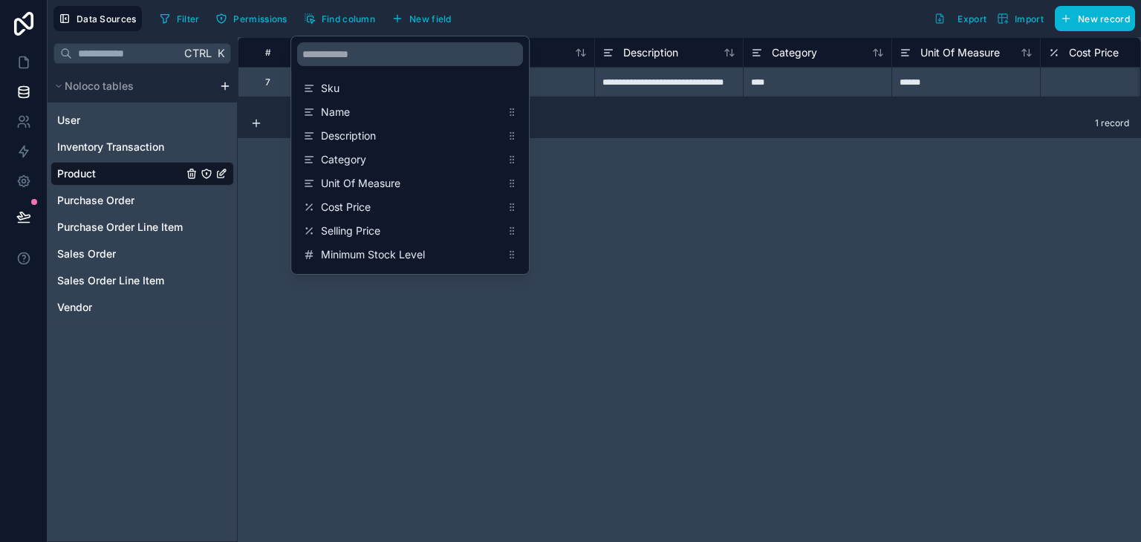
click at [759, 226] on div "**********" at bounding box center [689, 289] width 903 height 505
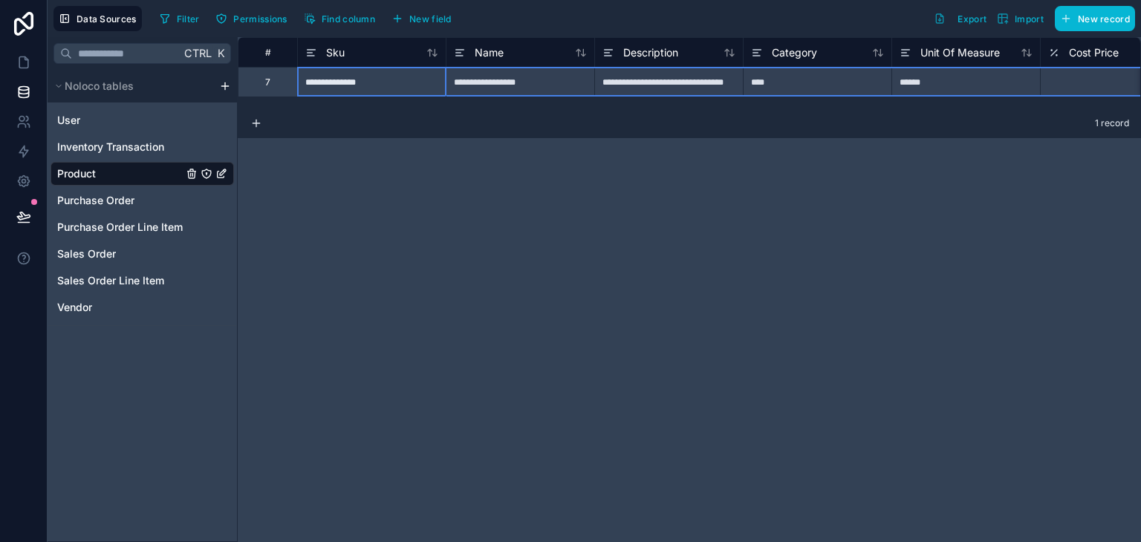
click at [258, 84] on div "7" at bounding box center [267, 82] width 59 height 30
click at [359, 16] on span "Find column" at bounding box center [348, 18] width 53 height 11
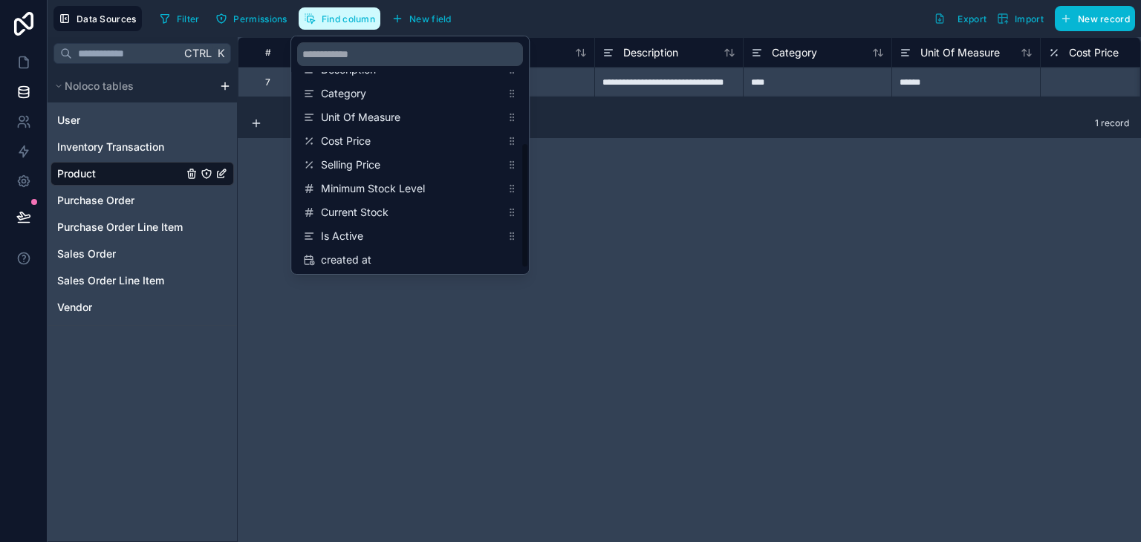
scroll to position [190, 0]
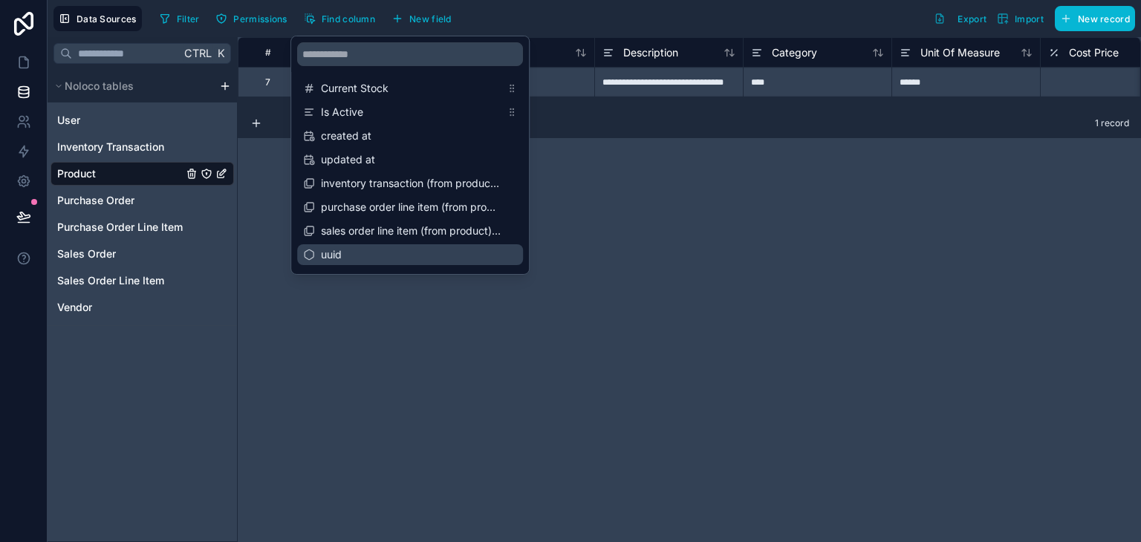
click at [374, 259] on span "uuid" at bounding box center [411, 254] width 180 height 15
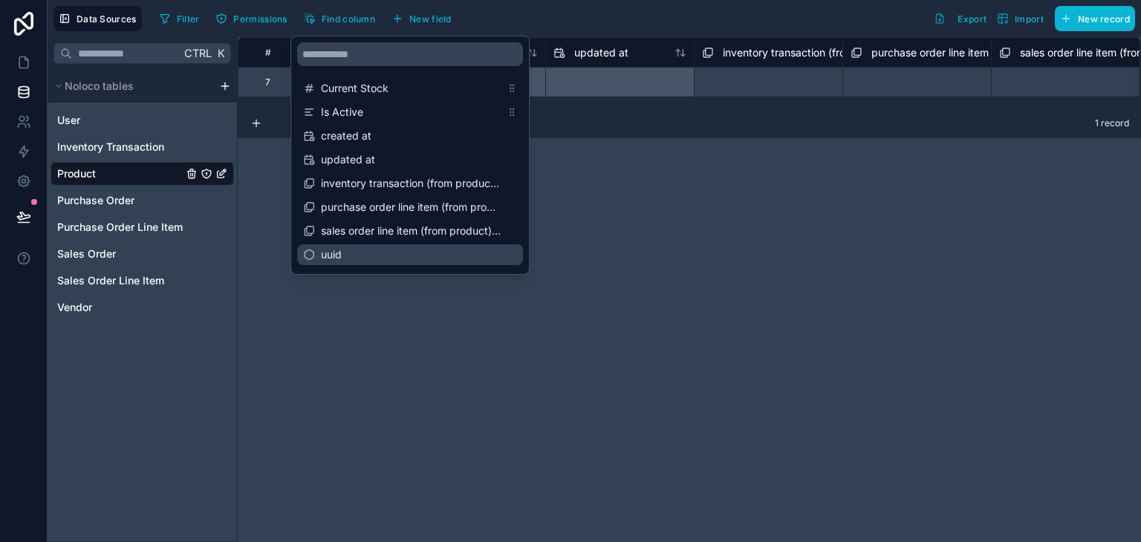
scroll to position [0, 1533]
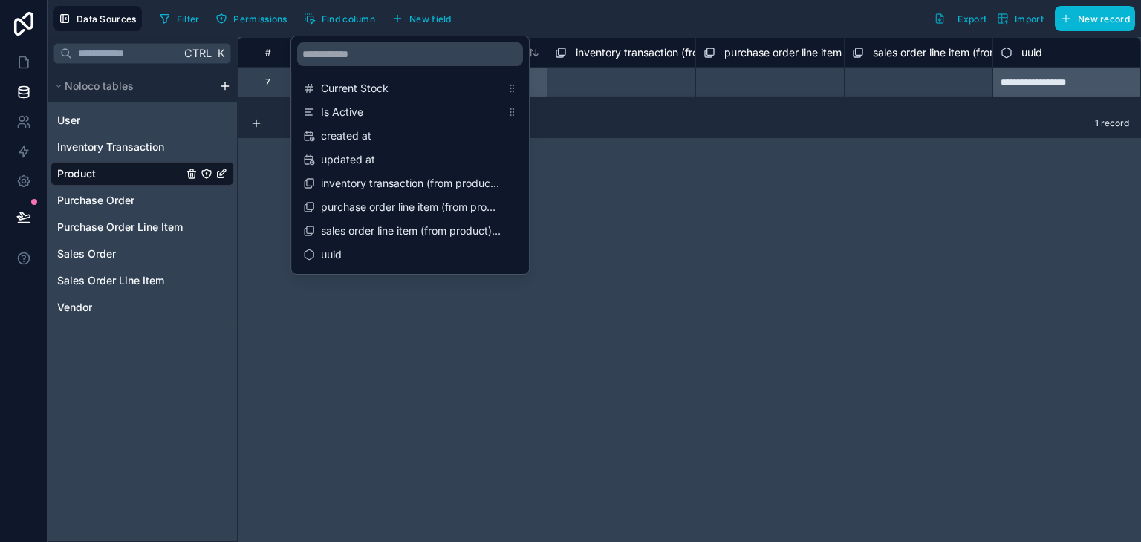
click at [917, 258] on div "**********" at bounding box center [689, 289] width 903 height 505
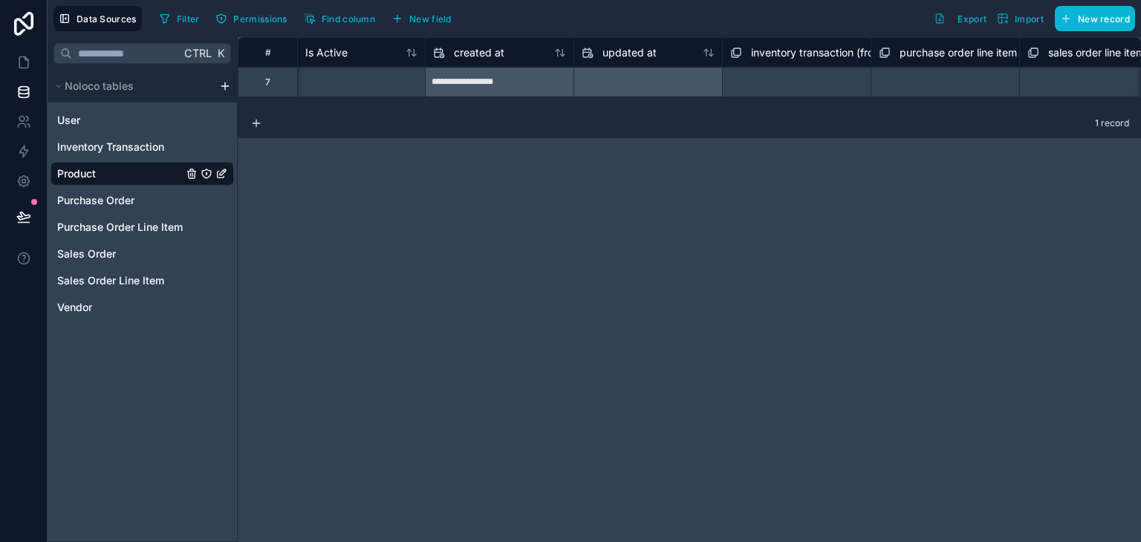
scroll to position [0, 1348]
click at [624, 82] on div at bounding box center [658, 83] width 148 height 24
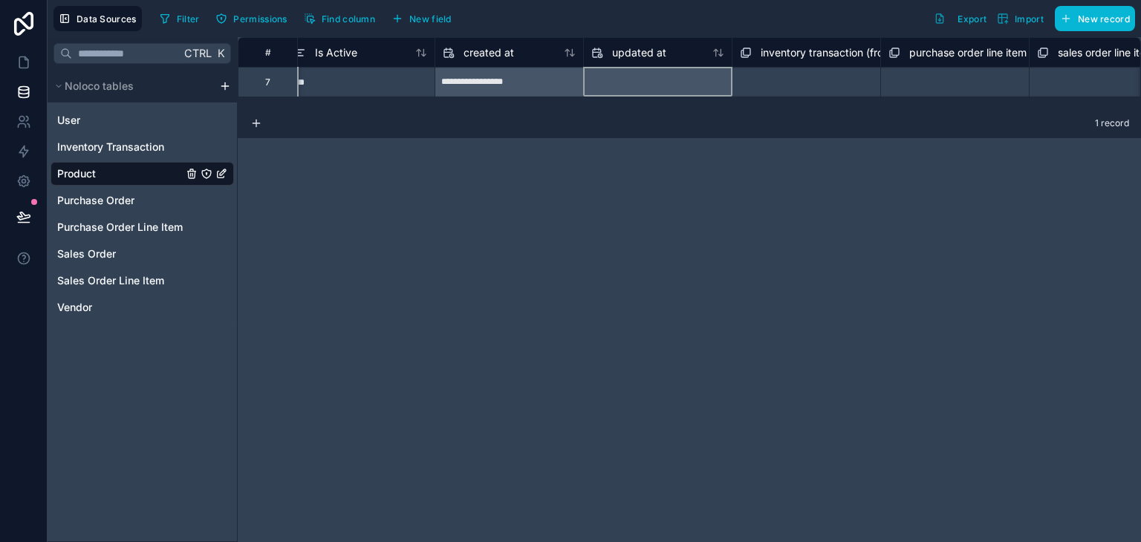
click at [624, 82] on div at bounding box center [658, 83] width 148 height 24
click at [639, 46] on span "updated at" at bounding box center [639, 52] width 54 height 15
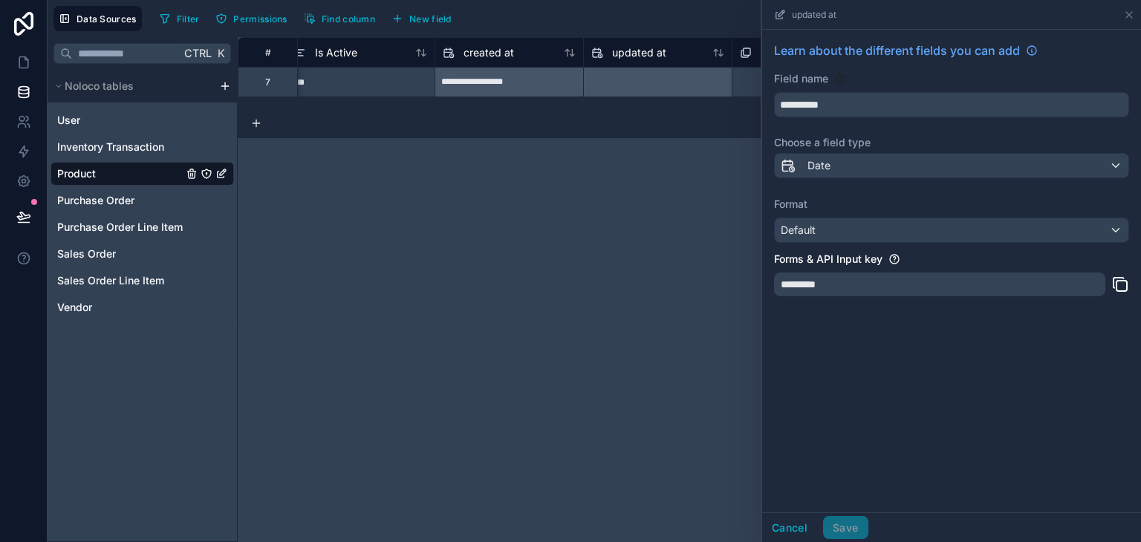
click at [900, 88] on div "**********" at bounding box center [951, 94] width 355 height 46
click at [1125, 12] on icon at bounding box center [1129, 15] width 12 height 12
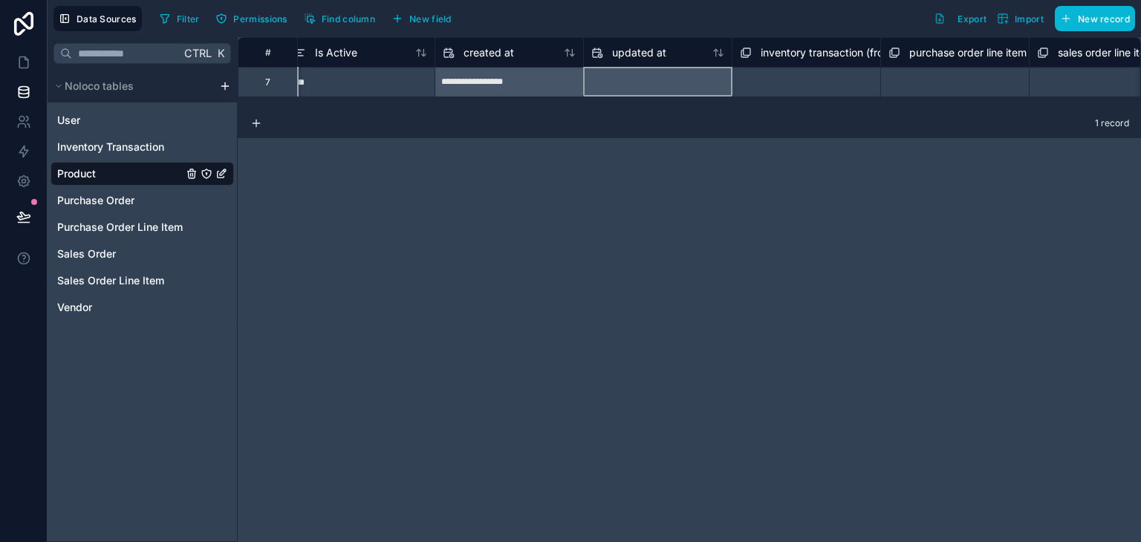
click at [671, 75] on div at bounding box center [658, 83] width 148 height 24
click at [668, 90] on div at bounding box center [658, 83] width 148 height 24
click at [647, 138] on div "**********" at bounding box center [689, 289] width 903 height 505
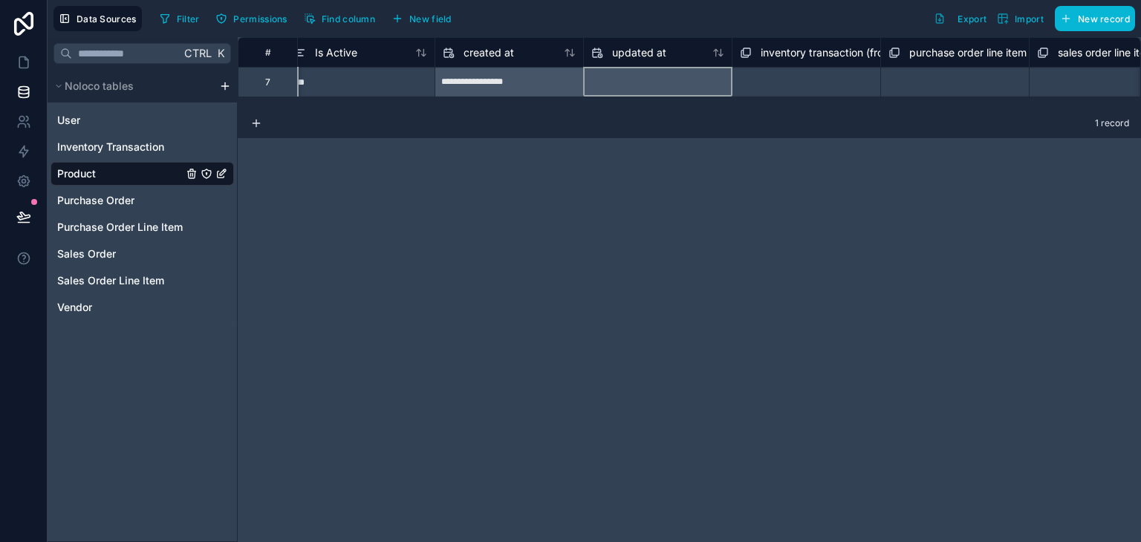
click at [659, 82] on div at bounding box center [658, 83] width 148 height 24
click at [725, 54] on div "updated at" at bounding box center [658, 53] width 148 height 18
click at [721, 56] on icon at bounding box center [718, 53] width 12 height 12
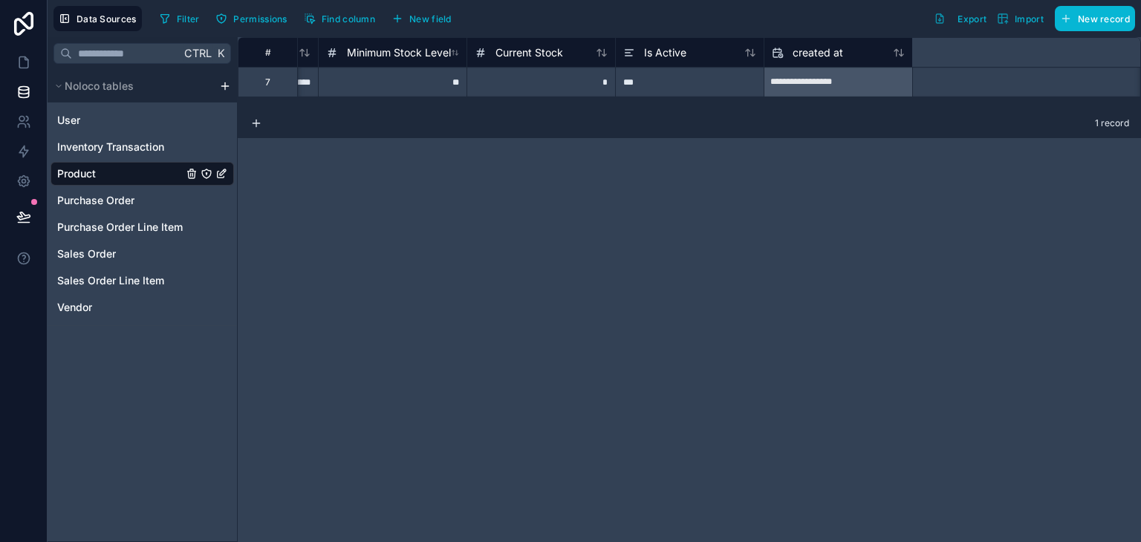
scroll to position [0, 1034]
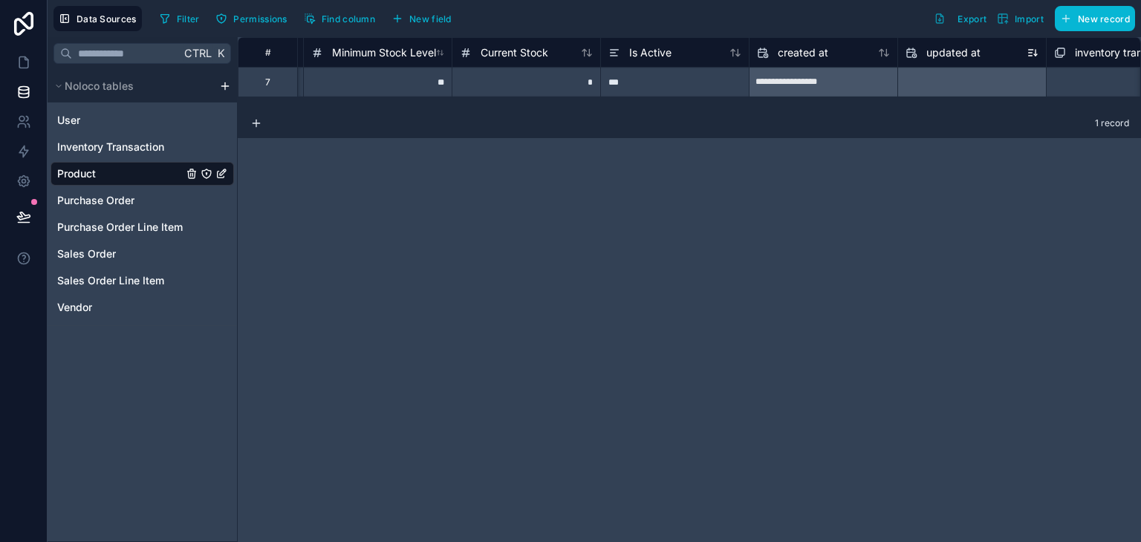
click at [1034, 51] on icon at bounding box center [1032, 53] width 12 height 12
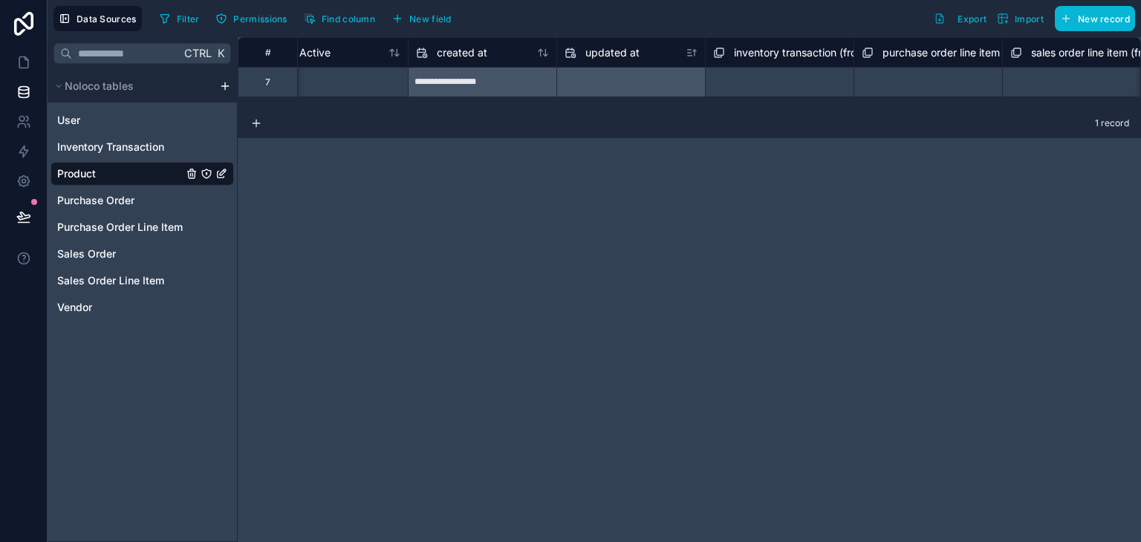
scroll to position [0, 1412]
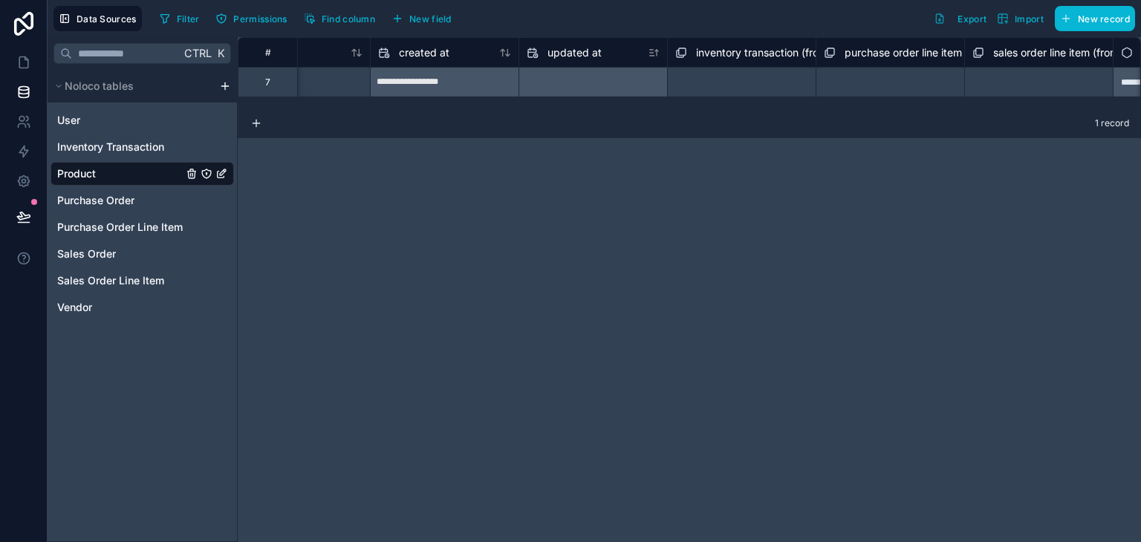
click at [587, 87] on div at bounding box center [593, 83] width 148 height 24
click at [588, 87] on div at bounding box center [593, 83] width 148 height 24
click at [466, 82] on div "**********" at bounding box center [445, 83] width 148 height 24
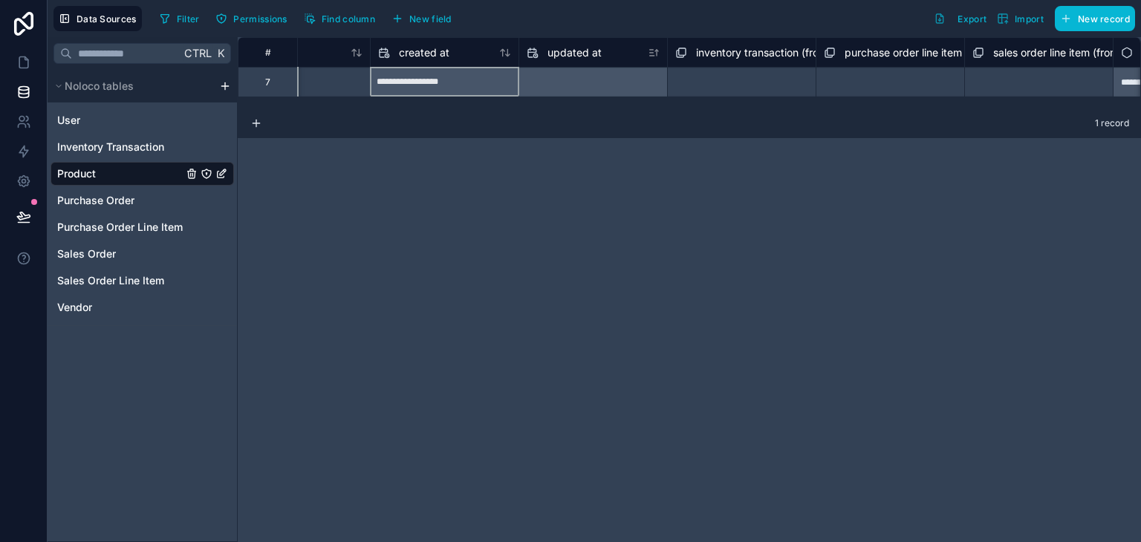
click at [448, 82] on div "**********" at bounding box center [445, 83] width 148 height 24
click at [448, 81] on div "**********" at bounding box center [445, 83] width 148 height 24
click at [389, 52] on icon at bounding box center [384, 53] width 12 height 18
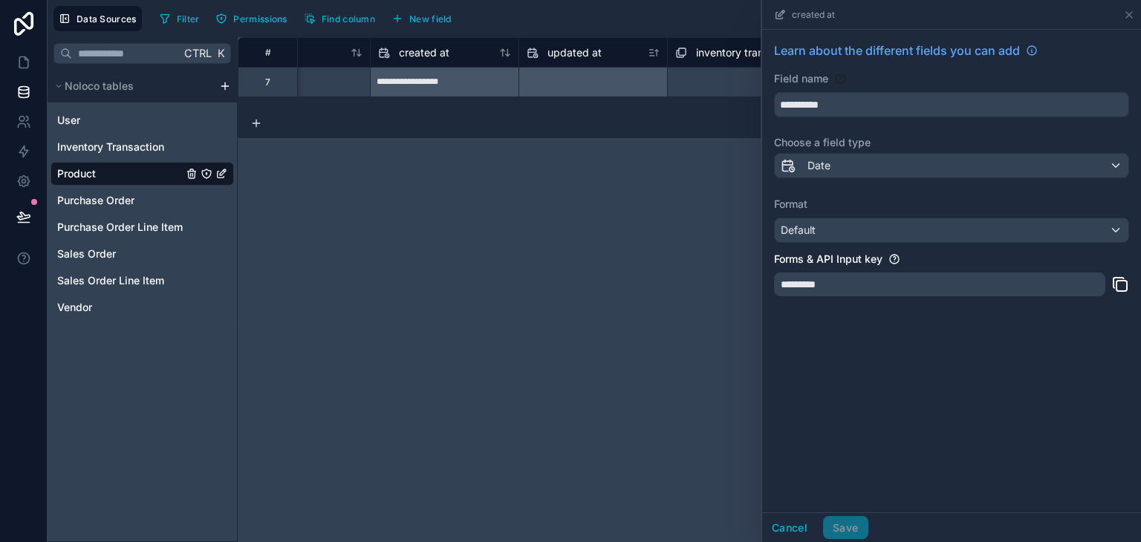
drag, startPoint x: 803, startPoint y: 291, endPoint x: 835, endPoint y: 279, distance: 34.1
click at [803, 290] on div "*********" at bounding box center [939, 285] width 331 height 24
click at [772, 524] on button "Cancel" at bounding box center [789, 528] width 55 height 24
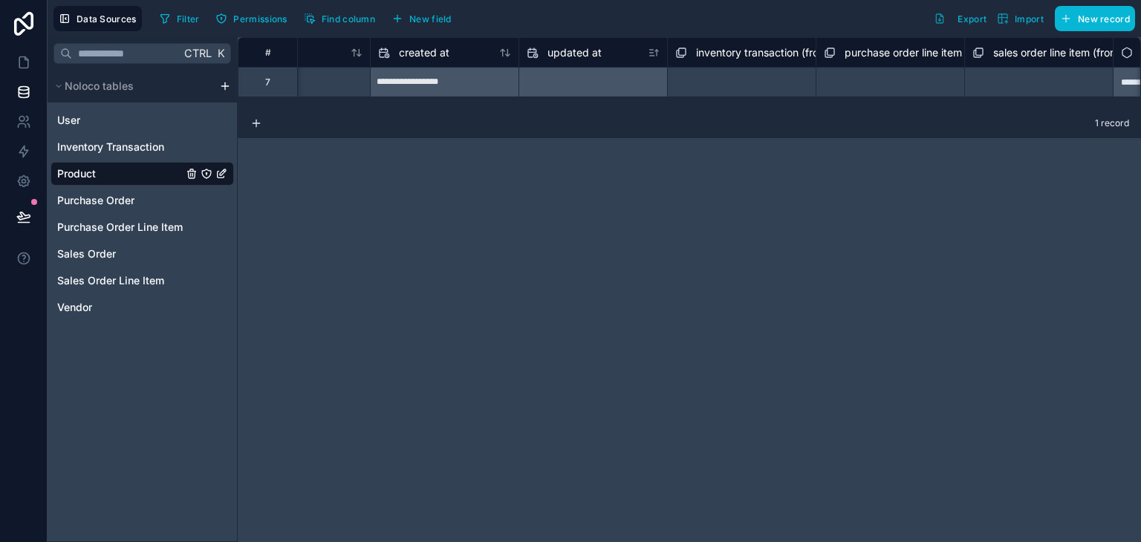
click at [226, 171] on icon "Product" at bounding box center [223, 172] width 6 height 6
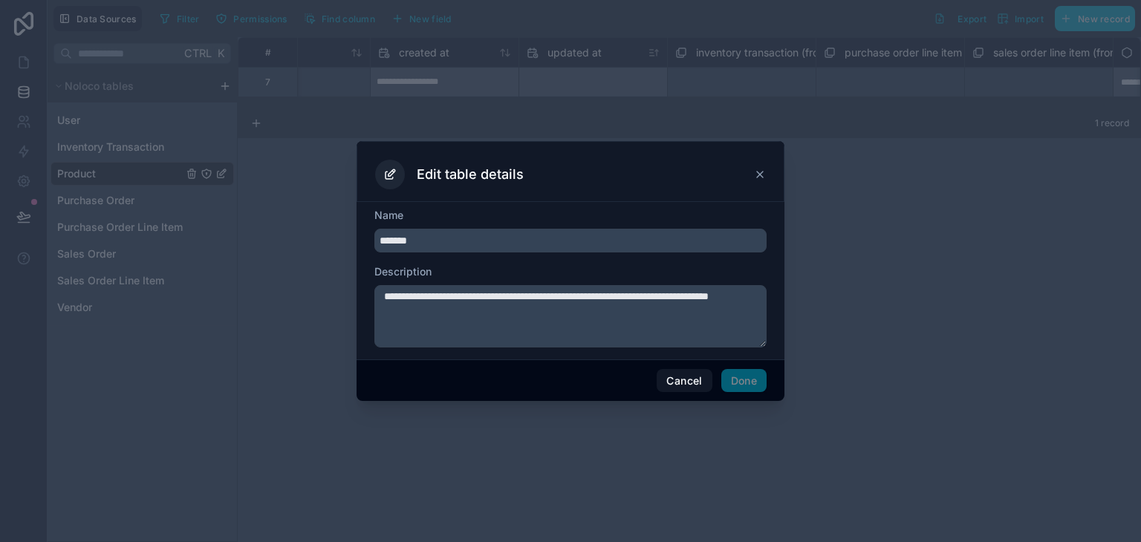
click at [475, 241] on input "*******" at bounding box center [570, 241] width 392 height 24
type input "********"
click at [748, 382] on button "Done" at bounding box center [743, 381] width 45 height 24
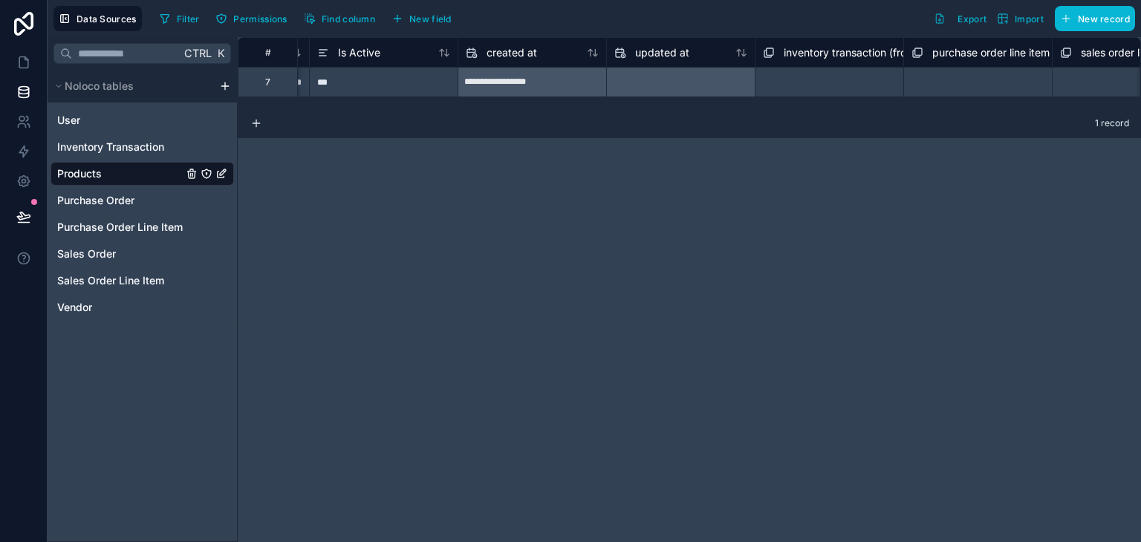
scroll to position [0, 1340]
click at [596, 86] on div at bounding box center [666, 83] width 148 height 24
click at [598, 86] on div at bounding box center [666, 83] width 148 height 24
click at [607, 83] on div at bounding box center [666, 83] width 148 height 24
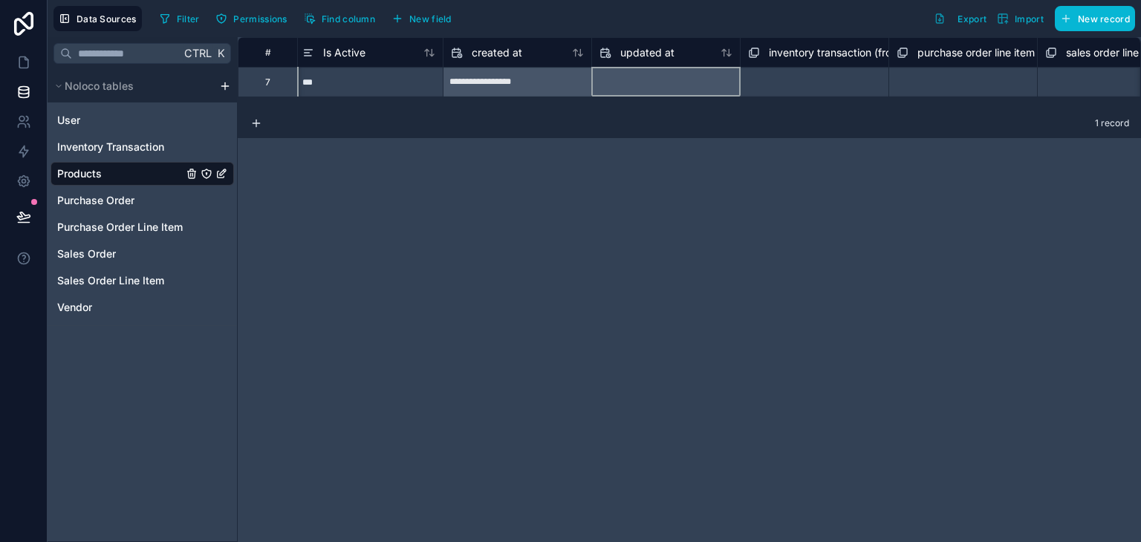
click at [607, 83] on div at bounding box center [666, 83] width 148 height 24
click at [841, 51] on span "inventory transaction (from product) collection" at bounding box center [882, 52] width 226 height 15
click at [774, 51] on span "inventory transaction (from product) collection" at bounding box center [882, 52] width 226 height 15
drag, startPoint x: 772, startPoint y: 50, endPoint x: 760, endPoint y: 216, distance: 166.8
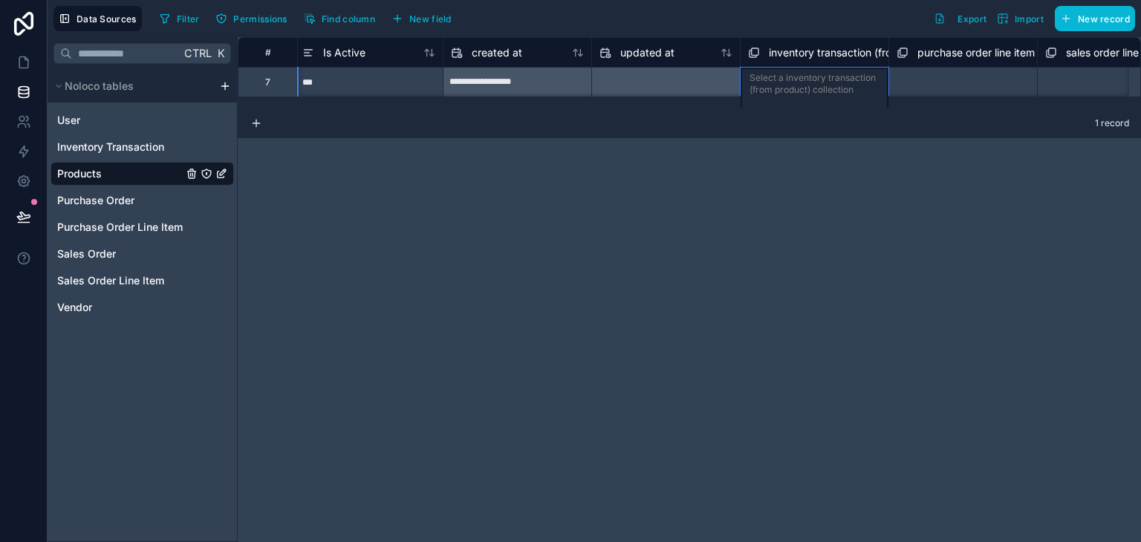
click at [760, 216] on div "**********" at bounding box center [689, 289] width 903 height 505
click at [829, 47] on span "inventory transaction (from product) collection" at bounding box center [882, 52] width 226 height 15
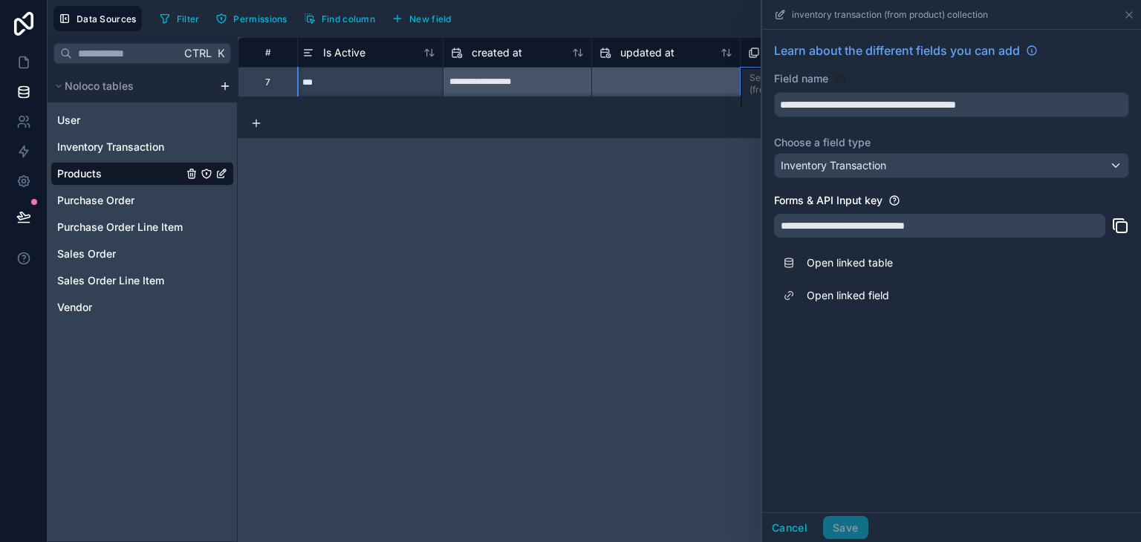
click at [645, 186] on div "**********" at bounding box center [689, 289] width 903 height 505
click at [1132, 12] on icon at bounding box center [1129, 15] width 6 height 6
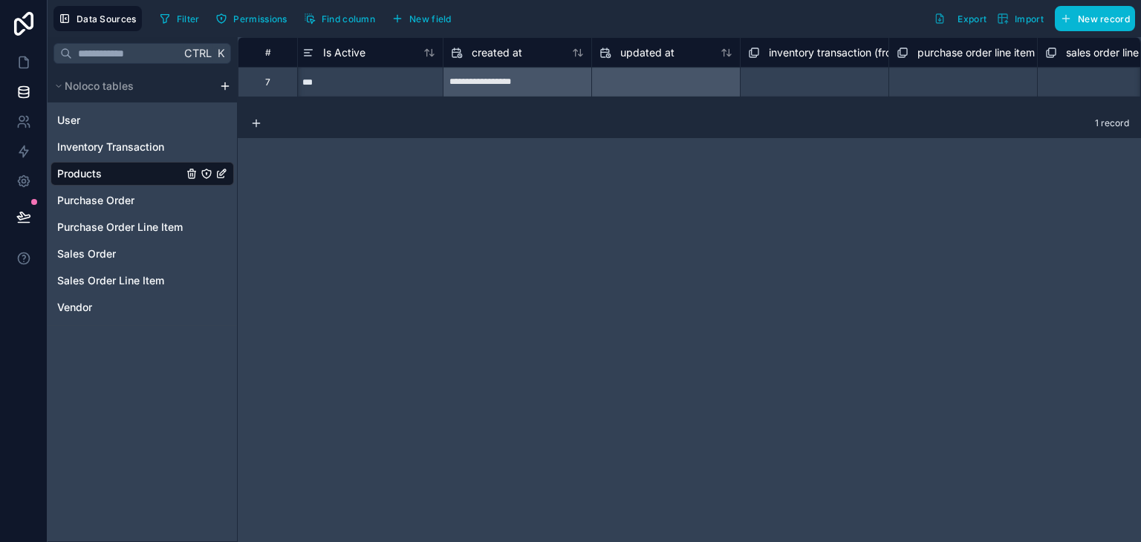
scroll to position [0, 1533]
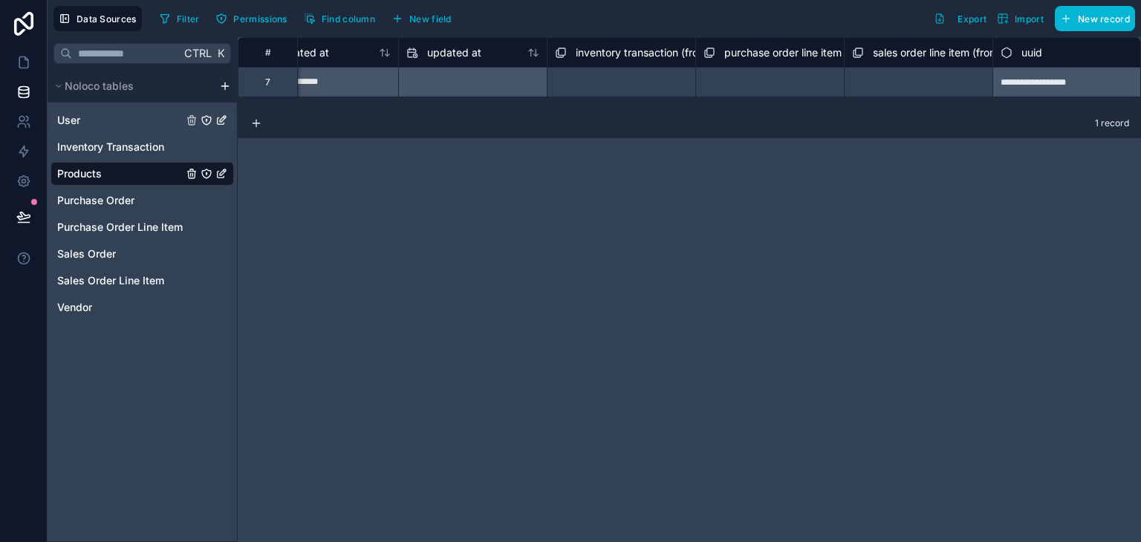
click at [116, 114] on link "User" at bounding box center [119, 120] width 125 height 15
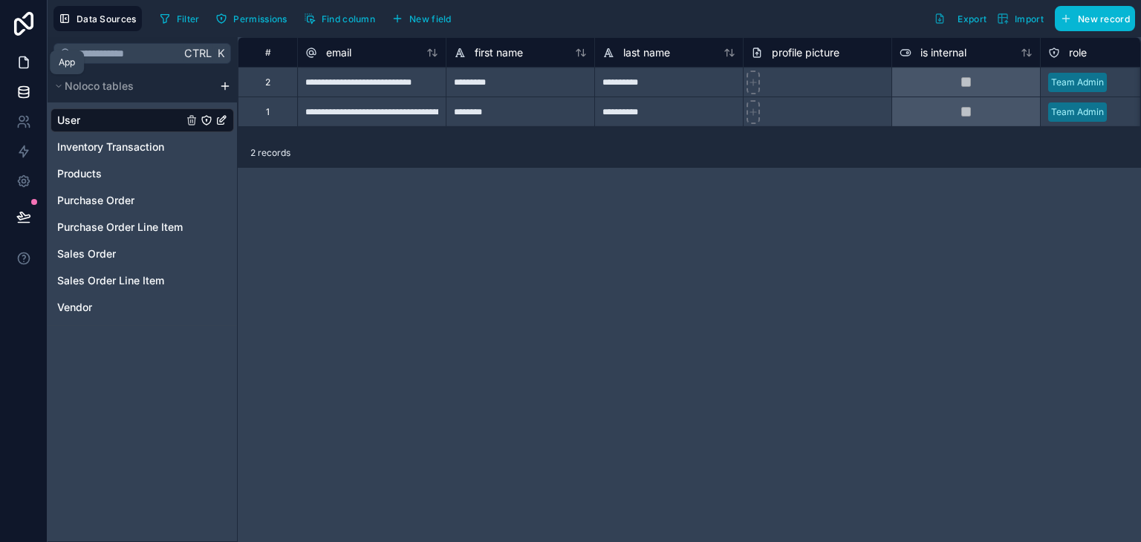
click at [25, 58] on icon at bounding box center [23, 62] width 9 height 11
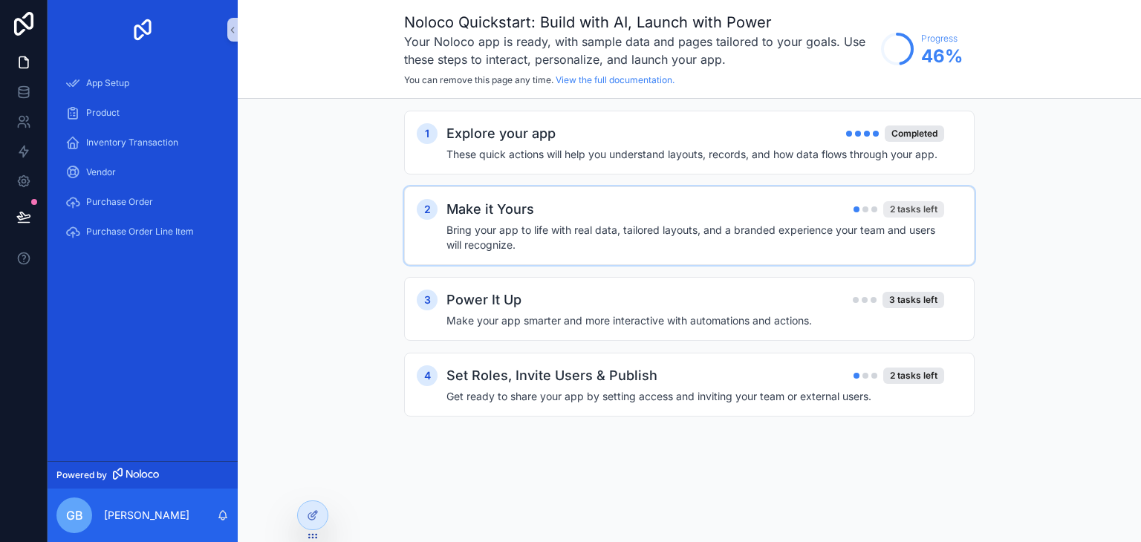
click at [916, 215] on div "2 tasks left" at bounding box center [913, 209] width 61 height 16
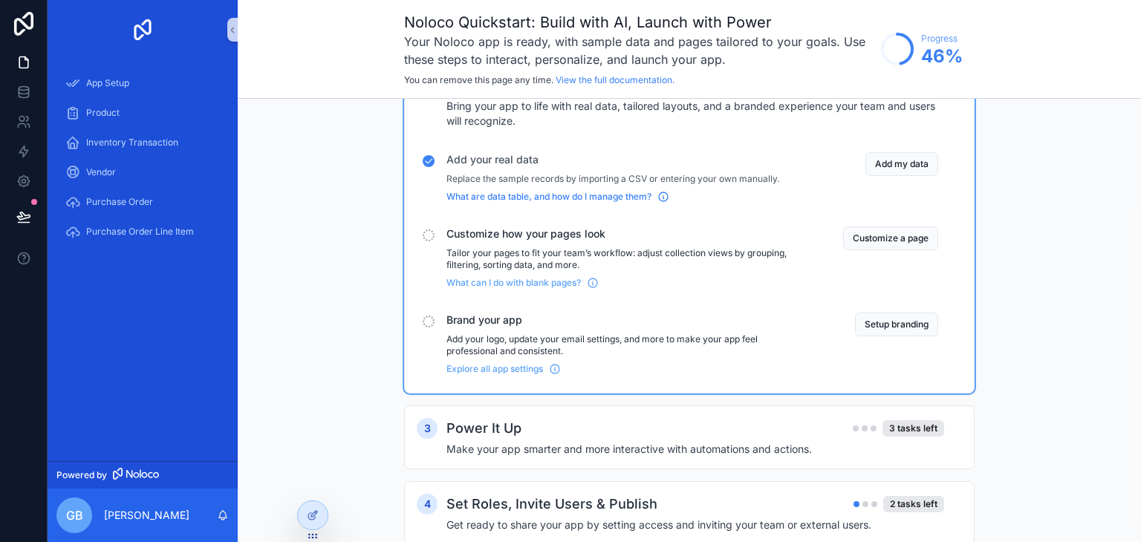
scroll to position [149, 0]
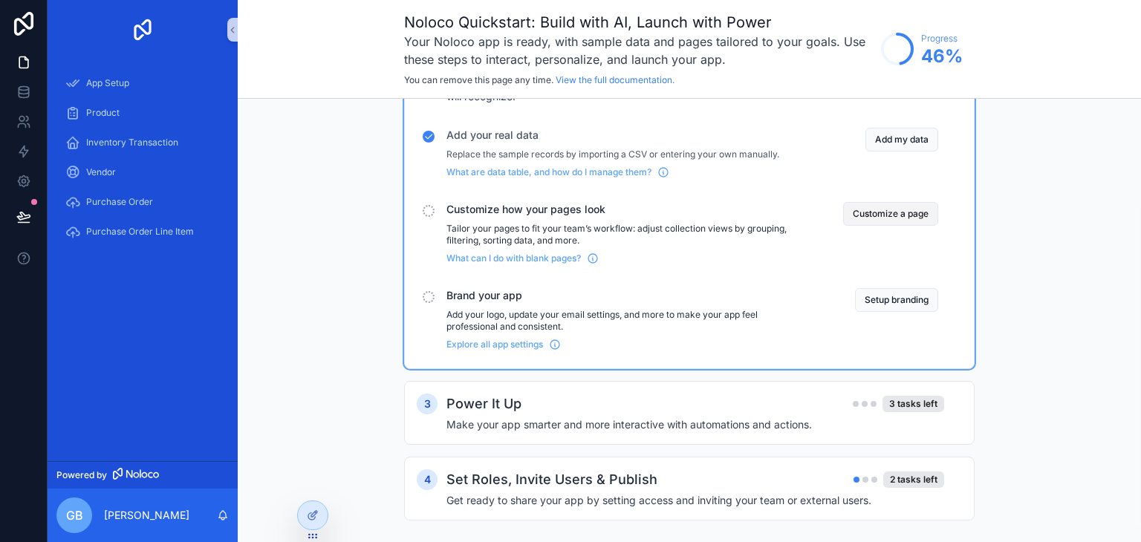
click at [873, 211] on button "Customize a page" at bounding box center [890, 214] width 95 height 24
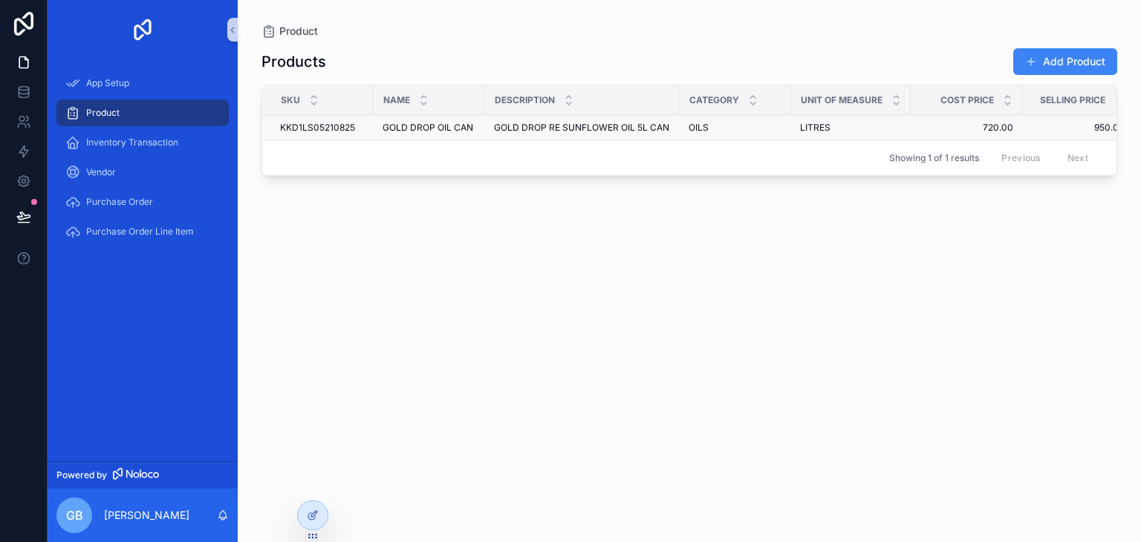
click at [431, 130] on span "GOLD DROP OIL CAN" at bounding box center [427, 128] width 91 height 12
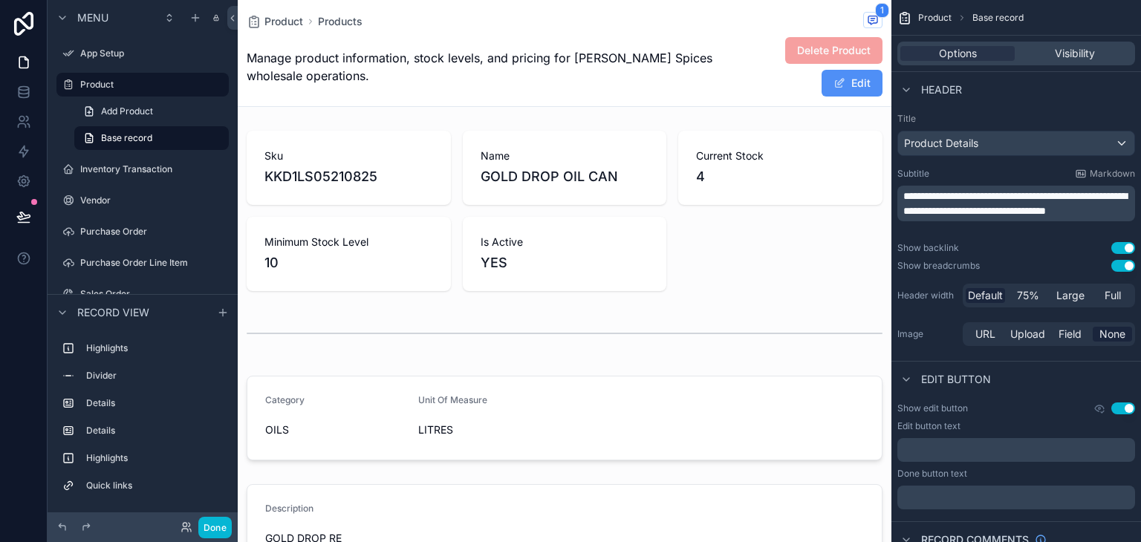
click at [833, 81] on span "scrollable content" at bounding box center [839, 83] width 12 height 12
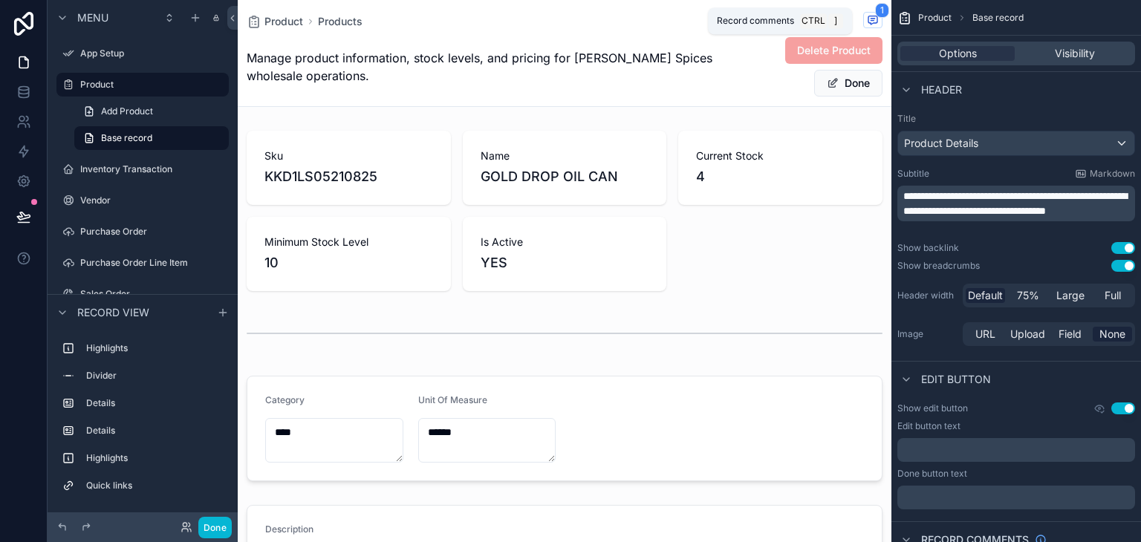
click at [868, 19] on icon "scrollable content" at bounding box center [872, 20] width 9 height 8
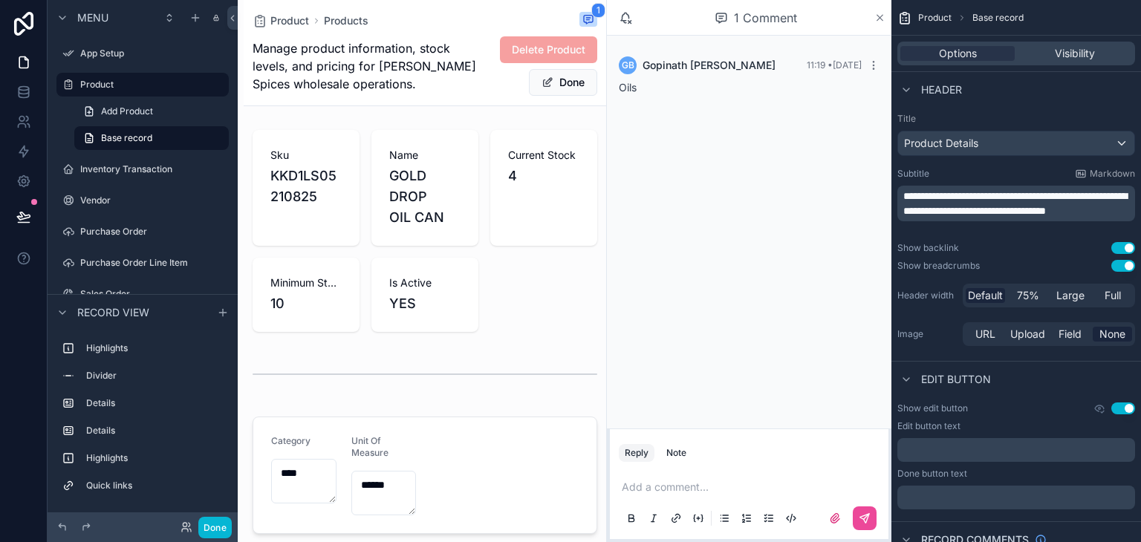
click at [879, 16] on icon "scrollable content" at bounding box center [879, 18] width 11 height 12
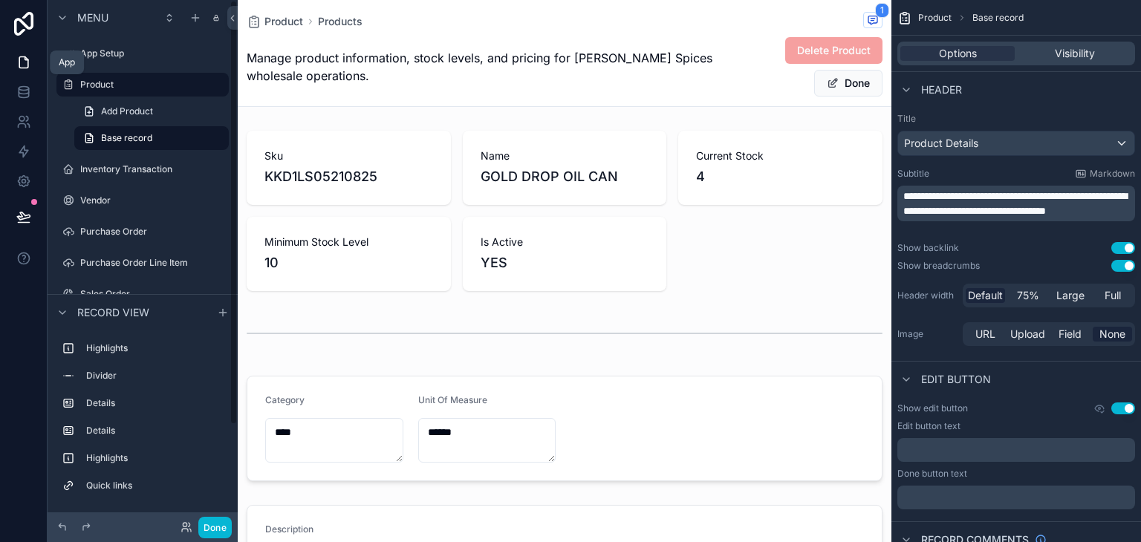
click at [18, 56] on icon at bounding box center [23, 62] width 15 height 15
click at [16, 53] on link at bounding box center [23, 63] width 47 height 30
click at [101, 50] on label "App Setup" at bounding box center [139, 54] width 119 height 12
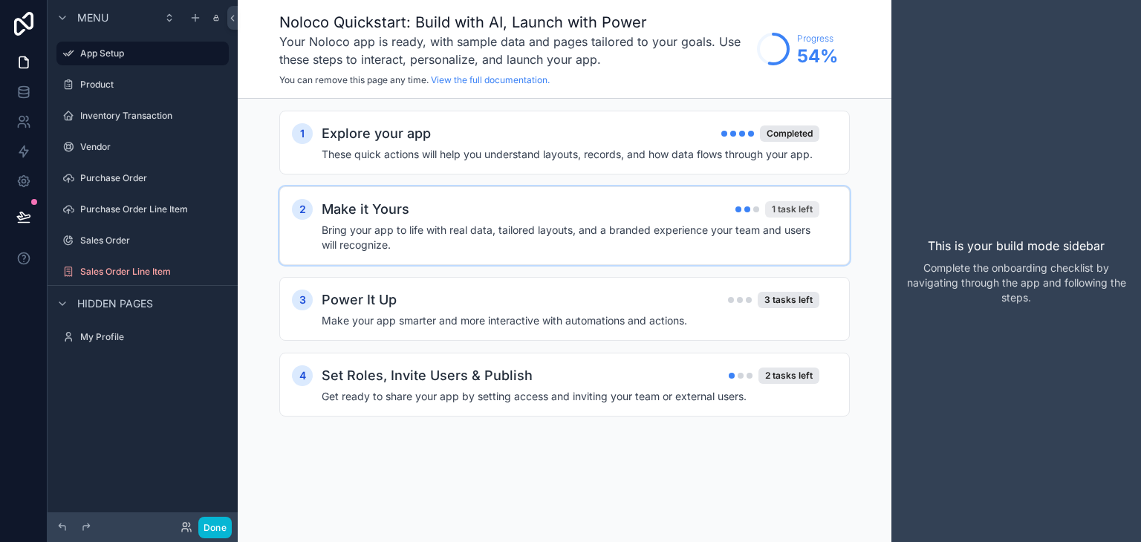
click at [800, 201] on div "1 task left" at bounding box center [792, 209] width 54 height 16
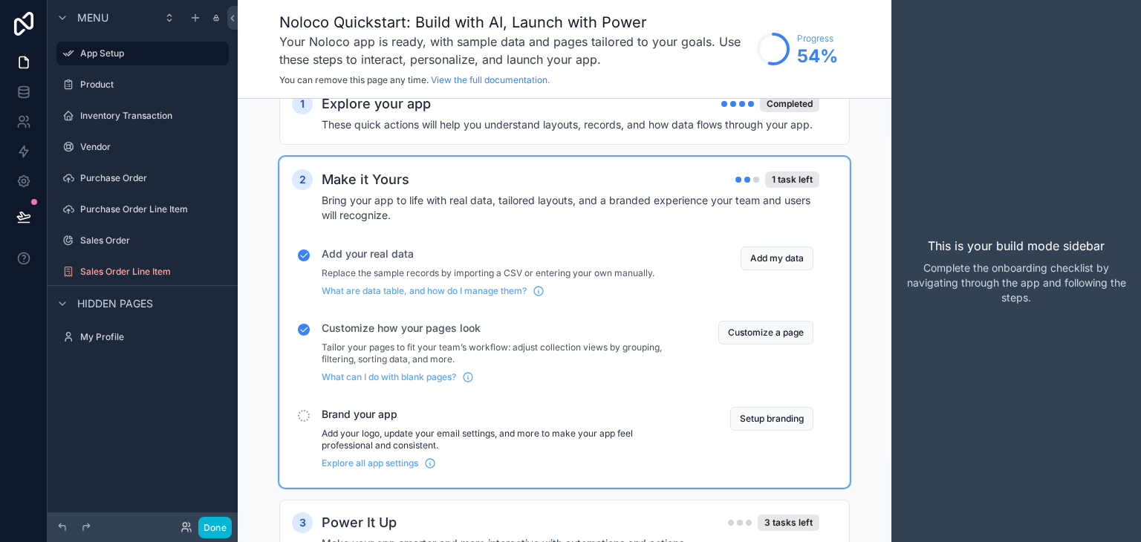
scroll to position [149, 0]
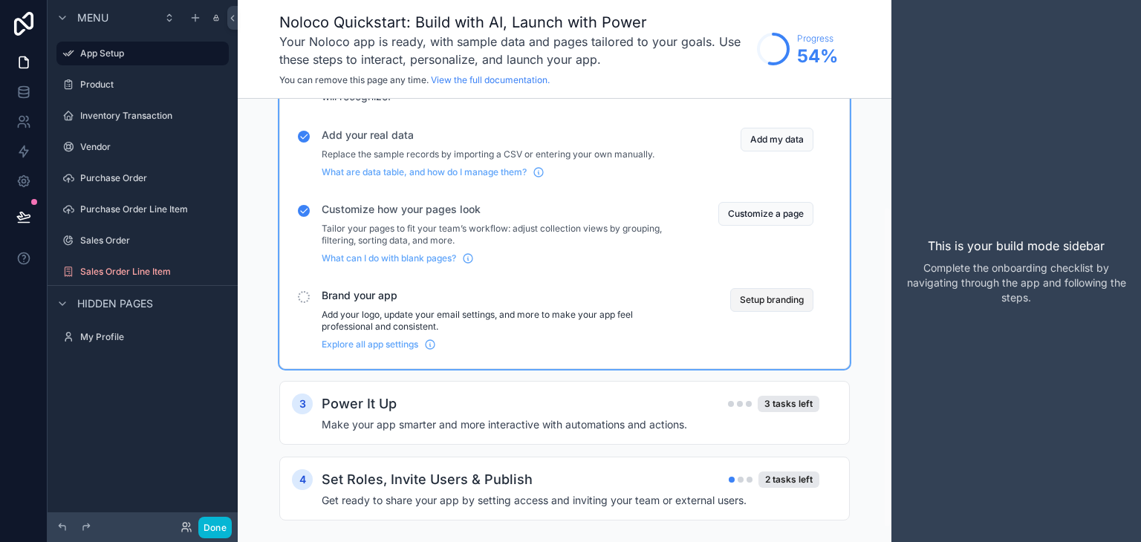
click at [768, 301] on button "Setup branding" at bounding box center [771, 300] width 83 height 24
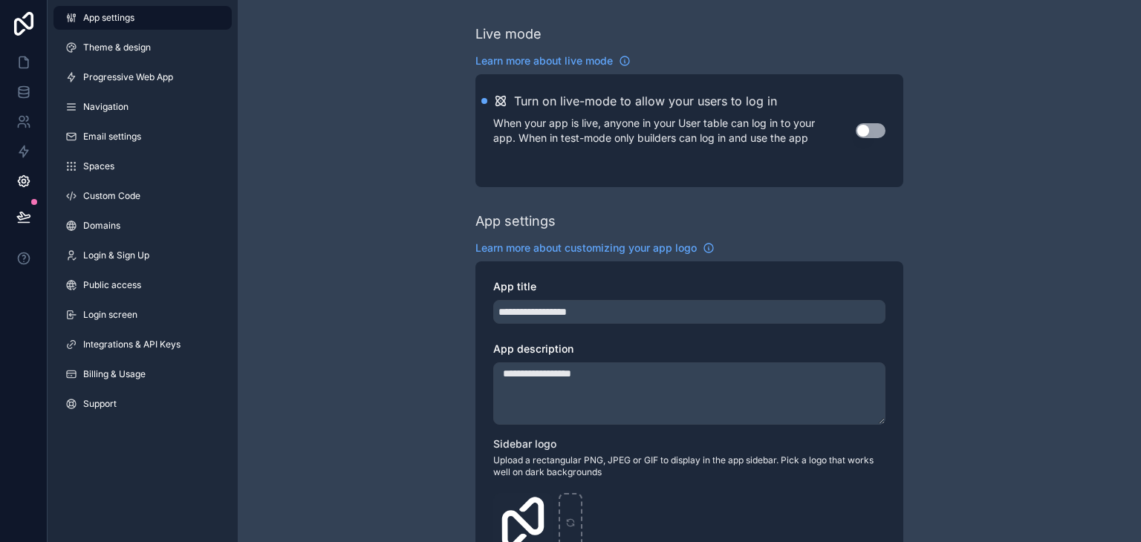
click at [870, 131] on button "Use setting" at bounding box center [870, 130] width 30 height 15
click at [141, 36] on link "Theme & design" at bounding box center [142, 48] width 178 height 24
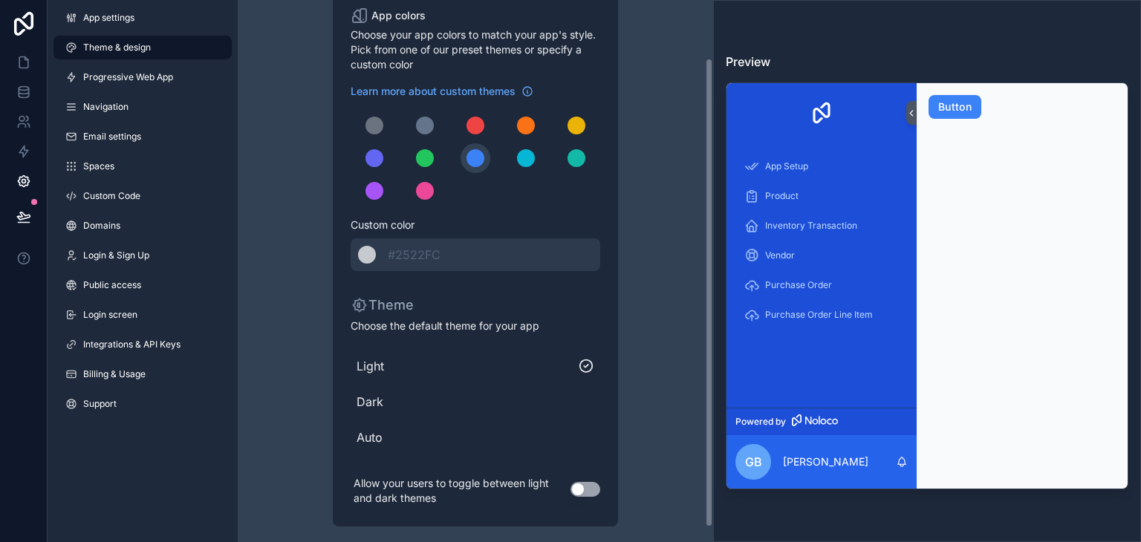
scroll to position [84, 0]
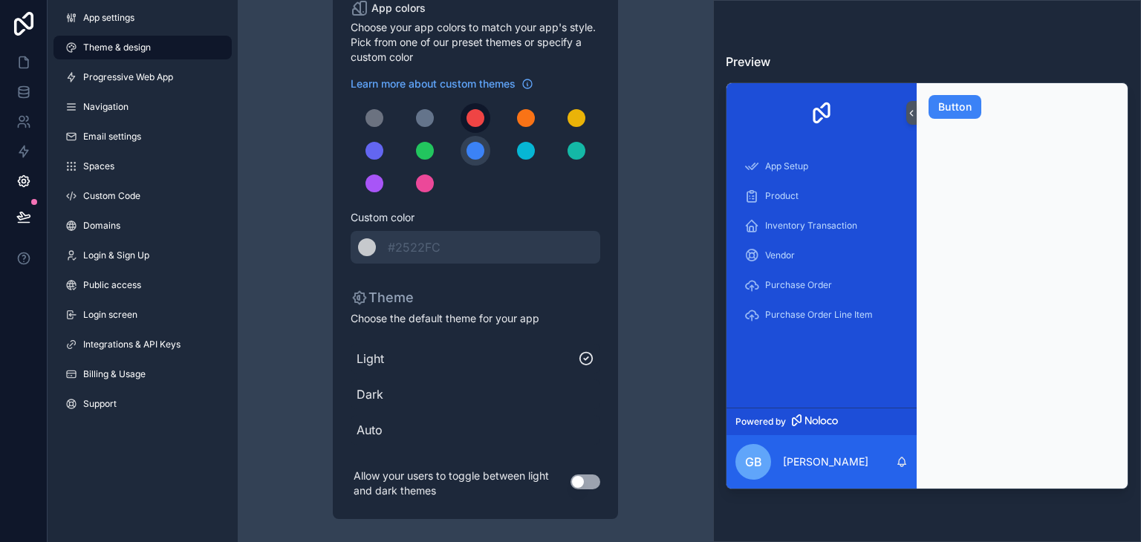
click at [477, 111] on div "scrollable content" at bounding box center [475, 118] width 18 height 18
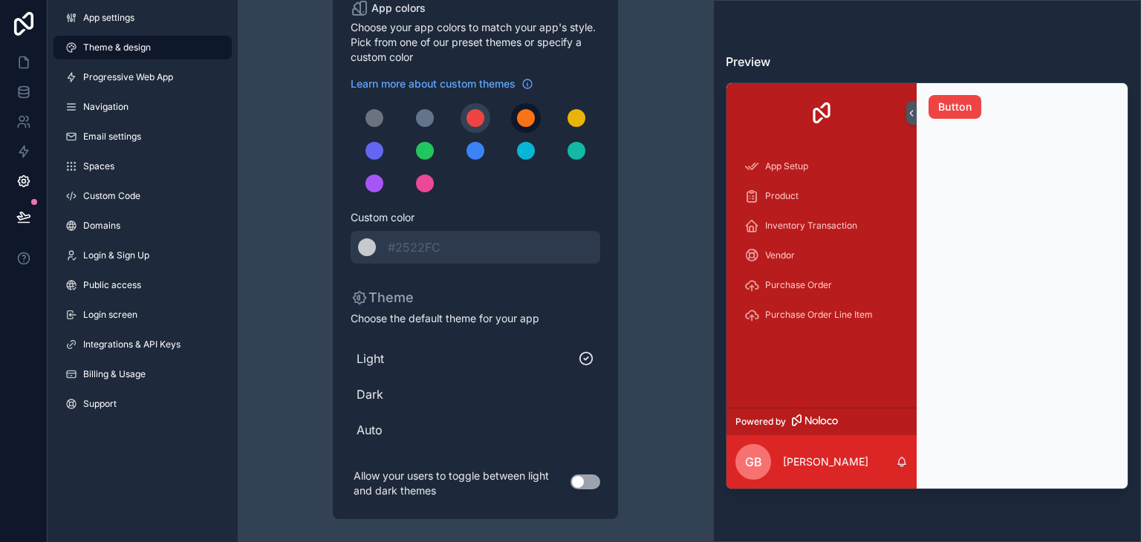
click at [518, 117] on div "scrollable content" at bounding box center [526, 118] width 18 height 18
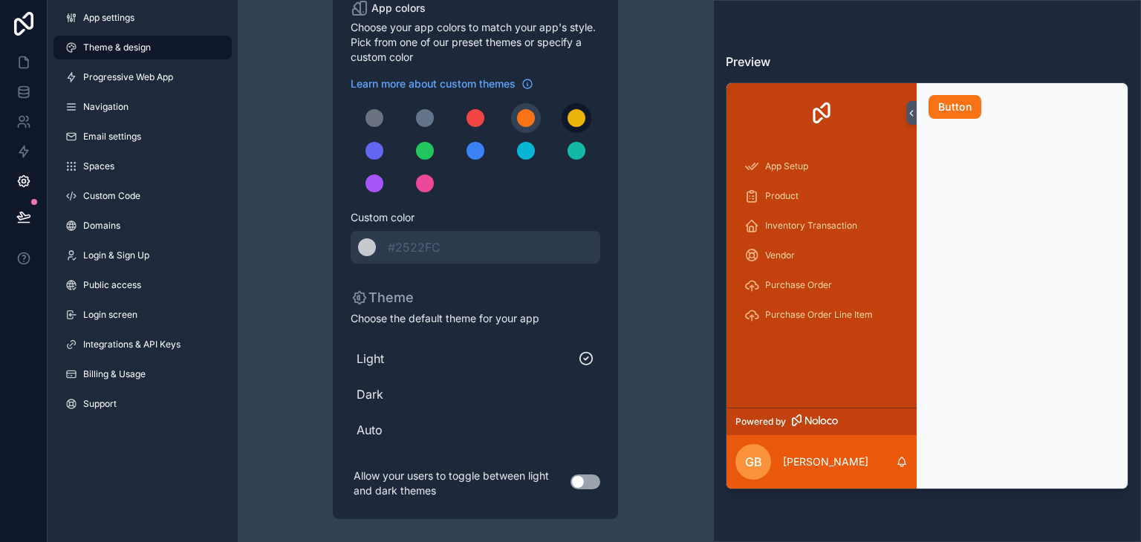
click at [575, 120] on div "scrollable content" at bounding box center [576, 118] width 18 height 18
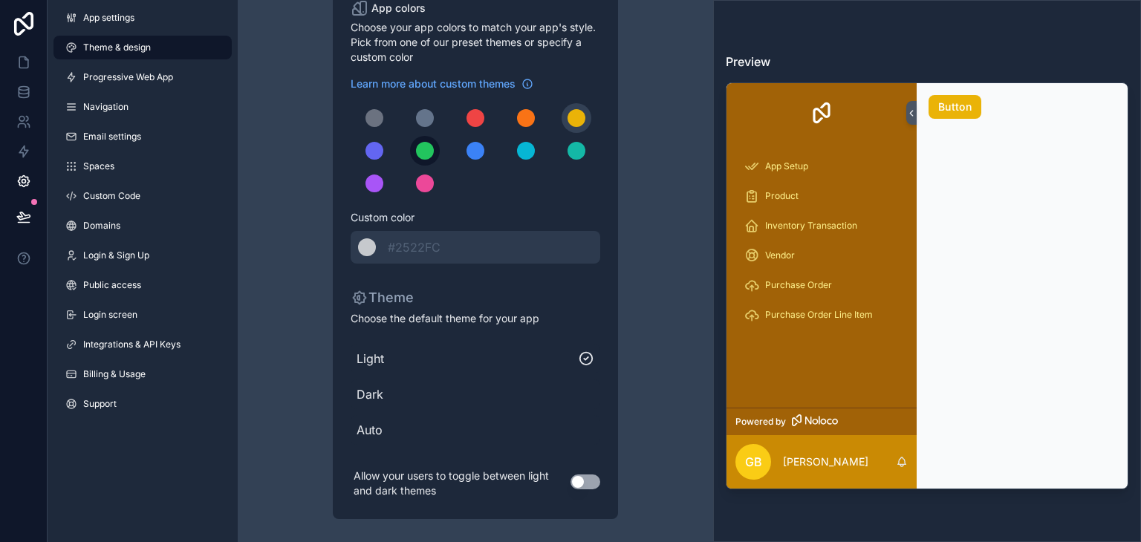
click at [423, 152] on div "scrollable content" at bounding box center [425, 151] width 18 height 18
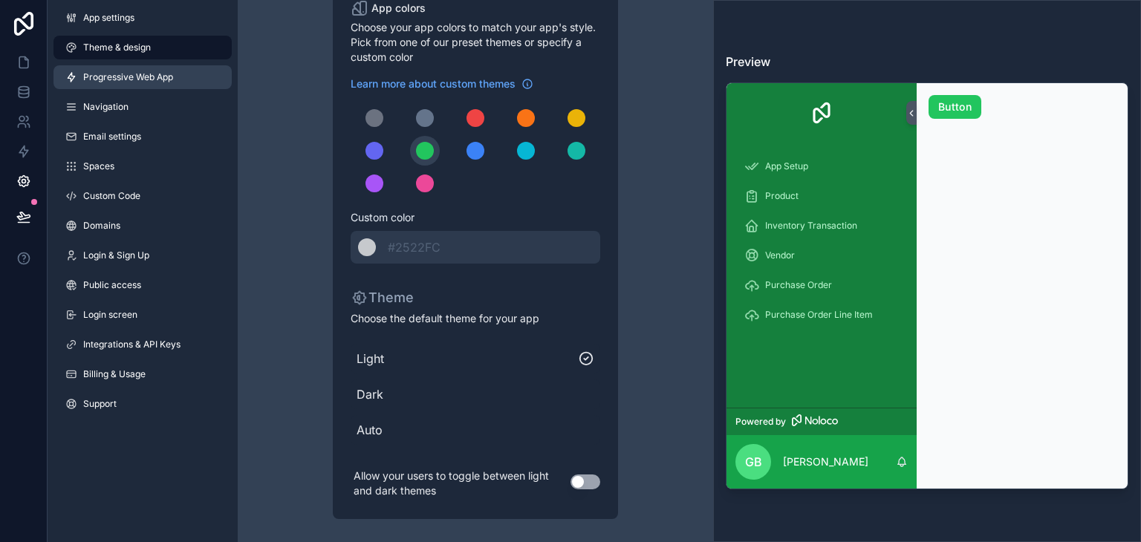
click at [118, 80] on span "Progressive Web App" at bounding box center [128, 77] width 90 height 12
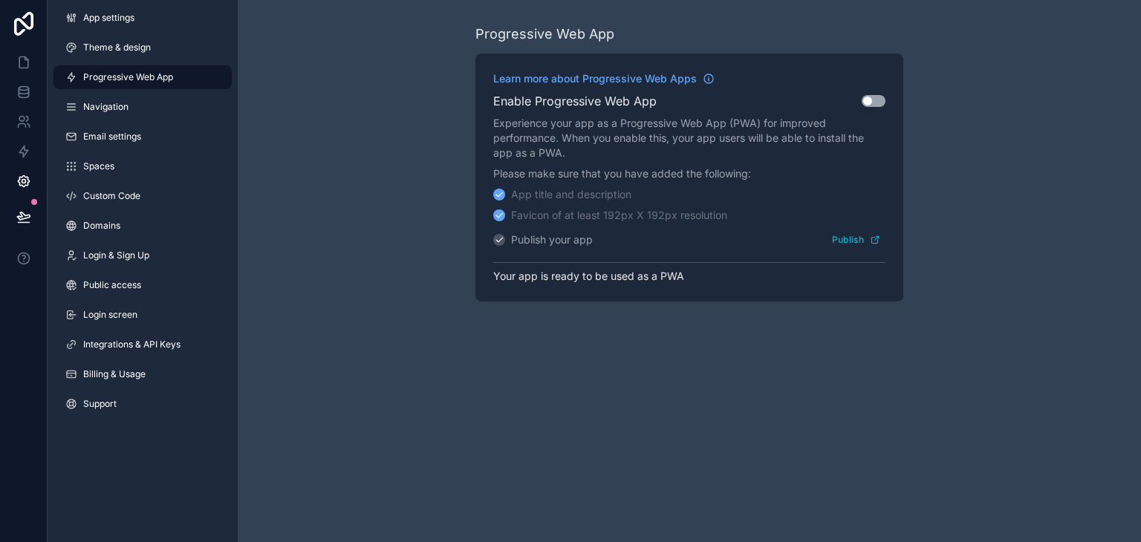
click at [497, 238] on icon "scrollable content" at bounding box center [499, 240] width 10 height 10
click at [870, 236] on icon "scrollable content" at bounding box center [875, 240] width 10 height 10
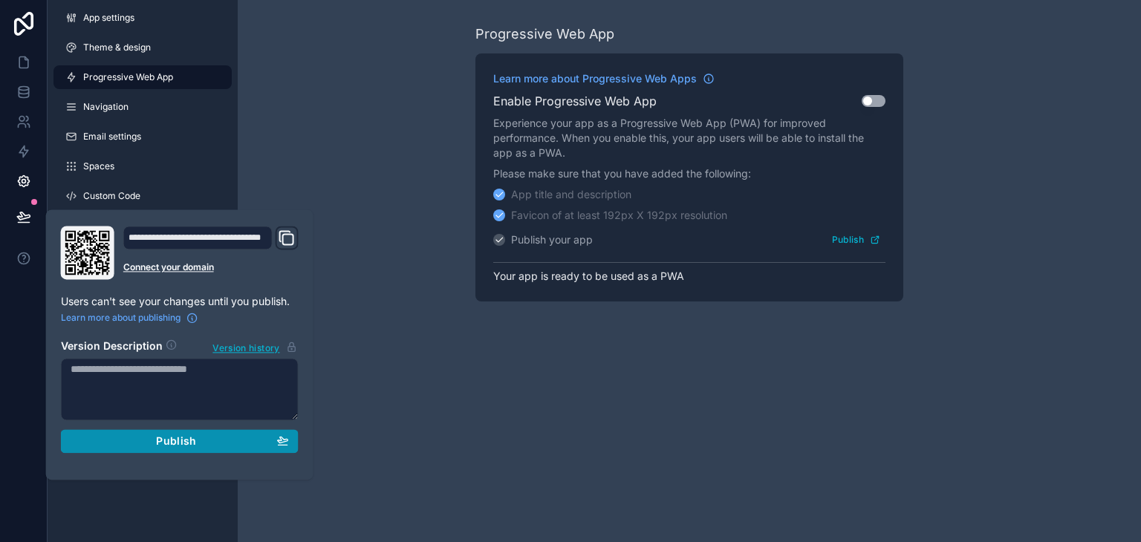
click at [216, 434] on div "Publish" at bounding box center [180, 440] width 218 height 13
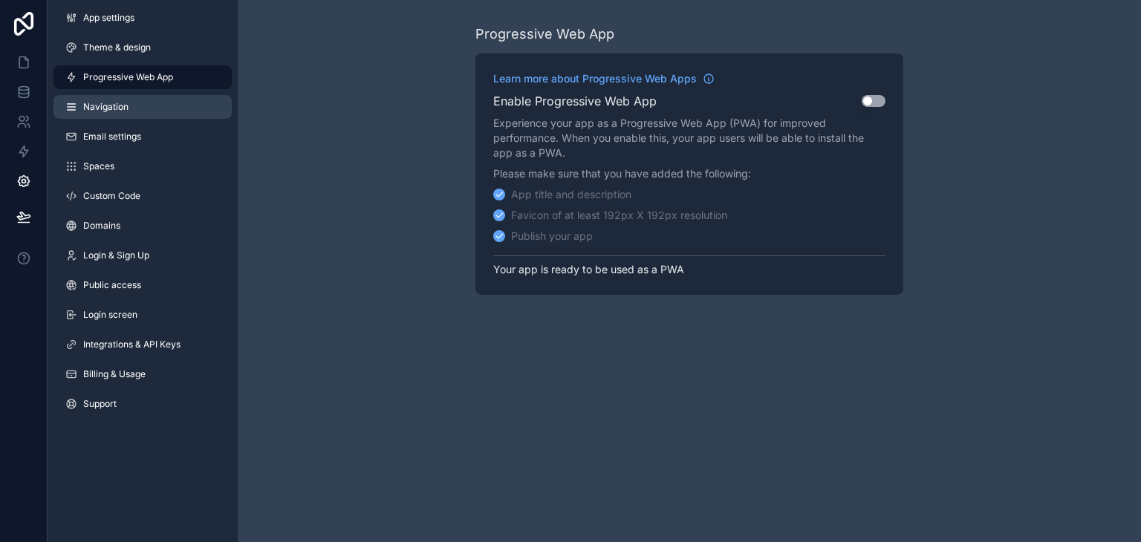
click at [131, 96] on link "Navigation" at bounding box center [142, 107] width 178 height 24
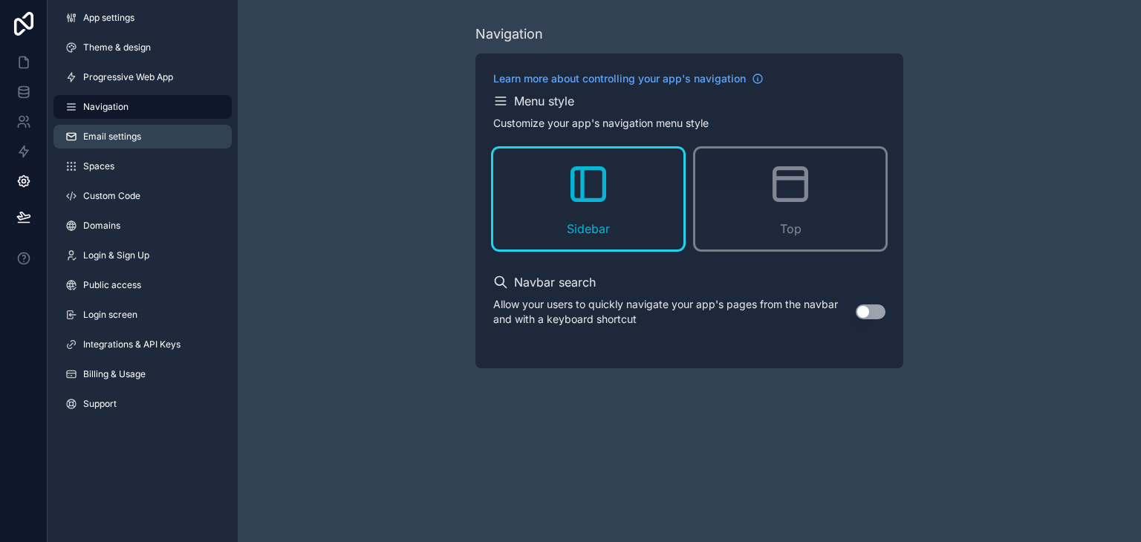
click at [187, 125] on link "Email settings" at bounding box center [142, 137] width 178 height 24
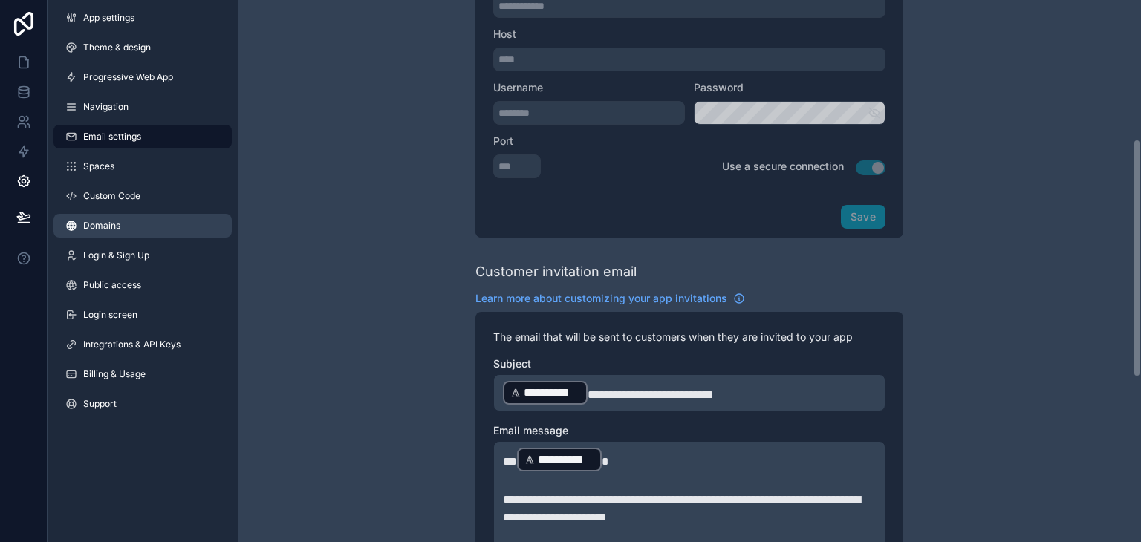
scroll to position [316, 0]
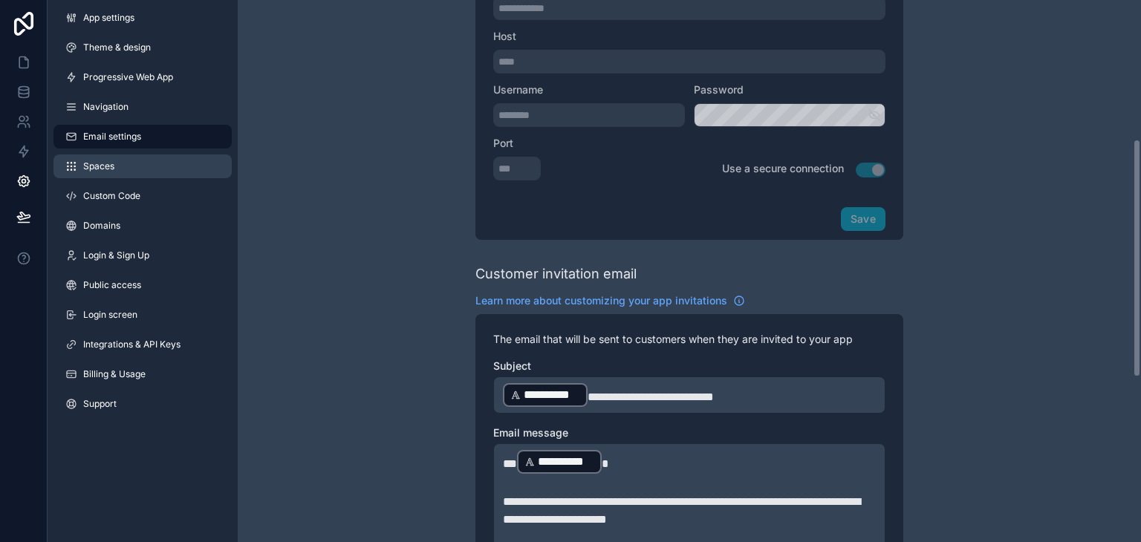
click at [149, 165] on link "Spaces" at bounding box center [142, 166] width 178 height 24
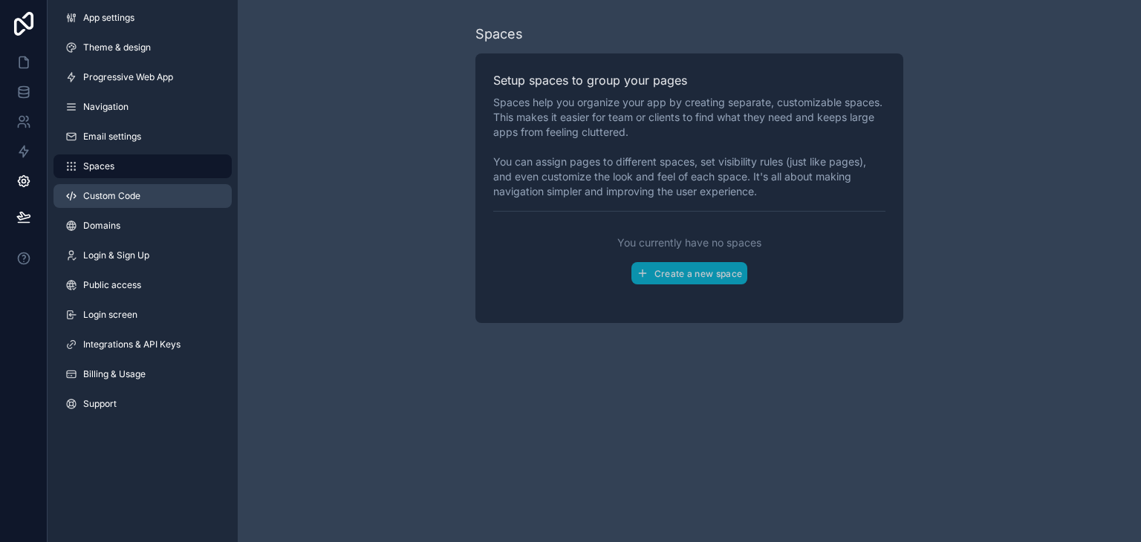
click at [114, 205] on link "Custom Code" at bounding box center [142, 196] width 178 height 24
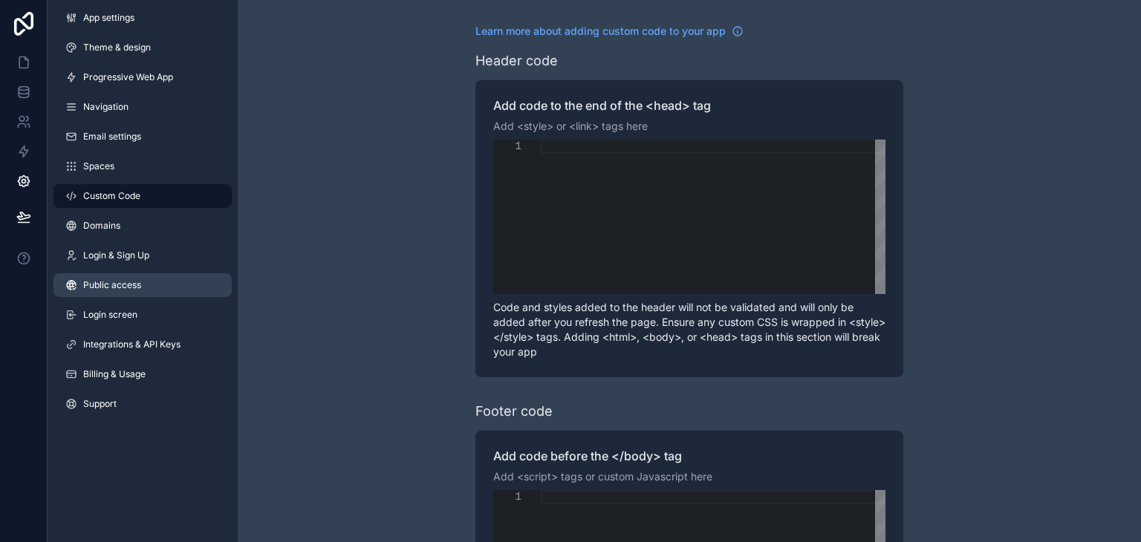
click at [143, 283] on link "Public access" at bounding box center [142, 285] width 178 height 24
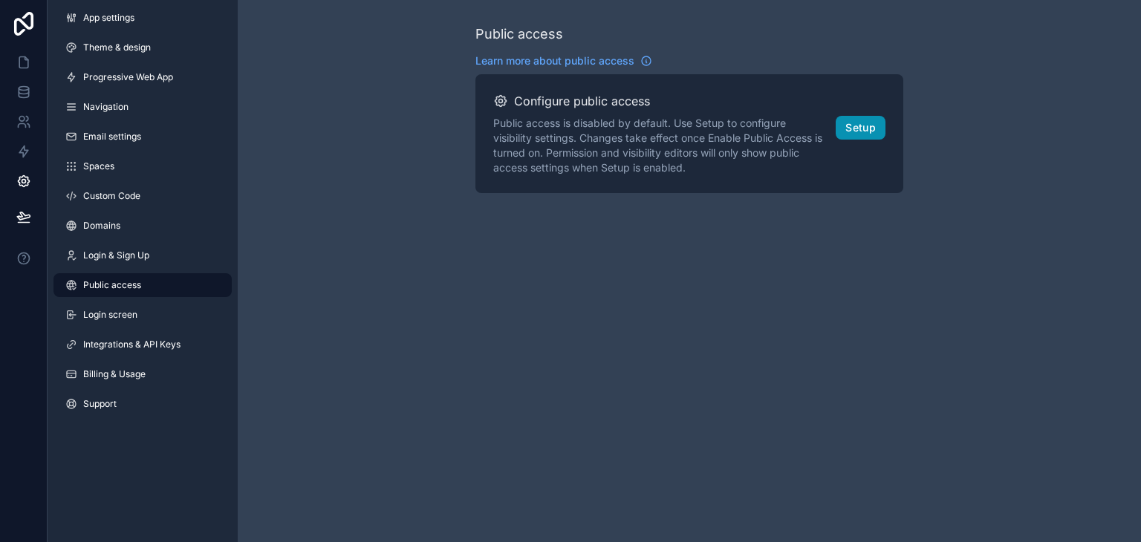
click at [882, 127] on button "Setup" at bounding box center [860, 128] width 50 height 24
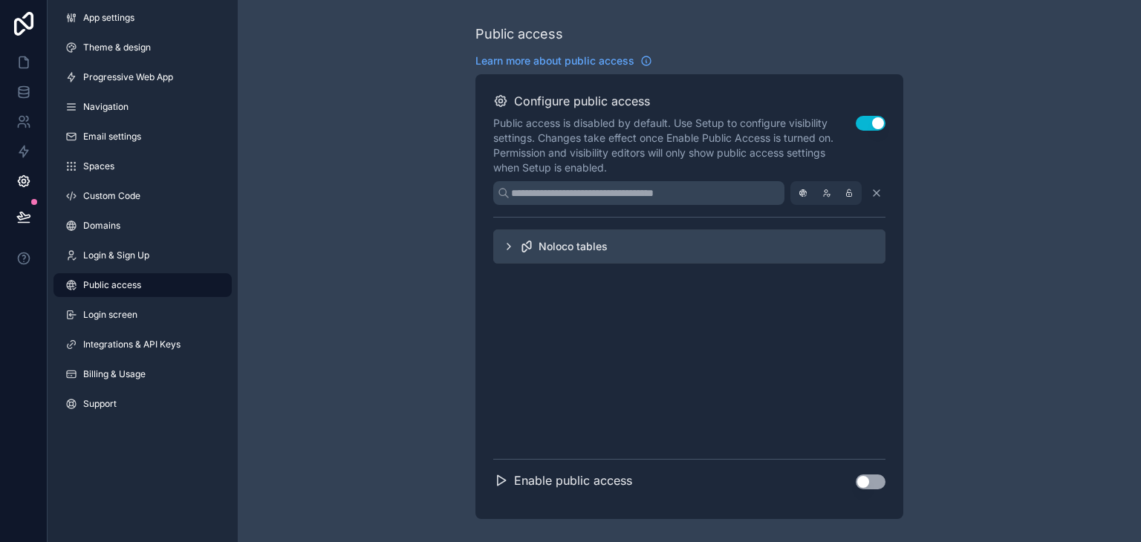
click at [342, 214] on div "Public access Learn more about public access Configure public access Public acc…" at bounding box center [689, 271] width 903 height 543
click at [154, 249] on link "Login & Sign Up" at bounding box center [142, 256] width 178 height 24
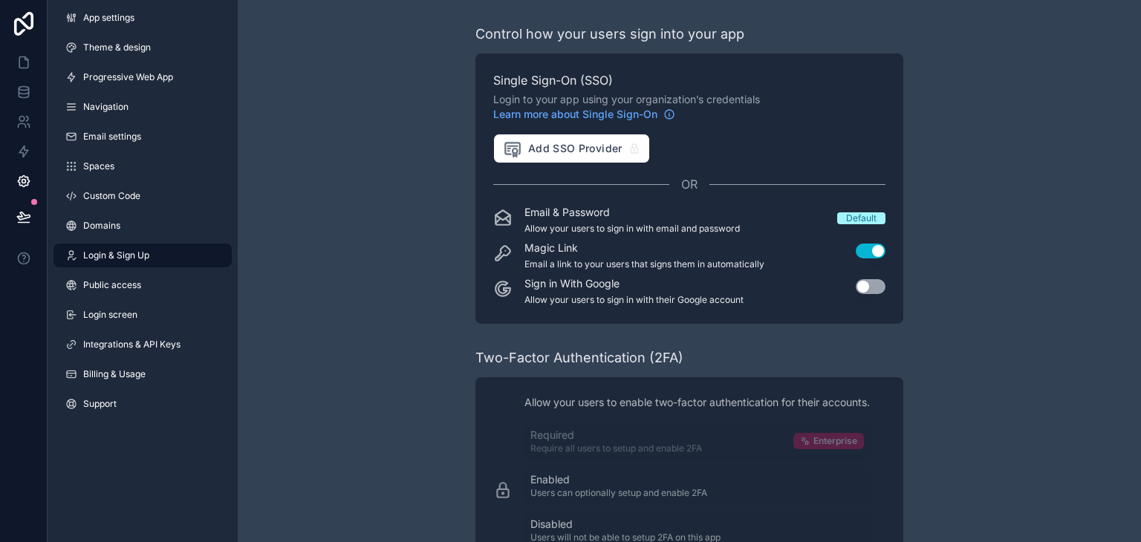
click at [1015, 215] on div "Control how your users sign into your app Single Sign-On (SSO) Login to your ap…" at bounding box center [689, 384] width 903 height 769
click at [879, 287] on button "Use setting" at bounding box center [870, 286] width 30 height 15
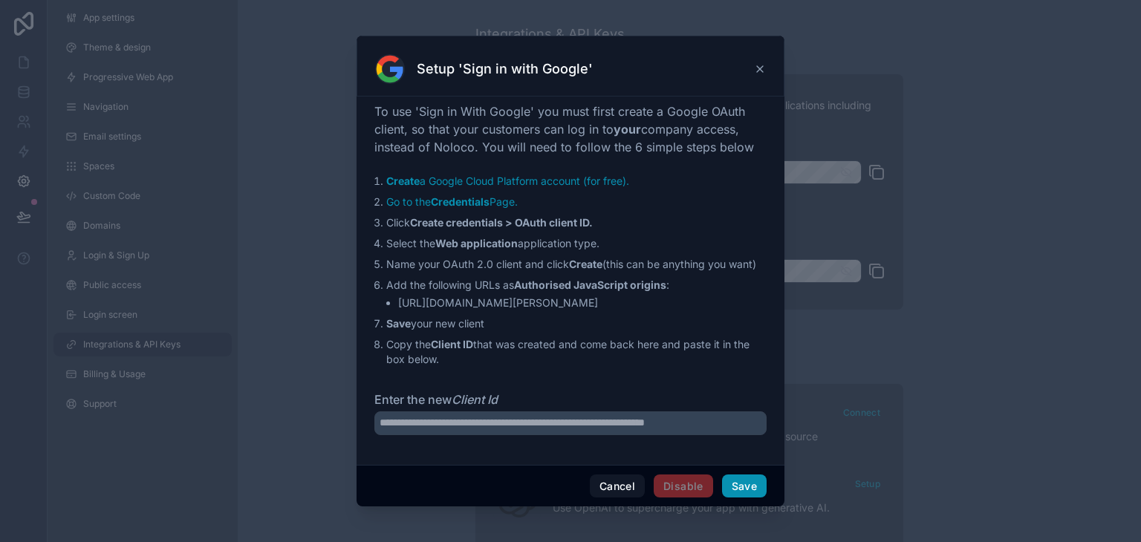
click at [746, 488] on button "Save" at bounding box center [744, 486] width 45 height 24
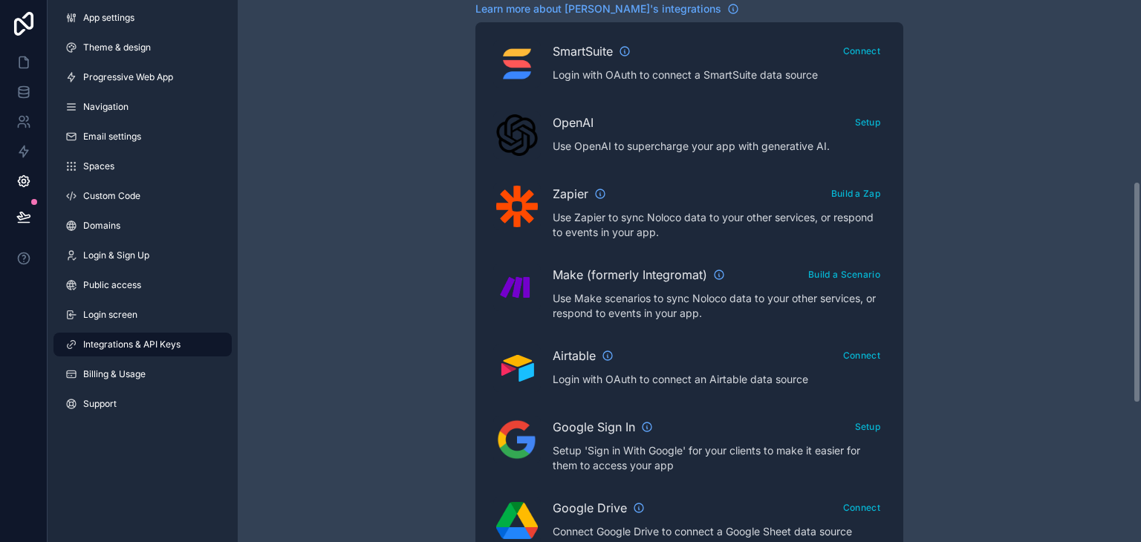
scroll to position [334, 0]
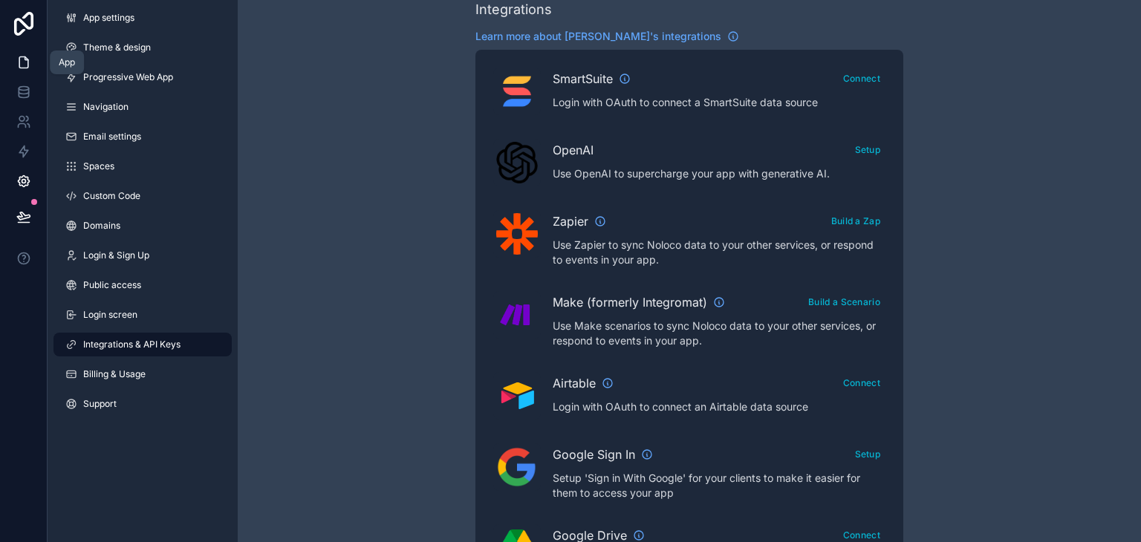
click at [27, 67] on icon at bounding box center [23, 62] width 9 height 11
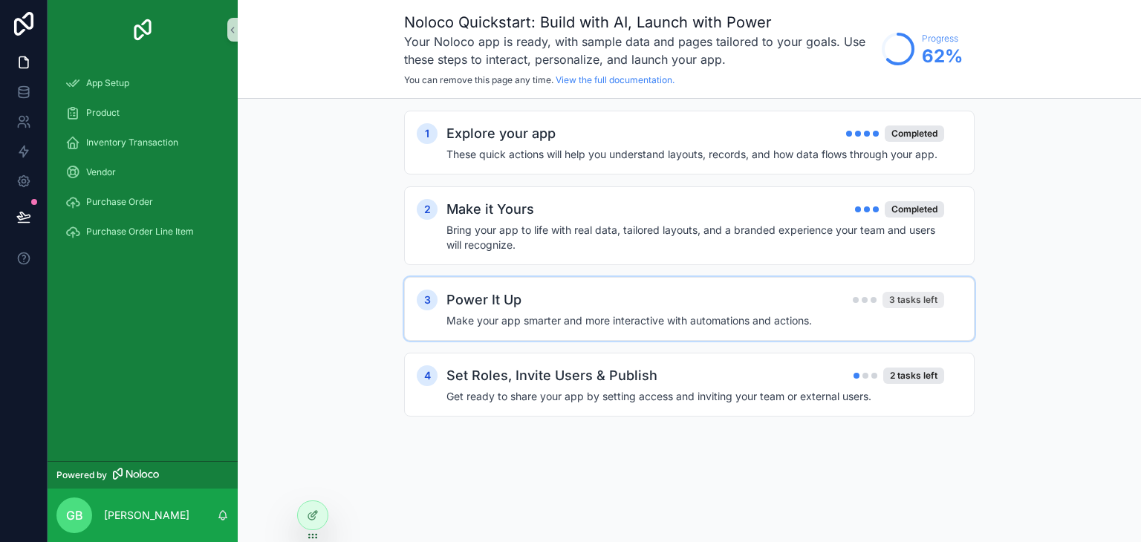
click at [894, 297] on div "3 tasks left" at bounding box center [913, 300] width 62 height 16
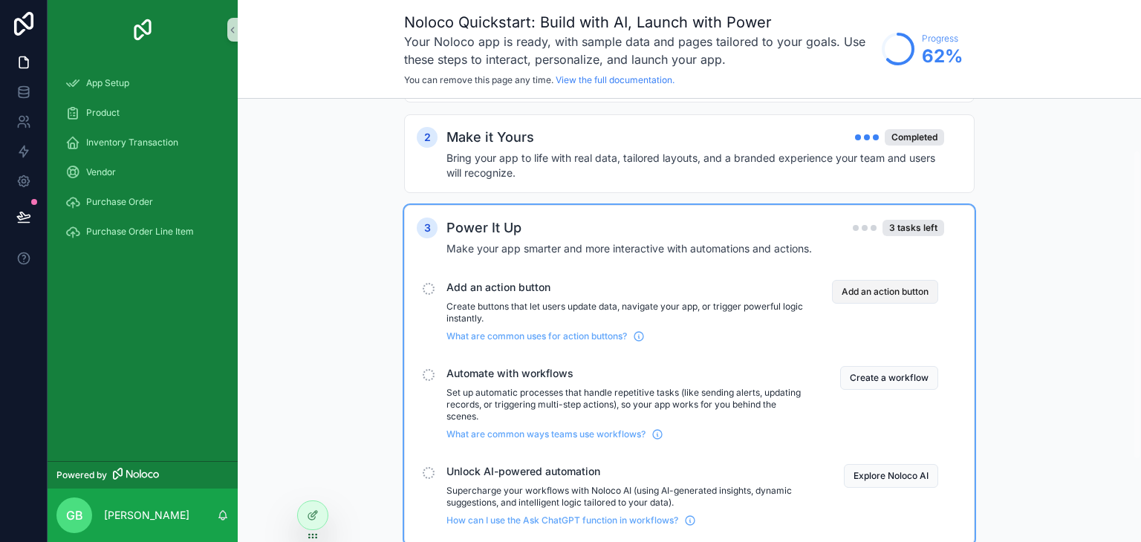
scroll to position [74, 0]
click at [911, 285] on button "Add an action button" at bounding box center [885, 290] width 106 height 24
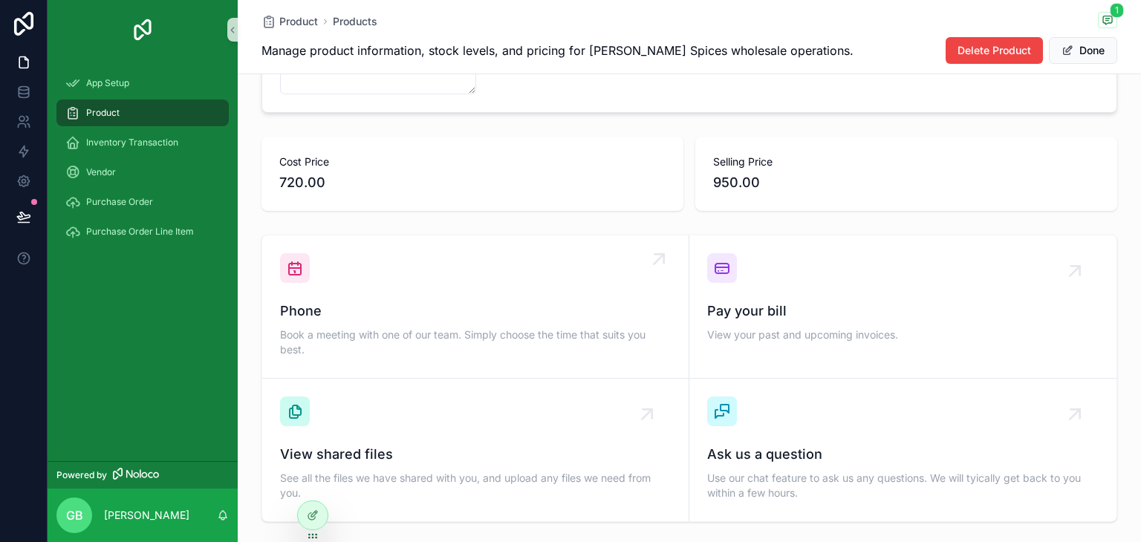
scroll to position [520, 0]
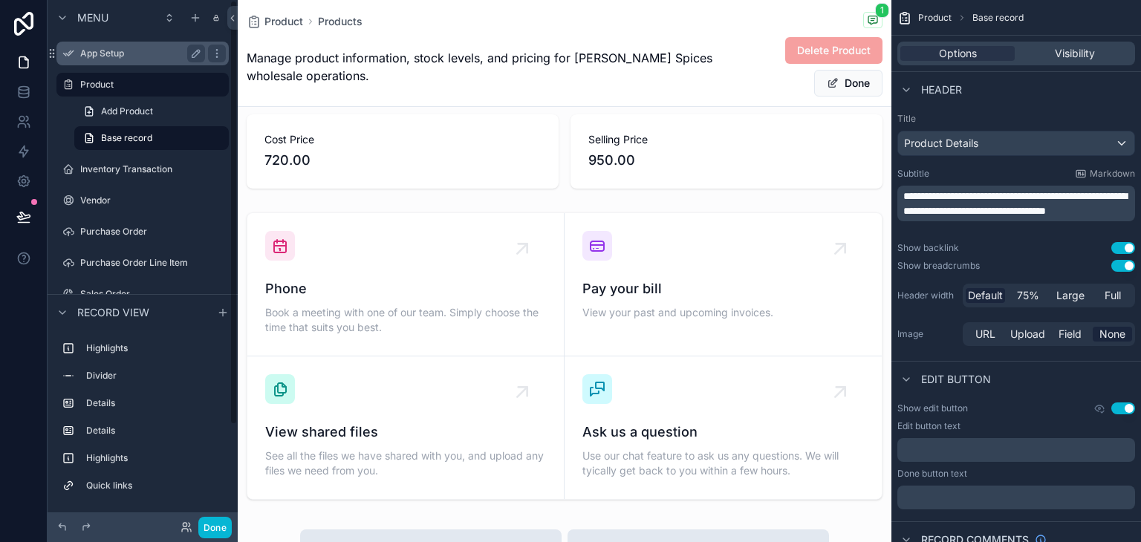
click at [122, 50] on label "App Setup" at bounding box center [139, 54] width 119 height 12
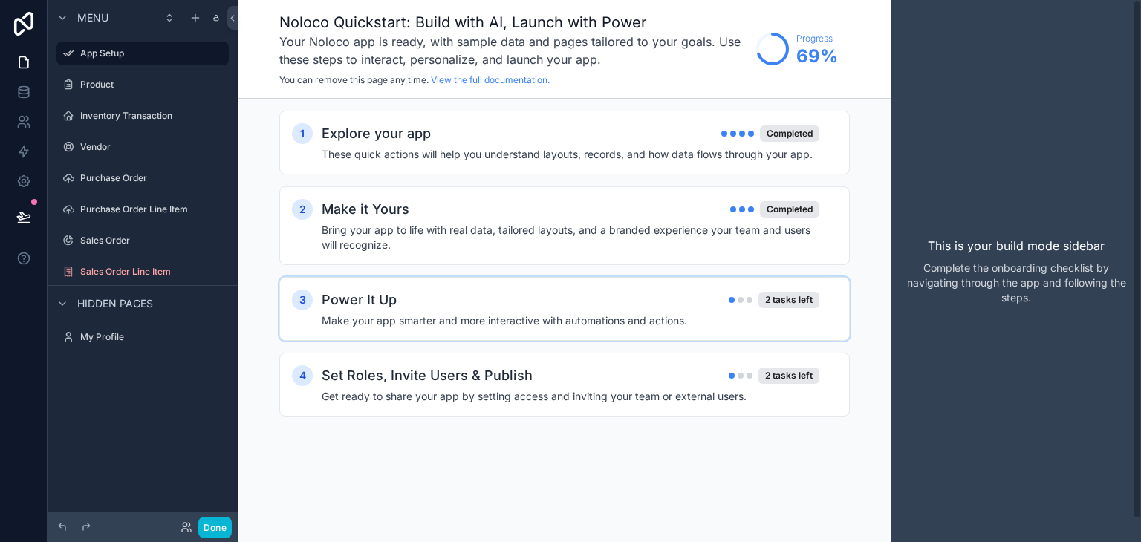
click at [799, 290] on div "Power It Up 2 tasks left" at bounding box center [570, 300] width 497 height 21
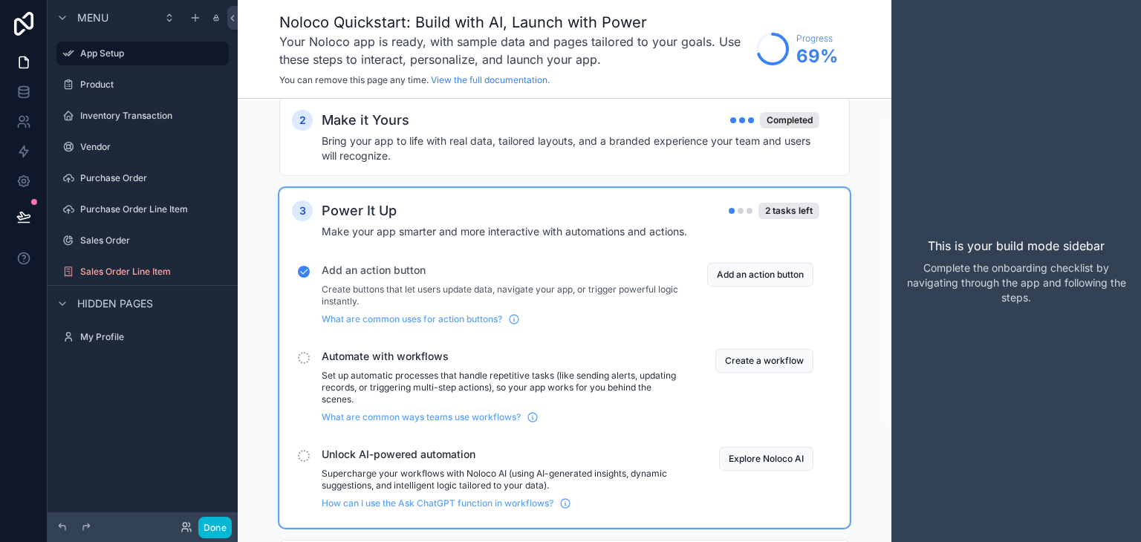
scroll to position [149, 0]
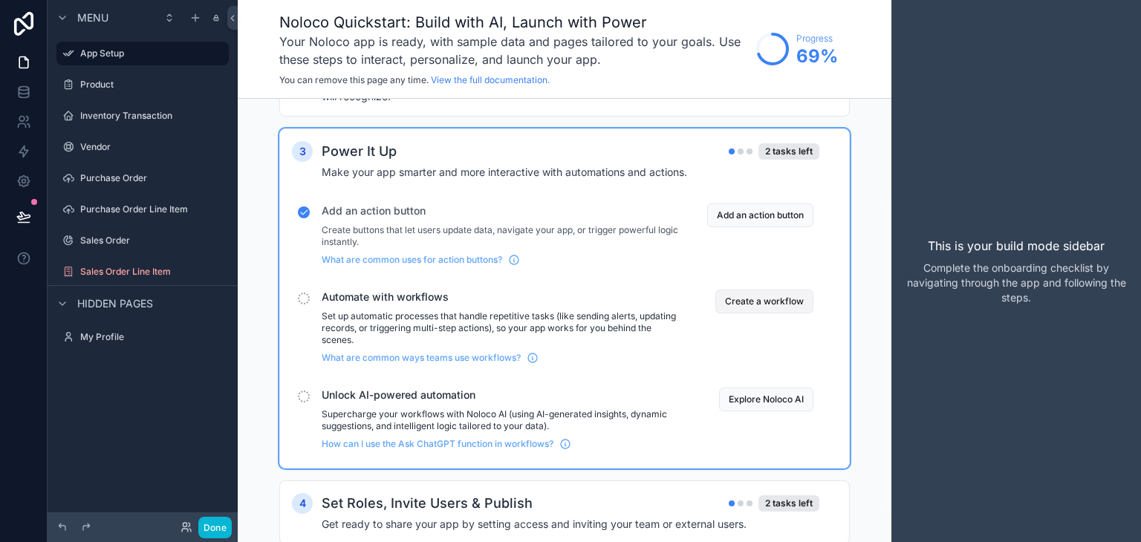
click at [748, 305] on button "Create a workflow" at bounding box center [764, 302] width 98 height 24
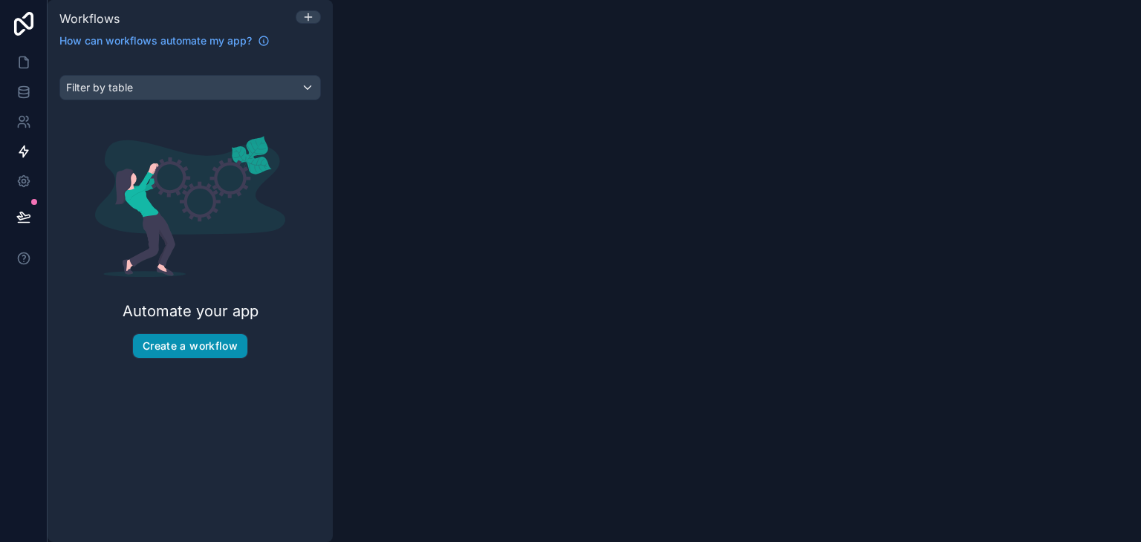
click at [186, 350] on button "Create a workflow" at bounding box center [190, 346] width 114 height 24
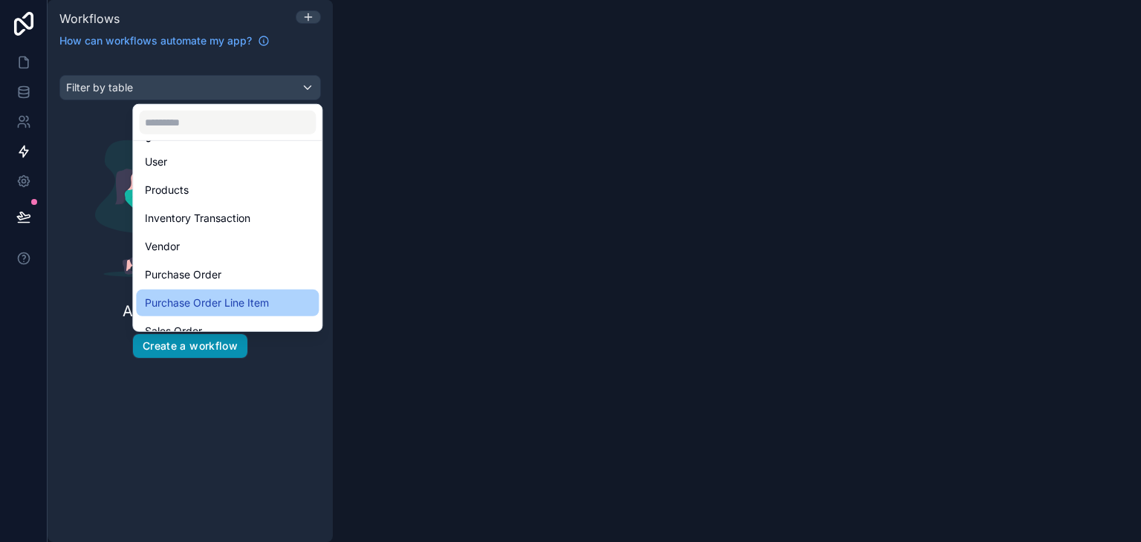
scroll to position [71, 0]
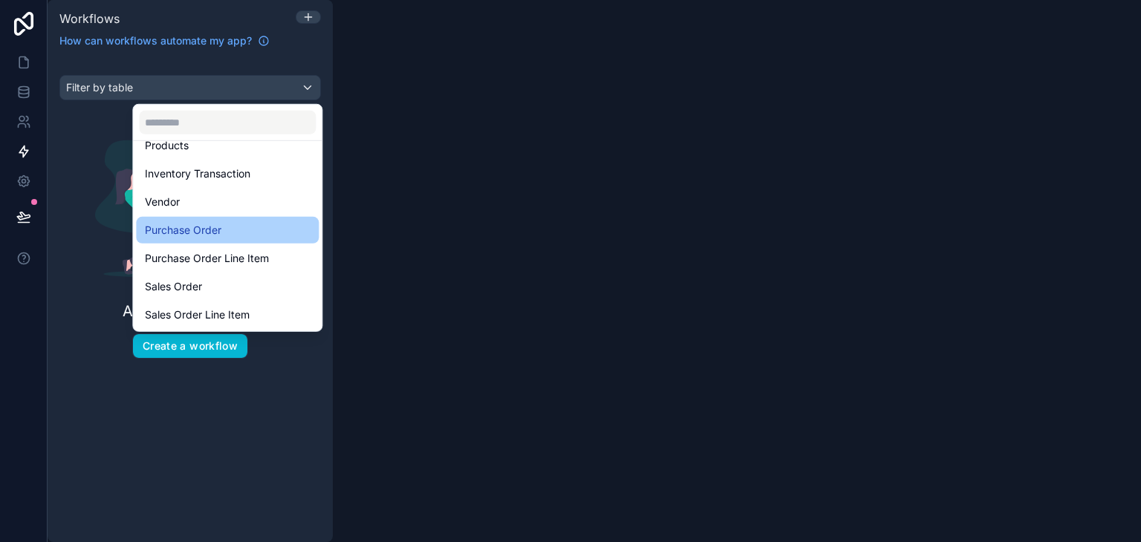
click at [252, 221] on div "Purchase Order" at bounding box center [227, 230] width 165 height 18
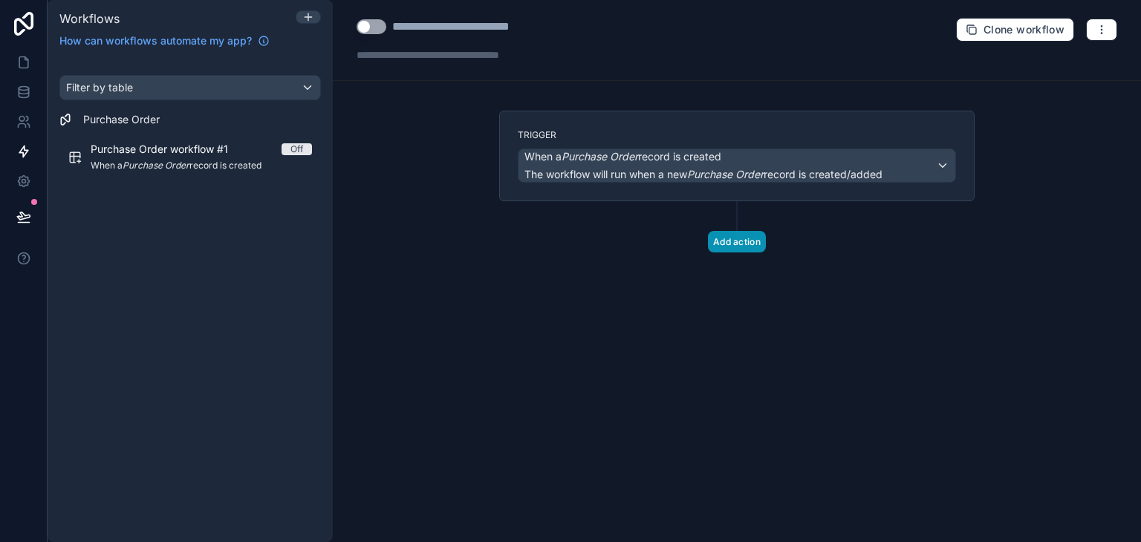
click at [720, 247] on button "Add action" at bounding box center [737, 242] width 58 height 22
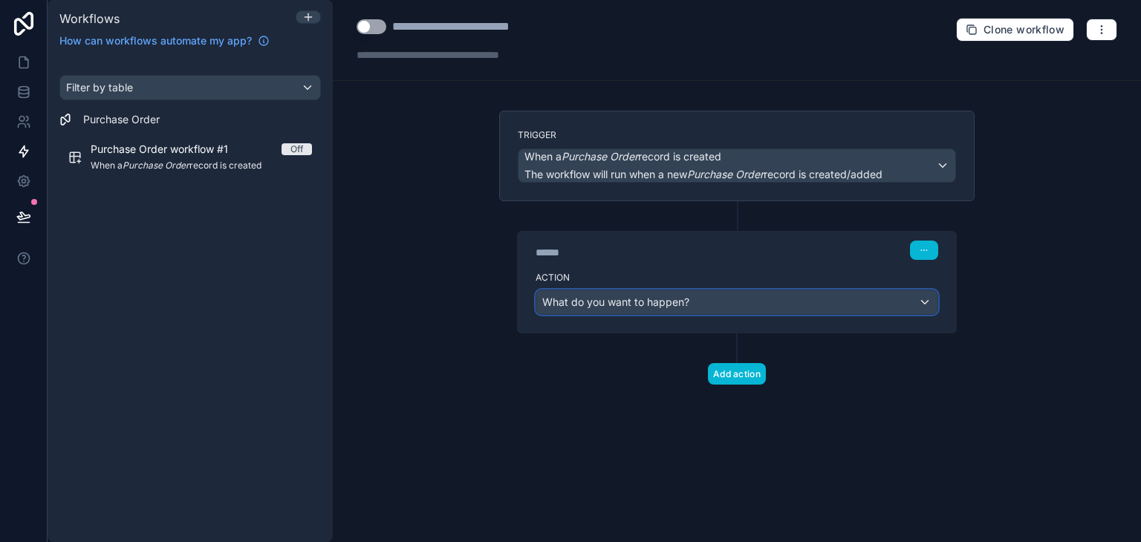
click at [624, 306] on span "What do you want to happen?" at bounding box center [615, 302] width 147 height 13
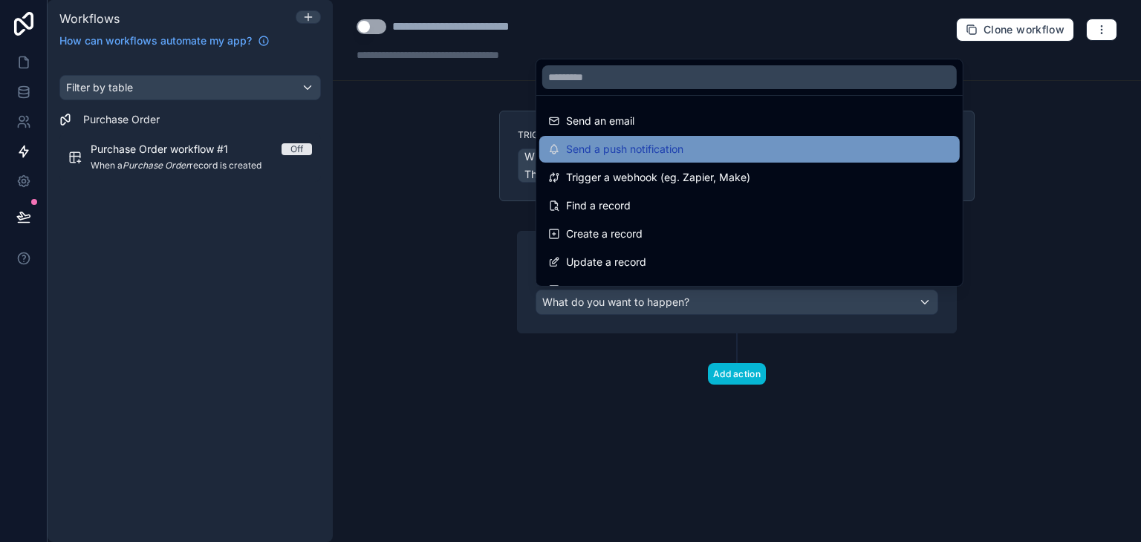
click at [707, 153] on div "Send a push notification" at bounding box center [749, 149] width 402 height 18
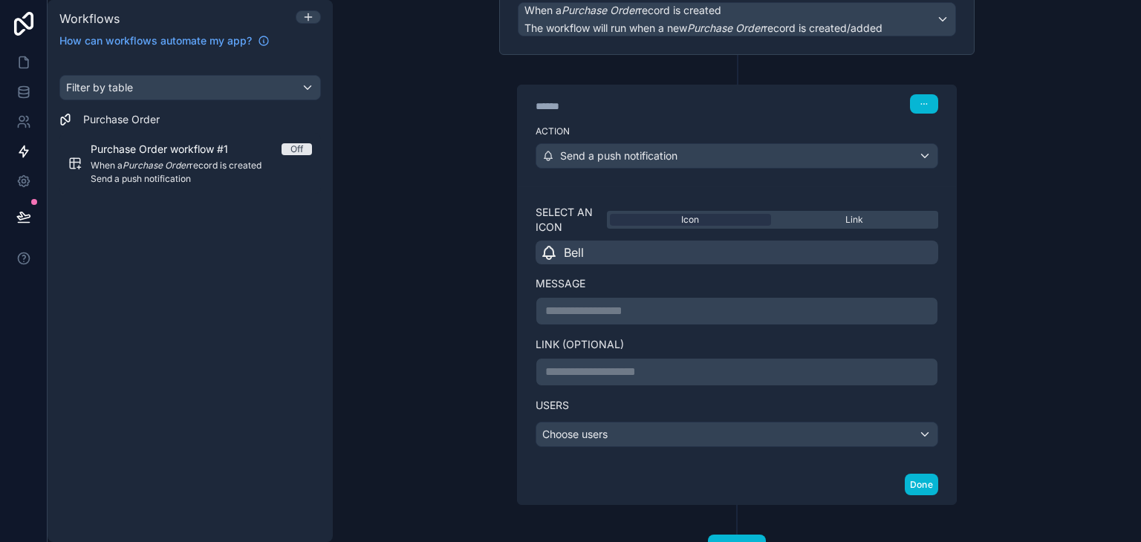
scroll to position [149, 0]
click at [676, 310] on p "**********" at bounding box center [736, 309] width 383 height 18
click at [686, 310] on p "**********" at bounding box center [736, 309] width 383 height 18
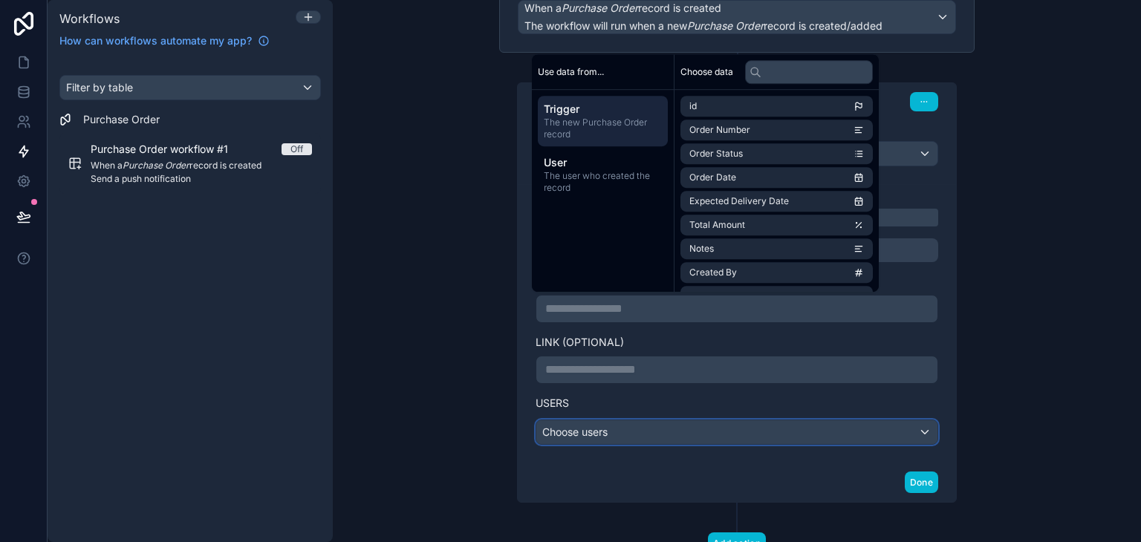
click at [709, 422] on div "Choose users" at bounding box center [736, 432] width 401 height 24
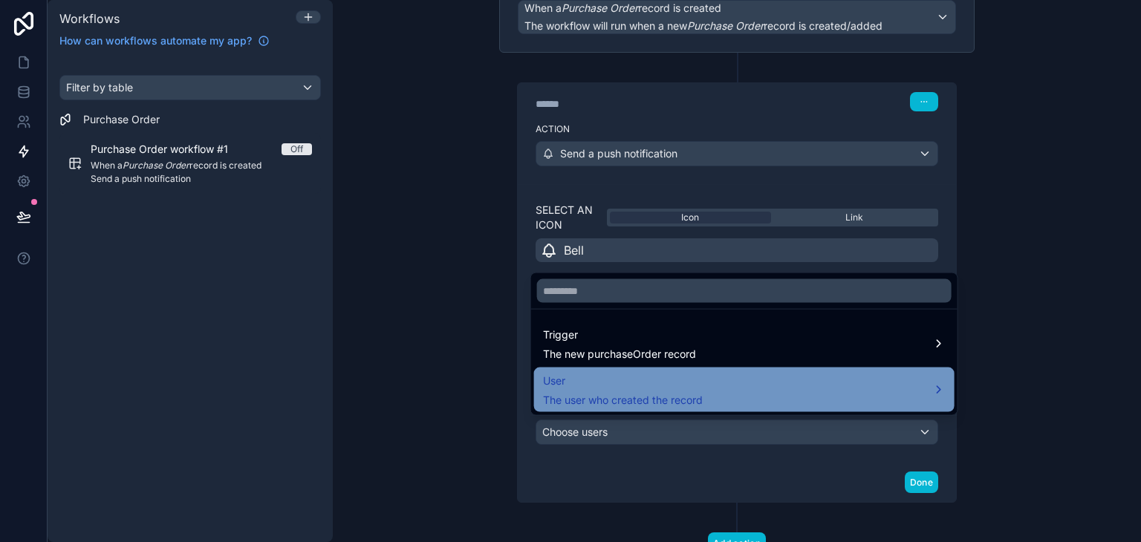
click at [711, 393] on div "User The user who created the record" at bounding box center [744, 390] width 402 height 36
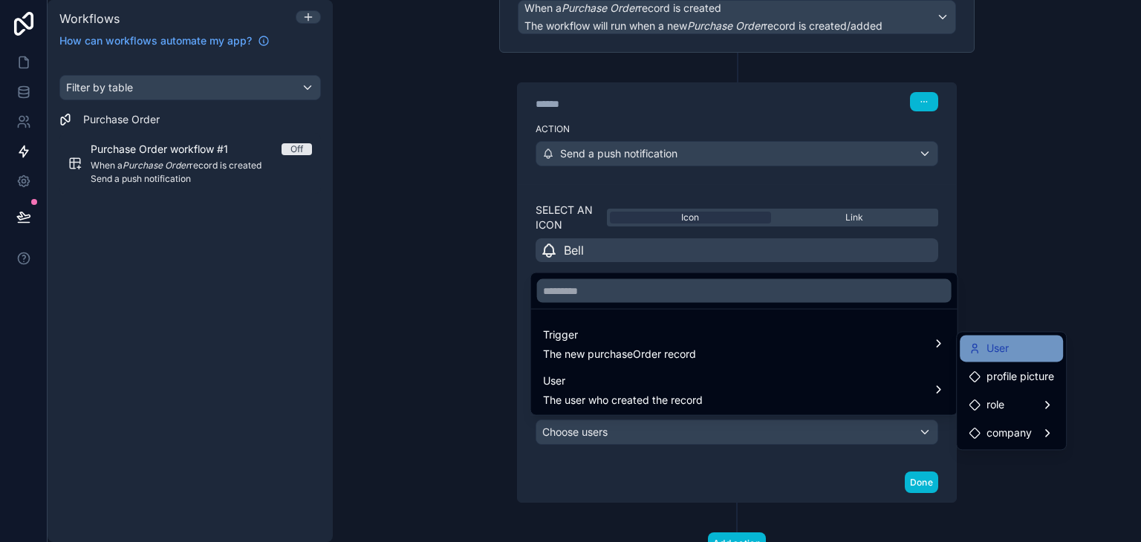
click at [1011, 351] on div "User" at bounding box center [1010, 348] width 85 height 18
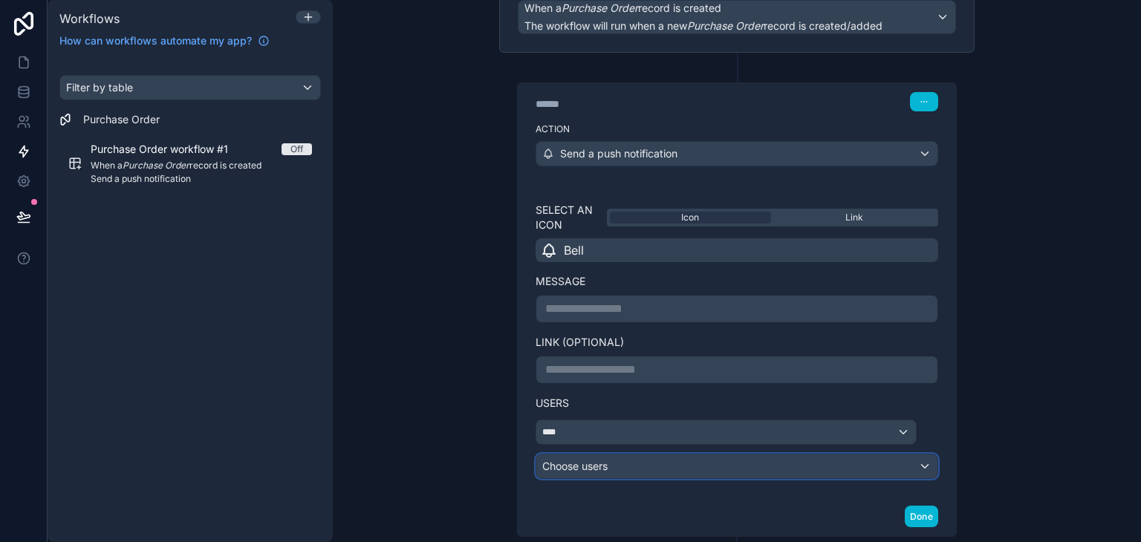
click at [616, 454] on div "Choose users" at bounding box center [736, 466] width 401 height 24
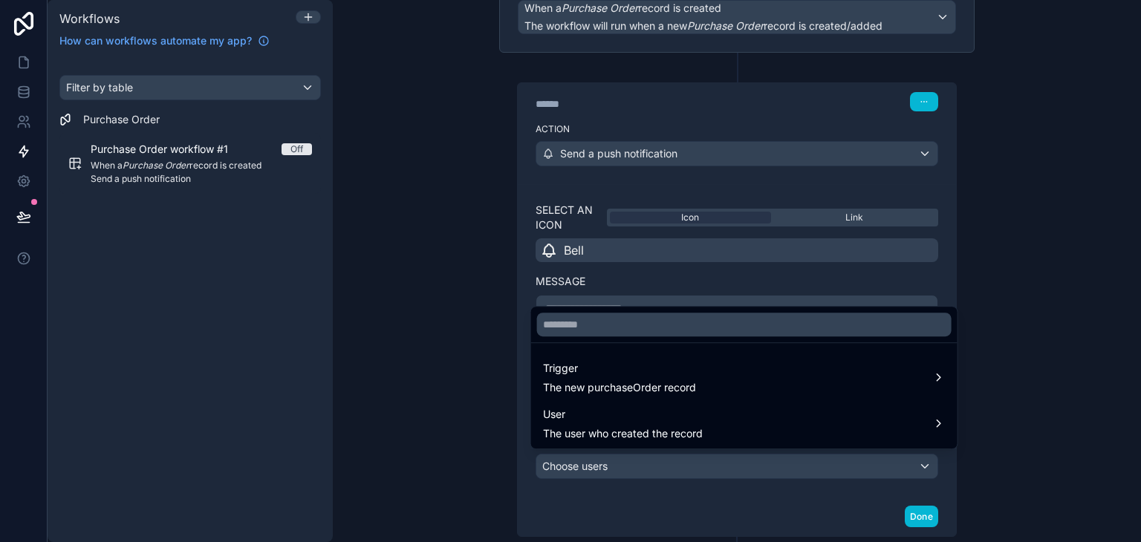
click at [615, 497] on div at bounding box center [570, 271] width 1141 height 542
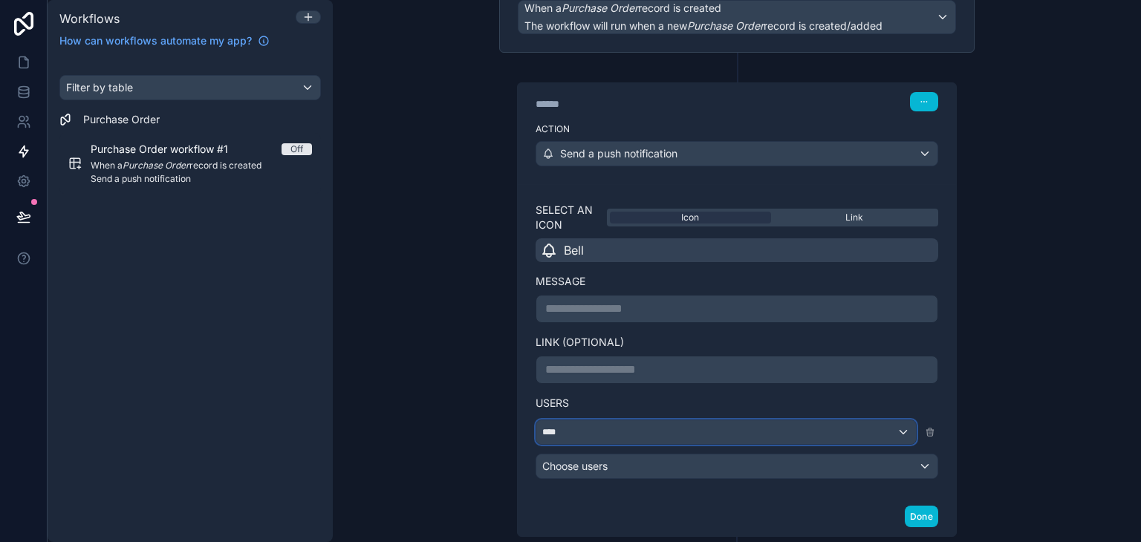
click at [595, 422] on div "****" at bounding box center [725, 432] width 379 height 24
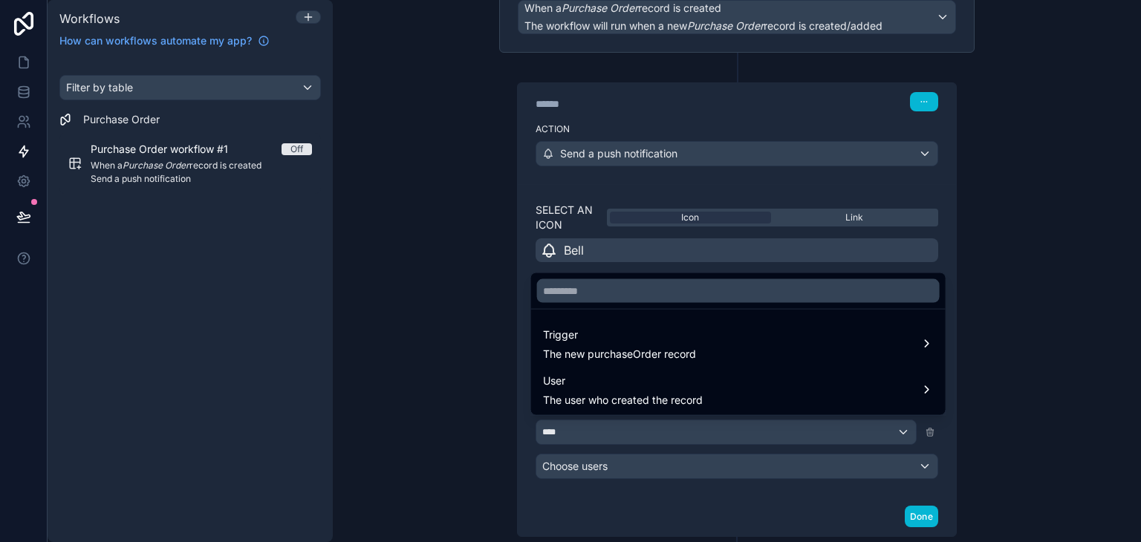
click at [595, 495] on div at bounding box center [570, 271] width 1141 height 542
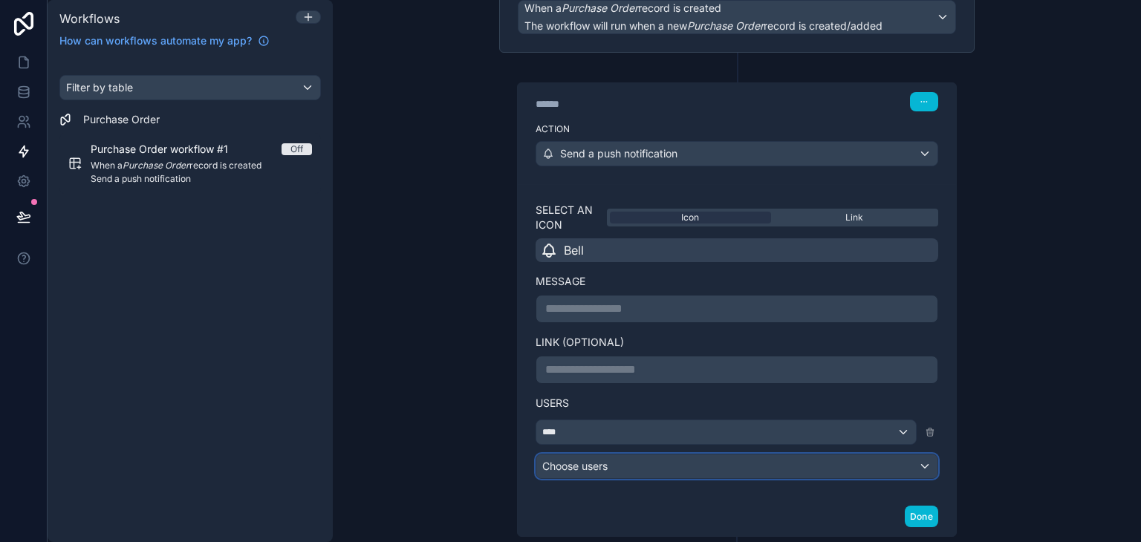
click at [641, 459] on div "Choose users" at bounding box center [736, 466] width 401 height 24
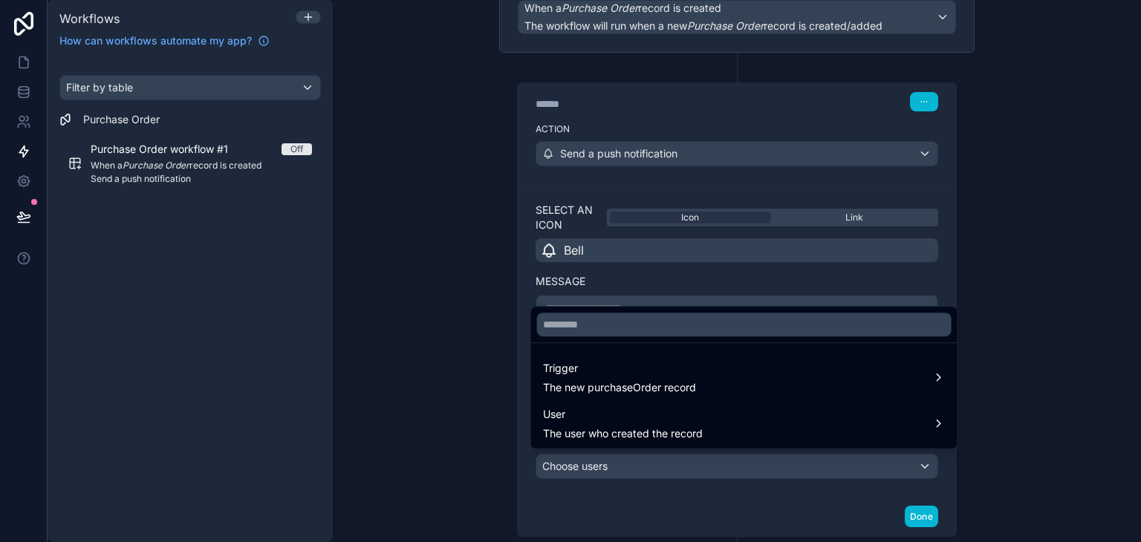
click at [601, 517] on div at bounding box center [570, 271] width 1141 height 542
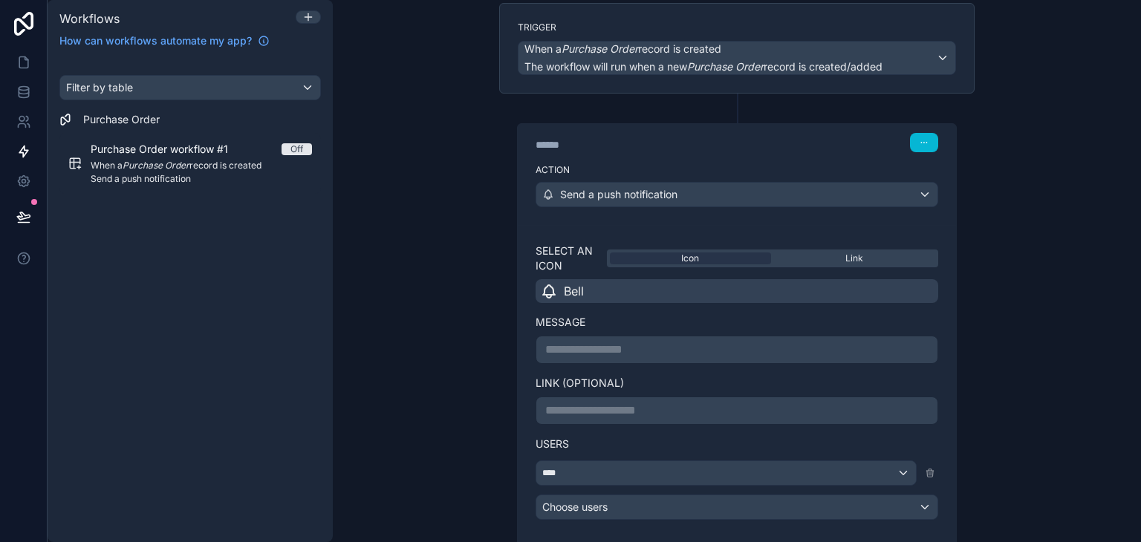
scroll to position [0, 0]
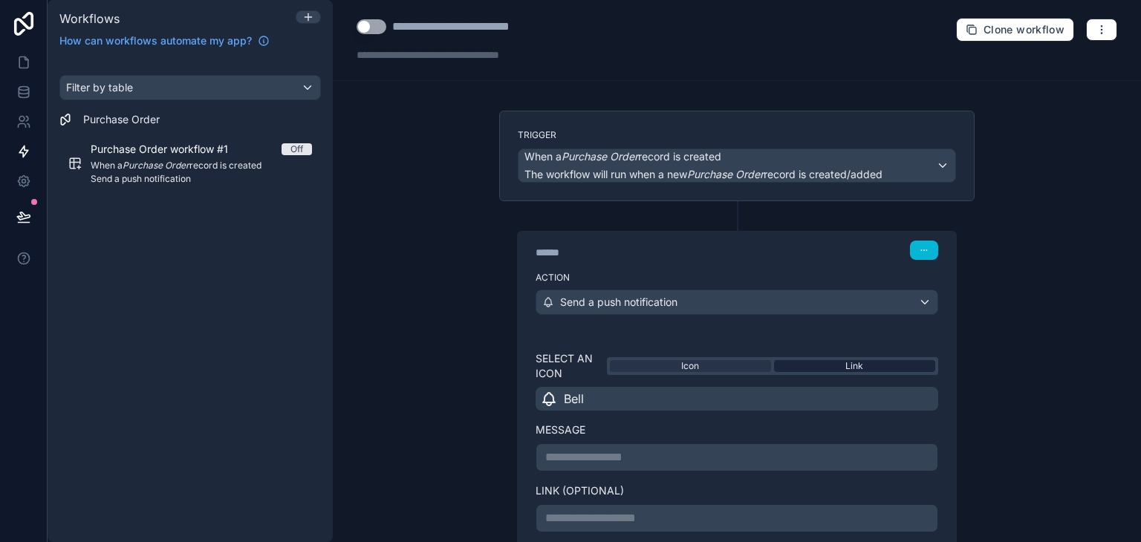
click at [783, 361] on div "Link" at bounding box center [854, 366] width 161 height 12
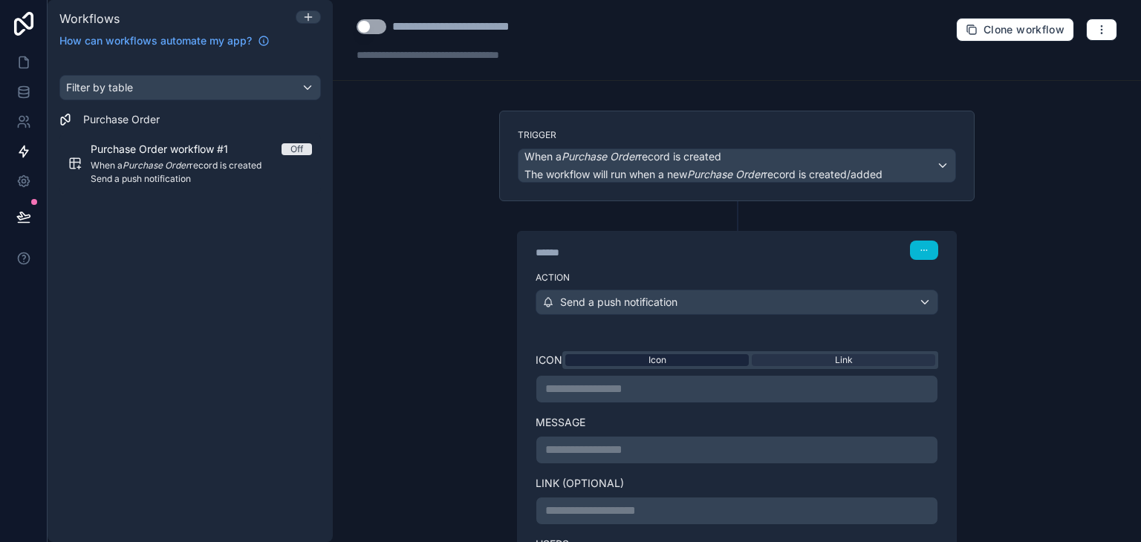
click at [704, 354] on div "Icon" at bounding box center [656, 360] width 183 height 12
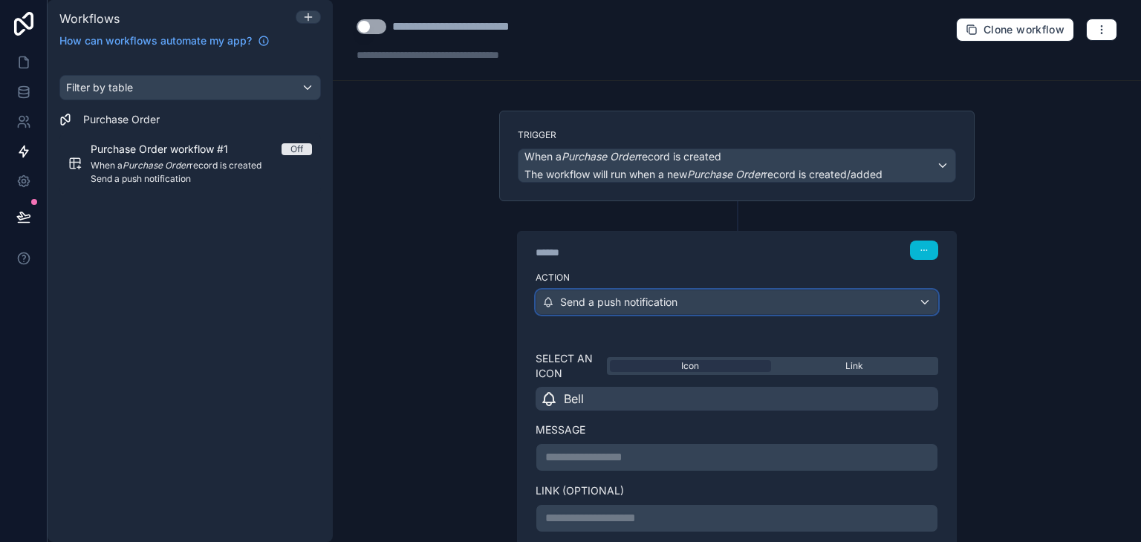
click at [834, 308] on div "Send a push notification" at bounding box center [736, 302] width 401 height 24
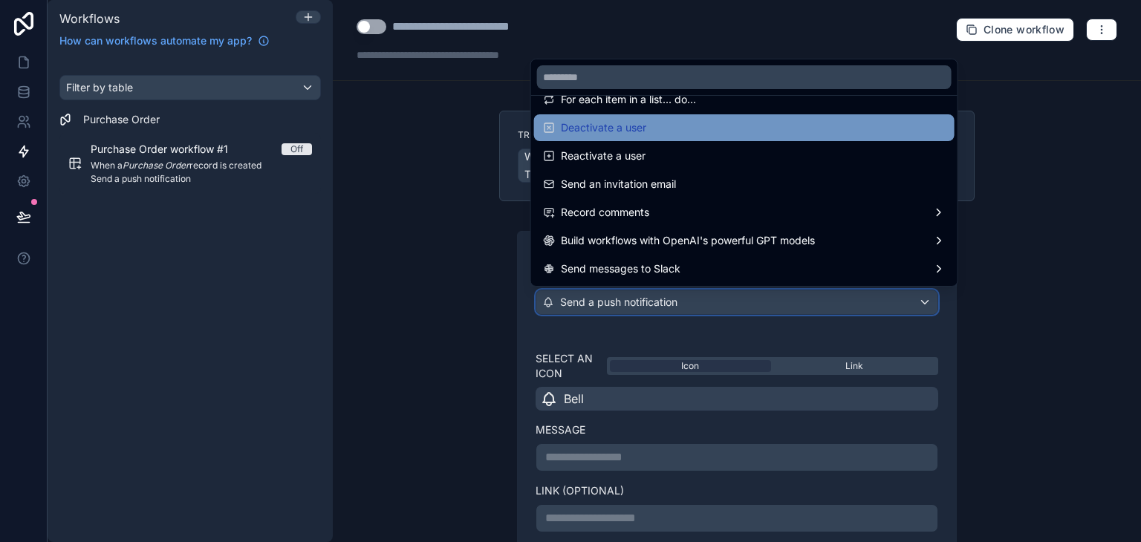
scroll to position [275, 0]
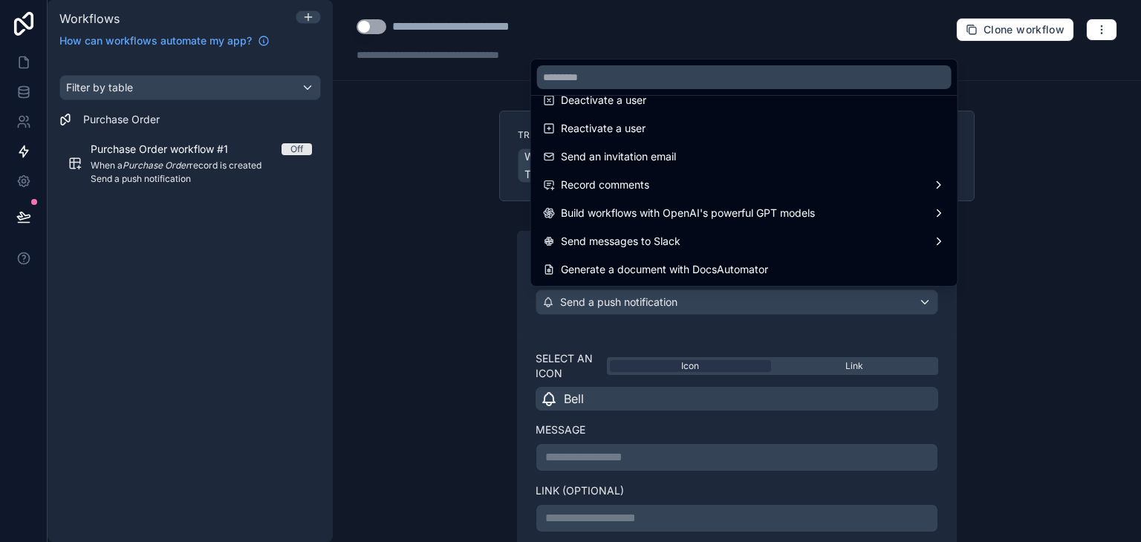
click at [440, 362] on div at bounding box center [570, 271] width 1141 height 542
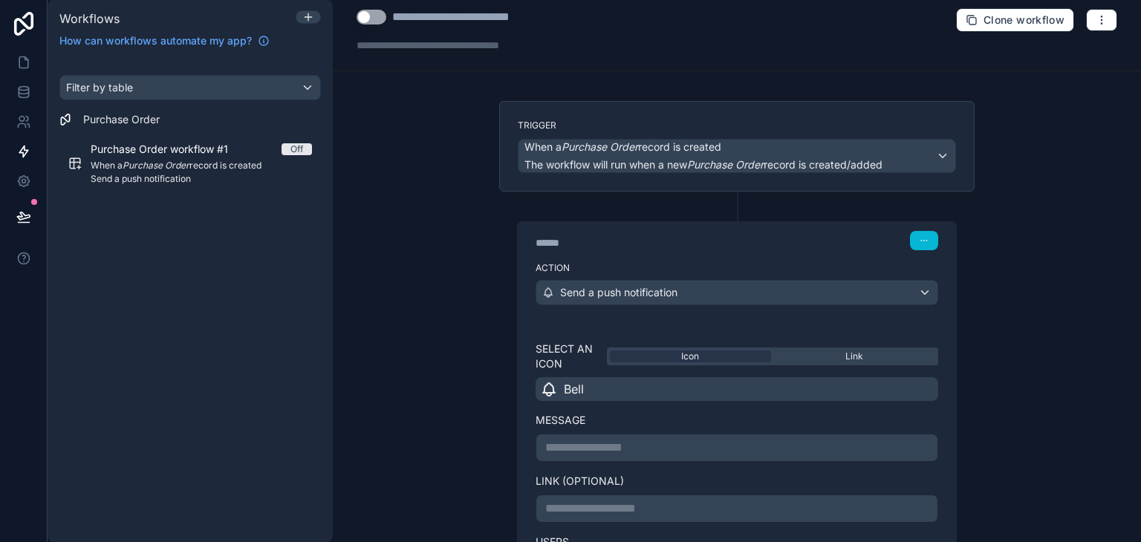
scroll to position [0, 0]
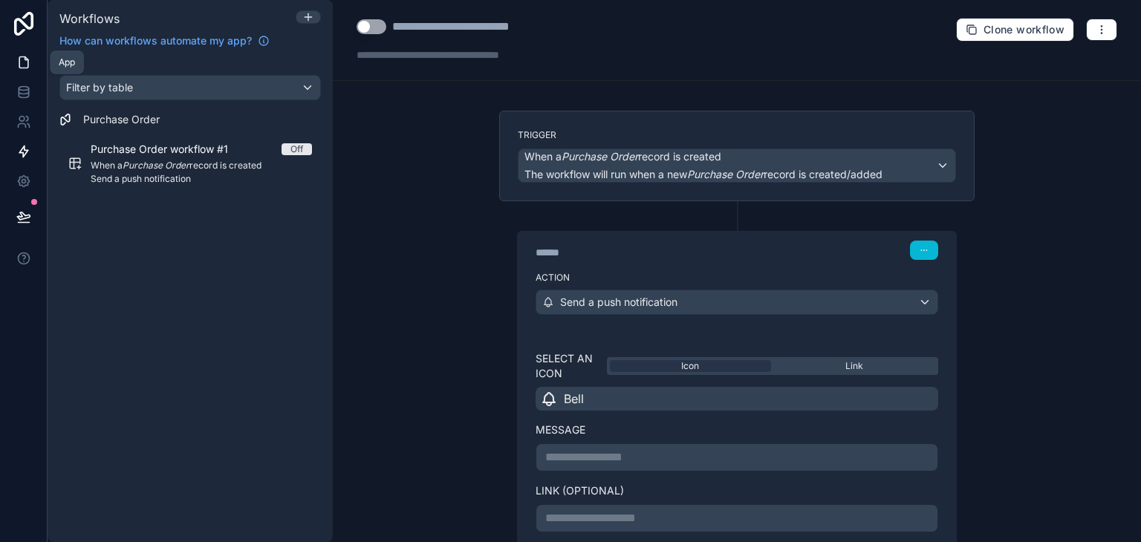
click at [9, 54] on link at bounding box center [23, 63] width 47 height 30
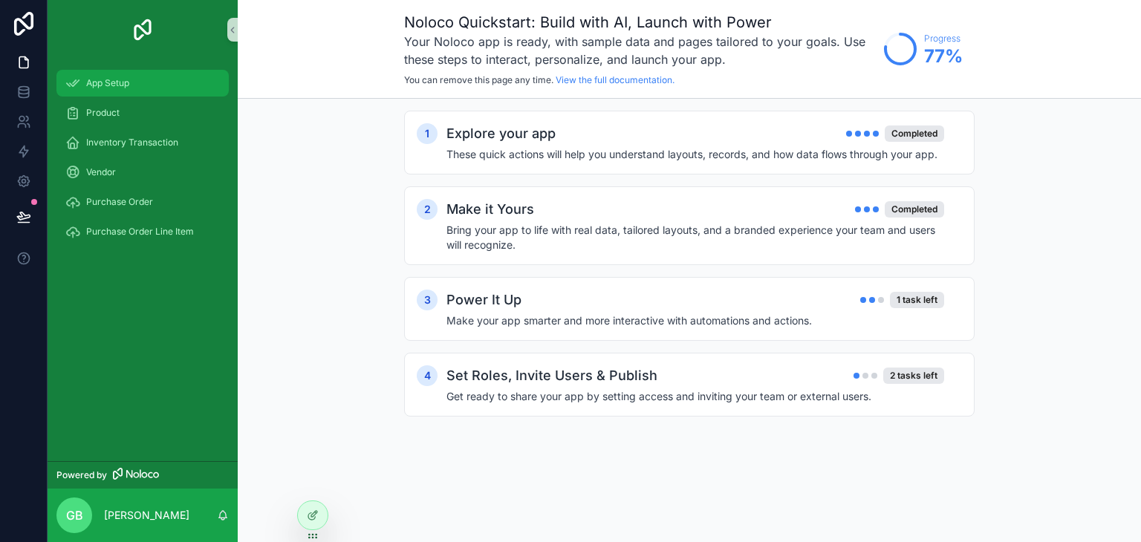
click at [111, 83] on span "App Setup" at bounding box center [107, 83] width 43 height 12
click at [925, 298] on div "1 task left" at bounding box center [917, 300] width 54 height 16
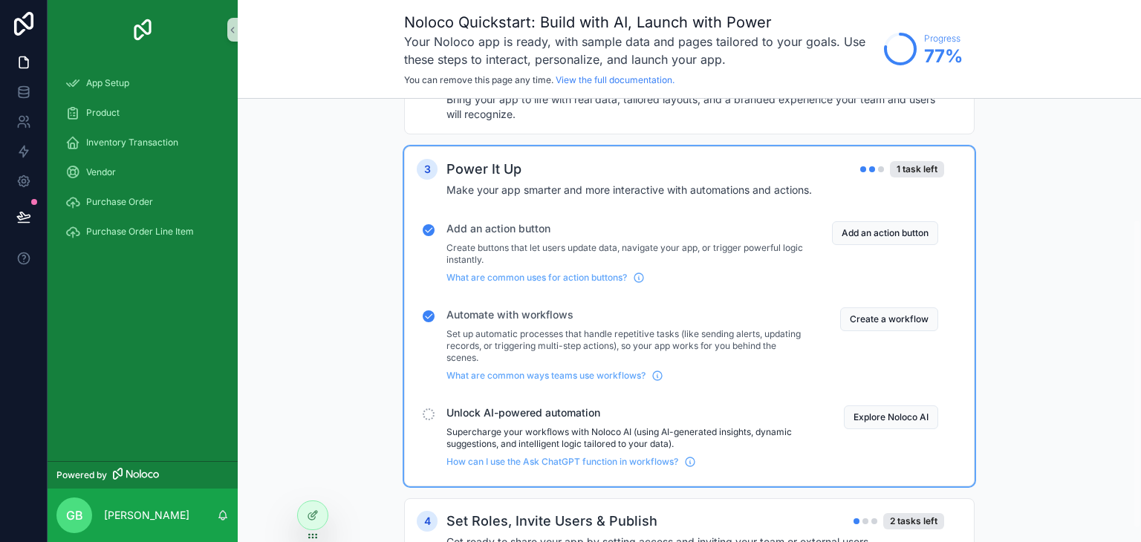
scroll to position [191, 0]
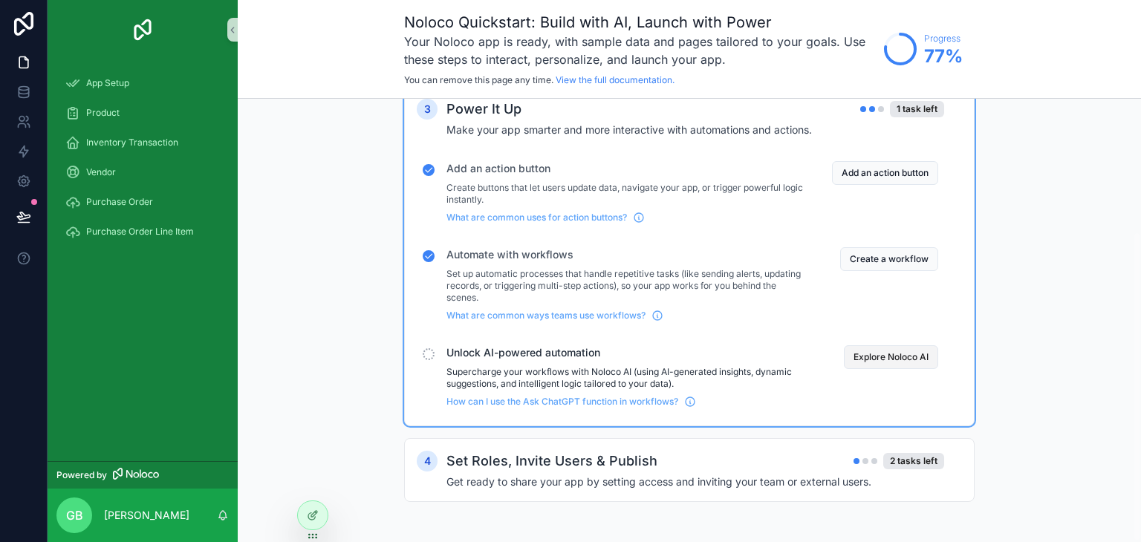
click at [894, 358] on button "Explore Noloco AI" at bounding box center [891, 357] width 94 height 24
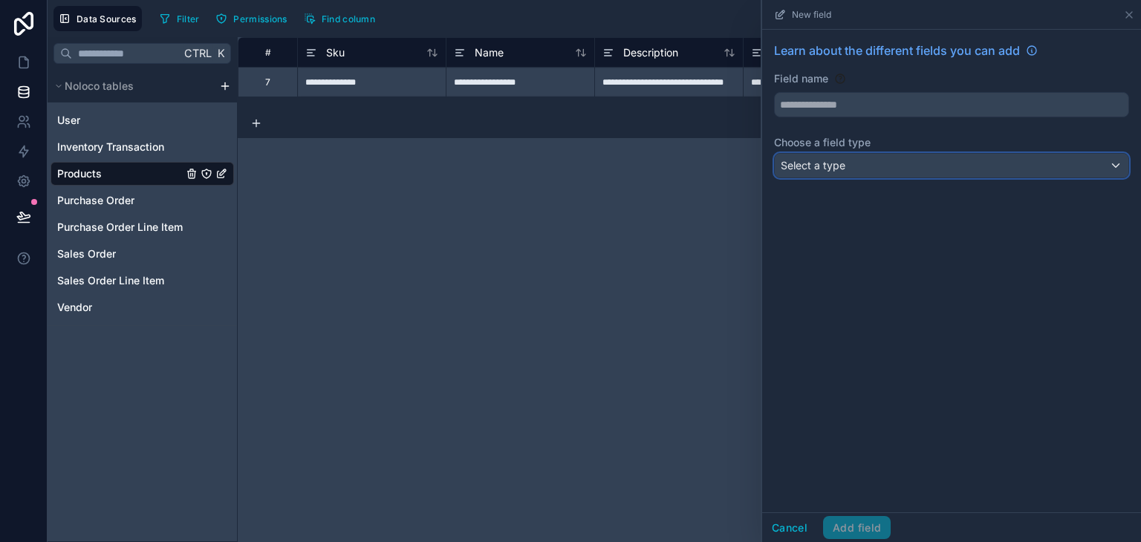
click at [874, 173] on div "Select a type" at bounding box center [950, 166] width 353 height 24
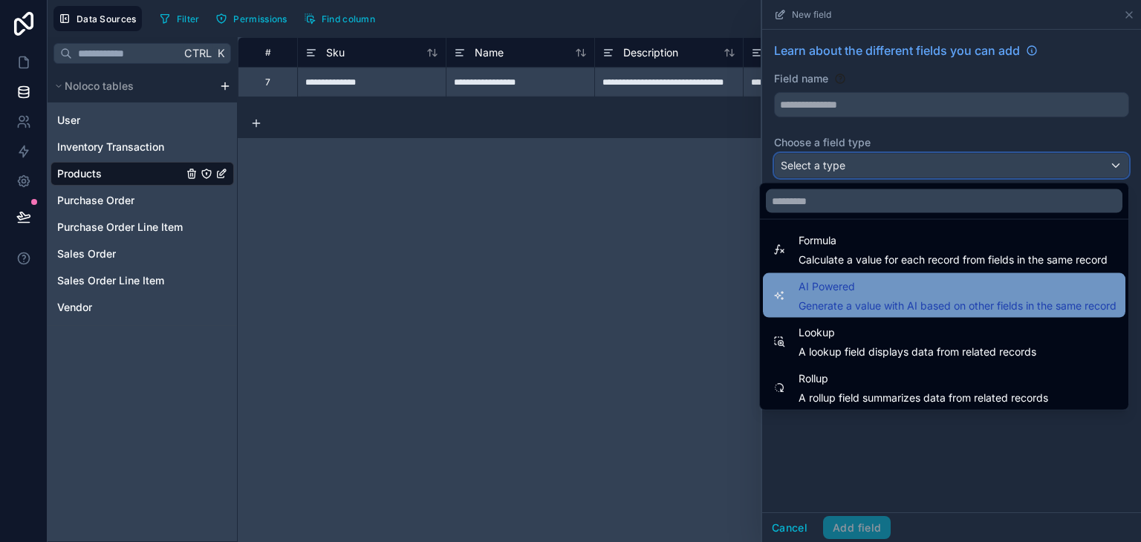
scroll to position [282, 0]
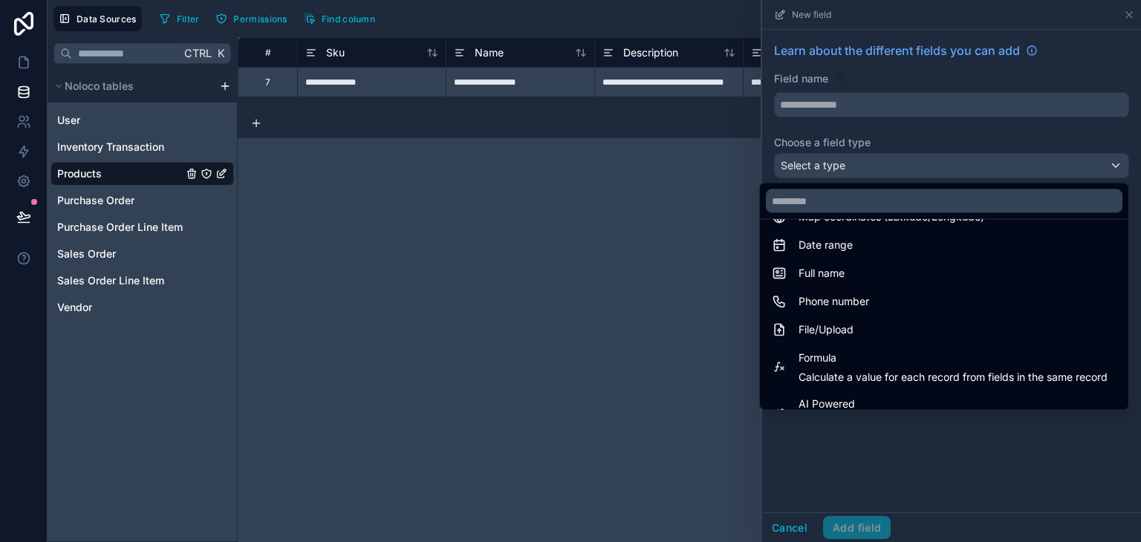
click at [653, 330] on div "**********" at bounding box center [689, 289] width 903 height 505
click at [801, 528] on div at bounding box center [951, 271] width 379 height 542
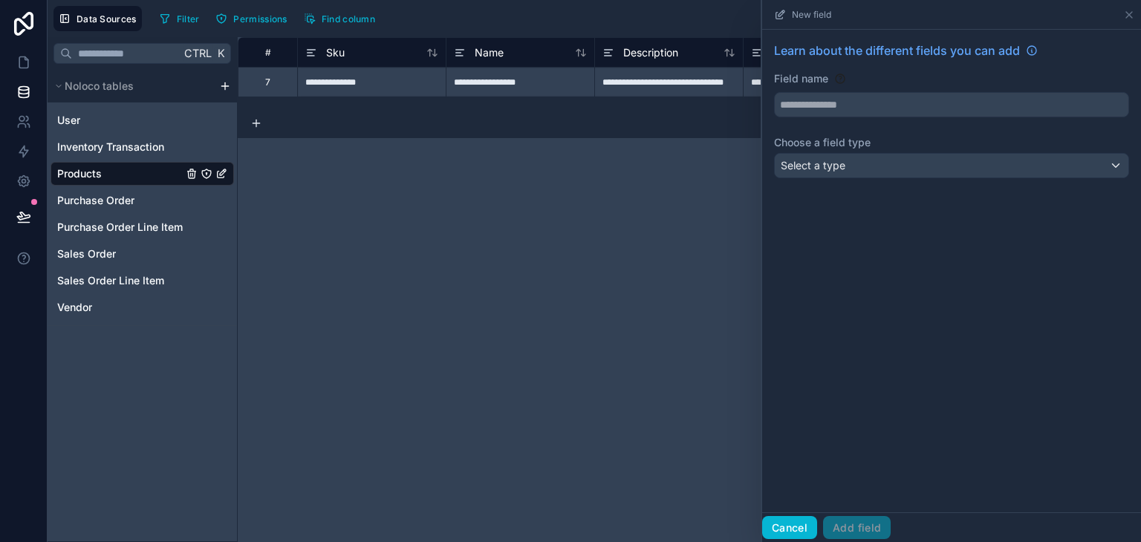
click at [800, 528] on button "Cancel" at bounding box center [789, 528] width 55 height 24
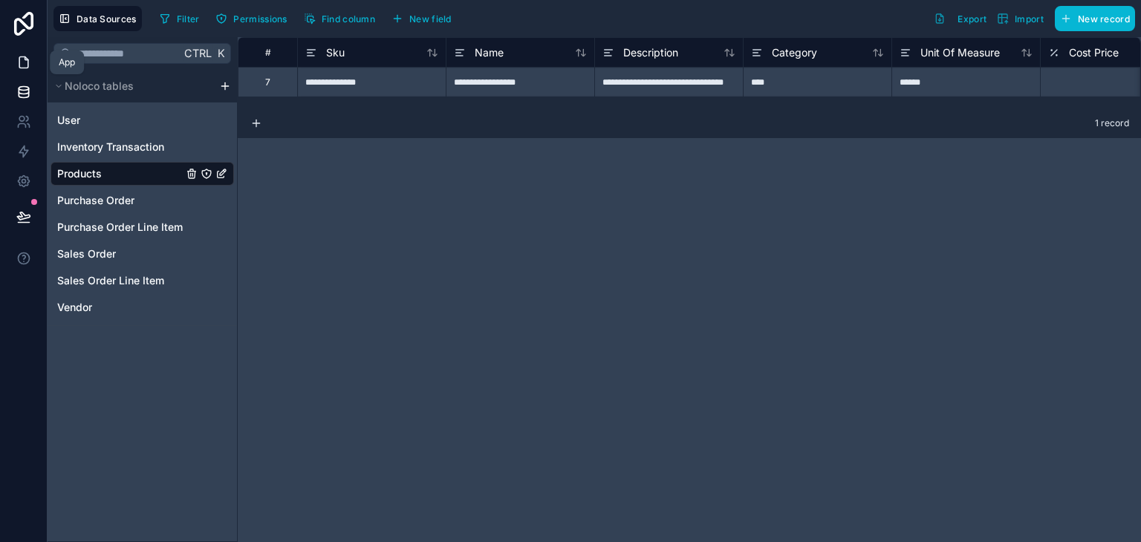
click at [20, 56] on icon at bounding box center [23, 62] width 15 height 15
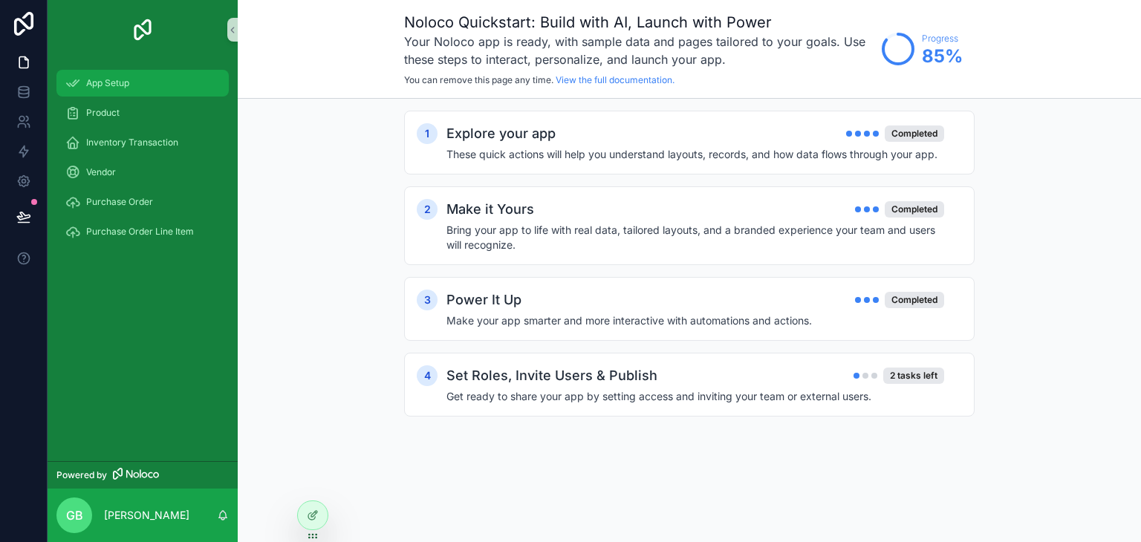
click at [92, 85] on span "App Setup" at bounding box center [107, 83] width 43 height 12
click at [919, 375] on div "2 tasks left" at bounding box center [913, 376] width 61 height 16
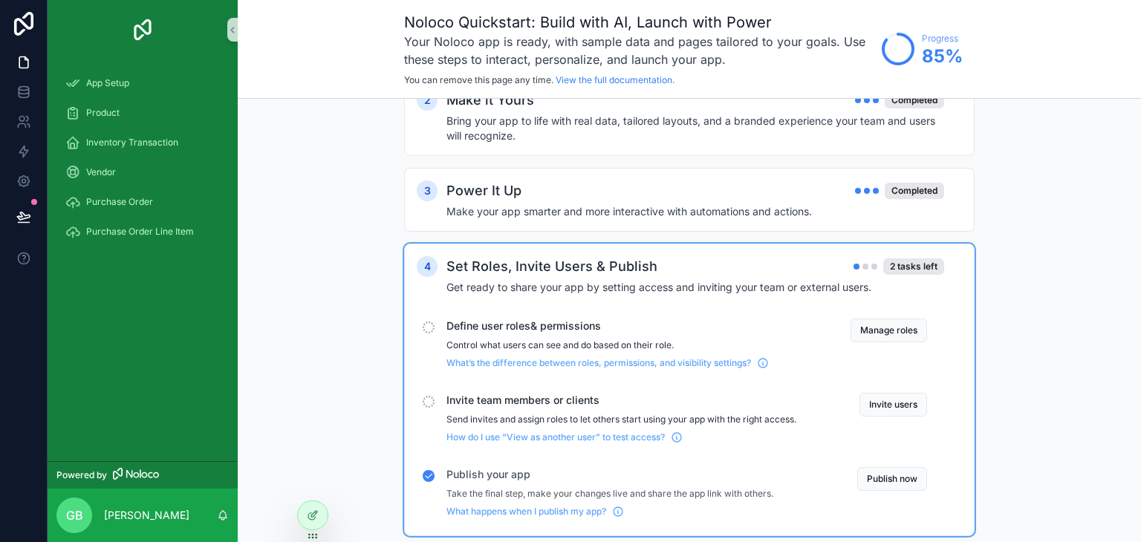
scroll to position [143, 0]
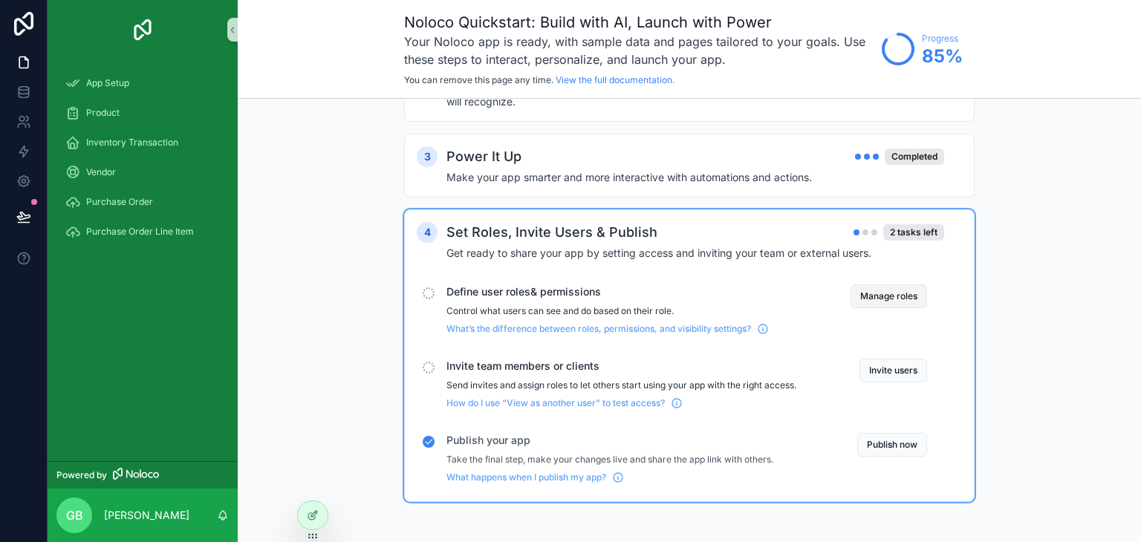
click at [885, 295] on button "Manage roles" at bounding box center [888, 296] width 76 height 24
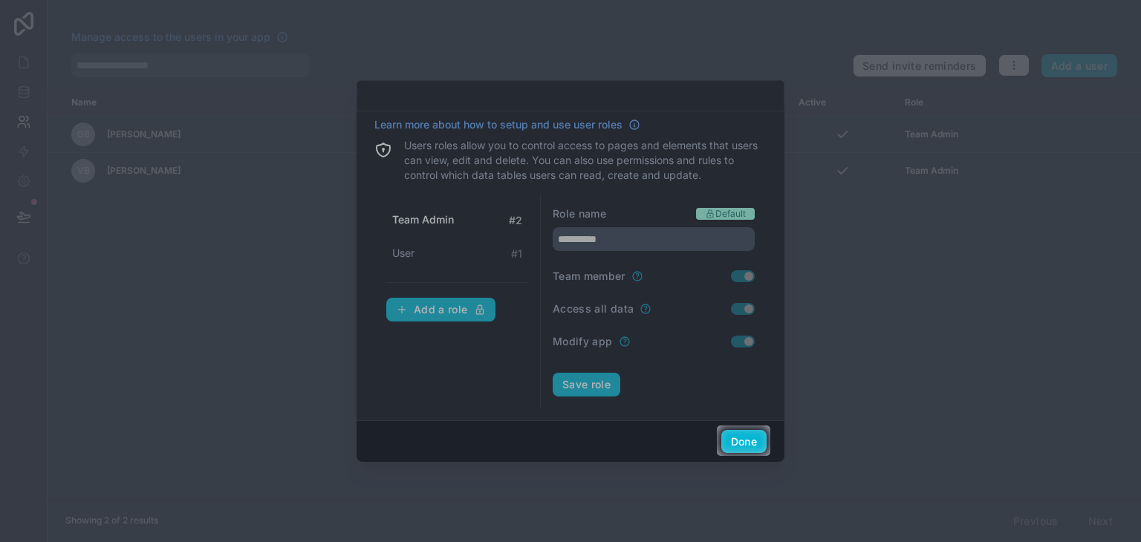
click at [240, 134] on div at bounding box center [570, 212] width 1141 height 425
click at [754, 445] on button "Done" at bounding box center [743, 442] width 45 height 24
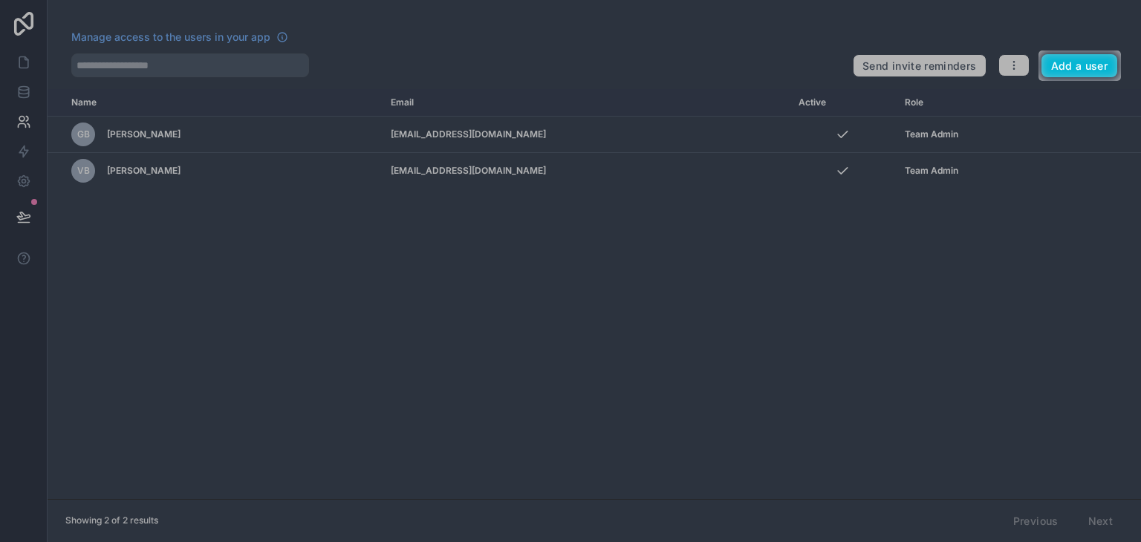
click at [976, 131] on div at bounding box center [570, 311] width 1141 height 461
click at [1031, 282] on div at bounding box center [570, 311] width 1141 height 461
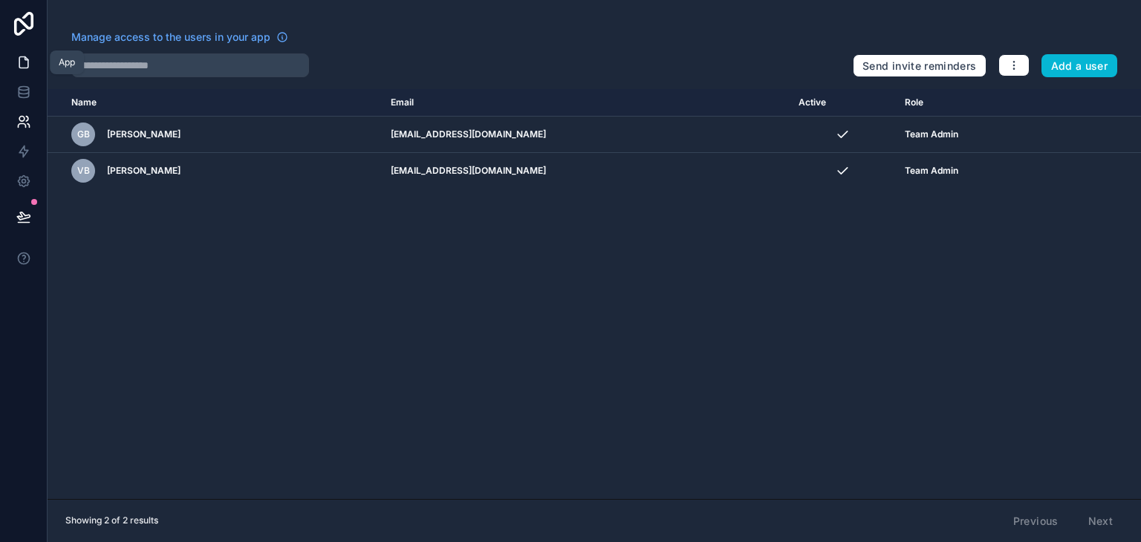
click at [3, 71] on link at bounding box center [23, 63] width 47 height 30
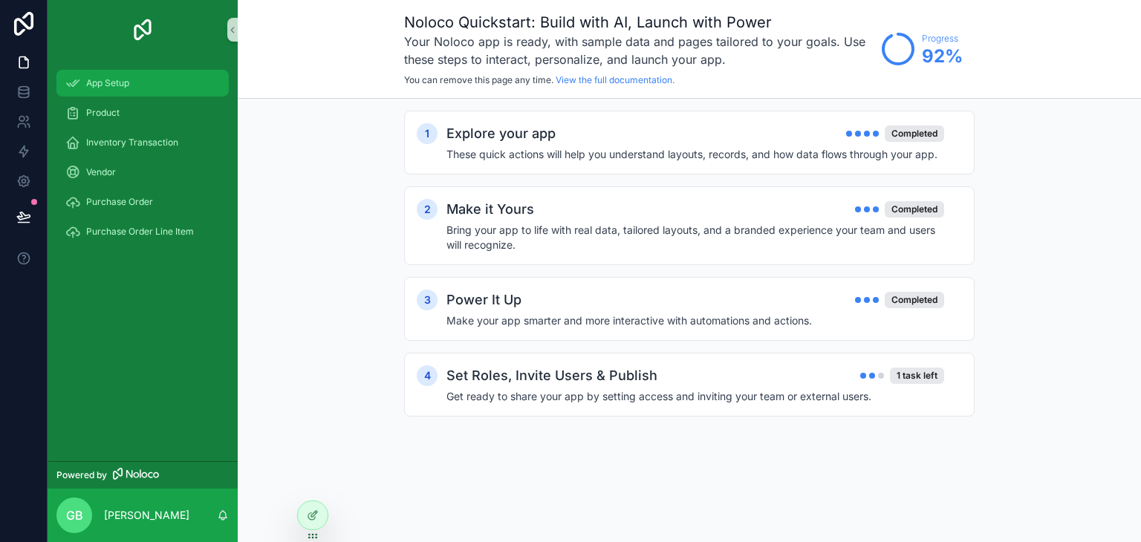
click at [68, 82] on icon "scrollable content" at bounding box center [72, 83] width 15 height 15
click at [932, 378] on div "1 task left" at bounding box center [917, 376] width 54 height 16
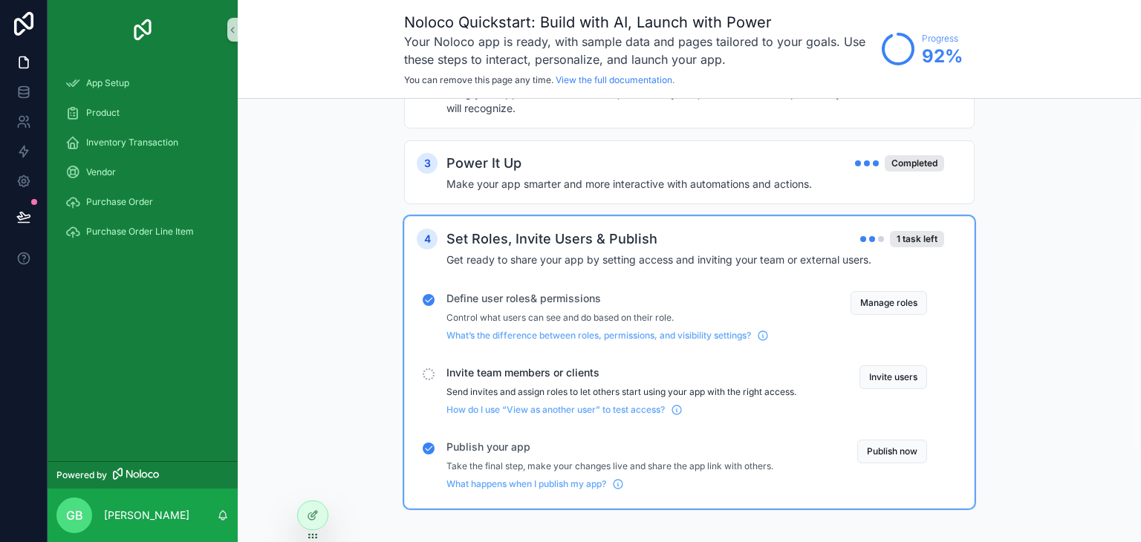
scroll to position [143, 0]
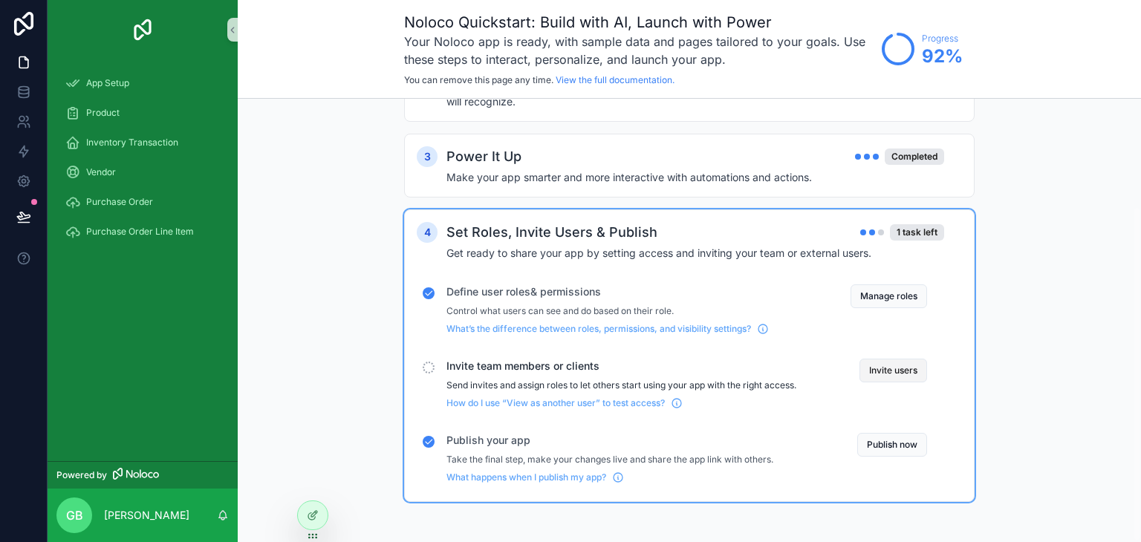
click at [921, 371] on button "Invite users" at bounding box center [893, 371] width 68 height 24
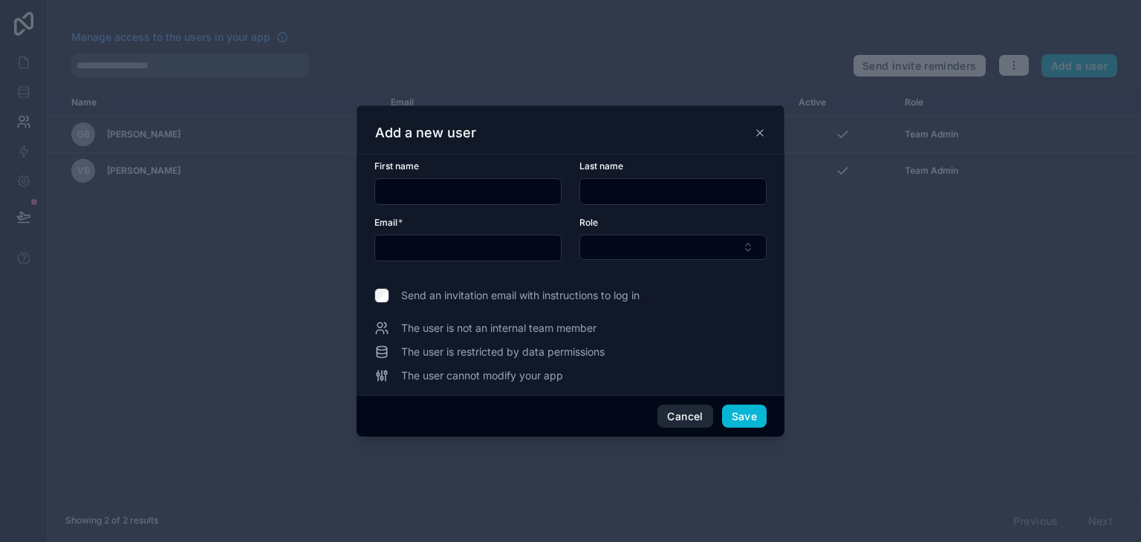
click at [695, 411] on button "Cancel" at bounding box center [684, 417] width 55 height 24
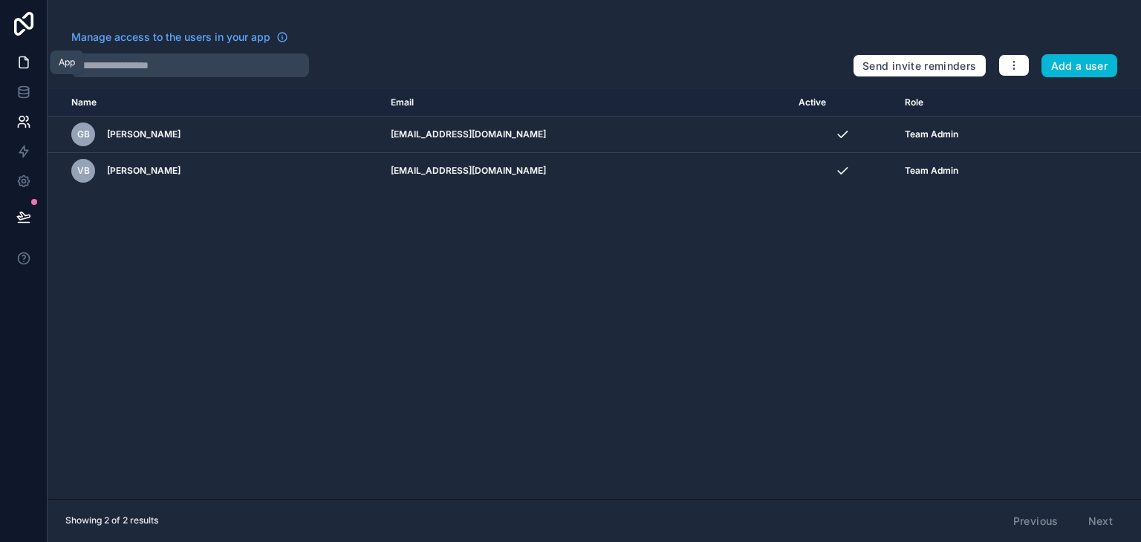
click at [18, 62] on icon at bounding box center [23, 62] width 15 height 15
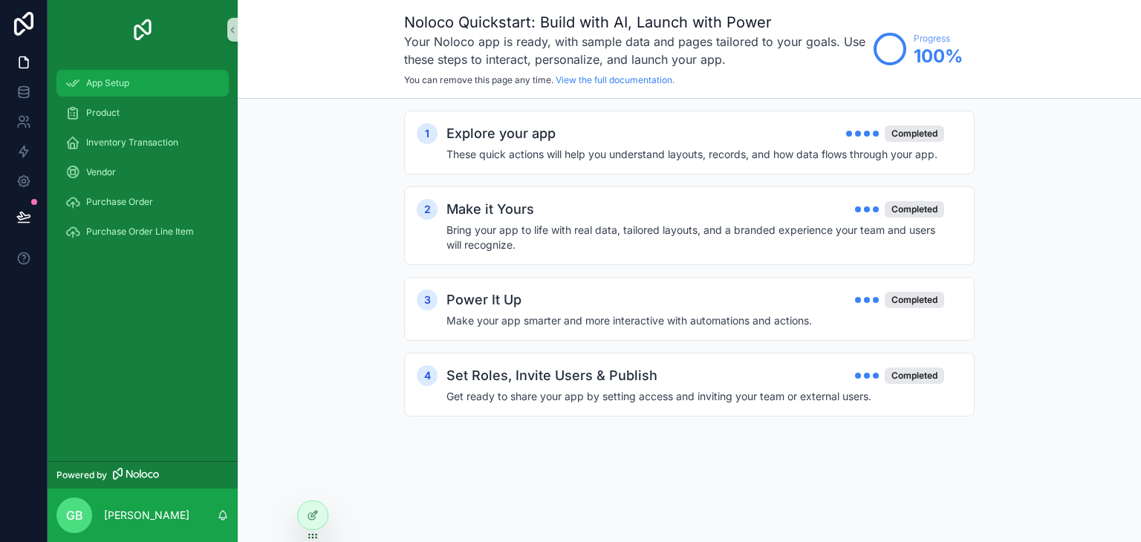
click at [95, 75] on div "App Setup" at bounding box center [142, 83] width 154 height 24
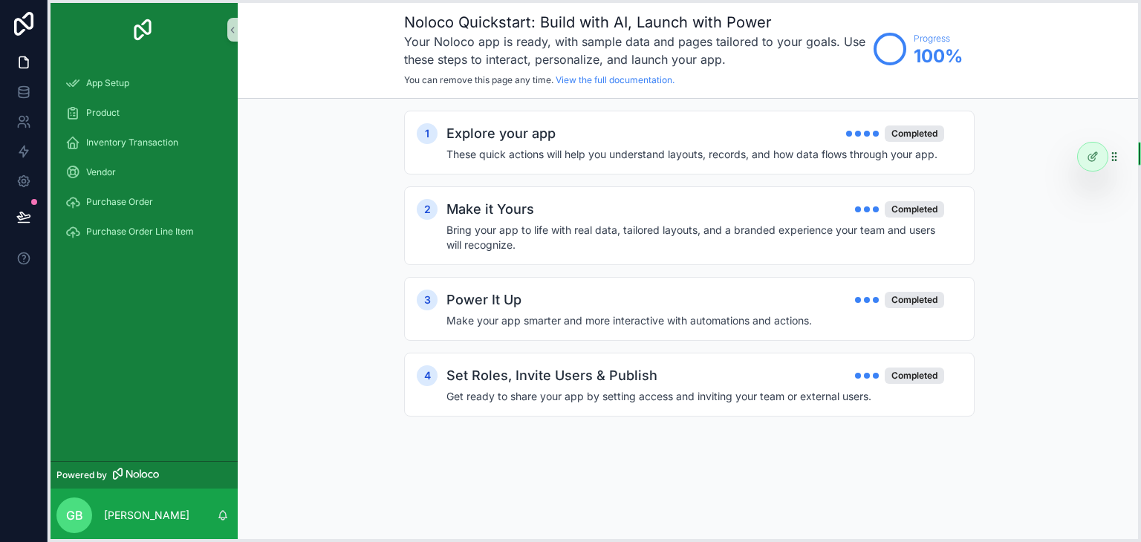
drag, startPoint x: 312, startPoint y: 538, endPoint x: 1097, endPoint y: 153, distance: 874.0
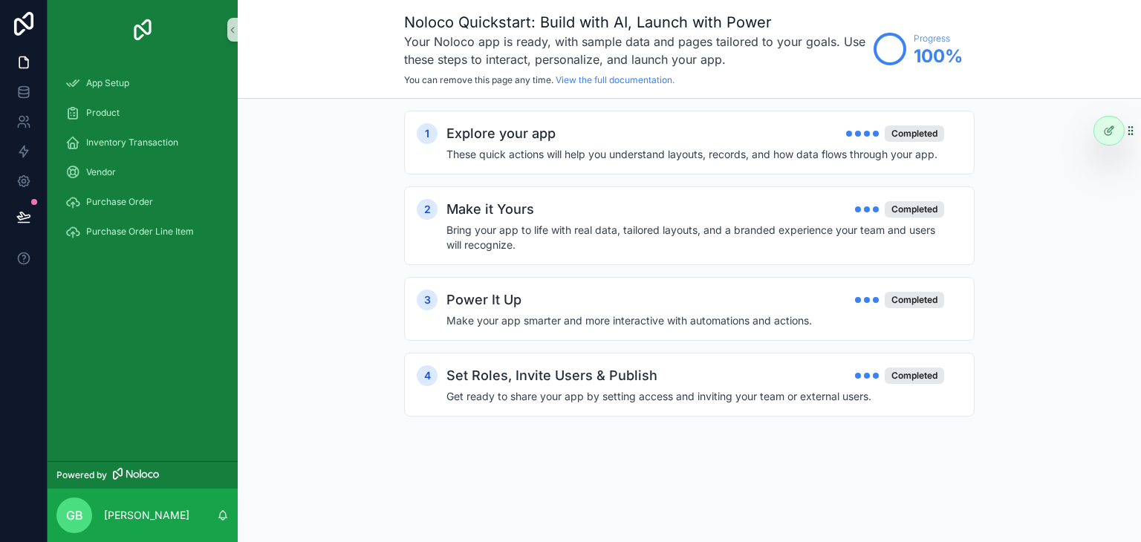
click at [892, 43] on circle "scrollable content" at bounding box center [890, 49] width 30 height 30
click at [20, 65] on icon at bounding box center [23, 62] width 15 height 15
click at [118, 90] on div "App Setup" at bounding box center [142, 83] width 154 height 24
click at [25, 176] on icon at bounding box center [23, 181] width 15 height 15
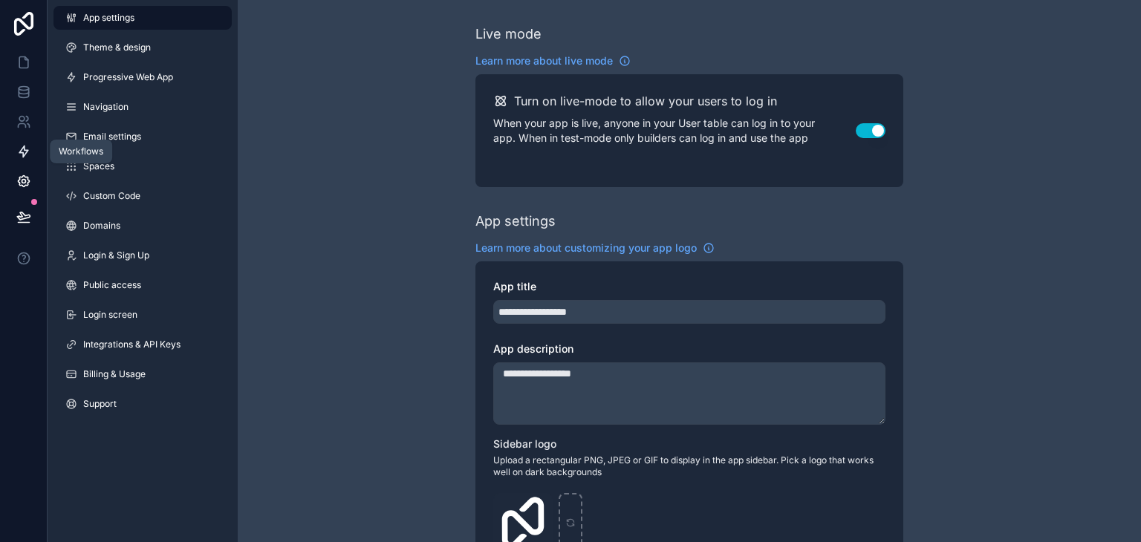
click at [27, 153] on icon at bounding box center [23, 151] width 15 height 15
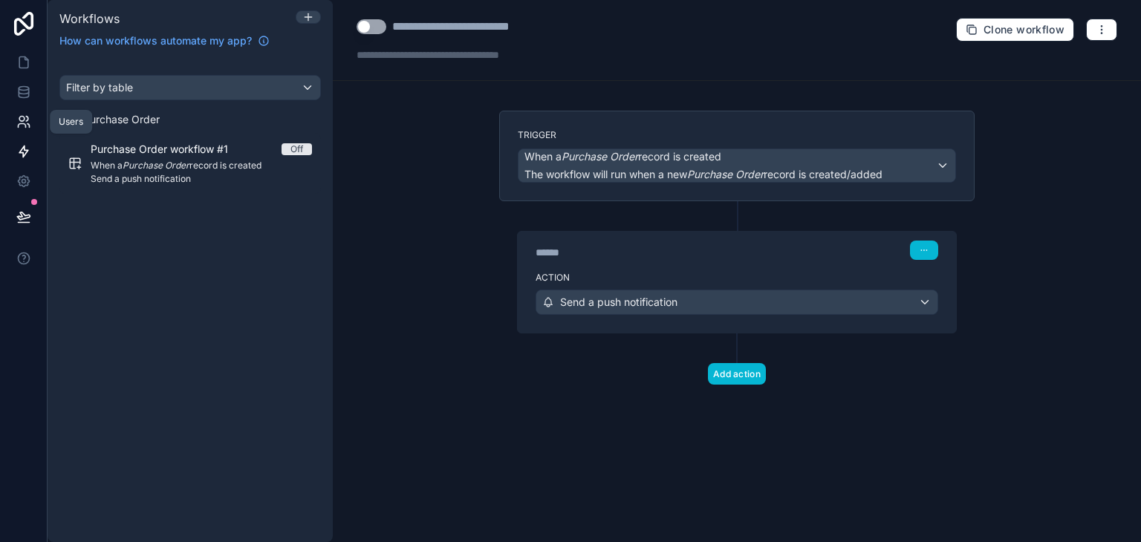
click at [26, 128] on icon at bounding box center [23, 121] width 15 height 15
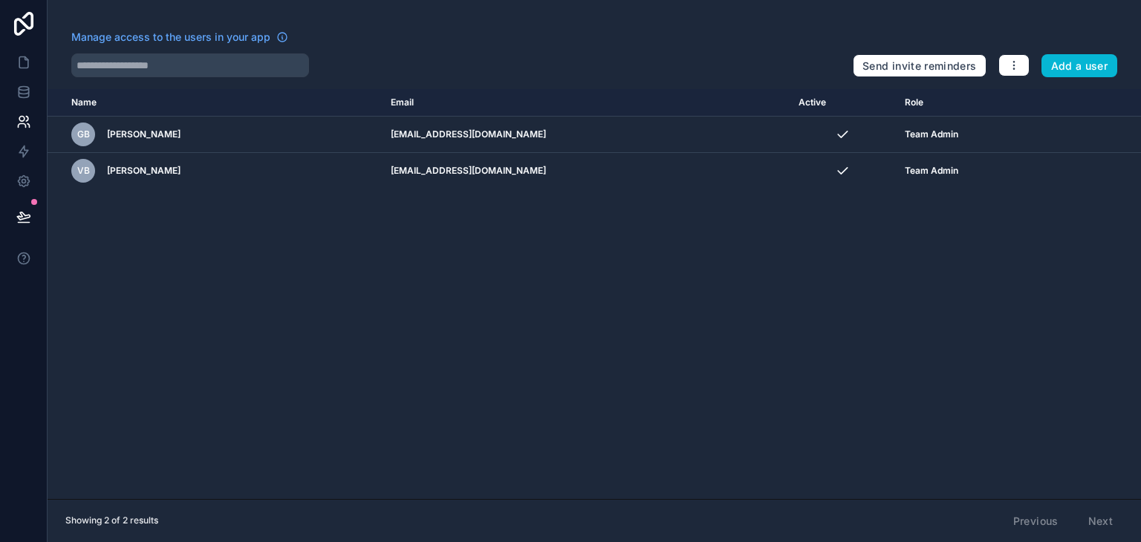
click at [590, 63] on div at bounding box center [455, 65] width 769 height 24
click at [10, 16] on icon at bounding box center [24, 24] width 30 height 24
